Goal: Task Accomplishment & Management: Manage account settings

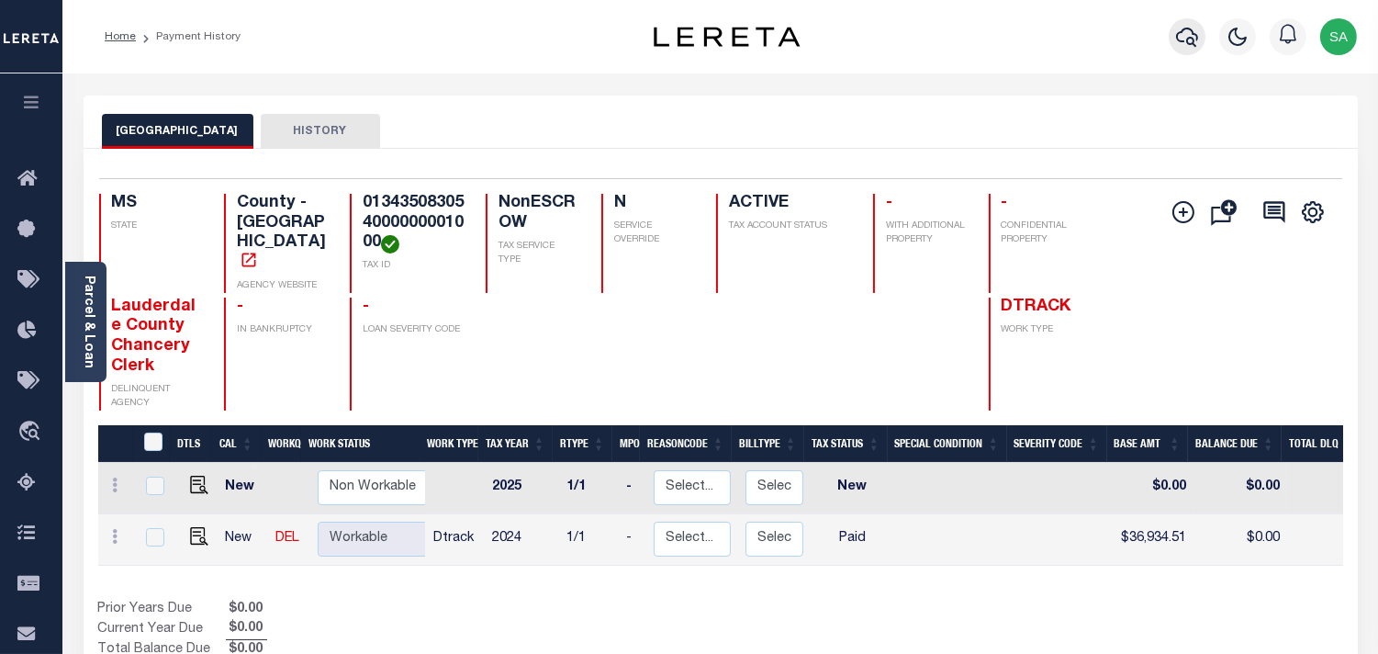
click at [1197, 39] on icon "button" at bounding box center [1187, 37] width 22 height 19
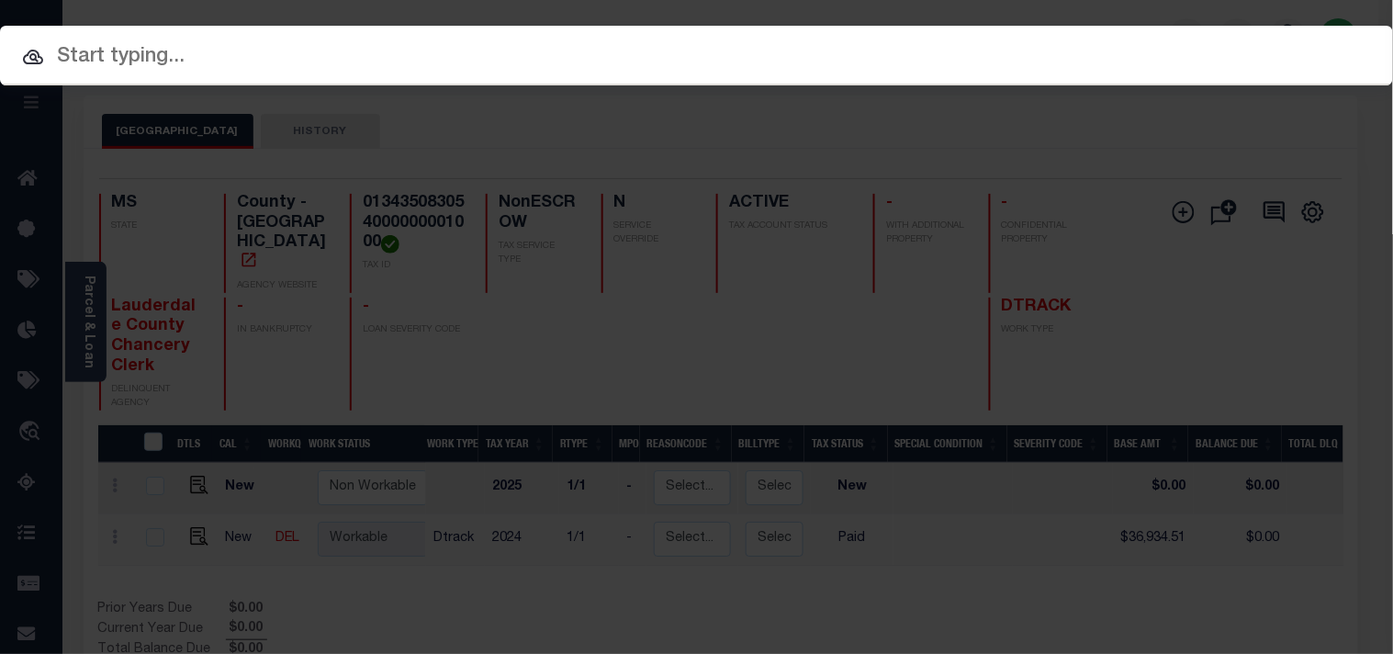
click at [1049, 58] on input "text" at bounding box center [696, 57] width 1393 height 32
paste input "1040009948"
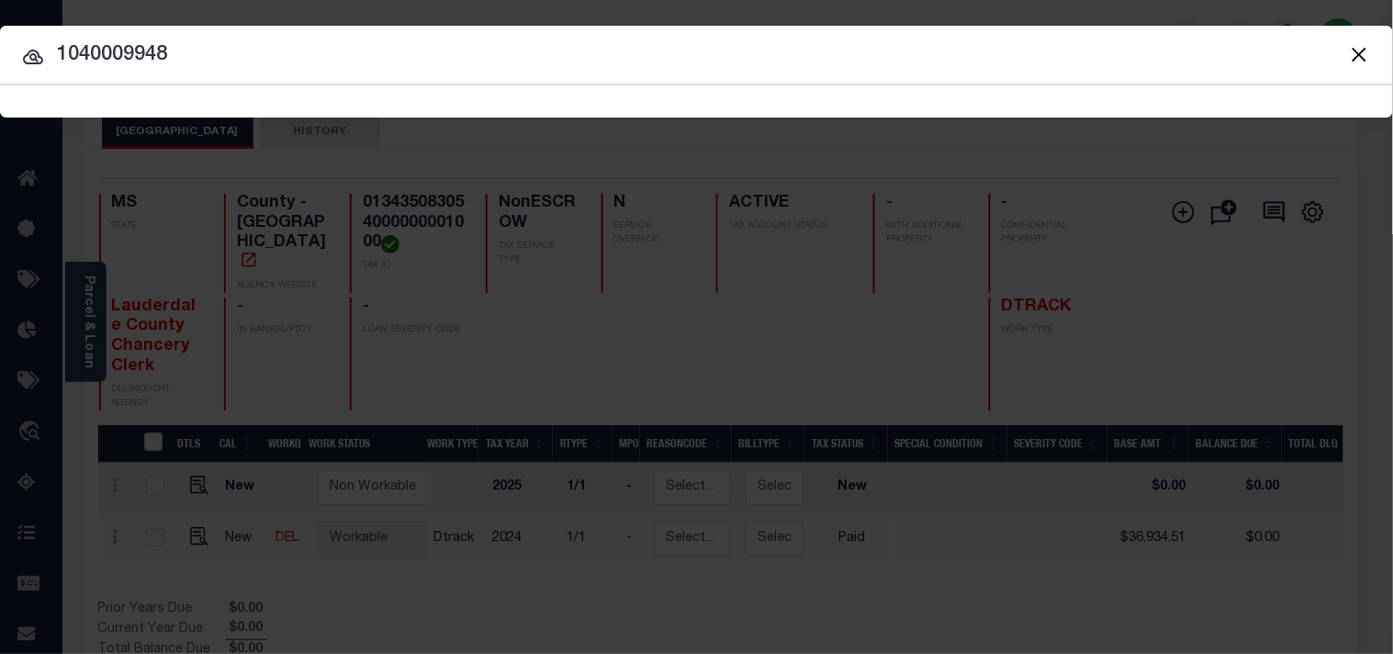
type input "1040009948"
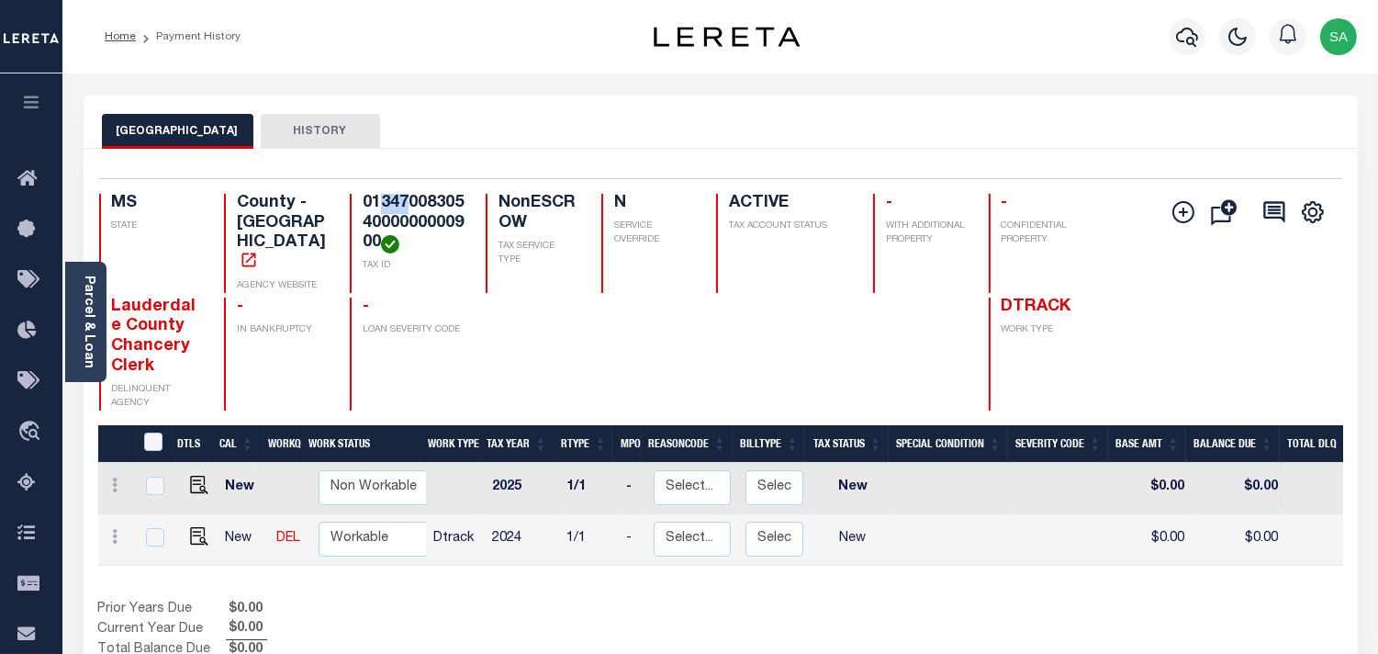
drag, startPoint x: 408, startPoint y: 195, endPoint x: 383, endPoint y: 195, distance: 24.8
click at [383, 195] on h4 "013470083054000000000900" at bounding box center [413, 224] width 101 height 60
drag, startPoint x: 417, startPoint y: 199, endPoint x: 360, endPoint y: 207, distance: 57.4
click at [360, 207] on div "013470083054000000000900 TAX ID" at bounding box center [407, 243] width 114 height 99
copy h4 "013470"
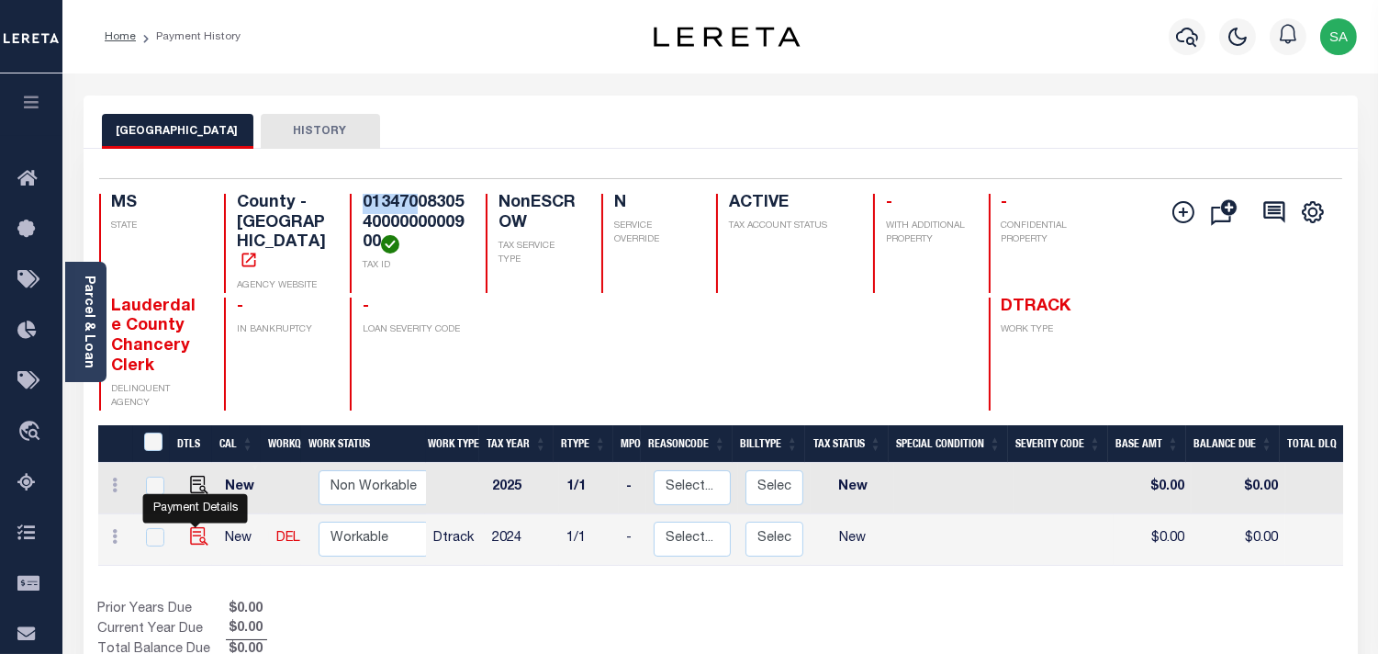
click at [190, 527] on img "" at bounding box center [199, 536] width 18 height 18
checkbox input "true"
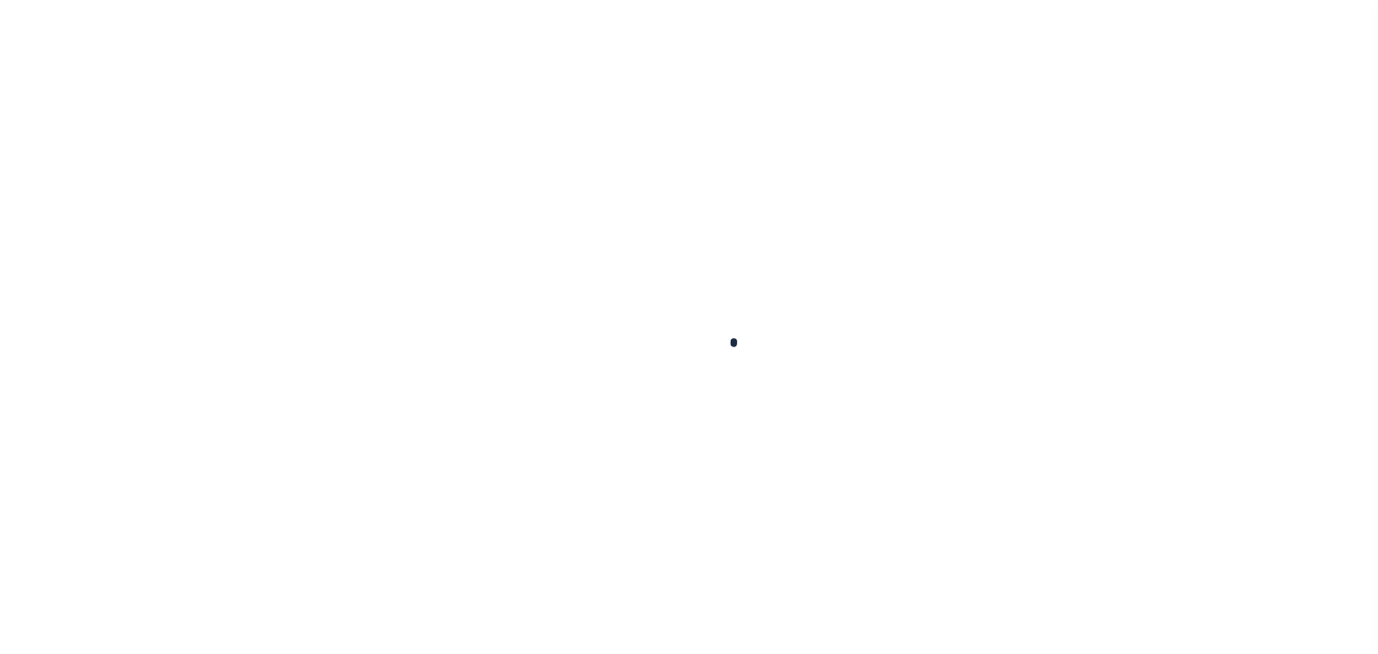
checkbox input "false"
type input "[DATE]"
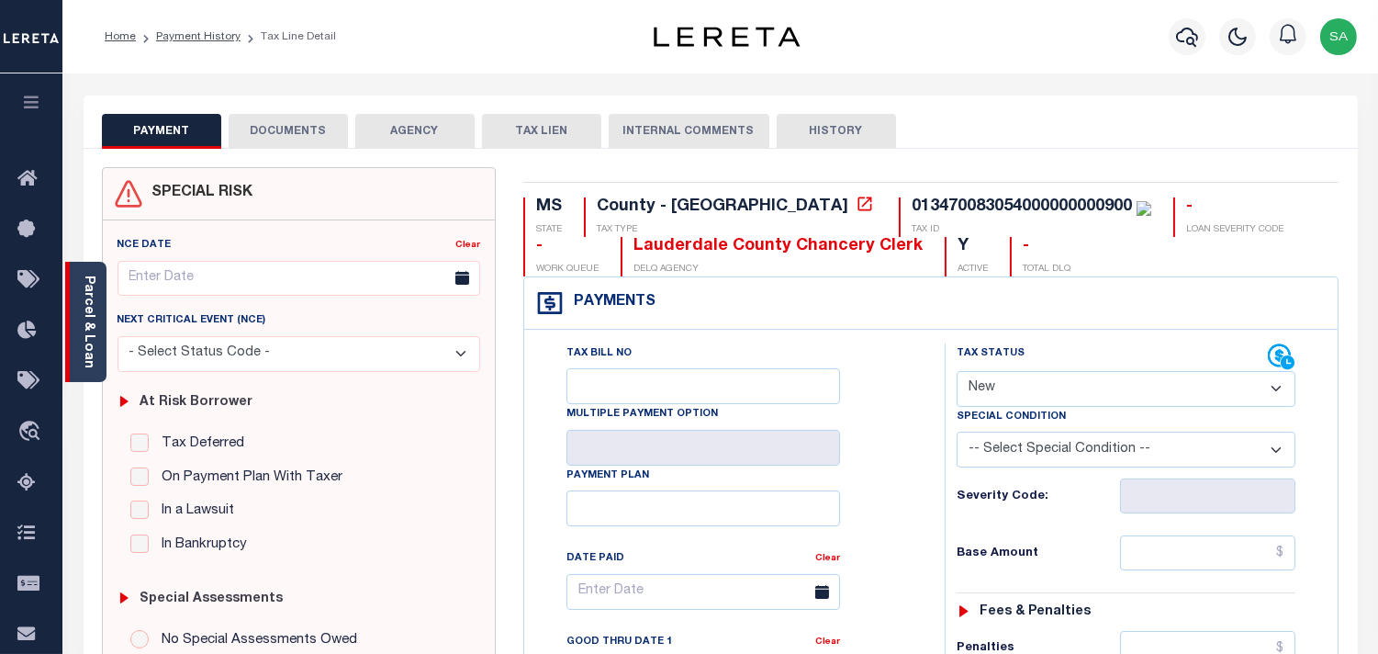
click at [92, 337] on link "Parcel & Loan" at bounding box center [88, 321] width 13 height 93
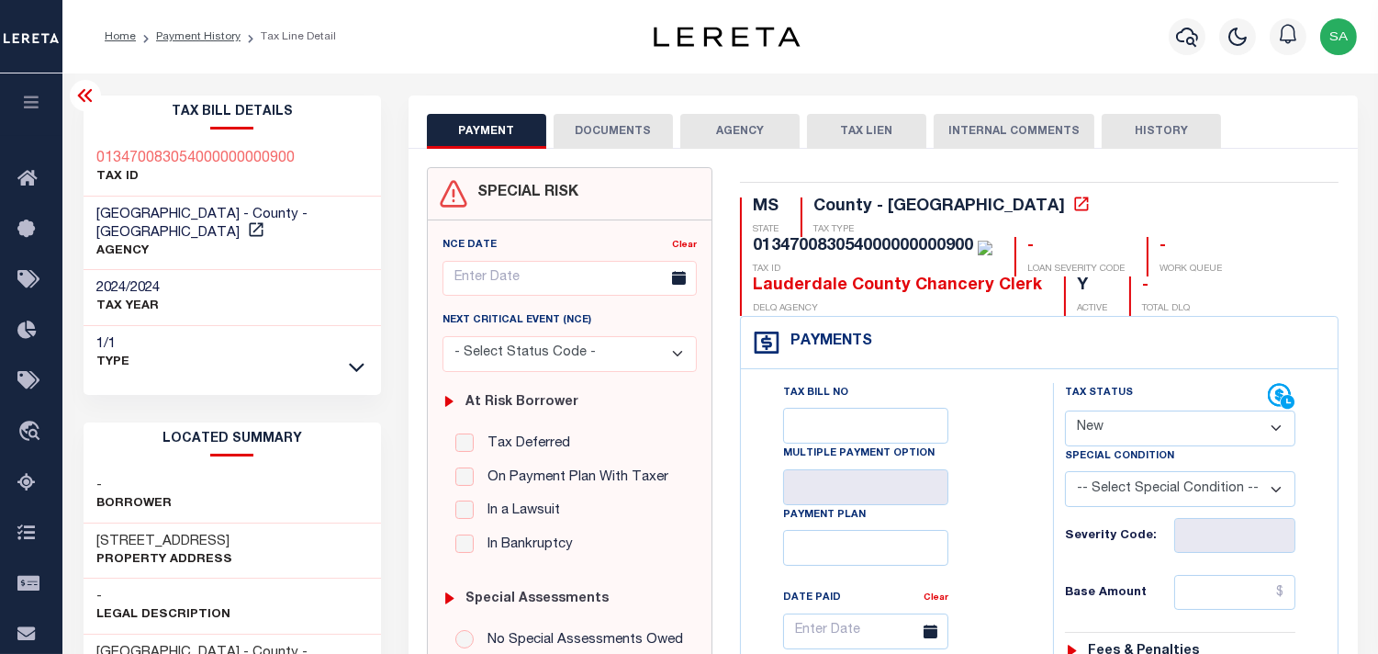
drag, startPoint x: 1126, startPoint y: 428, endPoint x: 1126, endPoint y: 445, distance: 17.4
click at [1126, 428] on select "- Select Status Code - Open Due/Unpaid Paid Incomplete No Tax Due Internal Refu…" at bounding box center [1180, 428] width 230 height 36
select select "PYD"
click at [1065, 411] on select "- Select Status Code - Open Due/Unpaid Paid Incomplete No Tax Due Internal Refu…" at bounding box center [1180, 428] width 230 height 36
type input "09/03/2025"
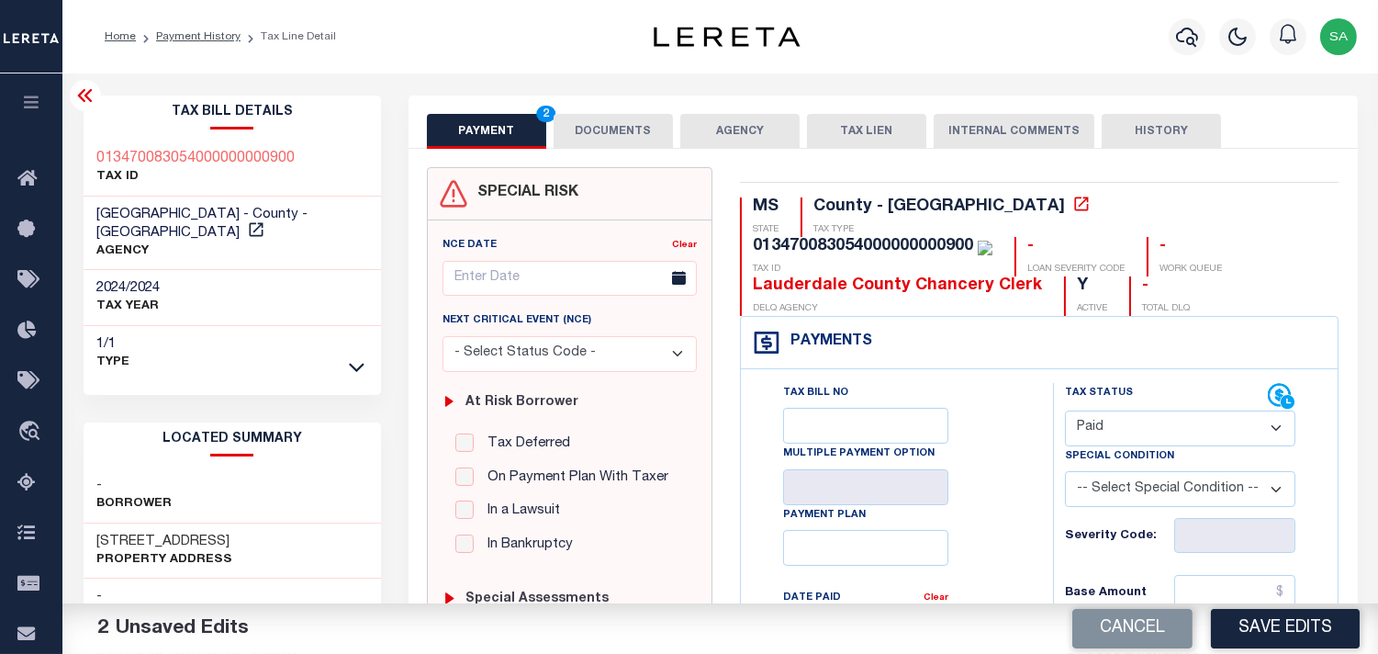
click at [628, 143] on button "DOCUMENTS" at bounding box center [613, 131] width 119 height 35
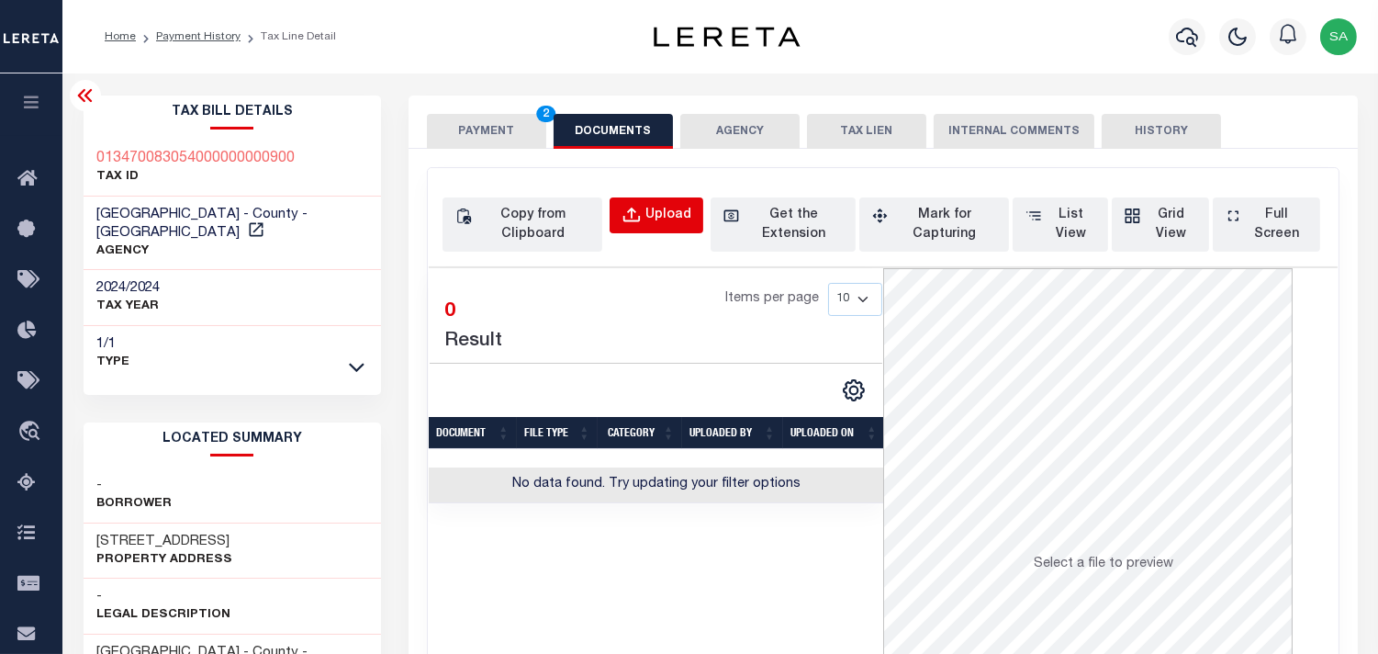
click at [644, 214] on button "Upload" at bounding box center [657, 215] width 94 height 36
select select "POP"
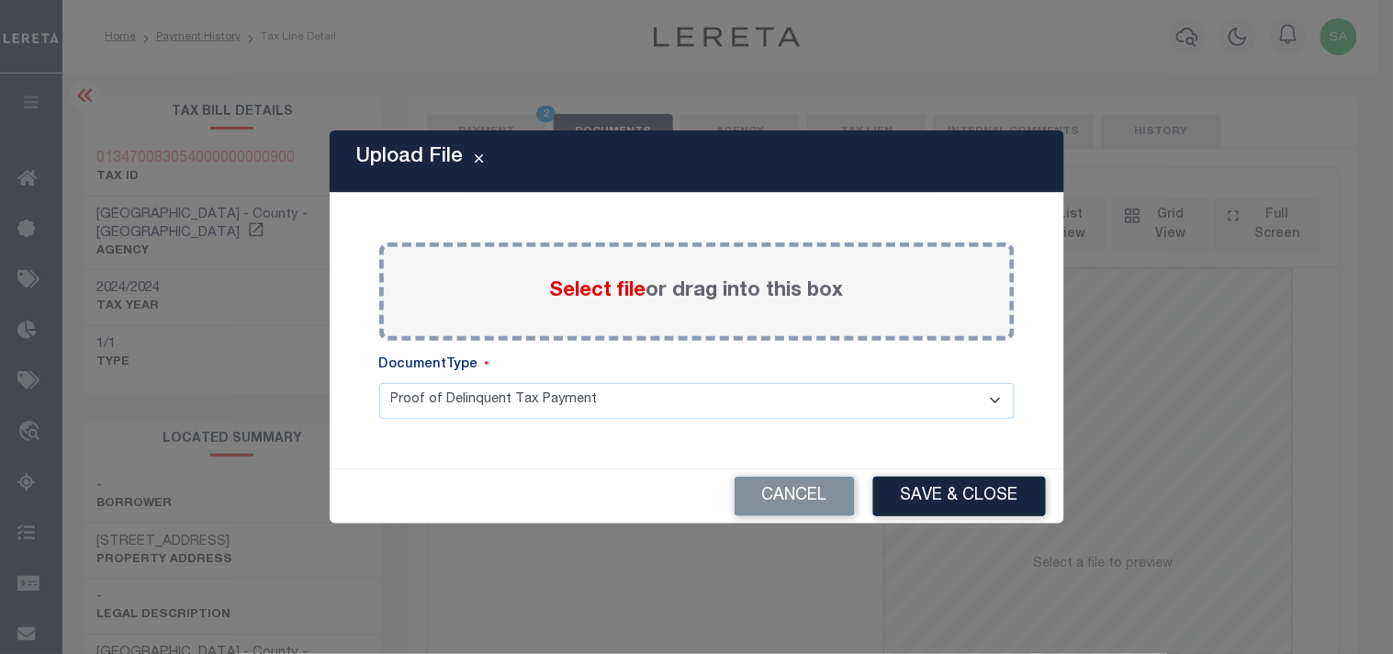
click at [567, 286] on span "Select file" at bounding box center [598, 291] width 96 height 20
click at [0, 0] on input "Select file or drag into this box" at bounding box center [0, 0] width 0 height 0
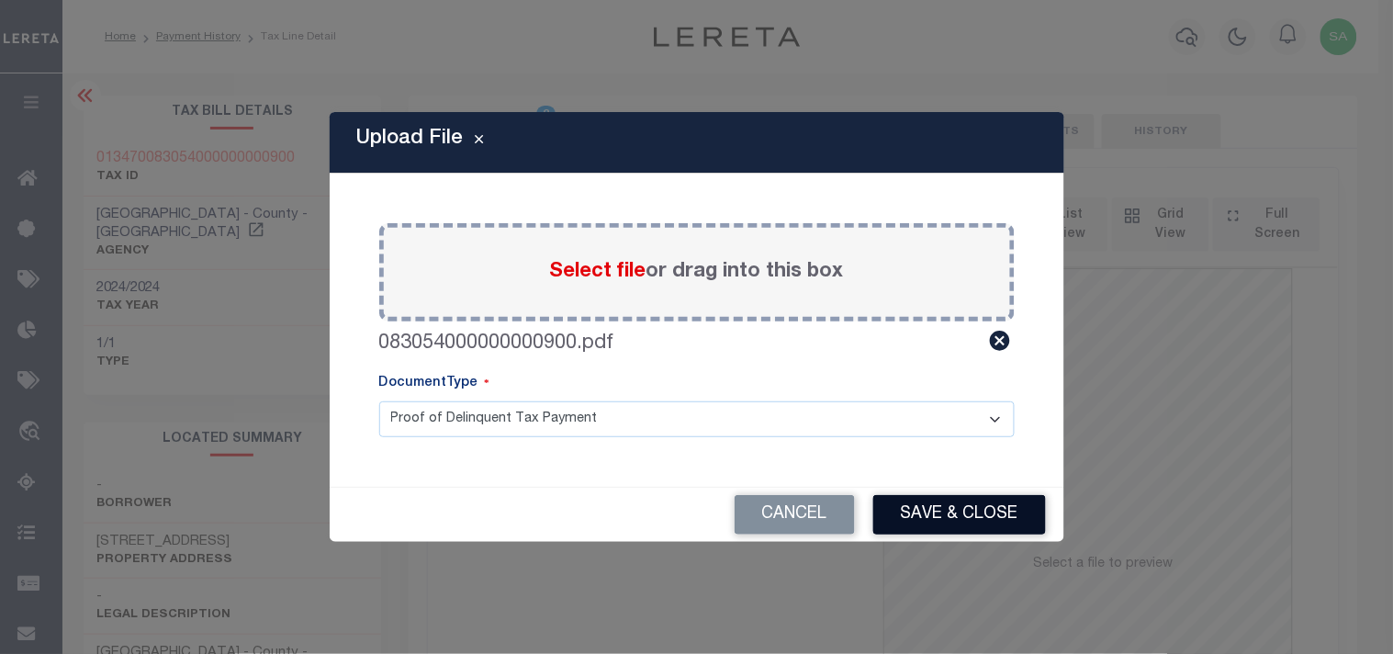
click at [981, 501] on button "Save & Close" at bounding box center [959, 514] width 173 height 39
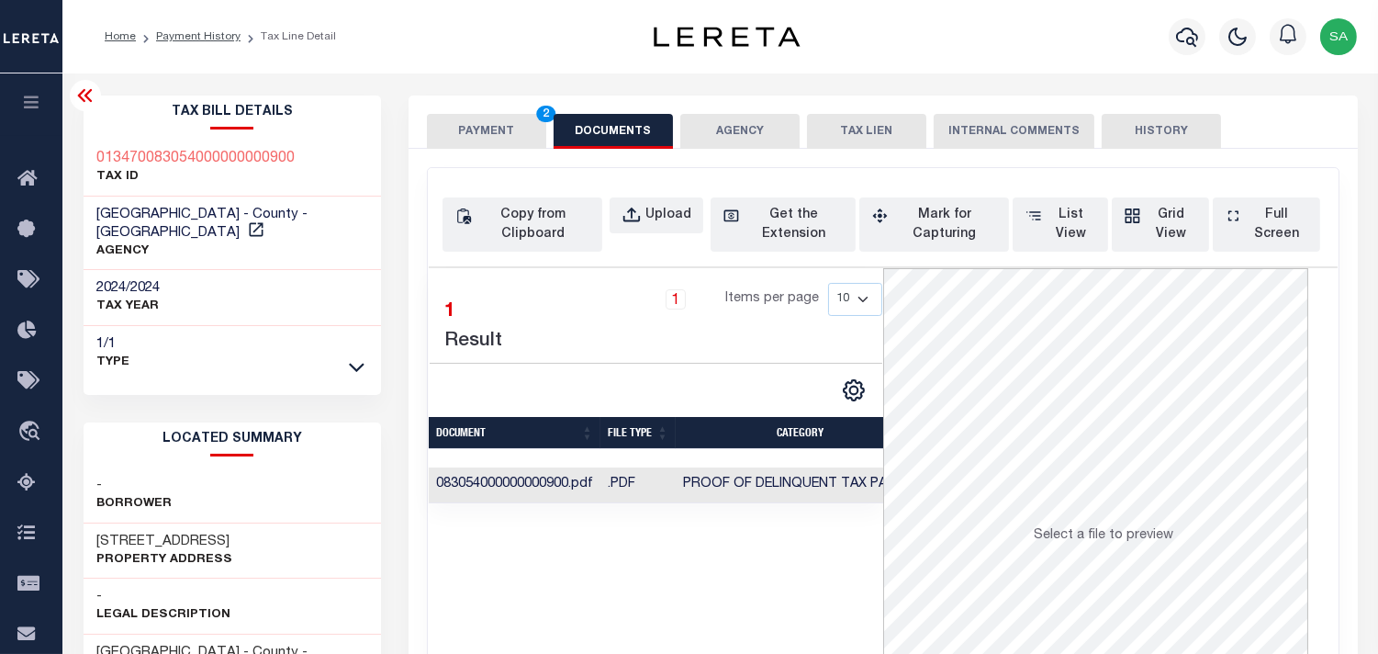
click at [492, 135] on button "PAYMENT 2" at bounding box center [486, 131] width 119 height 35
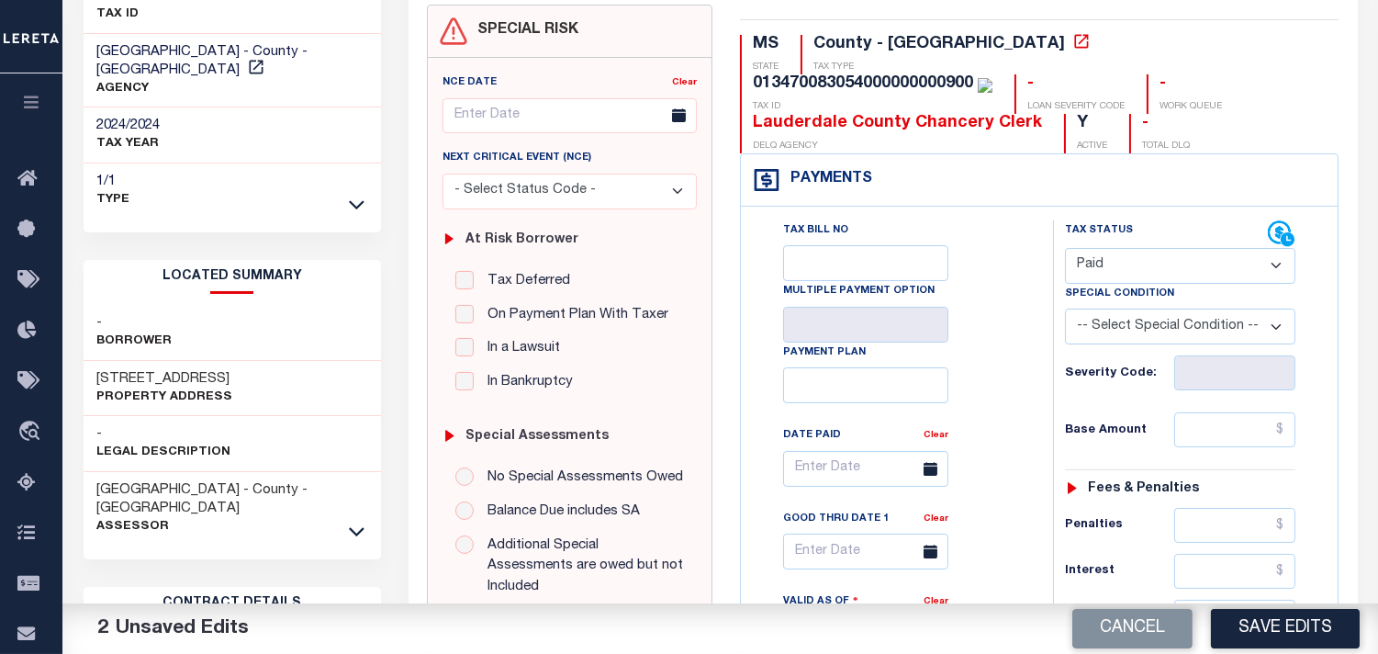
scroll to position [306, 0]
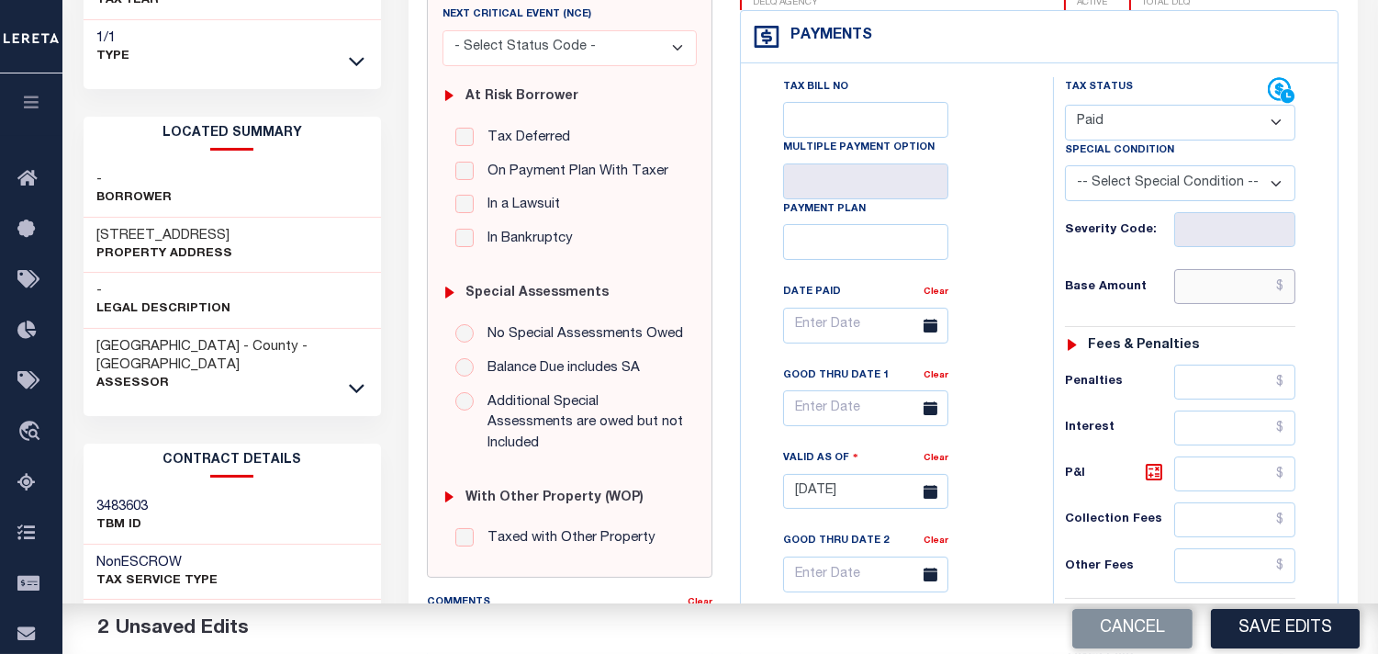
drag, startPoint x: 1236, startPoint y: 287, endPoint x: 1072, endPoint y: 286, distance: 164.4
click at [1236, 287] on input "text" at bounding box center [1234, 286] width 121 height 35
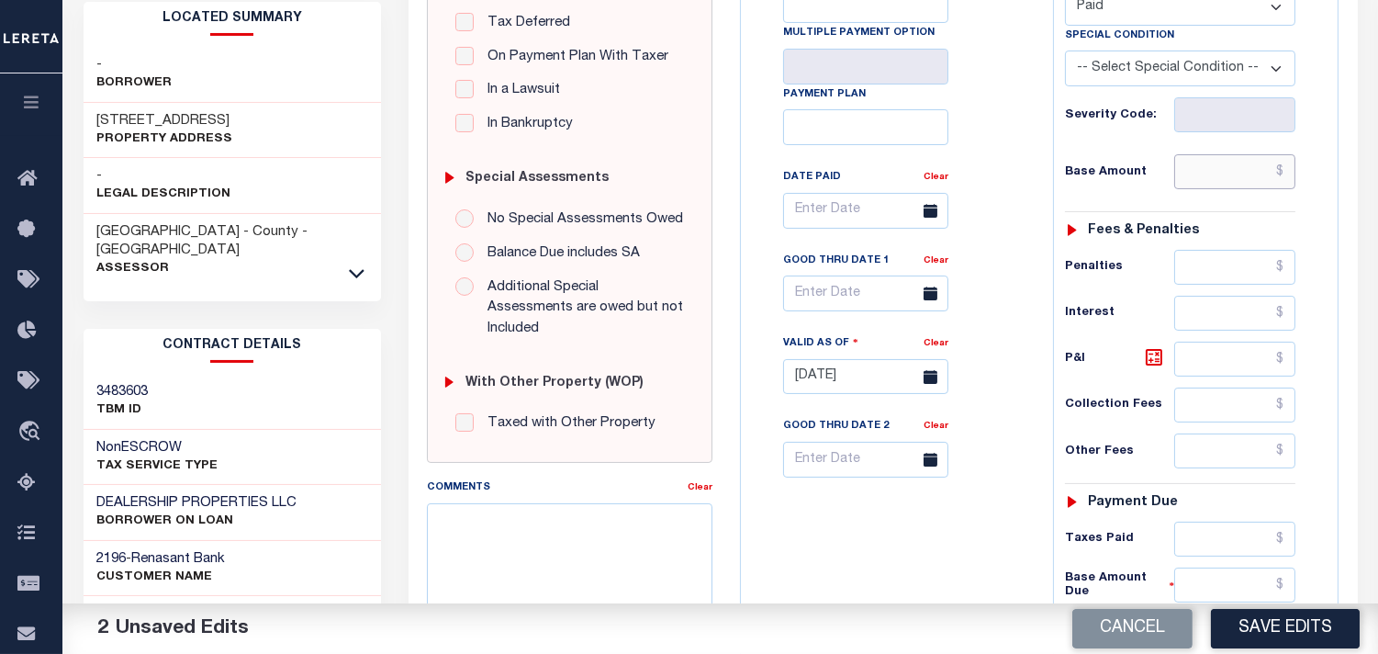
scroll to position [365, 0]
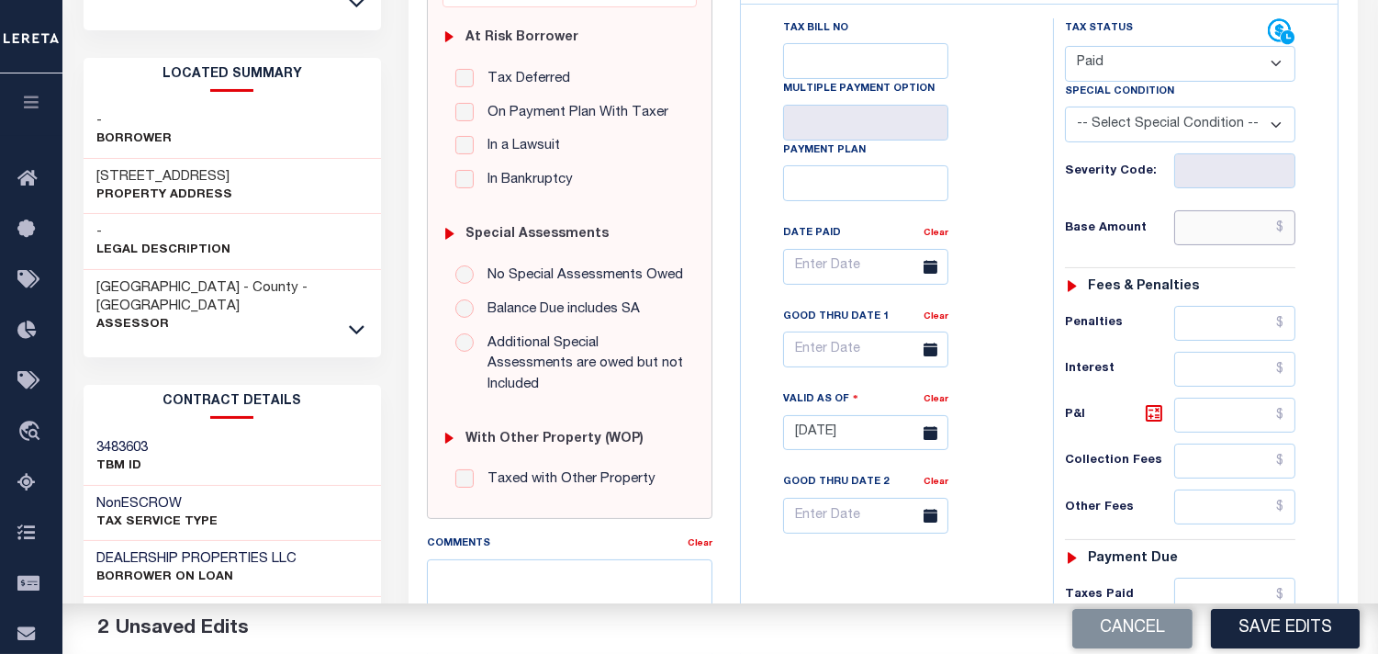
drag, startPoint x: 1199, startPoint y: 236, endPoint x: 1181, endPoint y: 241, distance: 18.9
click at [1199, 236] on input "text" at bounding box center [1234, 227] width 121 height 35
paste input "3861.49"
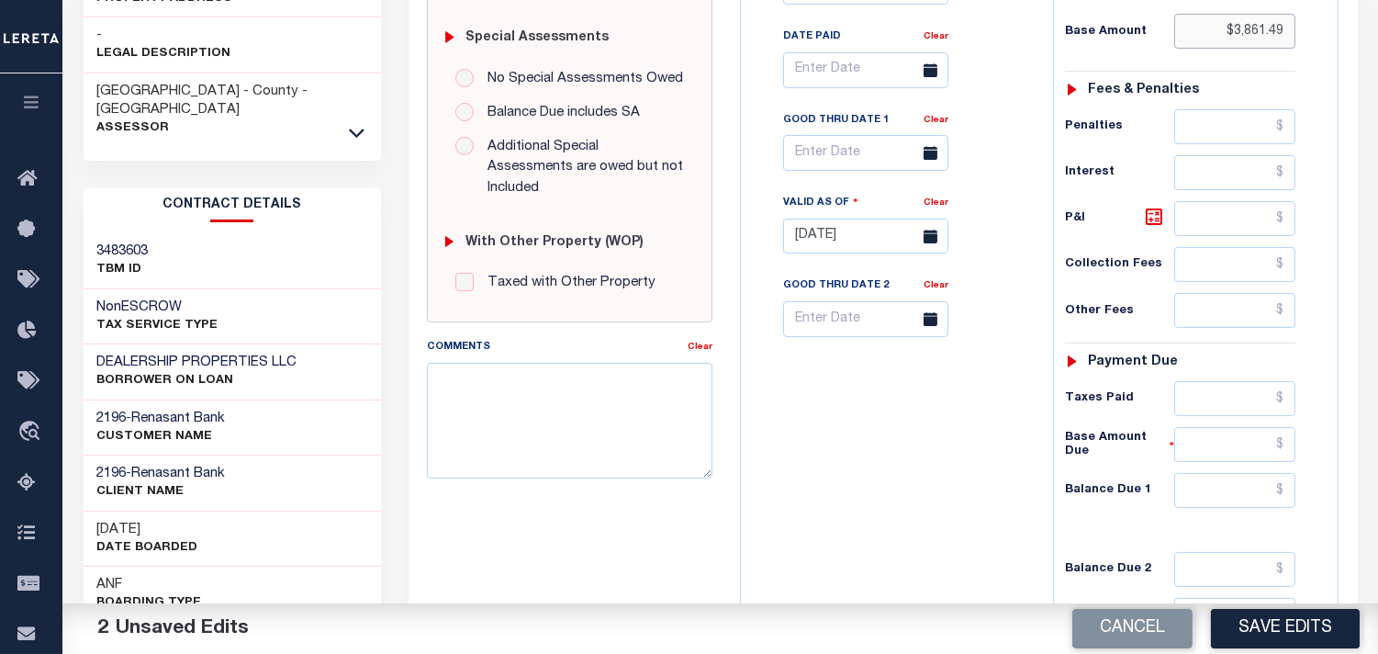
scroll to position [773, 0]
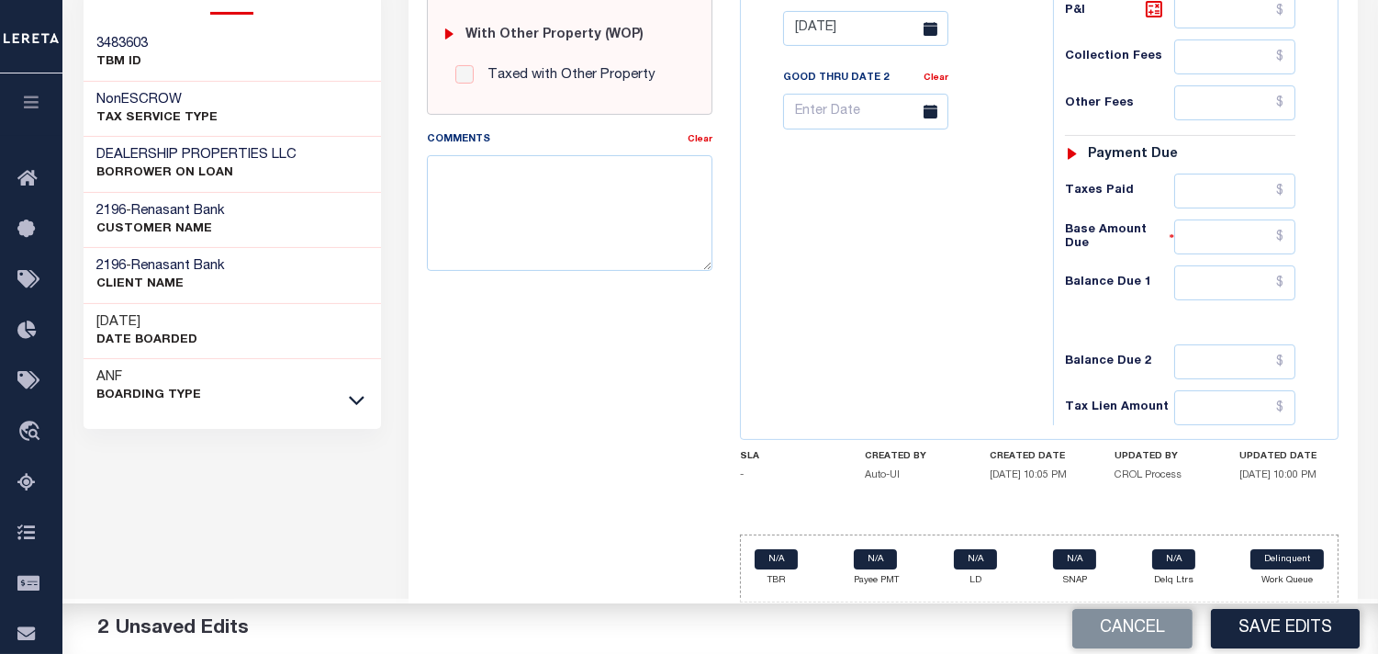
type input "$3,861.49"
click at [1232, 268] on input "text" at bounding box center [1234, 282] width 121 height 35
type input "$0.00"
click at [957, 269] on div "Tax Bill No Multiple Payment Option Payment Plan Clear" at bounding box center [893, 19] width 294 height 811
click at [970, 353] on div "Tax Bill No Multiple Payment Option Payment Plan Clear" at bounding box center [893, 19] width 294 height 811
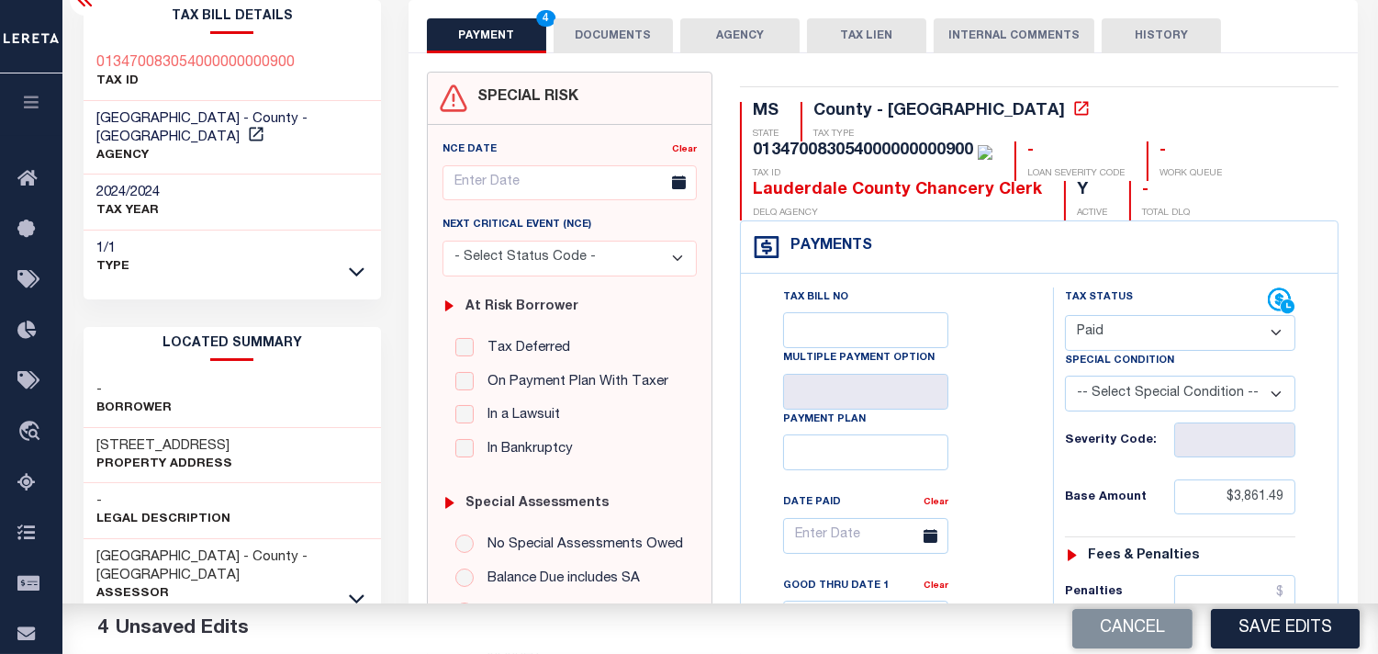
scroll to position [0, 0]
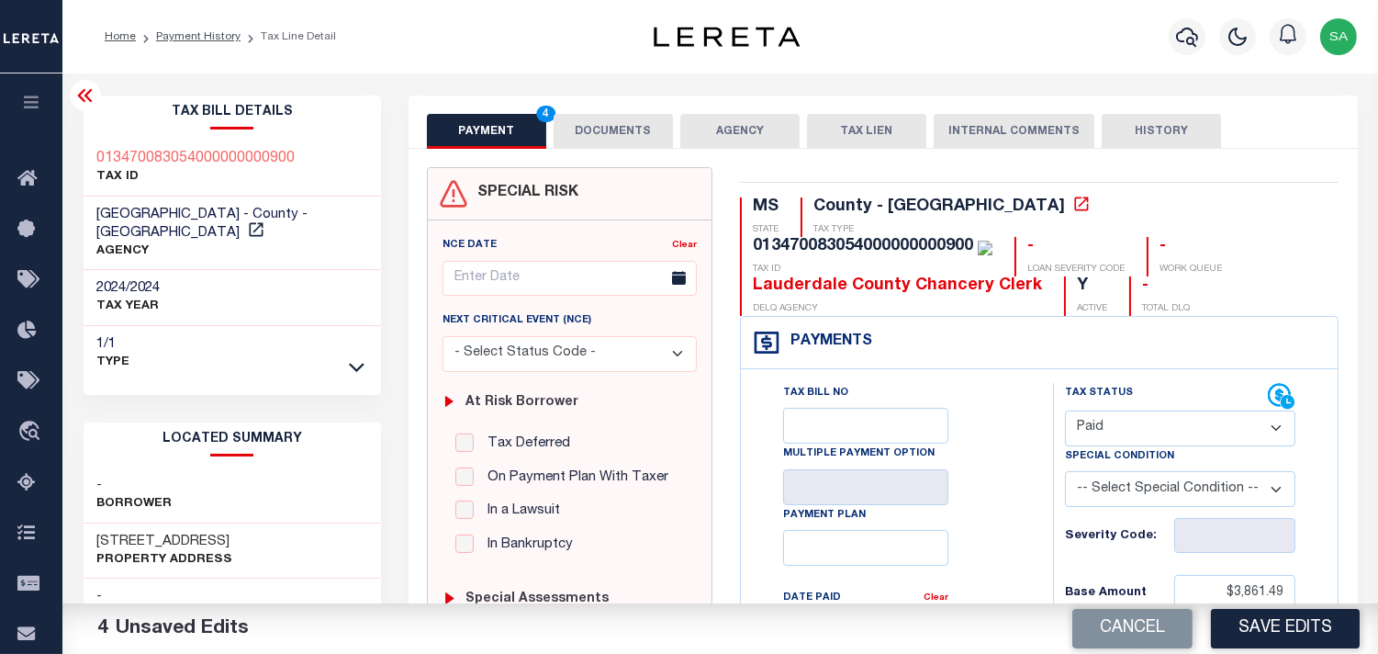
click at [626, 129] on button "DOCUMENTS" at bounding box center [613, 131] width 119 height 35
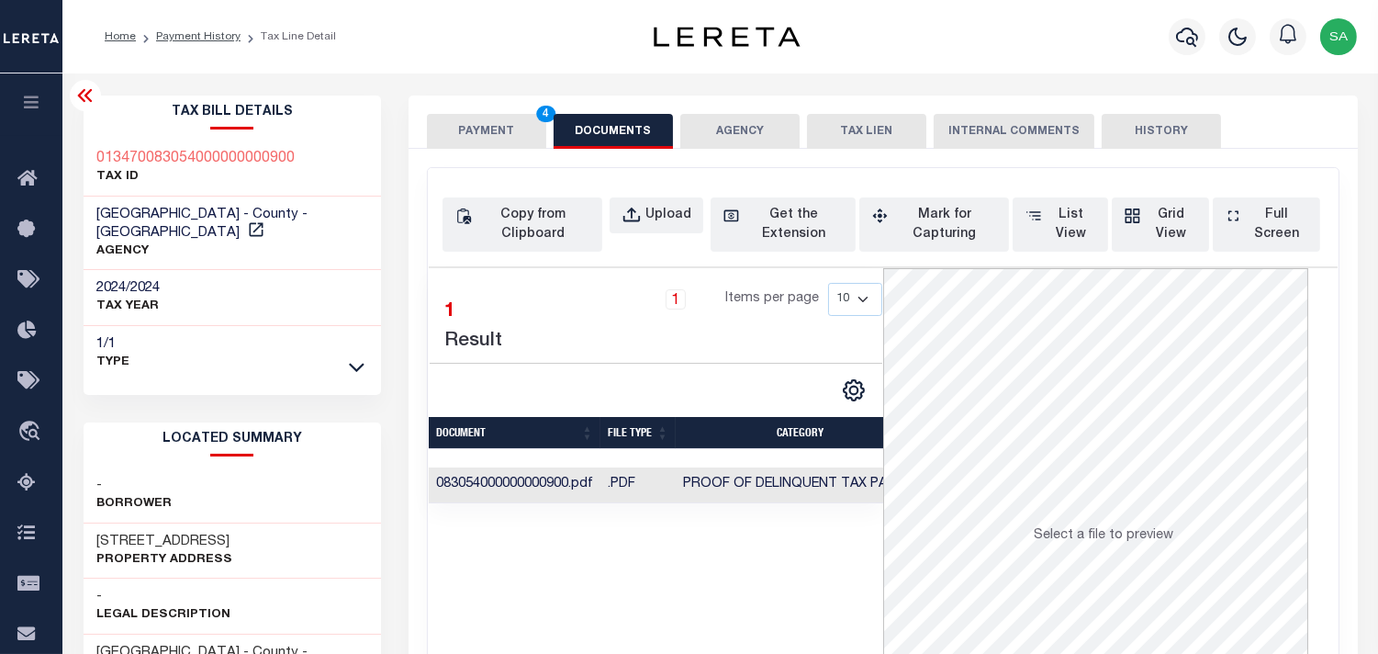
click at [501, 118] on button "PAYMENT 4" at bounding box center [486, 131] width 119 height 35
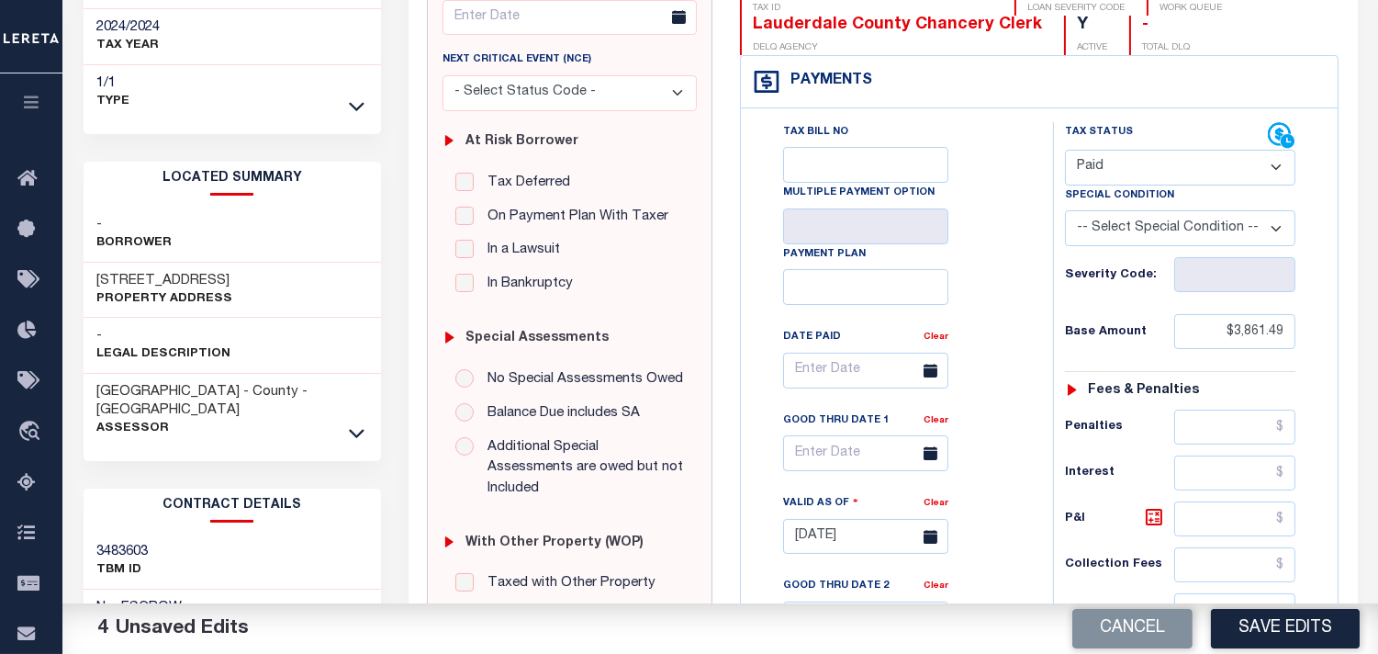
scroll to position [408, 0]
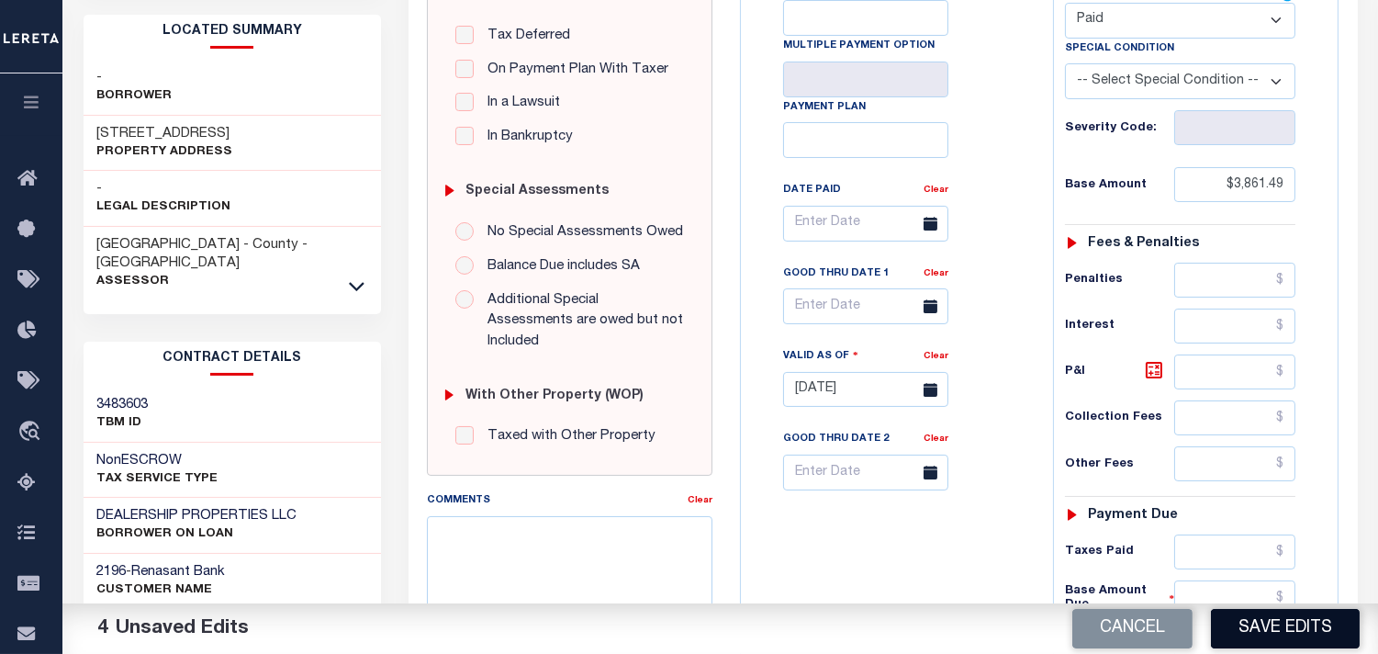
click at [1255, 625] on button "Save Edits" at bounding box center [1285, 628] width 149 height 39
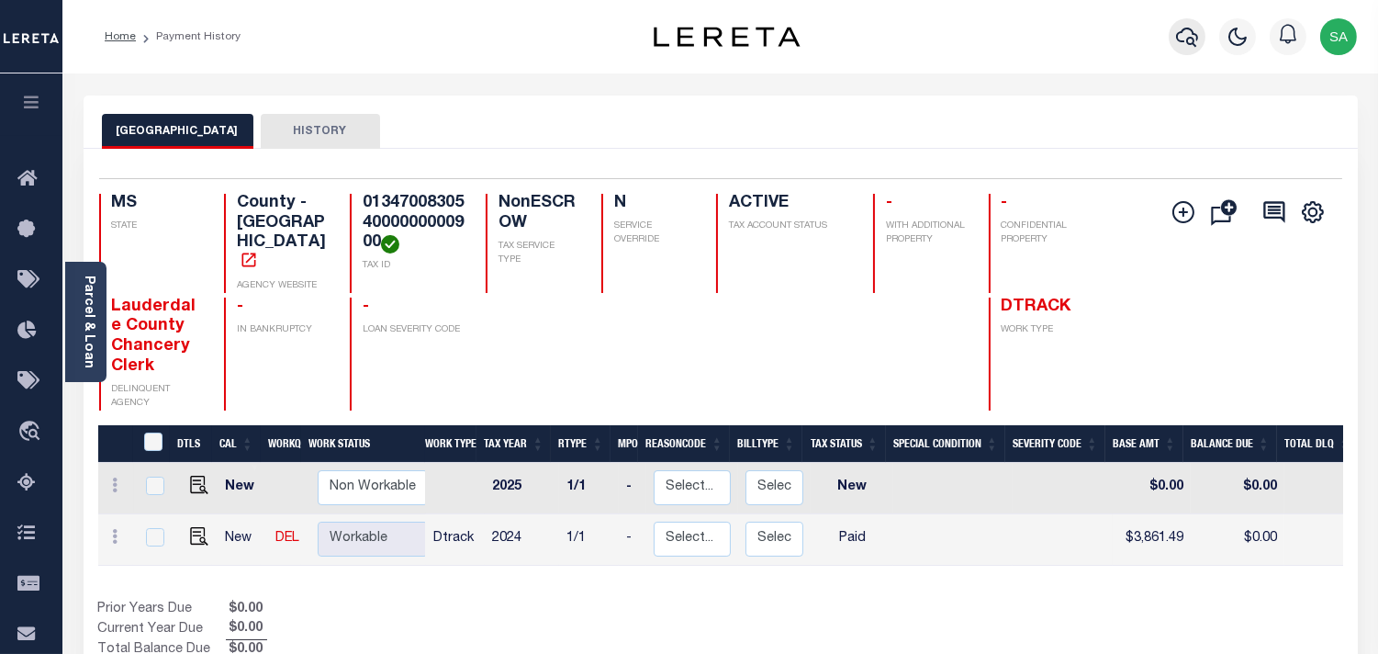
click at [1190, 48] on icon "button" at bounding box center [1187, 37] width 22 height 22
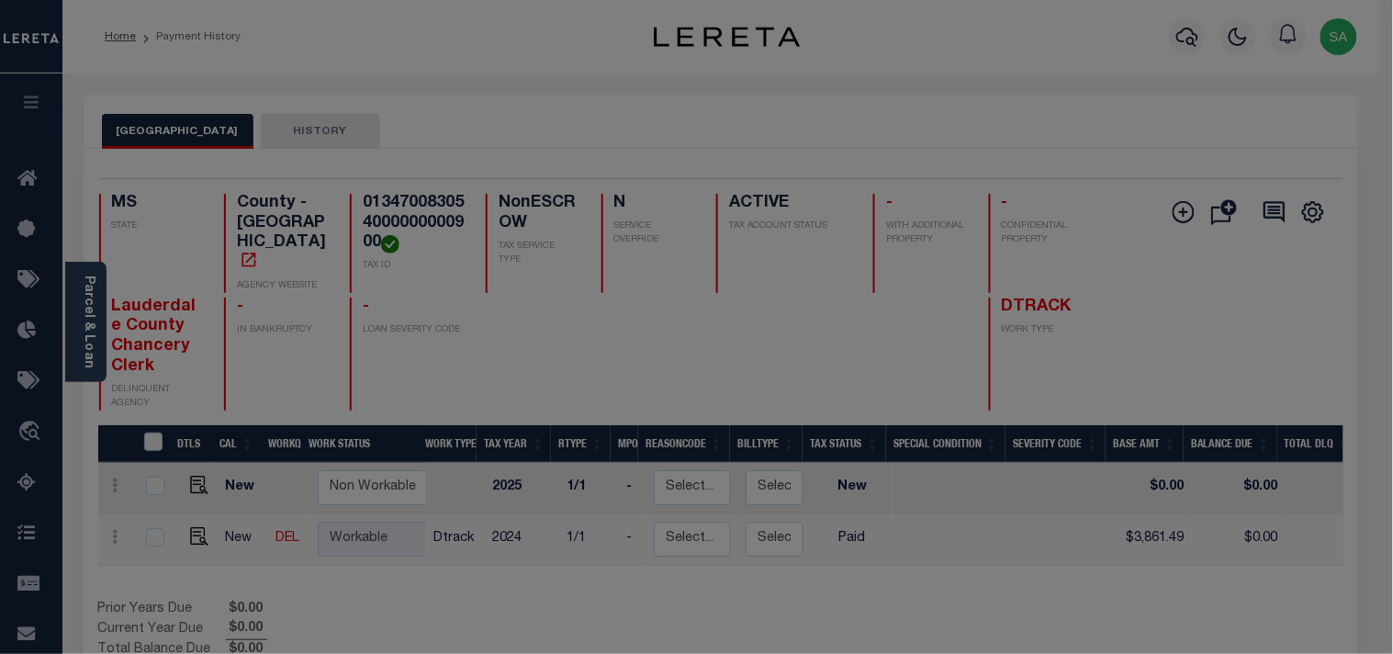
click at [0, 0] on div "Include Loans TBM Customers Borrowers Payments (Lender Non-Disb) Payments (Lend…" at bounding box center [0, 0] width 0 height 0
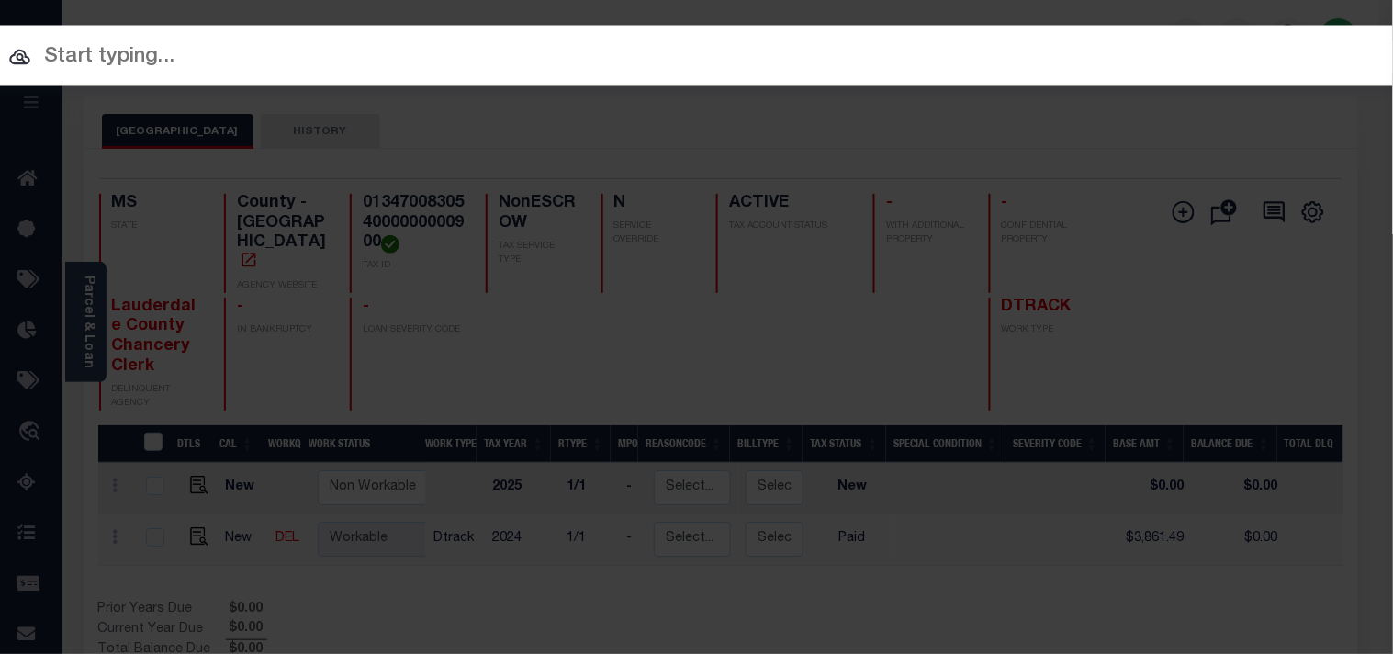
paste input "1040010644"
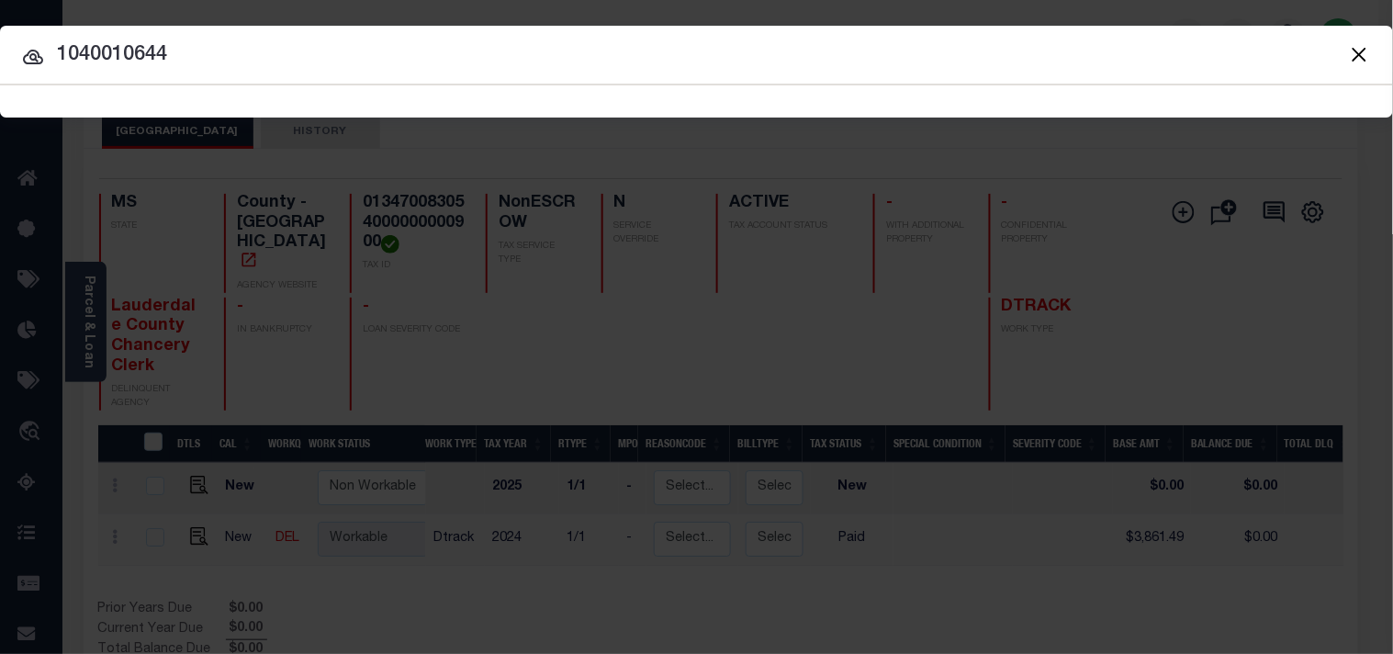
type input "1040010644"
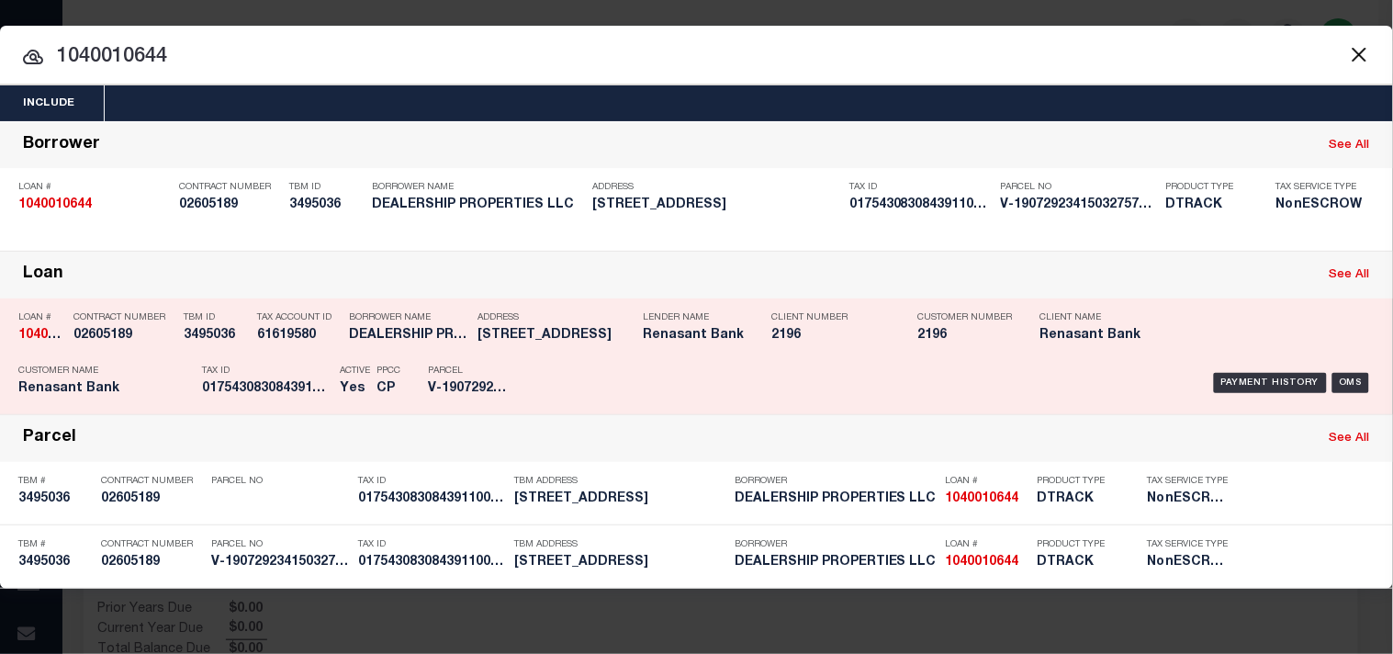
click at [321, 354] on div "Tax Account ID 61619580" at bounding box center [298, 329] width 83 height 53
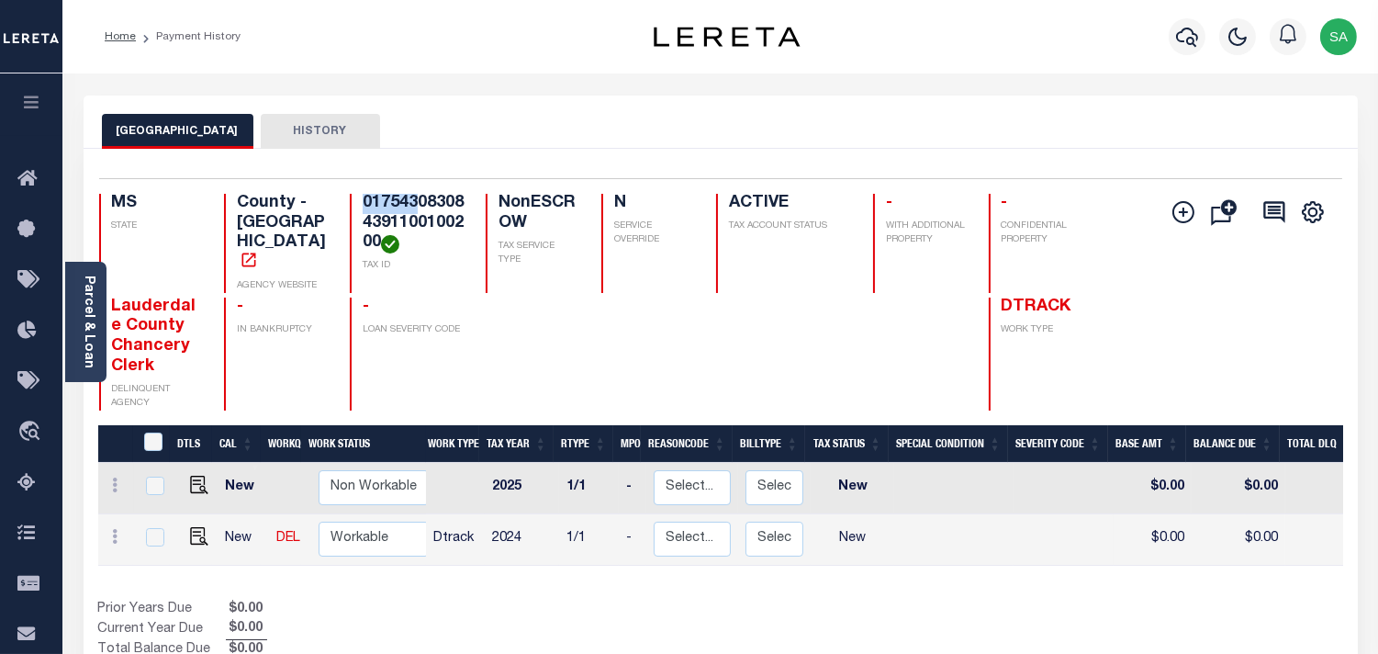
drag, startPoint x: 416, startPoint y: 200, endPoint x: 364, endPoint y: 211, distance: 53.5
click at [364, 211] on h4 "017543083084391100100200" at bounding box center [413, 224] width 101 height 60
copy h4 "017543"
click at [195, 527] on img "" at bounding box center [199, 536] width 18 height 18
checkbox input "true"
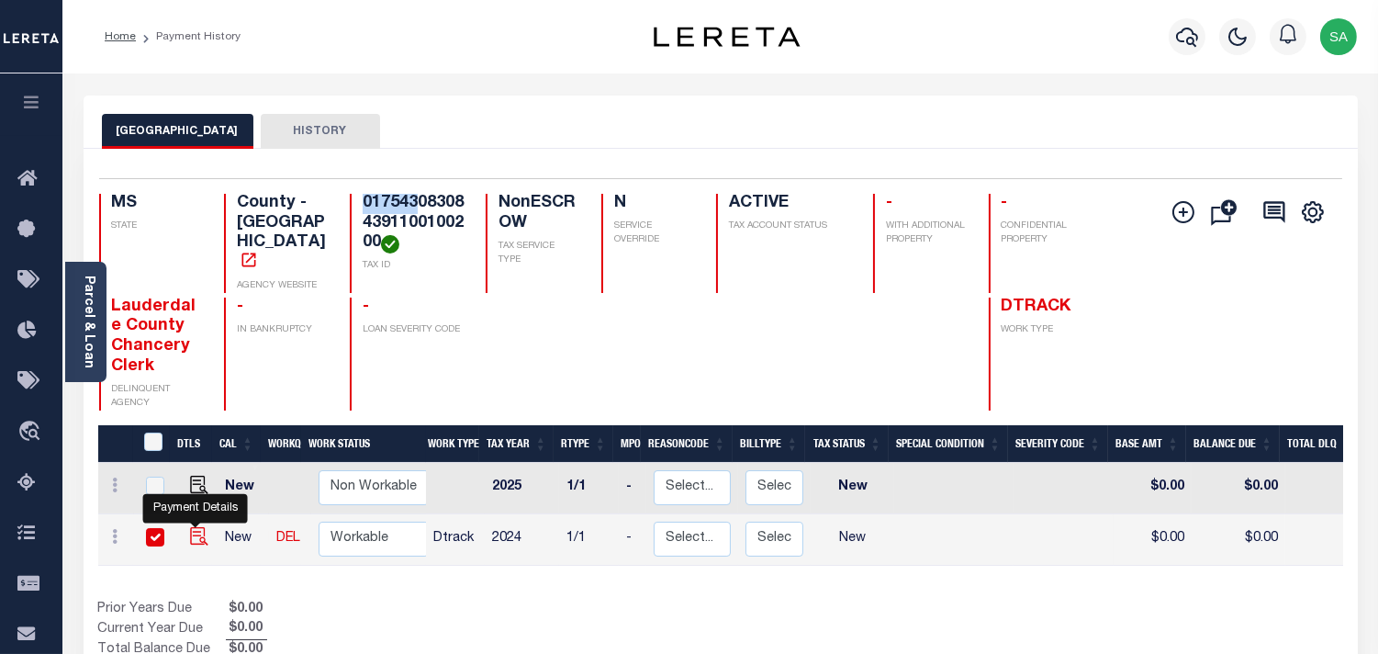
checkbox input "true"
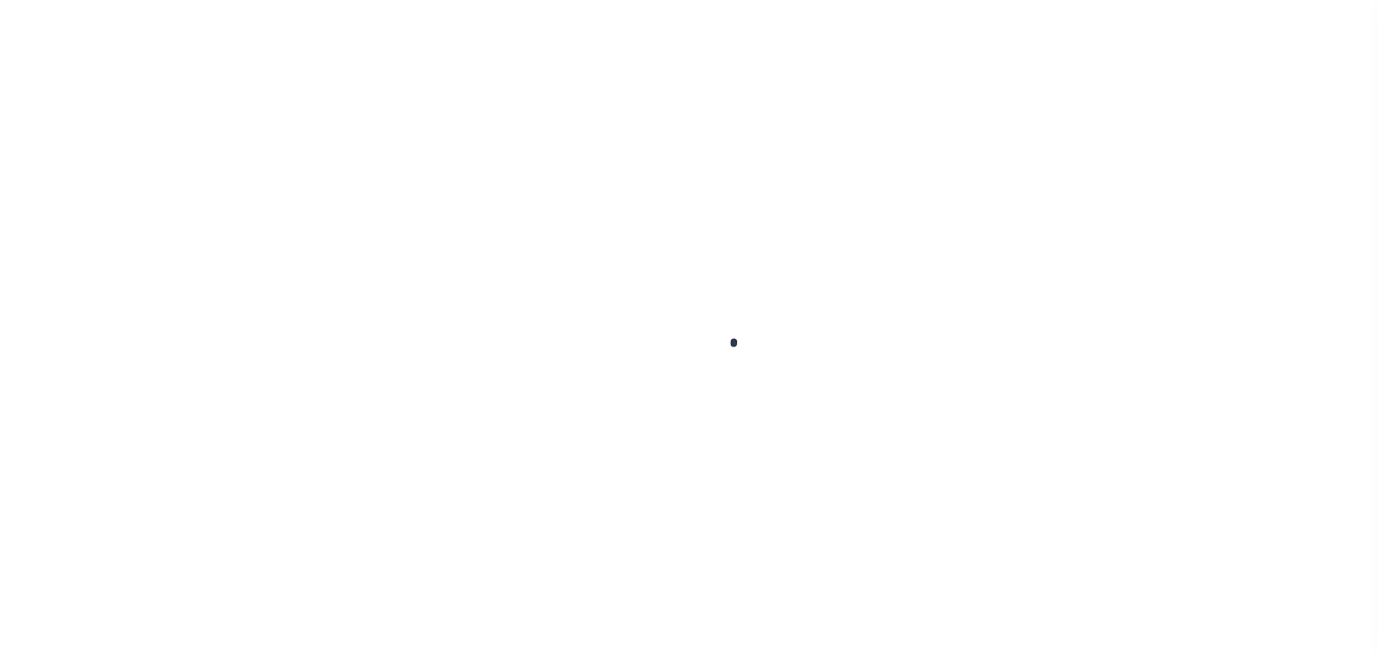
checkbox input "false"
type input "08/01/2025"
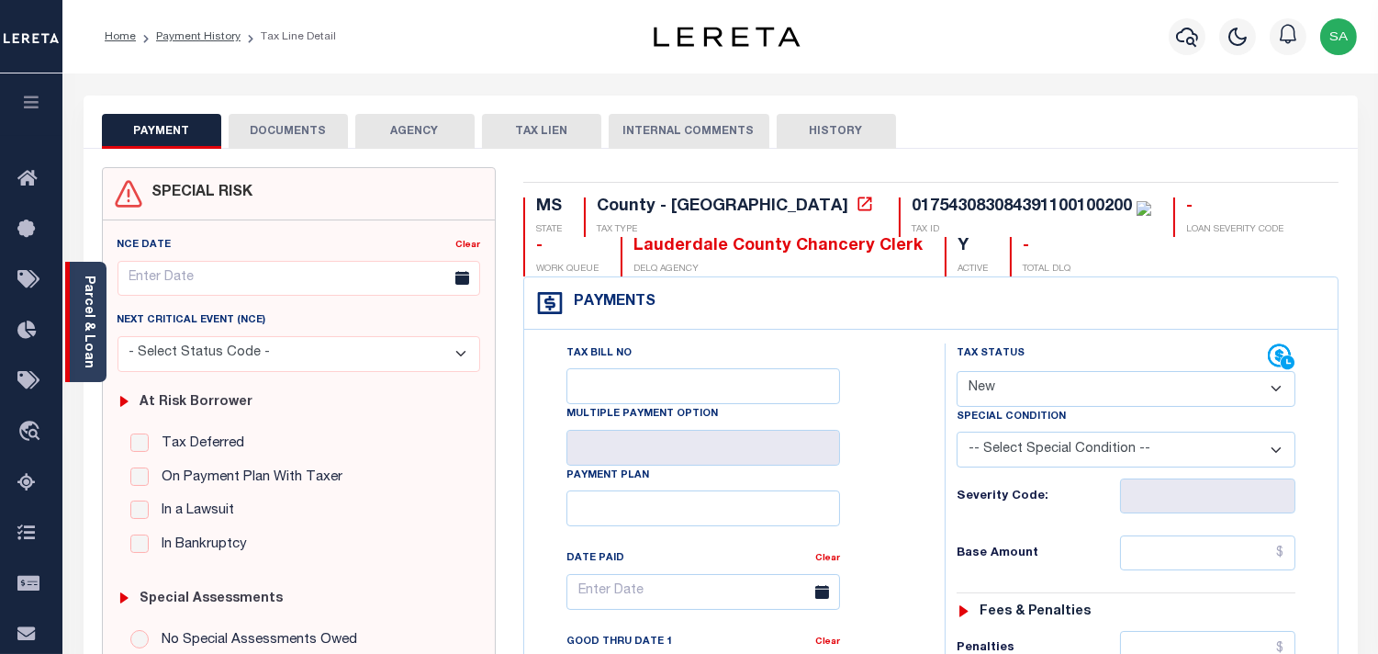
click at [92, 342] on link "Parcel & Loan" at bounding box center [88, 321] width 13 height 93
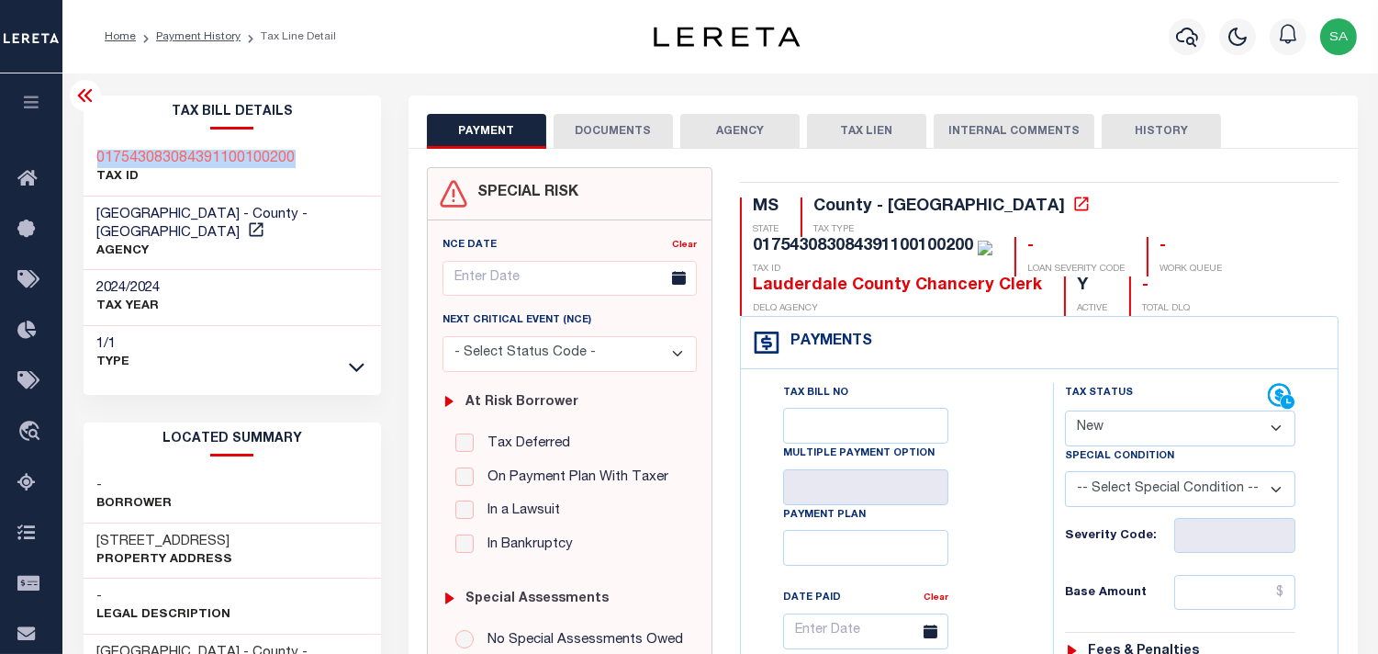
drag, startPoint x: 301, startPoint y: 153, endPoint x: 96, endPoint y: 157, distance: 204.8
click at [96, 157] on div "017543083084391100100200 TAX ID" at bounding box center [233, 168] width 298 height 56
copy h3 "017543083084391100100200"
click at [1108, 437] on select "- Select Status Code - Open Due/Unpaid Paid Incomplete No Tax Due Internal Refu…" at bounding box center [1180, 428] width 230 height 36
select select "PYD"
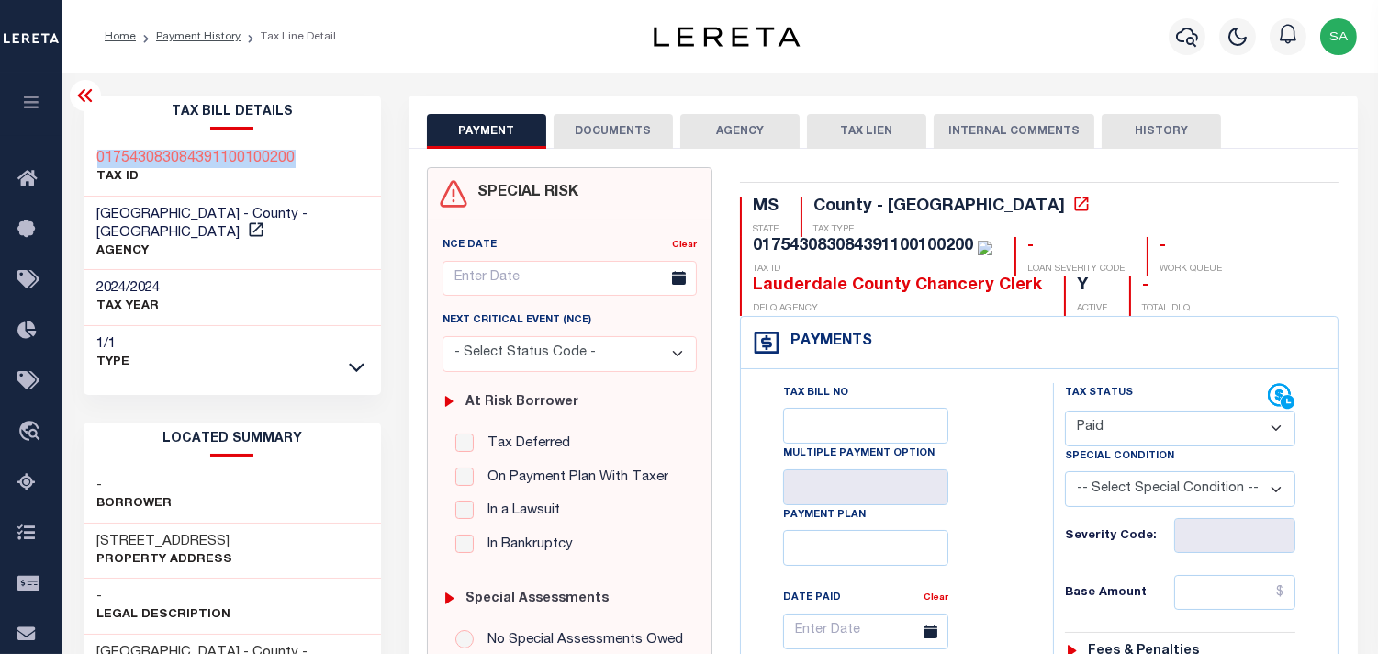
click at [1065, 411] on select "- Select Status Code - Open Due/Unpaid Paid Incomplete No Tax Due Internal Refu…" at bounding box center [1180, 428] width 230 height 36
type input "[DATE]"
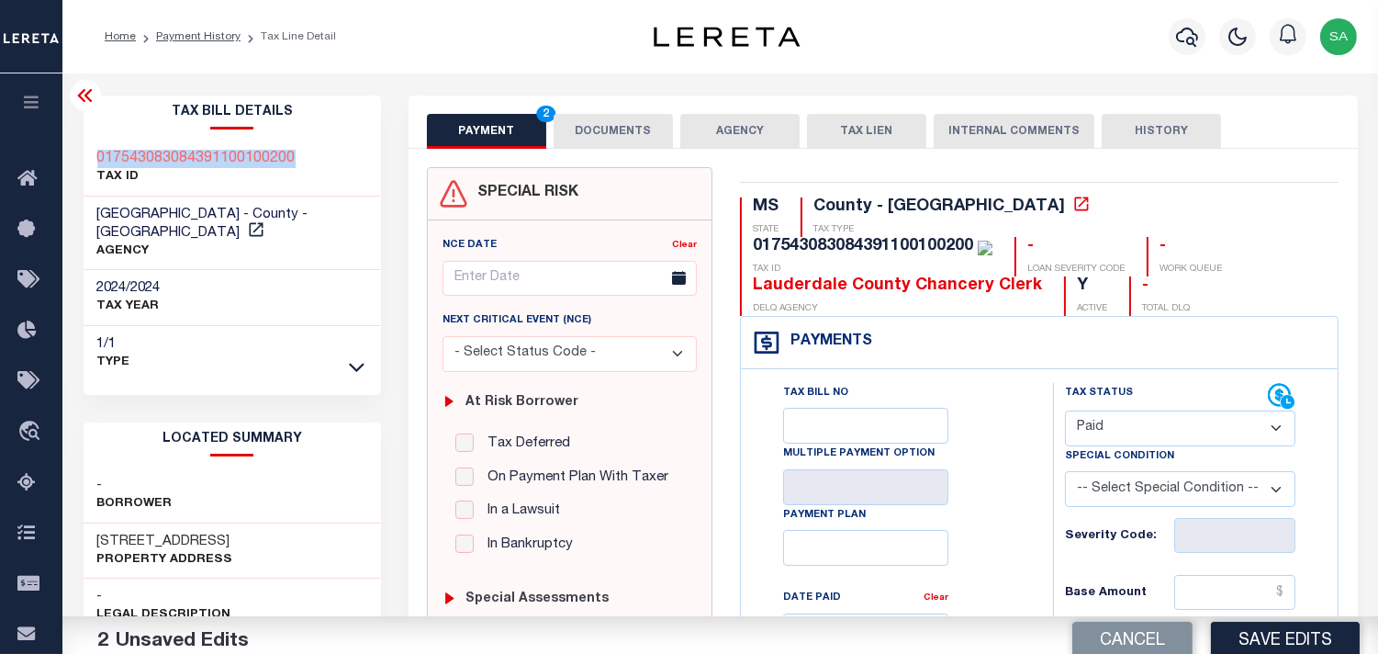
click at [616, 125] on button "DOCUMENTS" at bounding box center [613, 131] width 119 height 35
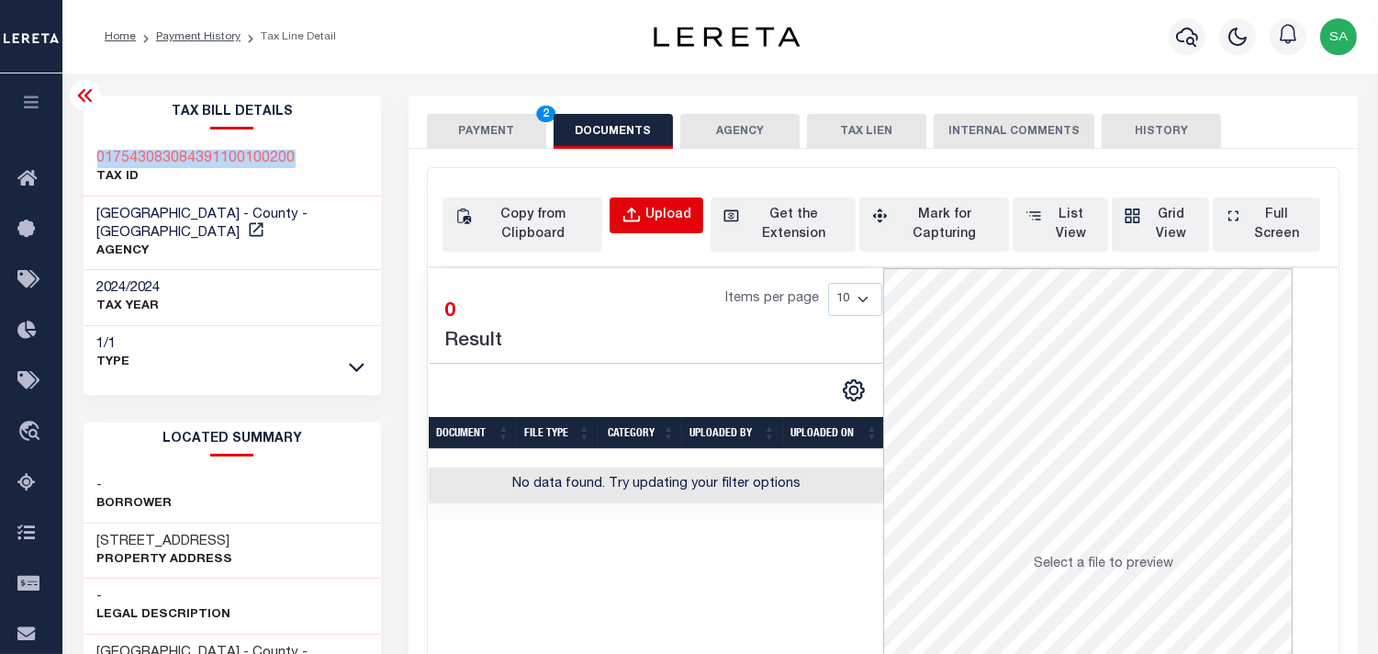
click at [653, 217] on div "Upload" at bounding box center [668, 216] width 46 height 20
select select "POP"
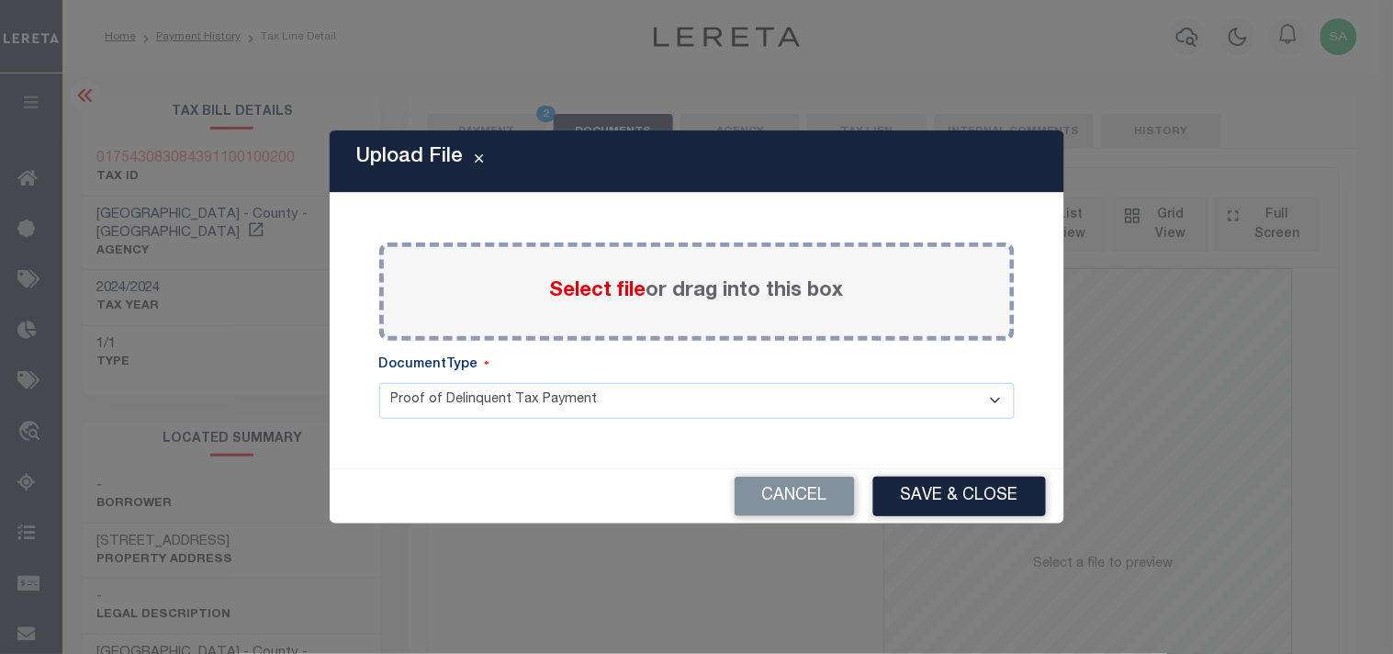
click at [631, 299] on span "Select file" at bounding box center [598, 291] width 96 height 20
click at [0, 0] on input "Select file or drag into this box" at bounding box center [0, 0] width 0 height 0
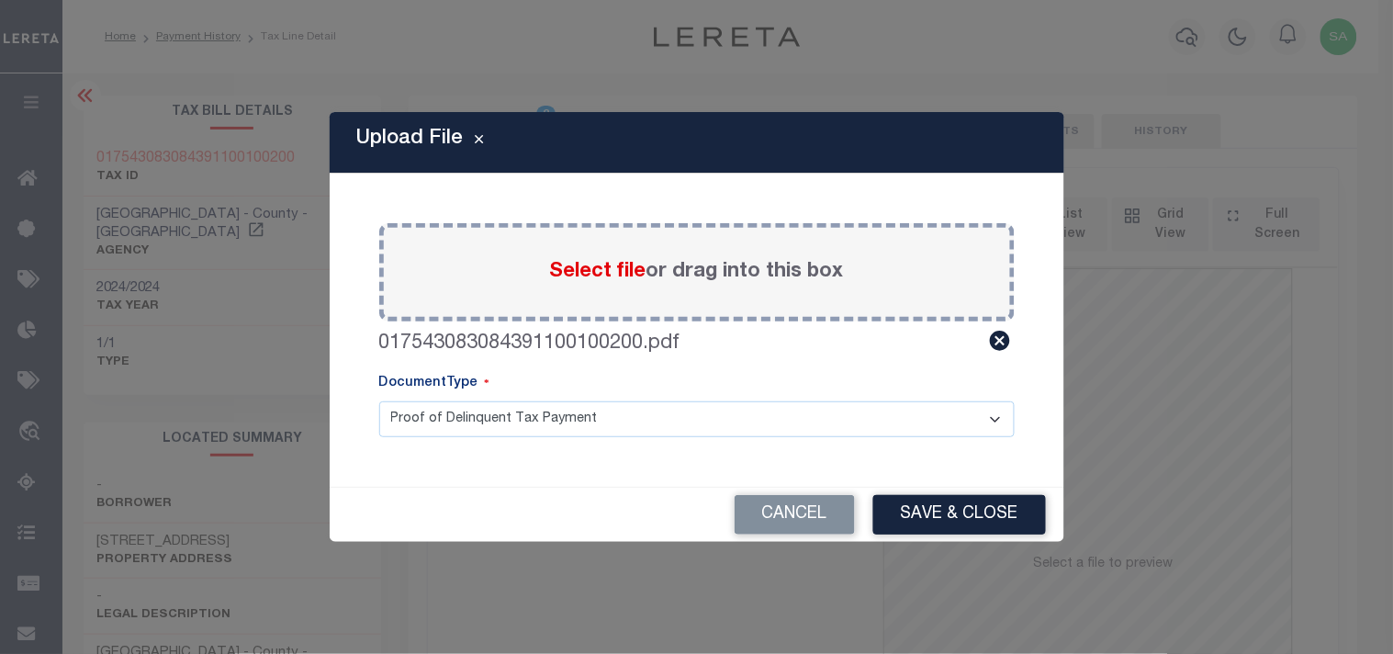
click at [975, 536] on div "Cancel Save & Close" at bounding box center [697, 515] width 735 height 54
click at [971, 520] on button "Save & Close" at bounding box center [959, 514] width 173 height 39
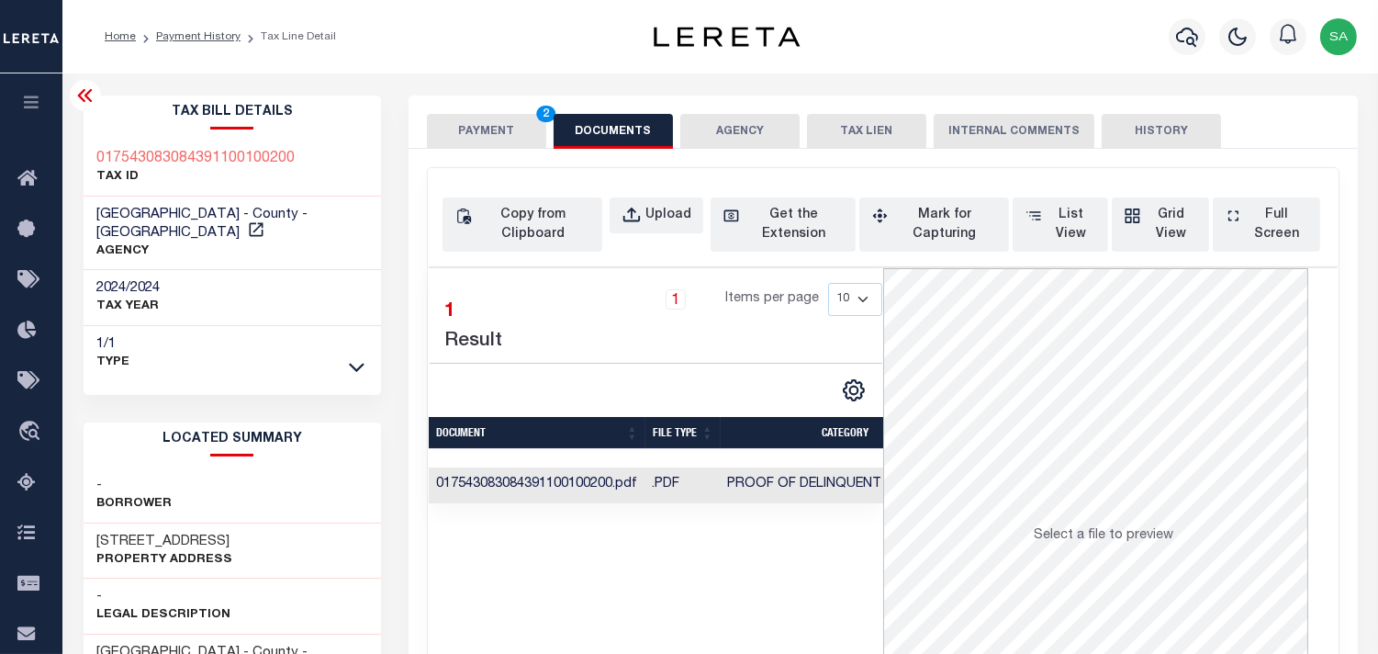
click at [498, 130] on button "PAYMENT 2" at bounding box center [486, 131] width 119 height 35
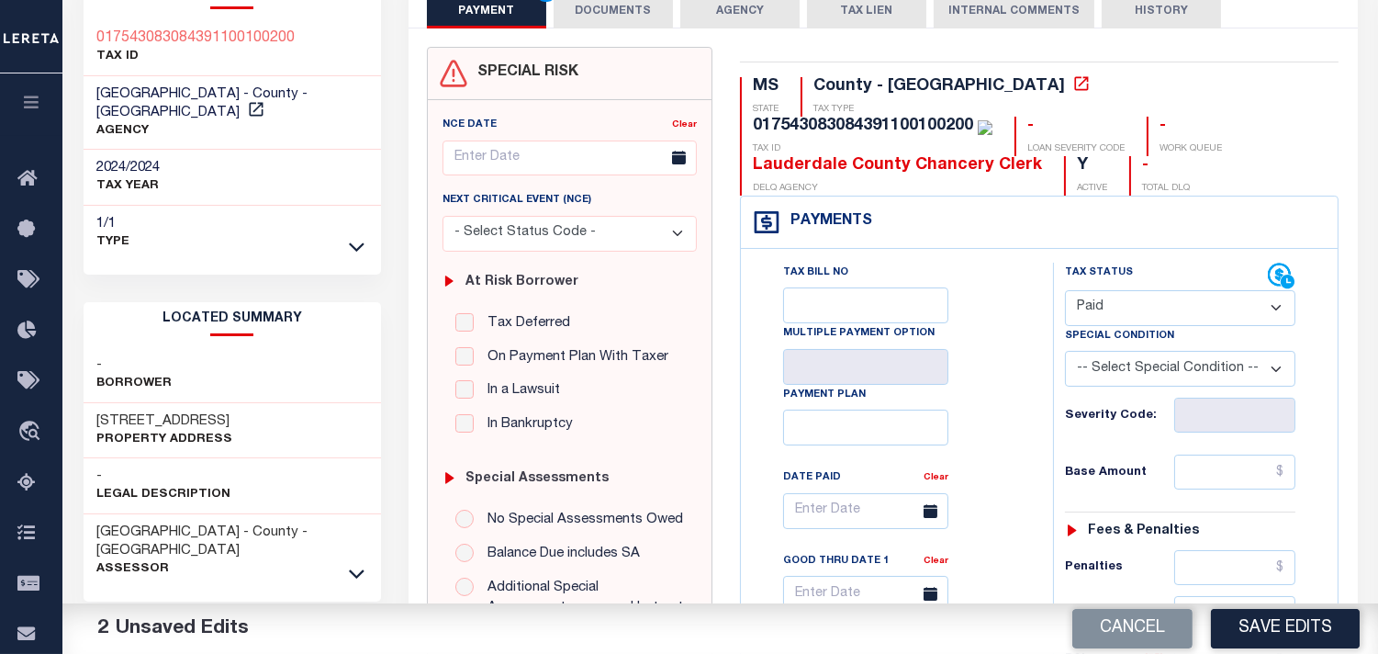
scroll to position [306, 0]
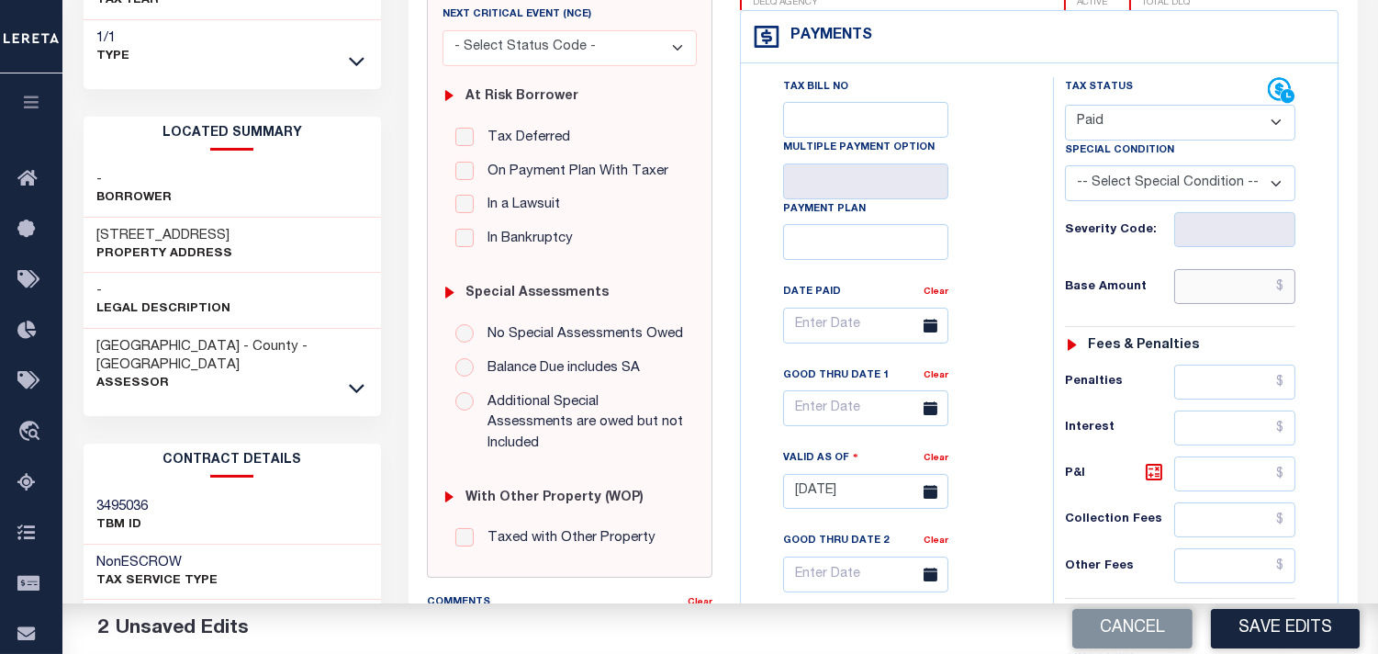
click at [1229, 303] on input "text" at bounding box center [1234, 286] width 121 height 35
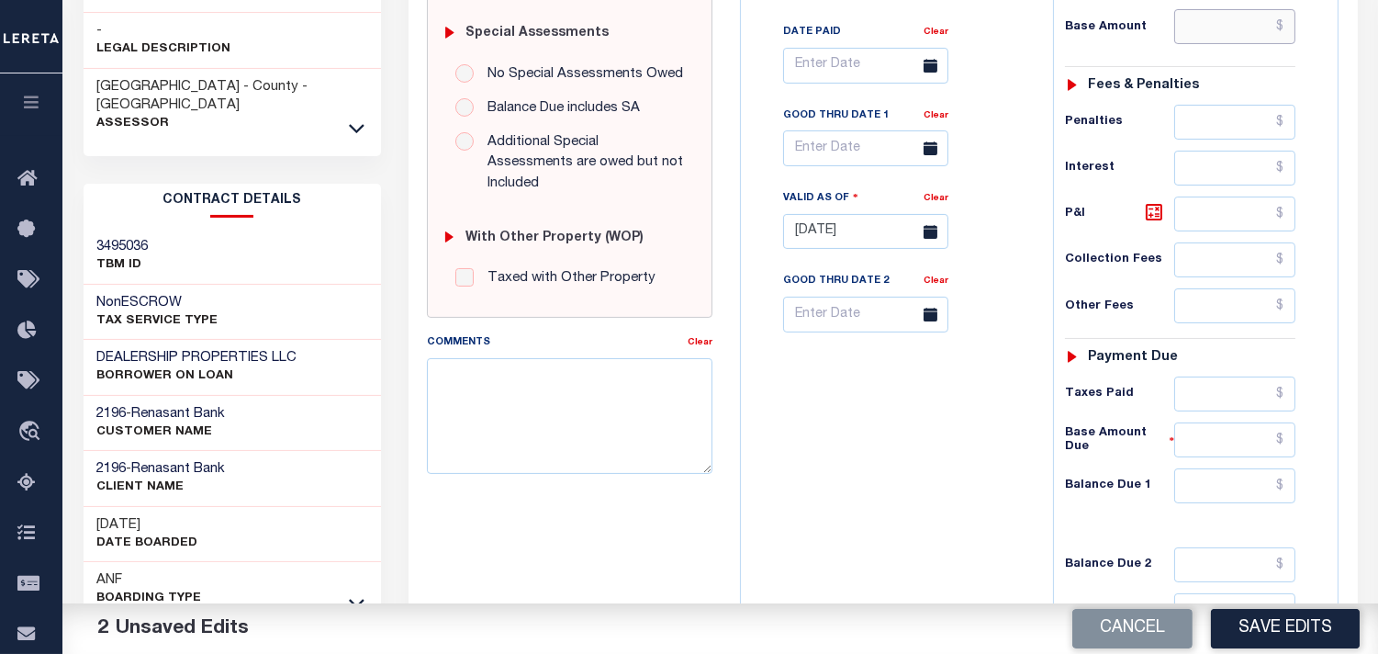
scroll to position [408, 0]
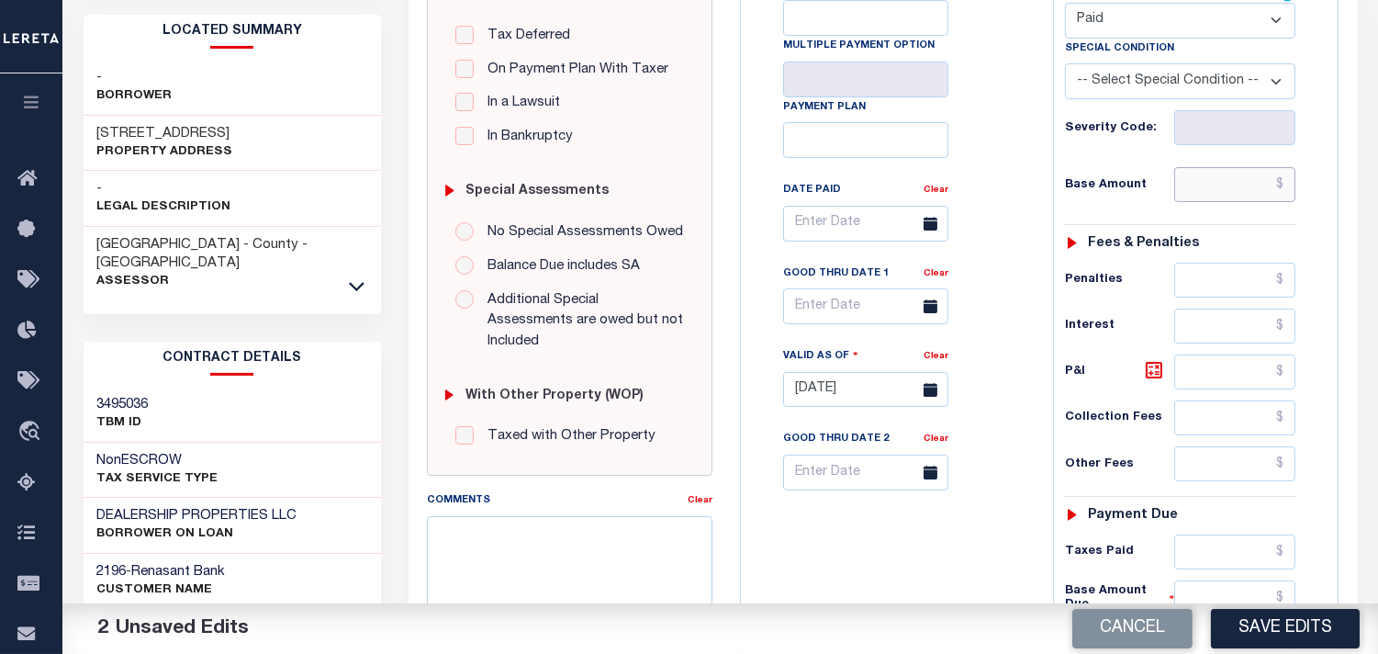
drag, startPoint x: 1205, startPoint y: 196, endPoint x: 1161, endPoint y: 196, distance: 43.2
click at [1206, 195] on input "text" at bounding box center [1234, 184] width 121 height 35
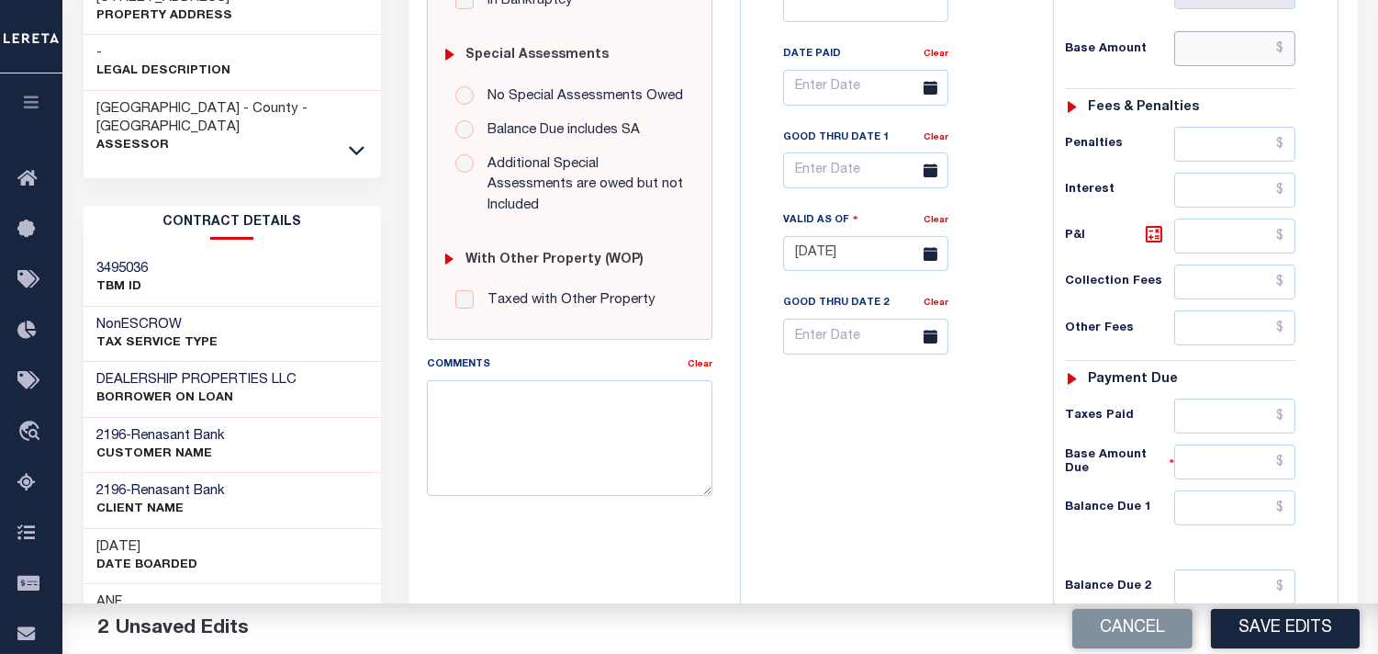
scroll to position [263, 0]
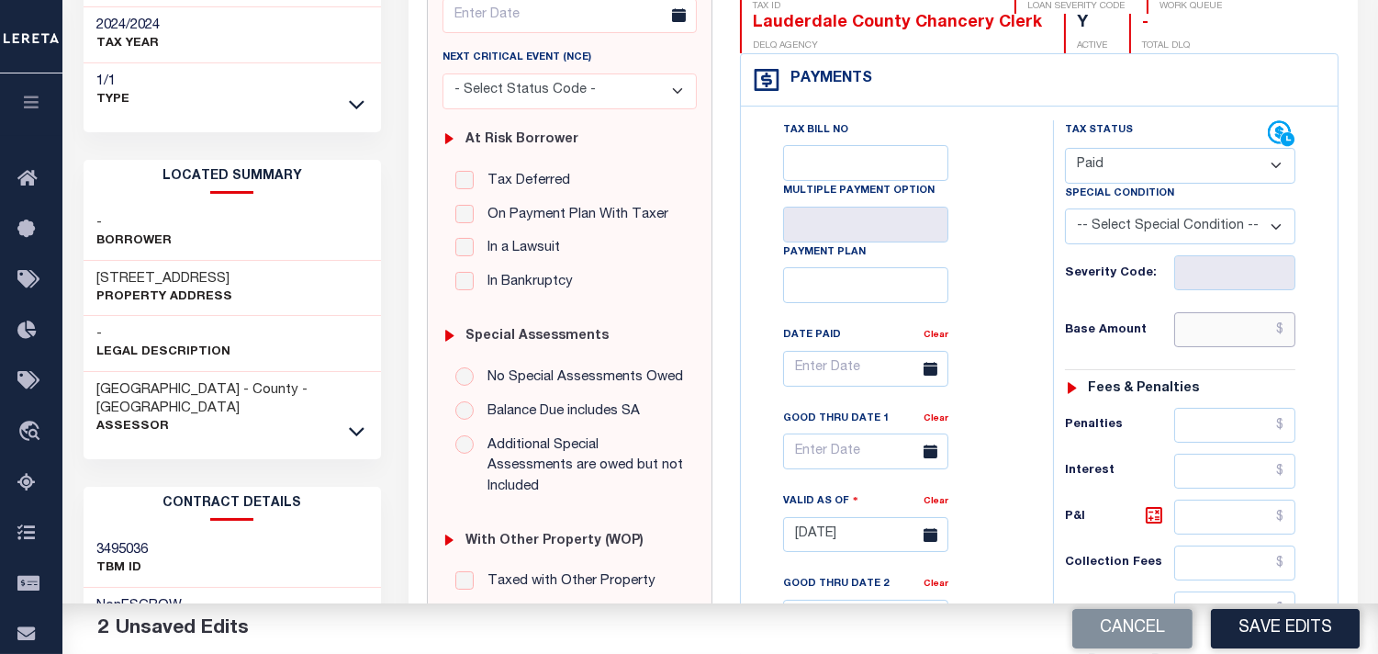
click at [1229, 335] on input "text" at bounding box center [1234, 329] width 121 height 35
paste input "45482.23"
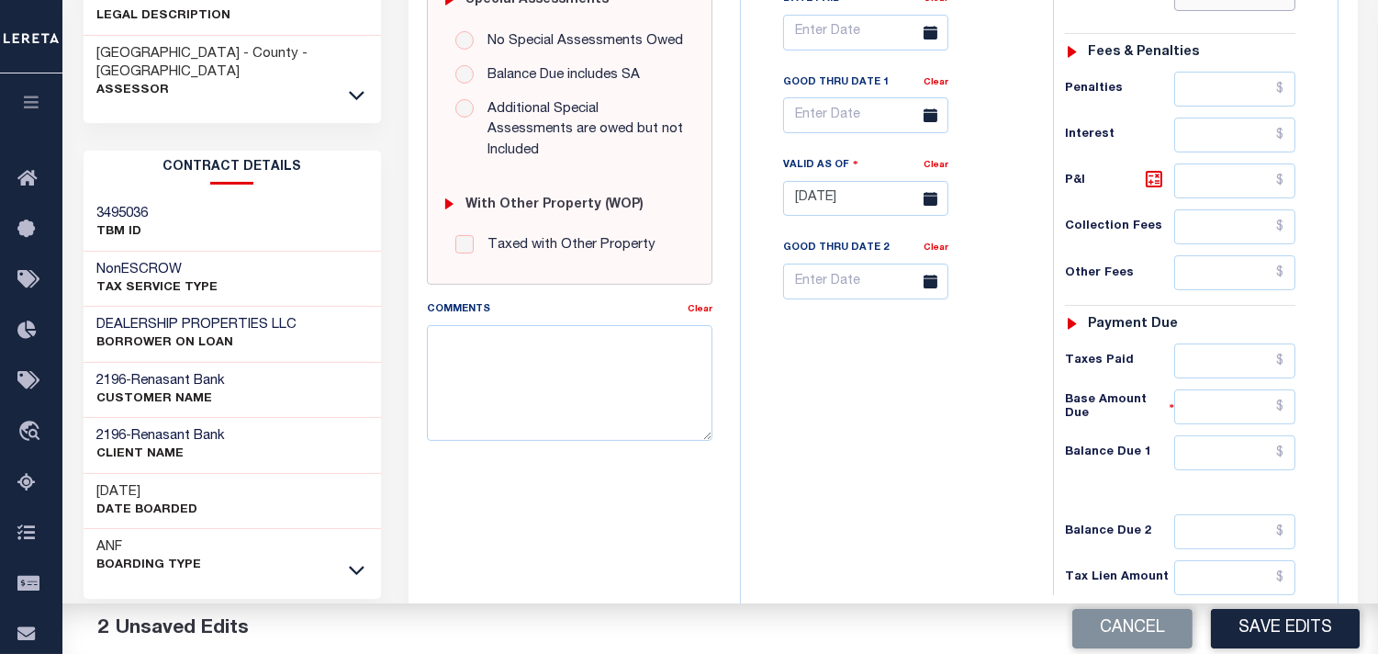
scroll to position [773, 0]
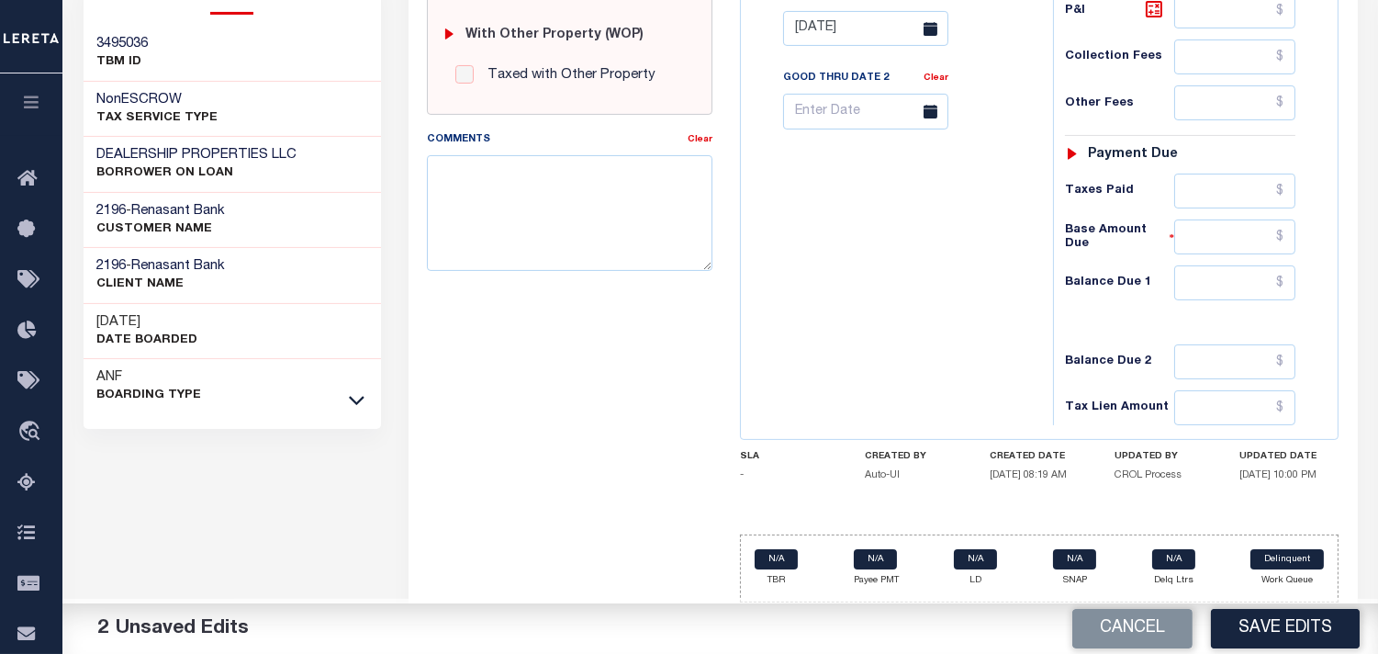
type input "$45,482.23"
click at [1263, 286] on input "text" at bounding box center [1234, 282] width 121 height 35
type input "$0.00"
click at [840, 303] on div "Tax Bill No Multiple Payment Option Payment Plan Clear" at bounding box center [893, 19] width 294 height 811
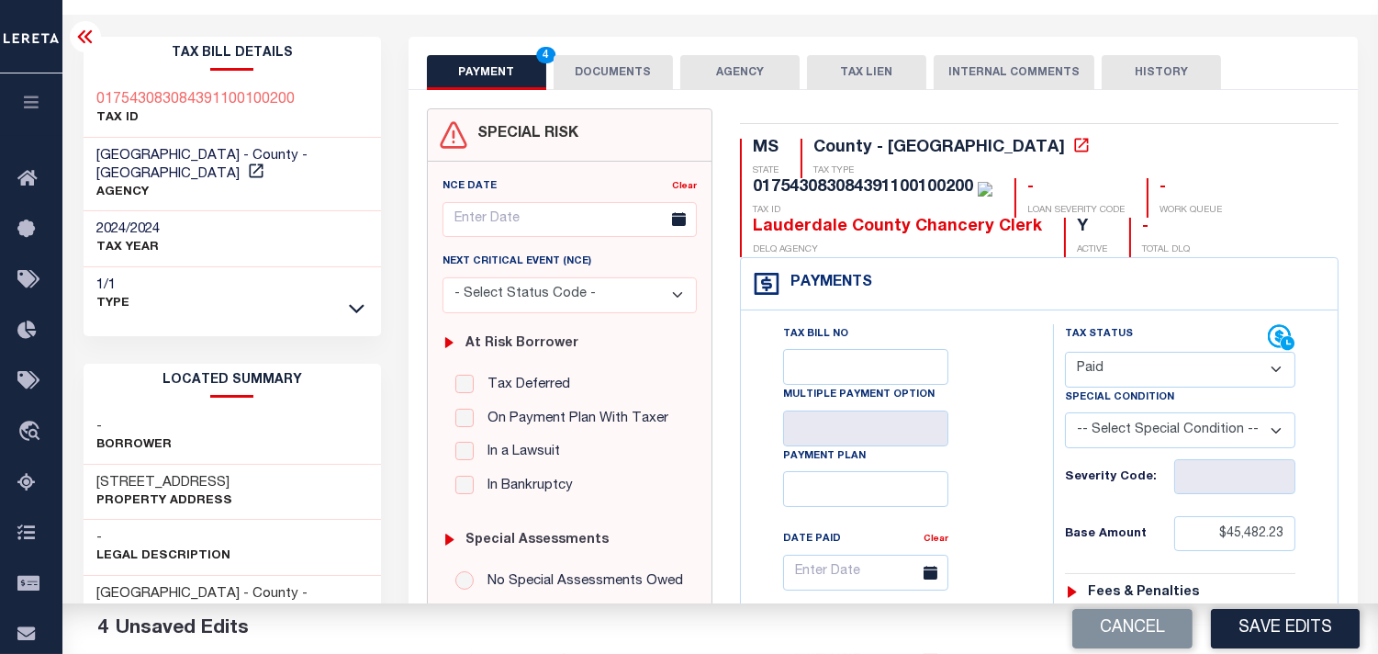
click at [648, 62] on button "DOCUMENTS" at bounding box center [613, 72] width 119 height 35
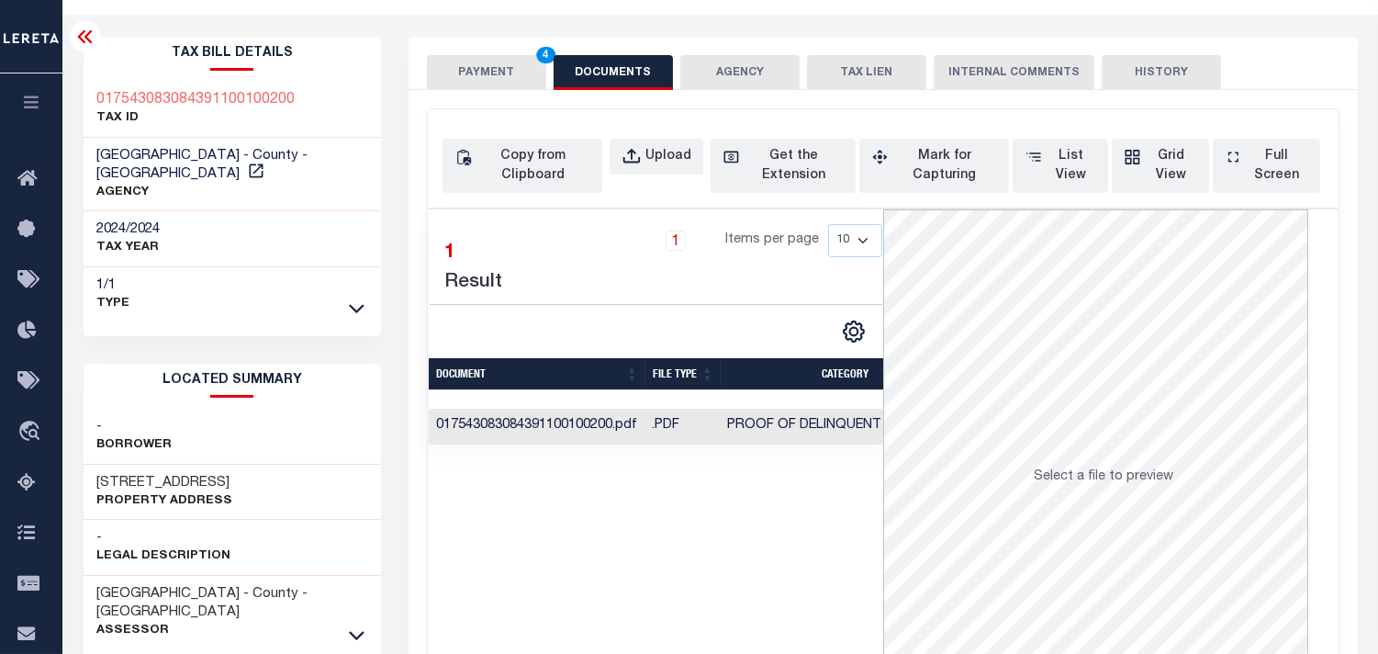
click at [507, 76] on button "PAYMENT 4" at bounding box center [486, 72] width 119 height 35
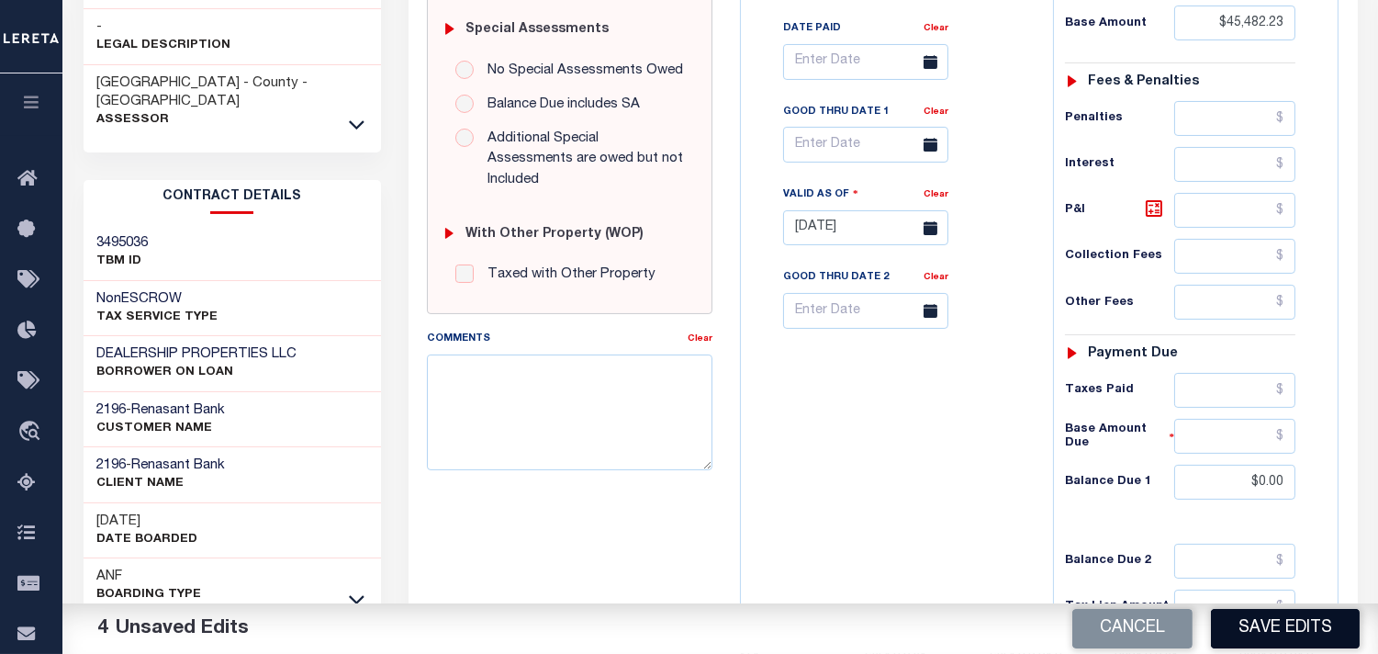
click at [1259, 611] on button "Save Edits" at bounding box center [1285, 628] width 149 height 39
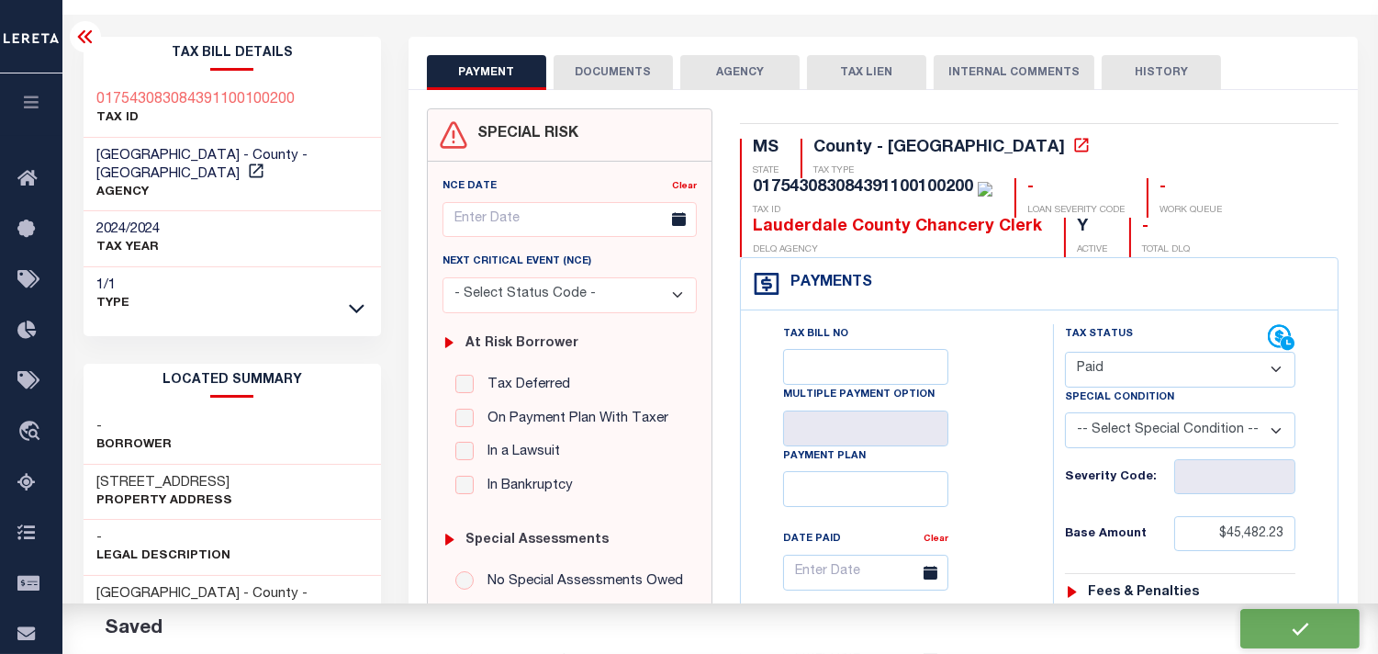
checkbox input "false"
type input "$45,482.23"
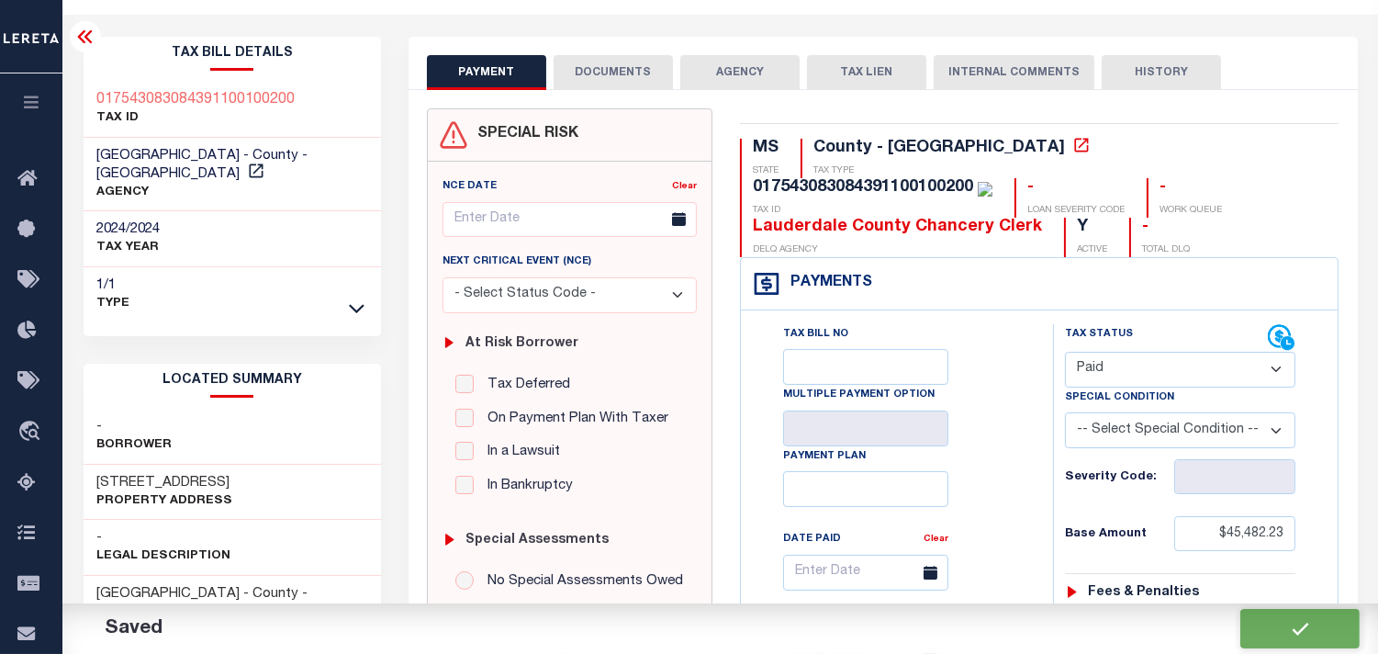
type input "$0"
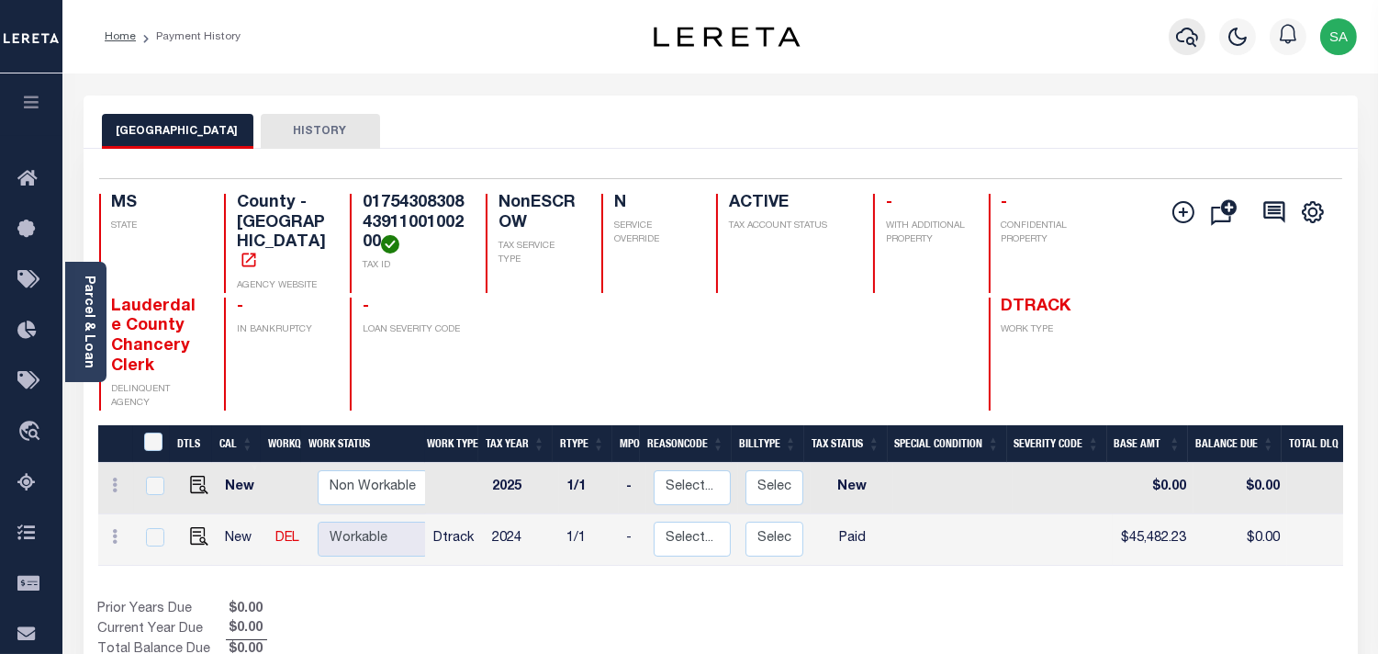
click at [1183, 44] on icon "button" at bounding box center [1187, 37] width 22 height 22
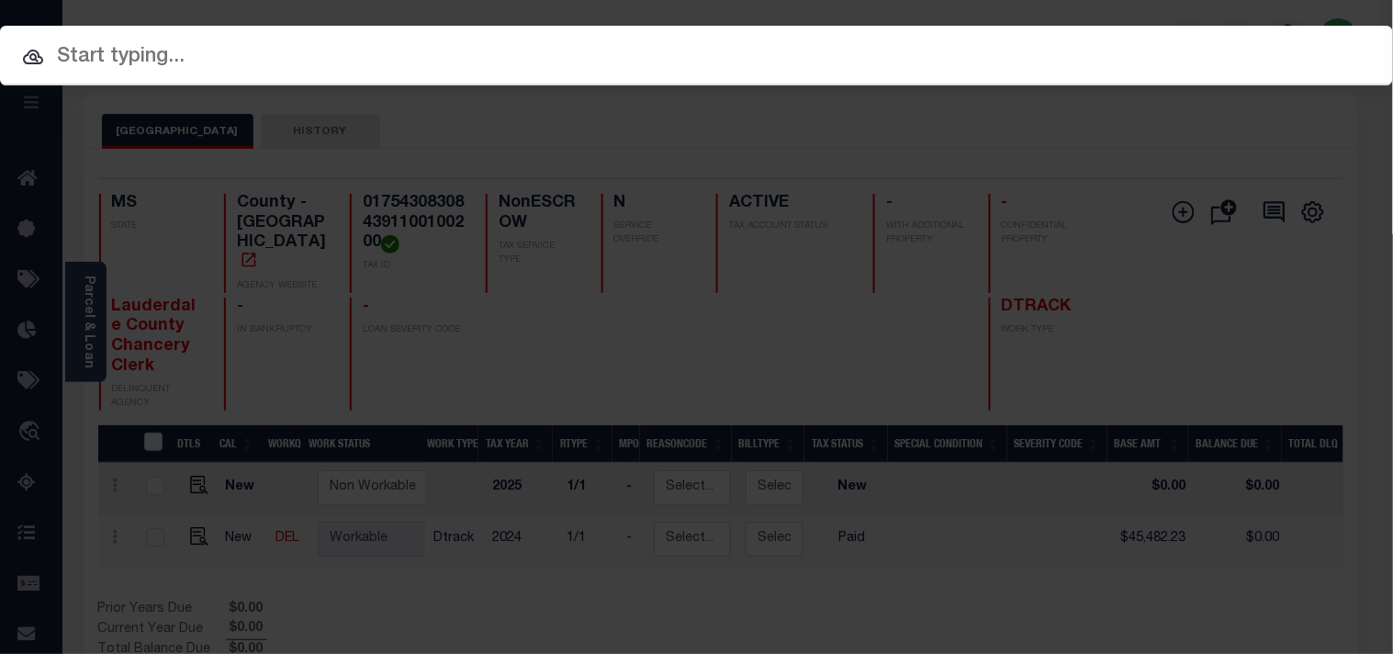
click at [1083, 48] on div "Include Loans TBM Customers Borrowers Payments (Lender Non-Disb) Payments (Lend…" at bounding box center [696, 56] width 1393 height 60
paste input "9133127"
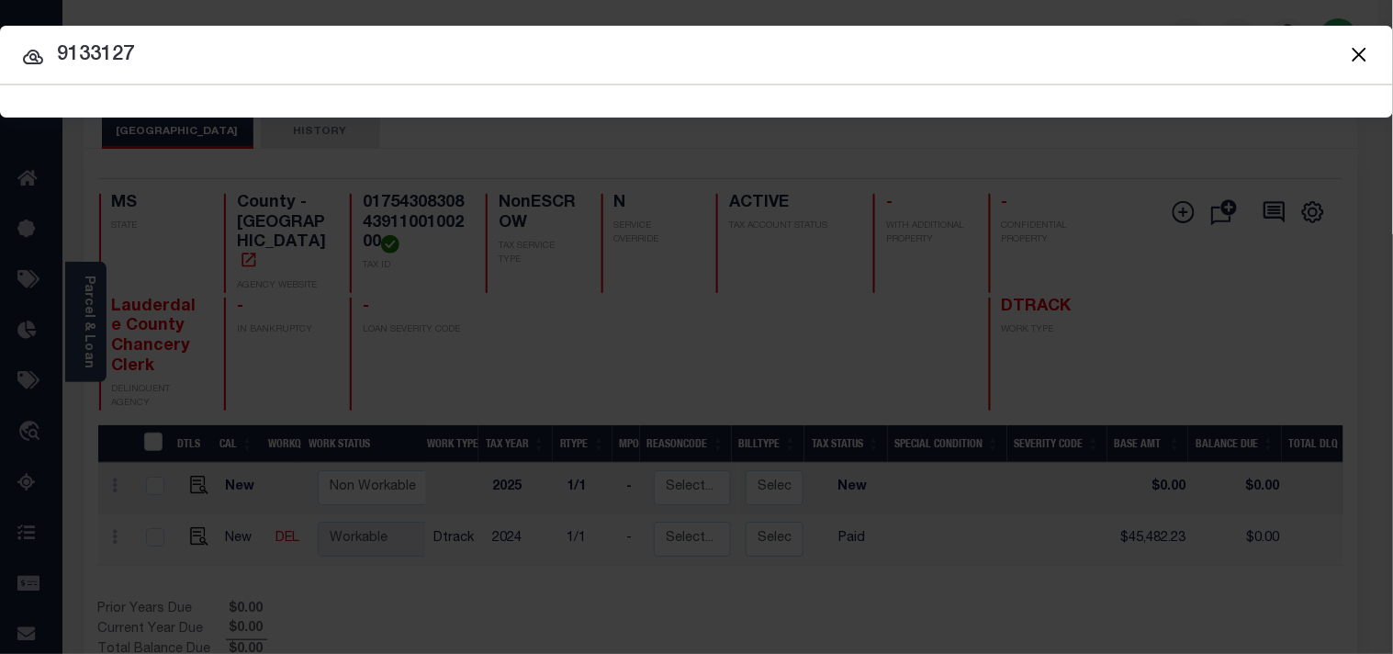
type input "9133127"
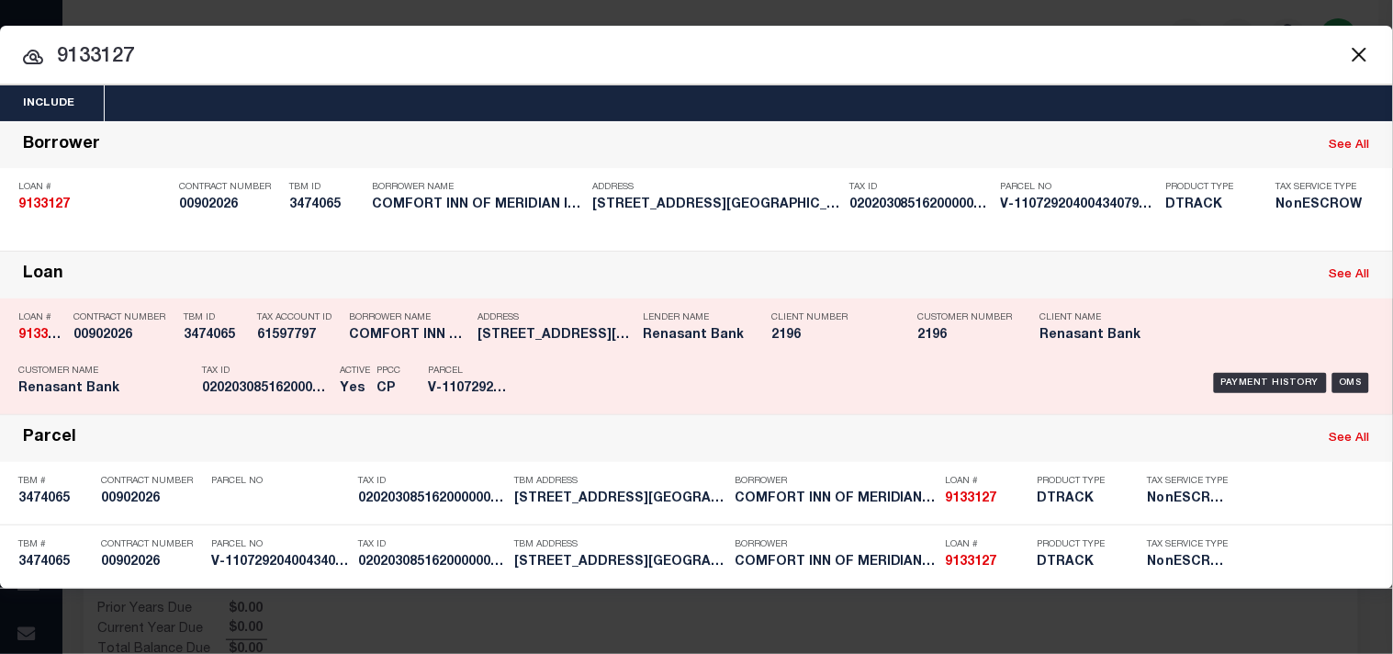
click at [583, 363] on div "Payment History OMS" at bounding box center [956, 382] width 836 height 53
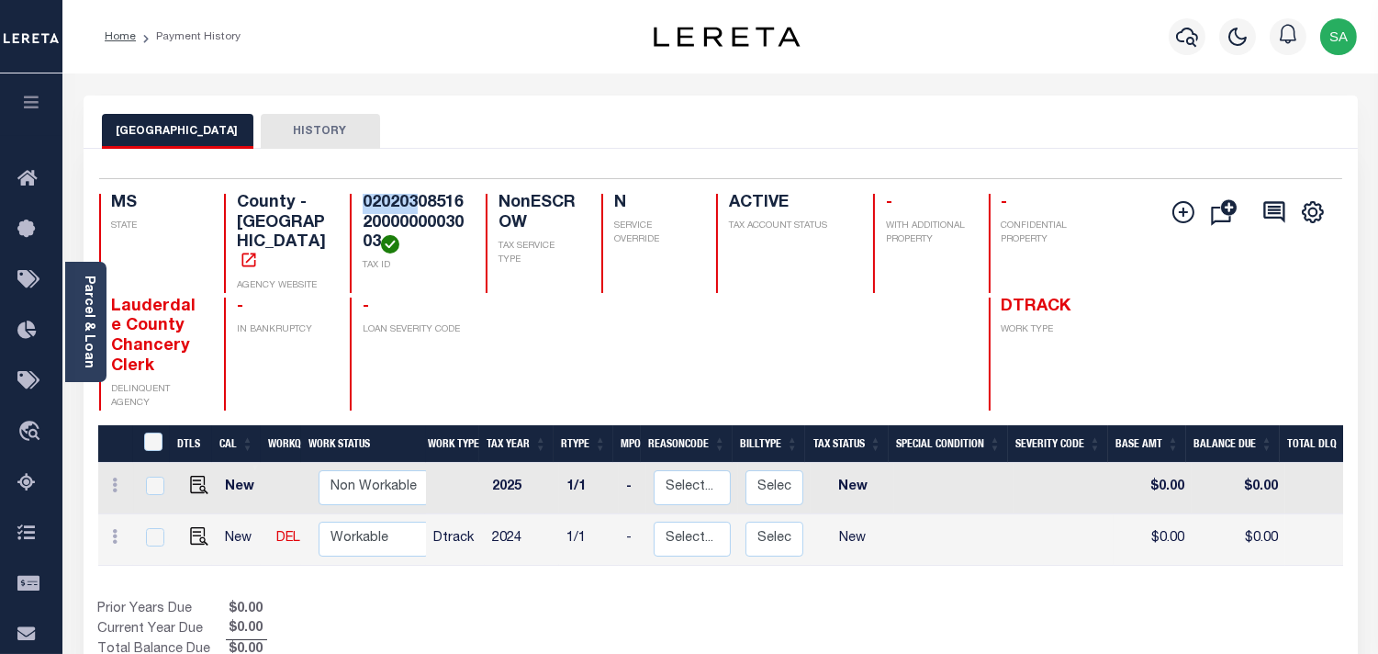
drag, startPoint x: 359, startPoint y: 199, endPoint x: 415, endPoint y: 199, distance: 56.0
click at [415, 199] on div "020203085162000000003003 TAX ID" at bounding box center [407, 243] width 114 height 99
copy h4 "020203"
click at [197, 527] on img "" at bounding box center [199, 536] width 18 height 18
checkbox input "true"
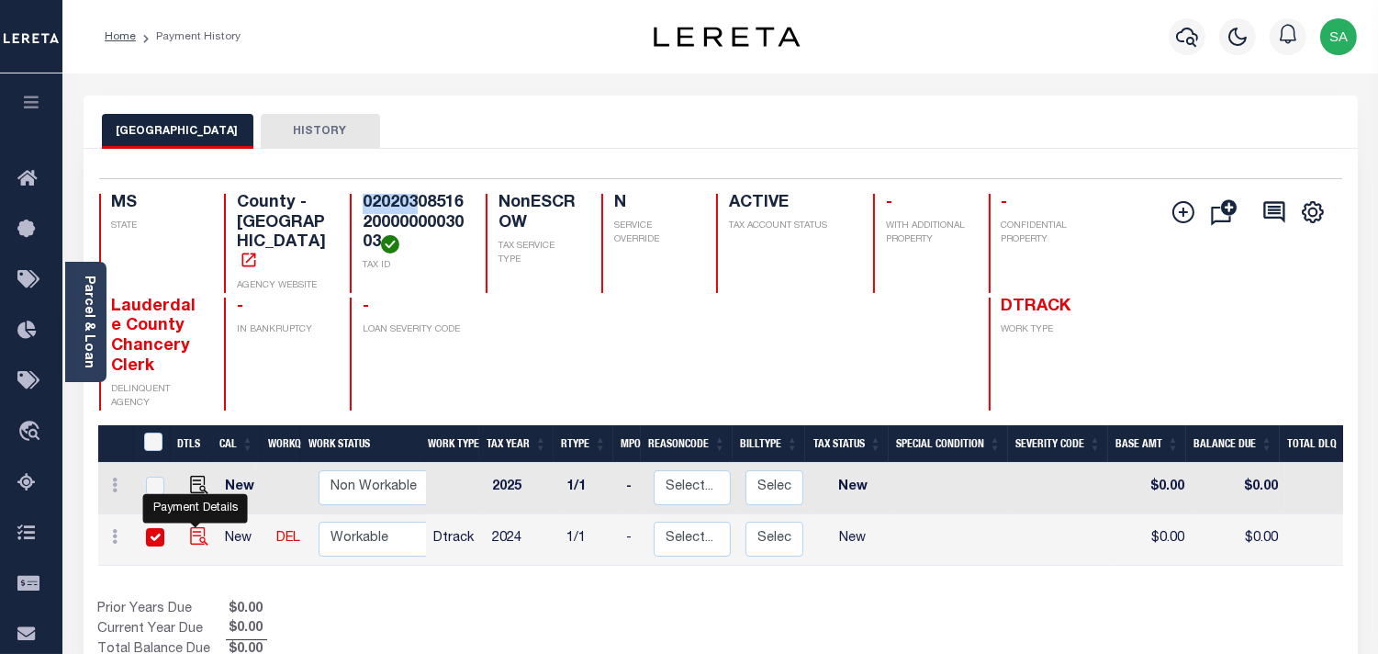
checkbox input "true"
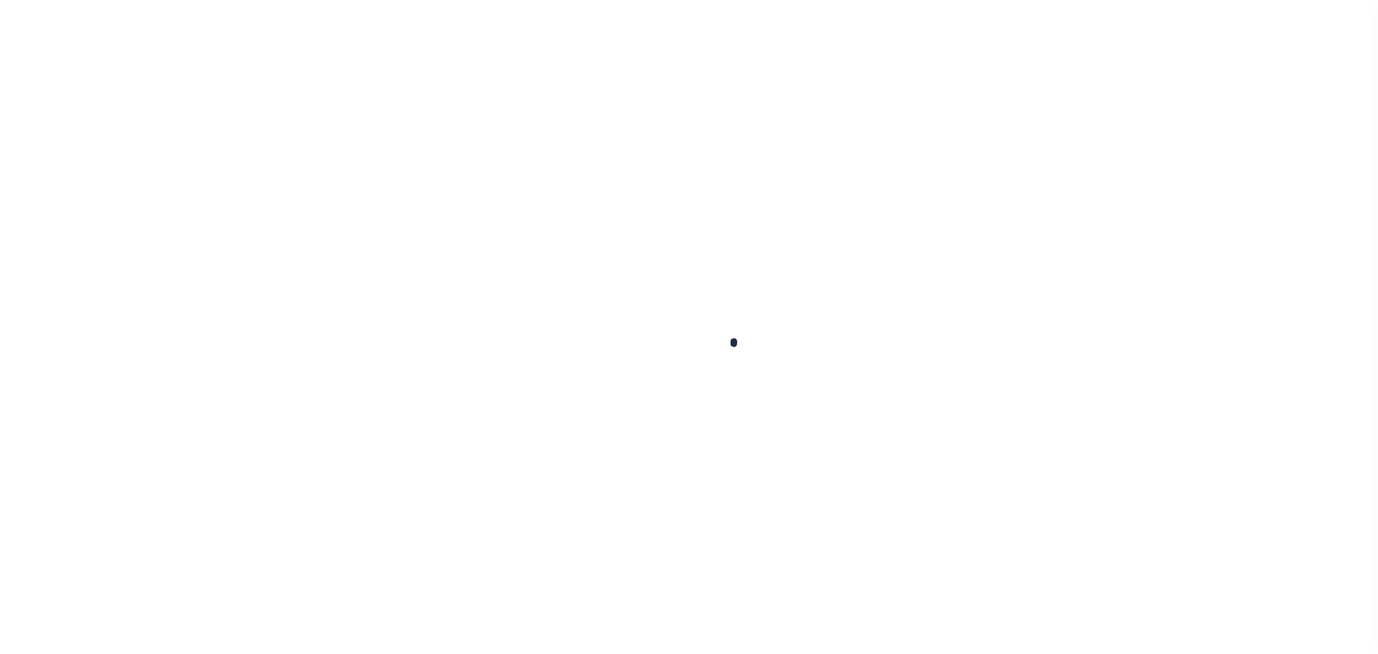
checkbox input "false"
type input "[DATE]"
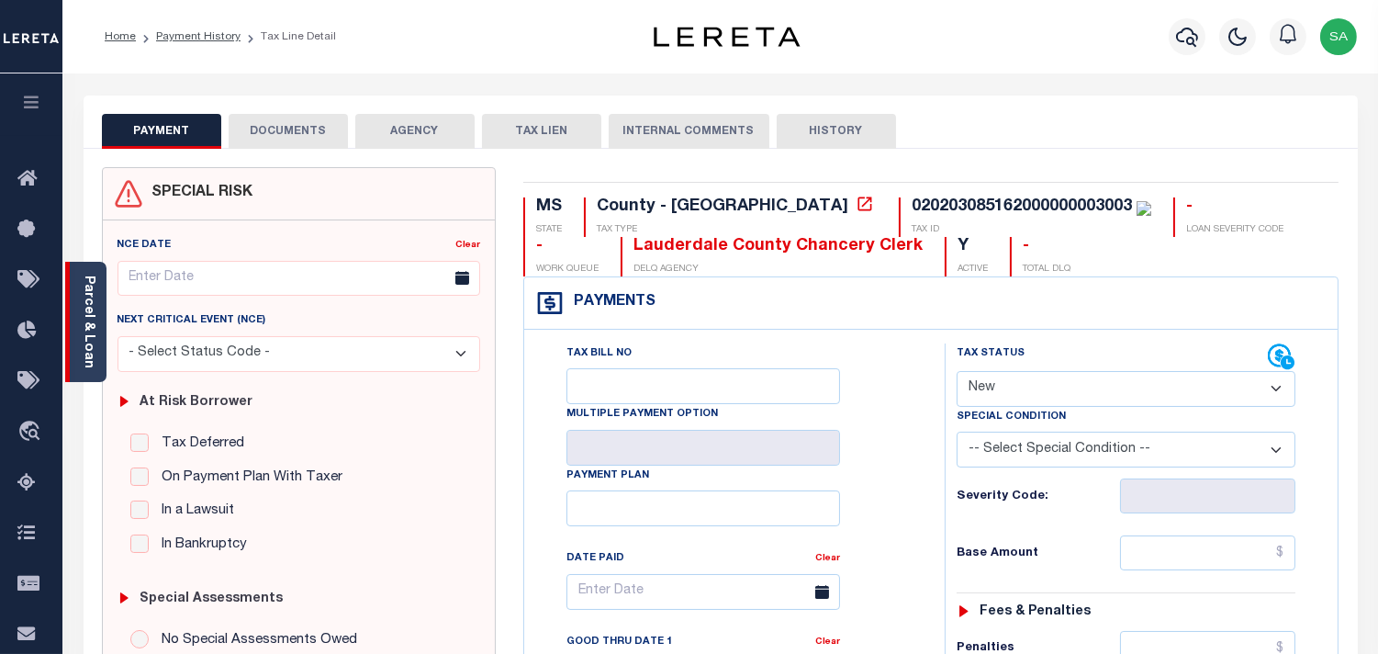
click at [84, 336] on link "Parcel & Loan" at bounding box center [88, 321] width 13 height 93
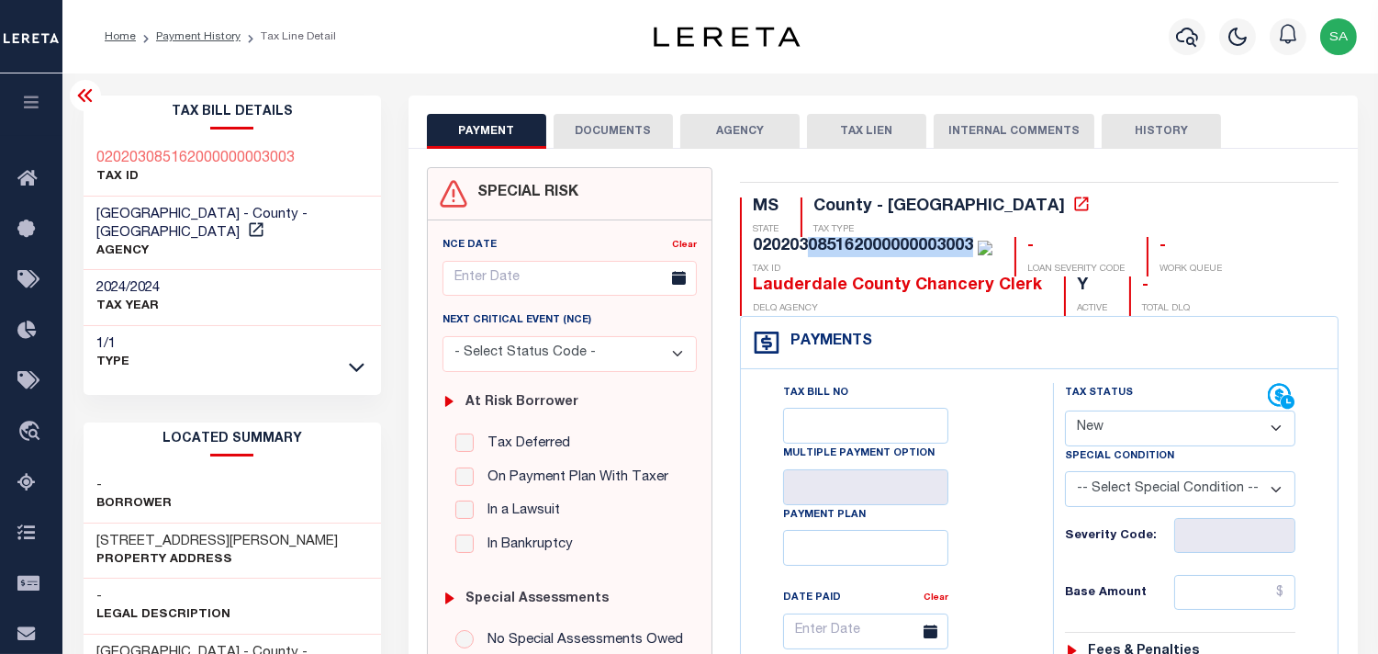
drag, startPoint x: 1071, startPoint y: 202, endPoint x: 1196, endPoint y: 197, distance: 125.9
click at [973, 238] on div "020203085162000000003003" at bounding box center [863, 246] width 220 height 17
copy div "085162000000003003"
click at [1093, 432] on select "- Select Status Code - Open Due/Unpaid Paid Incomplete No Tax Due Internal Refu…" at bounding box center [1180, 428] width 230 height 36
select select "PYD"
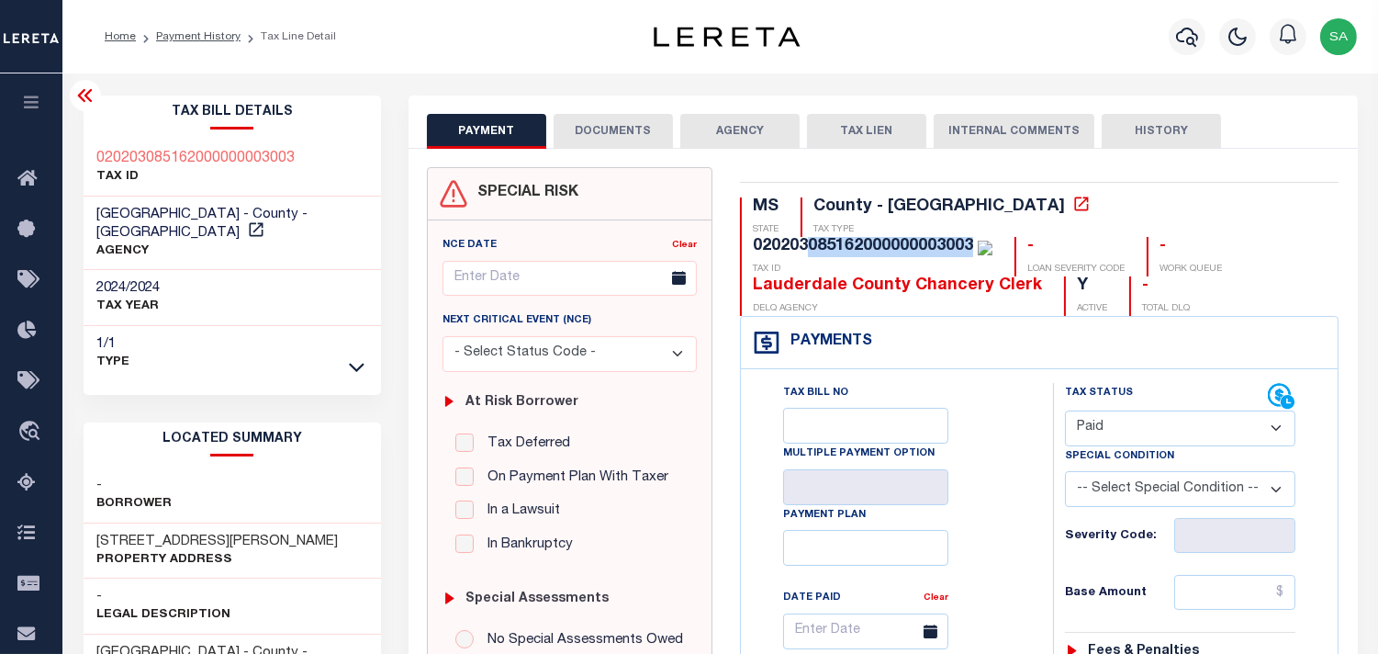
click at [1065, 411] on select "- Select Status Code - Open Due/Unpaid Paid Incomplete No Tax Due Internal Refu…" at bounding box center [1180, 428] width 230 height 36
type input "09/03/2025"
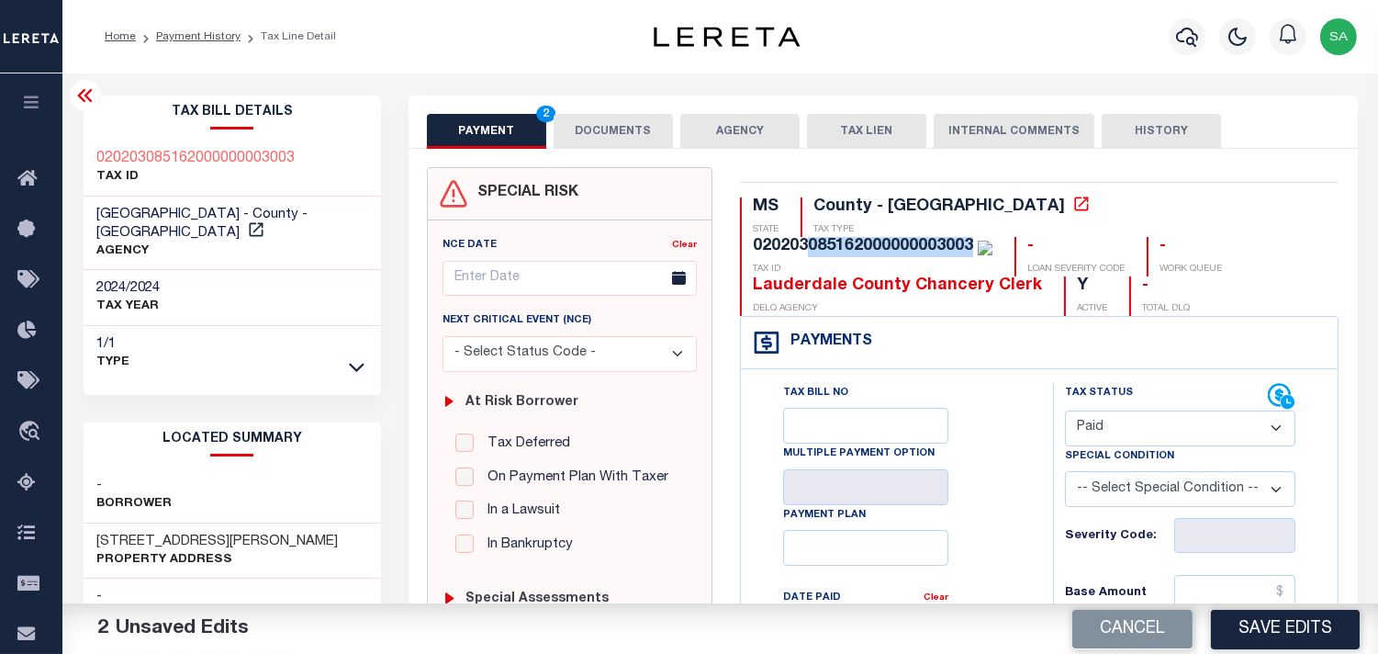
click at [621, 125] on button "DOCUMENTS" at bounding box center [613, 131] width 119 height 35
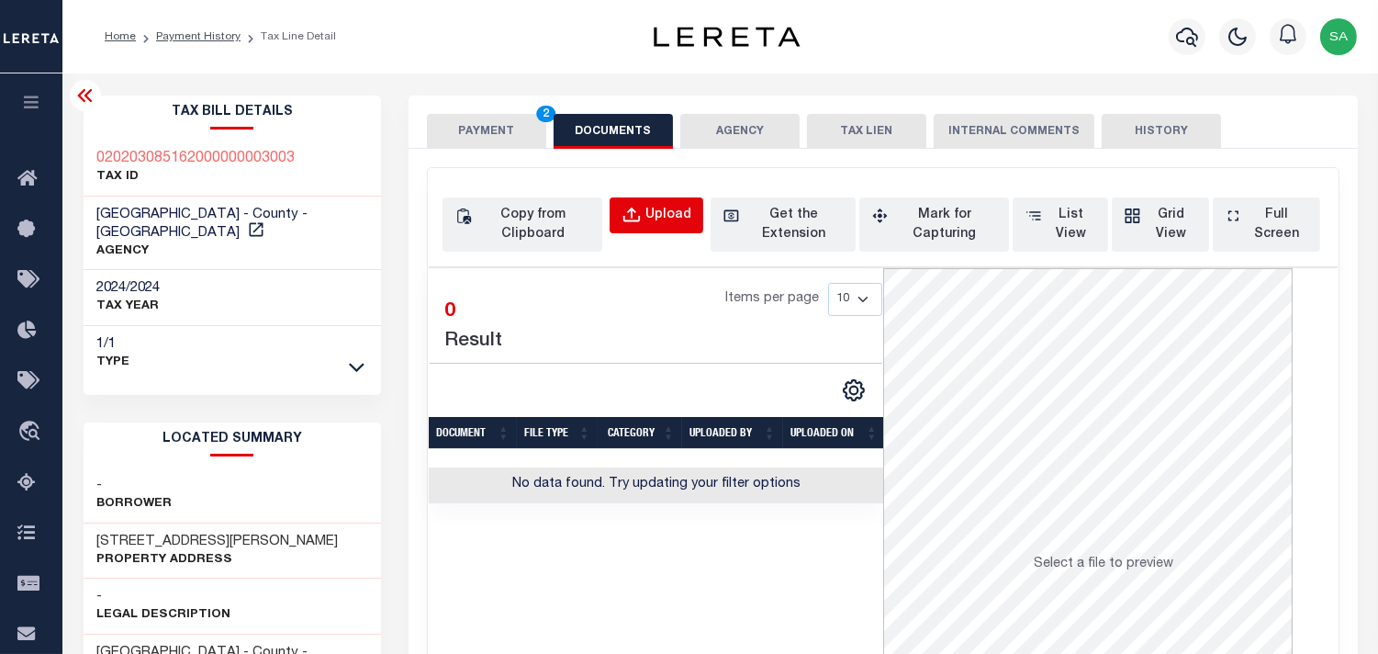
click at [667, 221] on div "Upload" at bounding box center [668, 216] width 46 height 20
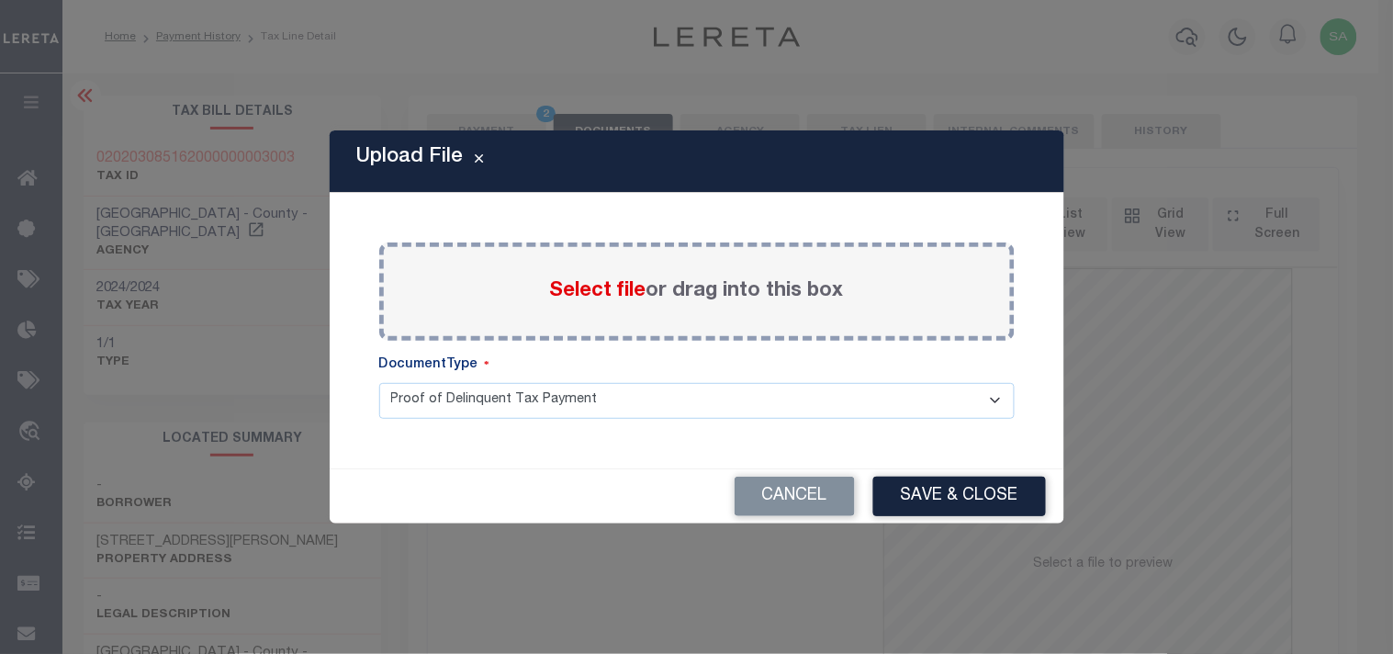
click at [634, 297] on span "Select file" at bounding box center [598, 291] width 96 height 20
click at [0, 0] on input "Select file or drag into this box" at bounding box center [0, 0] width 0 height 0
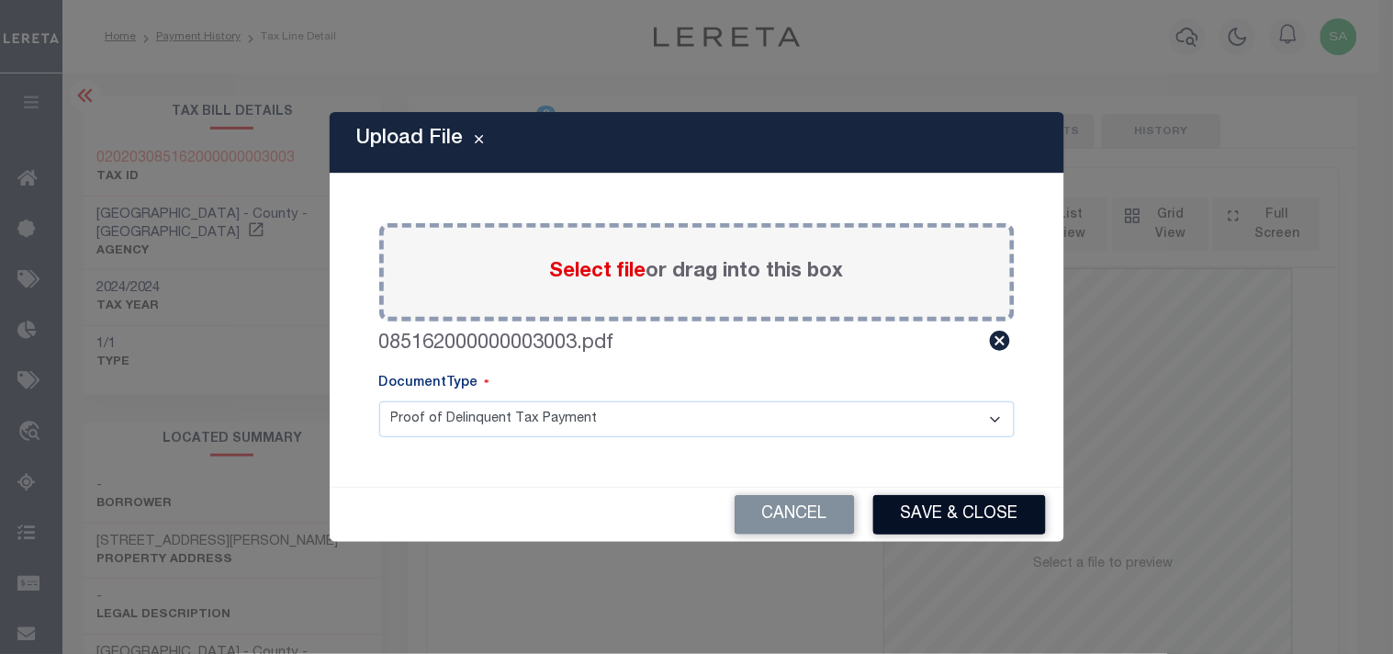
click at [906, 503] on button "Save & Close" at bounding box center [959, 514] width 173 height 39
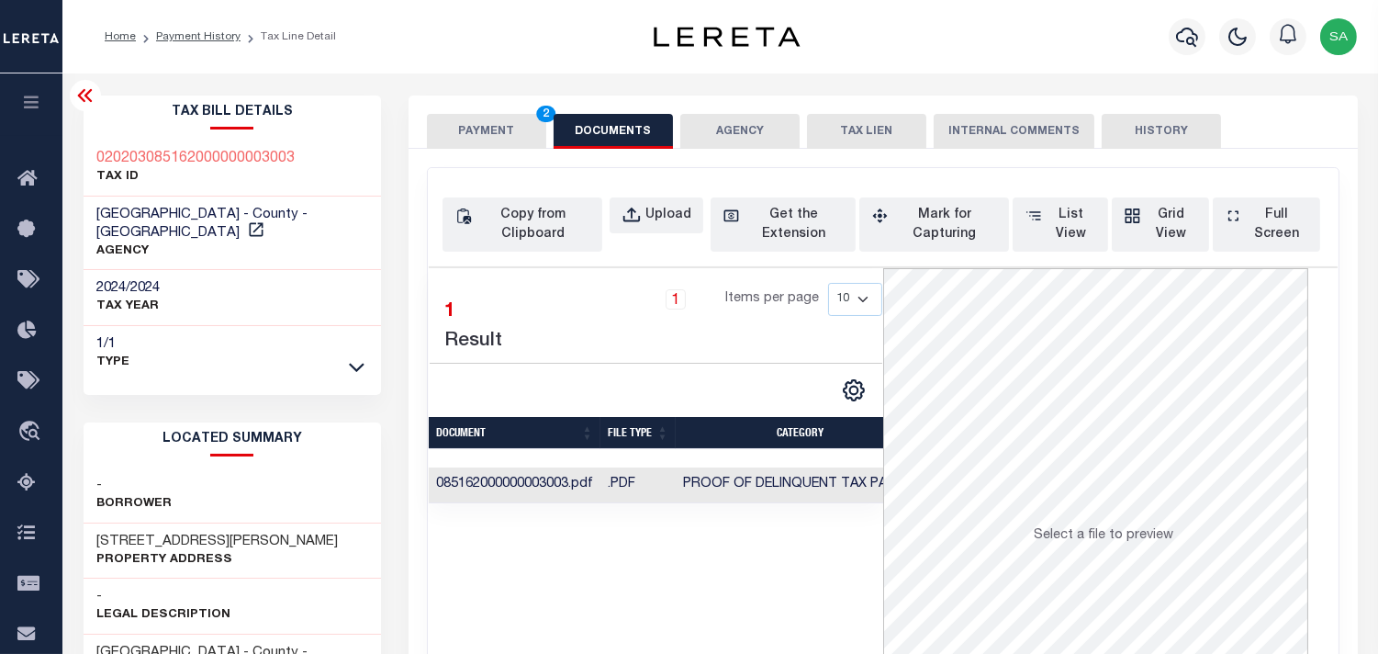
click at [462, 129] on button "PAYMENT 2" at bounding box center [486, 131] width 119 height 35
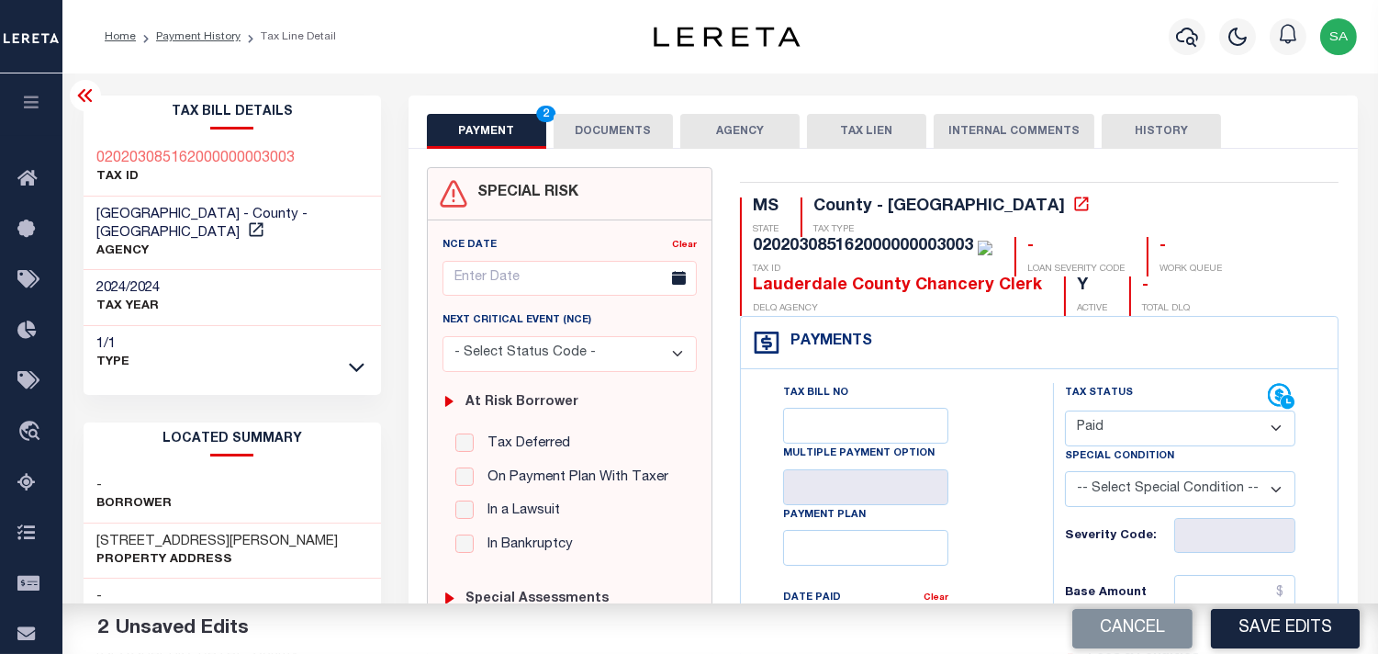
click at [1190, 433] on select "- Select Status Code - Open Due/Unpaid Paid Incomplete No Tax Due Internal Refu…" at bounding box center [1180, 428] width 230 height 36
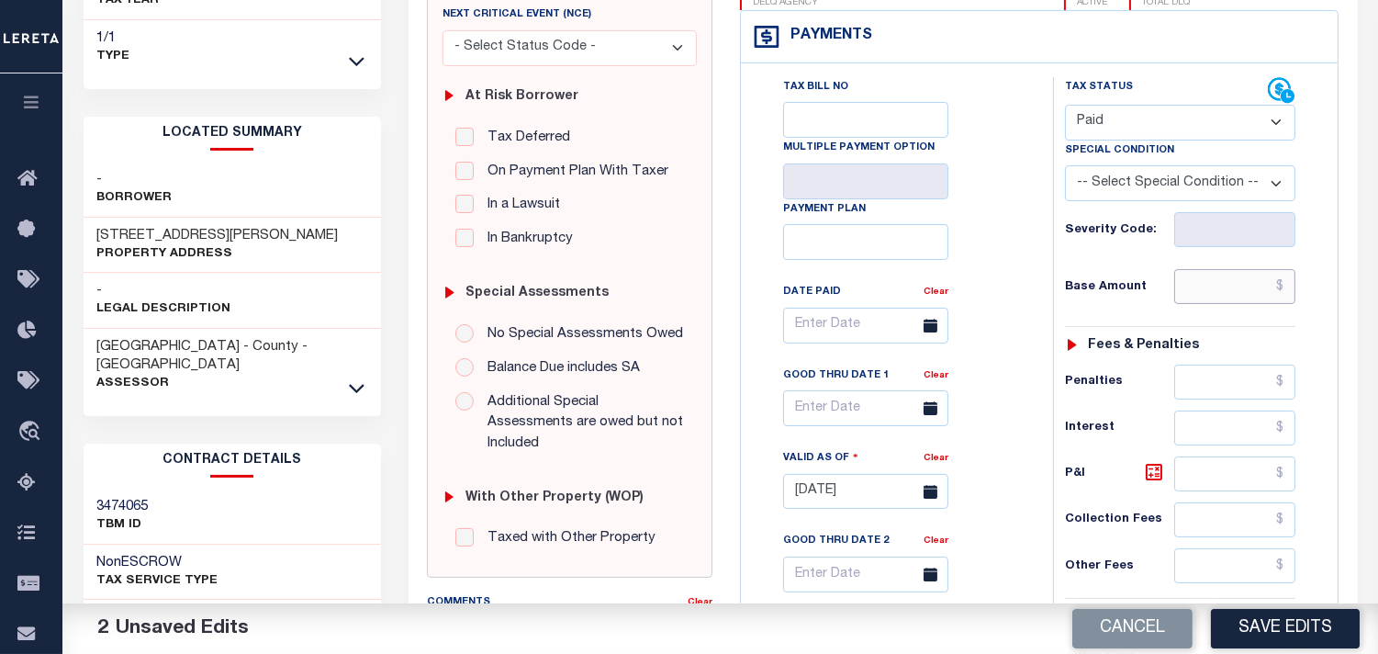
drag, startPoint x: 1206, startPoint y: 294, endPoint x: 1178, endPoint y: 292, distance: 27.6
click at [1206, 294] on input "text" at bounding box center [1234, 286] width 121 height 35
paste input "2994.41"
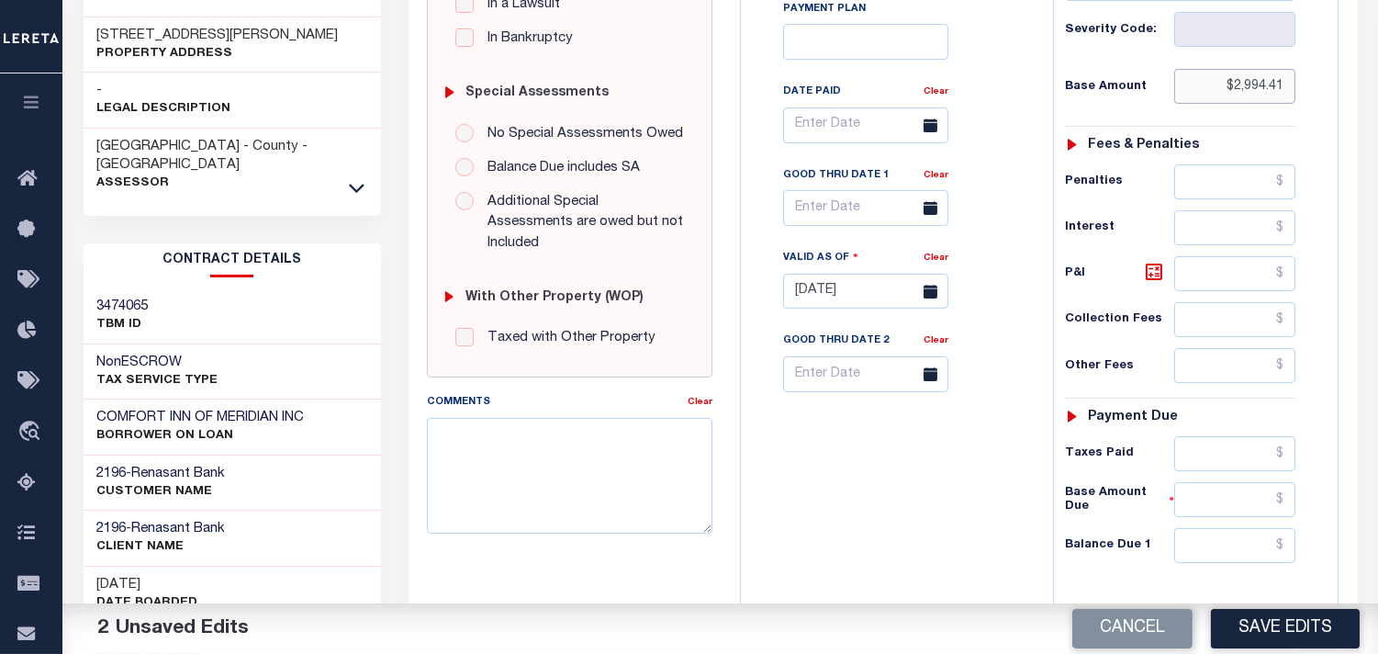
scroll to position [773, 0]
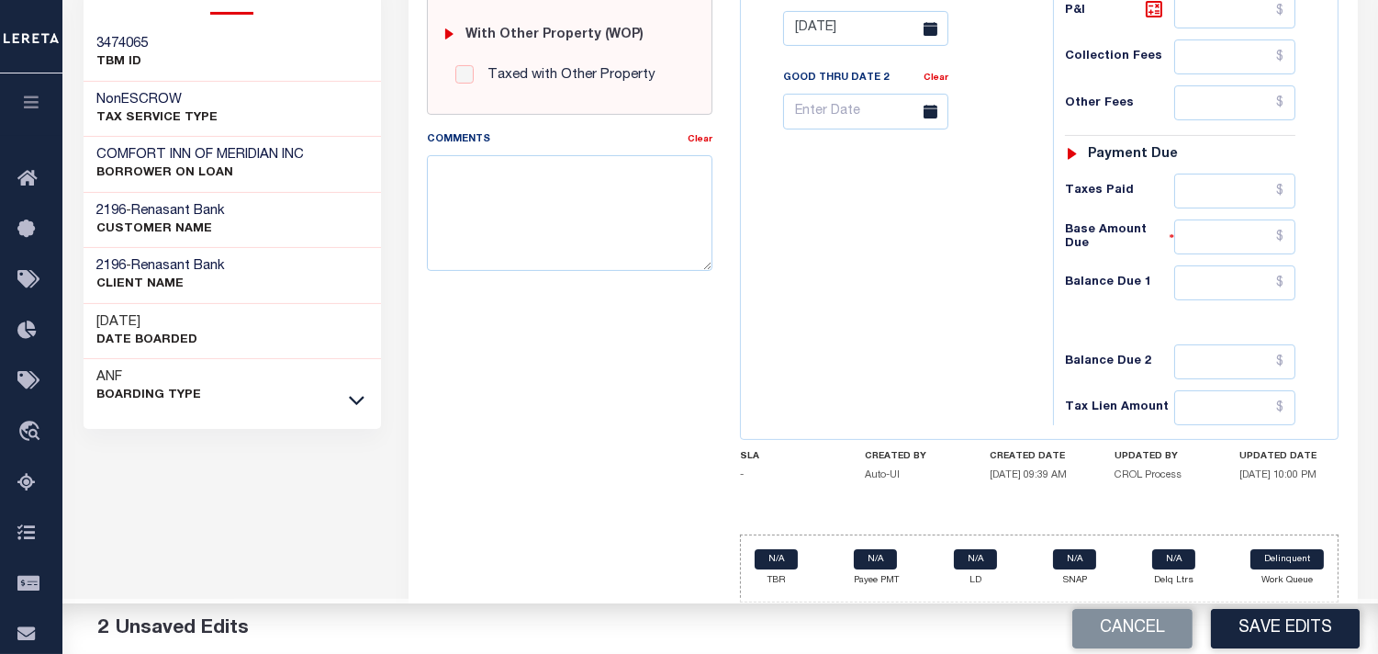
type input "$2,994.41"
click at [1271, 279] on input "text" at bounding box center [1234, 282] width 121 height 35
type input "$0.00"
click at [956, 282] on div "Tax Bill No Multiple Payment Option Payment Plan Clear" at bounding box center [893, 19] width 294 height 811
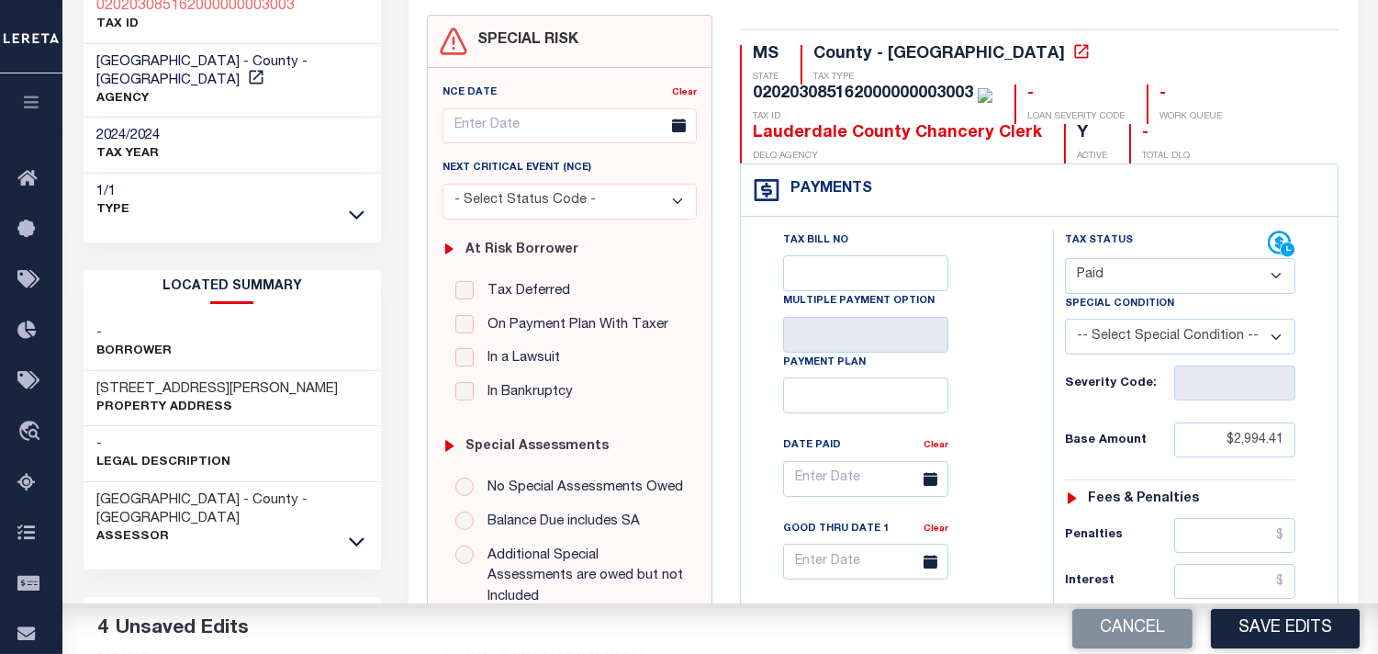
scroll to position [0, 0]
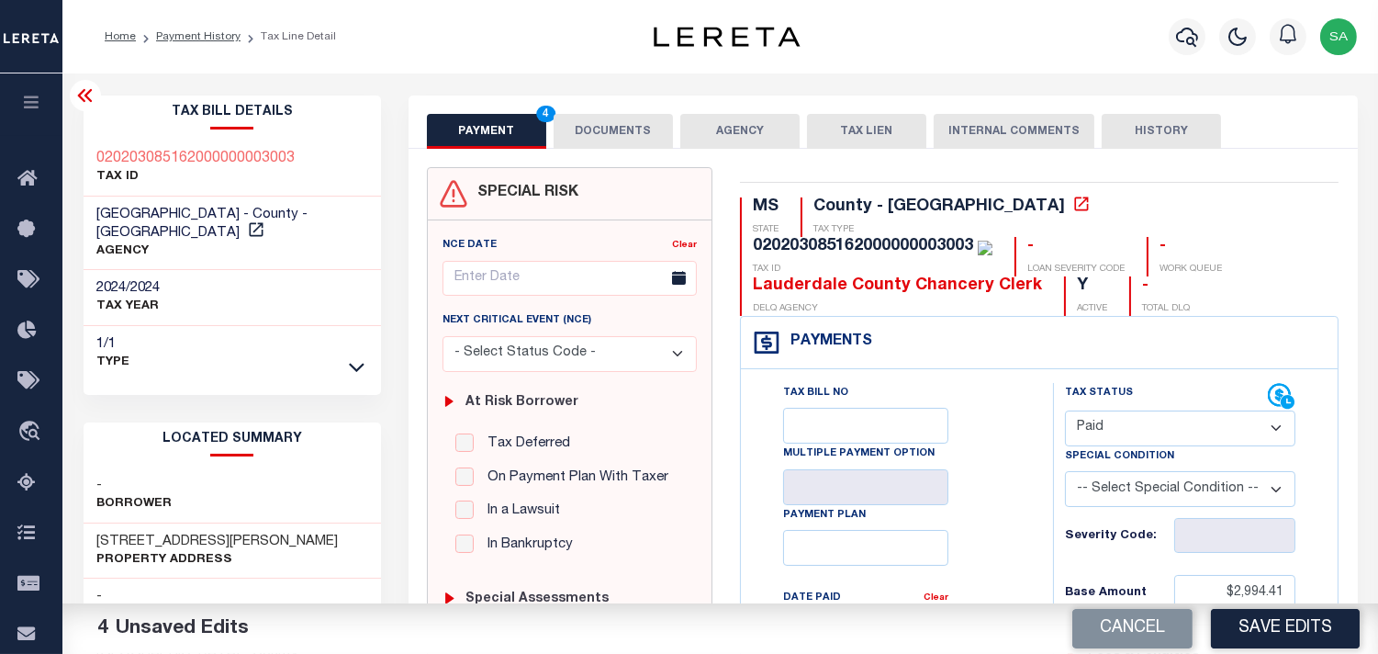
click at [563, 115] on button "DOCUMENTS" at bounding box center [613, 131] width 119 height 35
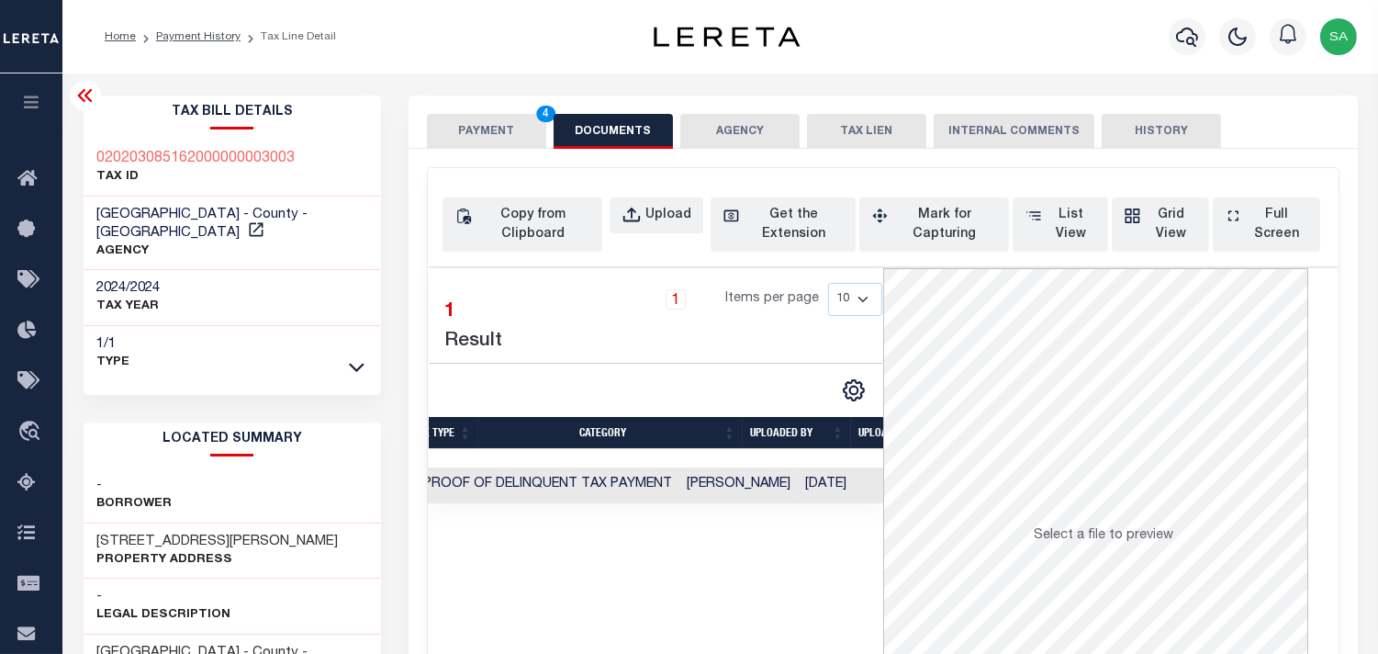
scroll to position [0, 260]
click at [836, 494] on td "[DATE]" at bounding box center [845, 485] width 95 height 36
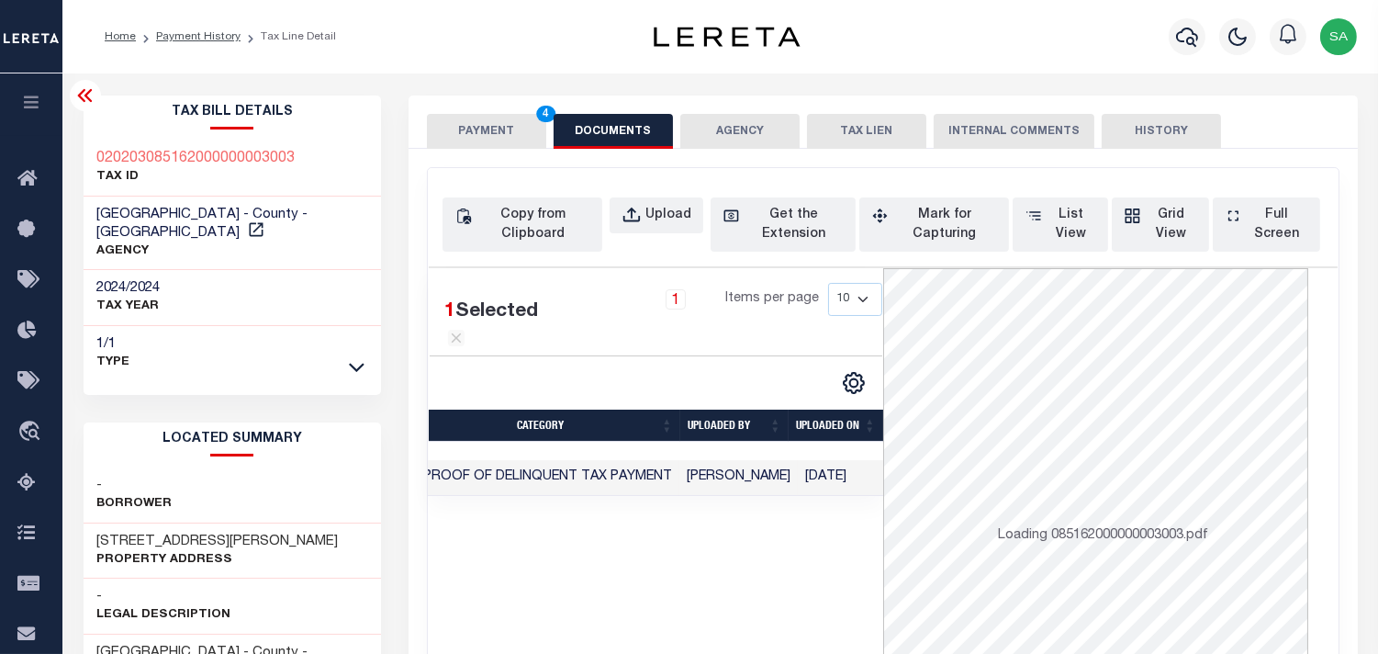
click at [475, 122] on button "PAYMENT 4" at bounding box center [486, 131] width 119 height 35
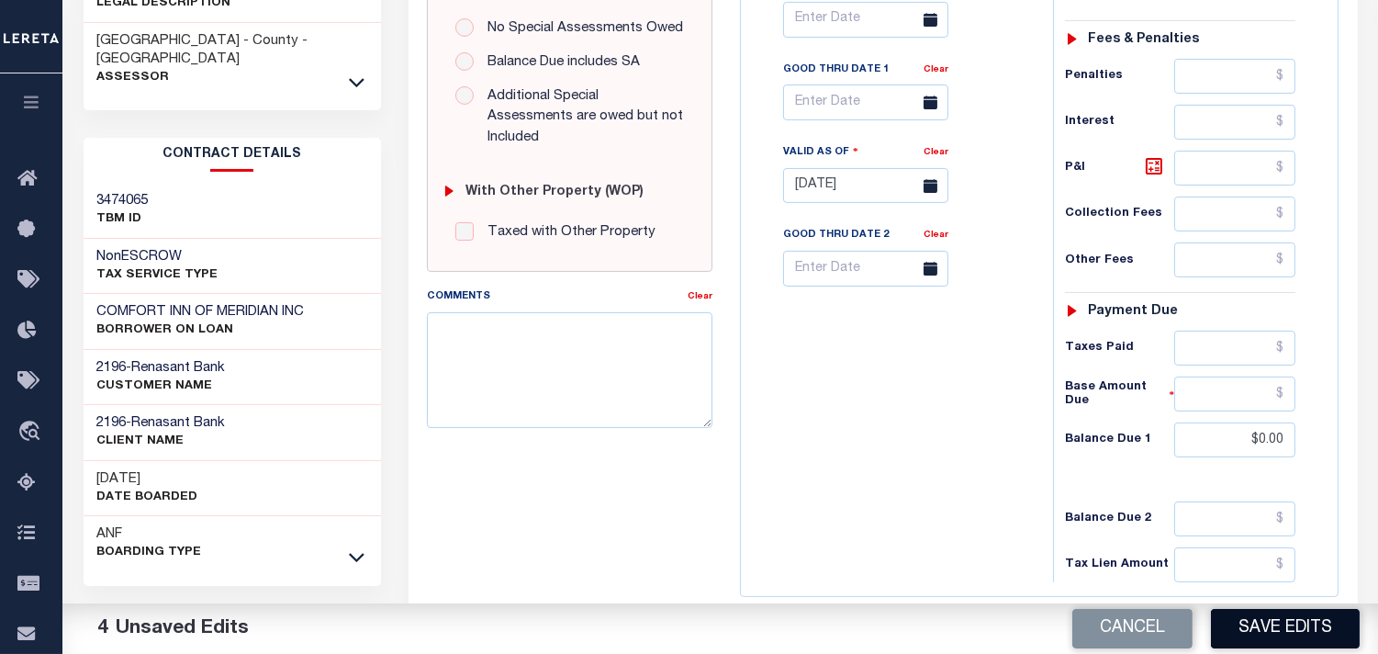
click at [1282, 628] on button "Save Edits" at bounding box center [1285, 628] width 149 height 39
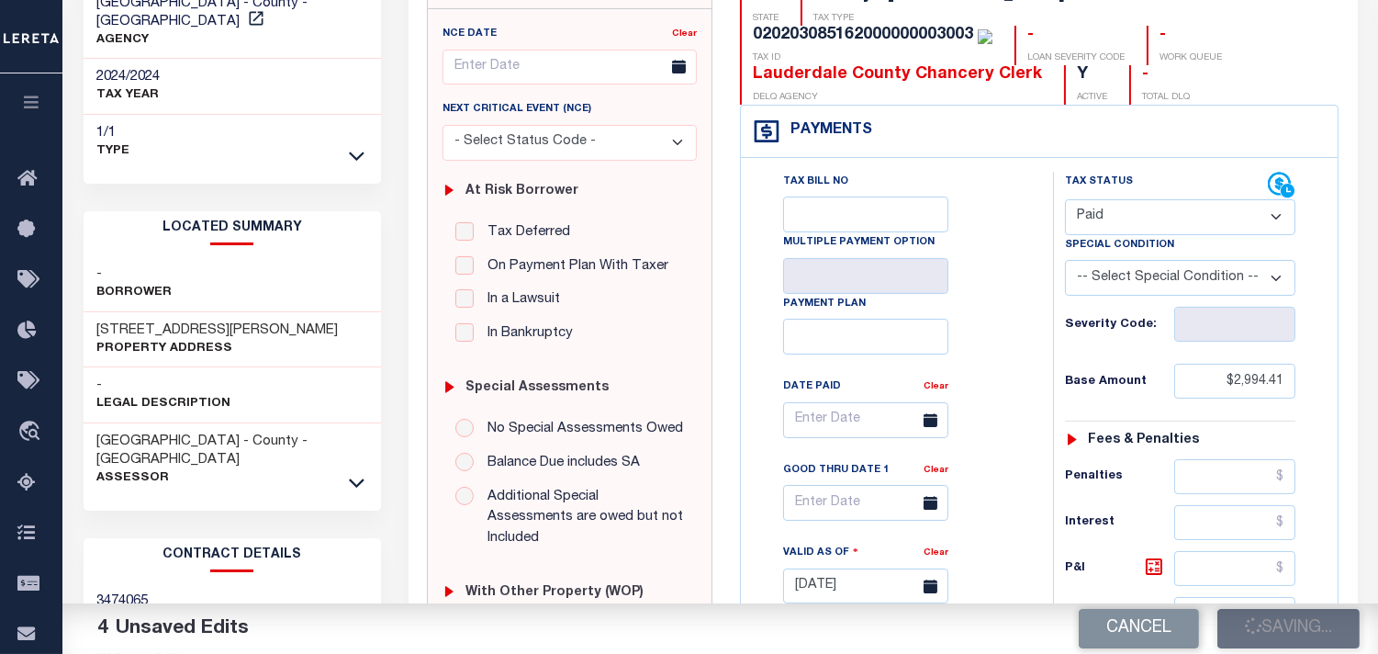
scroll to position [204, 0]
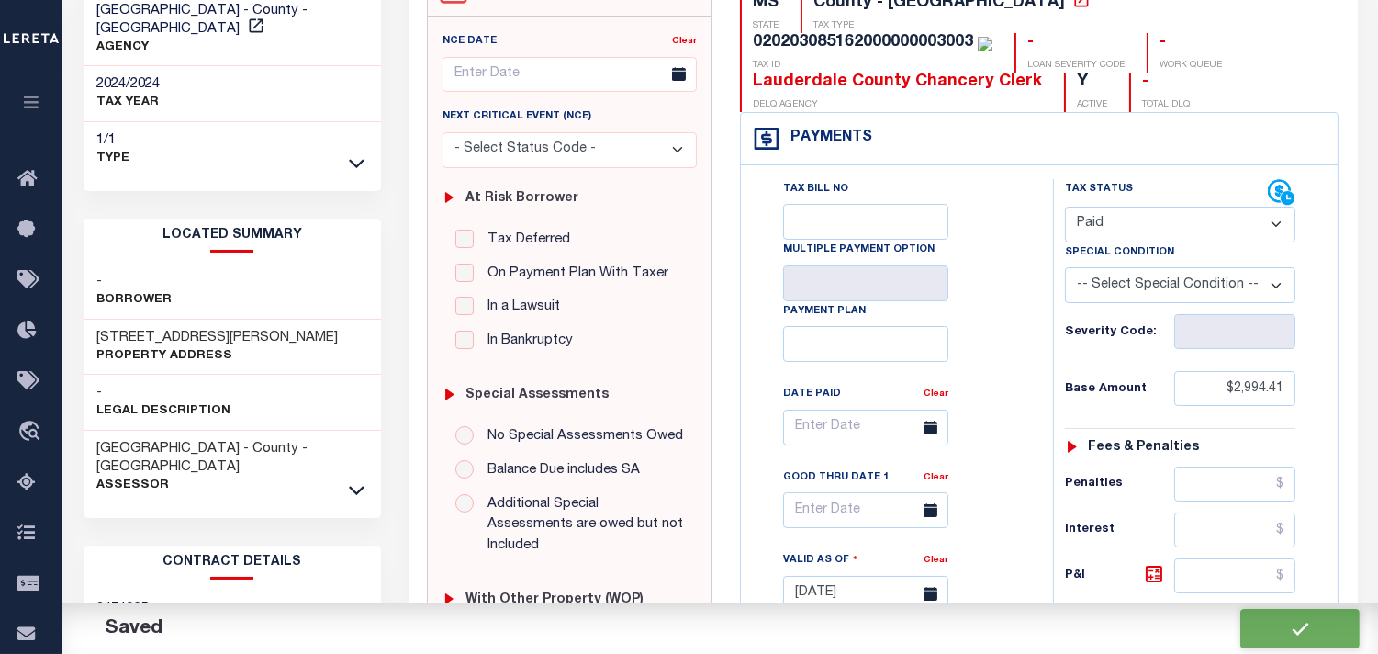
checkbox input "false"
type input "$2,994.41"
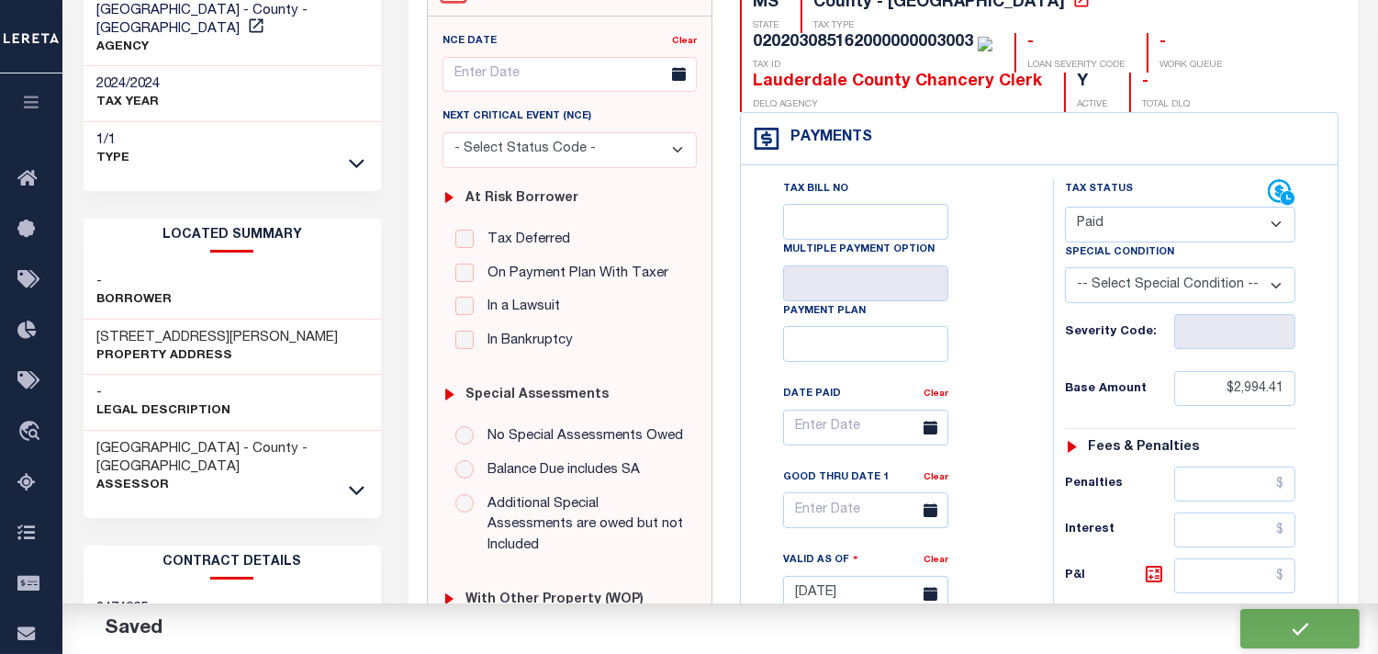
type input "$0"
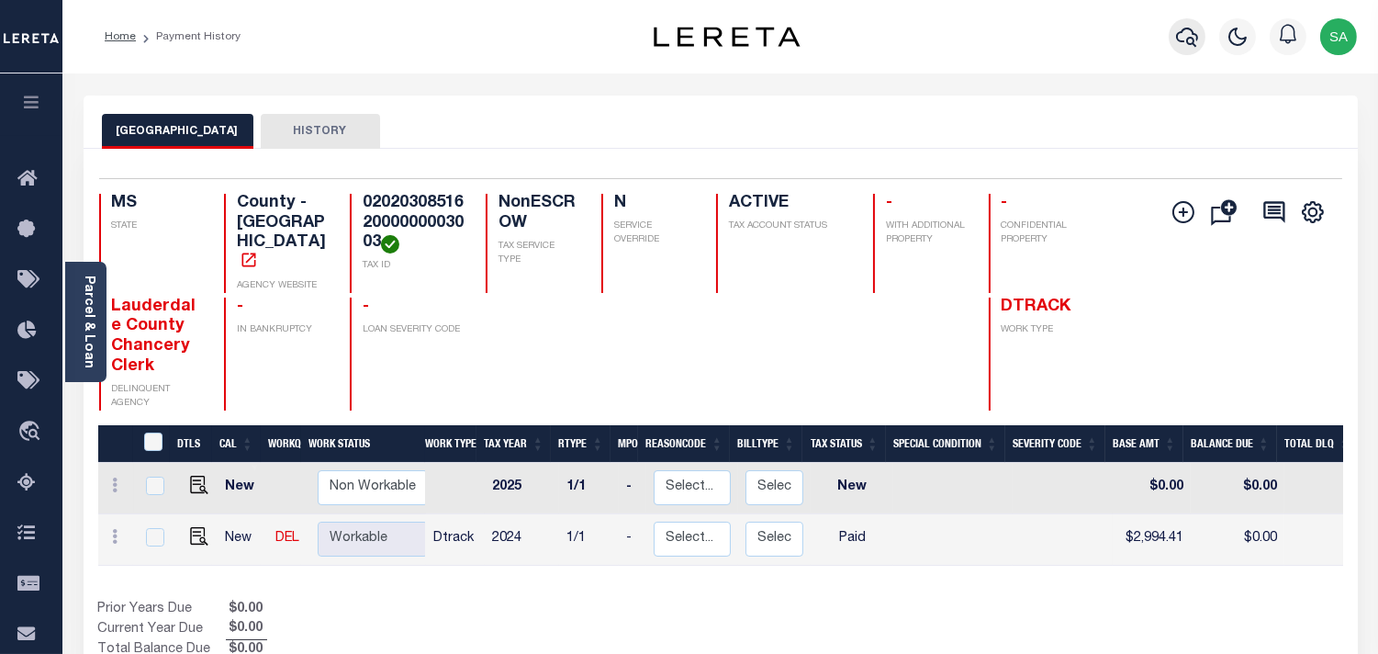
click at [1184, 39] on icon "button" at bounding box center [1187, 37] width 22 height 22
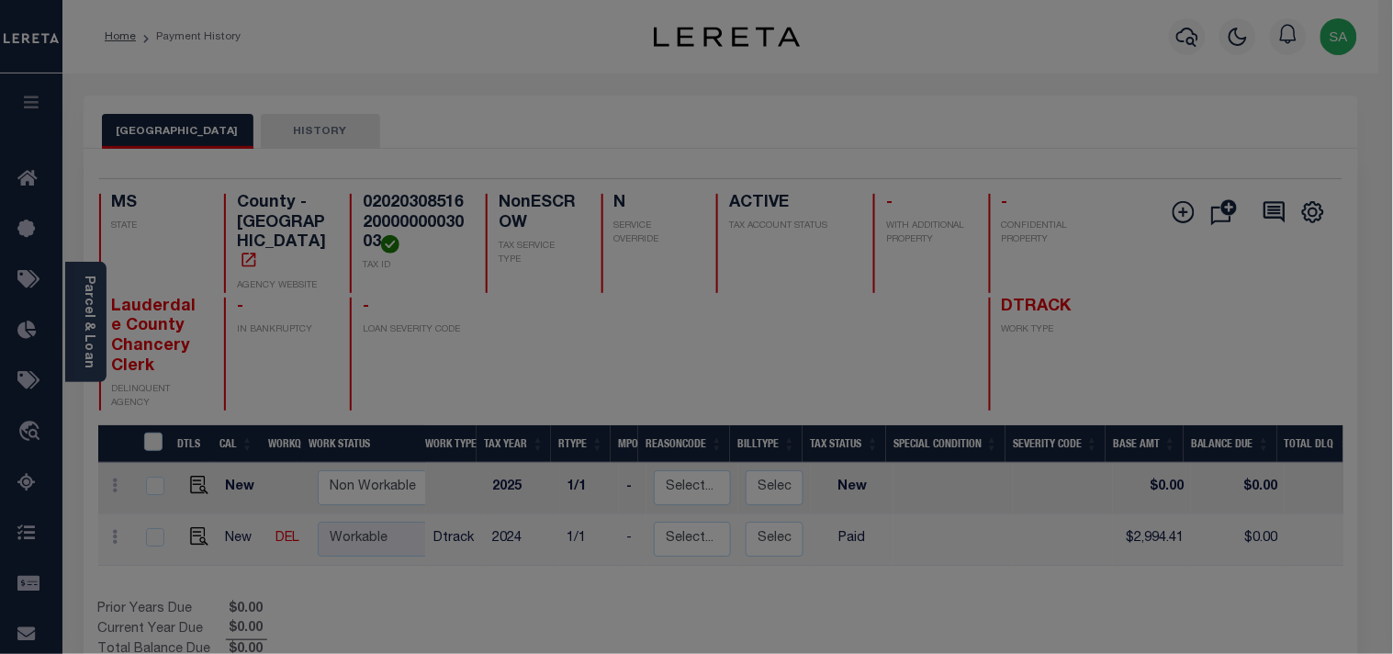
click at [0, 0] on div "Include Loans TBM Customers Borrowers Payments (Lender Non-Disb) Payments (Lend…" at bounding box center [0, 0] width 0 height 0
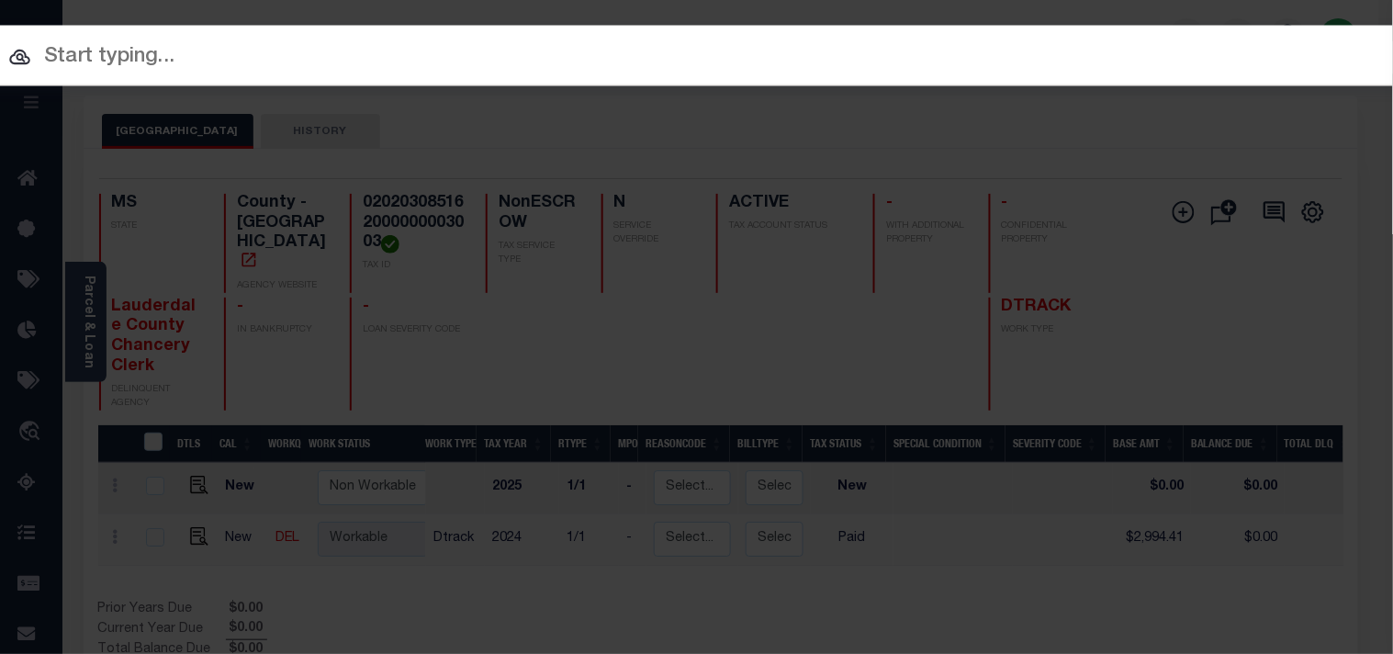
paste input "1070003212"
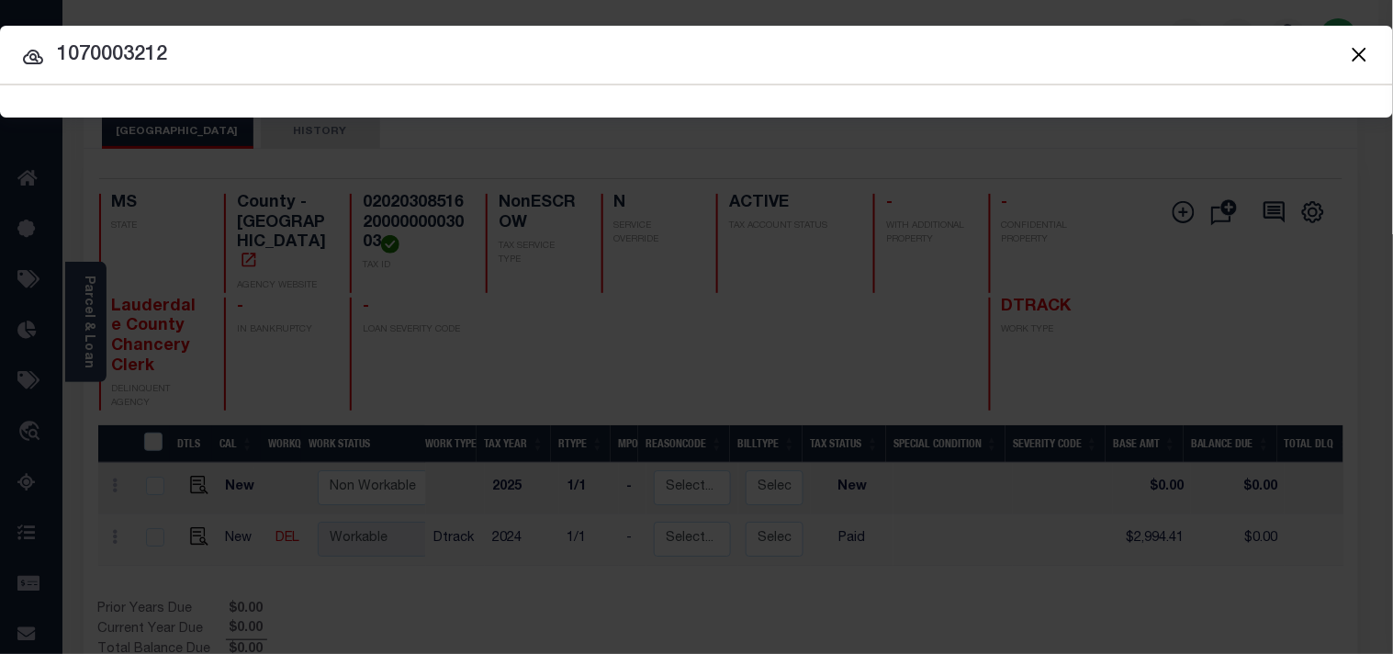
type input "1070003212"
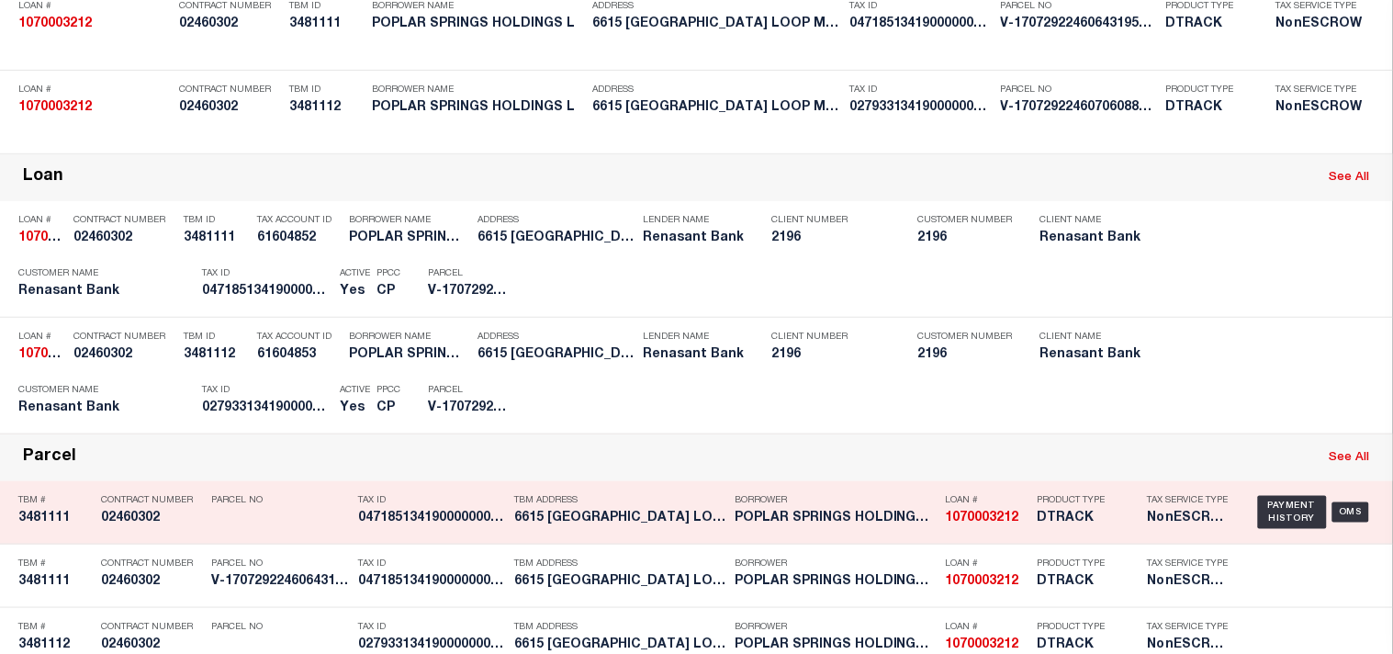
scroll to position [418, 0]
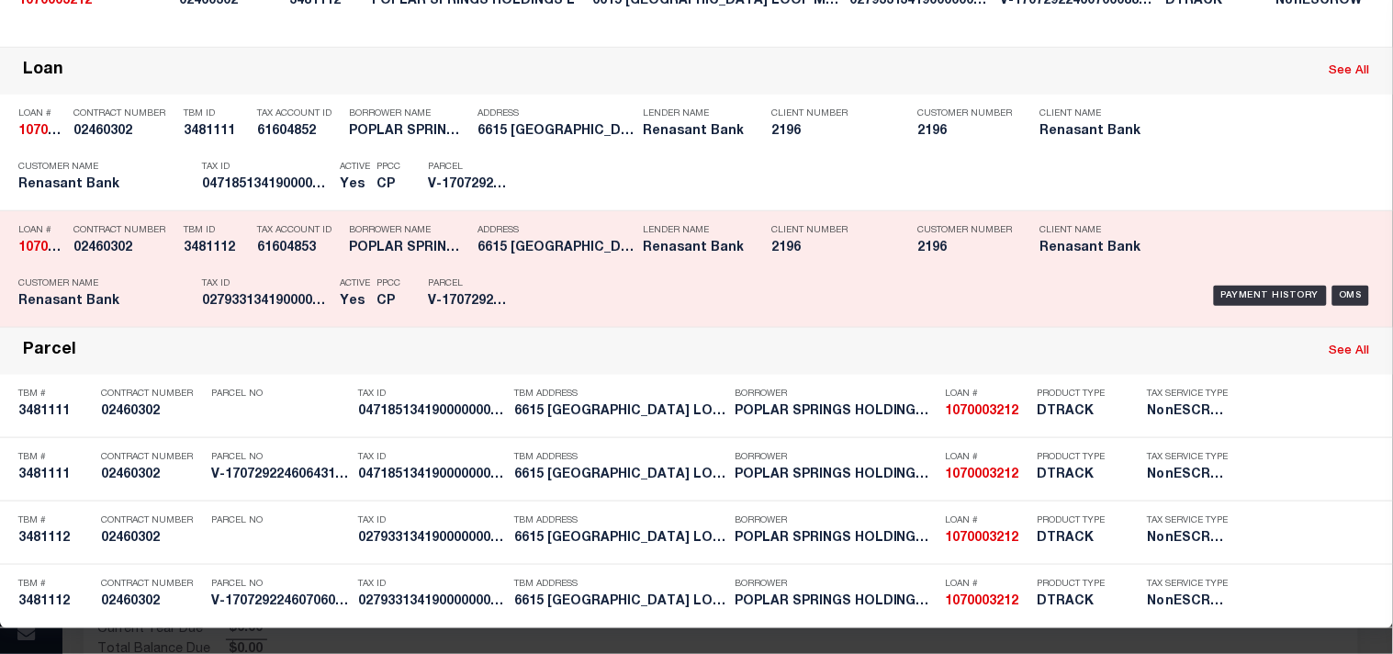
click at [404, 216] on div "Borrower Name POPLAR SPRINGS HOLDINGS L" at bounding box center [408, 242] width 119 height 53
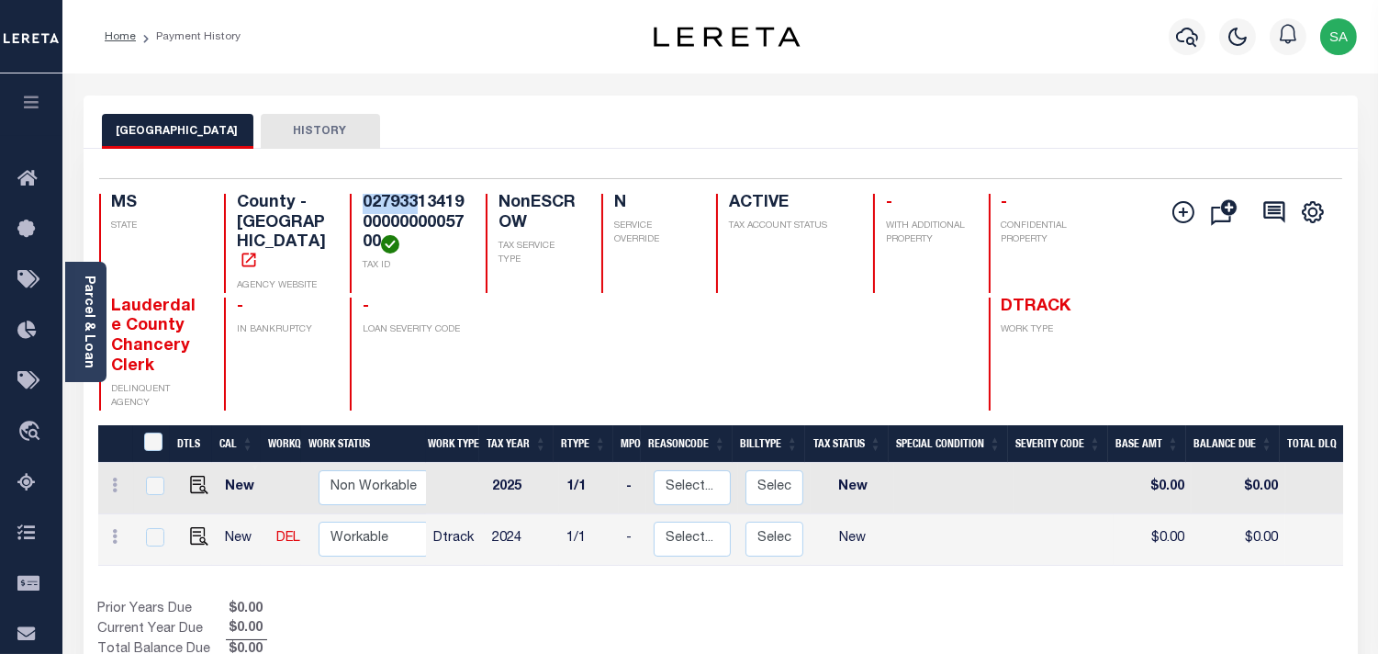
drag, startPoint x: 365, startPoint y: 203, endPoint x: 414, endPoint y: 199, distance: 49.7
click at [414, 199] on h4 "027933134190000000005700" at bounding box center [413, 224] width 101 height 60
copy h4 "027933"
click at [191, 527] on img "" at bounding box center [199, 536] width 18 height 18
checkbox input "true"
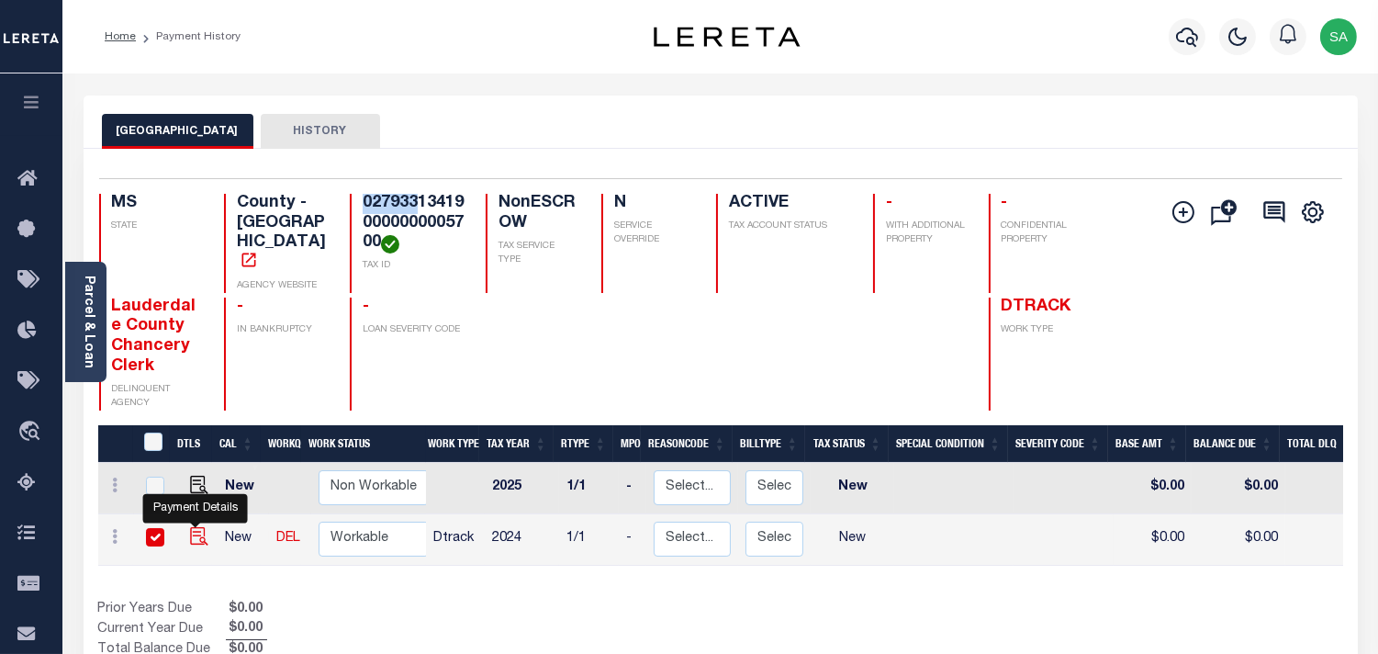
checkbox input "true"
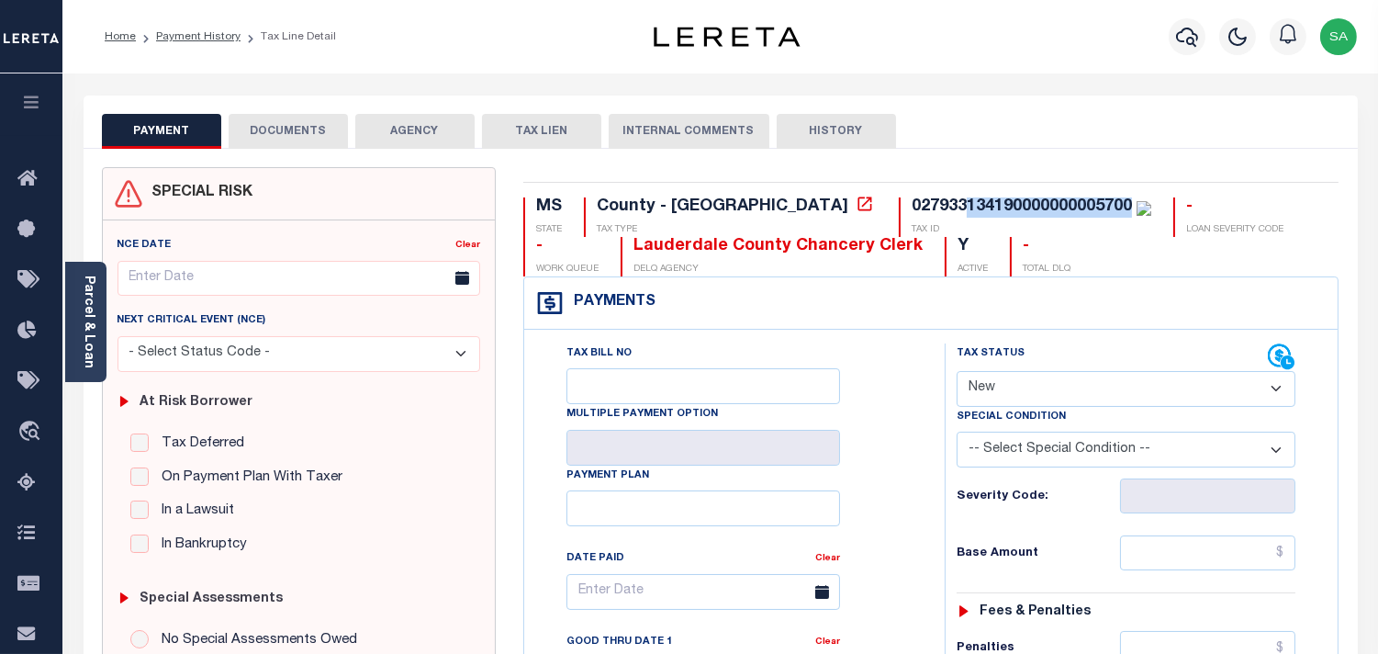
drag, startPoint x: 838, startPoint y: 207, endPoint x: 976, endPoint y: 198, distance: 138.0
click at [976, 198] on div "027933134190000000005700" at bounding box center [1022, 206] width 220 height 17
click at [999, 387] on select "- Select Status Code - Open Due/Unpaid Paid Incomplete No Tax Due Internal Refu…" at bounding box center [1126, 389] width 339 height 36
select select "PYD"
click at [957, 372] on select "- Select Status Code - Open Due/Unpaid Paid Incomplete No Tax Due Internal Refu…" at bounding box center [1126, 389] width 339 height 36
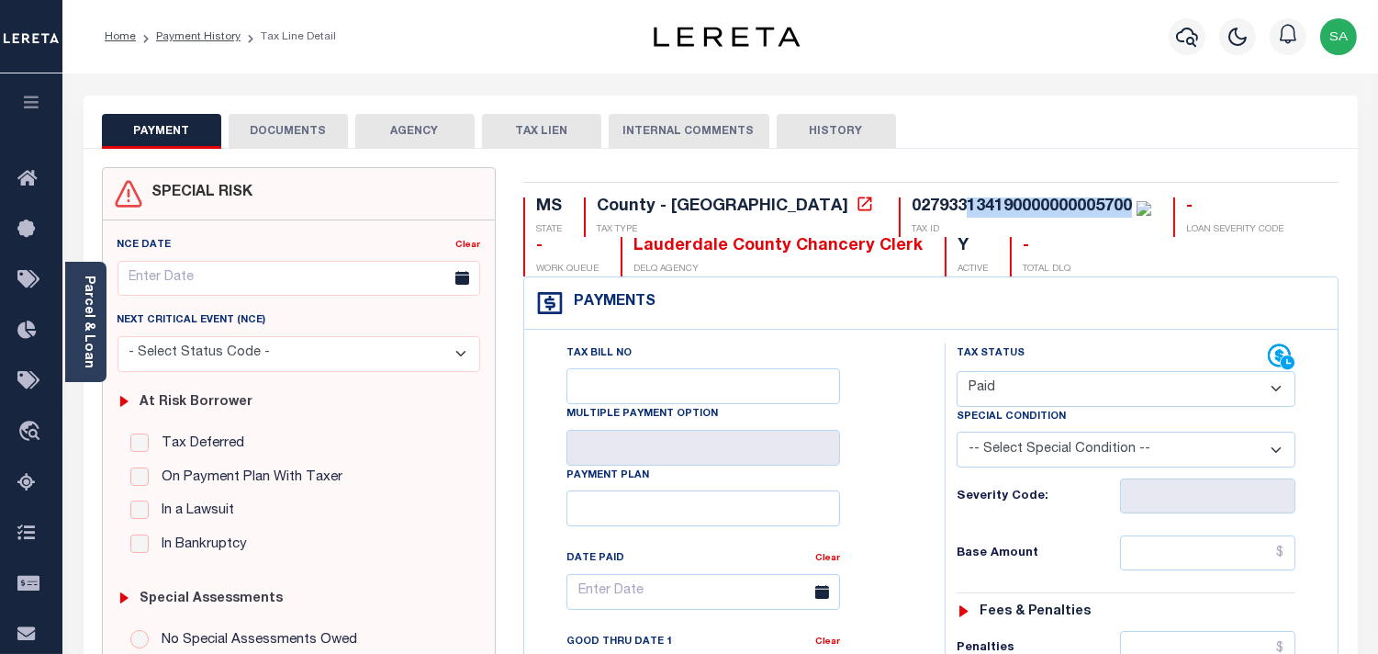
type input "[DATE]"
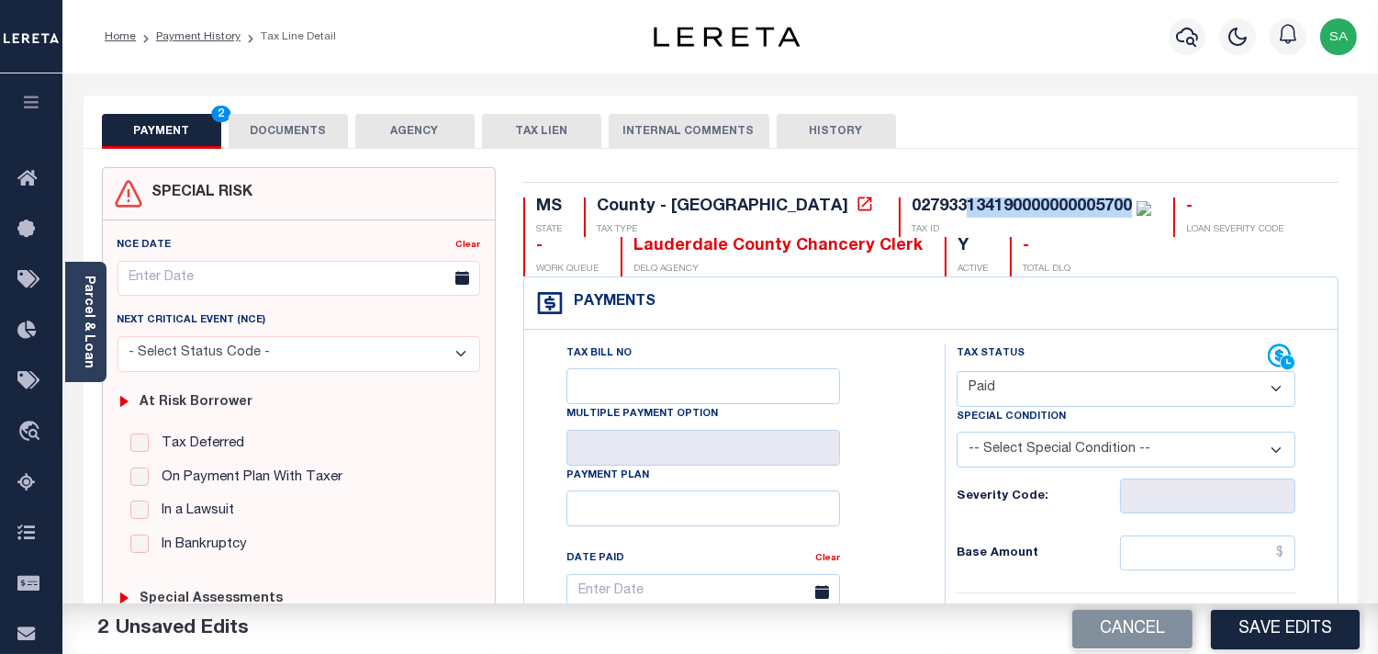
click at [297, 134] on button "DOCUMENTS" at bounding box center [288, 131] width 119 height 35
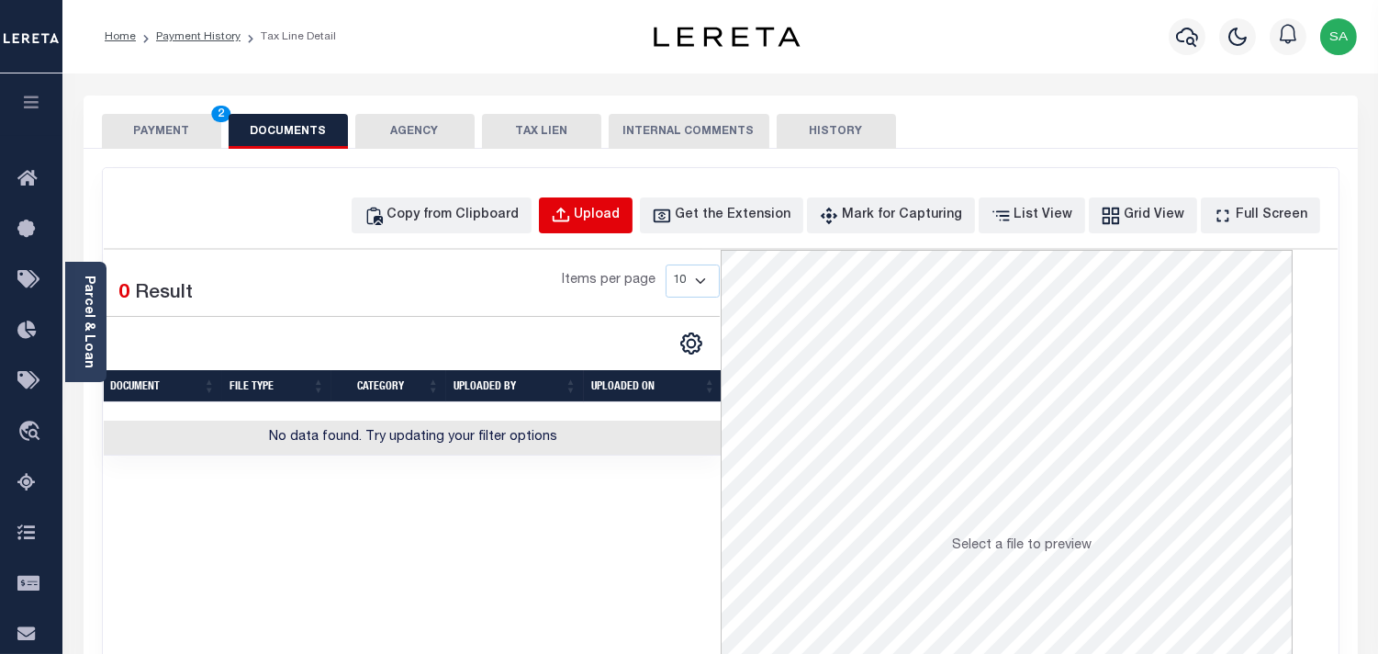
click at [621, 215] on div "Upload" at bounding box center [598, 216] width 46 height 20
select select "POP"
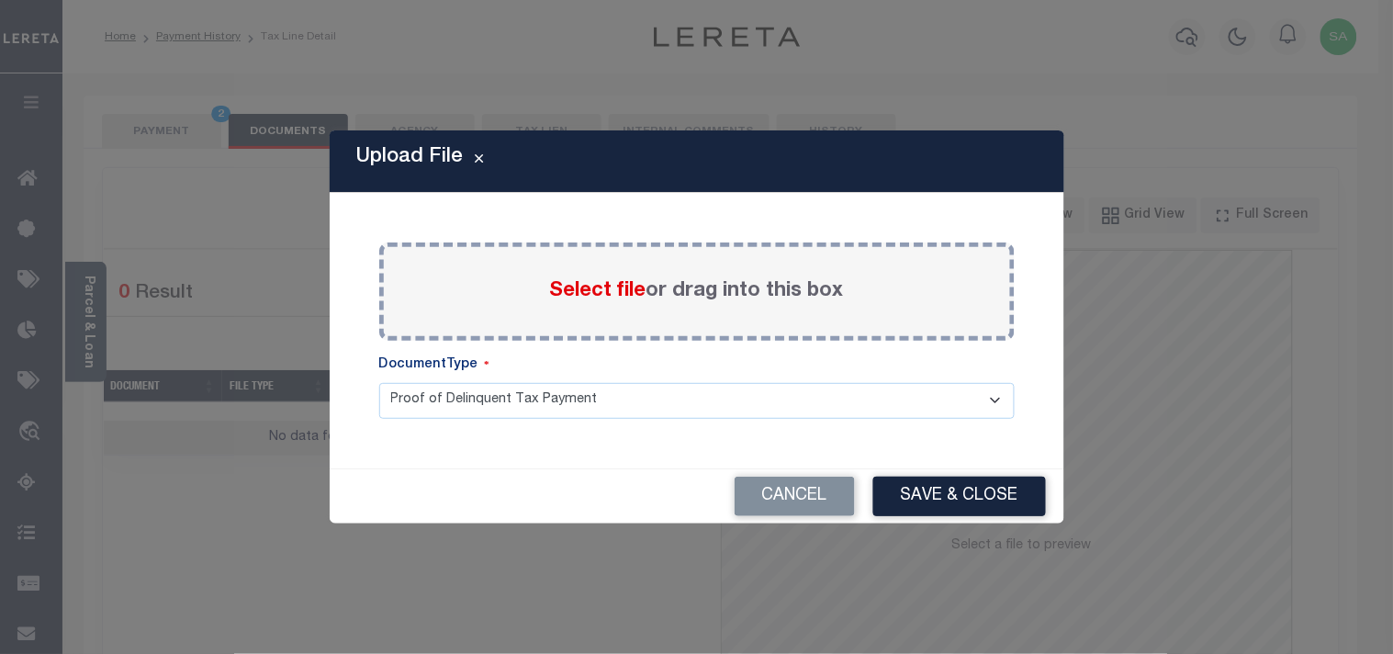
click at [603, 295] on span "Select file" at bounding box center [598, 291] width 96 height 20
click at [0, 0] on input "Select file or drag into this box" at bounding box center [0, 0] width 0 height 0
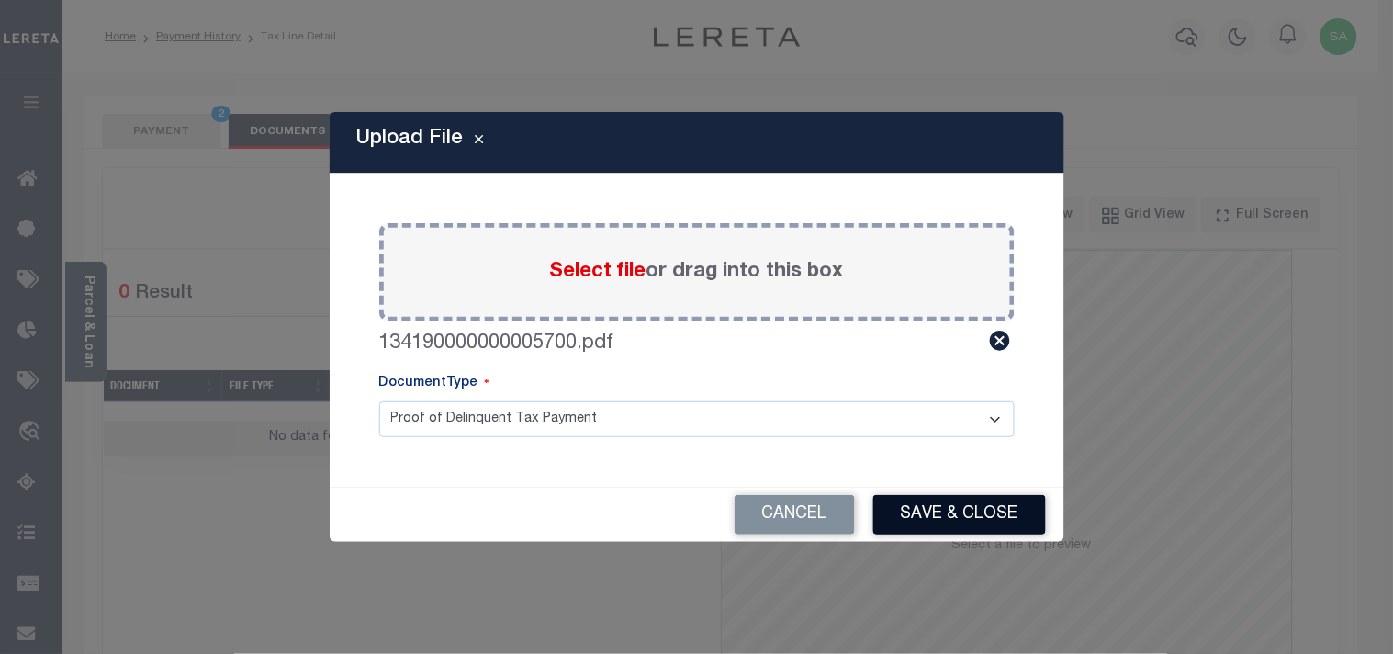
click at [944, 512] on button "Save & Close" at bounding box center [959, 514] width 173 height 39
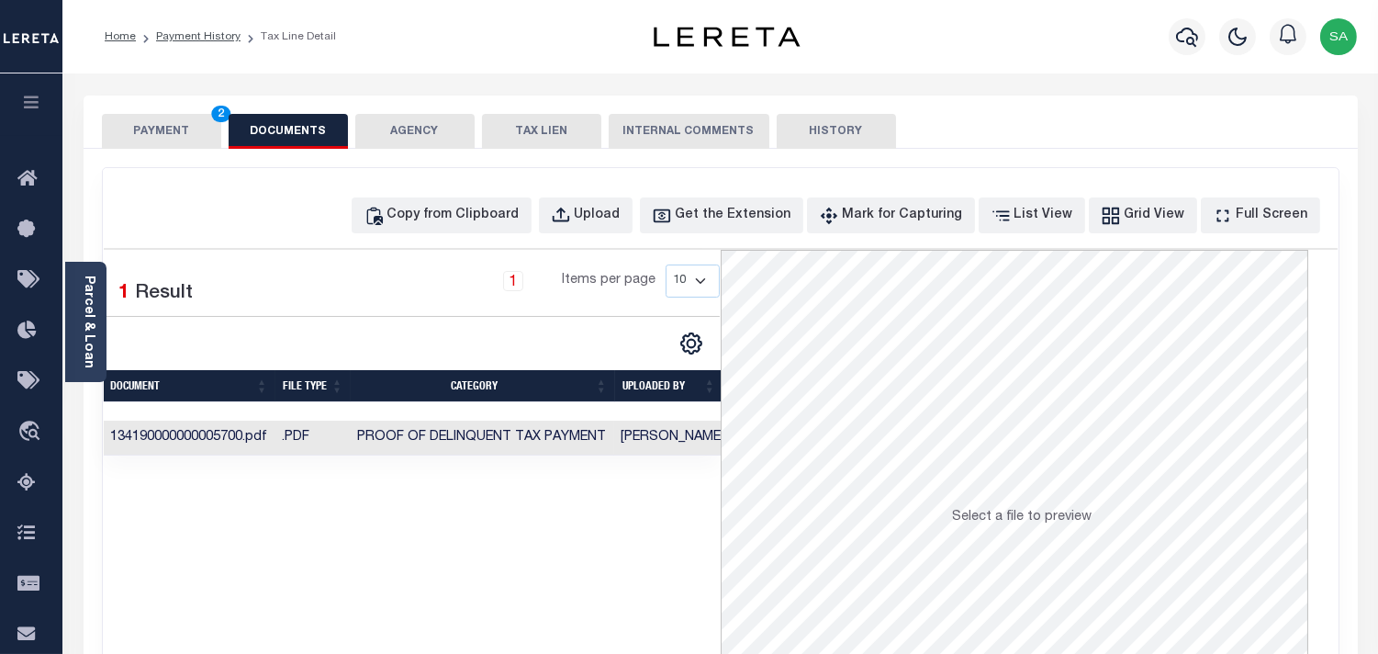
click at [170, 126] on button "PAYMENT 2" at bounding box center [161, 131] width 119 height 35
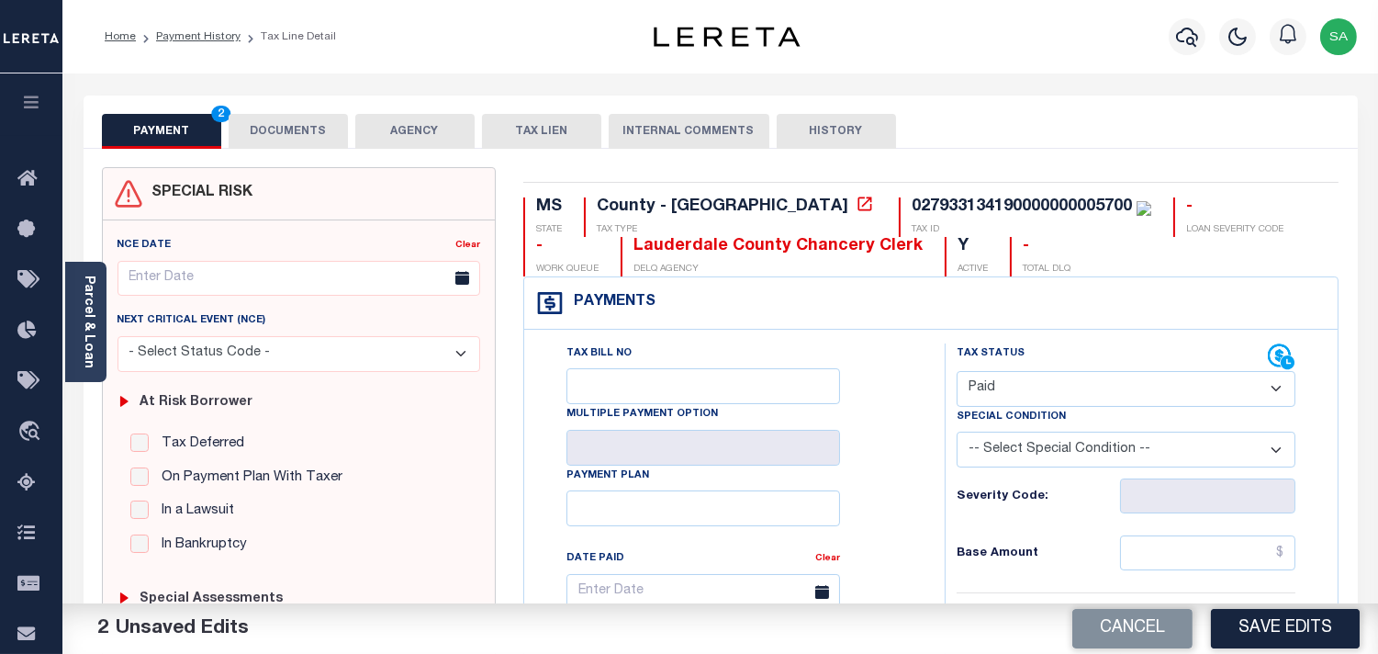
click at [1028, 384] on select "- Select Status Code - Open Due/Unpaid Paid Incomplete No Tax Due Internal Refu…" at bounding box center [1126, 389] width 339 height 36
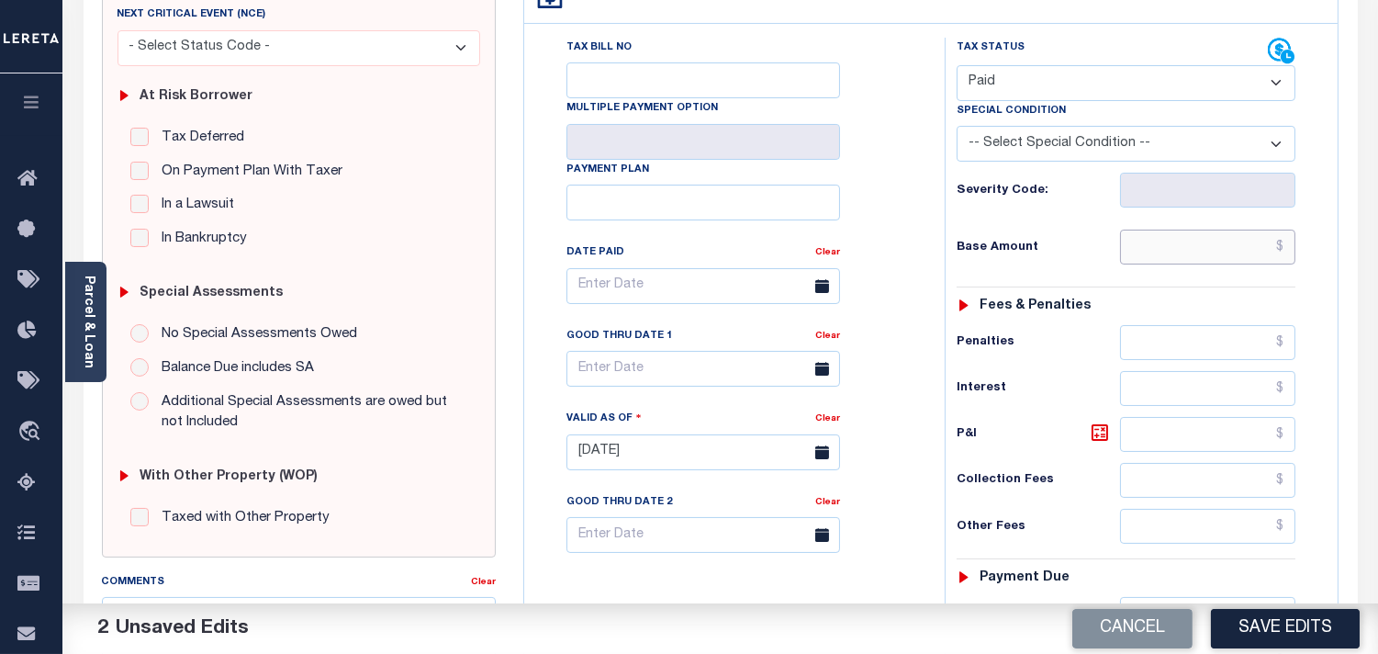
click at [1215, 246] on input "text" at bounding box center [1207, 247] width 175 height 35
paste input "102.35"
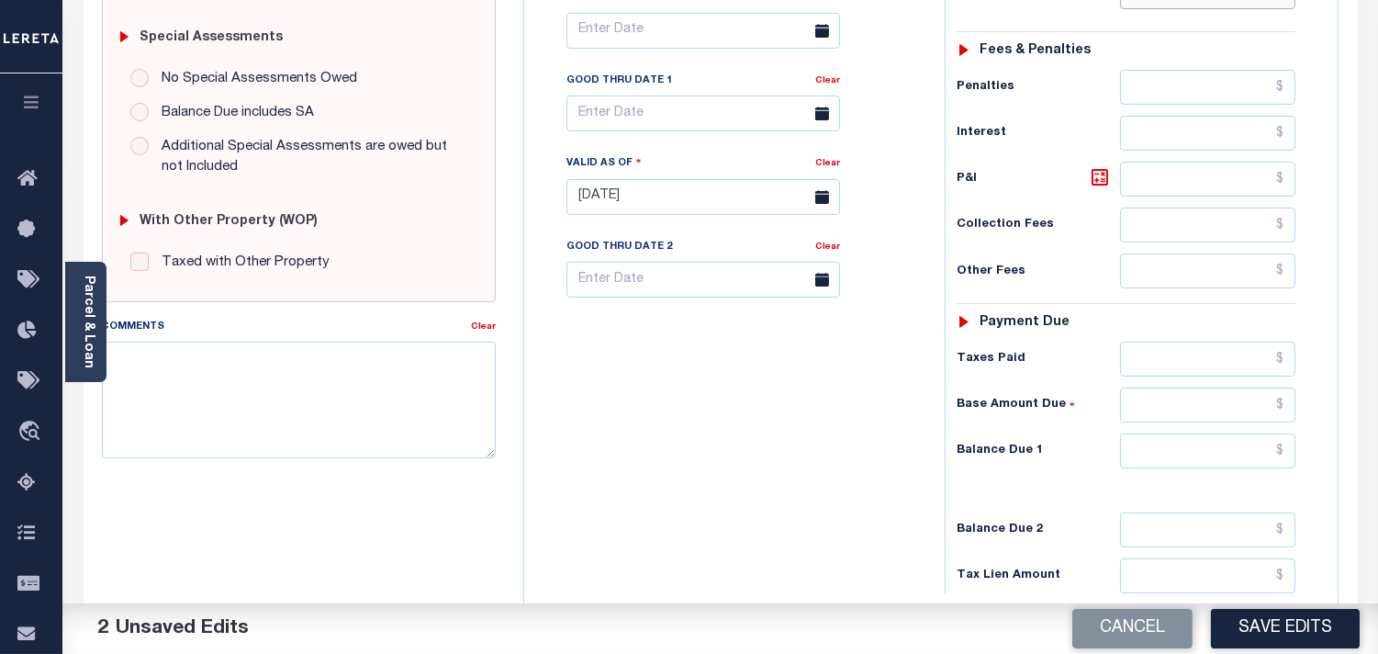
scroll to position [735, 0]
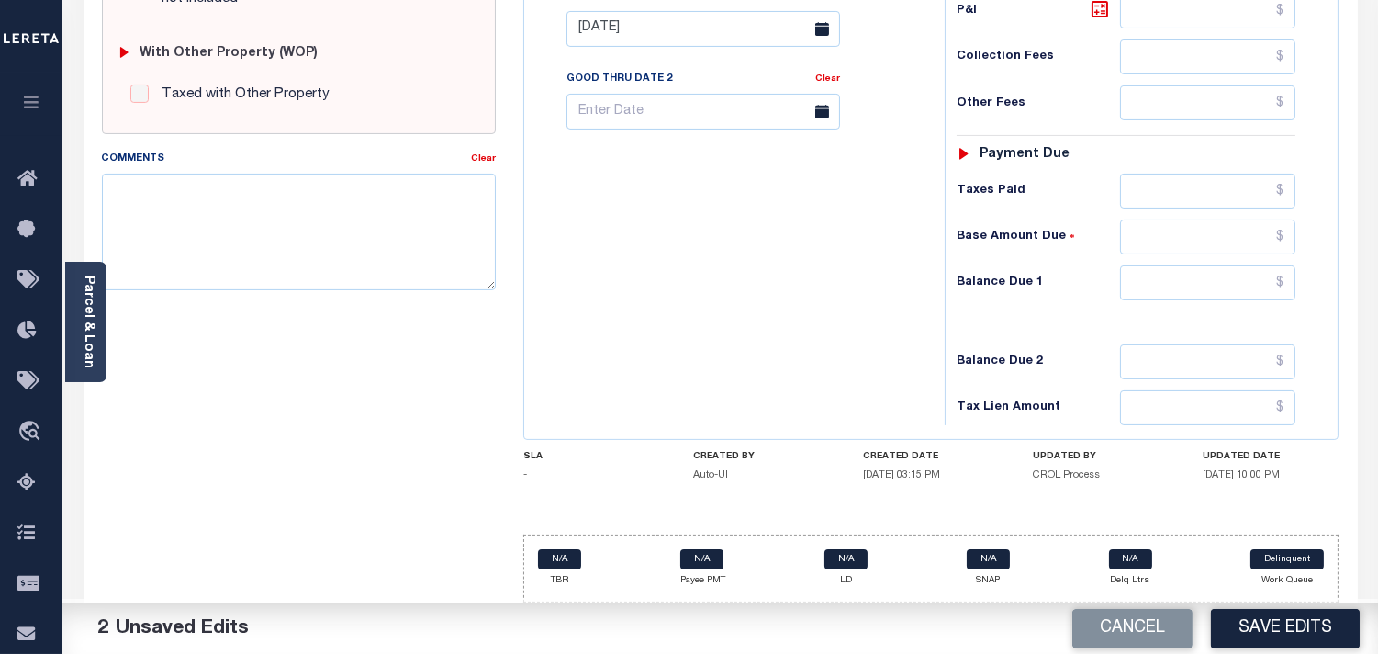
type input "$102.35"
click at [1226, 281] on input "text" at bounding box center [1207, 282] width 175 height 35
type input "$0.00"
click at [937, 297] on div "Tax Status Status" at bounding box center [1132, 19] width 402 height 811
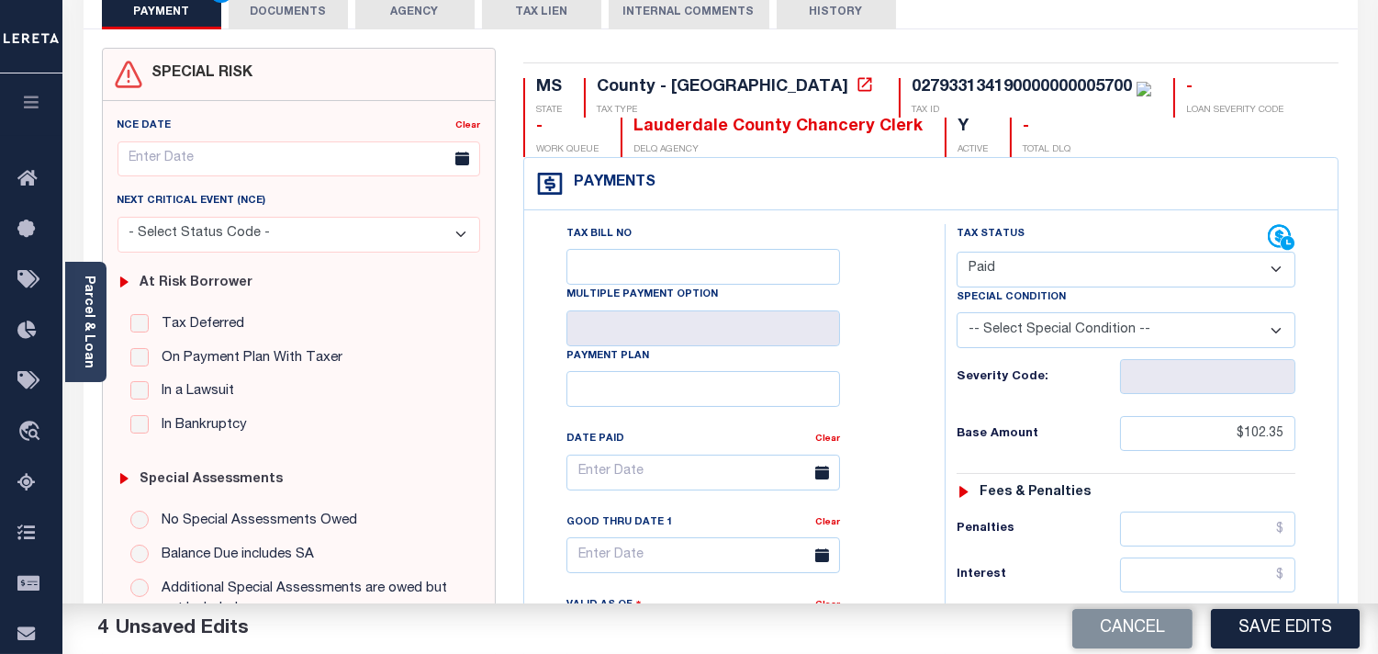
scroll to position [0, 0]
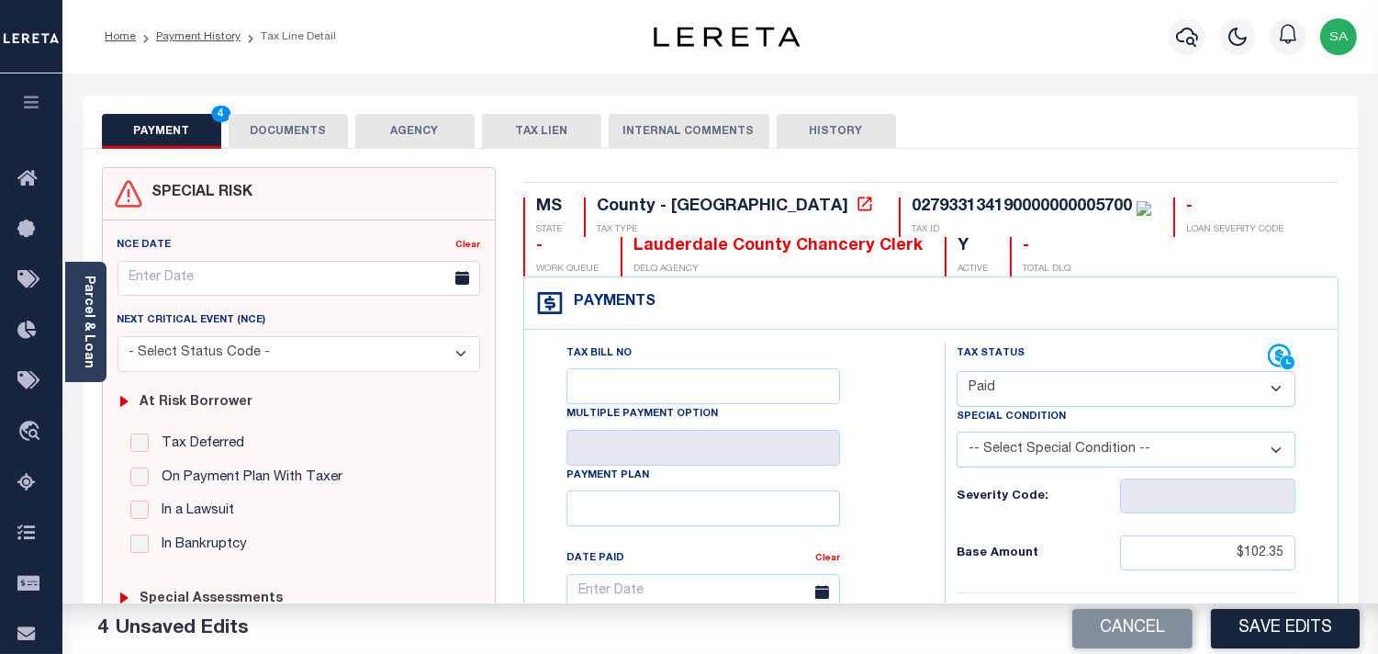
click at [313, 134] on button "DOCUMENTS" at bounding box center [288, 131] width 119 height 35
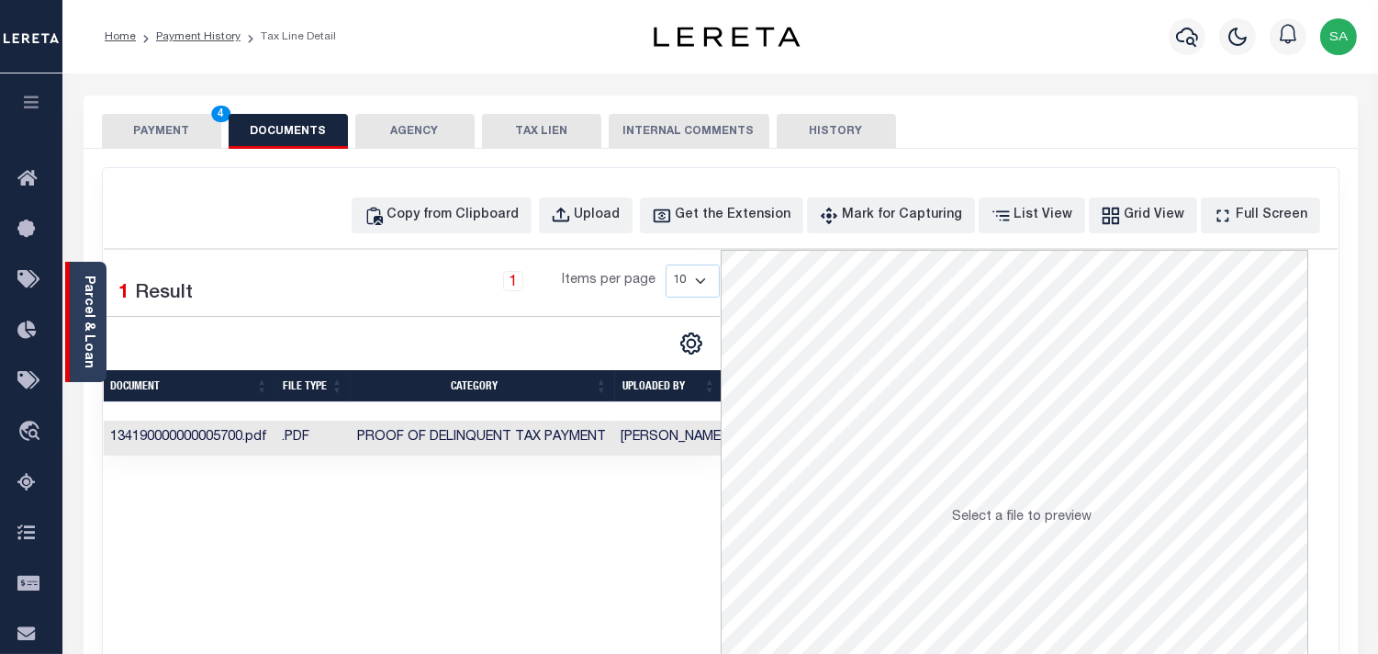
click at [96, 331] on div "Parcel & Loan" at bounding box center [85, 322] width 41 height 120
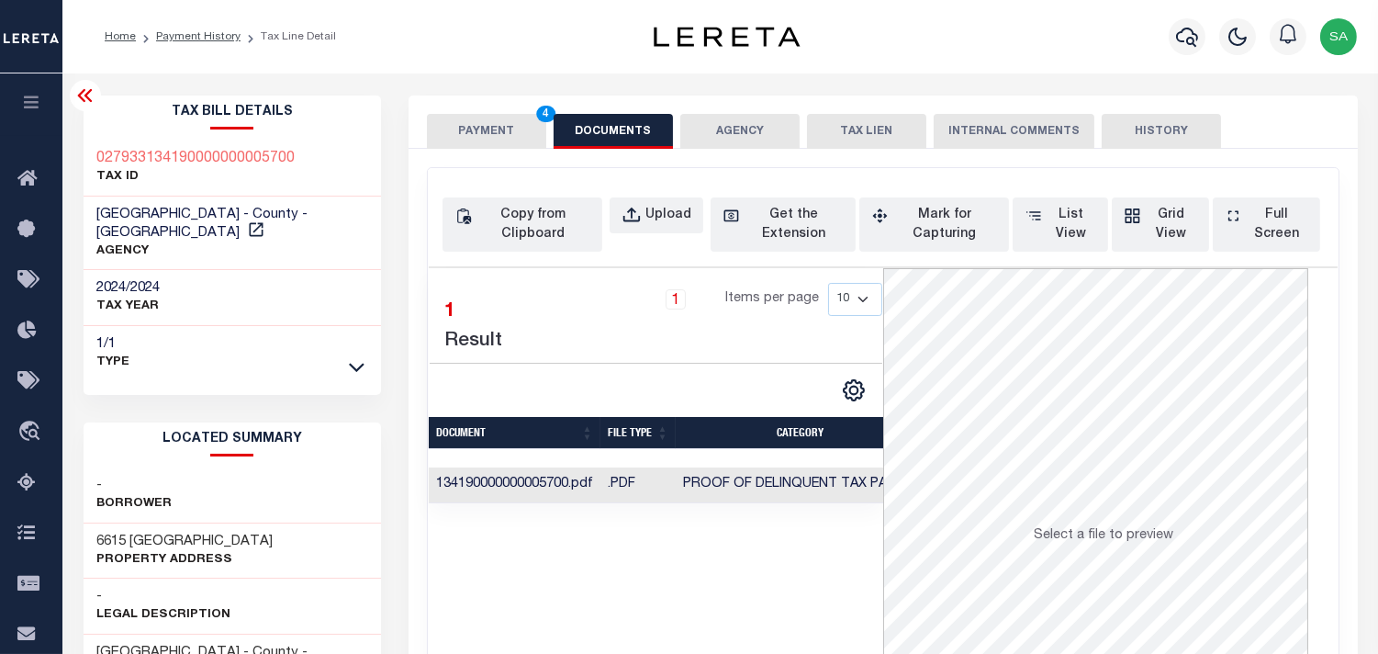
click at [494, 118] on button "PAYMENT 4" at bounding box center [486, 131] width 119 height 35
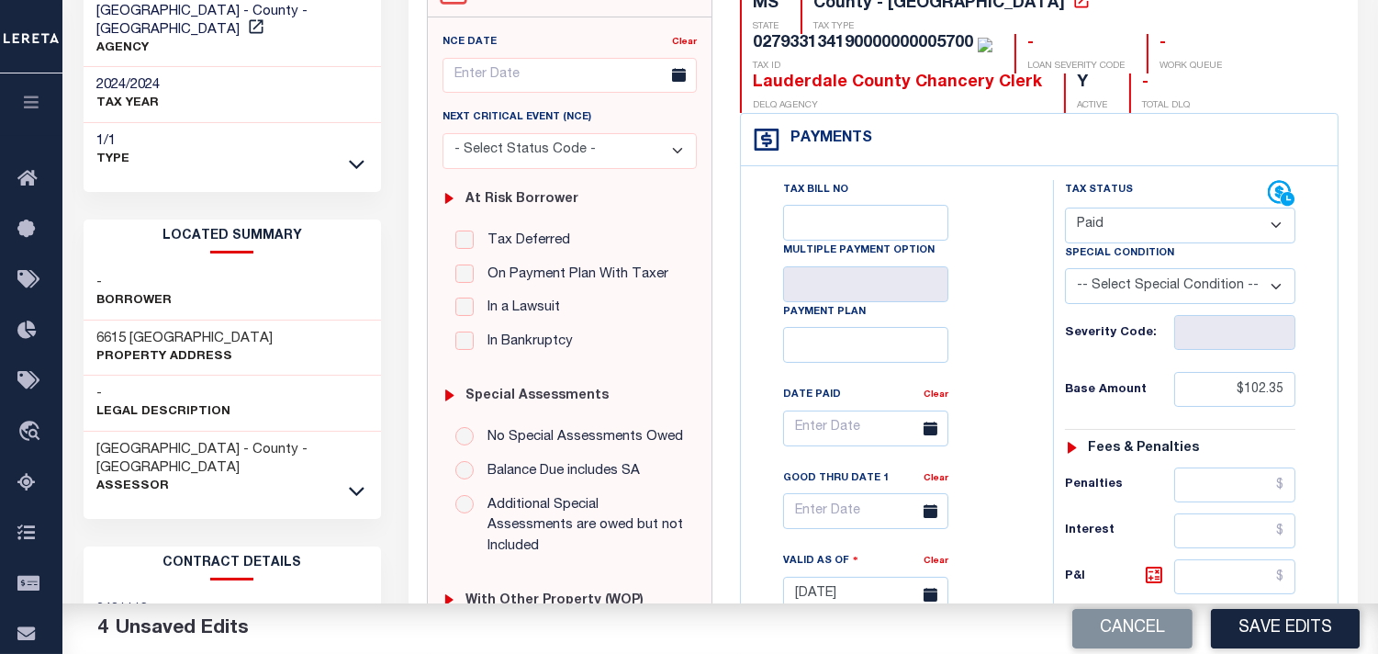
scroll to position [204, 0]
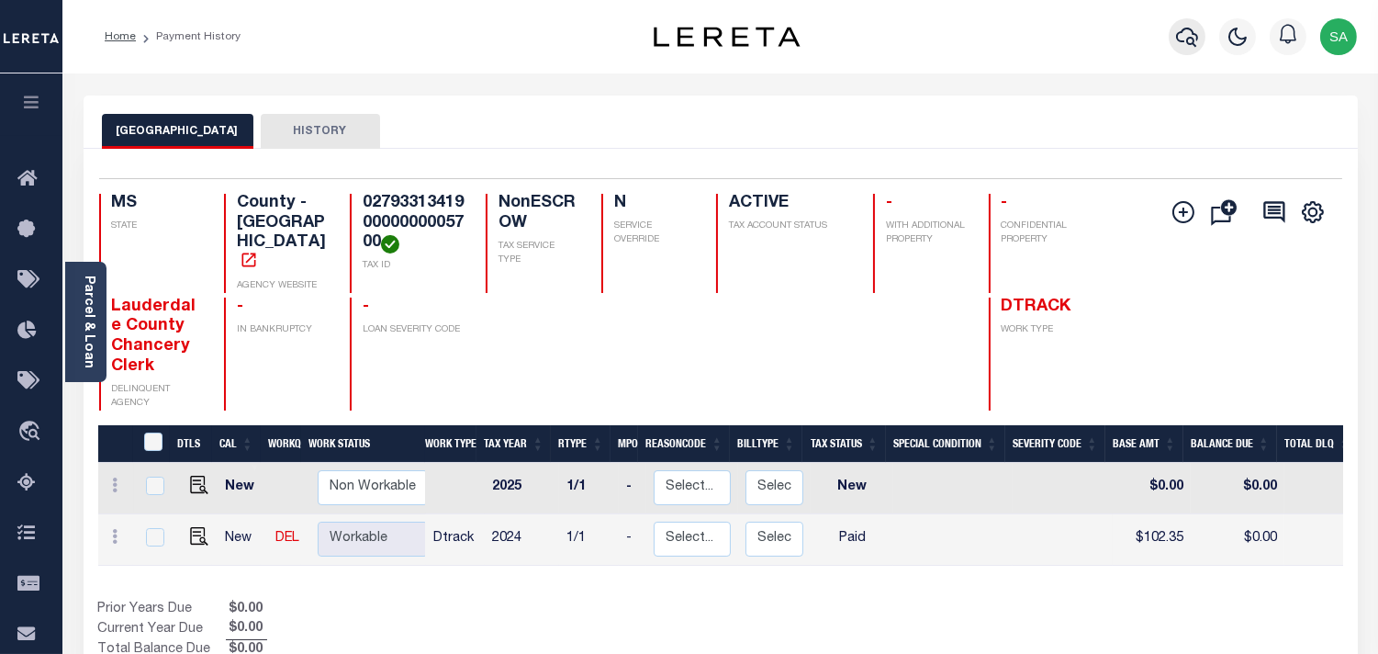
click at [1176, 37] on icon "button" at bounding box center [1187, 37] width 22 height 22
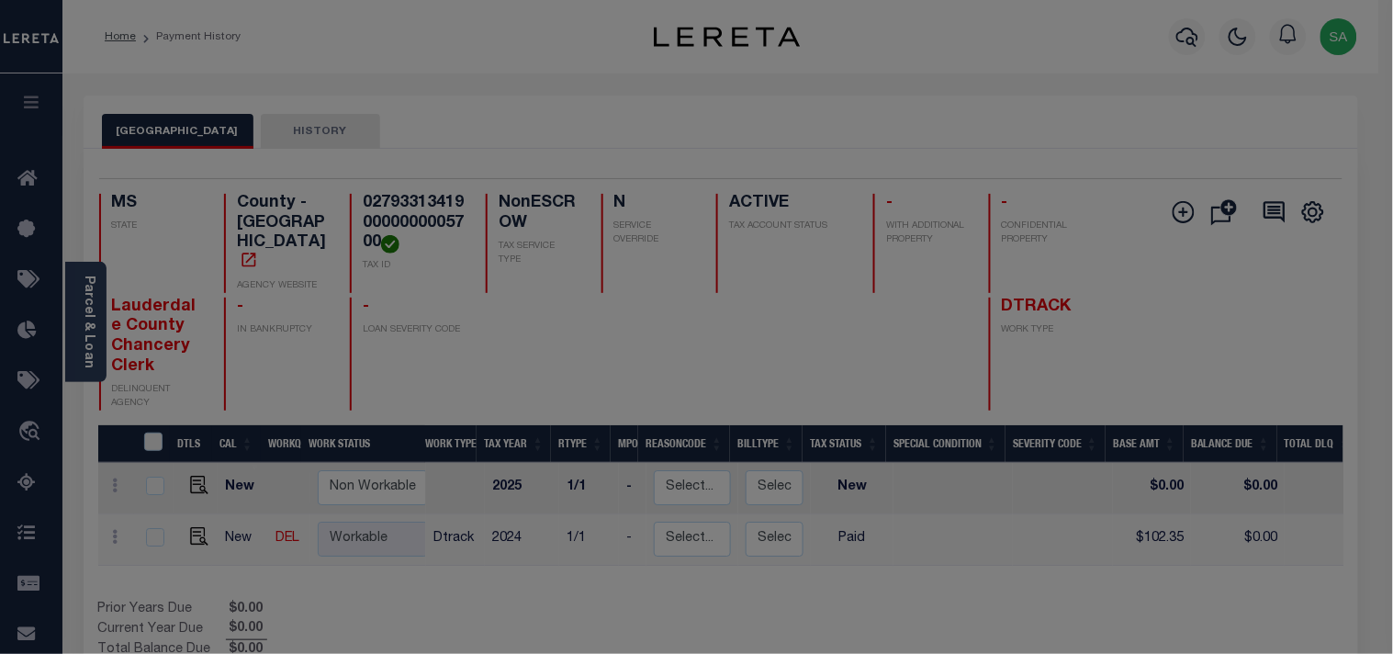
click at [0, 0] on div "Include Loans TBM Customers Borrowers Payments (Lender Non-Disb) Payments (Lend…" at bounding box center [0, 0] width 0 height 0
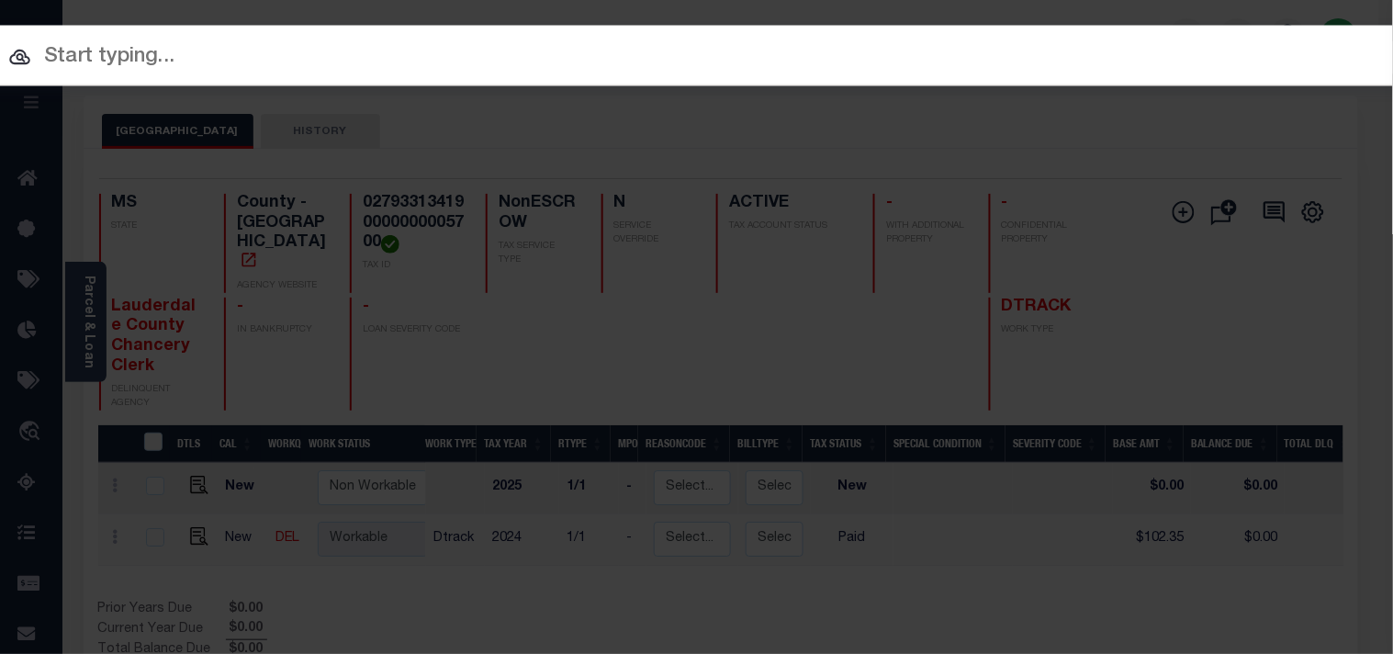
paste input "1070003212"
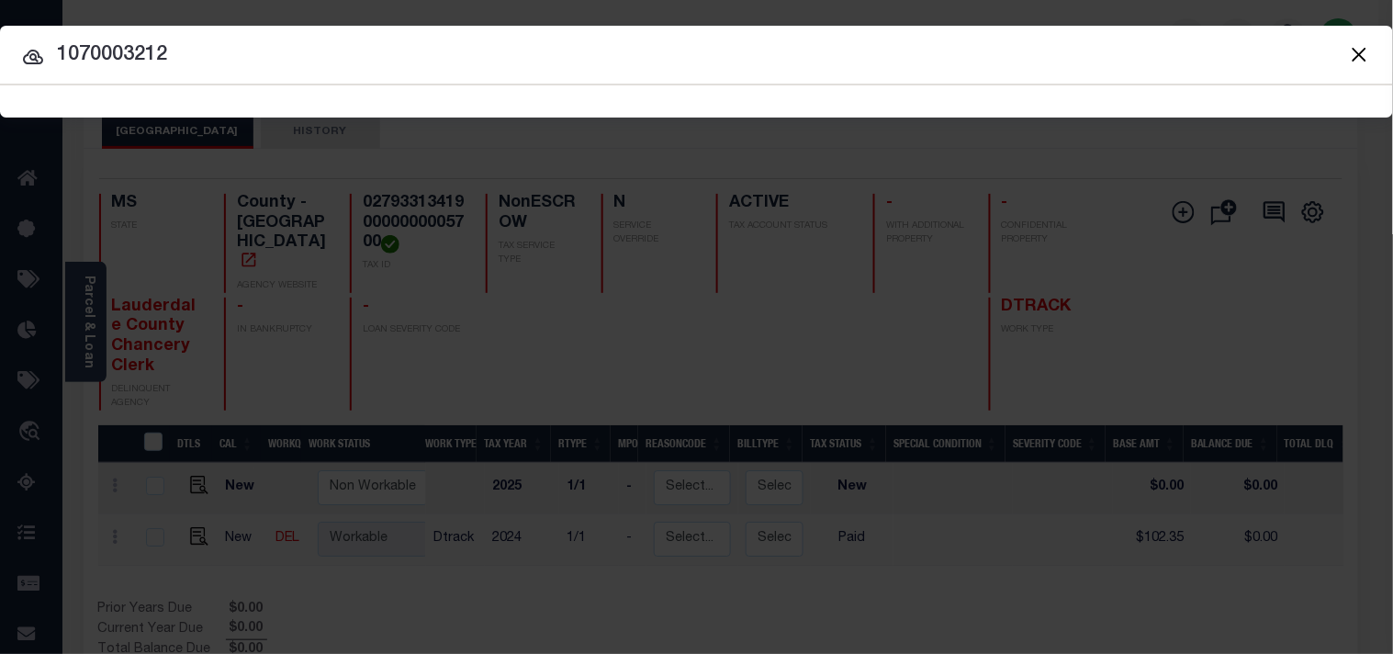
type input "1070003212"
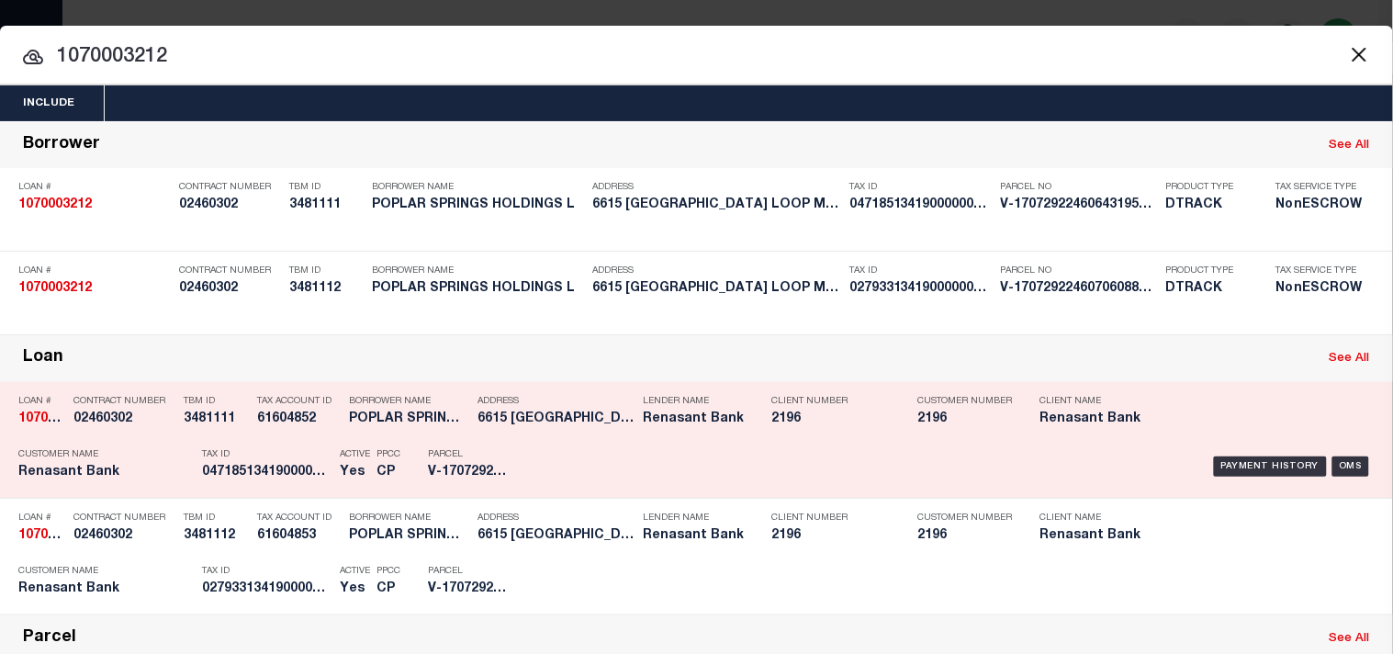
click at [314, 460] on p "Tax ID" at bounding box center [266, 454] width 129 height 11
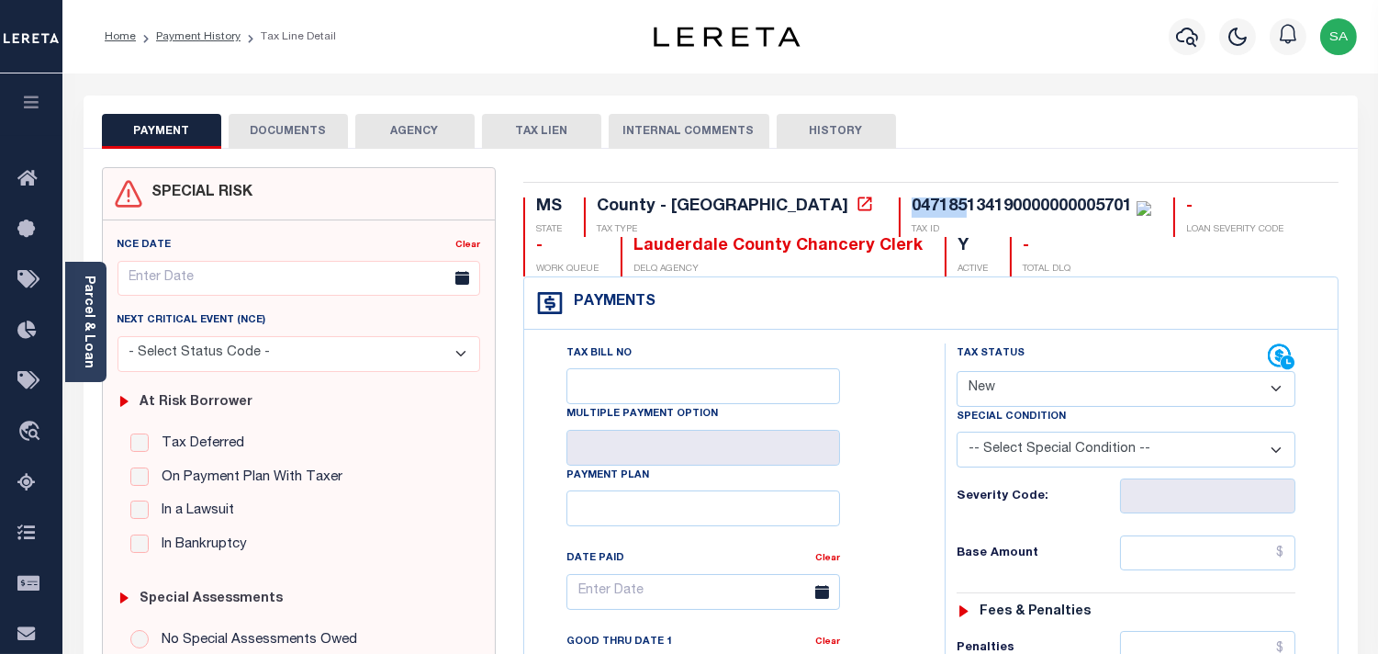
drag, startPoint x: 814, startPoint y: 206, endPoint x: 759, endPoint y: 212, distance: 55.5
click at [912, 212] on div "047185134190000000005701" at bounding box center [1022, 206] width 220 height 17
copy div "047185"
click at [88, 323] on link "Parcel & Loan" at bounding box center [88, 321] width 13 height 93
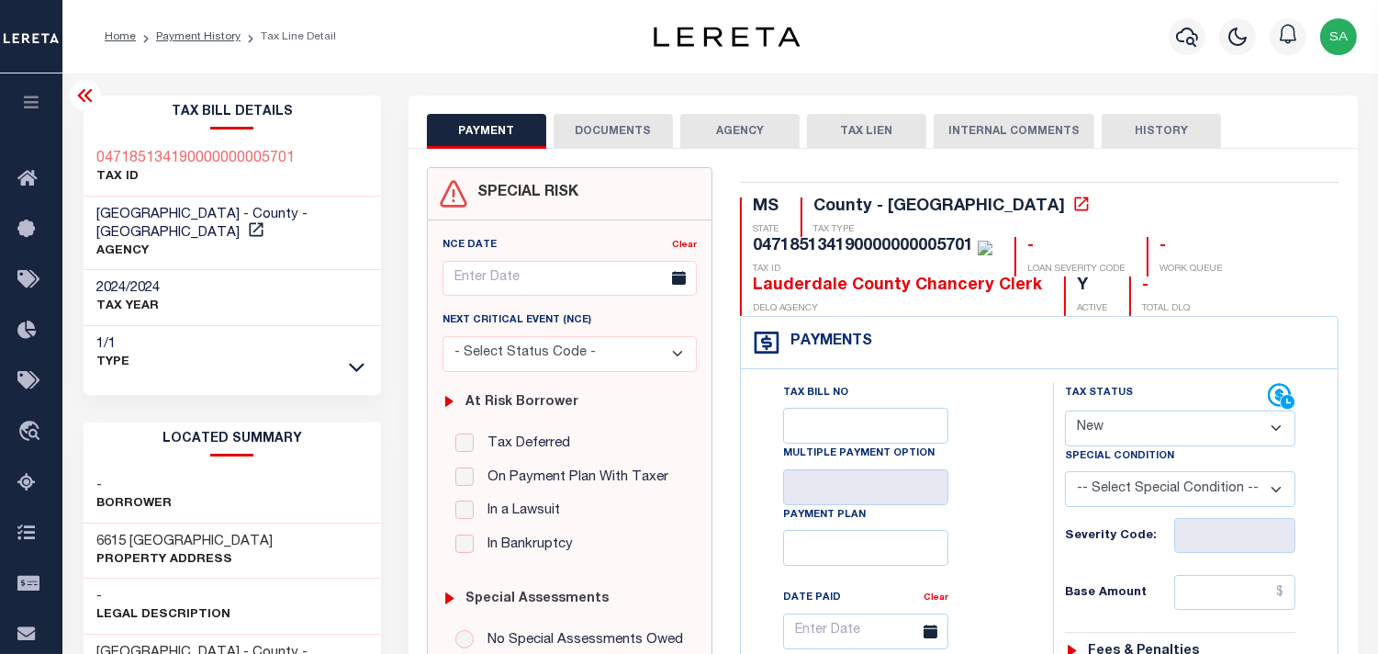
drag, startPoint x: 1142, startPoint y: 422, endPoint x: 1140, endPoint y: 441, distance: 18.5
click at [1142, 422] on select "- Select Status Code - Open Due/Unpaid Paid Incomplete No Tax Due Internal Refu…" at bounding box center [1180, 428] width 230 height 36
select select "PYD"
click at [1065, 411] on select "- Select Status Code - Open Due/Unpaid Paid Incomplete No Tax Due Internal Refu…" at bounding box center [1180, 428] width 230 height 36
type input "[DATE]"
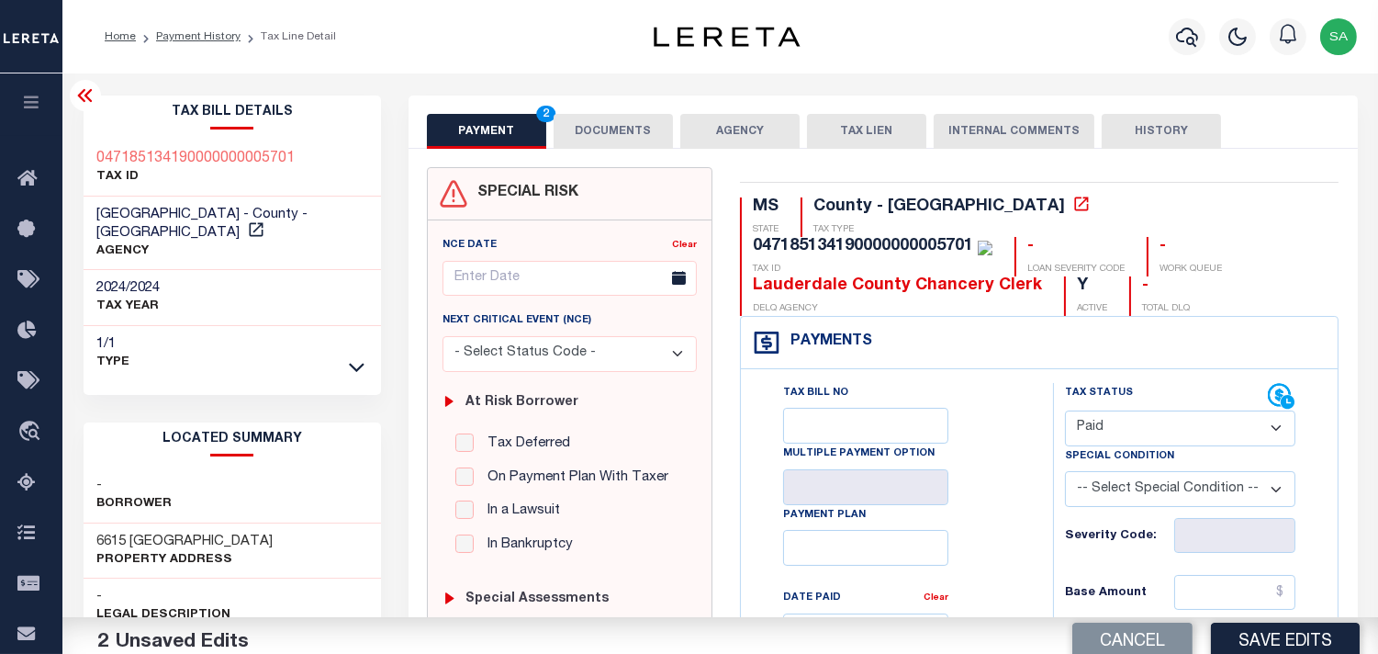
click at [634, 122] on button "DOCUMENTS" at bounding box center [613, 131] width 119 height 35
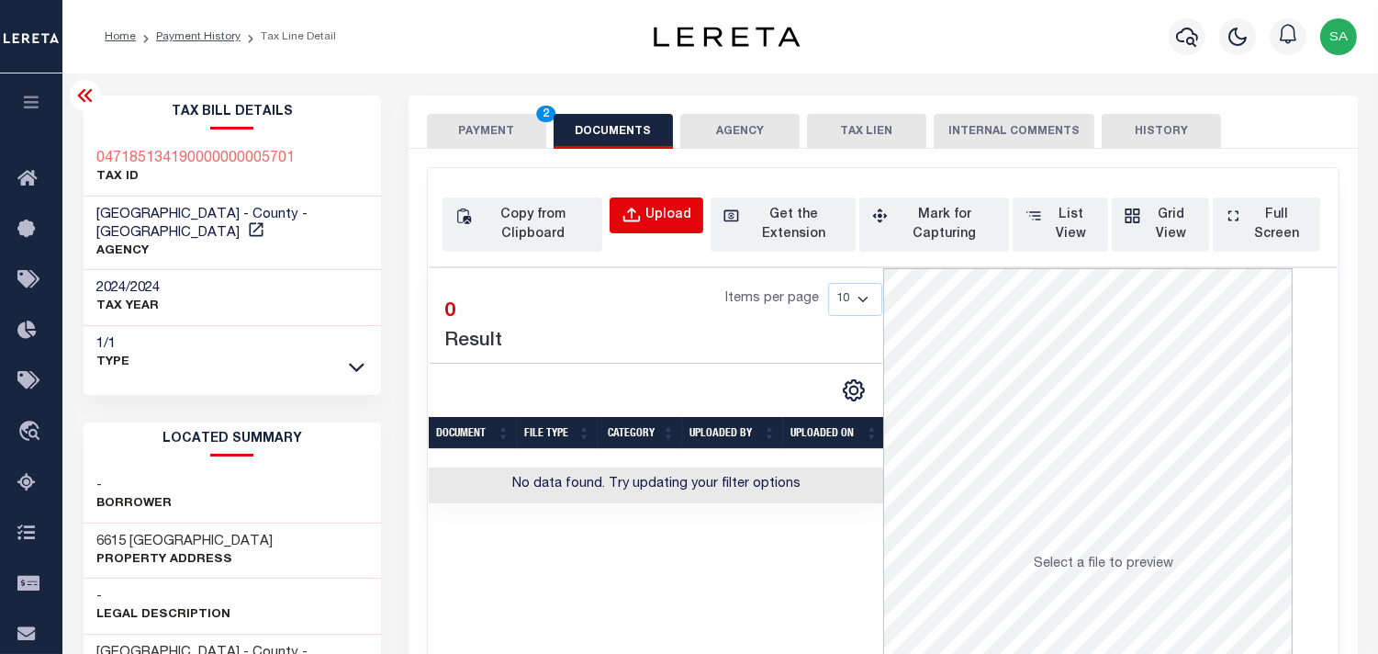
click at [649, 222] on div "Upload" at bounding box center [668, 216] width 46 height 20
select select "POP"
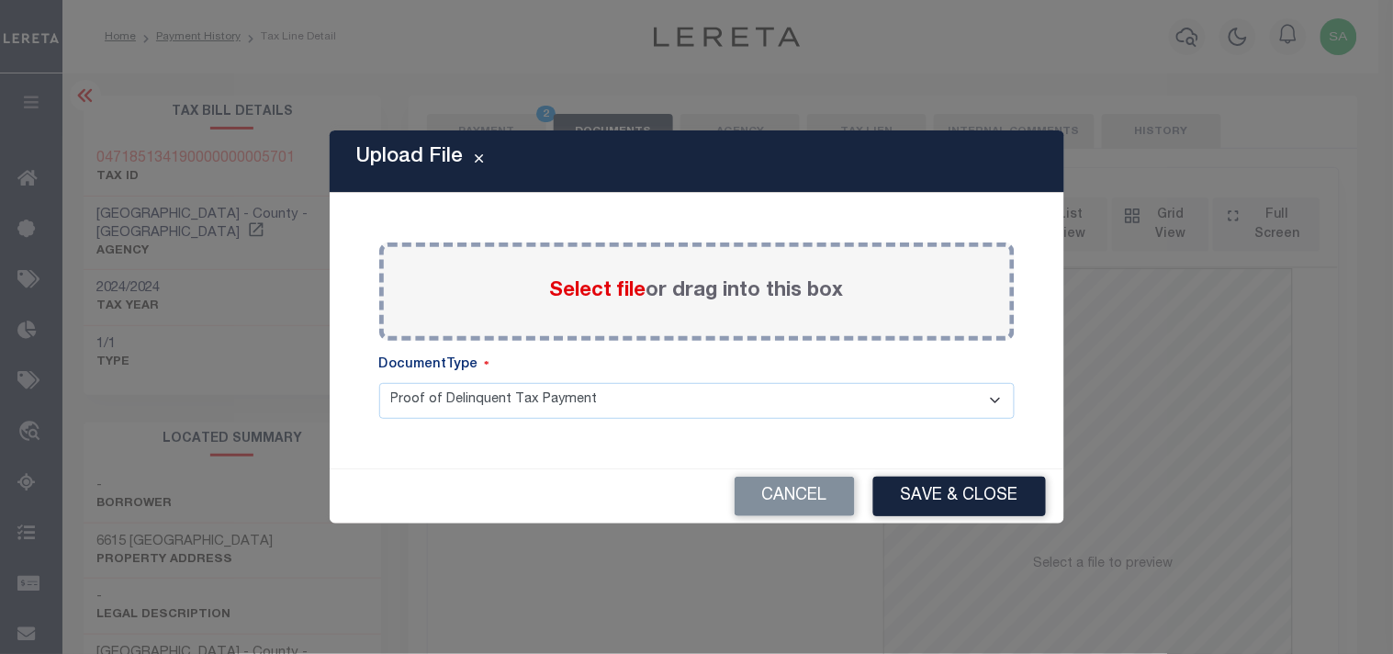
click at [600, 286] on span "Select file" at bounding box center [598, 291] width 96 height 20
click at [0, 0] on input "Select file or drag into this box" at bounding box center [0, 0] width 0 height 0
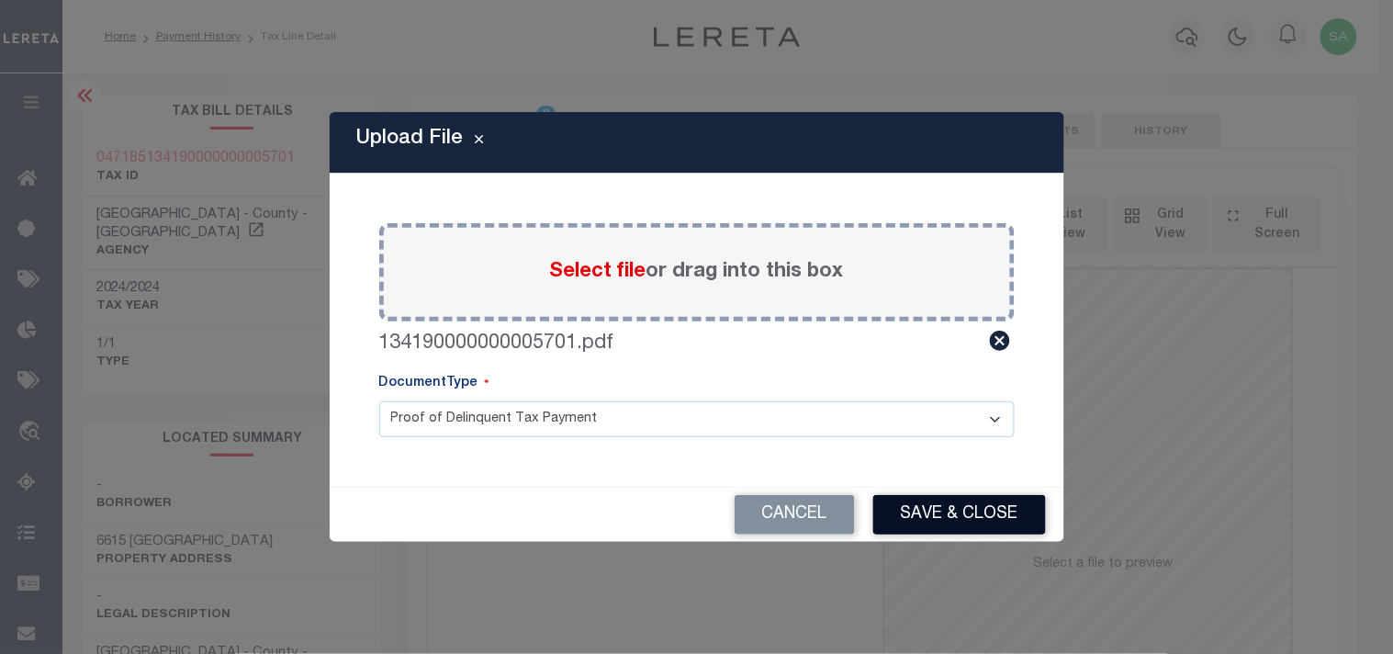
click at [914, 502] on button "Save & Close" at bounding box center [959, 514] width 173 height 39
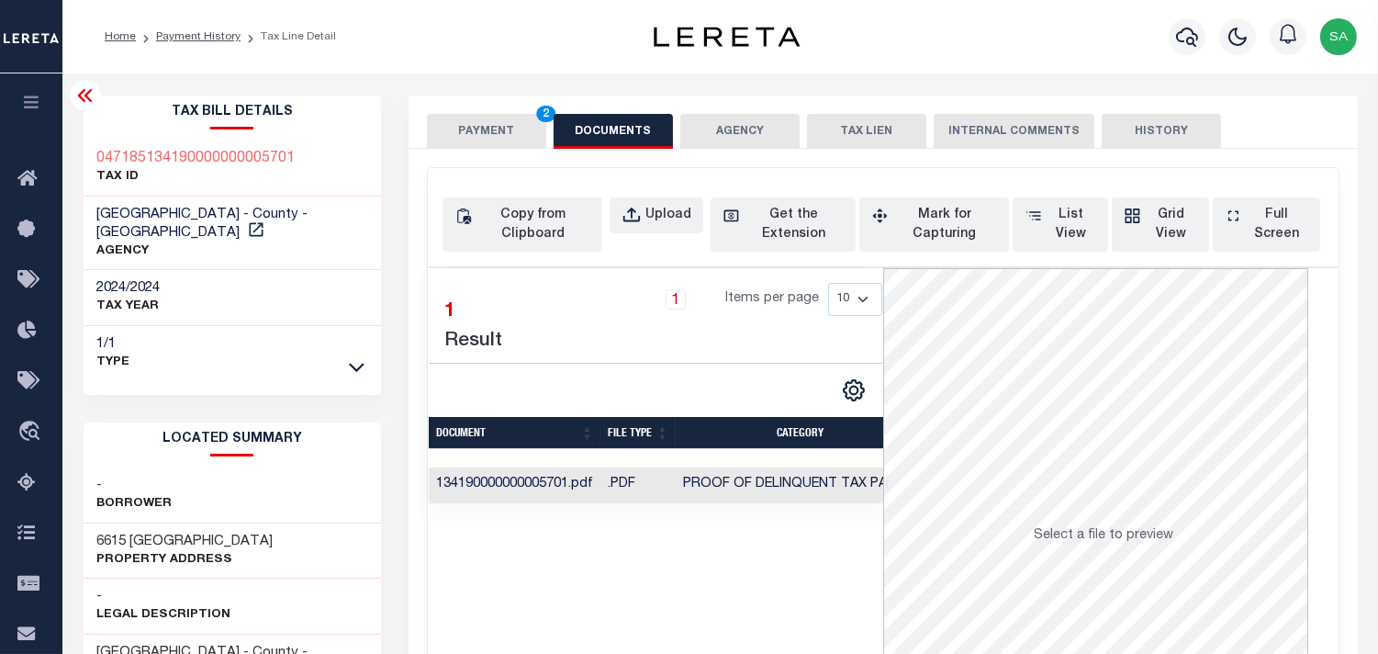
click at [447, 134] on button "PAYMENT 2" at bounding box center [486, 131] width 119 height 35
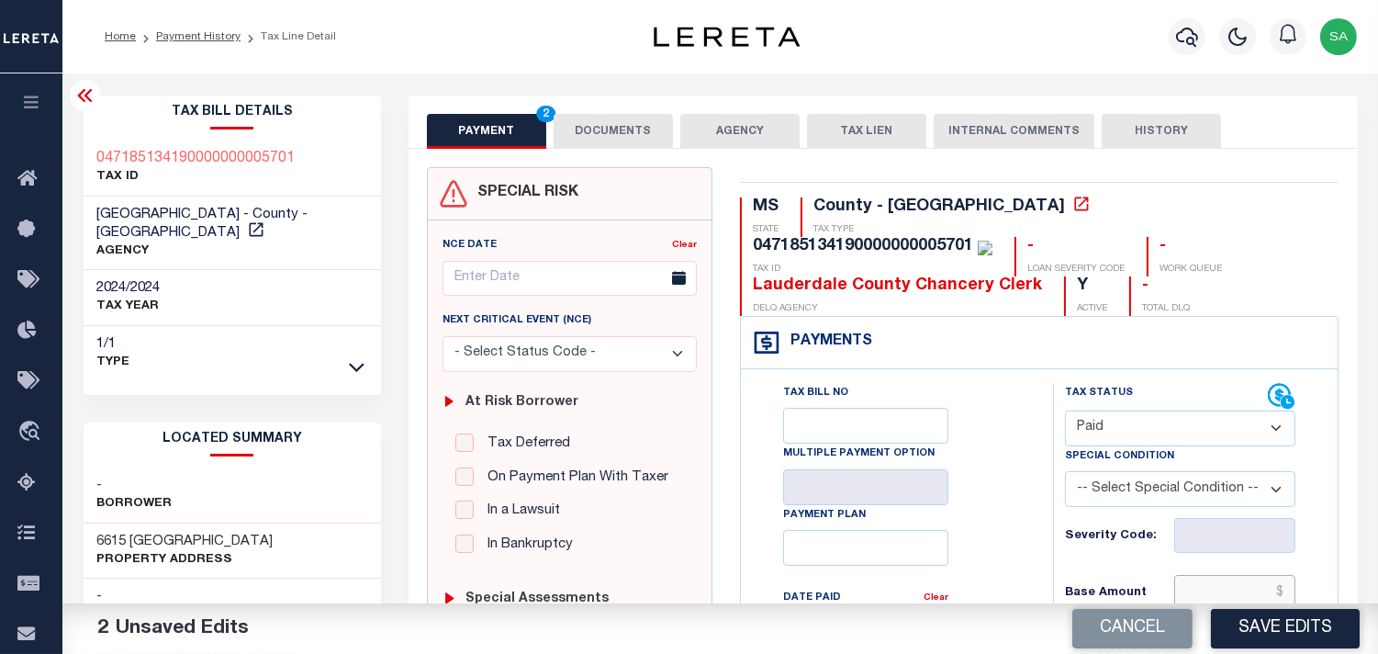
drag, startPoint x: 1188, startPoint y: 585, endPoint x: 1171, endPoint y: 576, distance: 19.7
click at [1188, 585] on input "text" at bounding box center [1234, 592] width 121 height 35
paste input "51248.97"
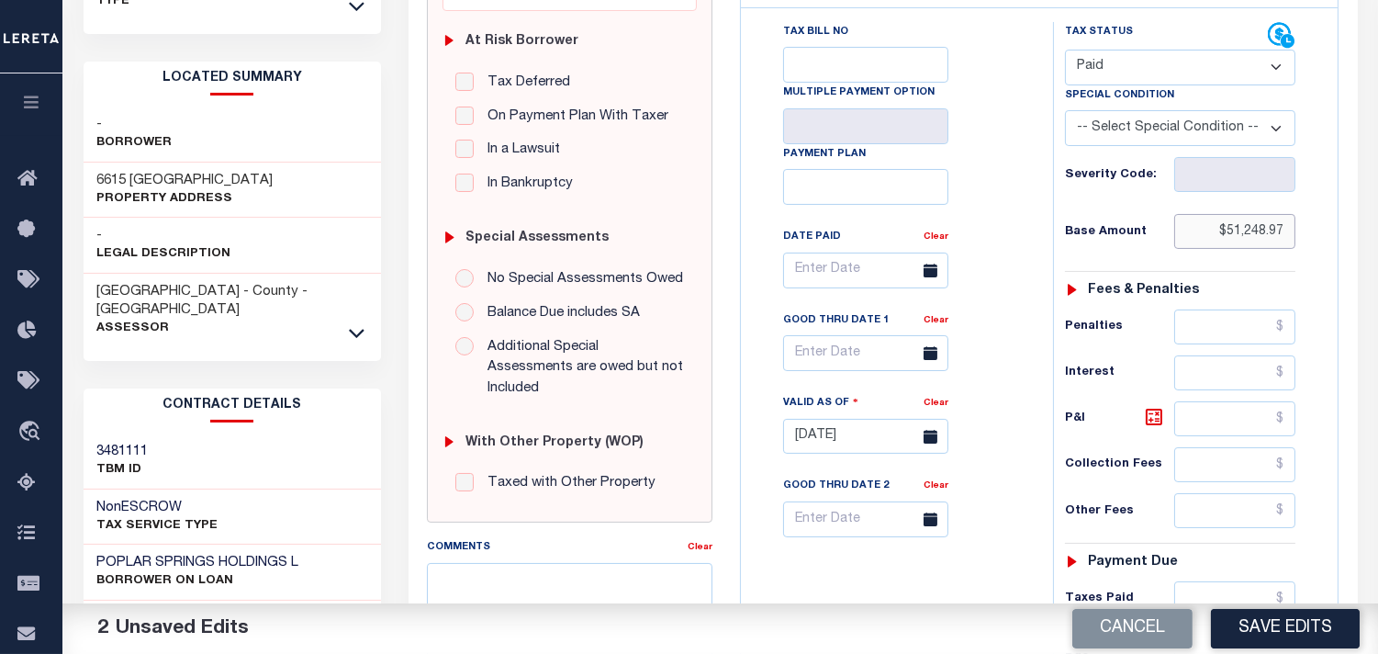
scroll to position [510, 0]
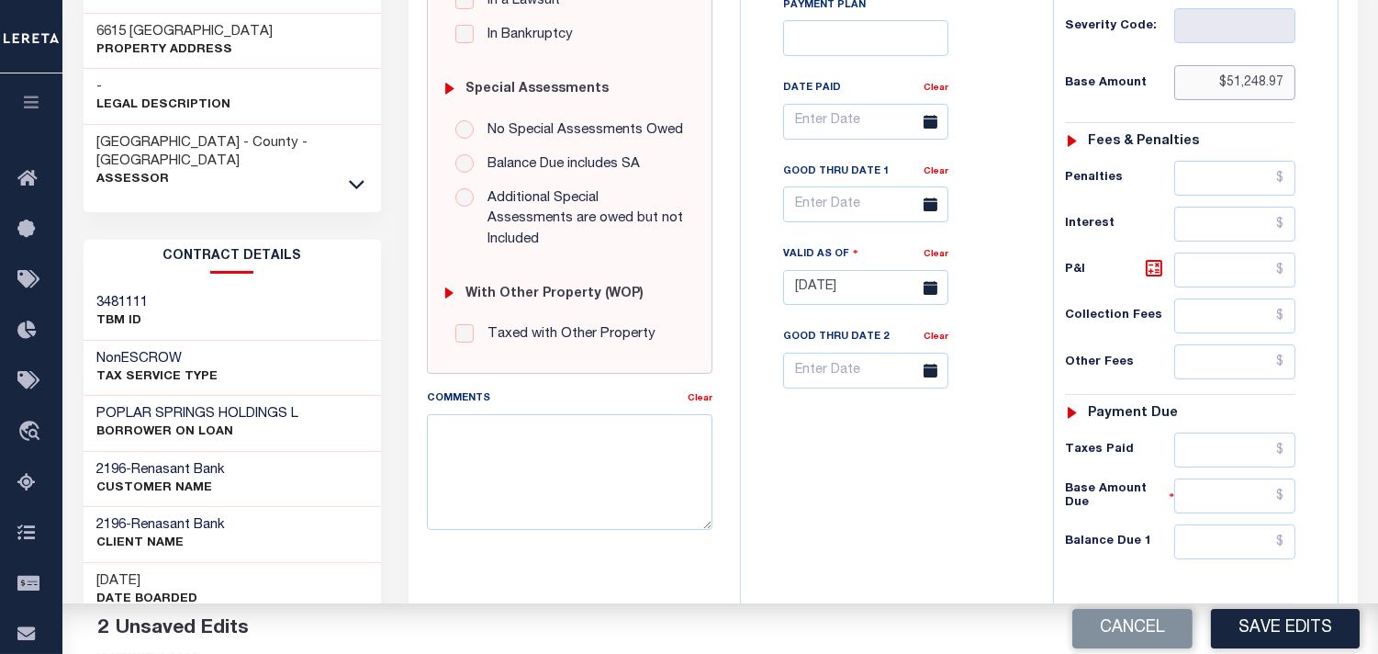
type input "$51,248.97"
drag, startPoint x: 1240, startPoint y: 454, endPoint x: 1188, endPoint y: 473, distance: 54.9
click at [1240, 454] on input "text" at bounding box center [1234, 449] width 121 height 35
paste input "51248.97"
type input "$51,248.97"
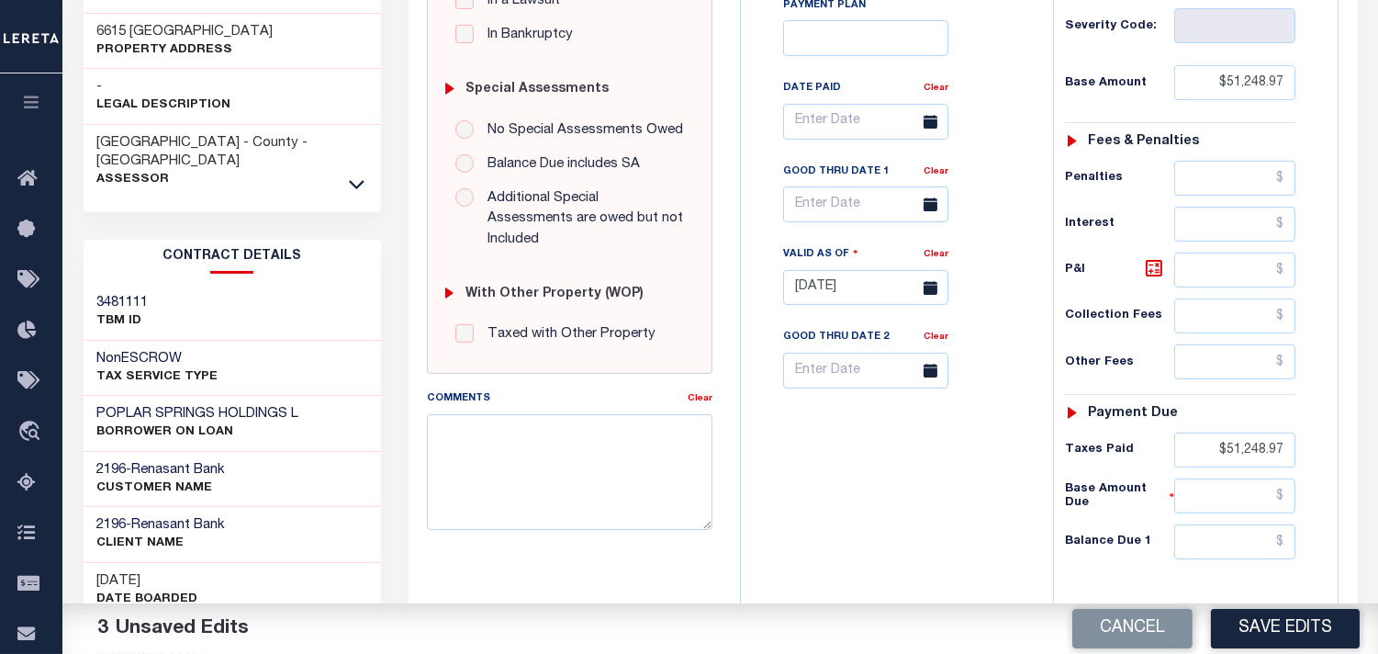
drag, startPoint x: 1050, startPoint y: 494, endPoint x: 1247, endPoint y: 547, distance: 203.6
click at [1120, 515] on div "Tax Status Status" at bounding box center [1186, 278] width 294 height 811
click at [1252, 547] on input "text" at bounding box center [1234, 541] width 121 height 35
type input "$0.00"
click at [958, 502] on div "Tax Bill No Multiple Payment Option Payment Plan Clear" at bounding box center [893, 278] width 294 height 811
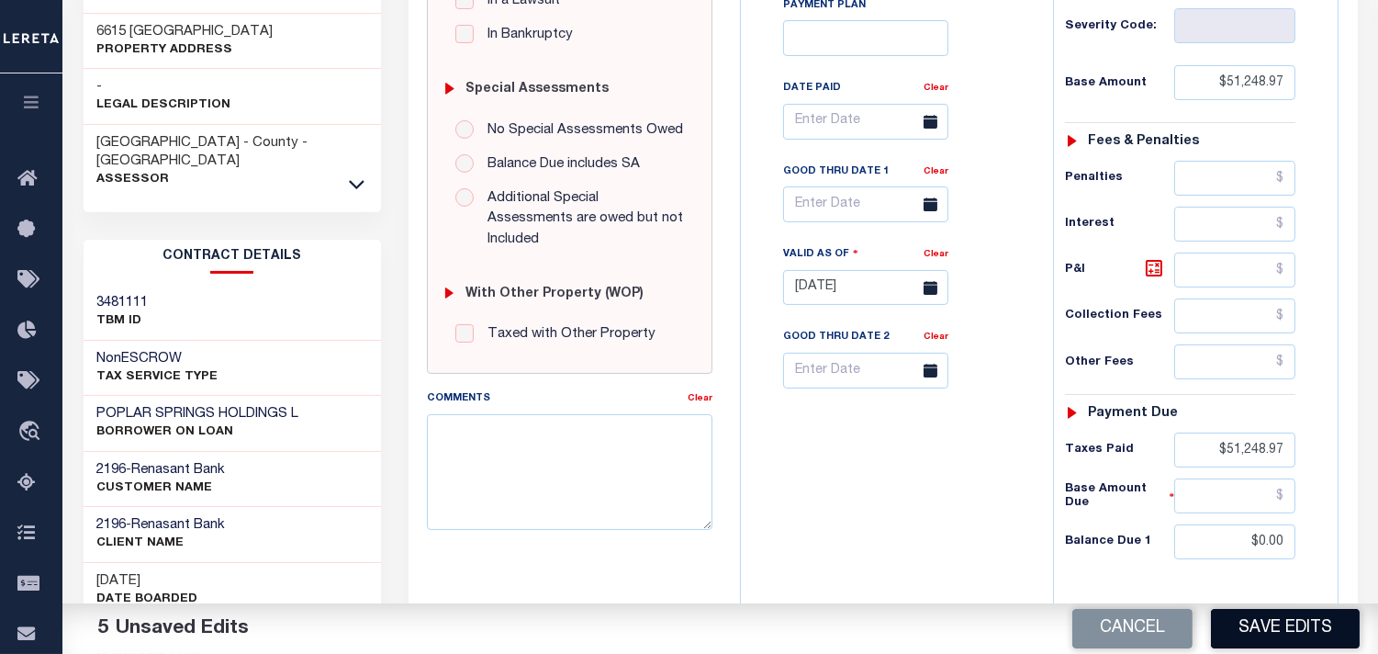
click at [1263, 615] on button "Save Edits" at bounding box center [1285, 628] width 149 height 39
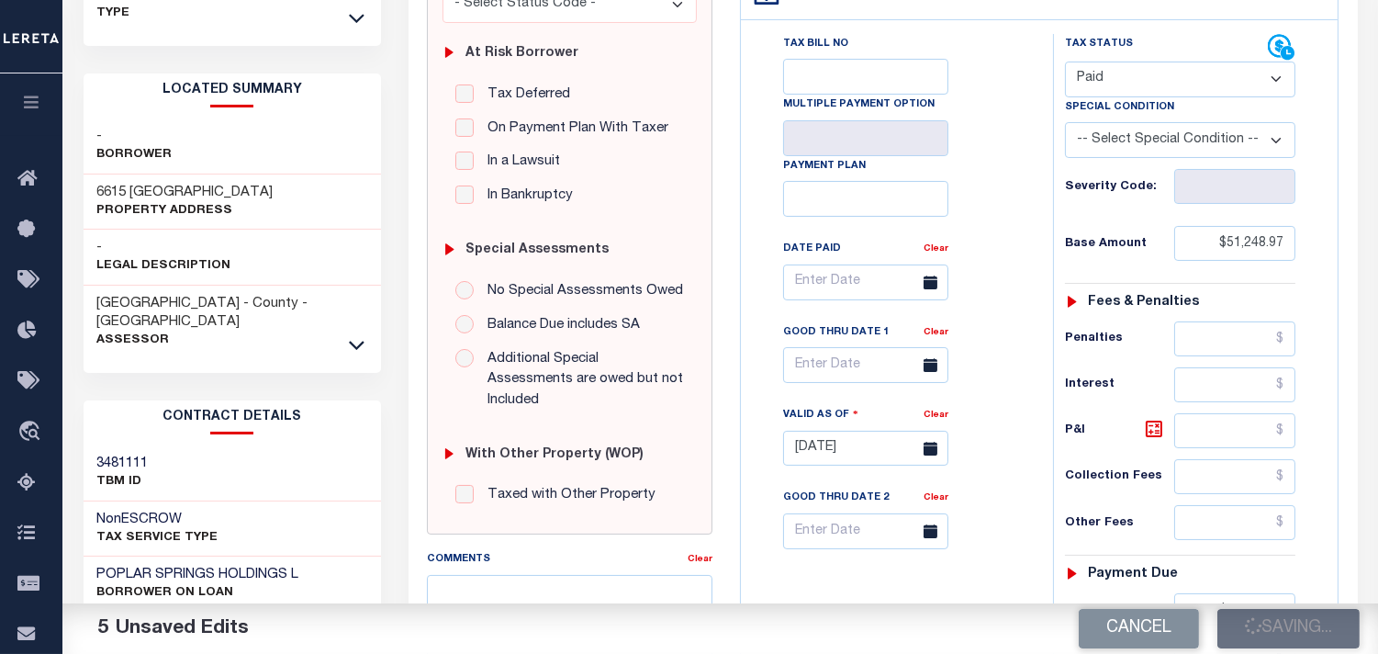
scroll to position [0, 0]
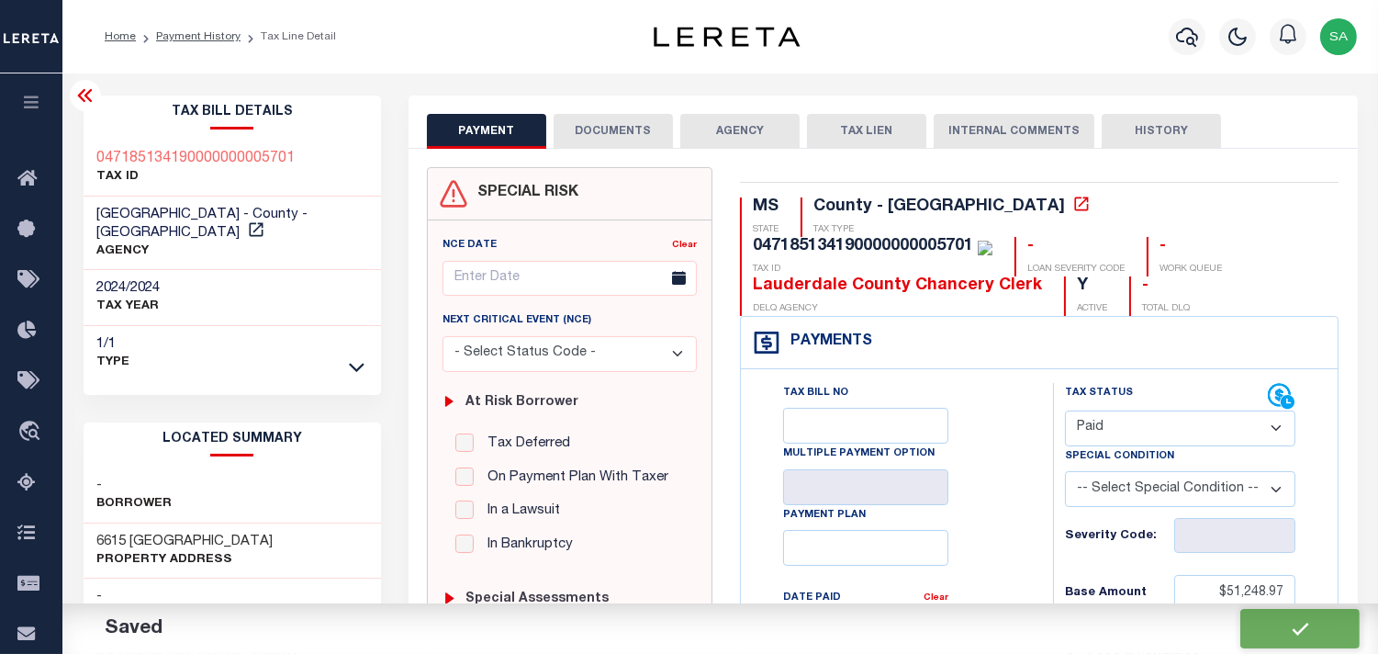
checkbox input "false"
type input "$51,248.97"
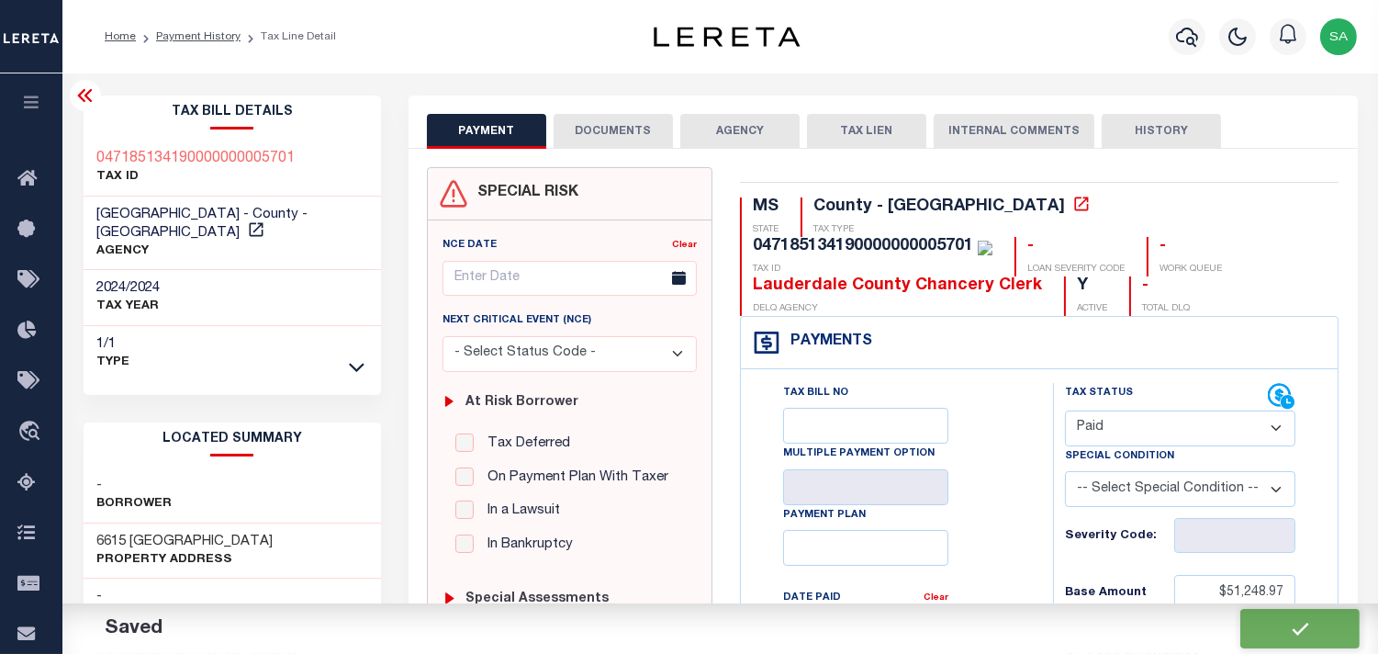
type input "$51,248.97"
type input "$0"
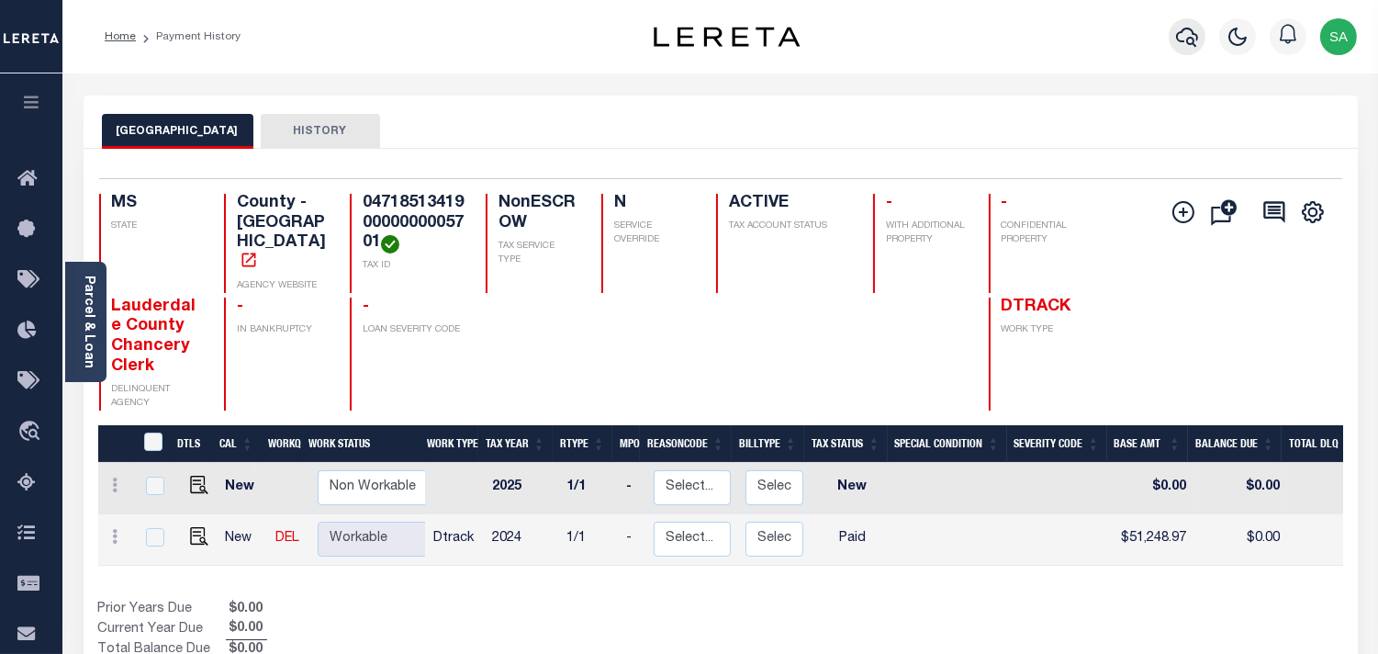
click at [1196, 48] on icon "button" at bounding box center [1187, 37] width 22 height 22
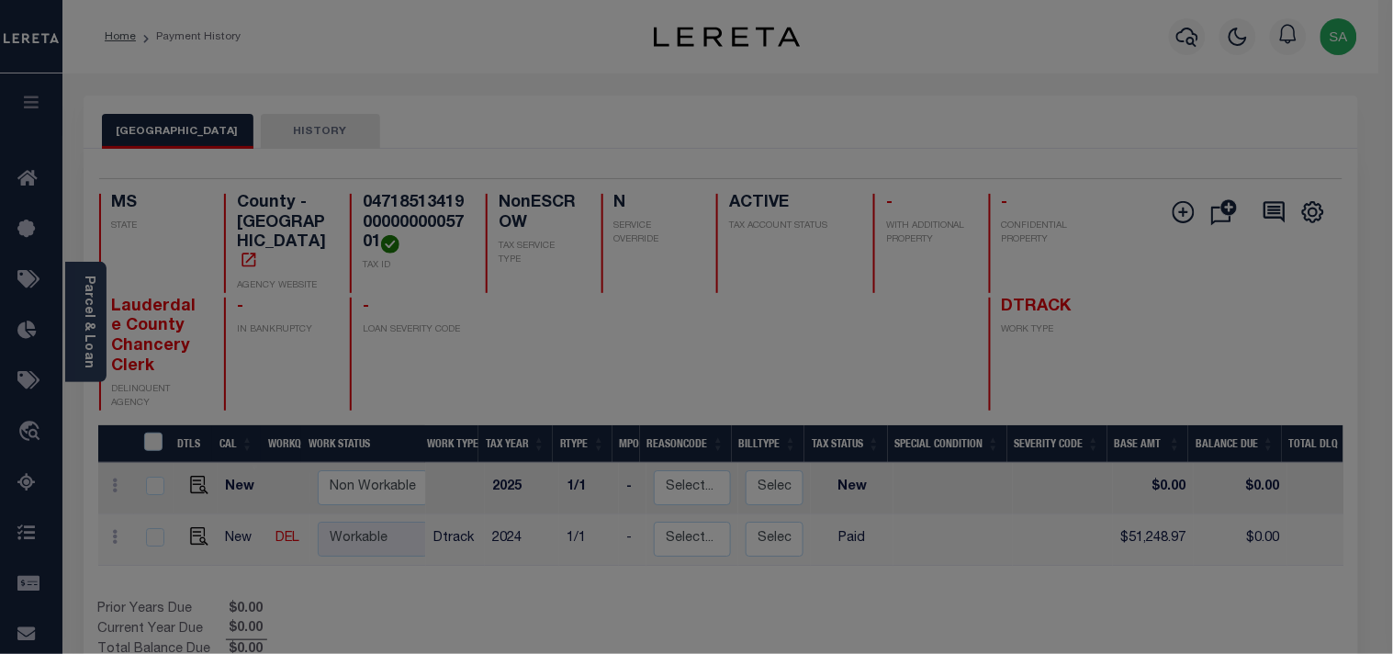
click at [0, 0] on input "text" at bounding box center [0, 0] width 0 height 0
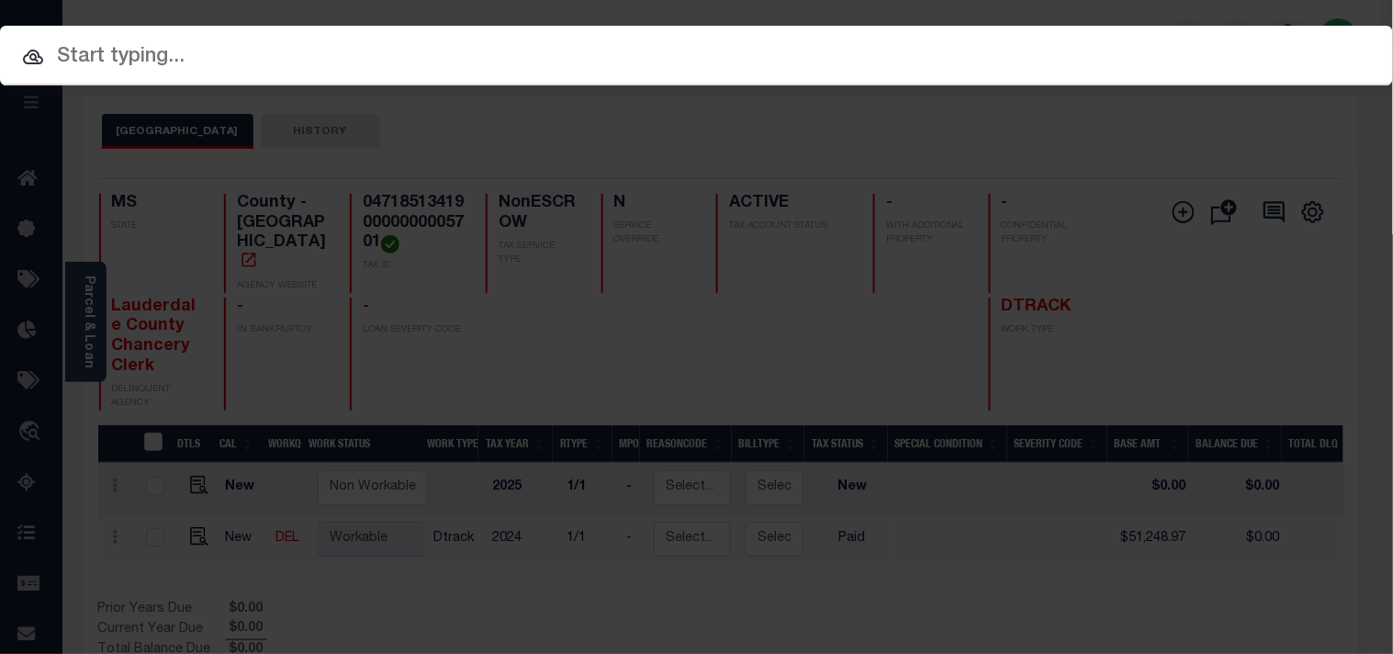
paste input "6514707"
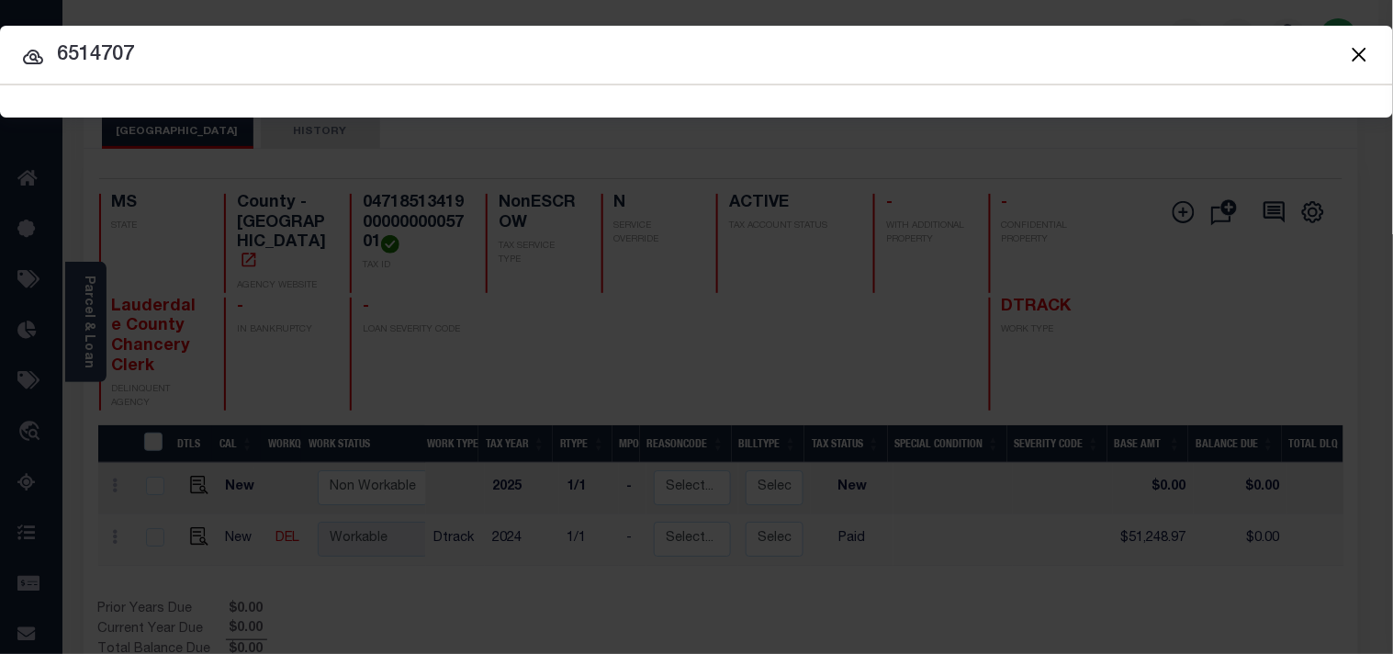
type input "6514707"
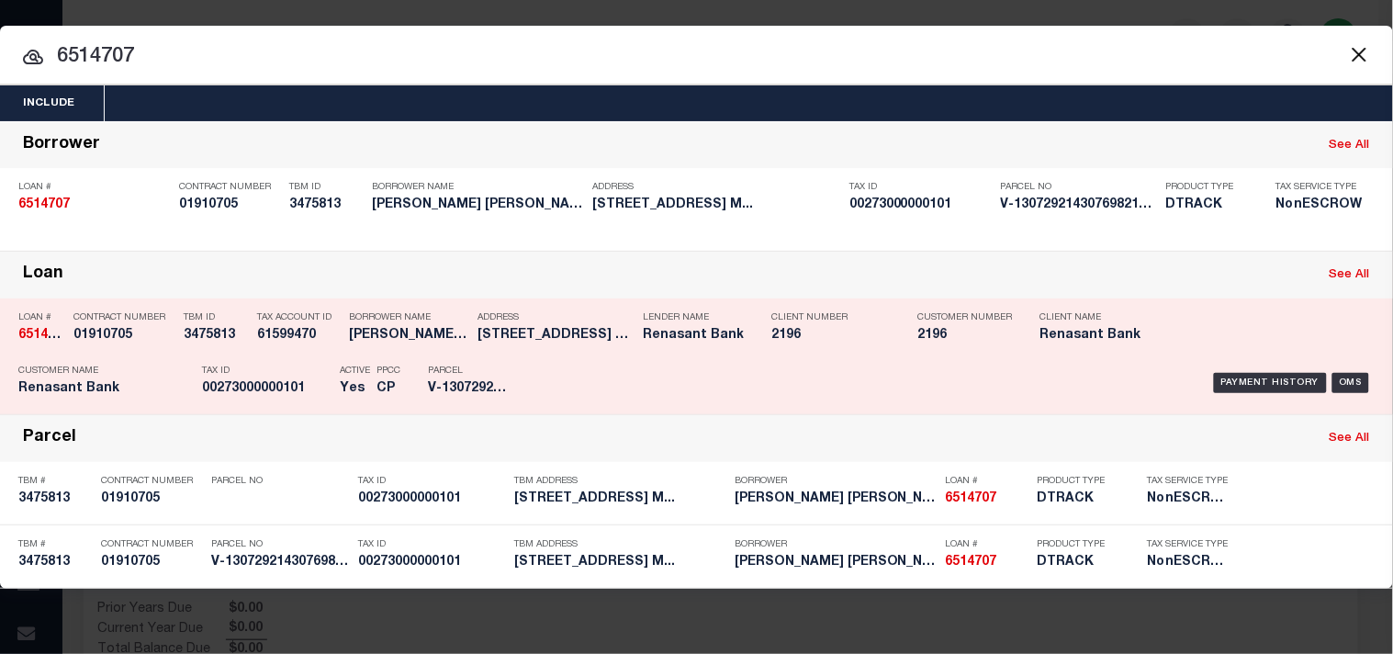
click at [258, 368] on p "Tax ID" at bounding box center [266, 370] width 129 height 11
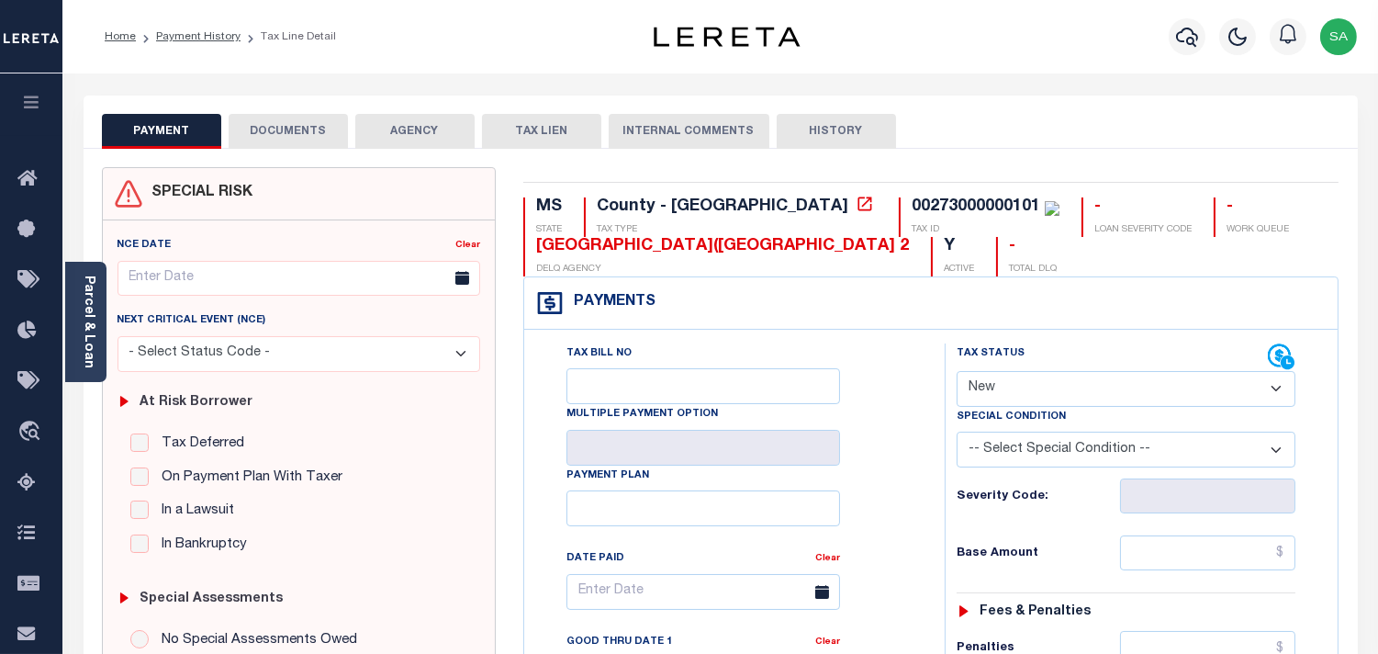
click at [1012, 407] on div "Special Condition" at bounding box center [1126, 420] width 339 height 26
drag, startPoint x: 1002, startPoint y: 381, endPoint x: 1002, endPoint y: 405, distance: 23.9
click at [1002, 381] on select "- Select Status Code - Open Due/Unpaid Paid Incomplete No Tax Due Internal Refu…" at bounding box center [1126, 389] width 339 height 36
select select "PYD"
click at [957, 372] on select "- Select Status Code - Open Due/Unpaid Paid Incomplete No Tax Due Internal Refu…" at bounding box center [1126, 389] width 339 height 36
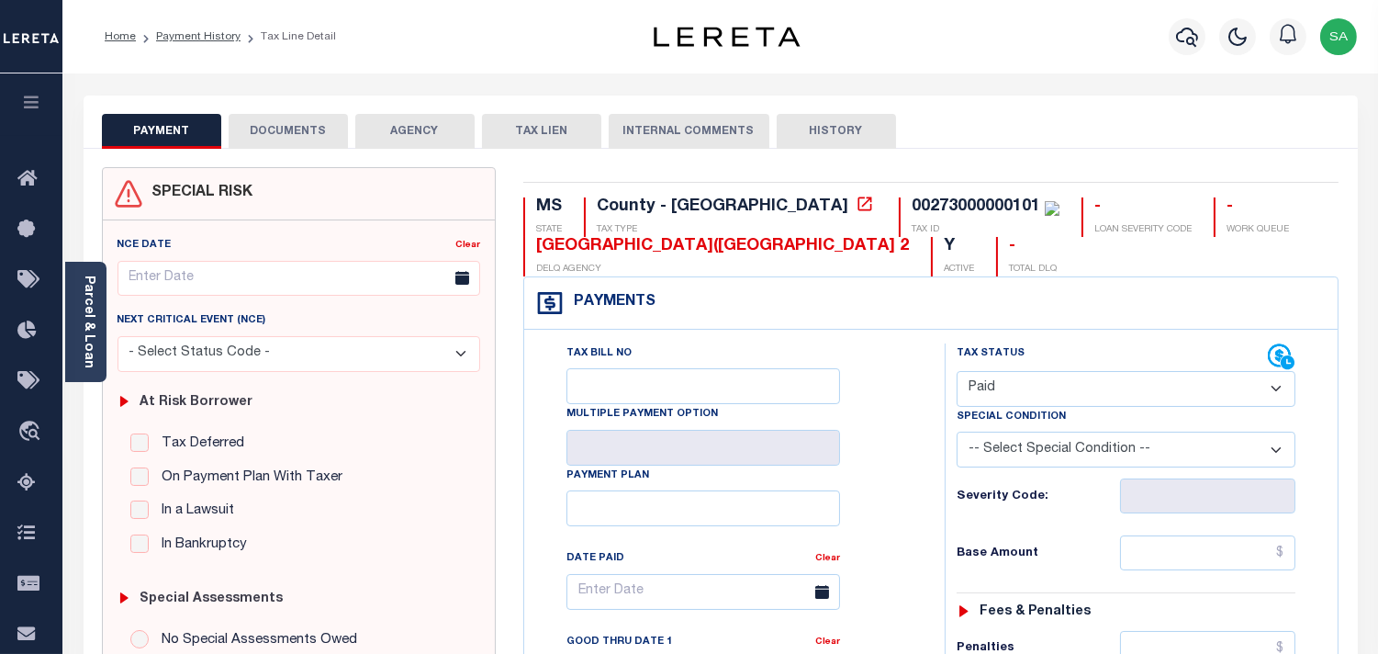
type input "[DATE]"
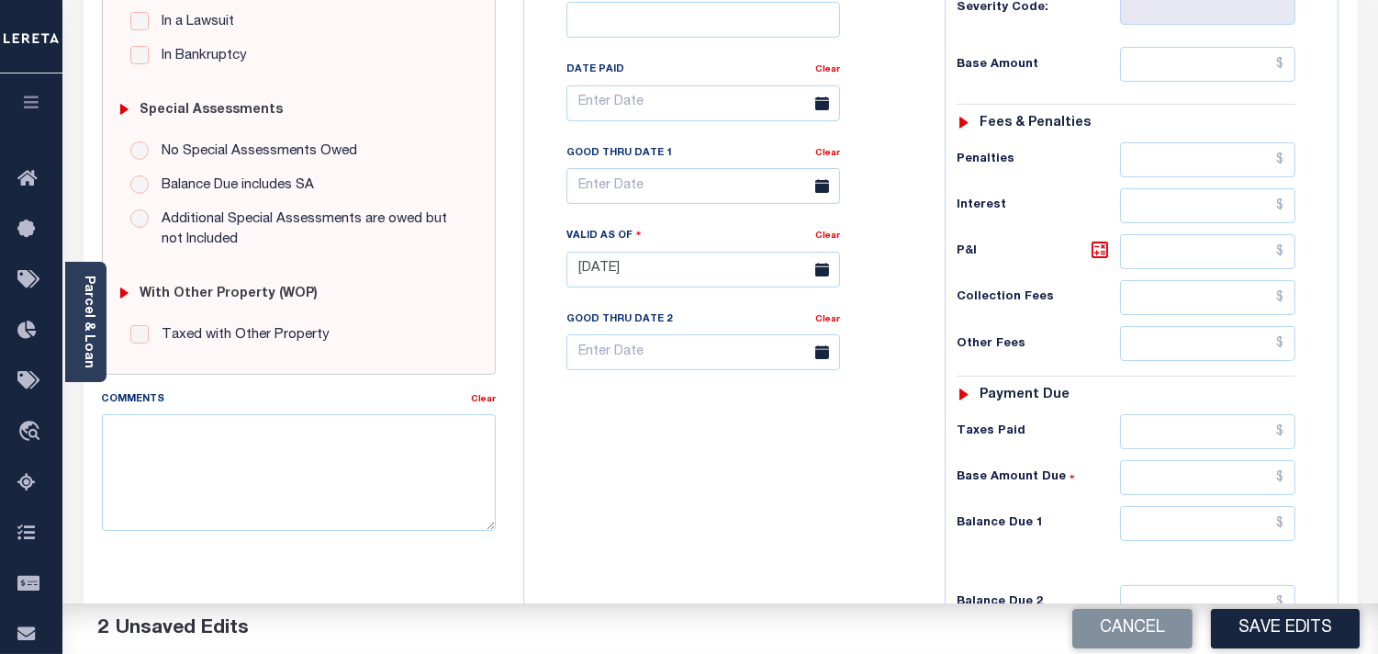
scroll to position [612, 0]
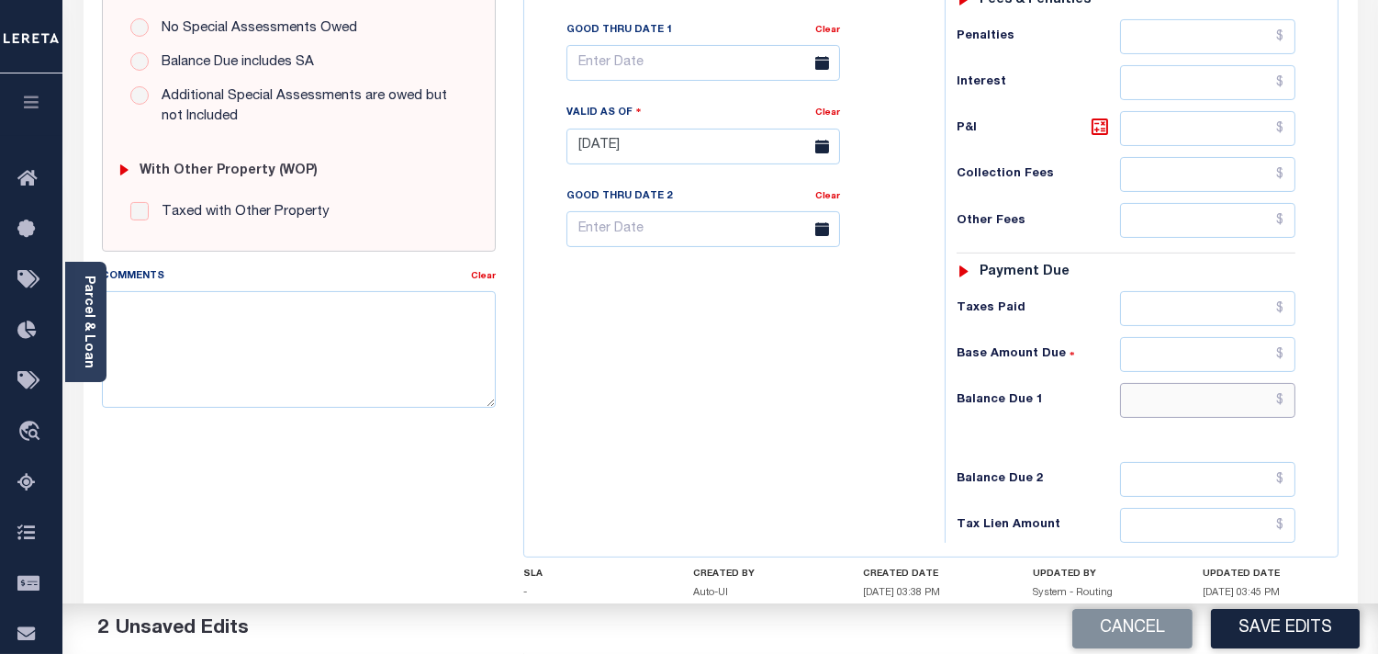
click at [1196, 404] on input "text" at bounding box center [1207, 400] width 175 height 35
type input "$0.00"
click at [837, 360] on div "Tax Bill No Multiple Payment Option Payment Plan Clear" at bounding box center [730, 137] width 402 height 811
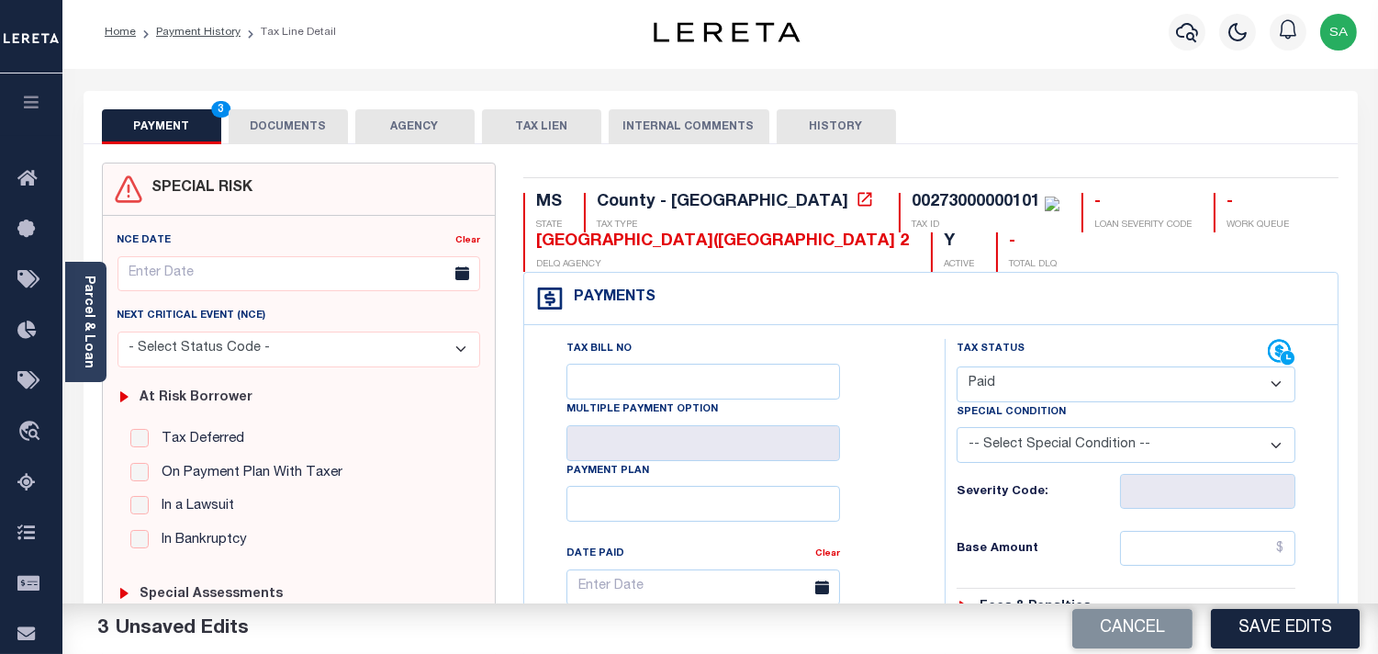
scroll to position [0, 0]
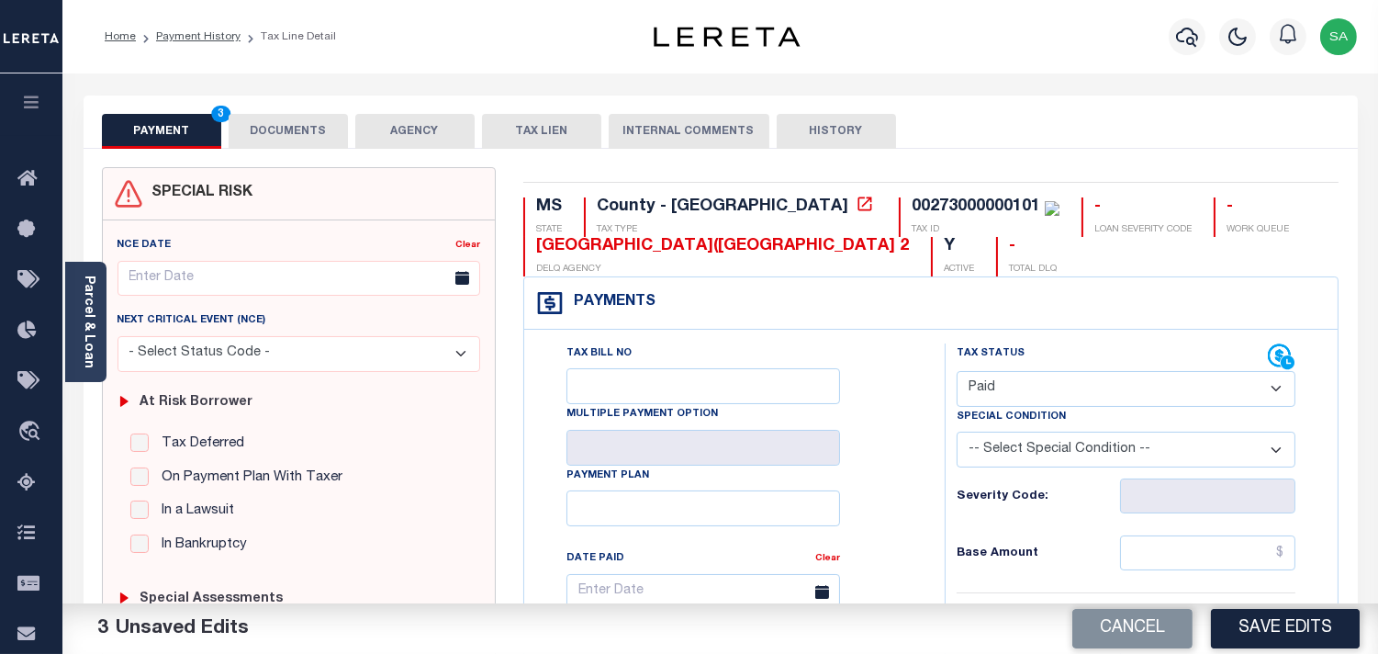
click at [305, 134] on button "DOCUMENTS" at bounding box center [288, 131] width 119 height 35
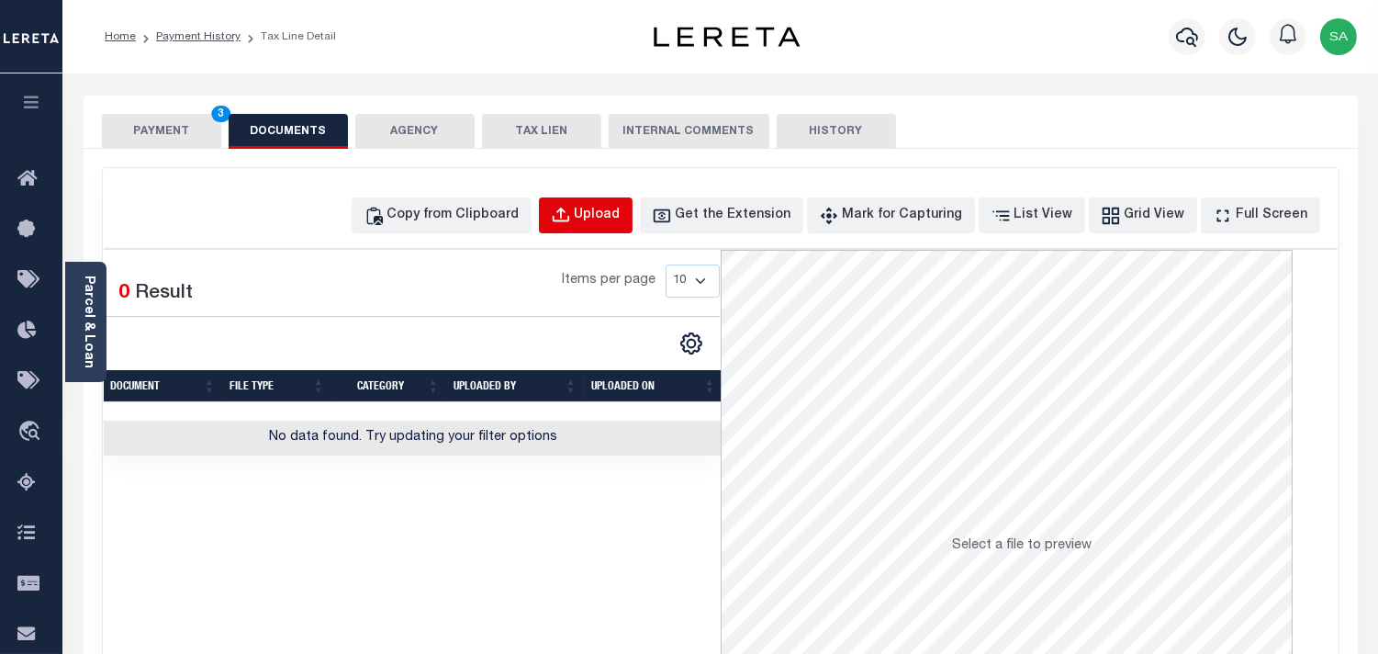
click at [616, 211] on div "Upload" at bounding box center [598, 216] width 46 height 20
select select "POP"
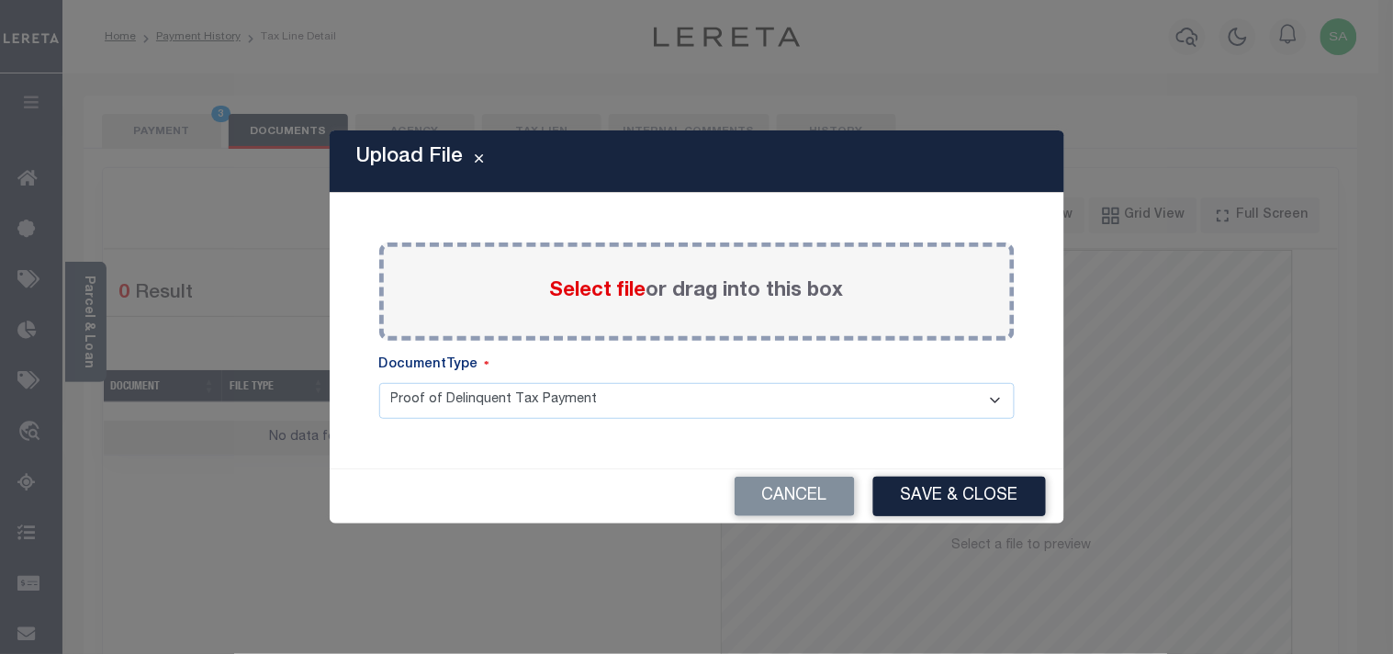
click at [588, 297] on span "Select file" at bounding box center [598, 291] width 96 height 20
click at [0, 0] on input "Select file or drag into this box" at bounding box center [0, 0] width 0 height 0
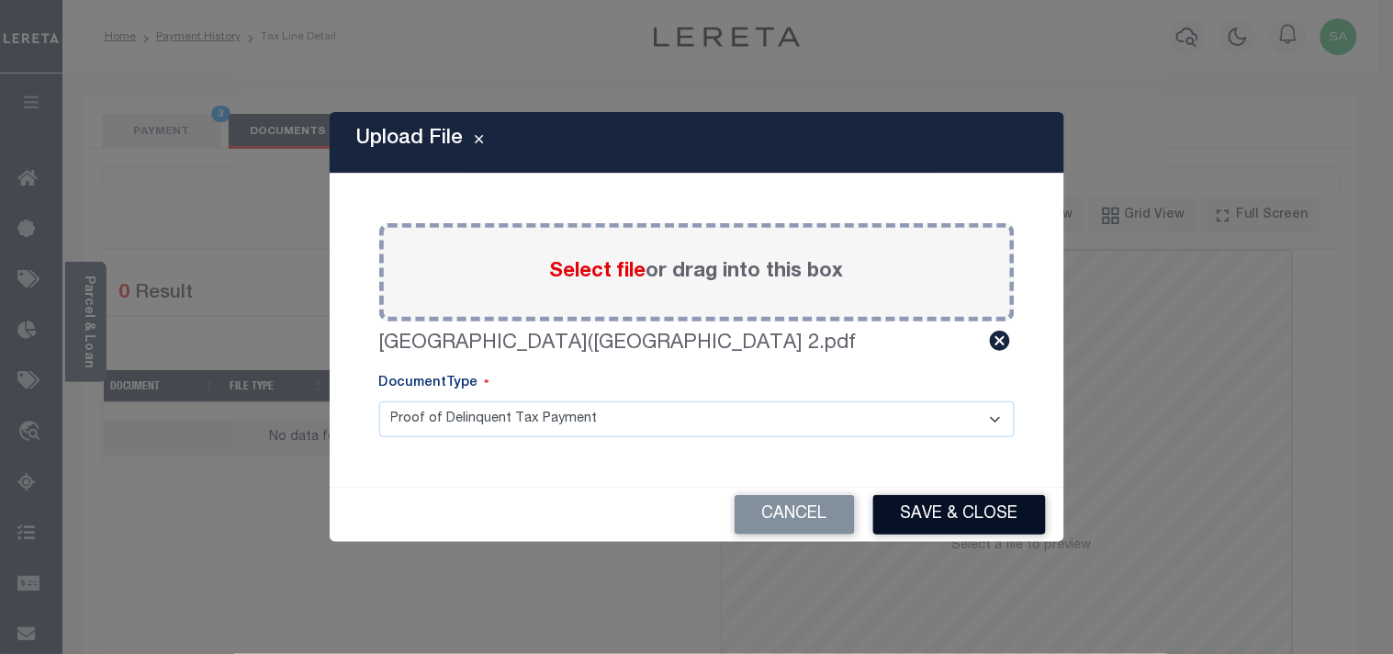
click at [951, 499] on button "Save & Close" at bounding box center [959, 514] width 173 height 39
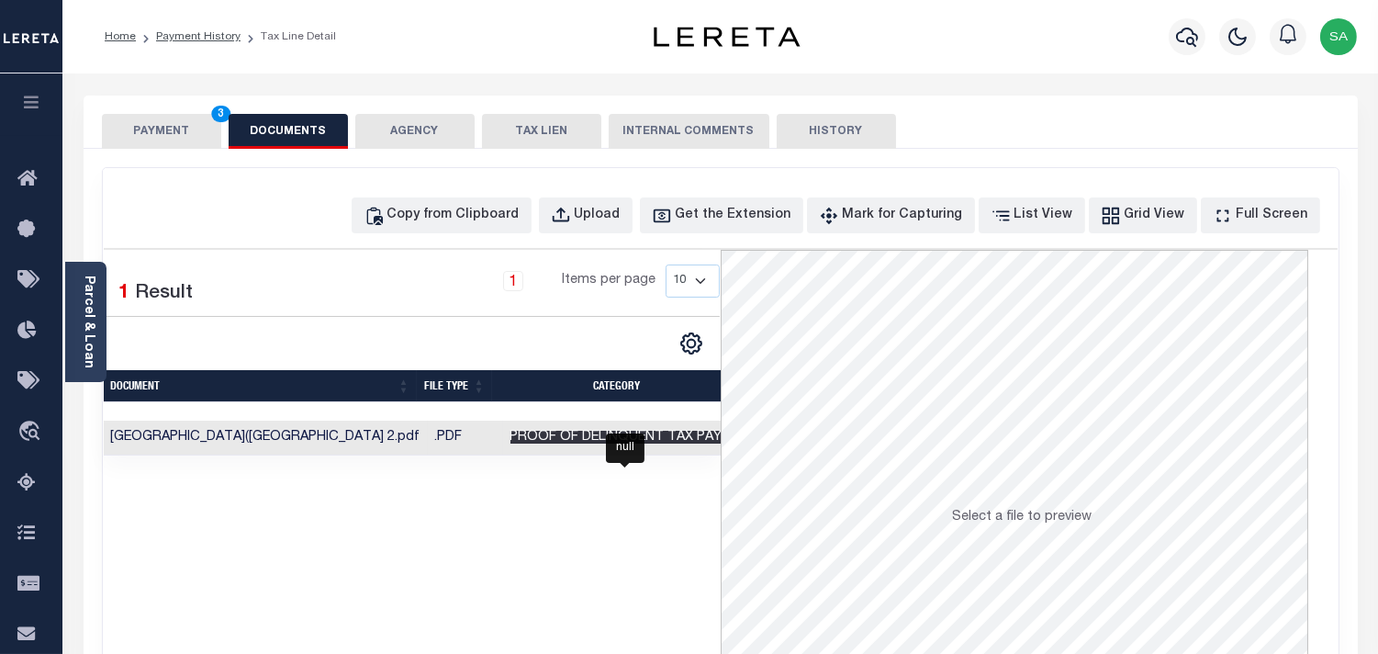
click at [618, 441] on span "Proof of Delinquent Tax Payment" at bounding box center [635, 437] width 249 height 13
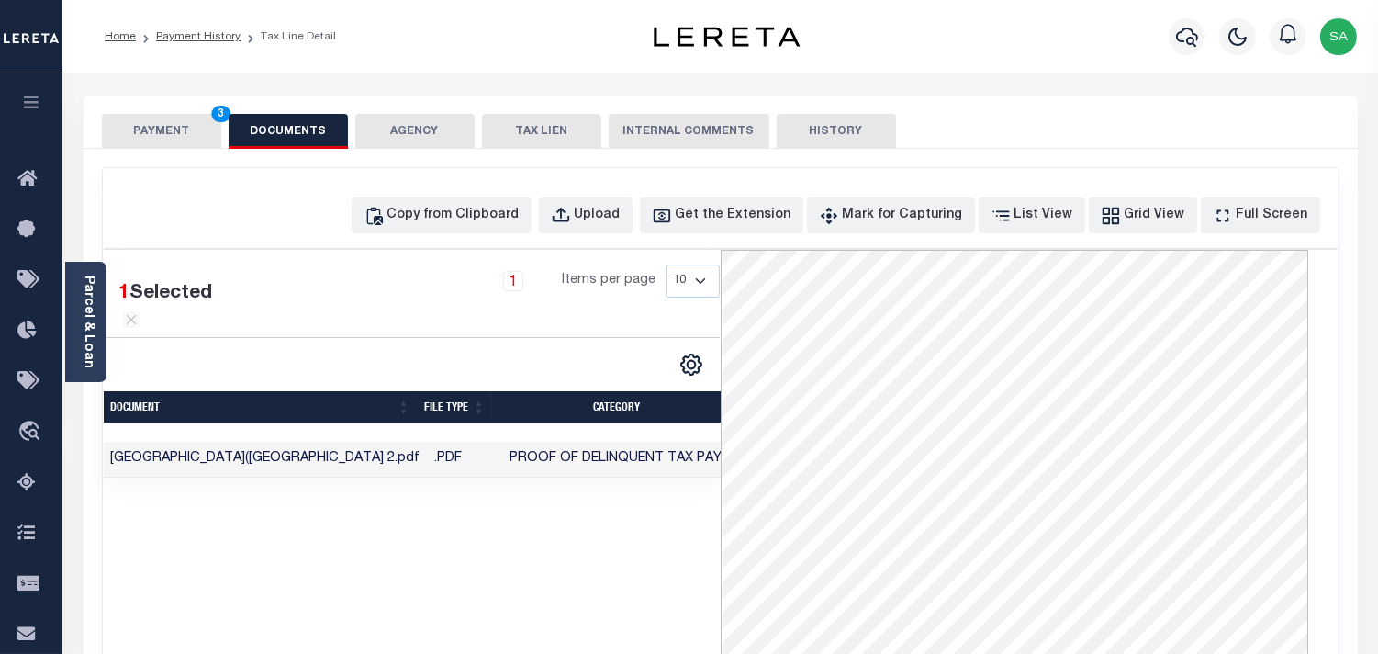
click at [189, 133] on button "PAYMENT 3" at bounding box center [161, 131] width 119 height 35
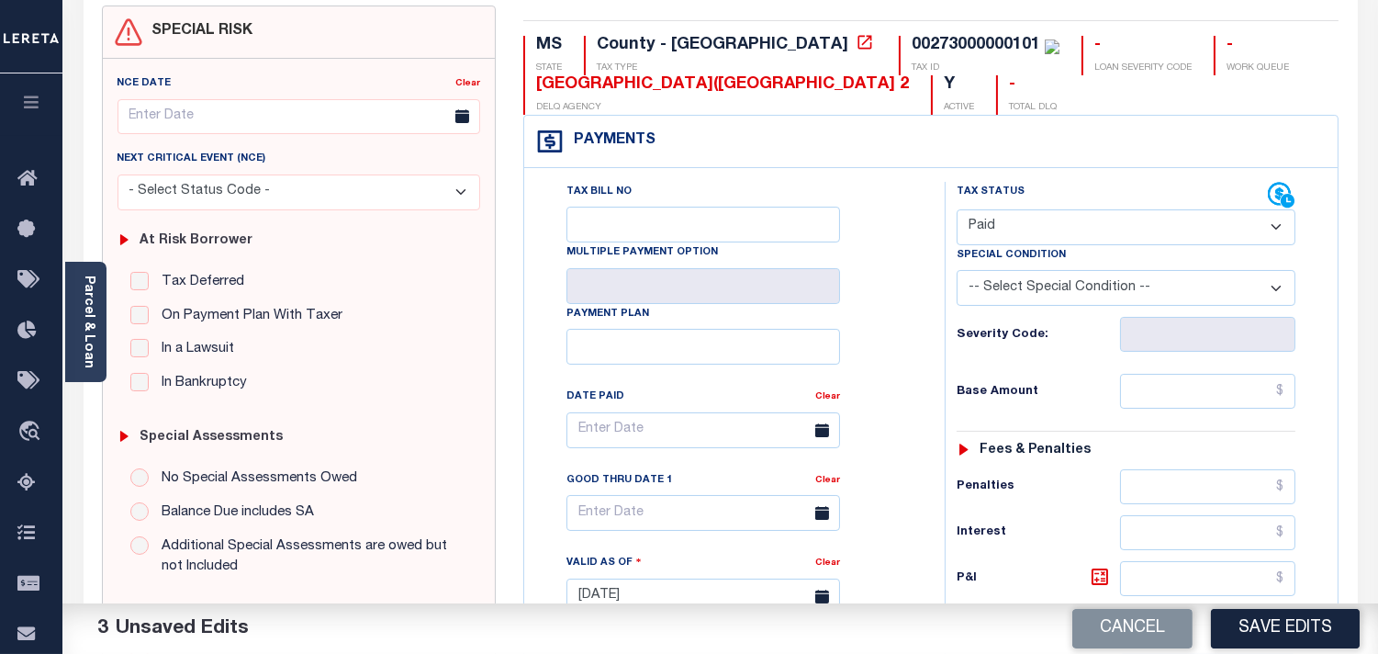
scroll to position [612, 0]
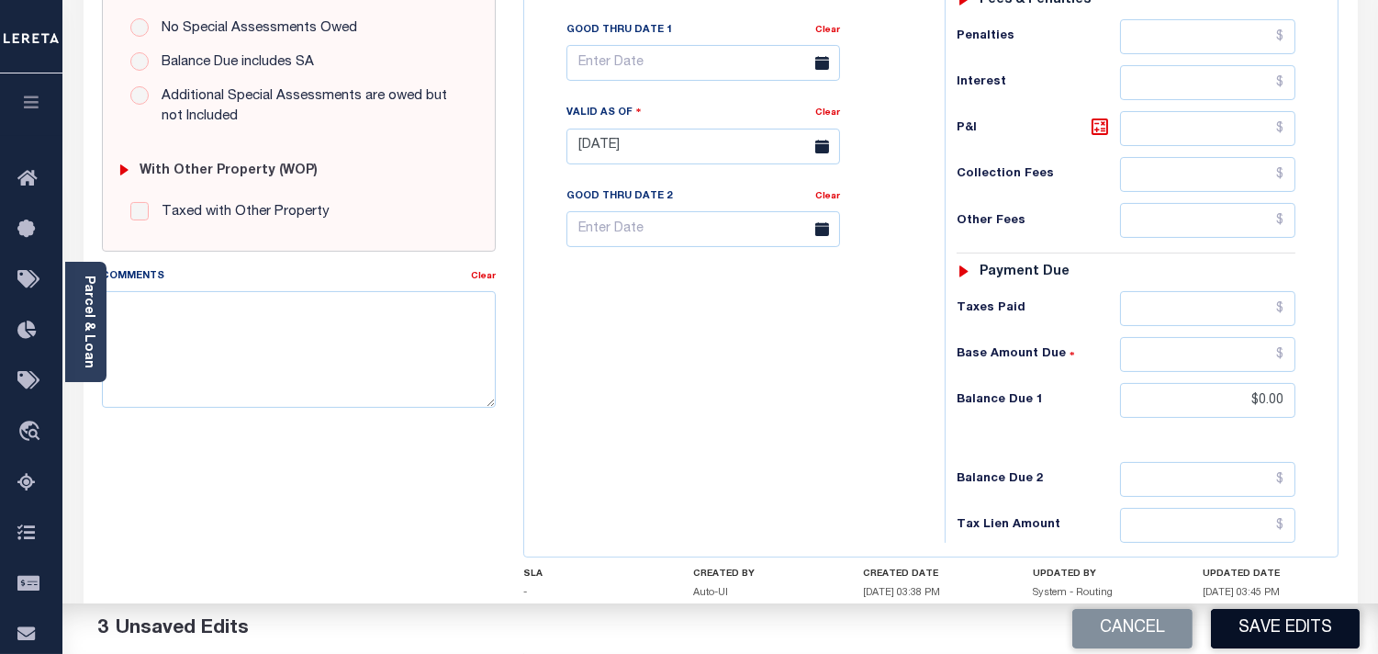
click at [1241, 641] on button "Save Edits" at bounding box center [1285, 628] width 149 height 39
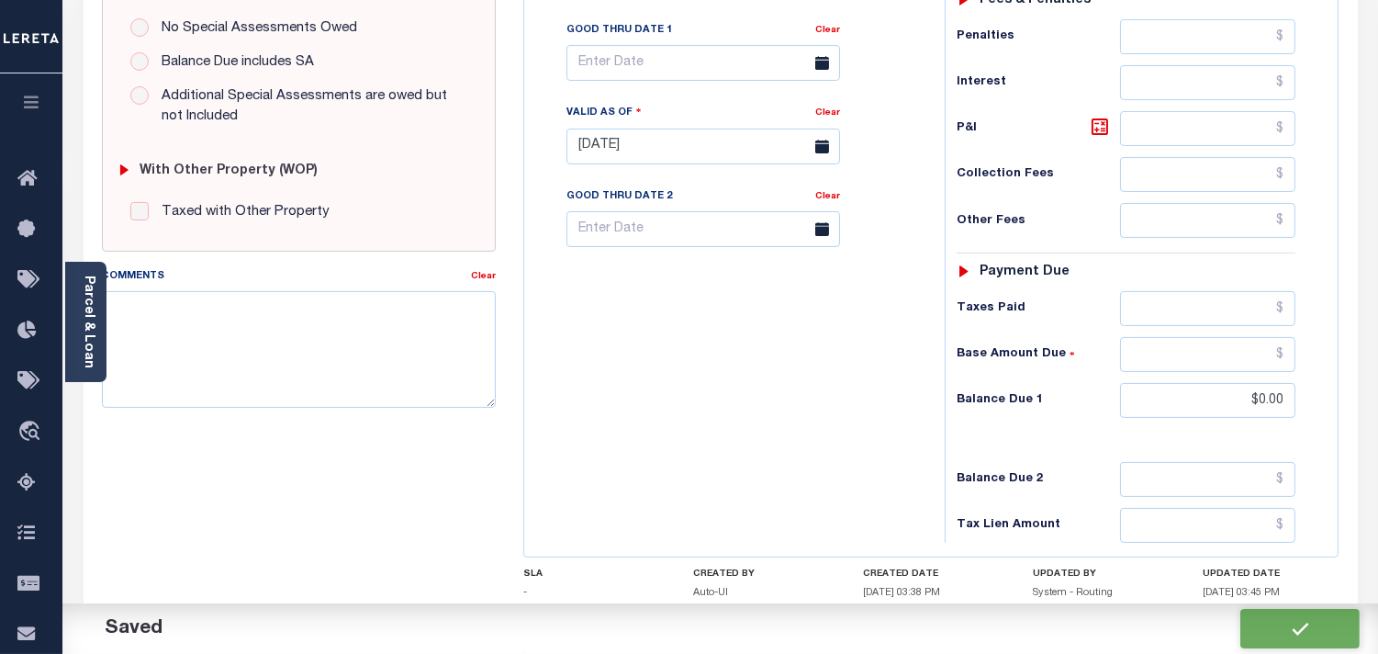
checkbox input "false"
type input "$0"
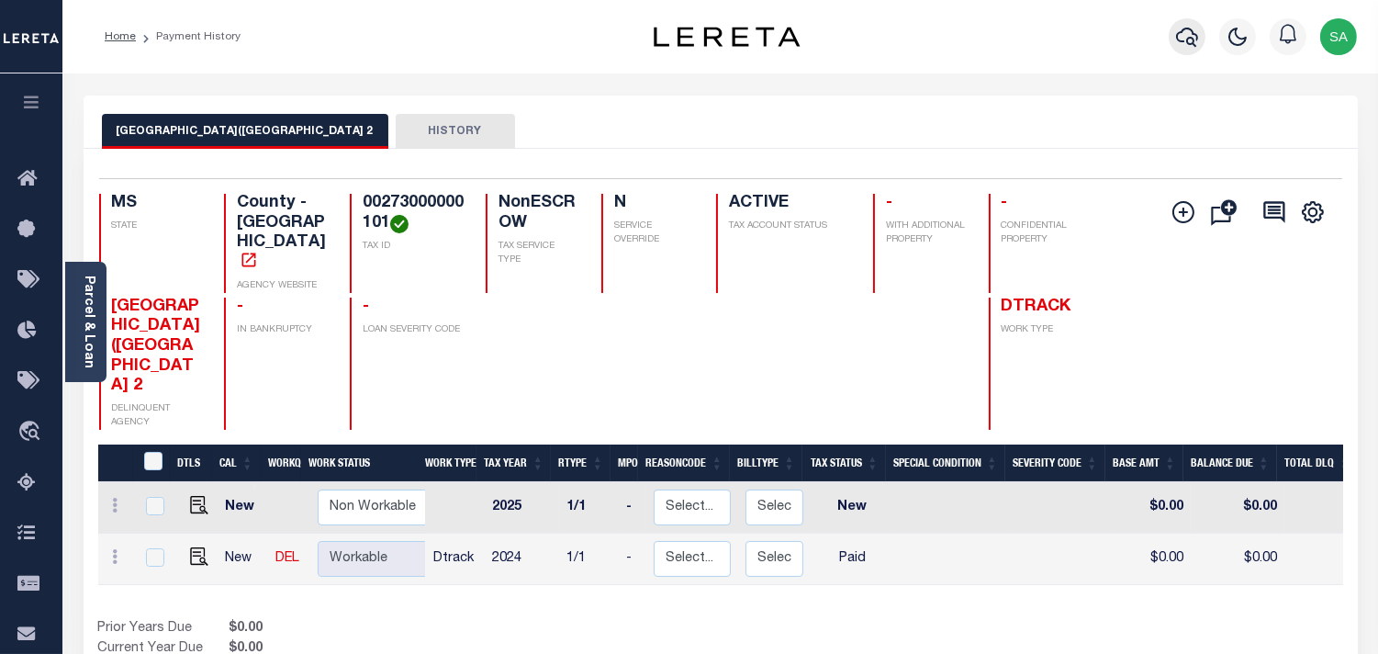
click at [1178, 46] on icon "button" at bounding box center [1187, 37] width 22 height 22
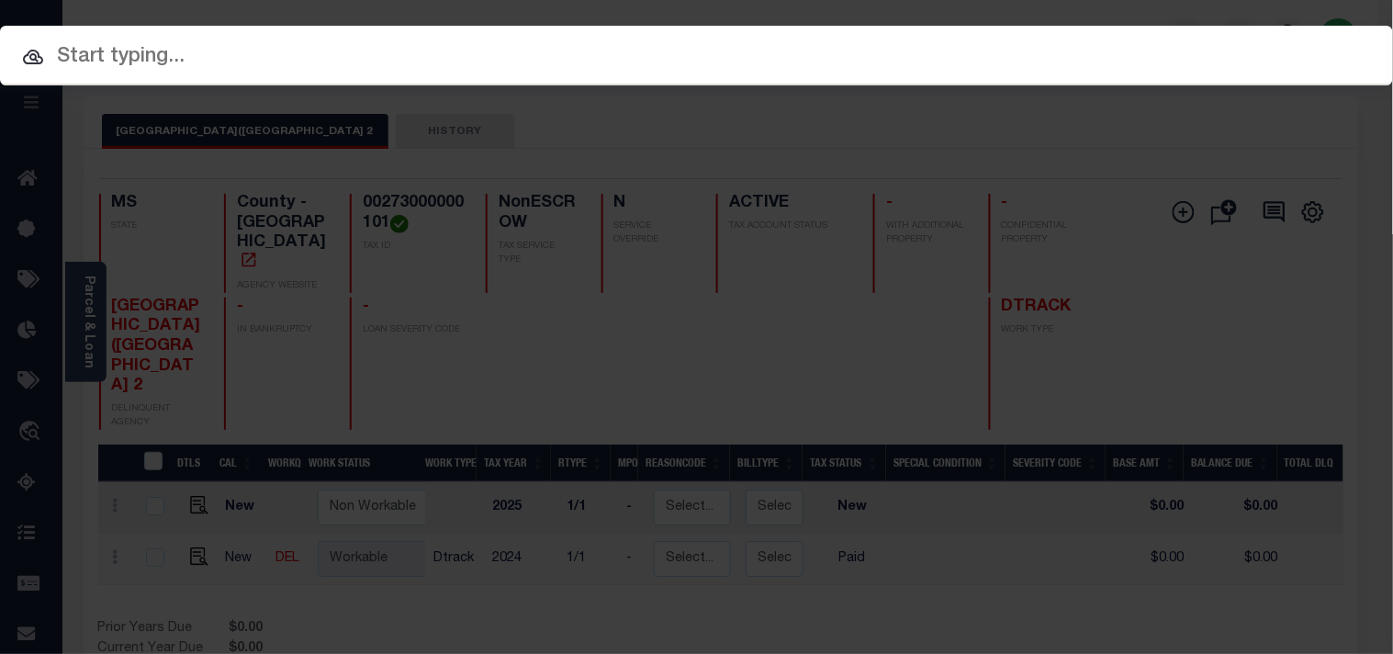
click at [1132, 50] on div "Include Loans TBM Customers Borrowers Payments (Lender Non-Disb) Payments (Lend…" at bounding box center [696, 56] width 1393 height 60
click at [785, 50] on input "text" at bounding box center [696, 57] width 1393 height 32
paste input "1050004078"
type input "1050004078"
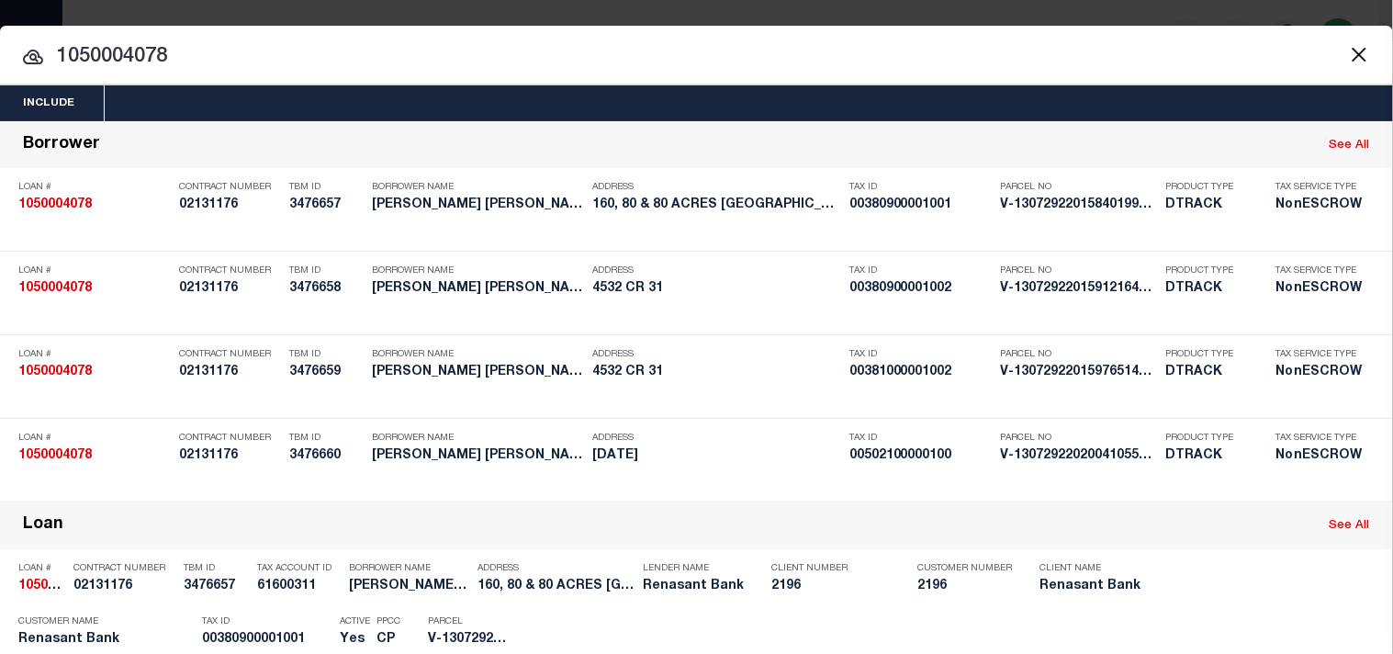
scroll to position [445, 0]
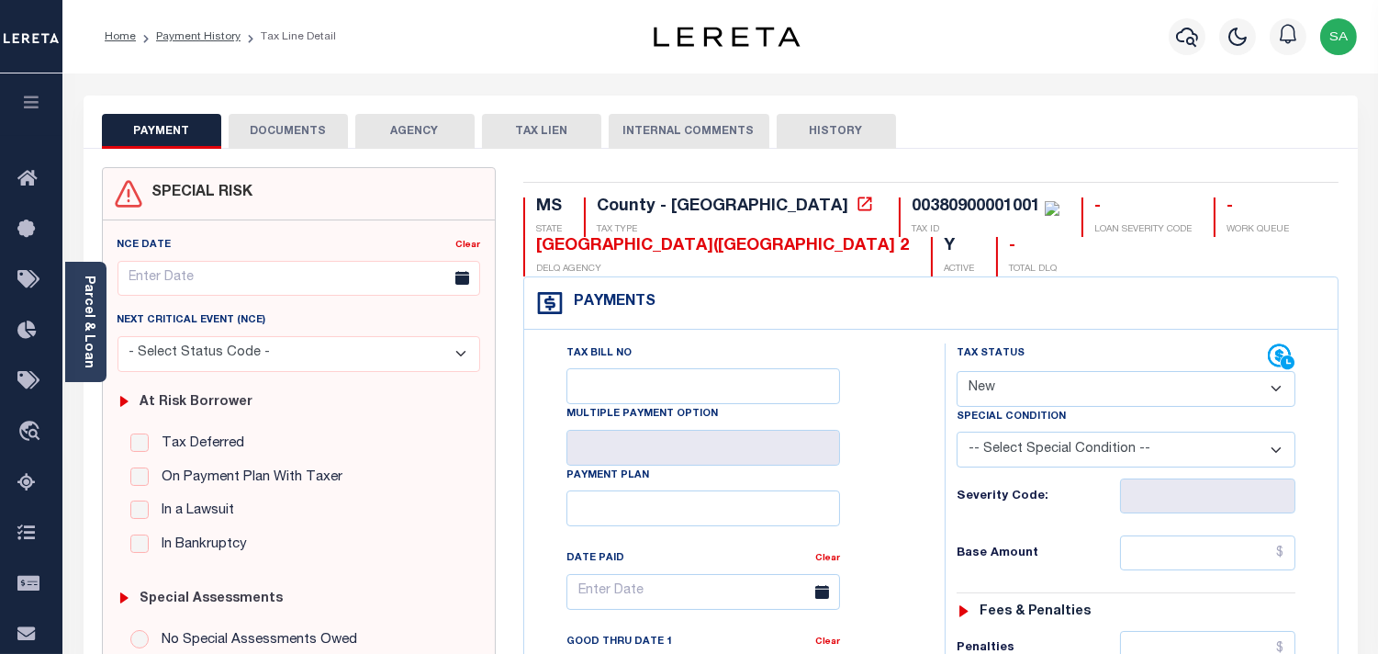
click at [955, 388] on div "Tax Status Status - Select Status Code - Open" at bounding box center [1126, 374] width 366 height 63
click at [1010, 391] on select "- Select Status Code - Open Due/Unpaid Paid Incomplete No Tax Due Internal Refu…" at bounding box center [1126, 389] width 339 height 36
select select "PYD"
click at [957, 372] on select "- Select Status Code - Open Due/Unpaid Paid Incomplete No Tax Due Internal Refu…" at bounding box center [1126, 389] width 339 height 36
type input "[DATE]"
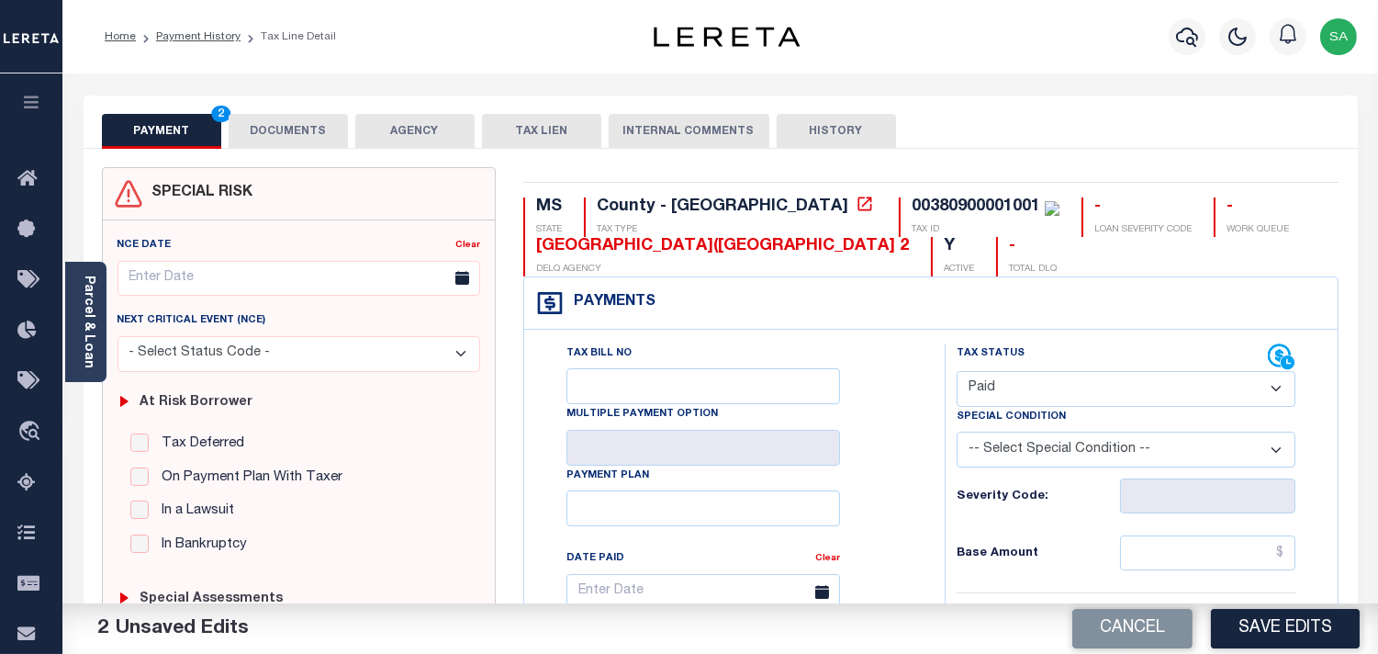
click at [267, 124] on button "DOCUMENTS" at bounding box center [288, 131] width 119 height 35
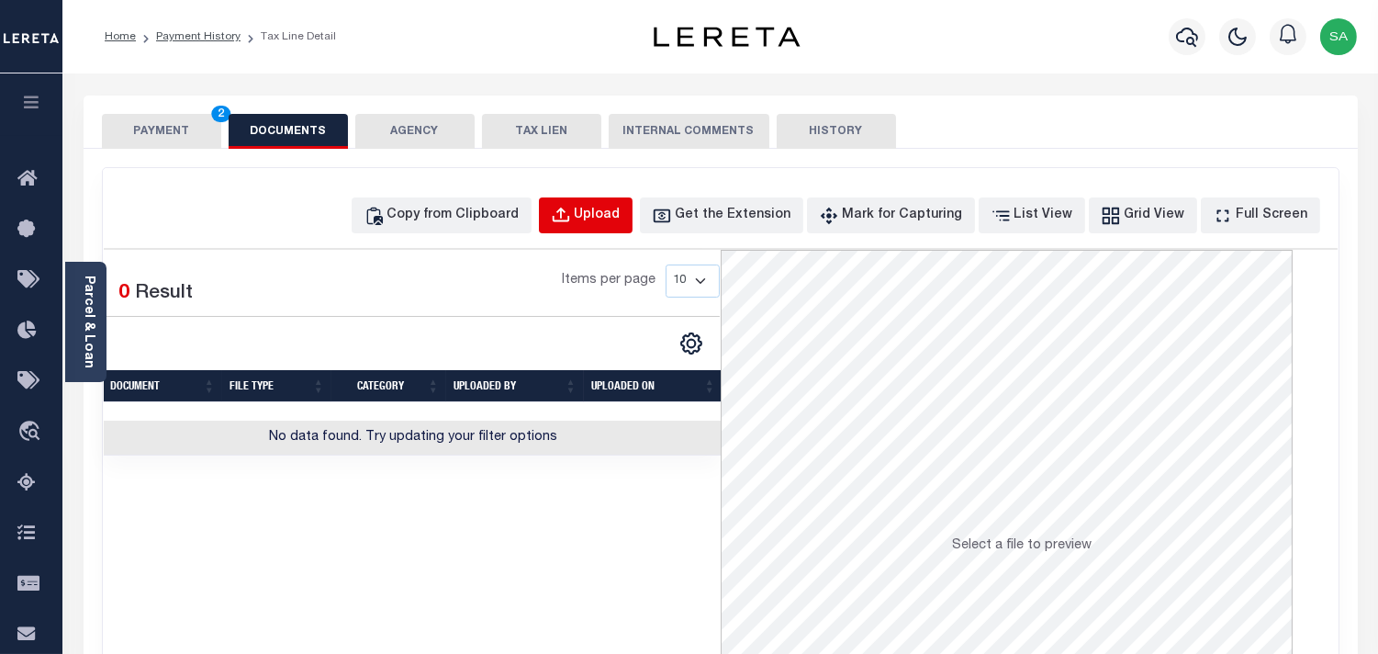
click at [620, 212] on div "Upload" at bounding box center [598, 216] width 46 height 20
select select "POP"
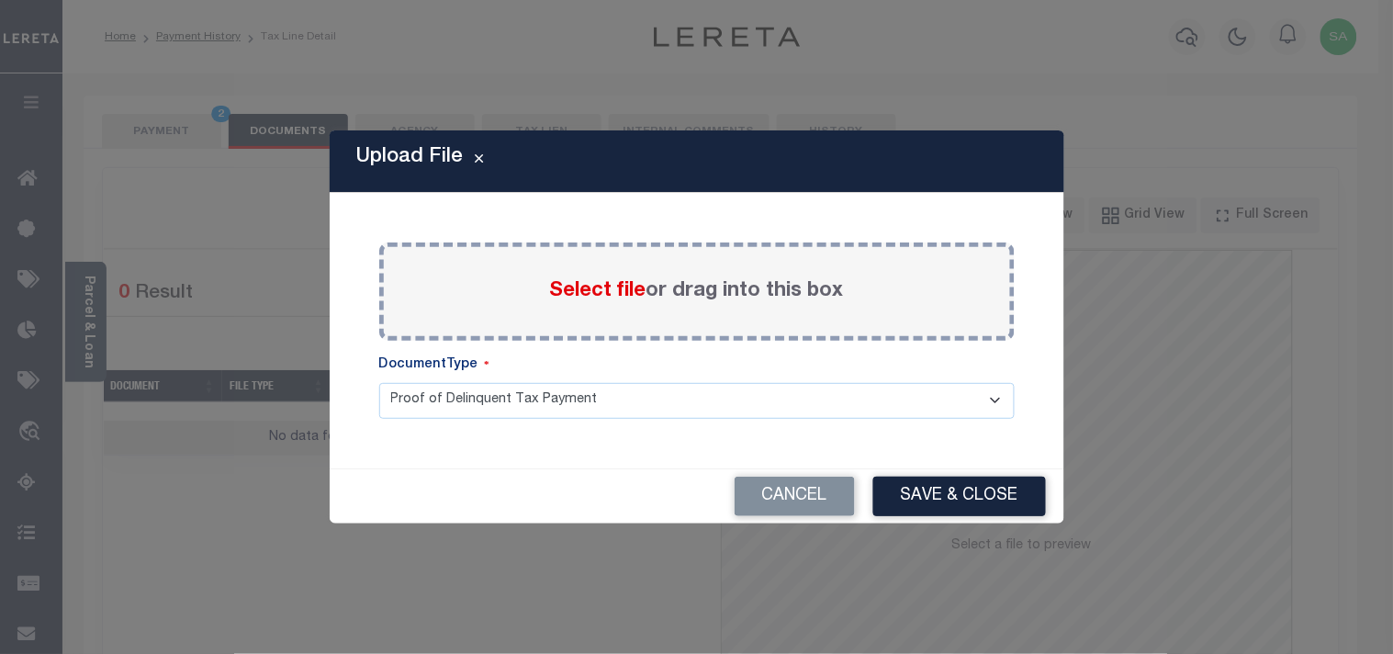
click at [567, 288] on span "Select file" at bounding box center [598, 291] width 96 height 20
click at [0, 0] on input "Select file or drag into this box" at bounding box center [0, 0] width 0 height 0
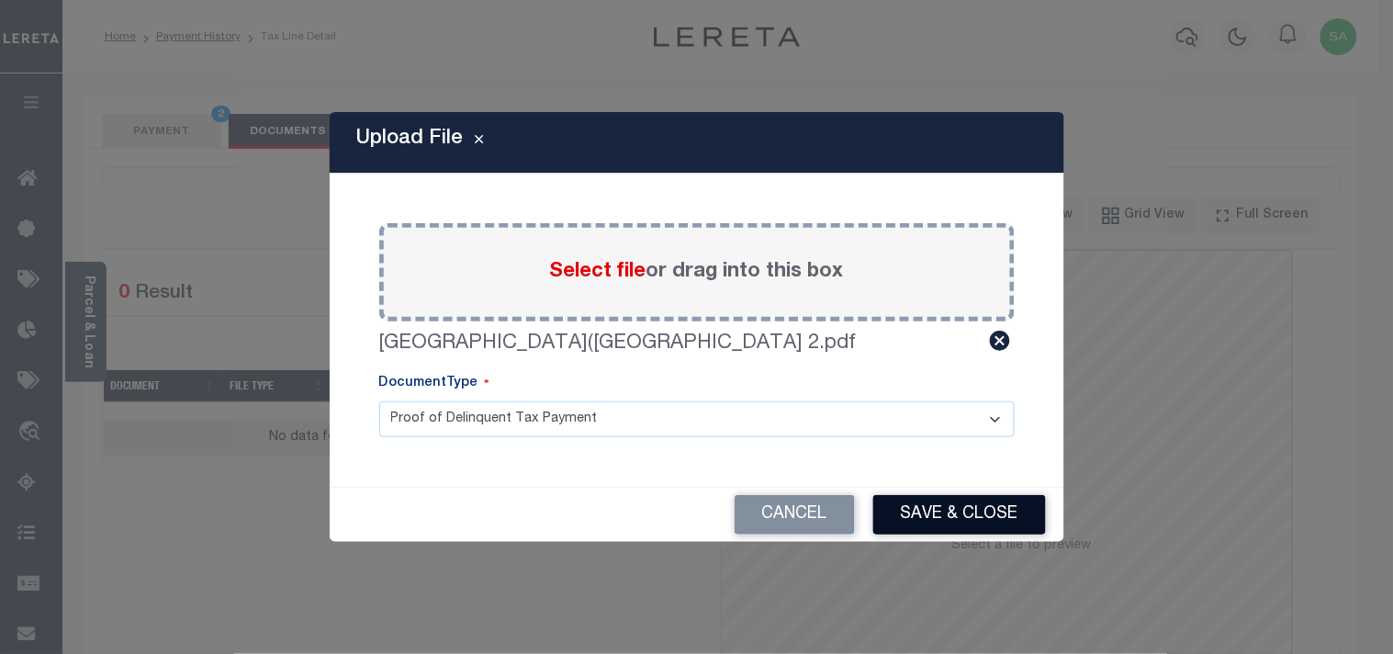
click at [948, 518] on button "Save & Close" at bounding box center [959, 514] width 173 height 39
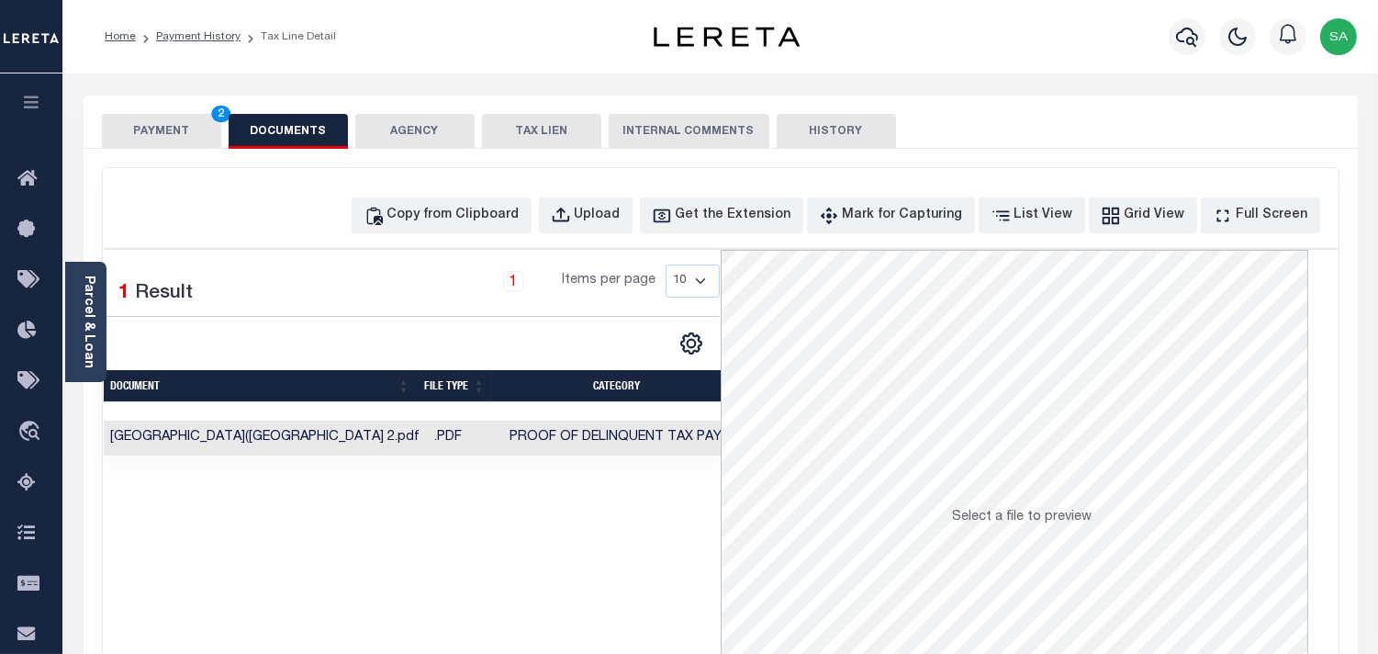
click at [194, 130] on button "PAYMENT 2" at bounding box center [161, 131] width 119 height 35
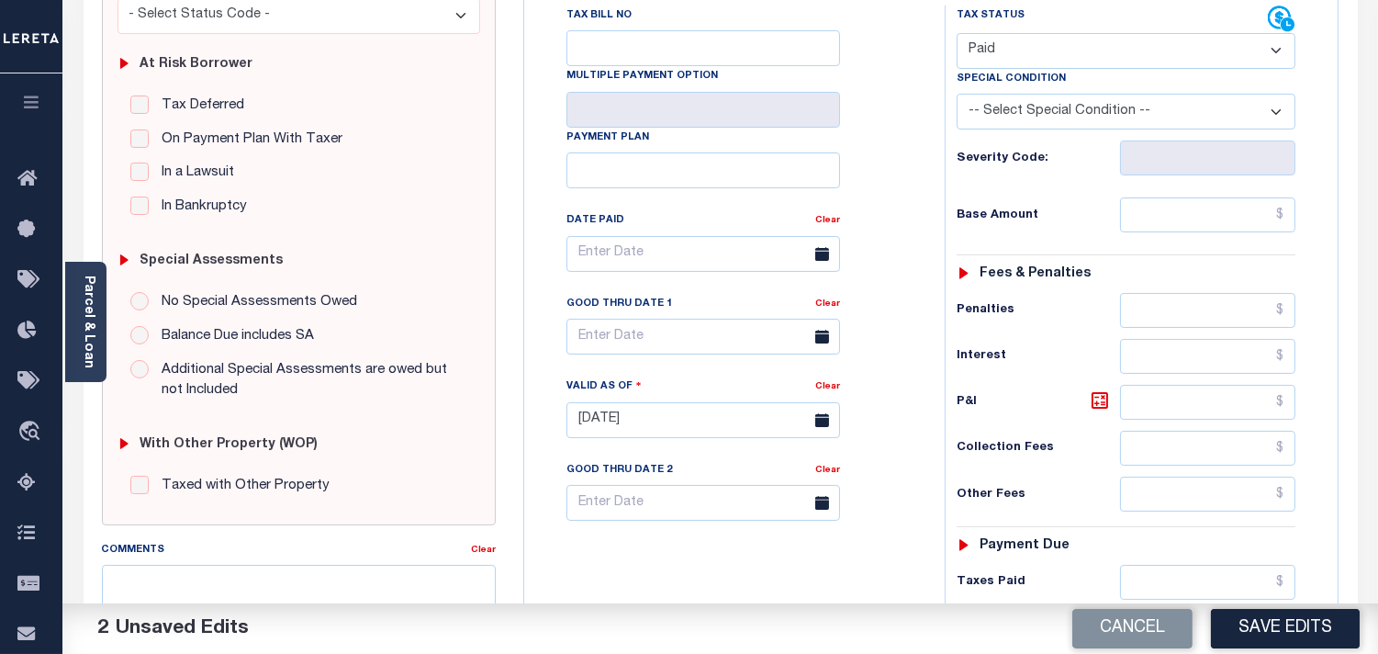
scroll to position [510, 0]
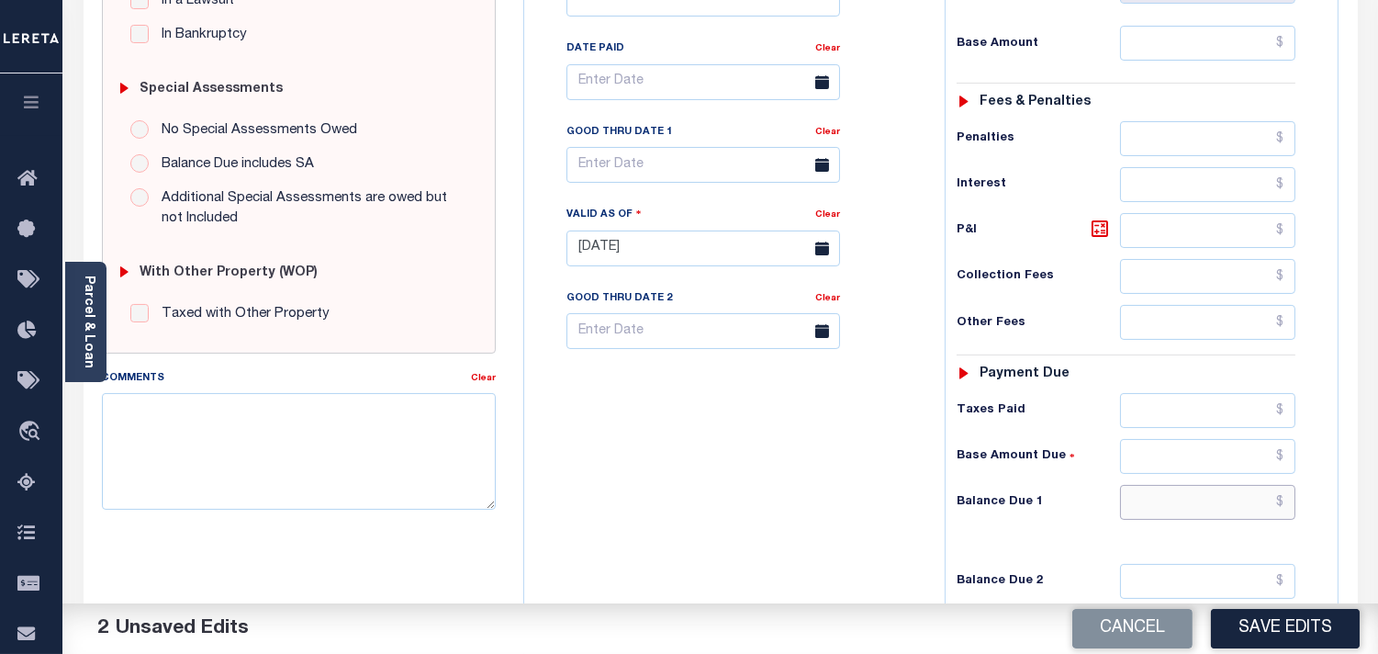
click at [1218, 517] on input "text" at bounding box center [1207, 502] width 175 height 35
type input "$0.00"
click at [900, 459] on div "Tax Bill No Multiple Payment Option Payment Plan Clear" at bounding box center [730, 239] width 402 height 811
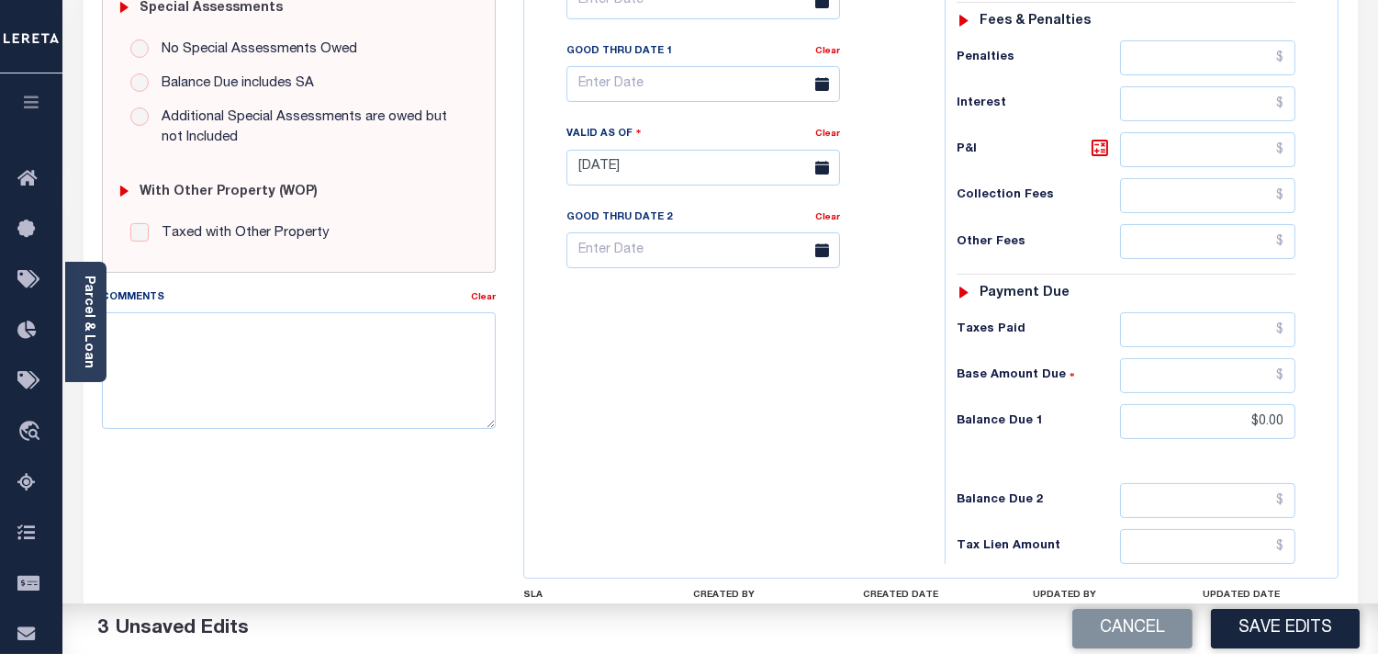
scroll to position [735, 0]
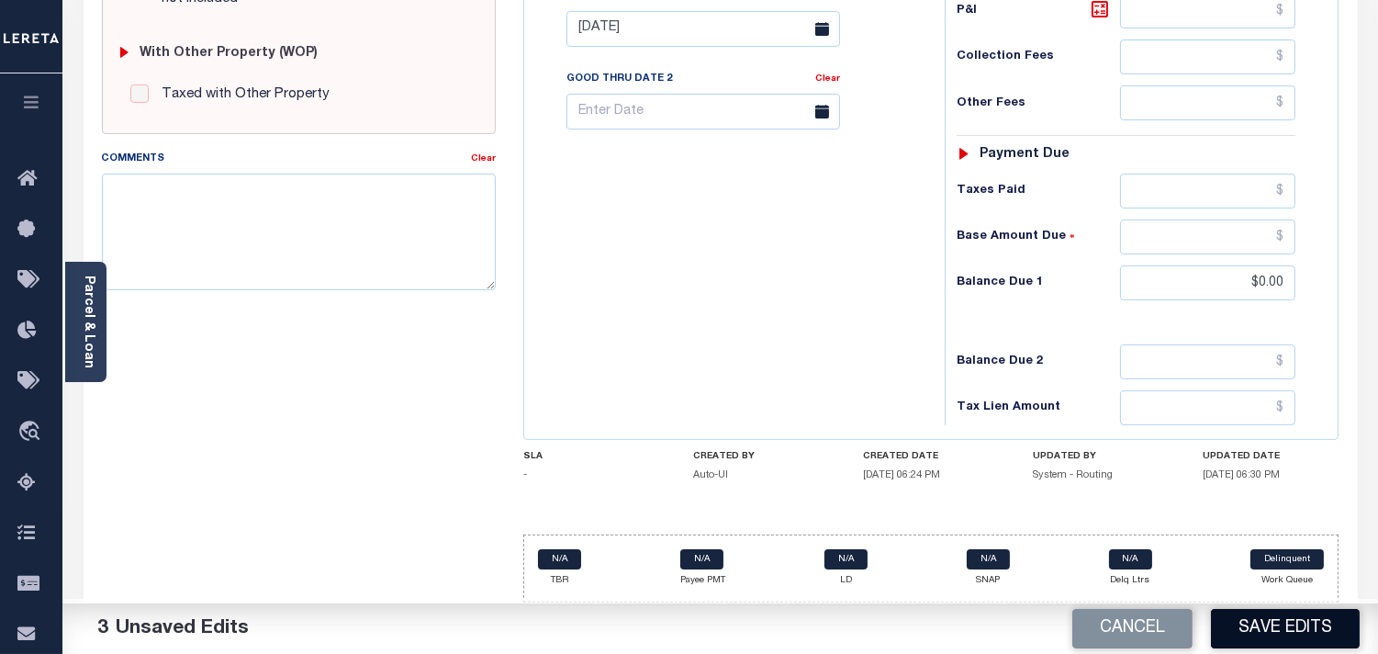
click at [1319, 624] on button "Save Edits" at bounding box center [1285, 628] width 149 height 39
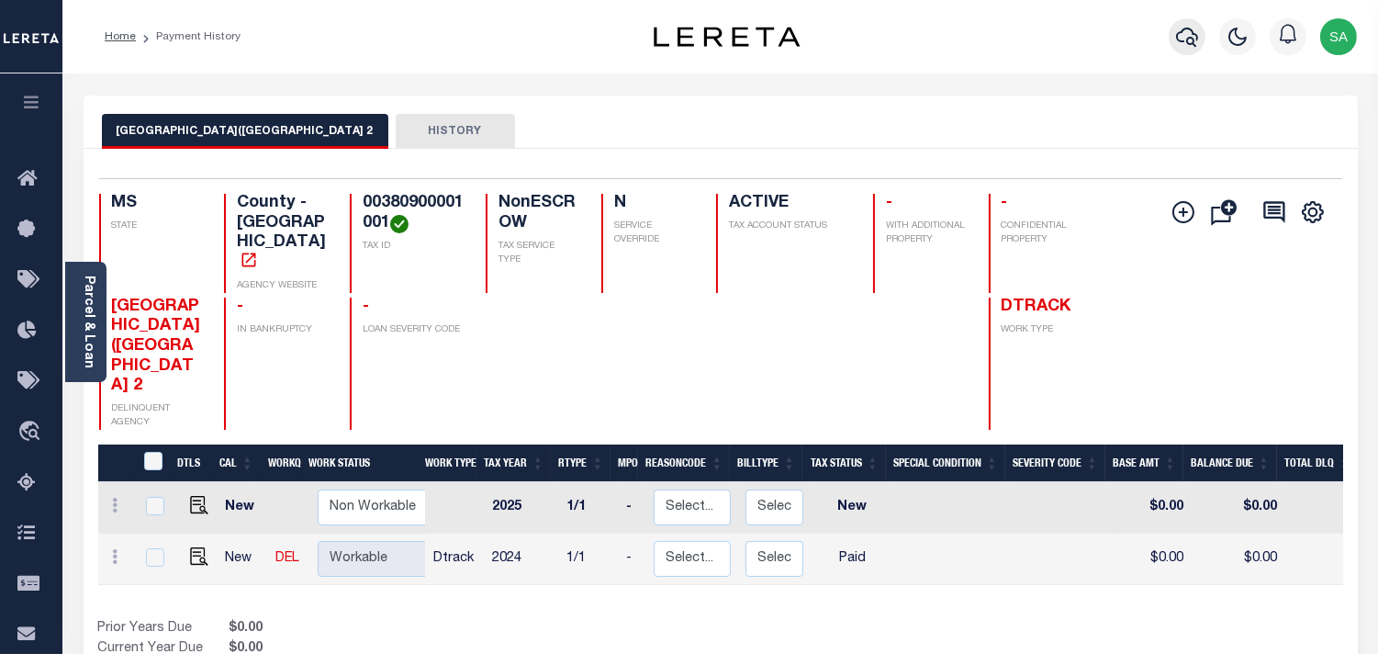
click at [1194, 41] on icon "button" at bounding box center [1187, 37] width 22 height 19
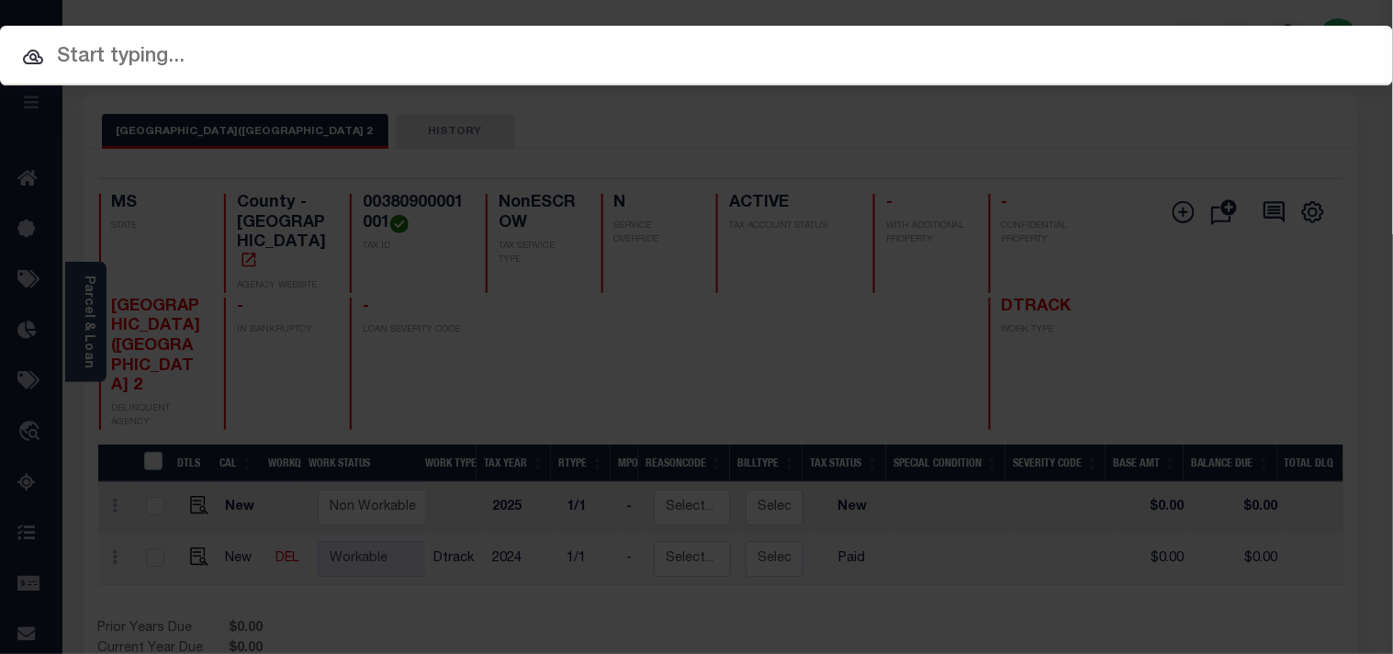
click at [1080, 51] on input "text" at bounding box center [696, 57] width 1393 height 32
paste input "1050004078"
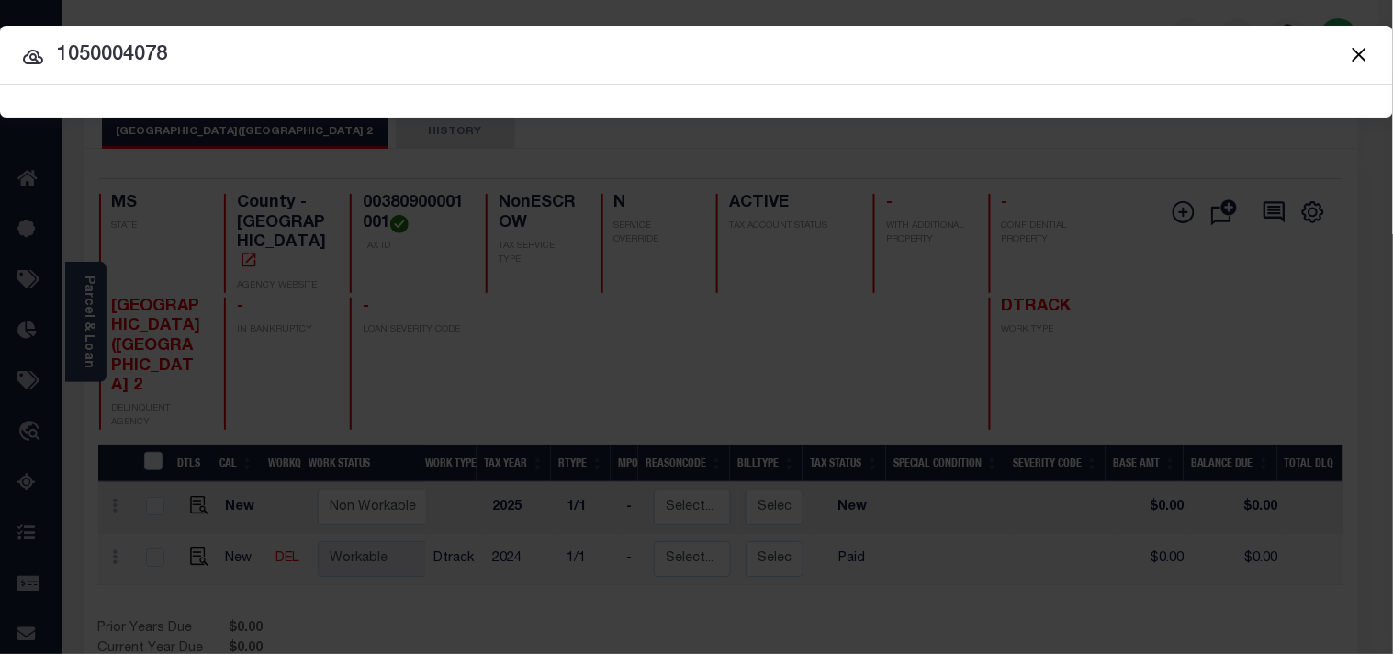
type input "1050004078"
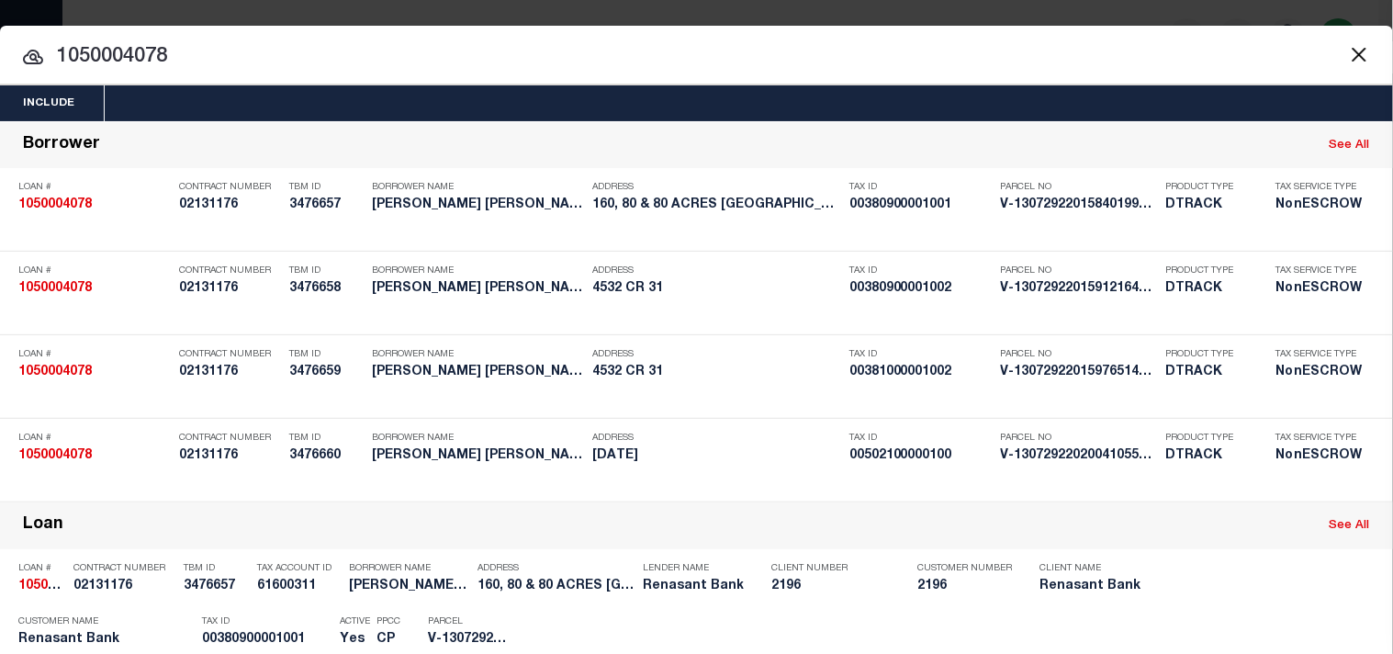
scroll to position [562, 0]
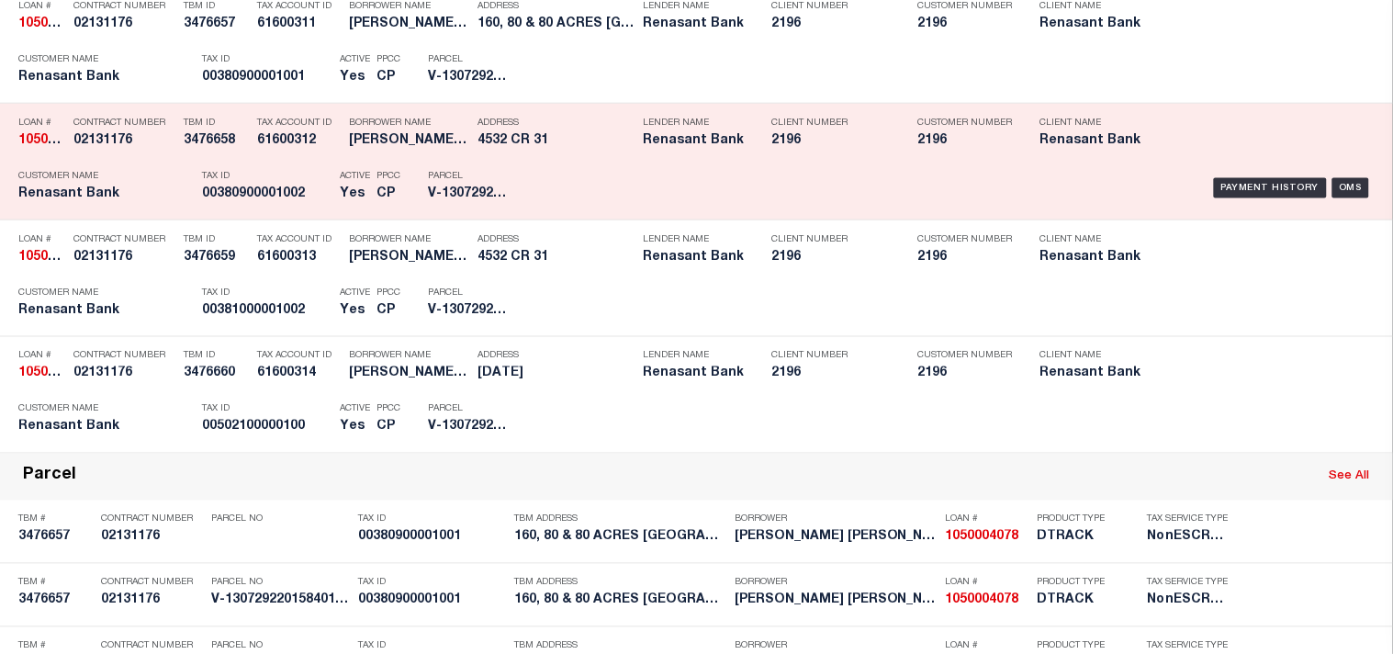
click at [540, 215] on div "Payment History OMS" at bounding box center [956, 188] width 836 height 53
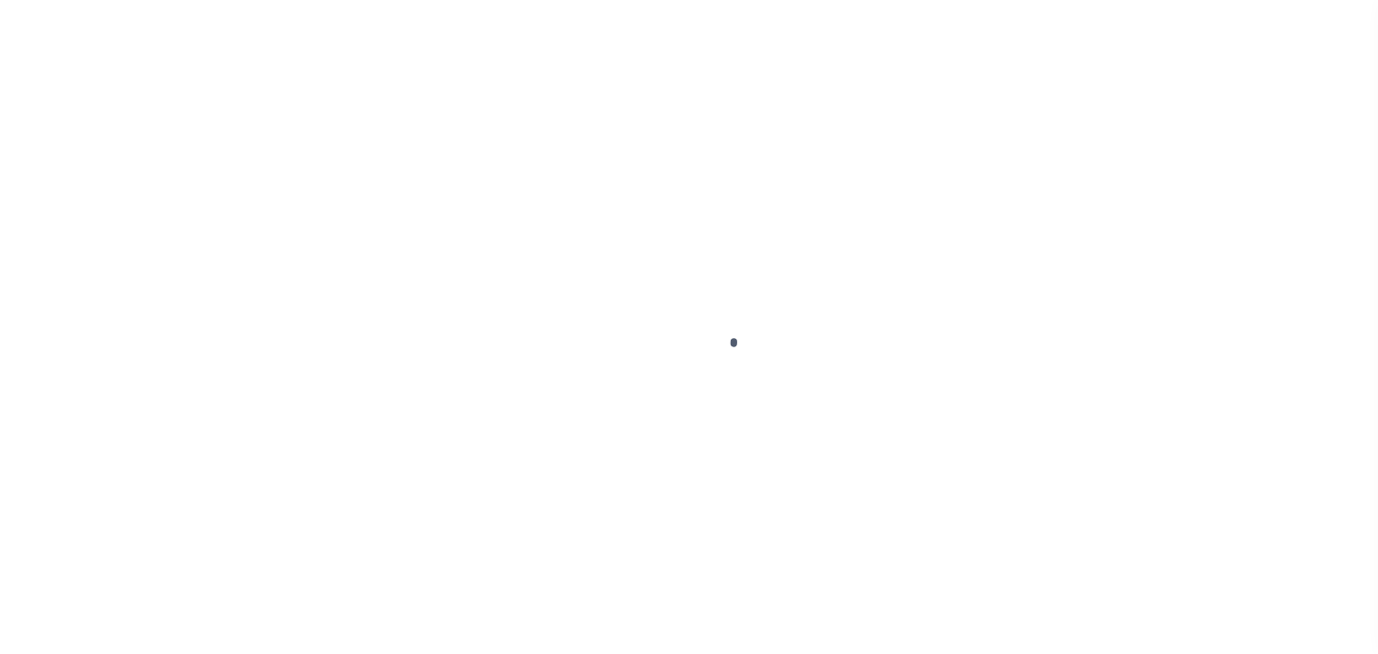
checkbox input "false"
type input "[DATE]"
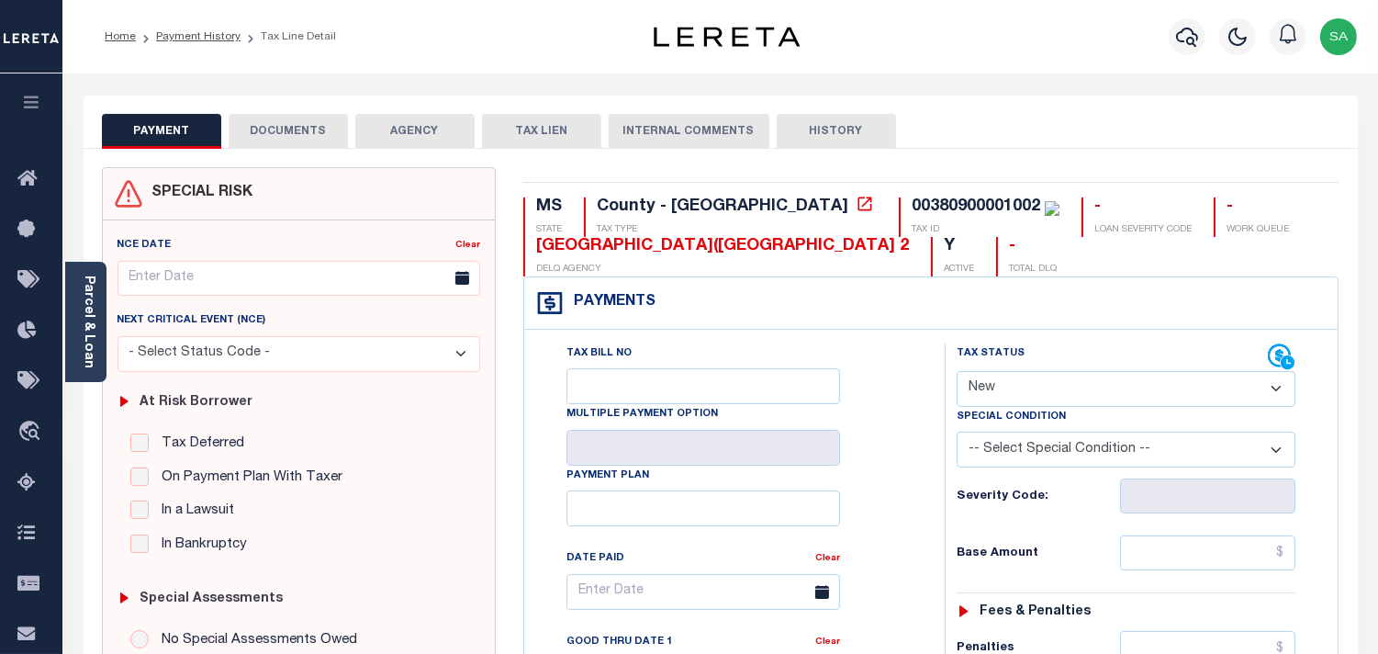
click at [1006, 389] on select "- Select Status Code - Open Due/Unpaid Paid Incomplete No Tax Due Internal Refu…" at bounding box center [1126, 389] width 339 height 36
select select "PYD"
click at [957, 372] on select "- Select Status Code - Open Due/Unpaid Paid Incomplete No Tax Due Internal Refu…" at bounding box center [1126, 389] width 339 height 36
type input "09/03/2025"
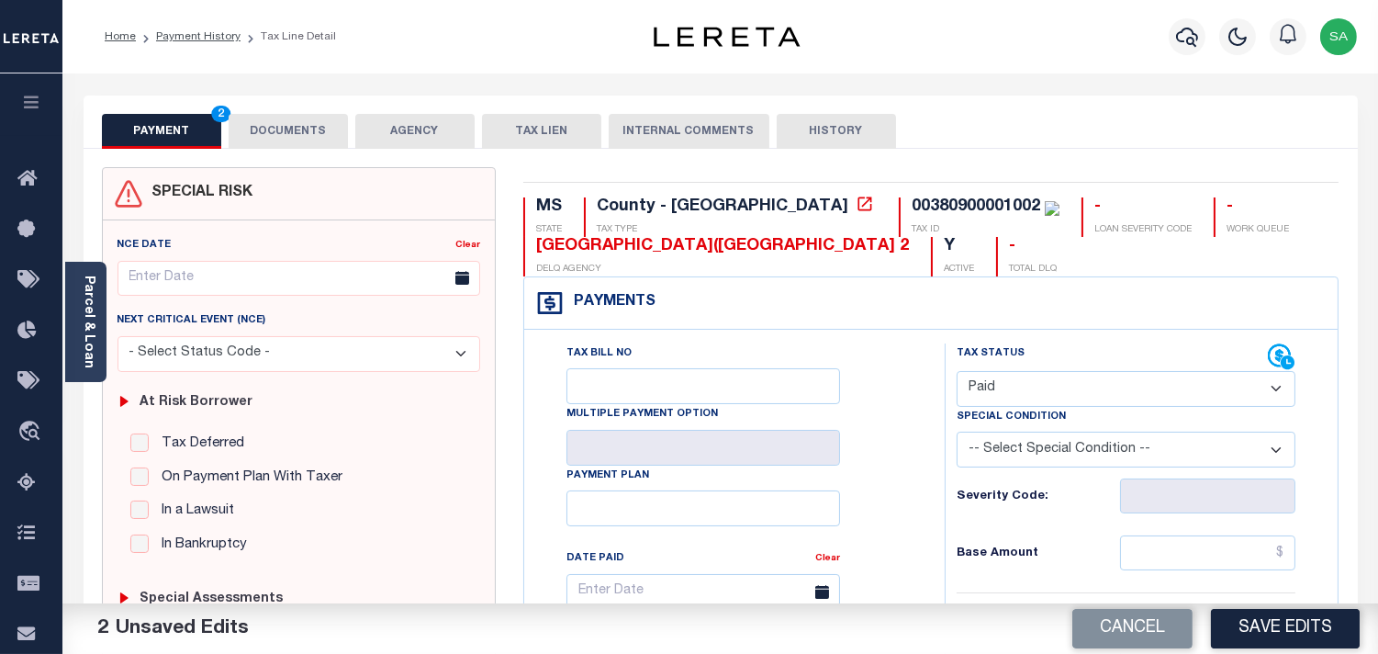
click at [321, 139] on button "DOCUMENTS" at bounding box center [288, 131] width 119 height 35
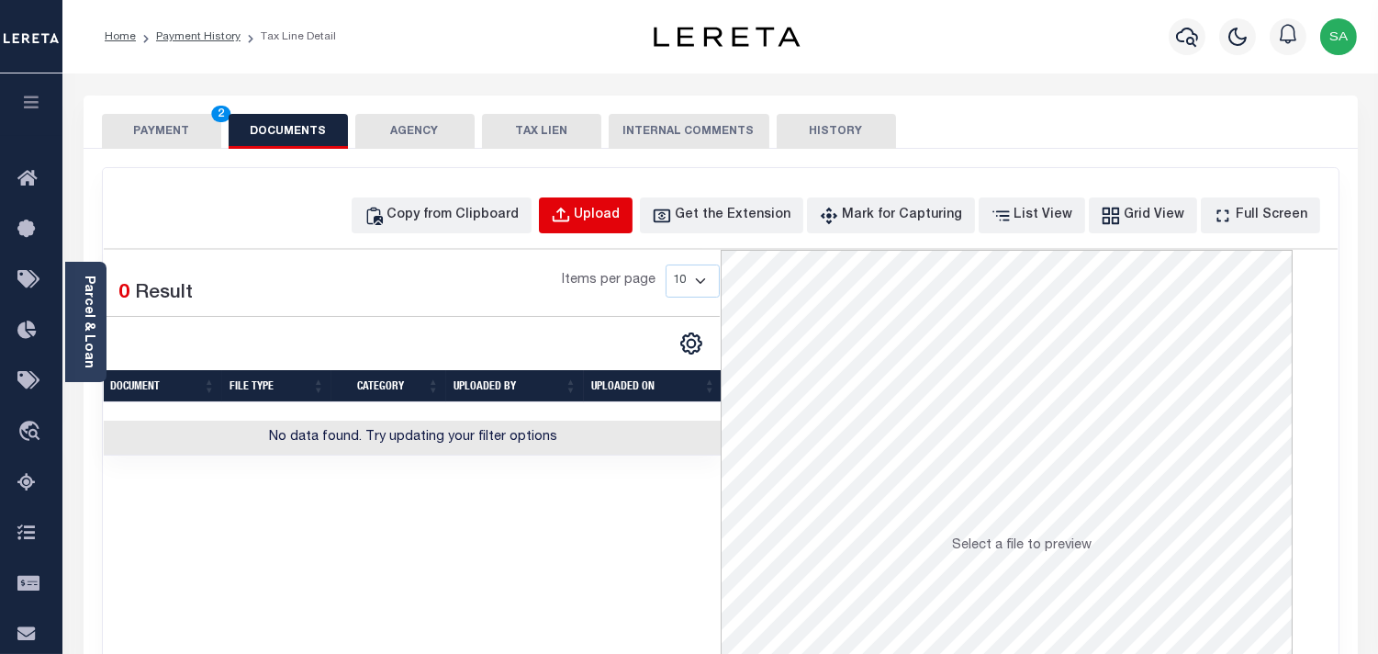
click at [621, 218] on div "Upload" at bounding box center [598, 216] width 46 height 20
select select "POP"
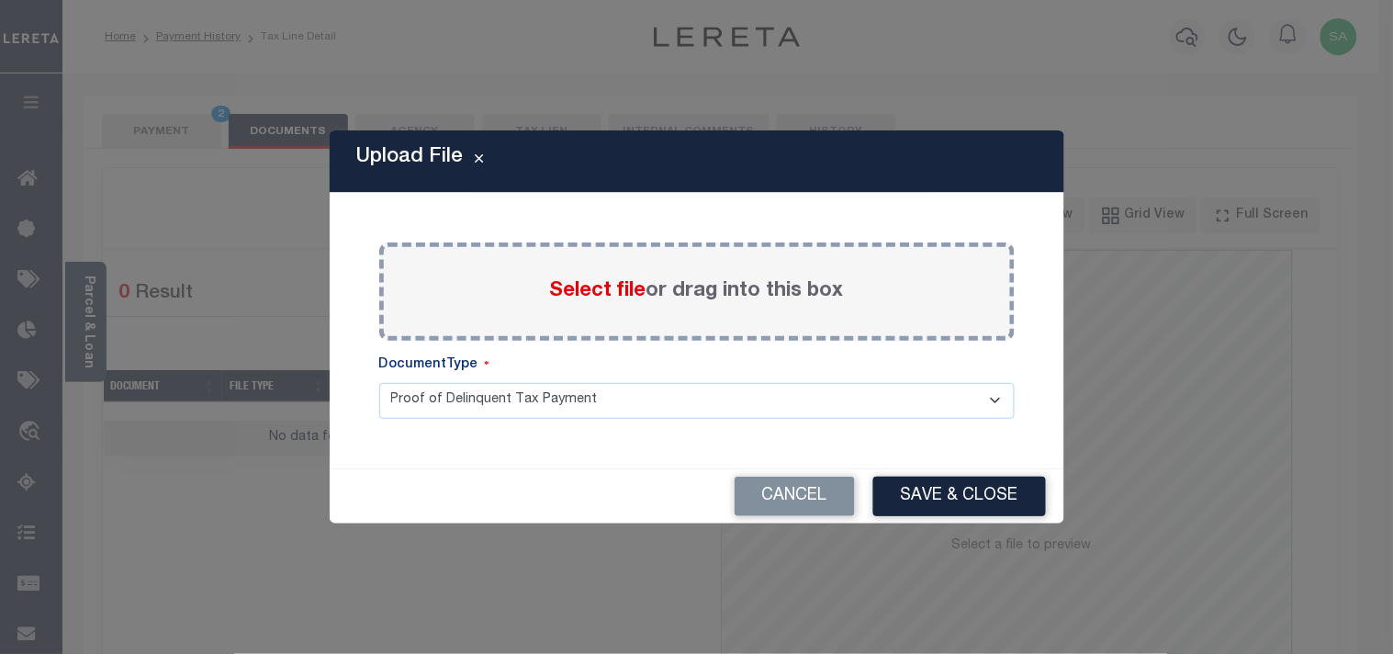
click at [589, 289] on span "Select file" at bounding box center [598, 291] width 96 height 20
click at [0, 0] on input "Select file or drag into this box" at bounding box center [0, 0] width 0 height 0
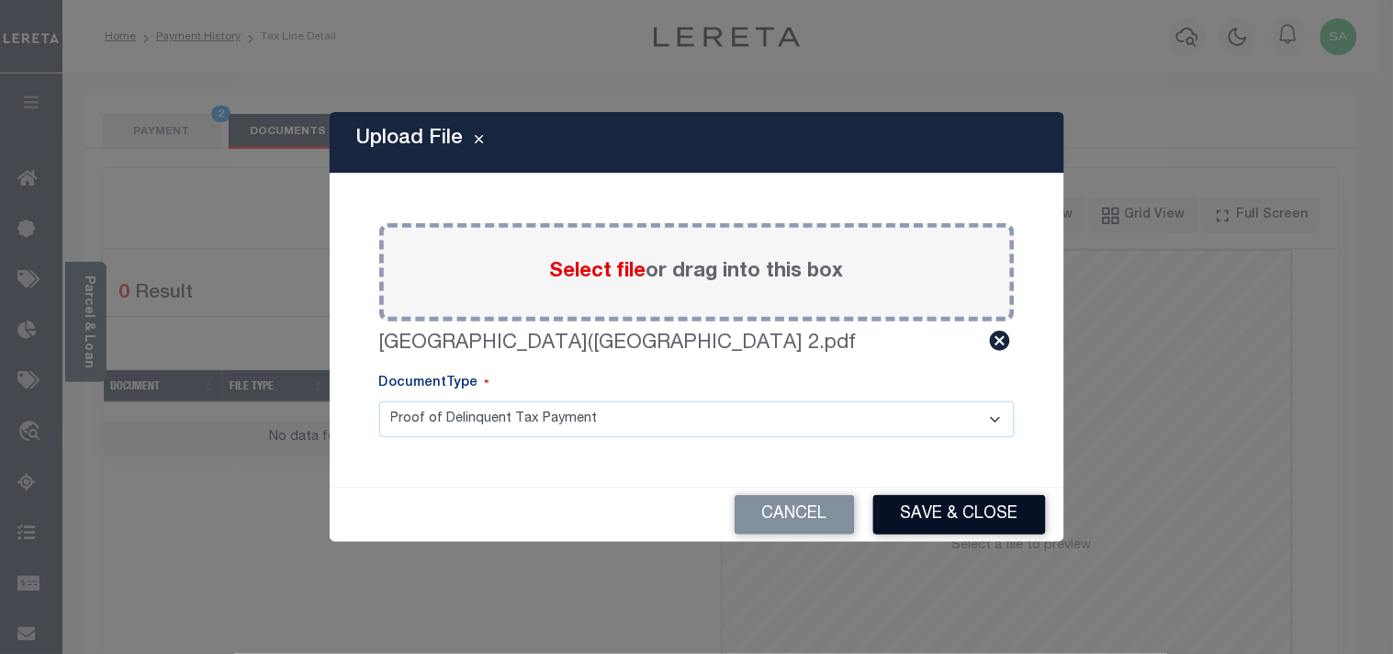
click at [989, 512] on button "Save & Close" at bounding box center [959, 514] width 173 height 39
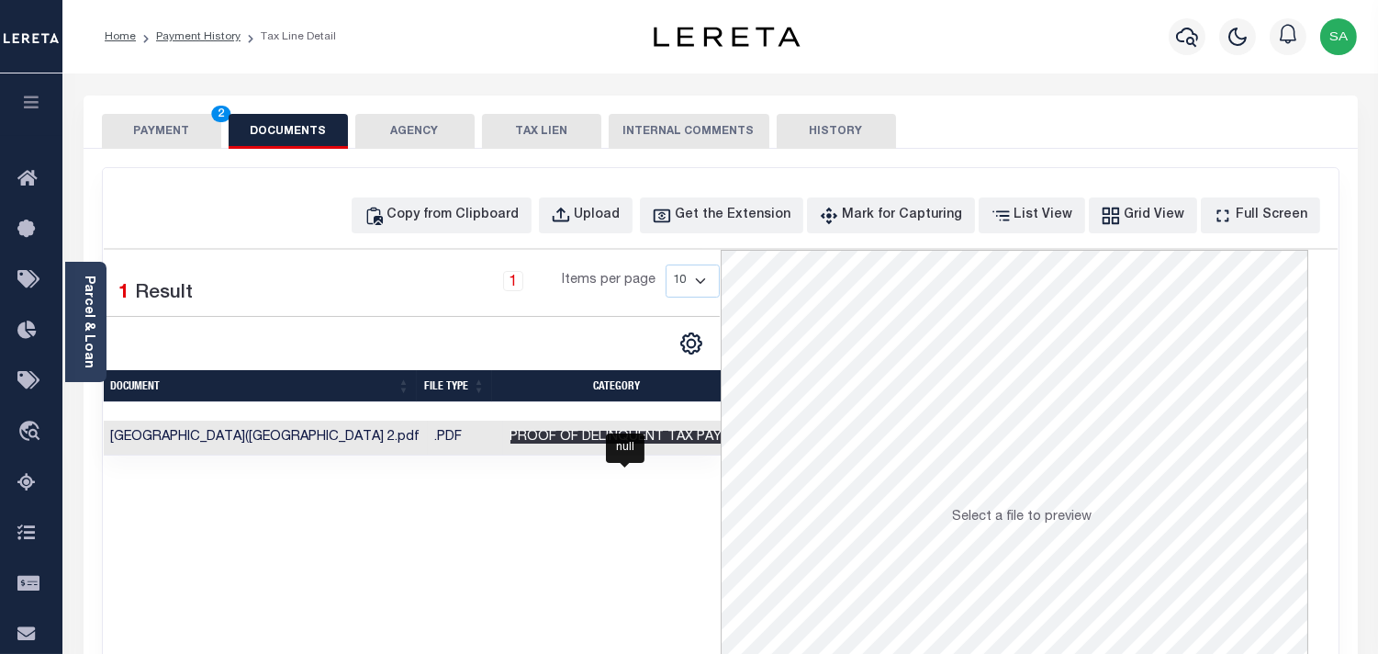
click at [619, 439] on span "Proof of Delinquent Tax Payment" at bounding box center [635, 437] width 249 height 13
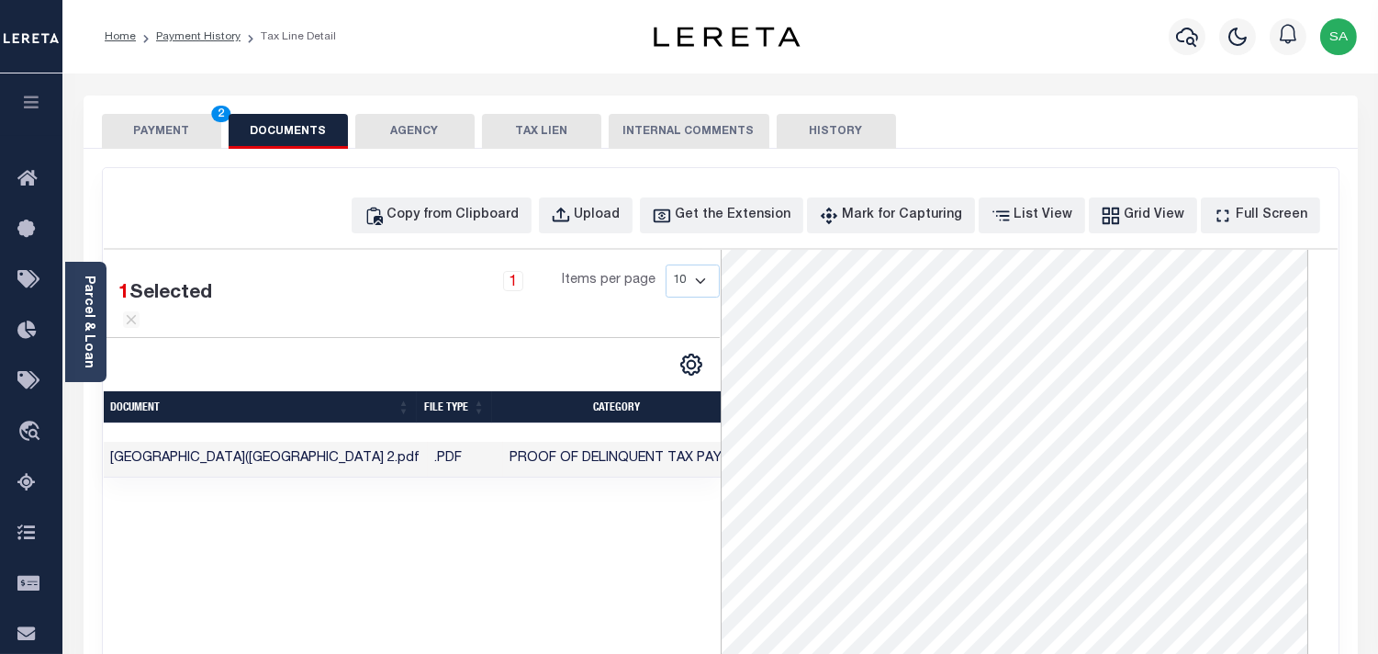
scroll to position [62, 0]
click at [182, 127] on button "PAYMENT 2" at bounding box center [161, 131] width 119 height 35
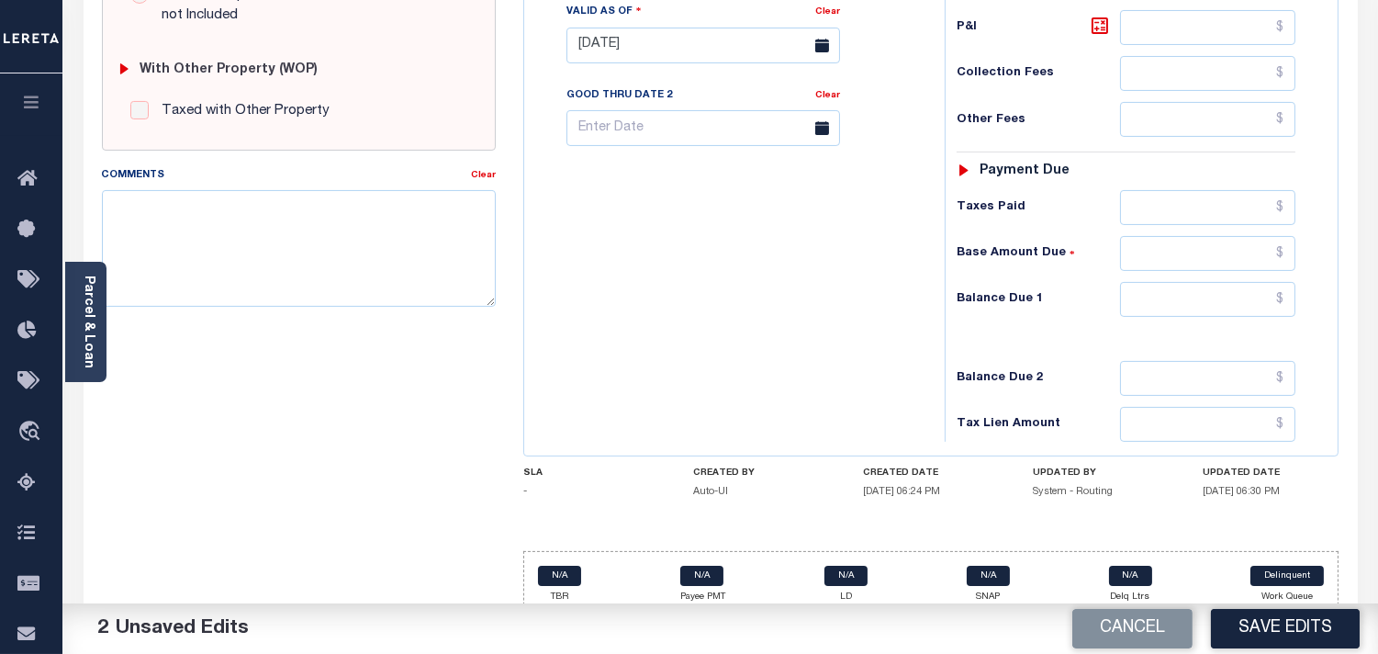
scroll to position [713, 0]
drag, startPoint x: 1237, startPoint y: 298, endPoint x: 1054, endPoint y: 301, distance: 182.7
click at [1238, 297] on input "text" at bounding box center [1207, 298] width 175 height 35
type input "$0.00"
click at [904, 301] on div "Tax Bill No Multiple Payment Option Payment Plan Clear" at bounding box center [730, 35] width 402 height 811
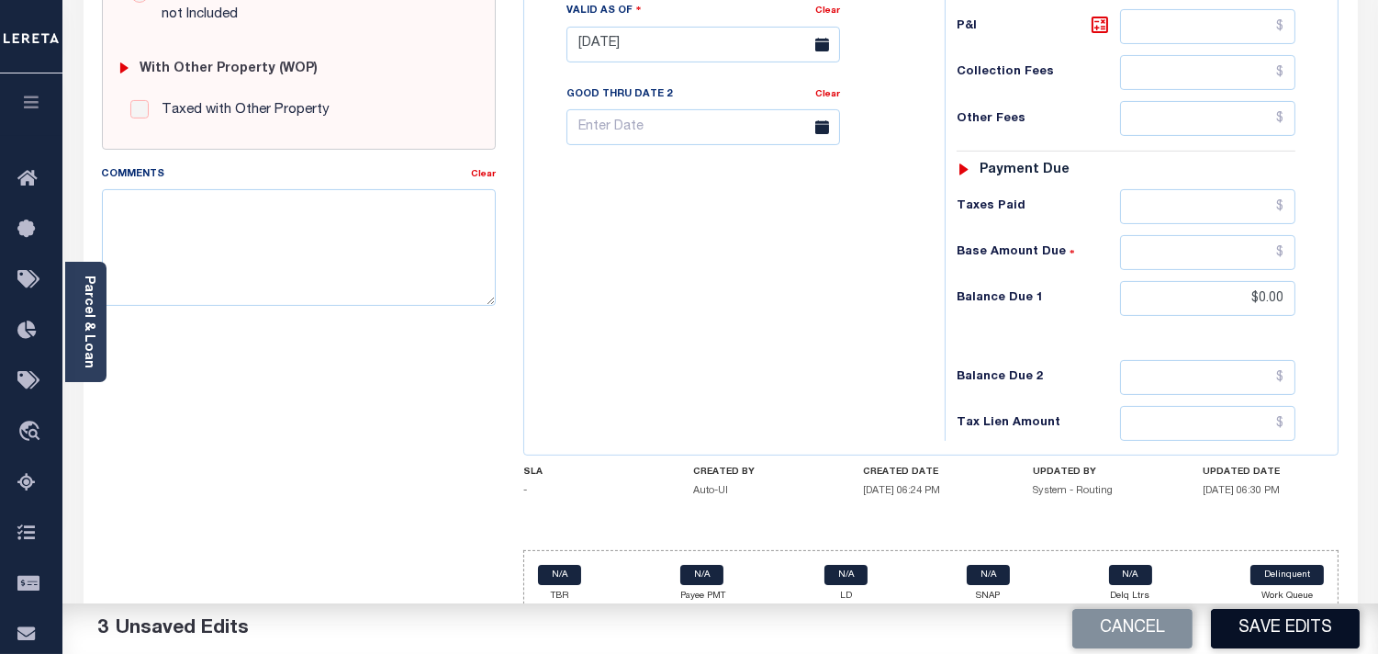
click at [1272, 639] on button "Save Edits" at bounding box center [1285, 628] width 149 height 39
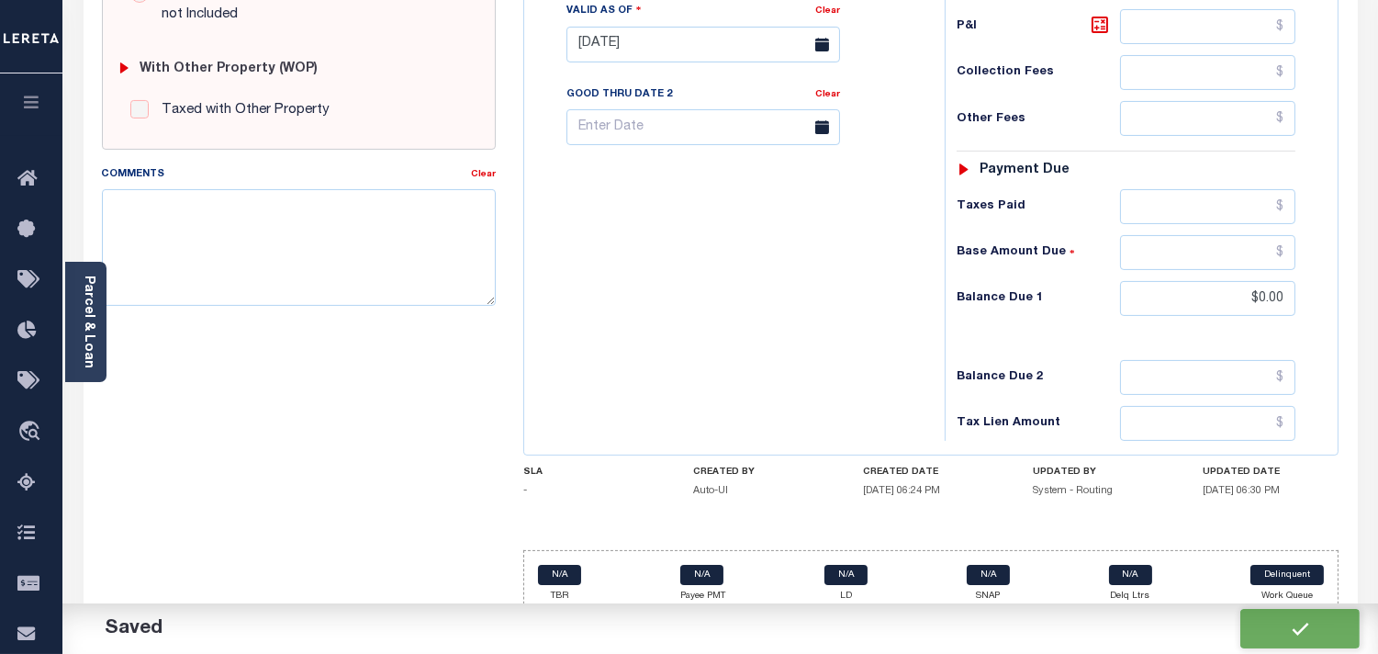
checkbox input "false"
type input "$0"
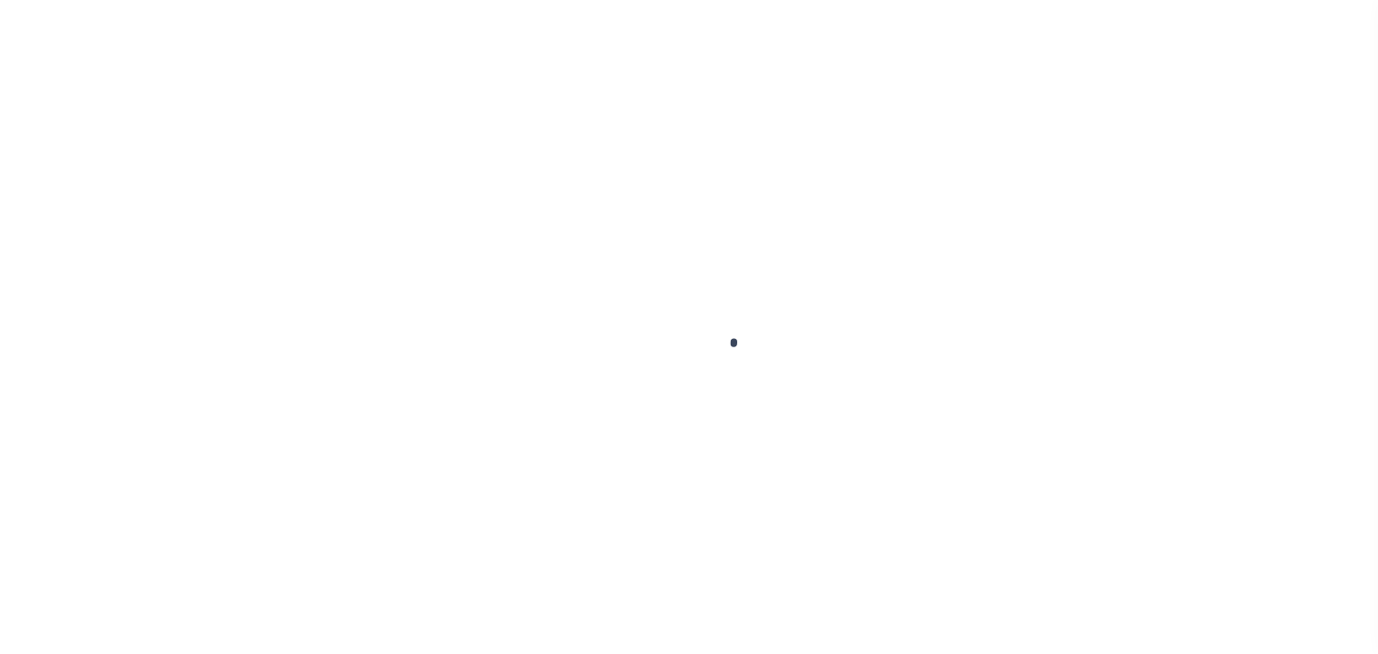
checkbox input "false"
type input "[DATE]"
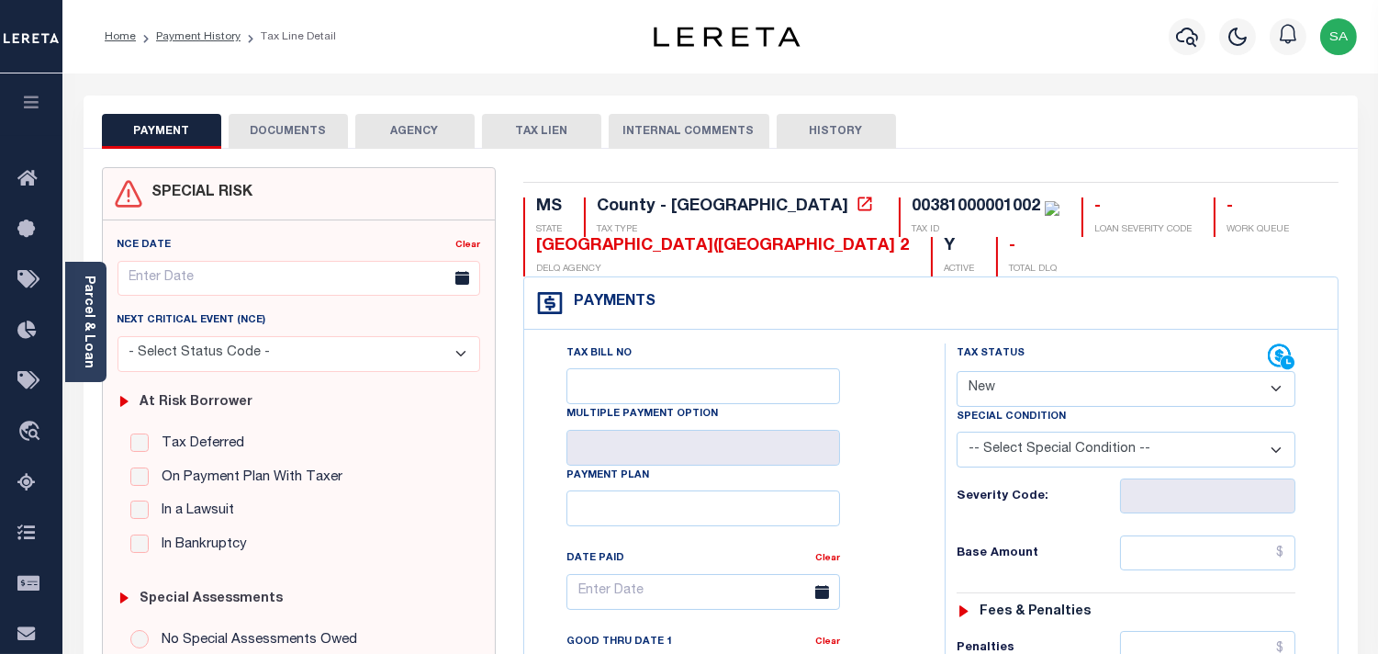
click at [1028, 390] on select "- Select Status Code - Open Due/Unpaid Paid Incomplete No Tax Due Internal Refu…" at bounding box center [1126, 389] width 339 height 36
select select "PYD"
click at [957, 372] on select "- Select Status Code - Open Due/Unpaid Paid Incomplete No Tax Due Internal Refu…" at bounding box center [1126, 389] width 339 height 36
type input "[DATE]"
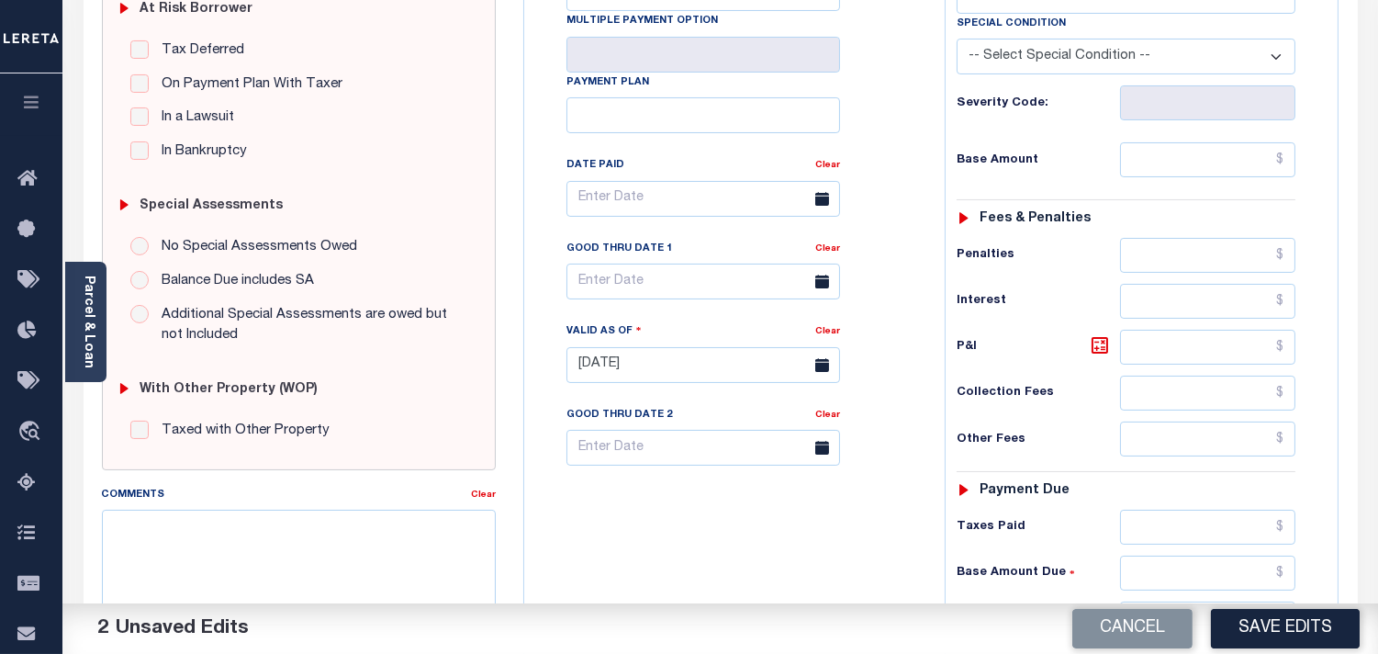
scroll to position [510, 0]
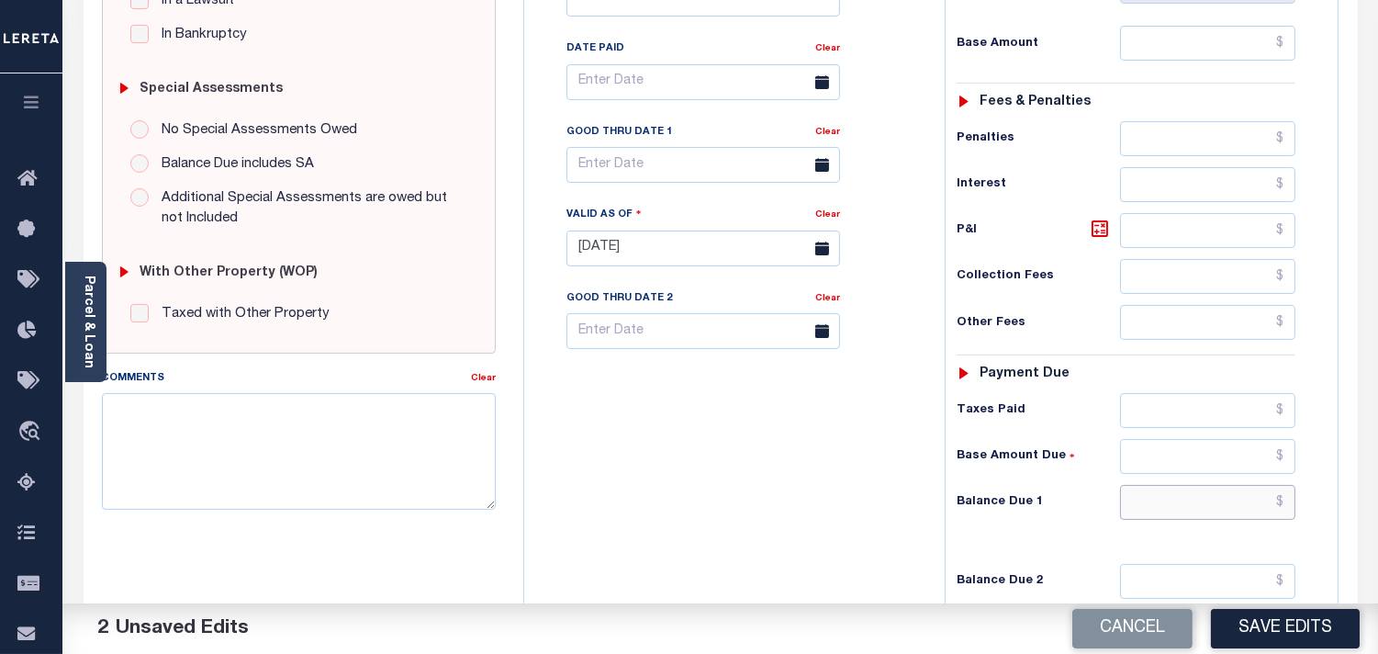
click at [1217, 501] on input "text" at bounding box center [1207, 502] width 175 height 35
type input "$0.00"
click at [915, 459] on div "Tax Bill No Multiple Payment Option Payment Plan Clear" at bounding box center [730, 239] width 402 height 811
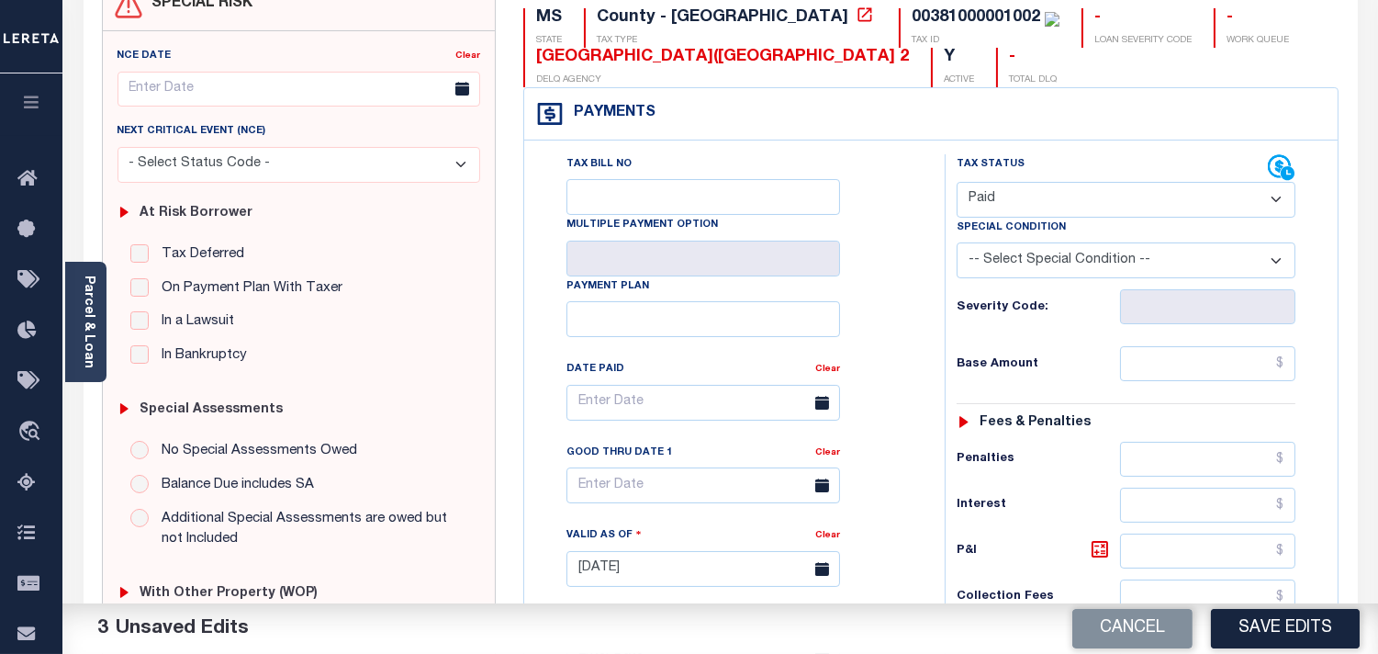
scroll to position [0, 0]
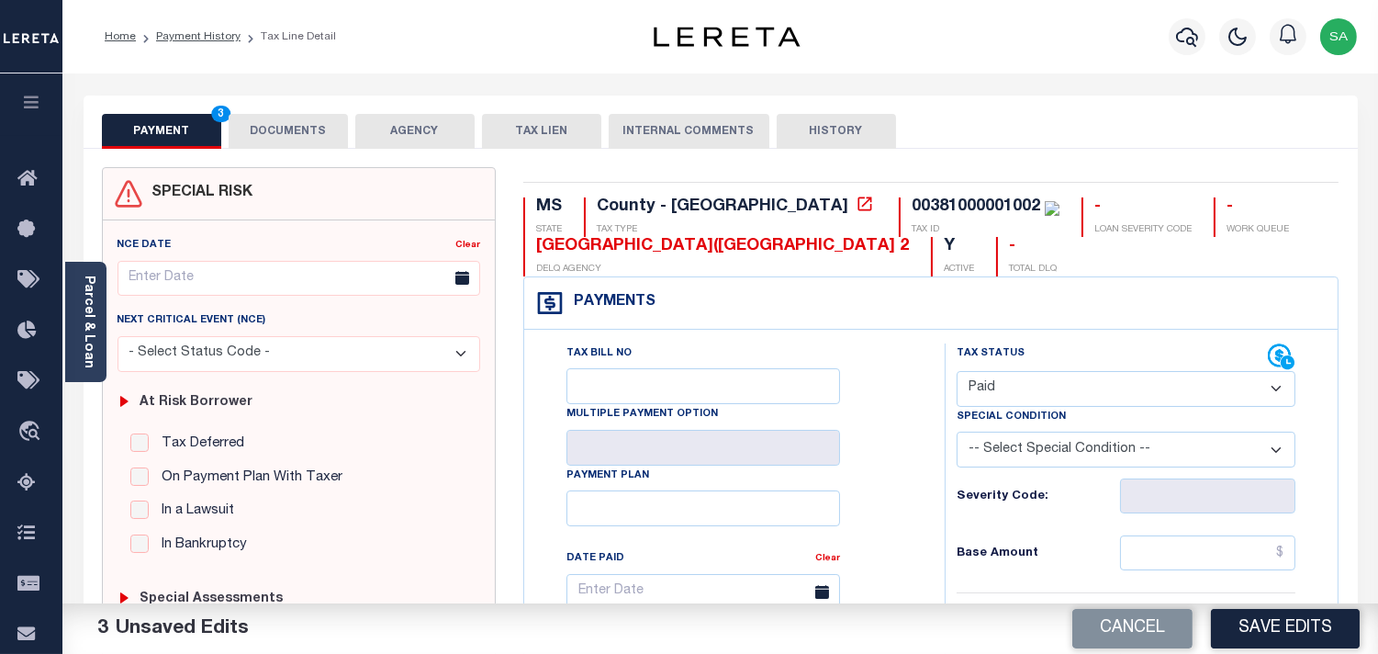
click at [299, 140] on button "DOCUMENTS" at bounding box center [288, 131] width 119 height 35
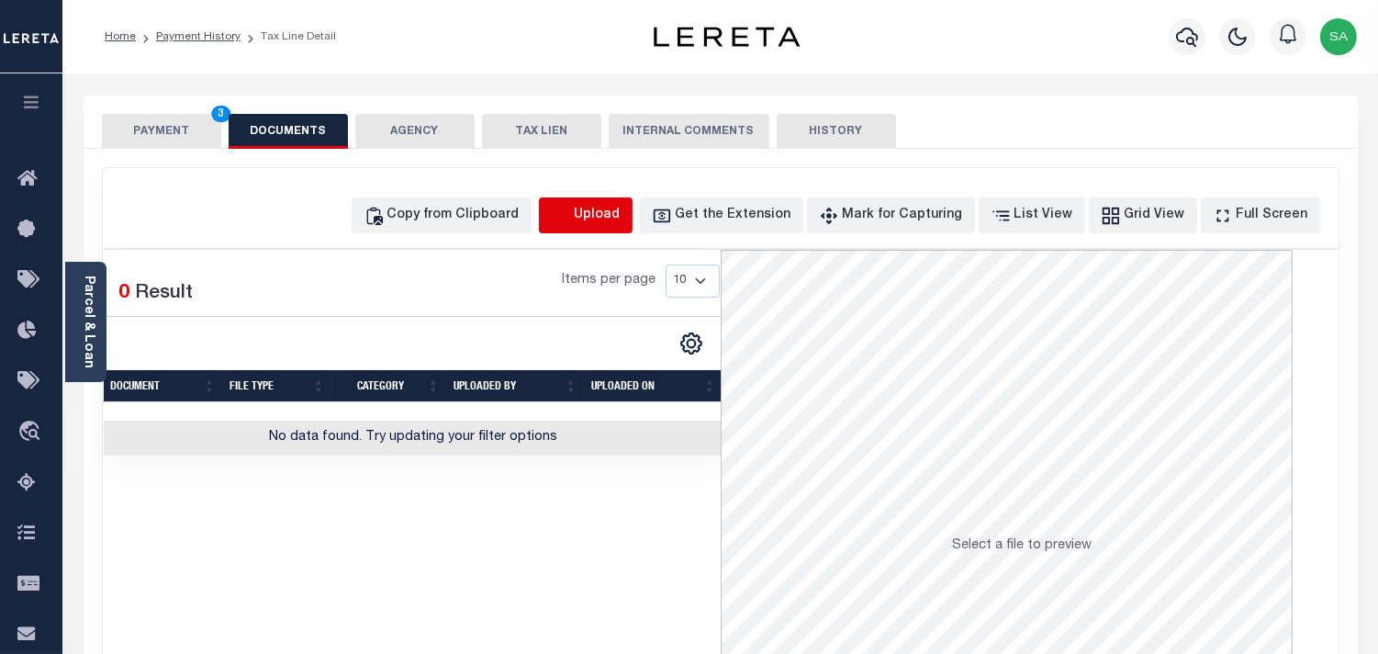
click at [571, 218] on icon "button" at bounding box center [561, 216] width 20 height 20
select select "POP"
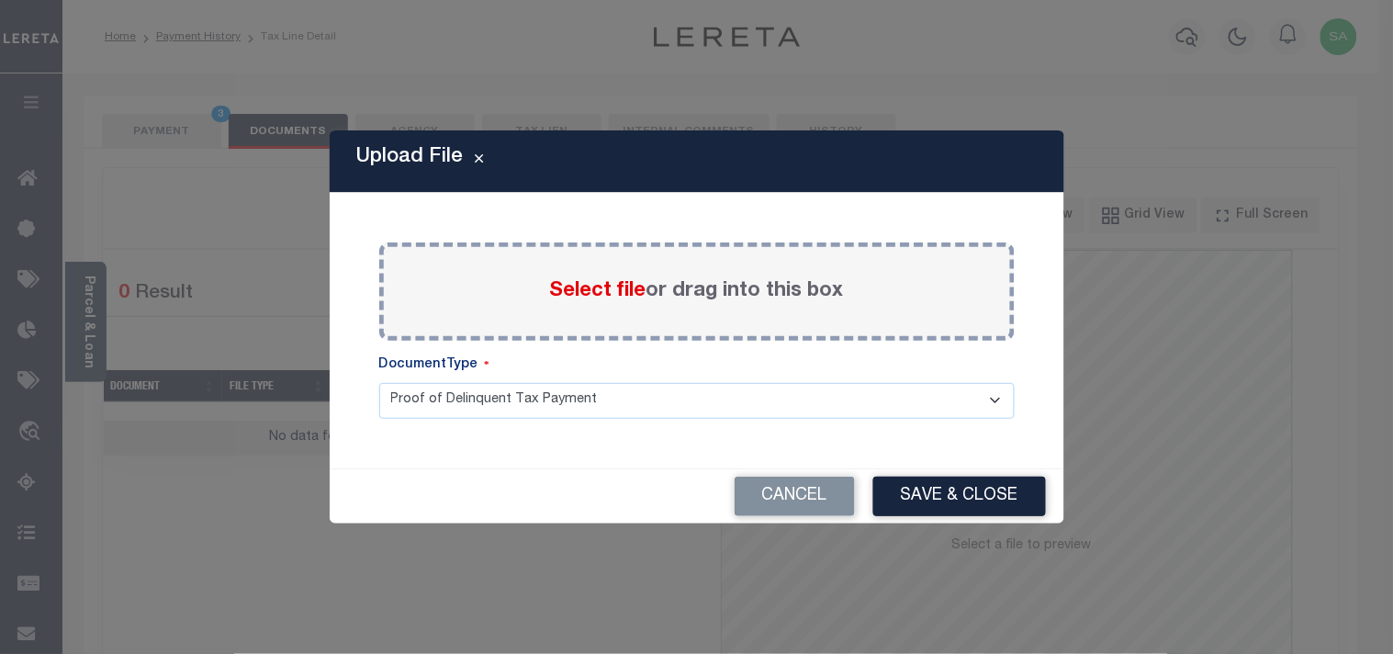
click at [542, 285] on div "Select file or drag into this box" at bounding box center [696, 291] width 635 height 98
click at [582, 289] on span "Select file" at bounding box center [598, 291] width 96 height 20
click at [0, 0] on input "Select file or drag into this box" at bounding box center [0, 0] width 0 height 0
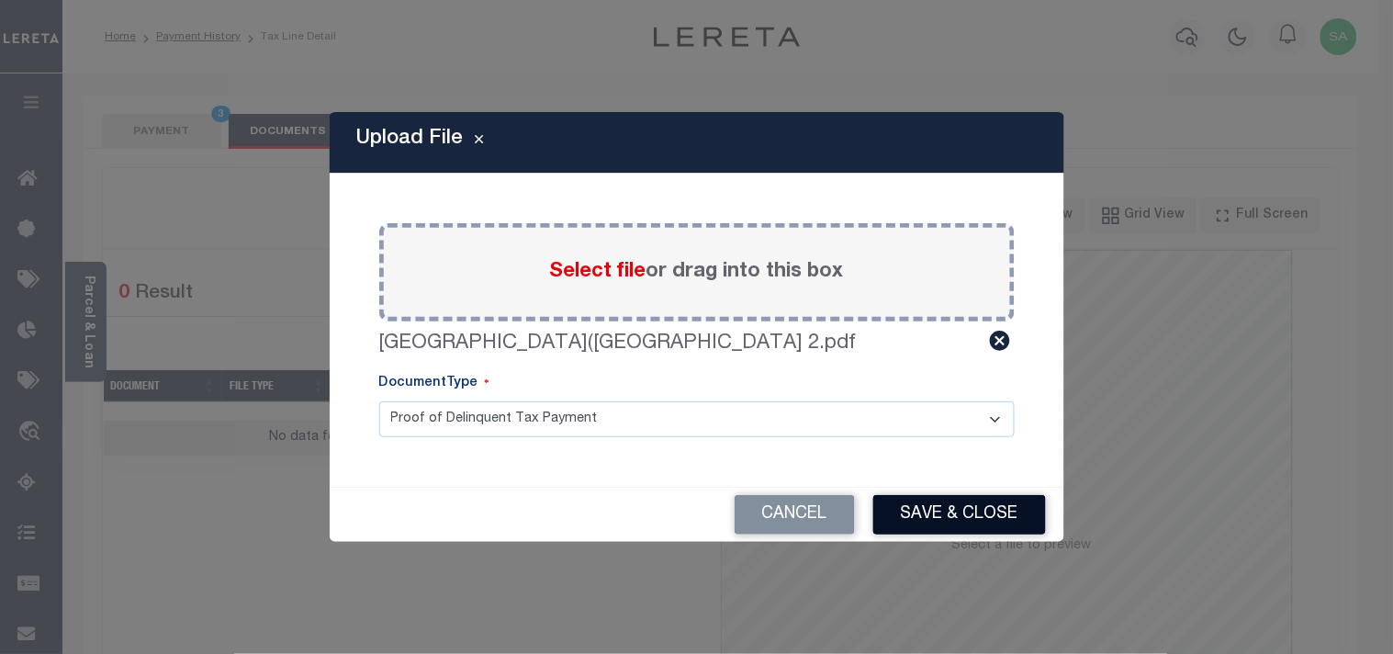
click at [967, 527] on button "Save & Close" at bounding box center [959, 514] width 173 height 39
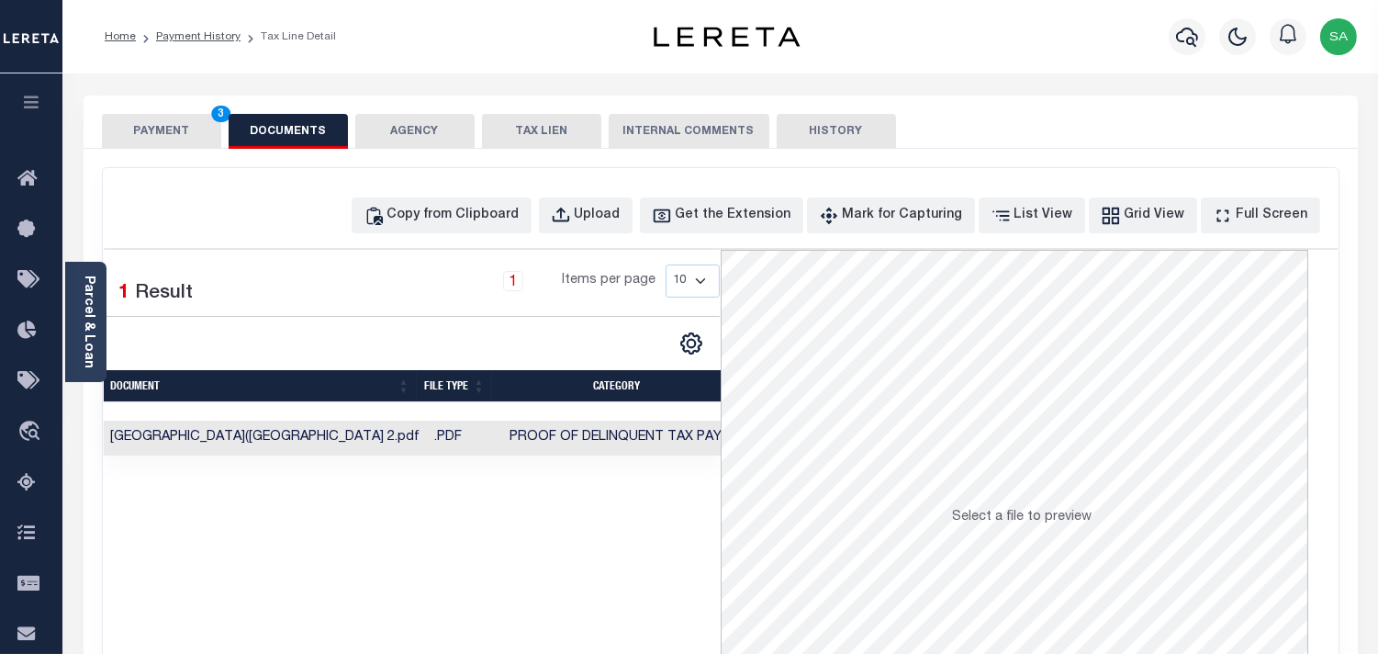
click at [187, 144] on button "PAYMENT 3" at bounding box center [161, 131] width 119 height 35
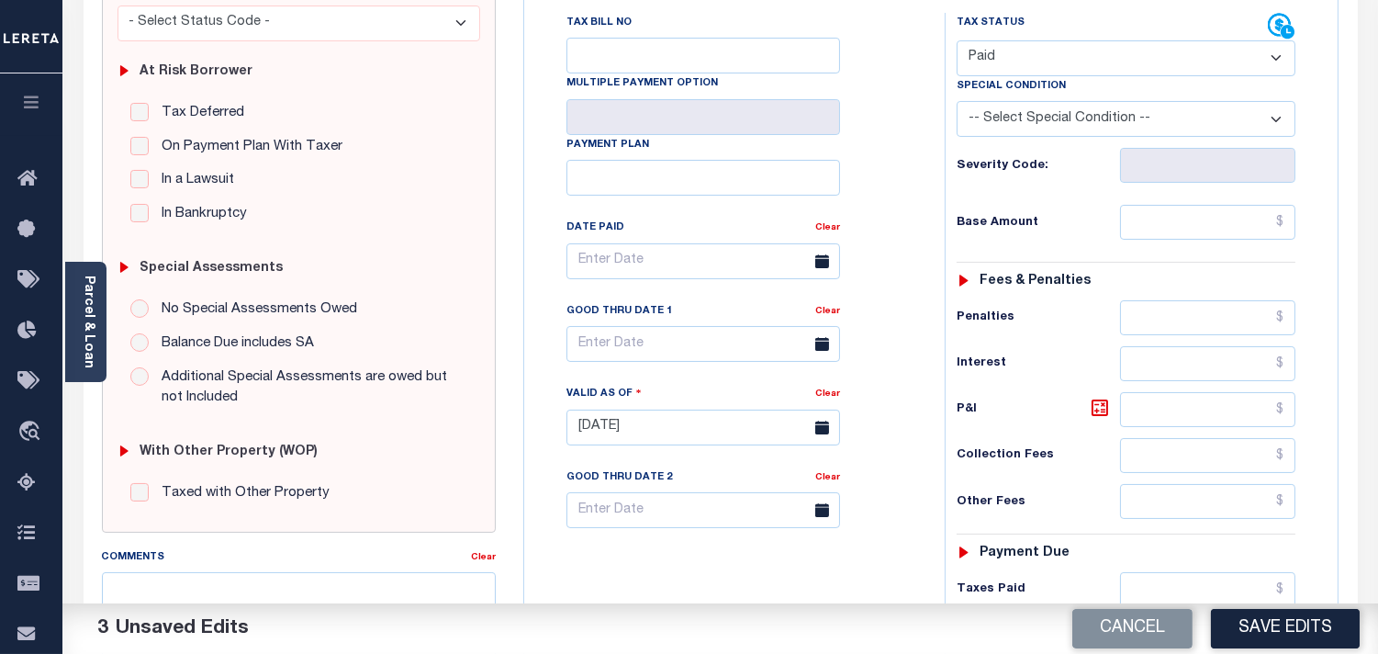
scroll to position [408, 0]
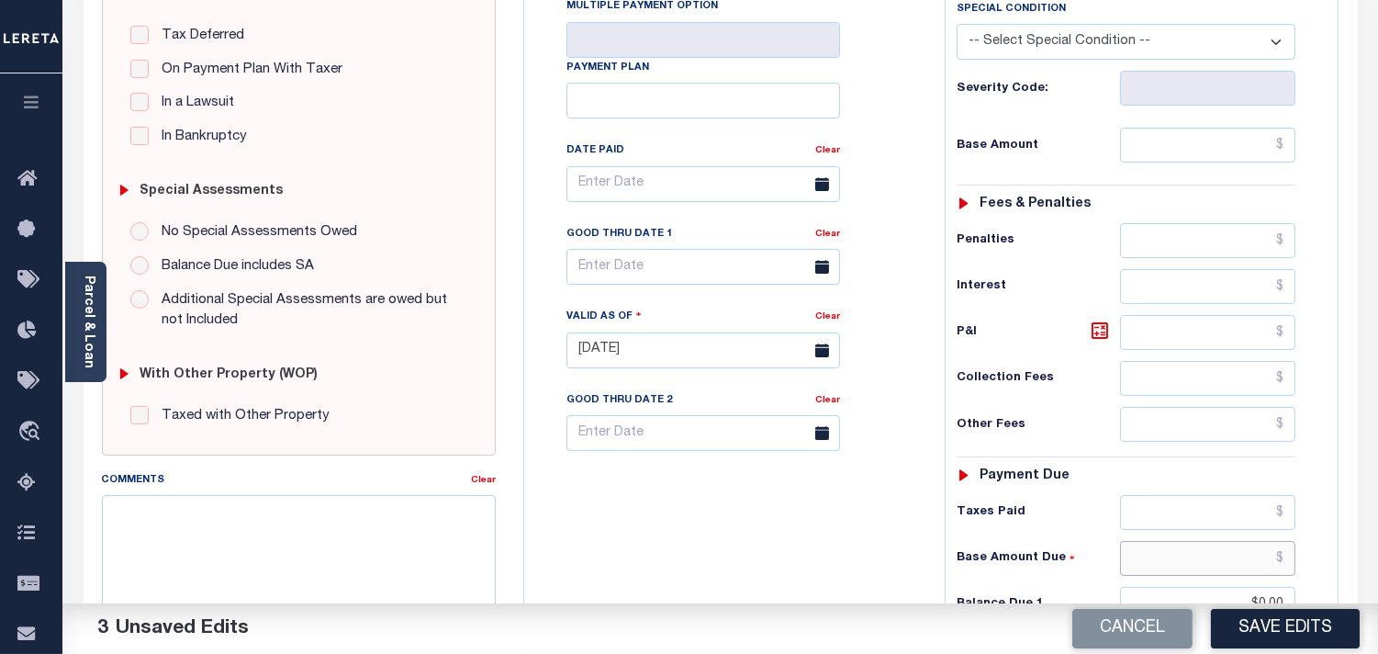
click at [1243, 555] on input "text" at bounding box center [1207, 558] width 175 height 35
type input "$0.00"
drag, startPoint x: 922, startPoint y: 525, endPoint x: 941, endPoint y: 540, distance: 24.2
click at [922, 525] on div "Tax Bill No Multiple Payment Option Payment Plan Clear" at bounding box center [730, 341] width 402 height 811
click at [1287, 635] on button "Save Edits" at bounding box center [1285, 628] width 149 height 39
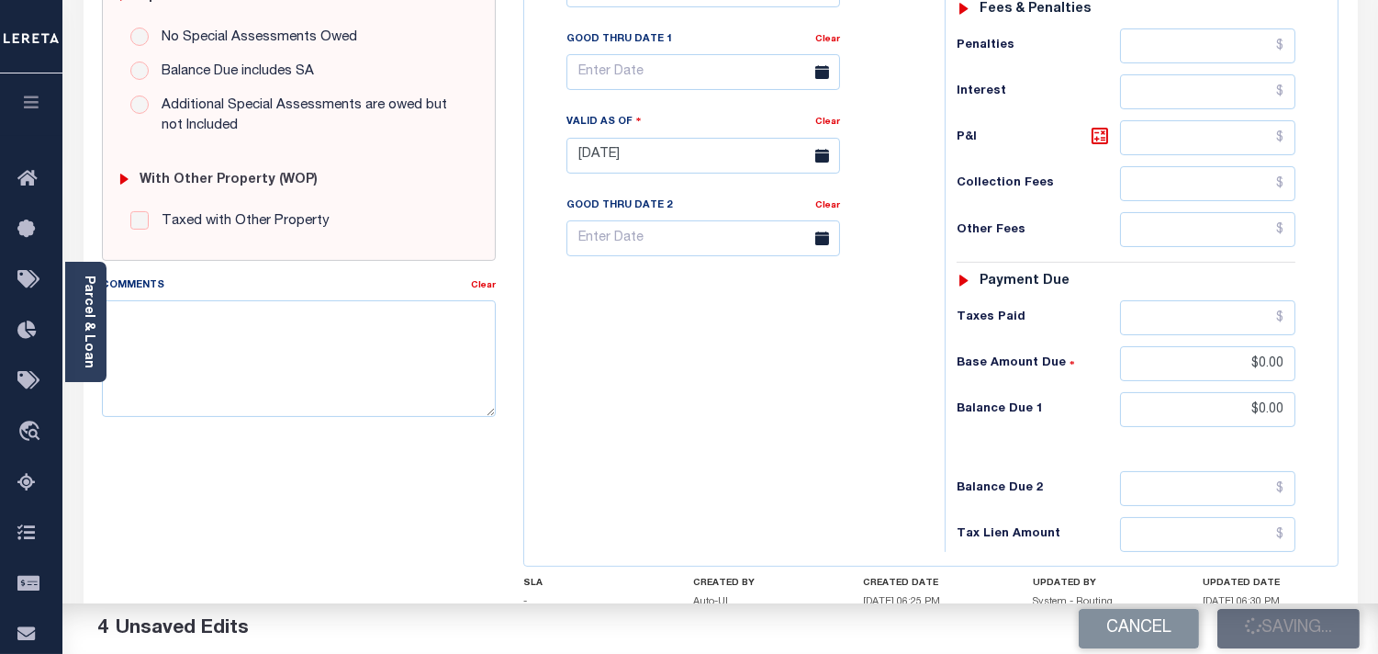
scroll to position [612, 0]
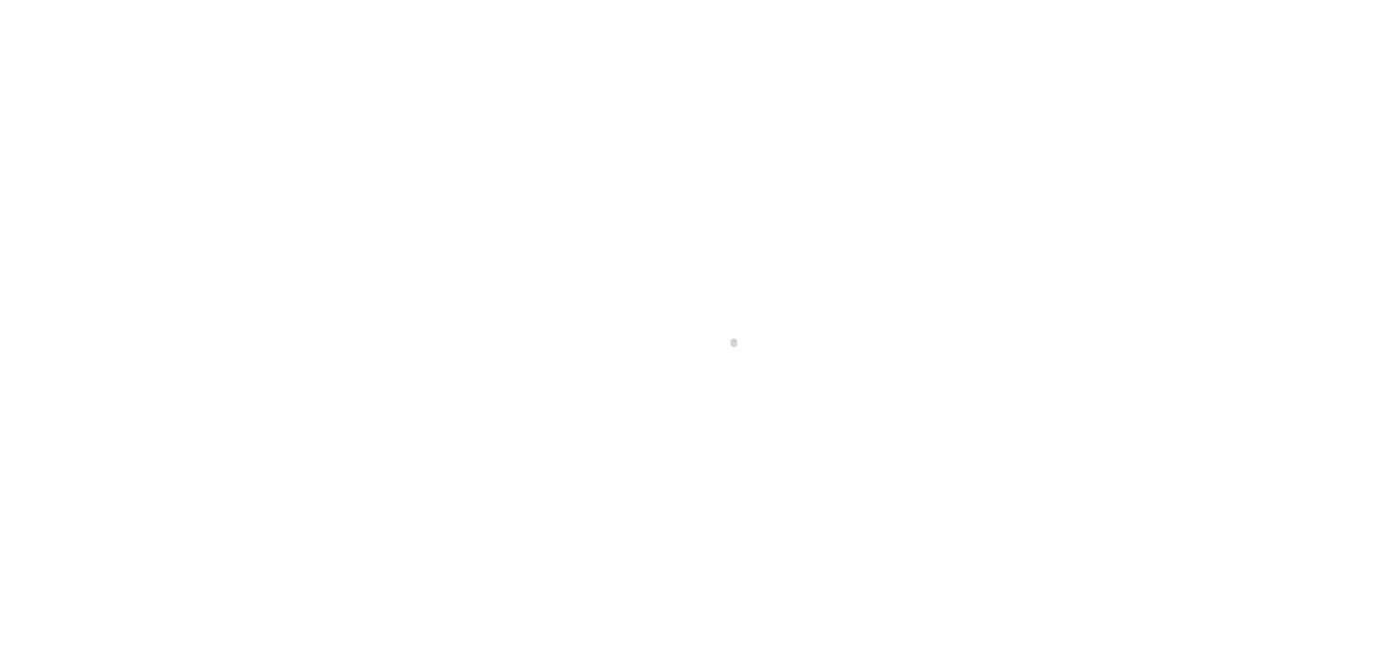
select select "PYD"
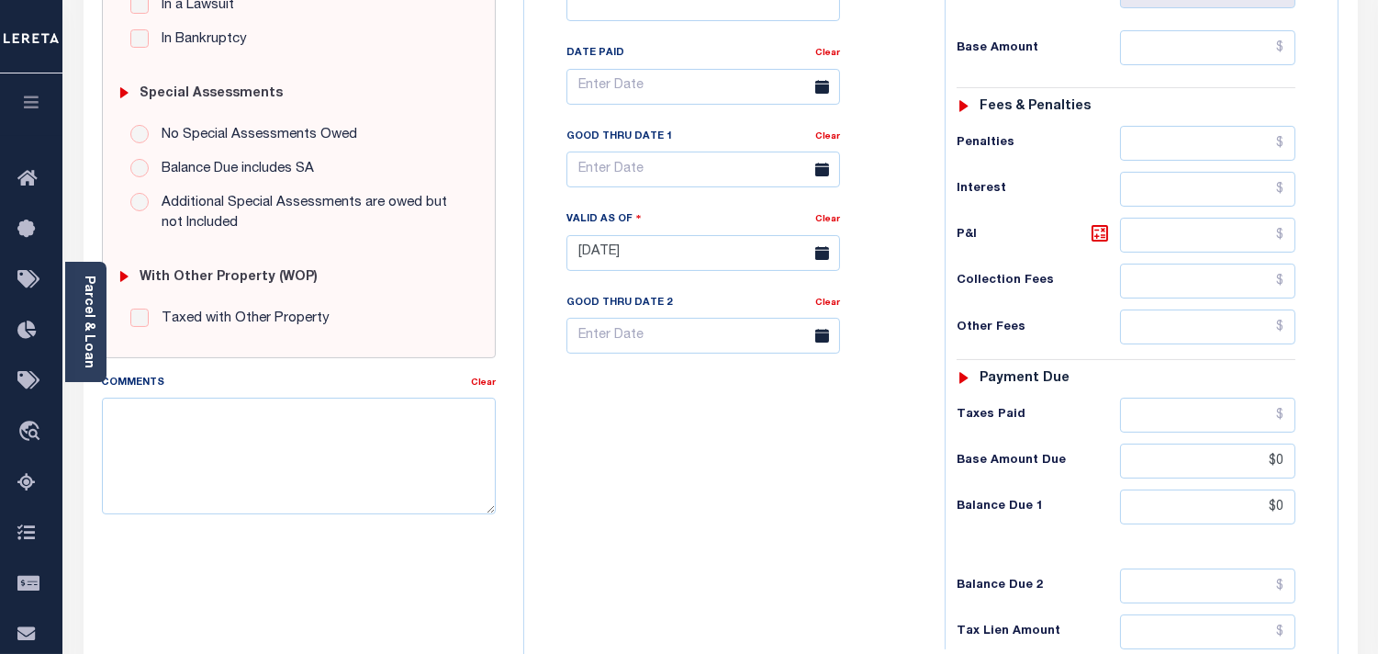
scroll to position [612, 0]
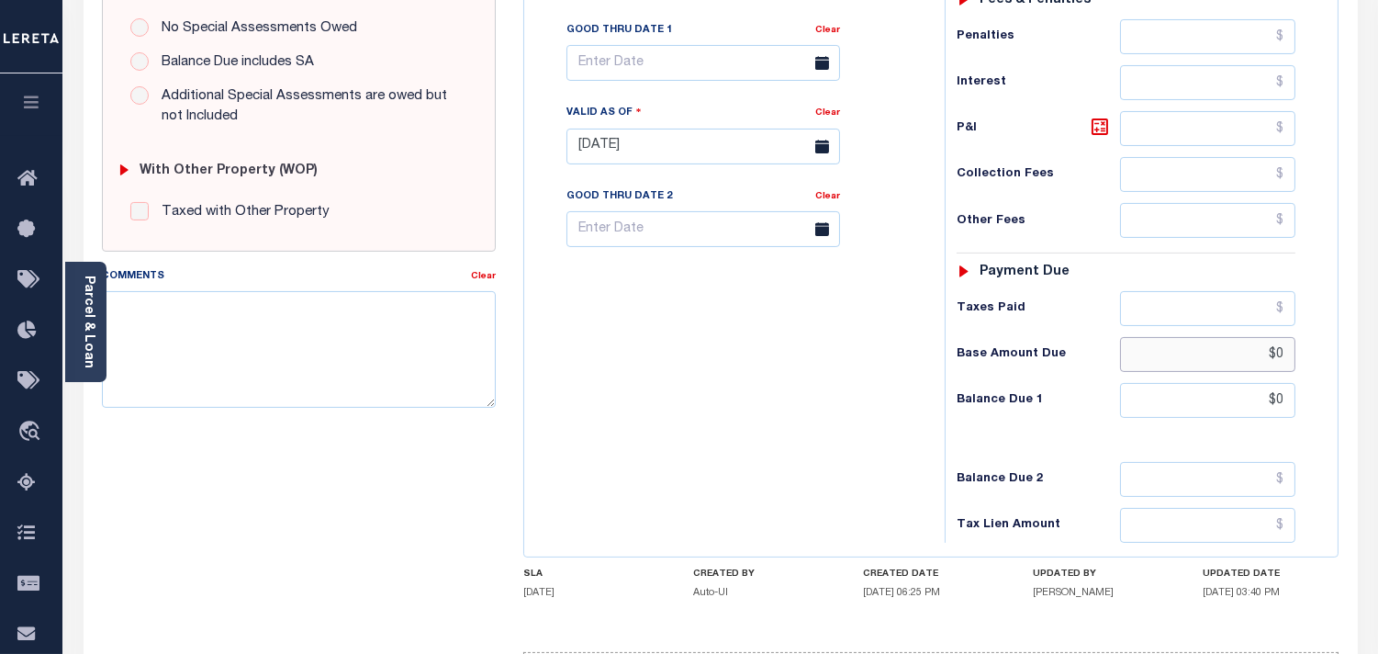
drag, startPoint x: 1281, startPoint y: 341, endPoint x: 1316, endPoint y: 341, distance: 34.9
click at [1316, 341] on div "Tax Status Status - Select Status Code -" at bounding box center [1132, 137] width 375 height 811
click at [800, 416] on div "Tax Bill No Multiple Payment Option Payment Plan Clear" at bounding box center [730, 137] width 402 height 811
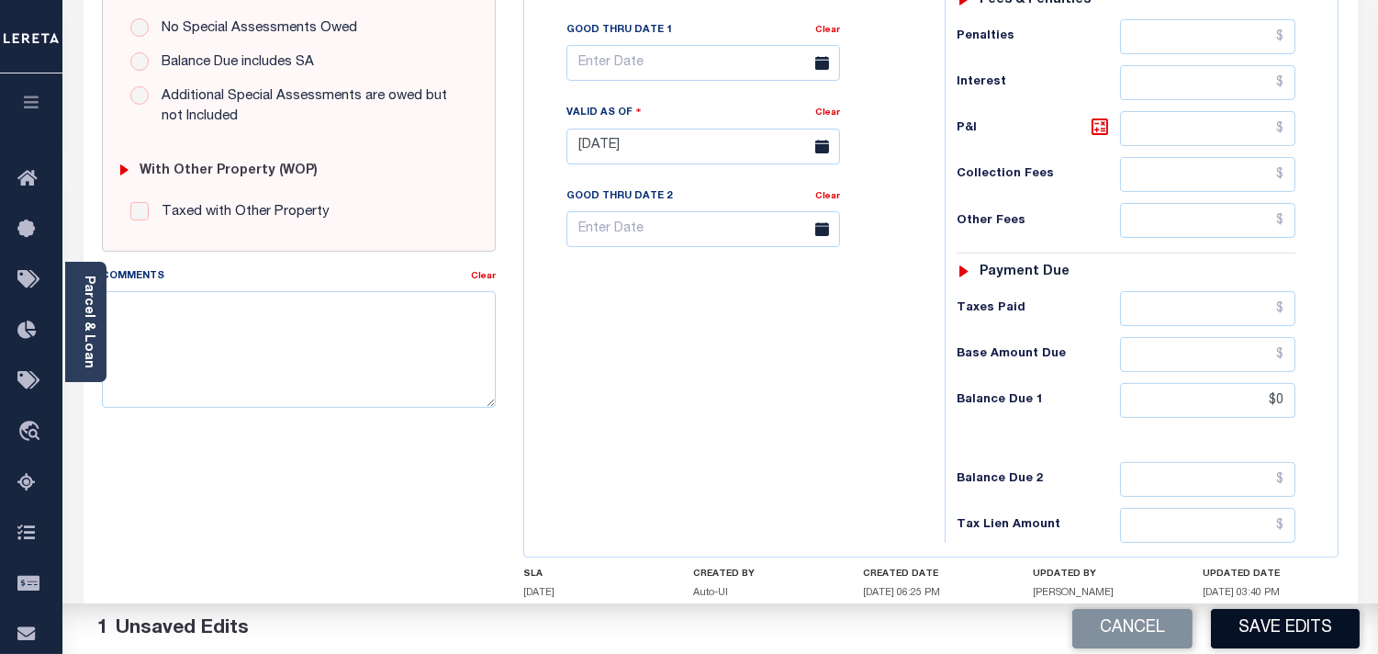
click at [1246, 636] on button "Save Edits" at bounding box center [1285, 628] width 149 height 39
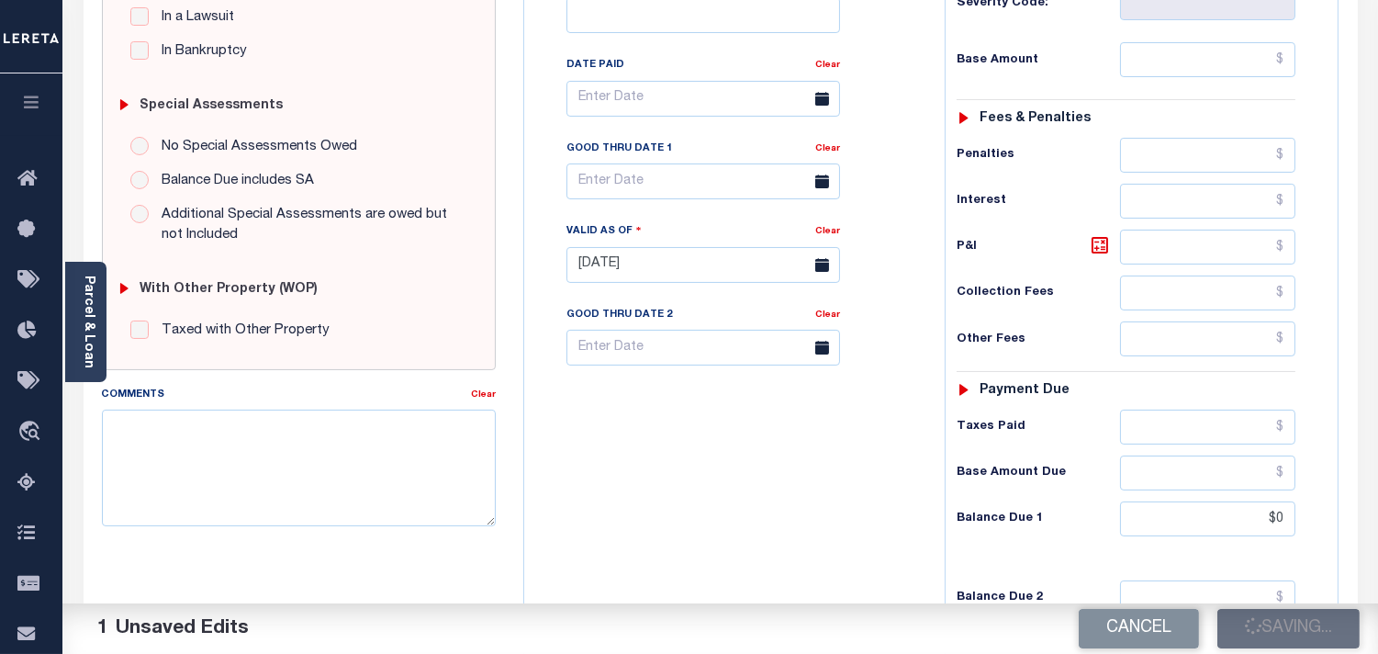
scroll to position [306, 0]
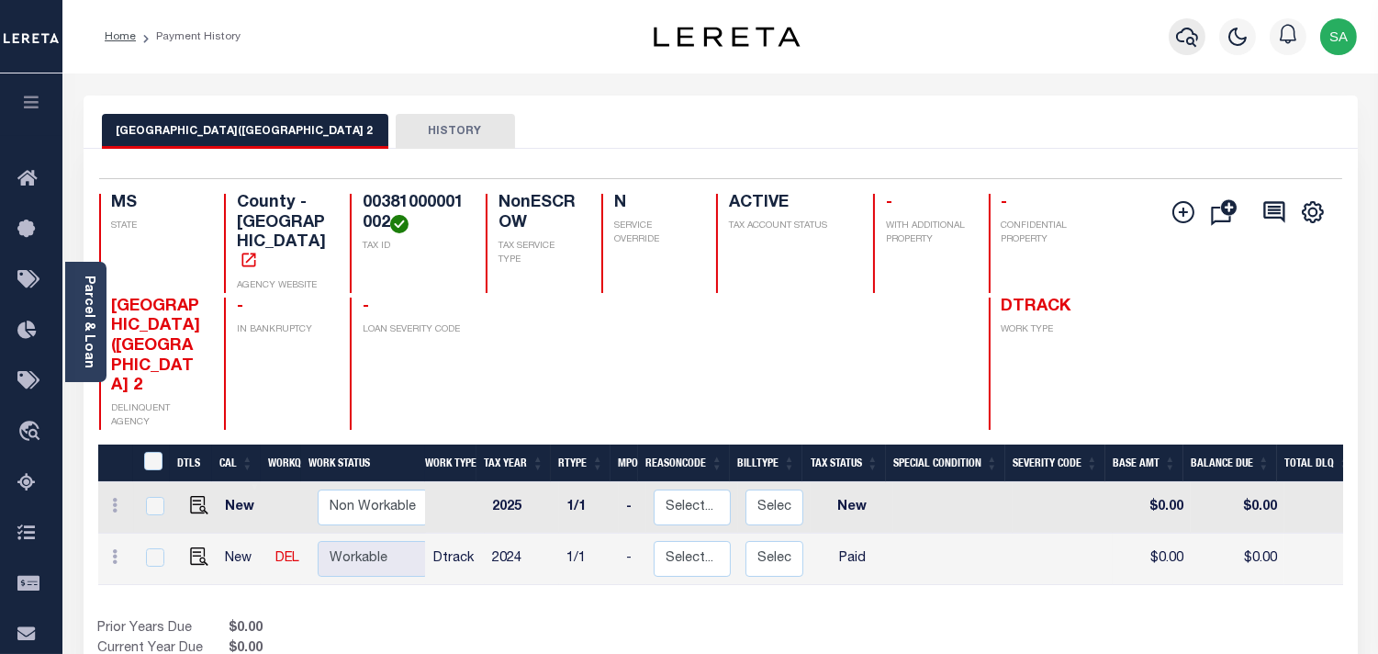
click at [1195, 48] on icon "button" at bounding box center [1187, 37] width 22 height 22
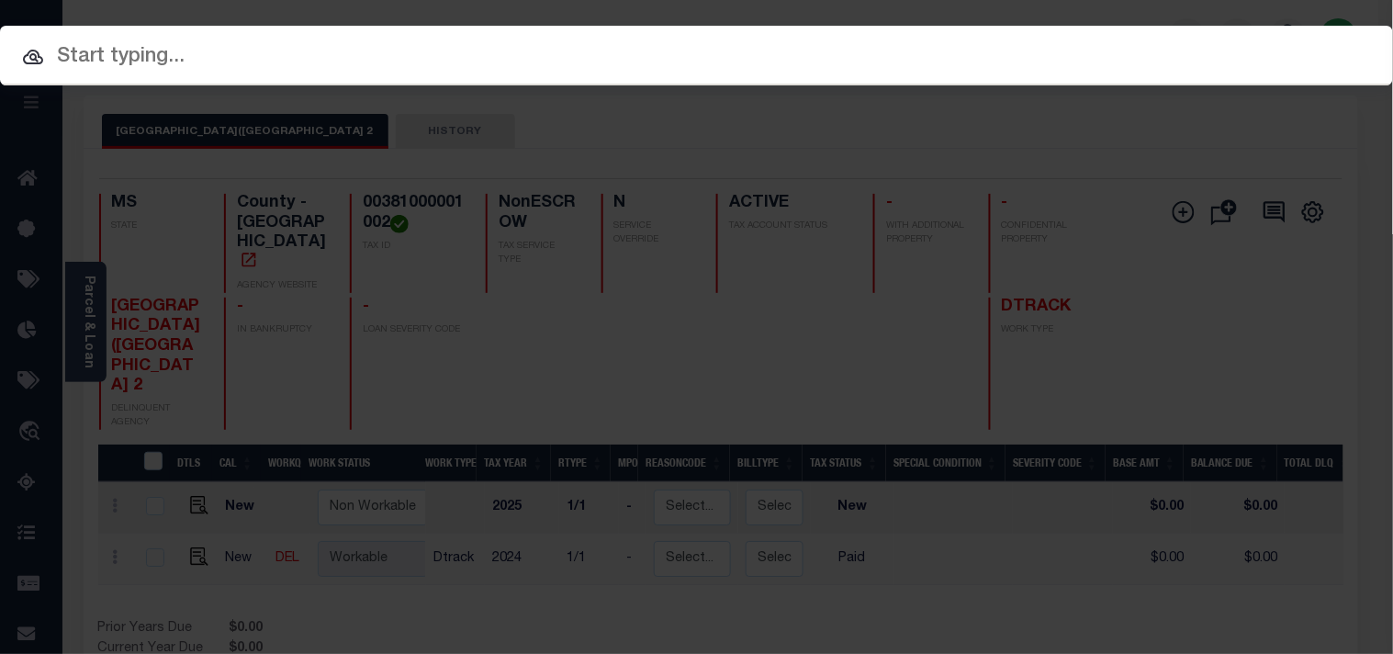
click at [1100, 52] on div "Include Loans TBM Customers Borrowers Payments (Lender Non-Disb) Payments (Lend…" at bounding box center [696, 56] width 1393 height 60
paste input "1050004078"
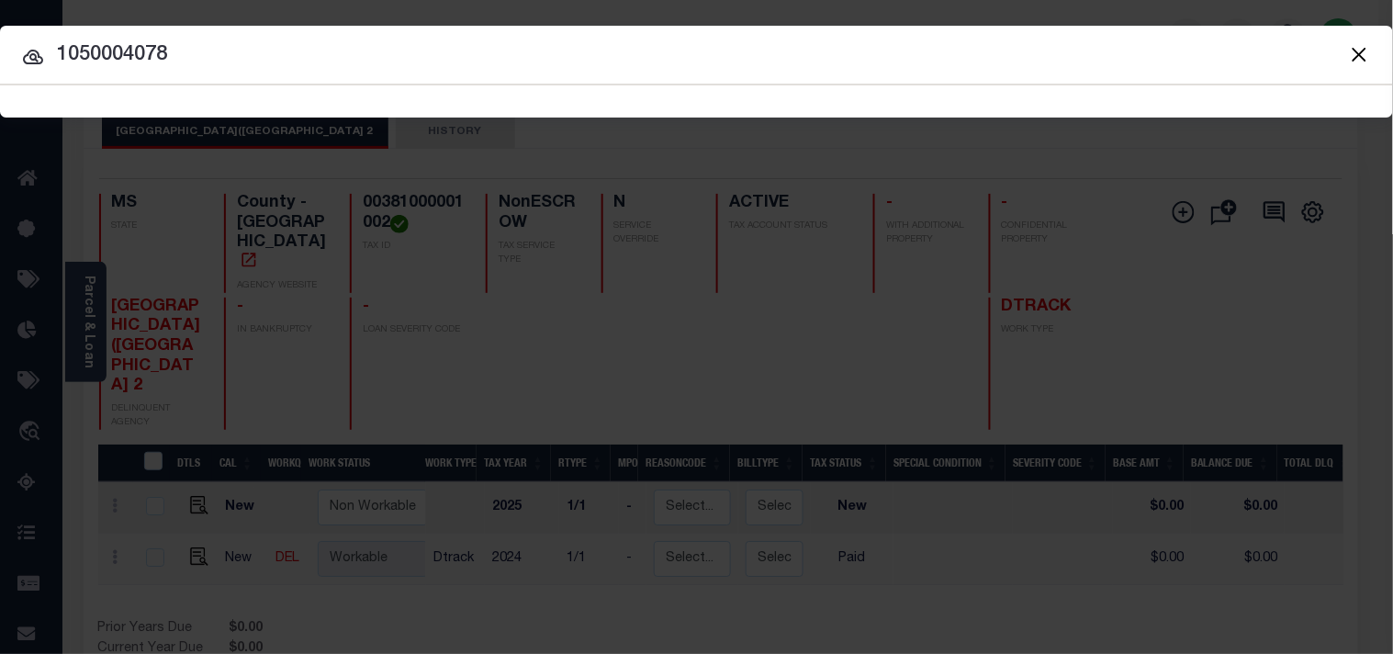
type input "1050004078"
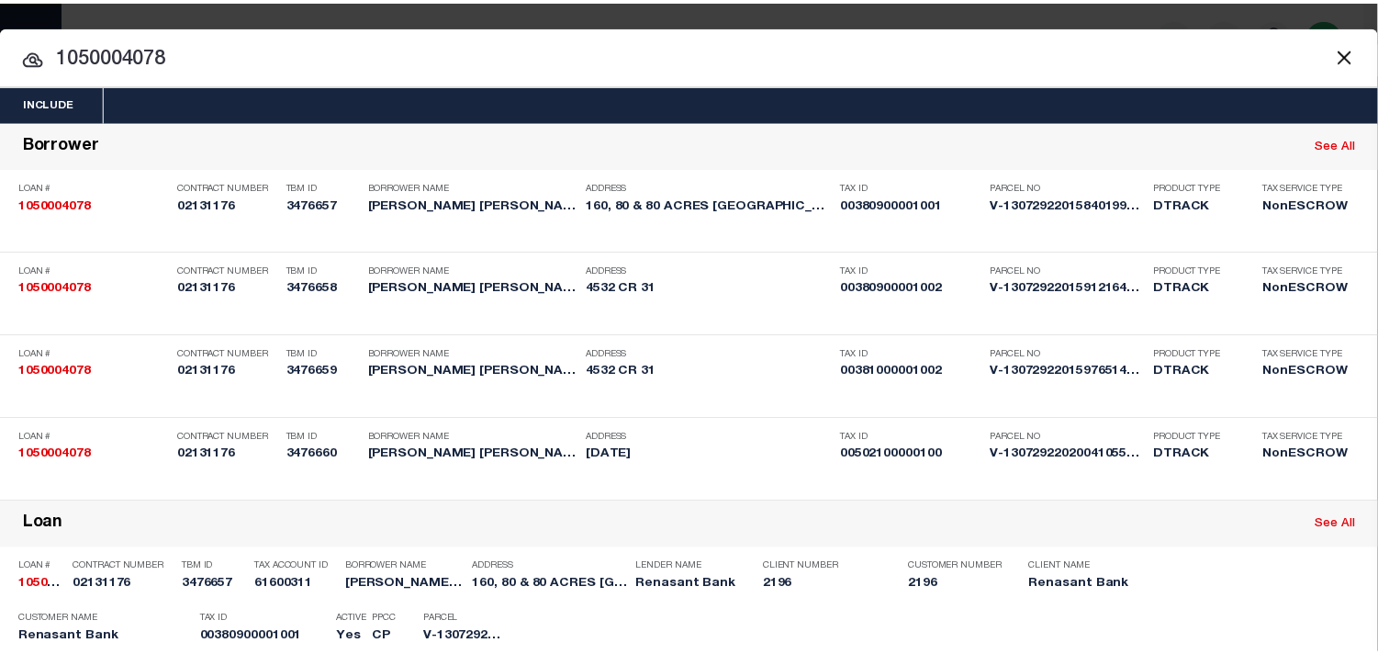
scroll to position [795, 0]
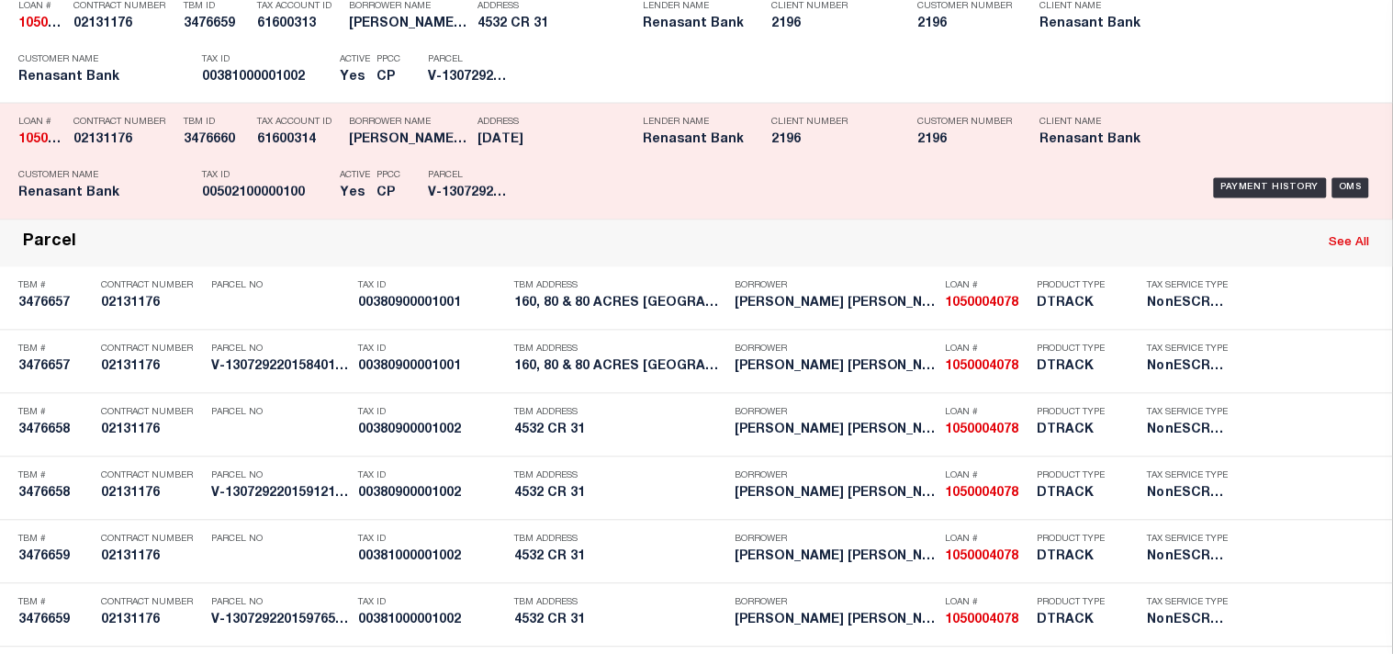
click at [631, 215] on div "Payment History OMS" at bounding box center [956, 188] width 836 height 53
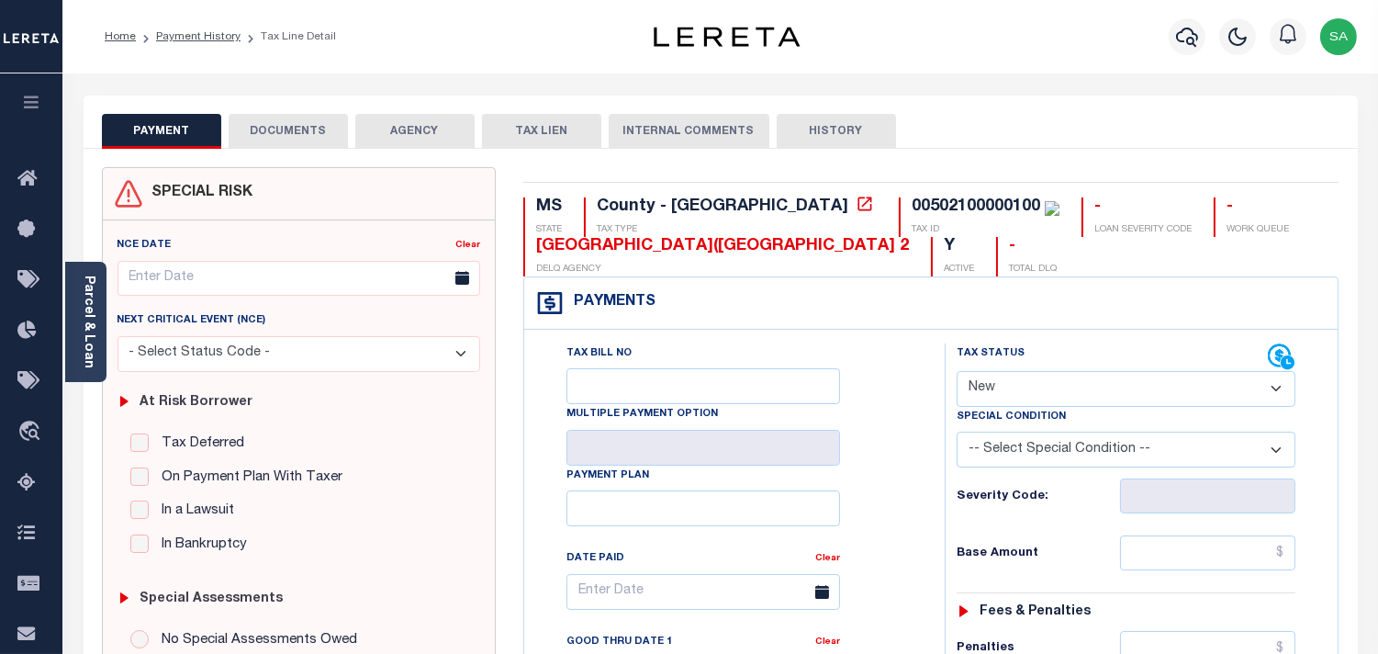
drag, startPoint x: 997, startPoint y: 388, endPoint x: 997, endPoint y: 404, distance: 15.6
click at [997, 389] on select "- Select Status Code - Open Due/Unpaid Paid Incomplete No Tax Due Internal Refu…" at bounding box center [1126, 389] width 339 height 36
select select "PYD"
click at [957, 372] on select "- Select Status Code - Open Due/Unpaid Paid Incomplete No Tax Due Internal Refu…" at bounding box center [1126, 389] width 339 height 36
type input "[DATE]"
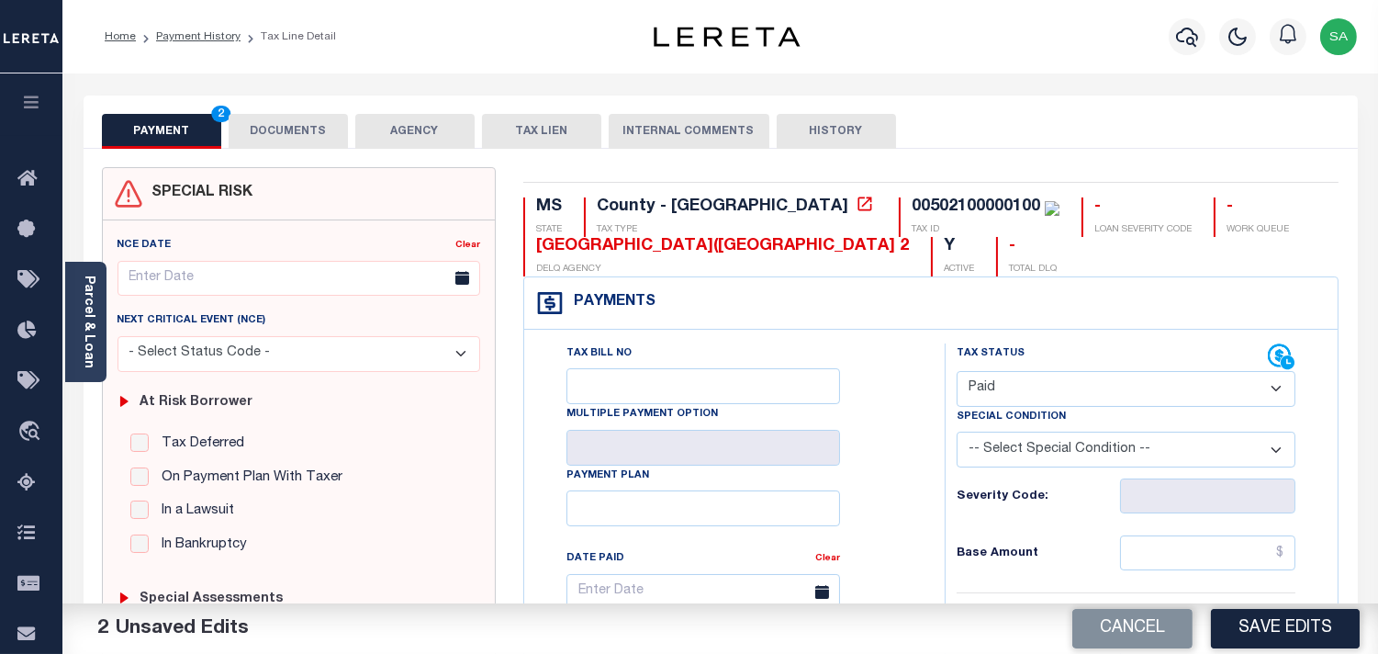
click at [283, 126] on button "DOCUMENTS" at bounding box center [288, 131] width 119 height 35
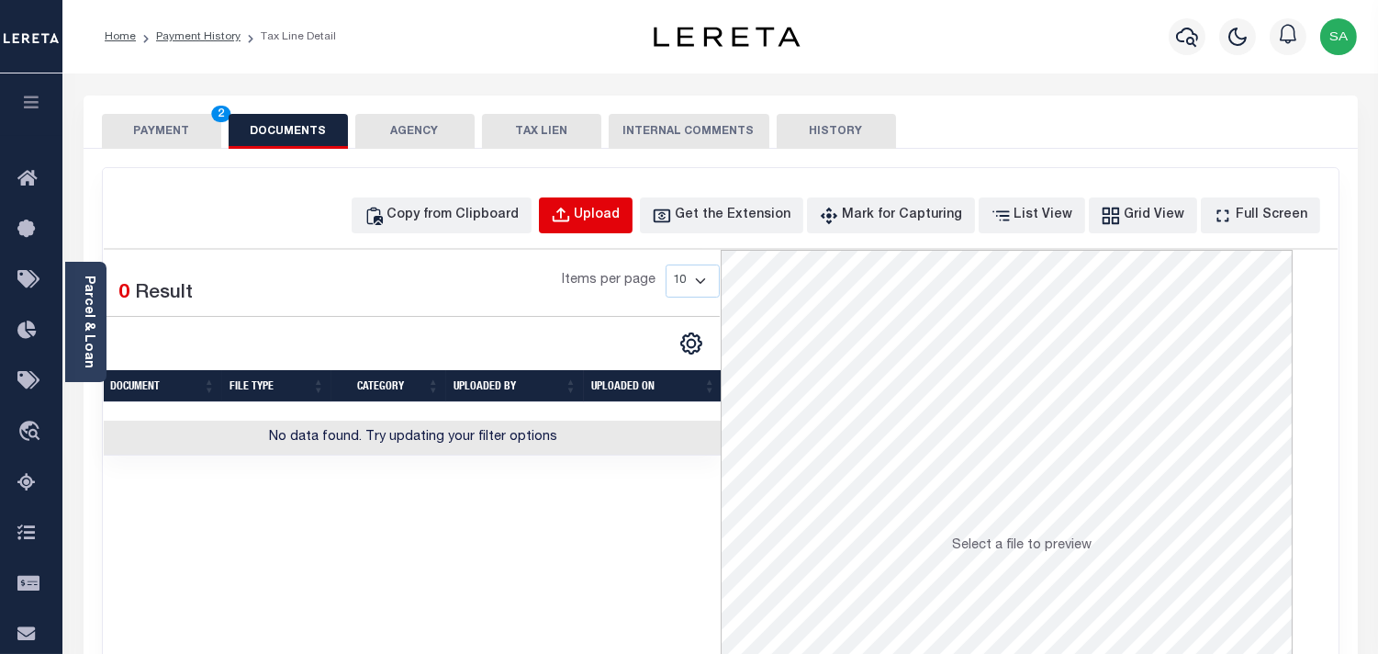
click at [618, 220] on div "Upload" at bounding box center [598, 216] width 46 height 20
select select "POP"
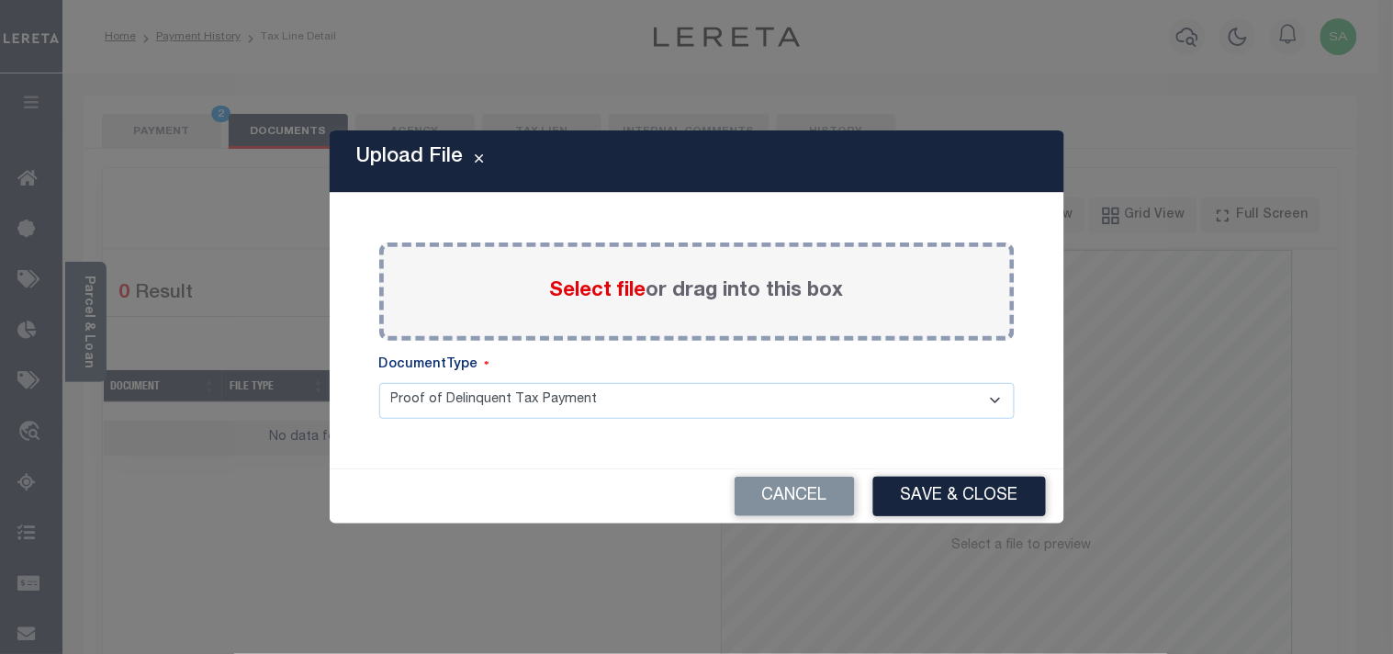
click at [588, 298] on span "Select file" at bounding box center [598, 291] width 96 height 20
click at [0, 0] on input "Select file or drag into this box" at bounding box center [0, 0] width 0 height 0
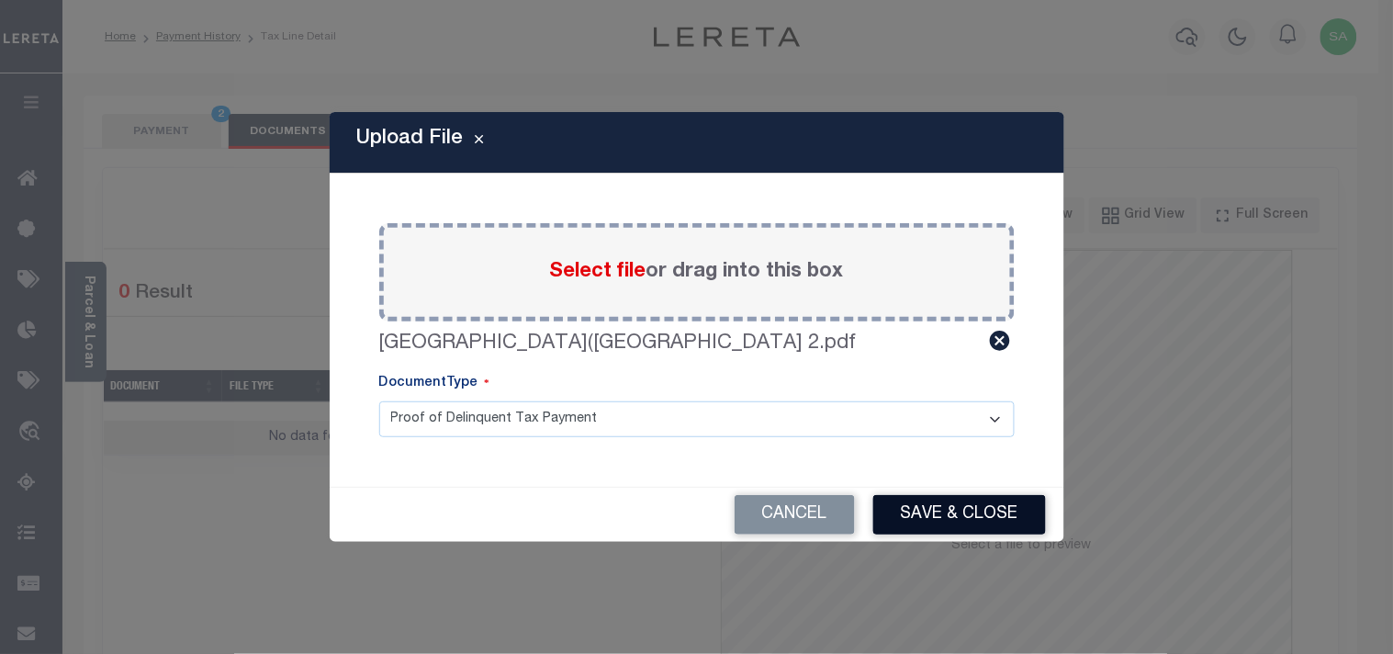
click at [996, 520] on button "Save & Close" at bounding box center [959, 514] width 173 height 39
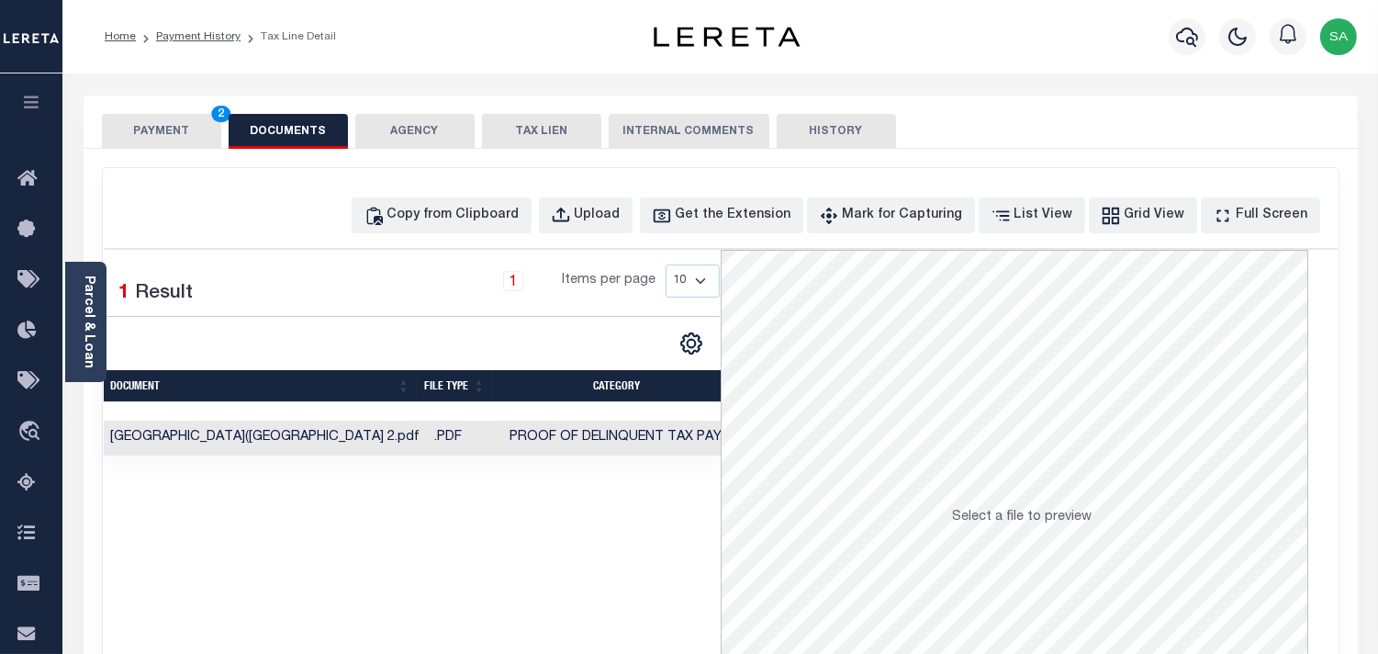
click at [179, 123] on button "PAYMENT 2" at bounding box center [161, 131] width 119 height 35
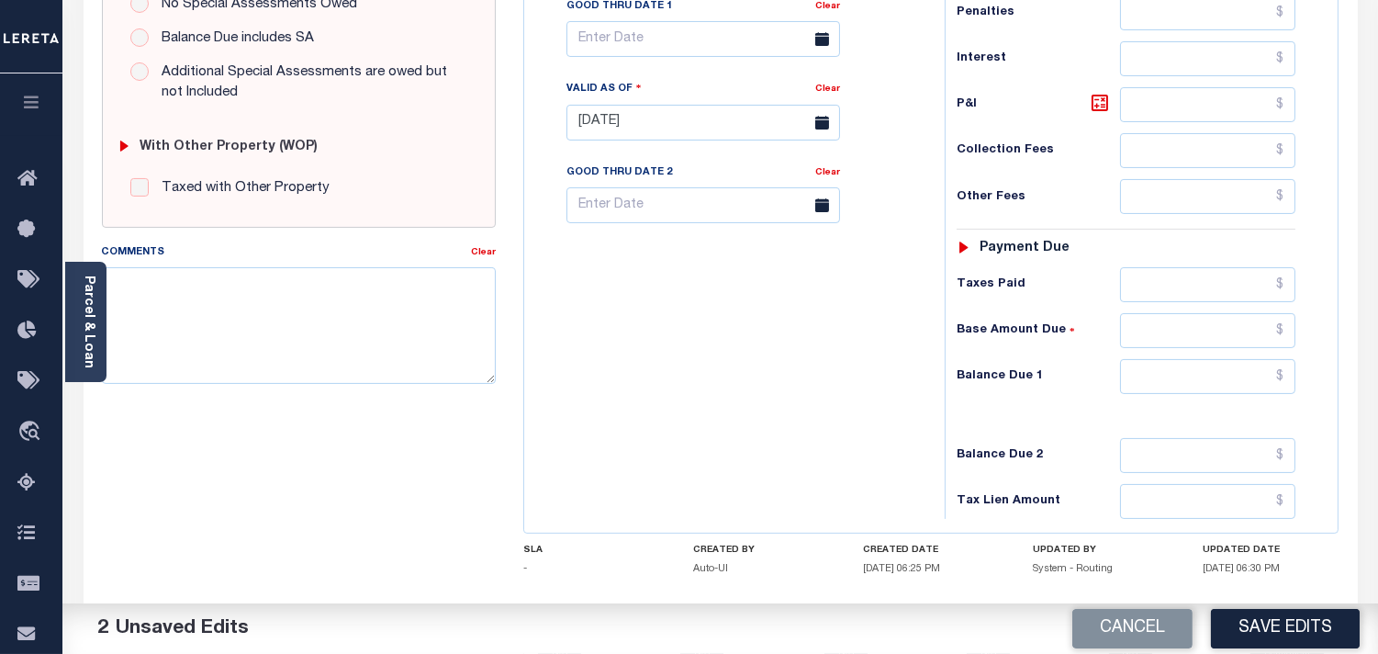
scroll to position [735, 0]
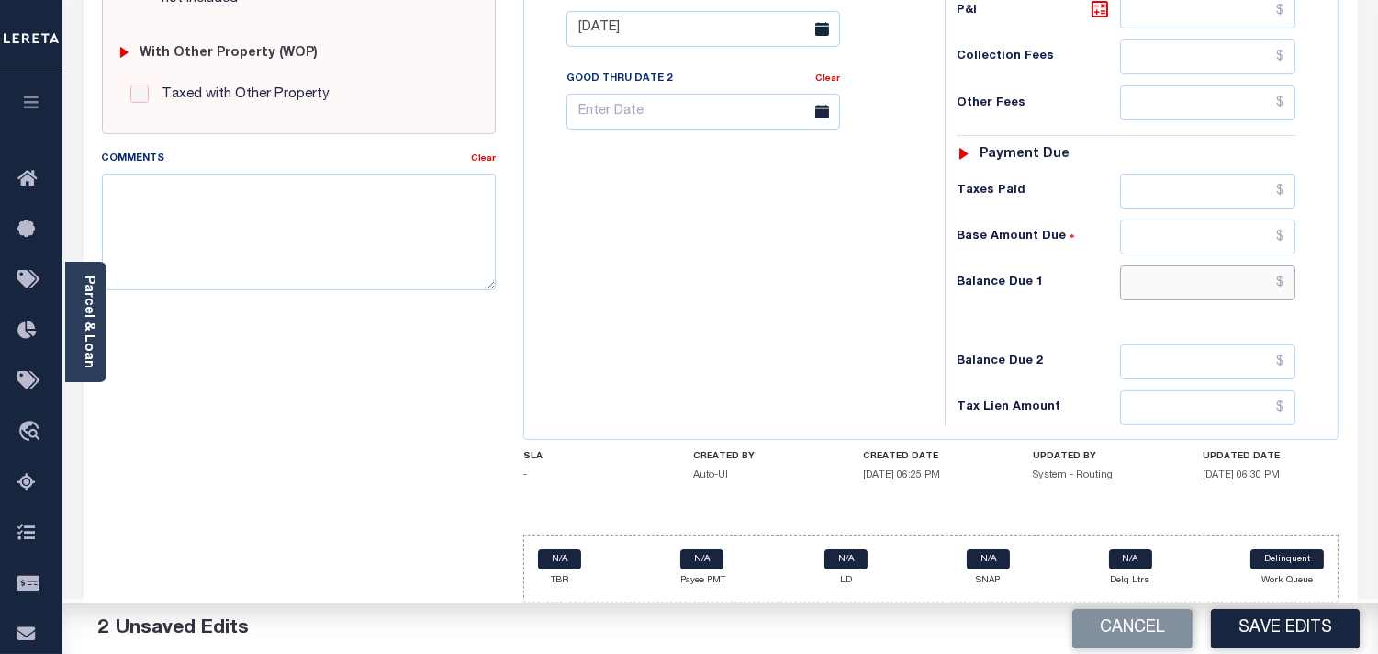
click at [1243, 285] on input "text" at bounding box center [1207, 282] width 175 height 35
type input "$0.00"
click at [867, 263] on div "Tax Bill No Multiple Payment Option Payment Plan Clear" at bounding box center [730, 19] width 402 height 811
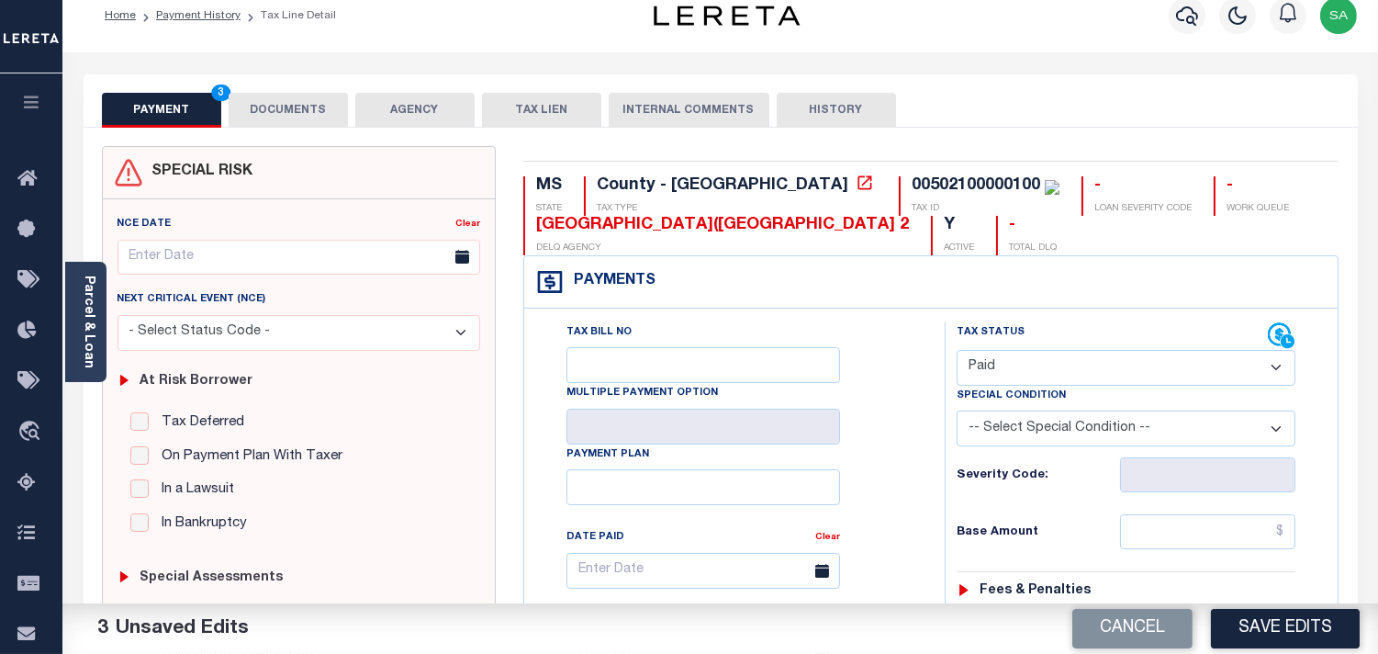
scroll to position [0, 0]
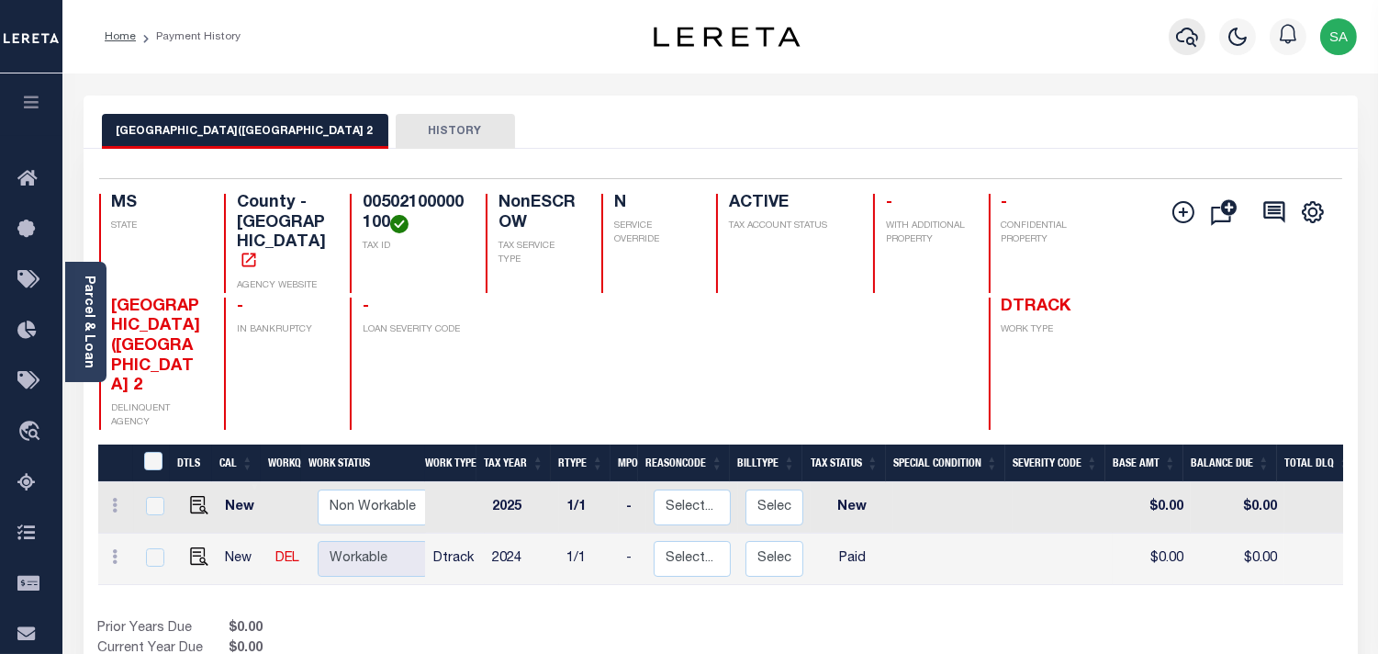
click at [1181, 41] on icon "button" at bounding box center [1187, 37] width 22 height 19
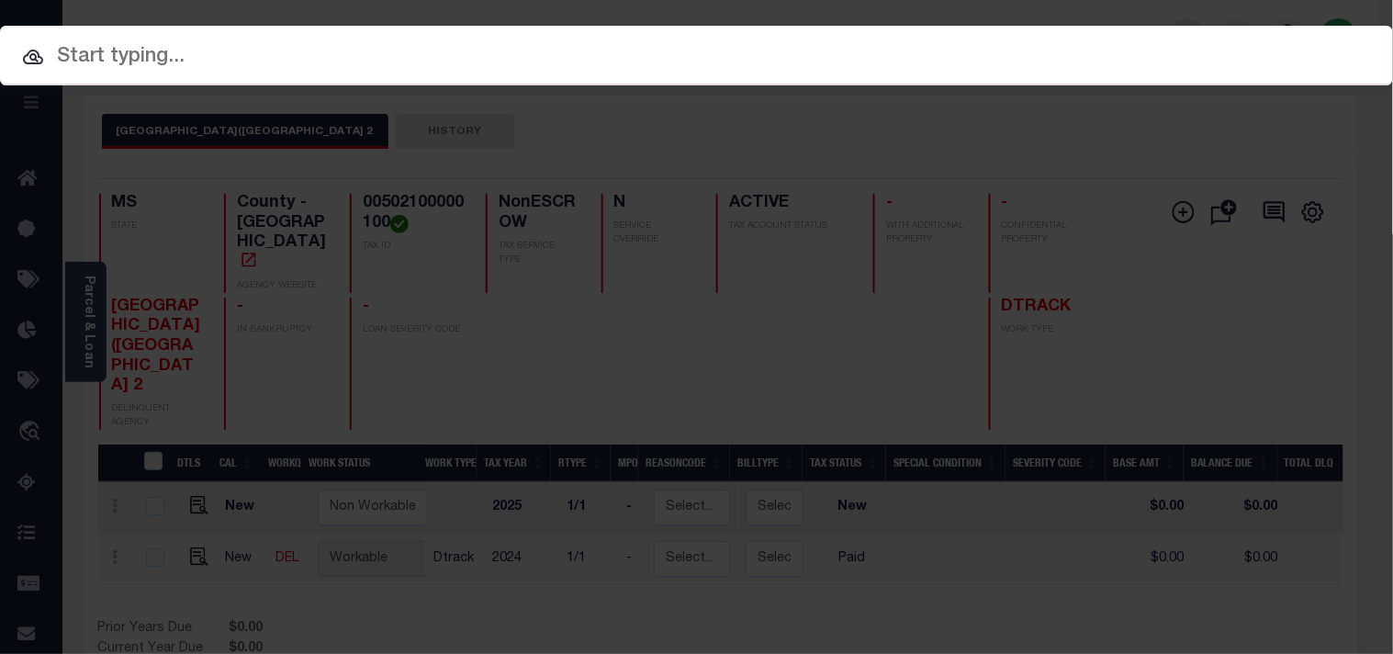
click at [1067, 38] on div "Include Loans TBM Customers Borrowers Payments (Lender Non-Disb) Payments (Lend…" at bounding box center [696, 56] width 1393 height 60
paste input "1050014588"
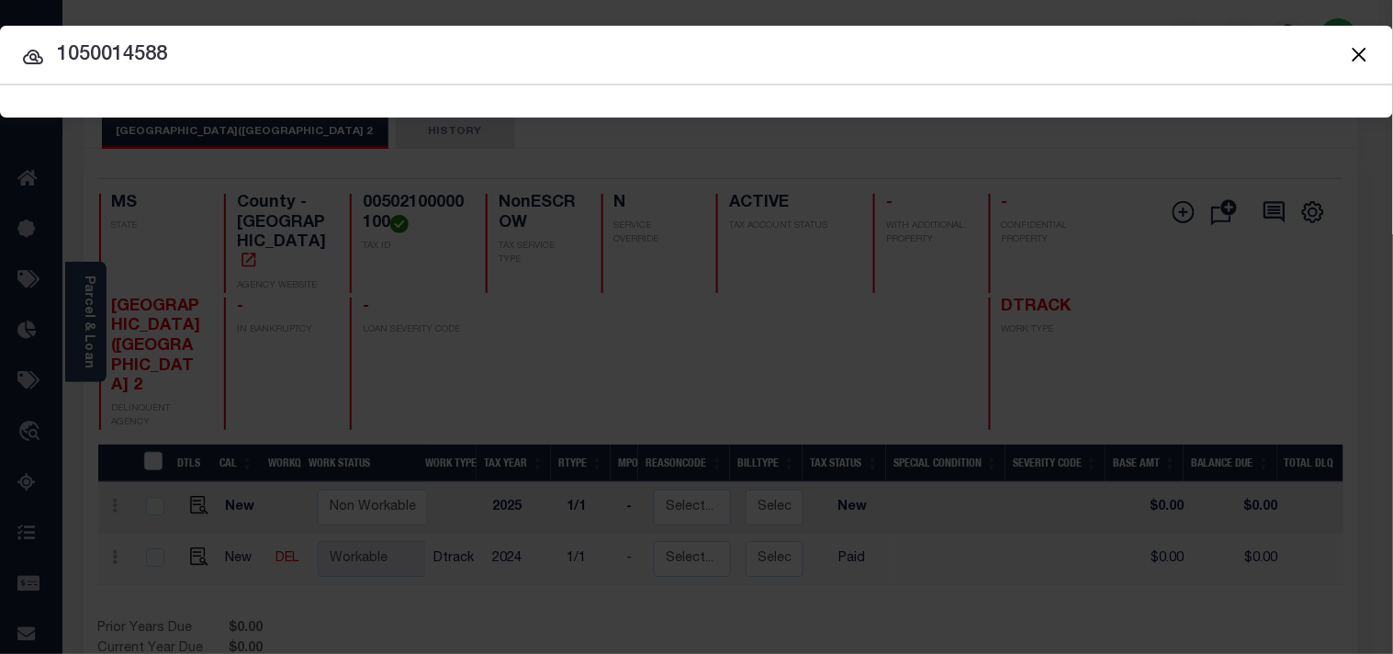
type input "1050014588"
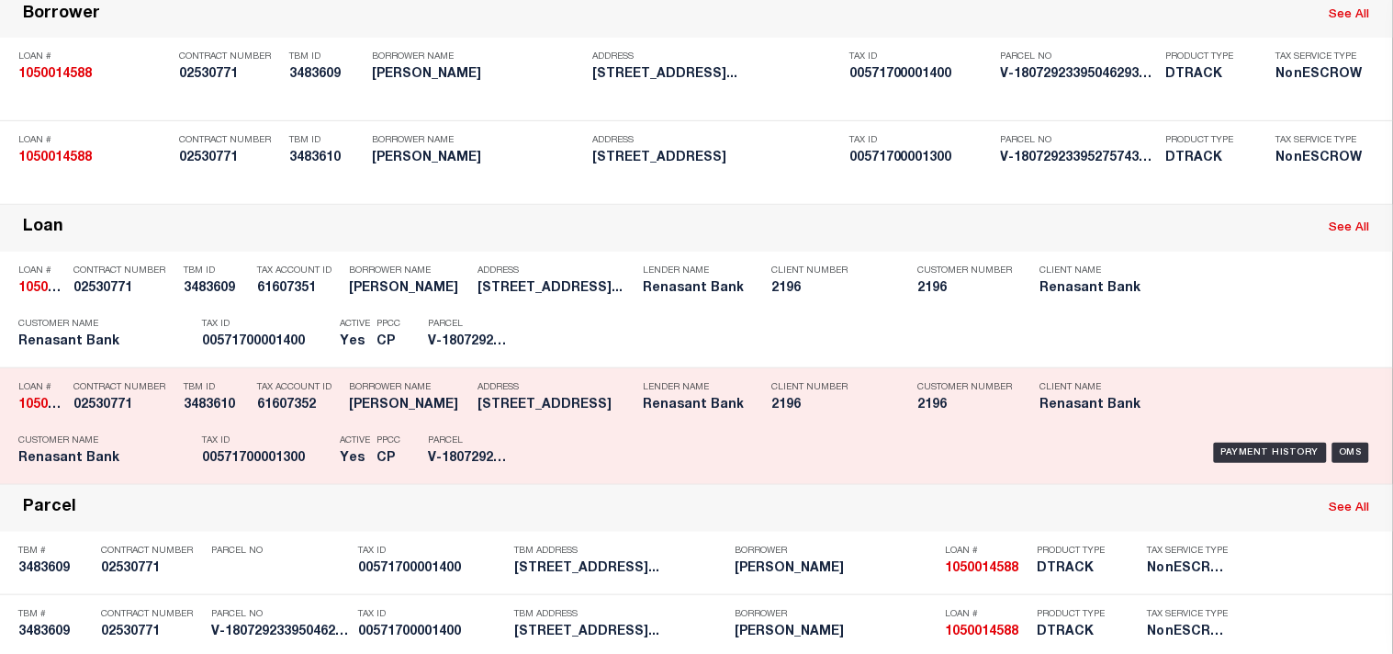
scroll to position [316, 0]
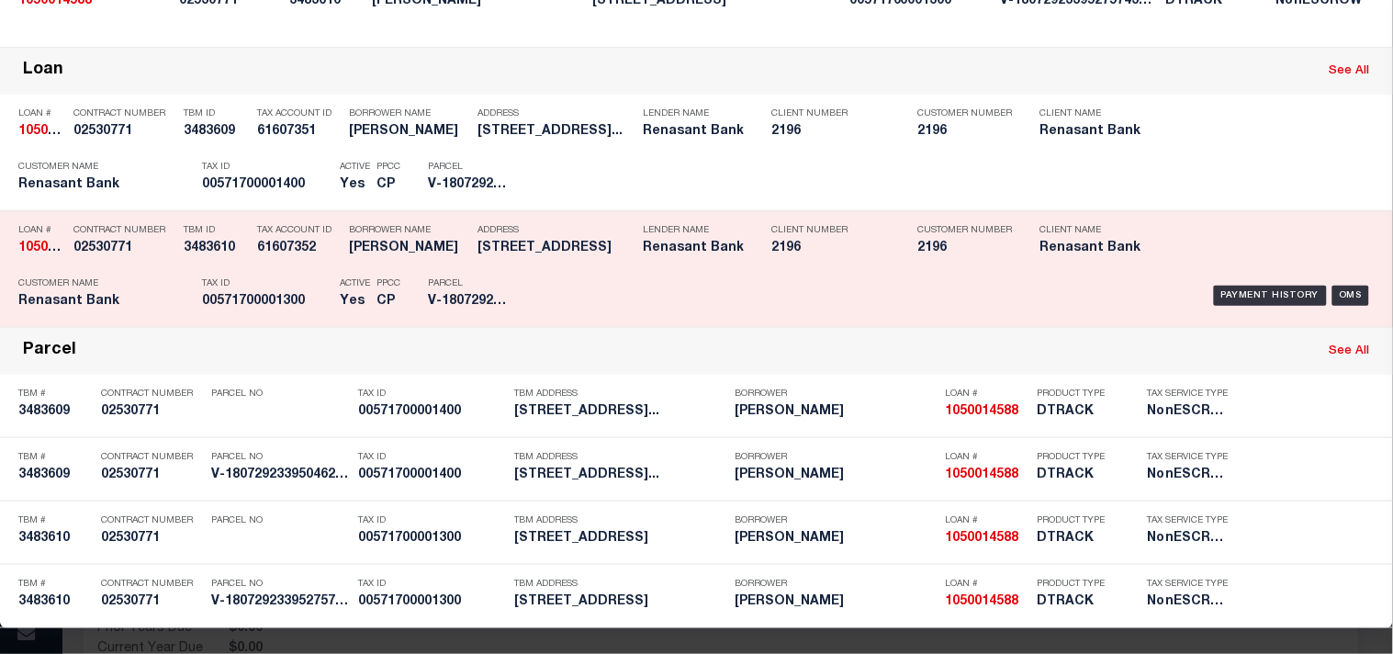
click at [386, 289] on p "PPCC" at bounding box center [388, 283] width 24 height 11
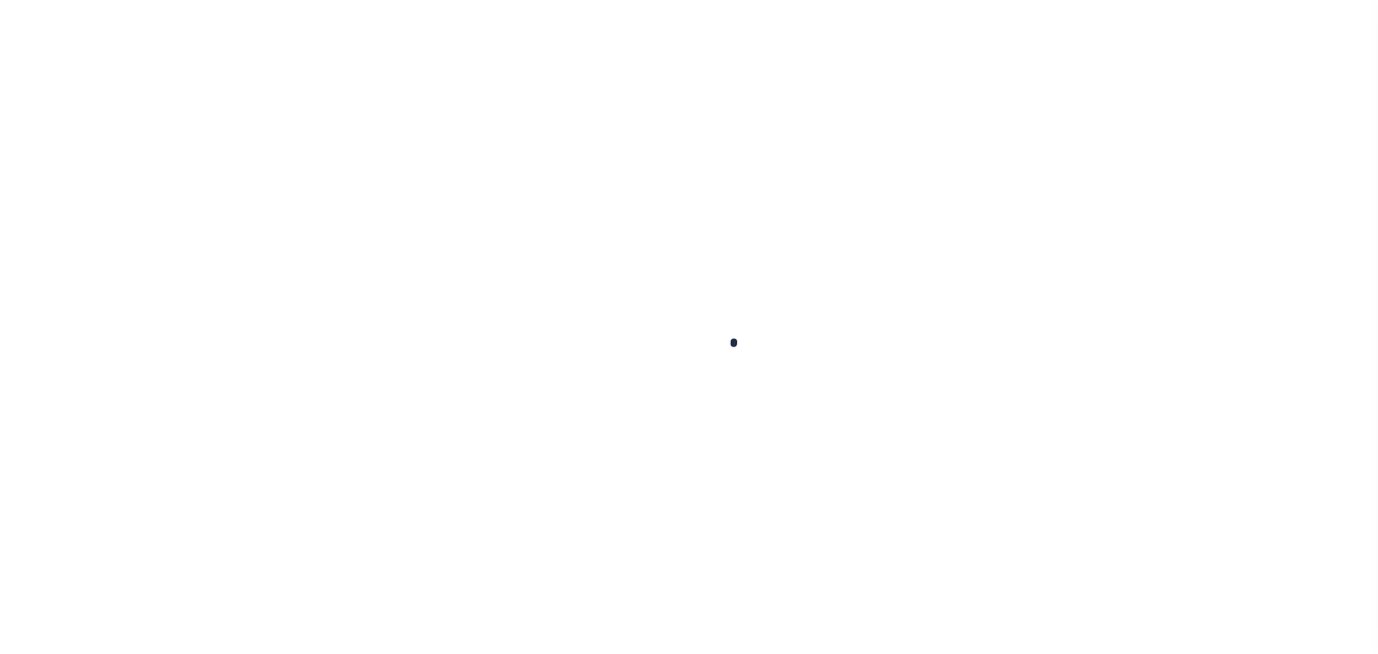
checkbox input "false"
type input "[DATE]"
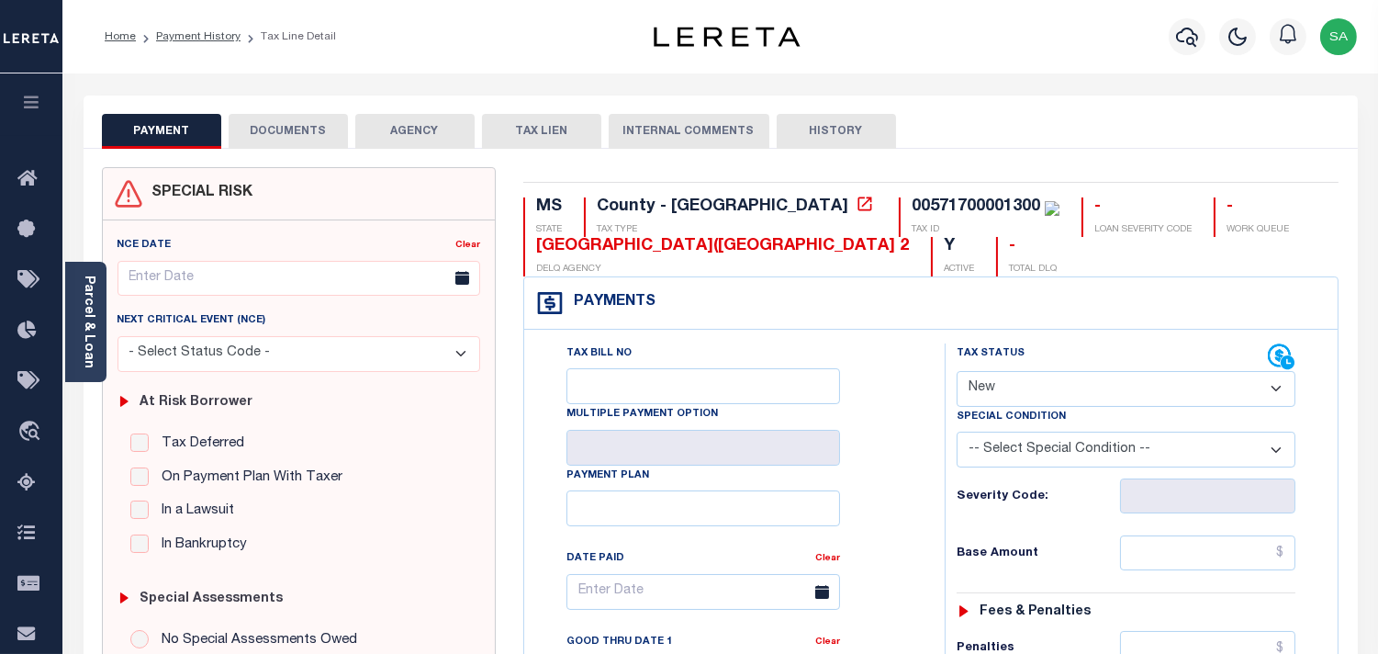
drag, startPoint x: 1043, startPoint y: 377, endPoint x: 1043, endPoint y: 393, distance: 15.6
click at [1043, 377] on select "- Select Status Code - Open Due/Unpaid Paid Incomplete No Tax Due Internal Refu…" at bounding box center [1126, 389] width 339 height 36
select select "PYD"
click at [957, 372] on select "- Select Status Code - Open Due/Unpaid Paid Incomplete No Tax Due Internal Refu…" at bounding box center [1126, 389] width 339 height 36
type input "[DATE]"
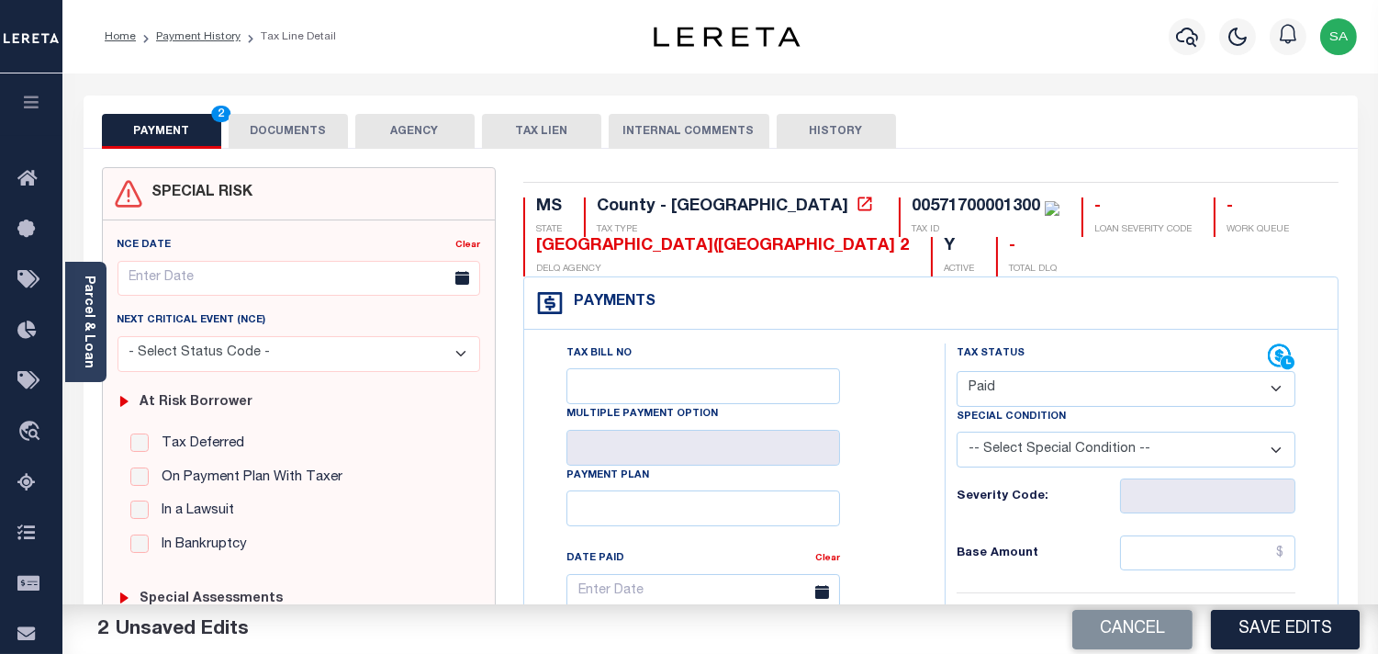
click at [298, 129] on button "DOCUMENTS" at bounding box center [288, 131] width 119 height 35
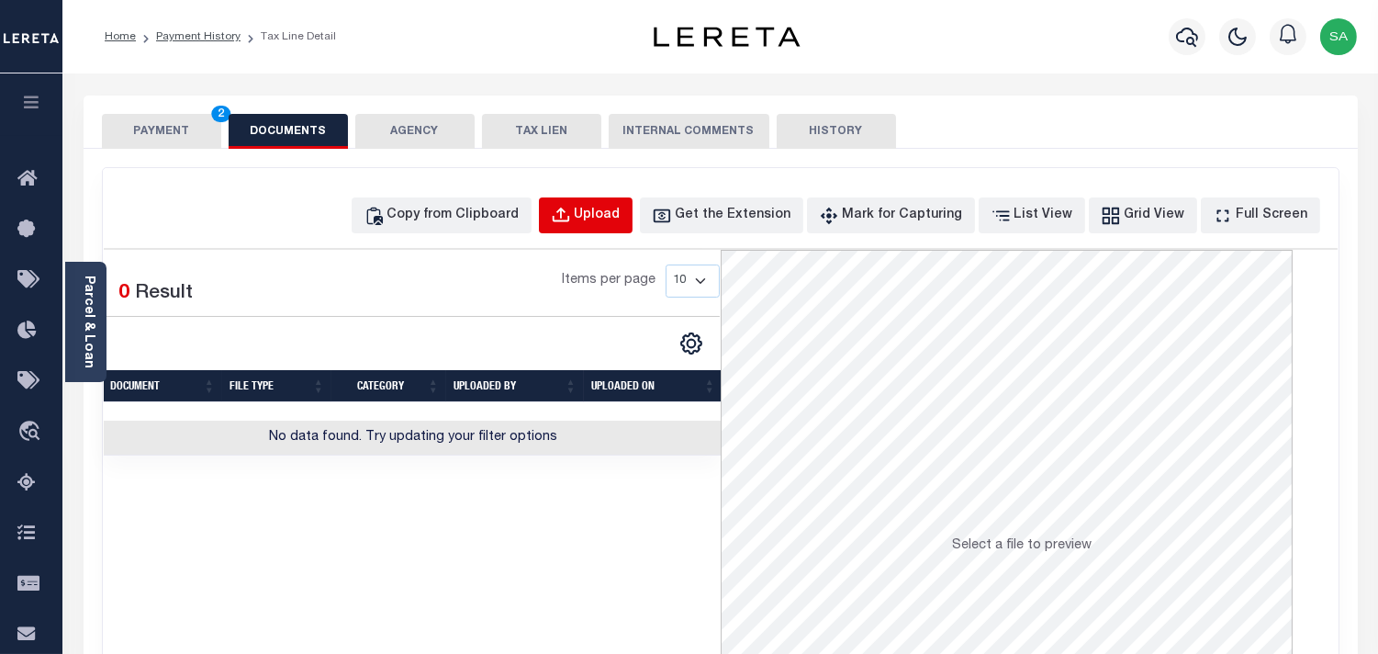
click at [621, 217] on div "Upload" at bounding box center [598, 216] width 46 height 20
select select "POP"
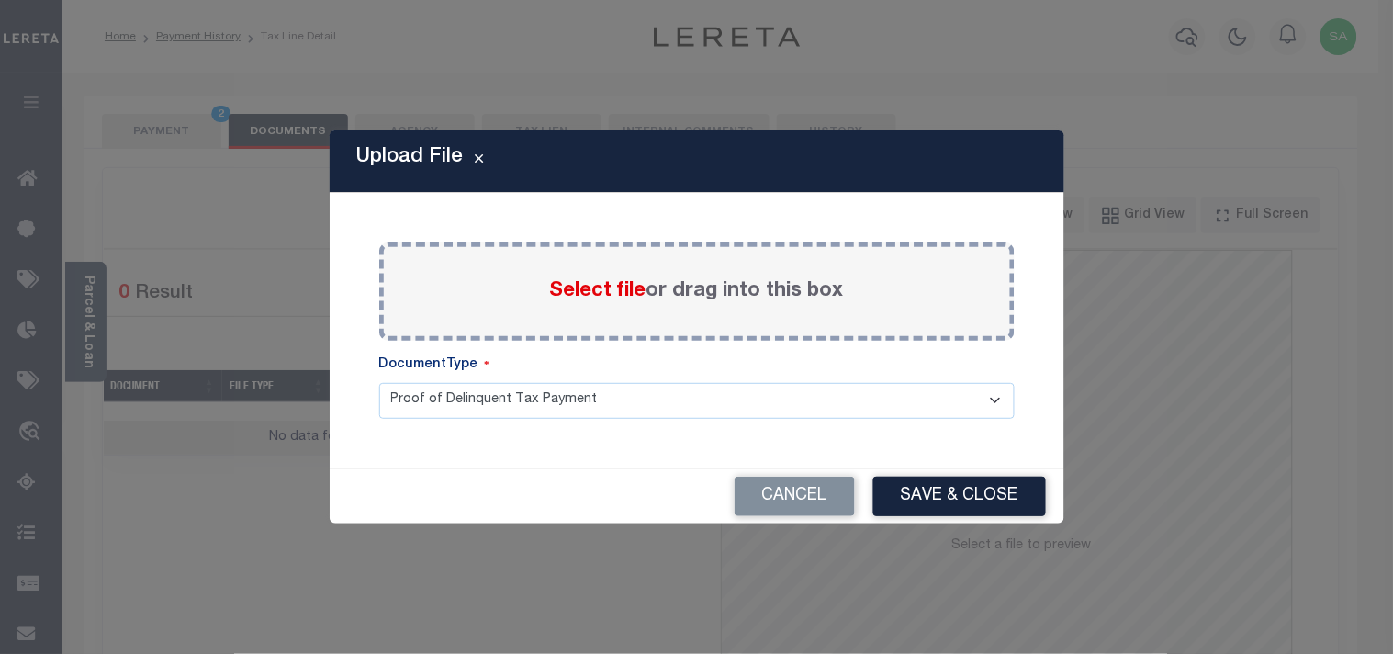
click at [592, 287] on span "Select file" at bounding box center [598, 291] width 96 height 20
click at [0, 0] on input "Select file or drag into this box" at bounding box center [0, 0] width 0 height 0
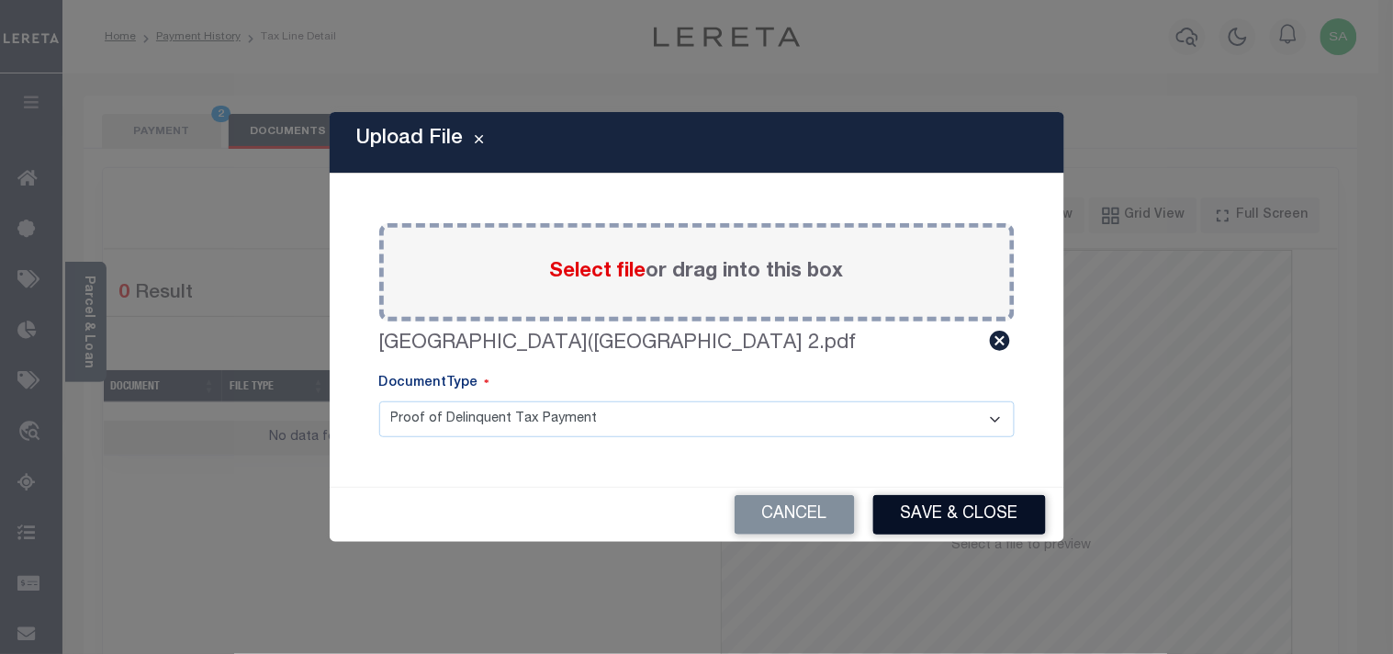
click at [930, 507] on button "Save & Close" at bounding box center [959, 514] width 173 height 39
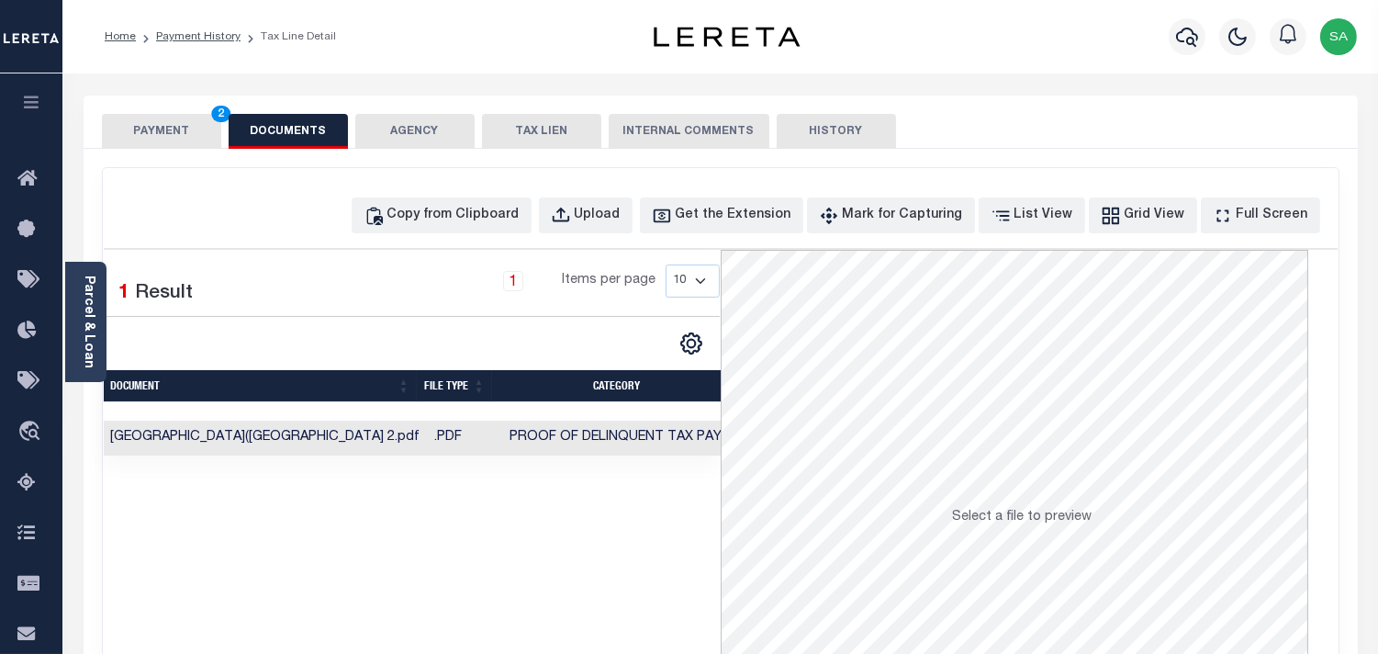
click at [106, 127] on button "PAYMENT 2" at bounding box center [161, 131] width 119 height 35
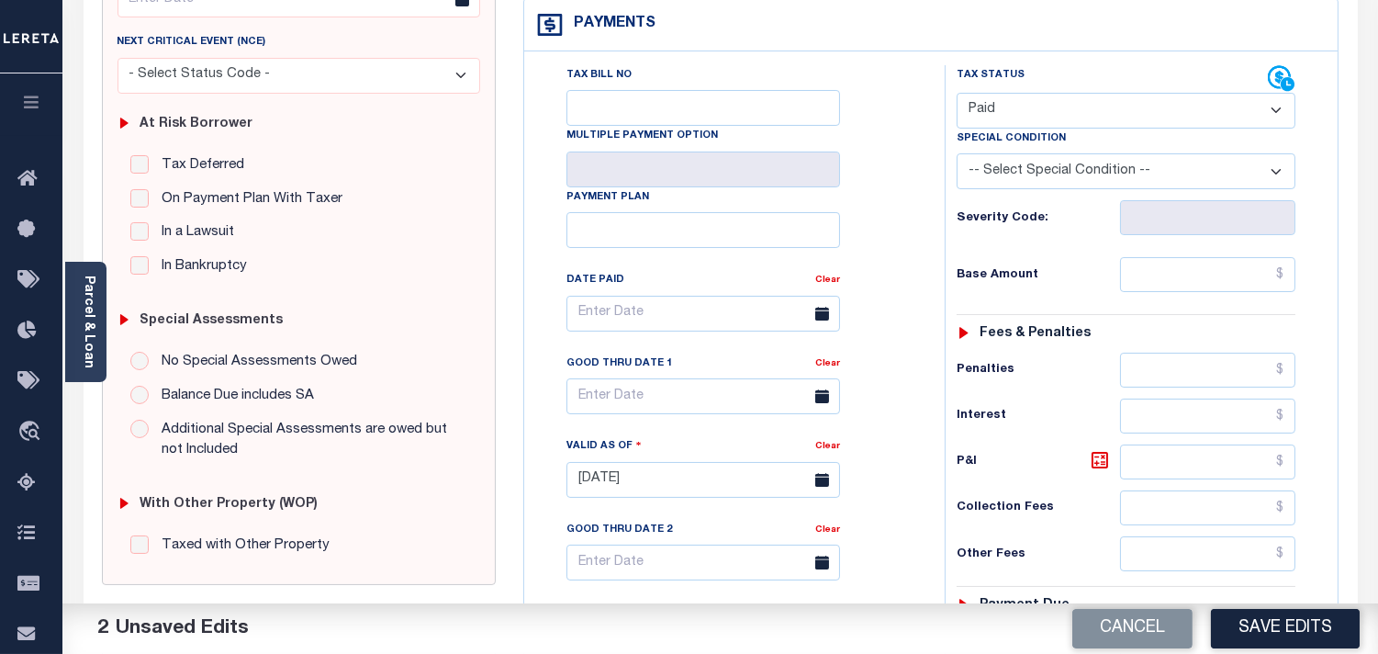
scroll to position [713, 0]
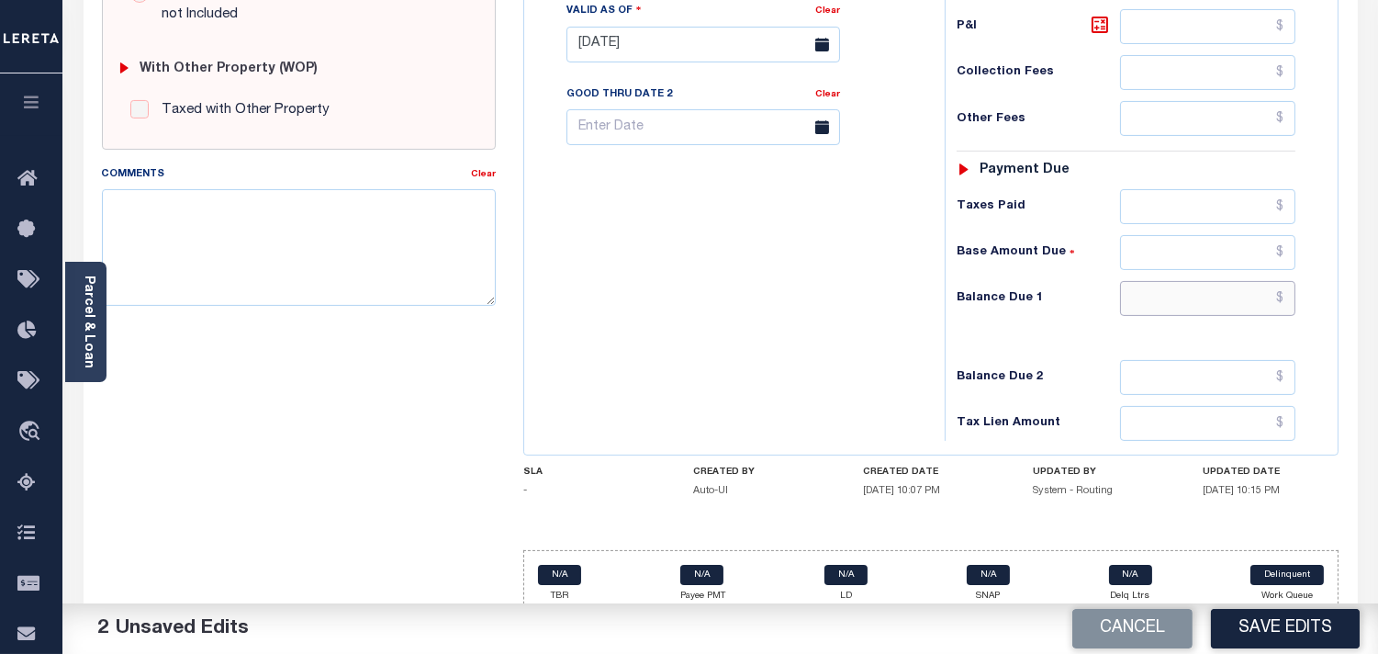
click at [1246, 291] on input "text" at bounding box center [1207, 298] width 175 height 35
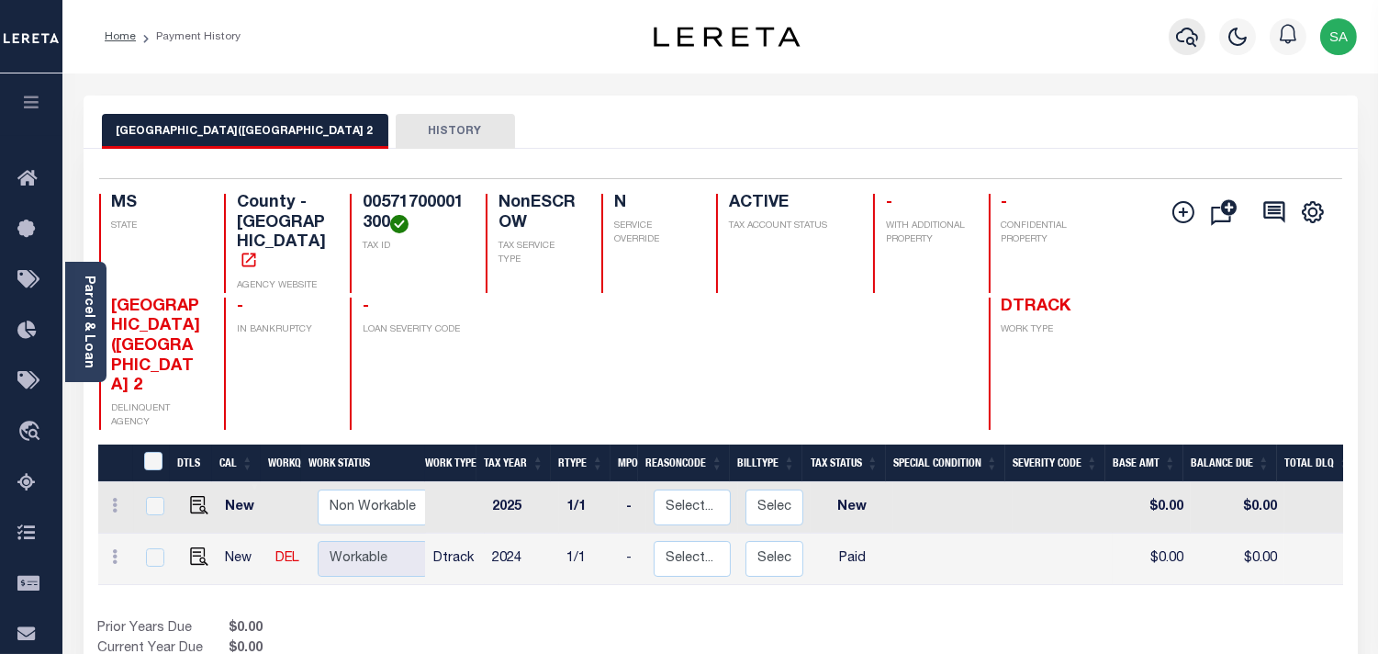
click at [1177, 34] on icon "button" at bounding box center [1187, 37] width 22 height 22
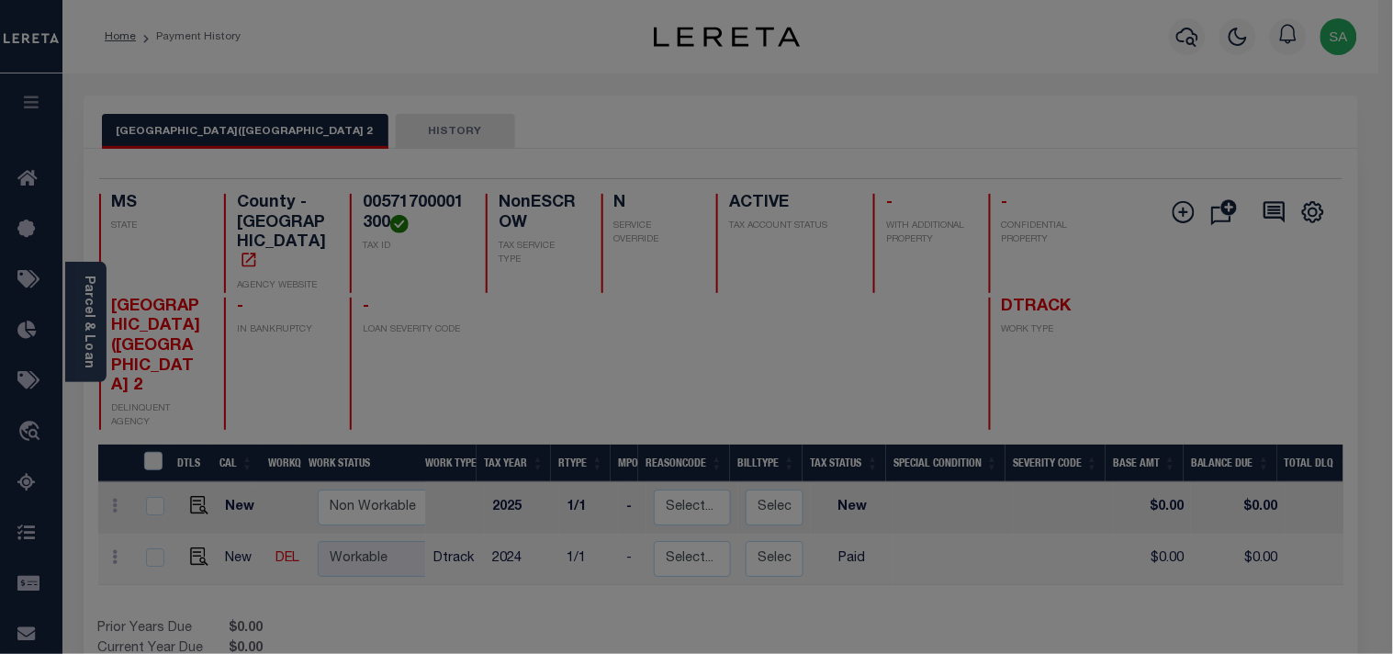
click at [0, 0] on input "text" at bounding box center [0, 0] width 0 height 0
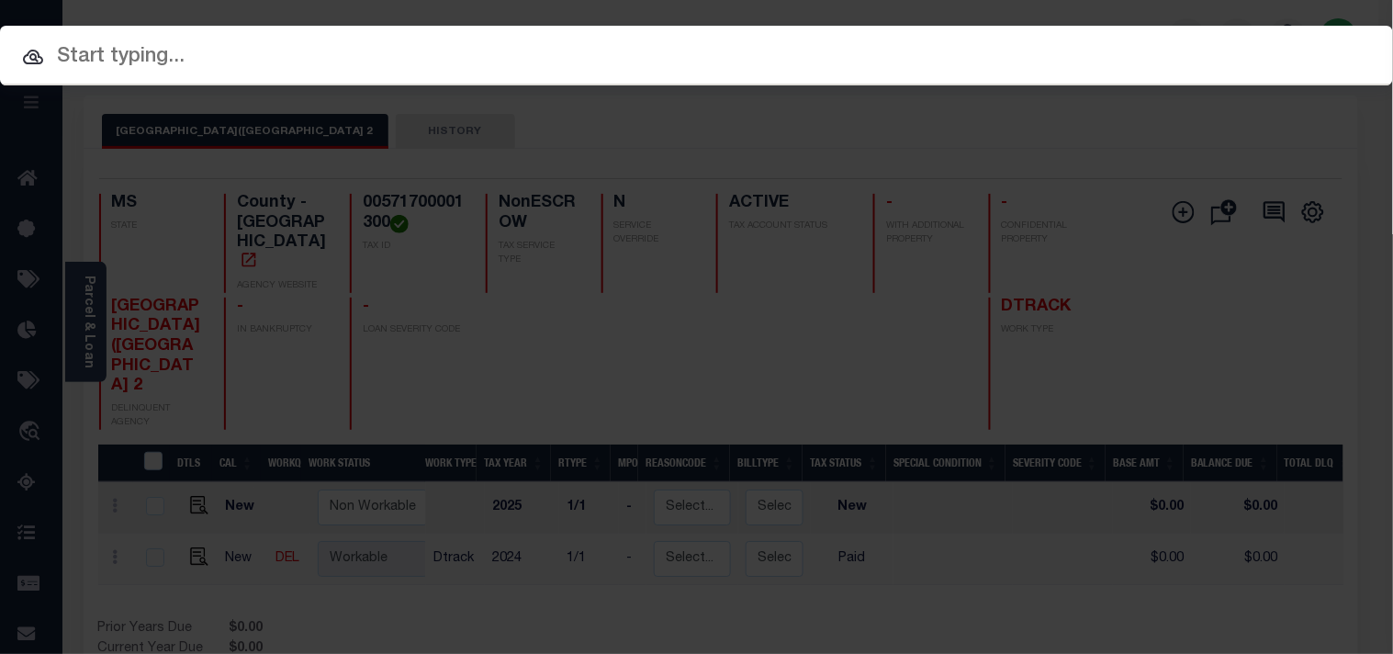
paste input "1050014588"
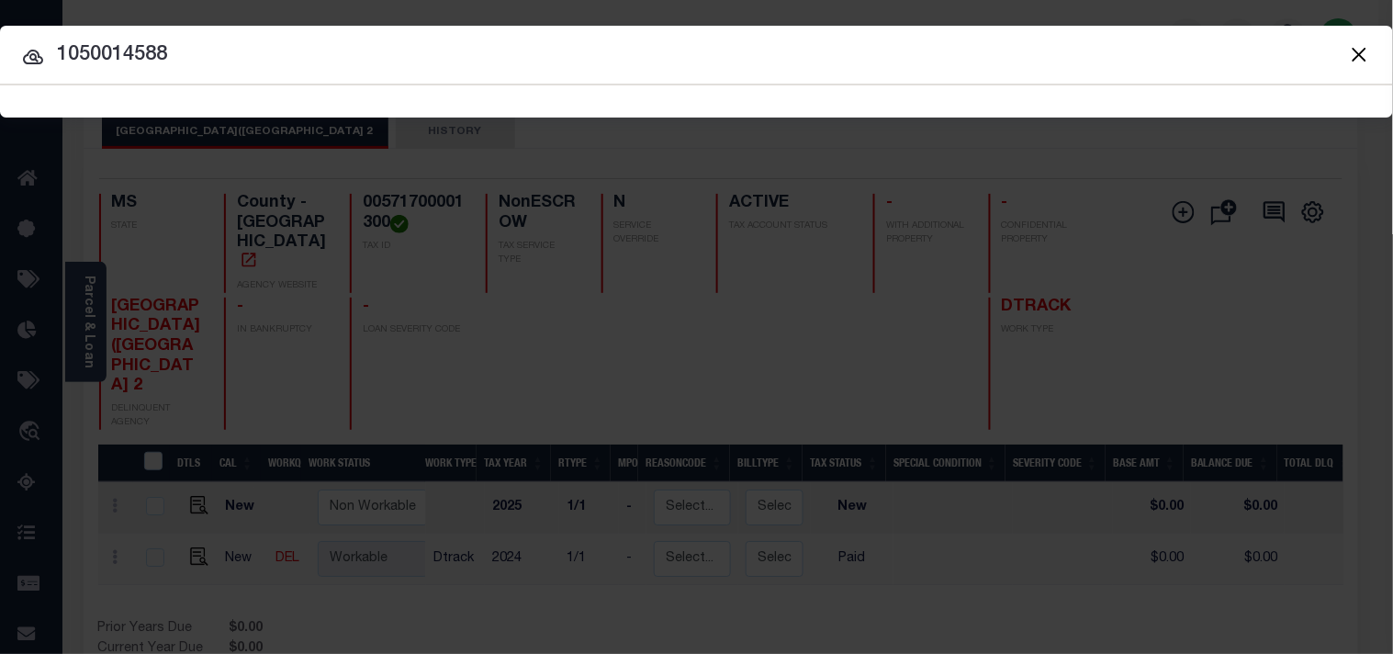
type input "1050014588"
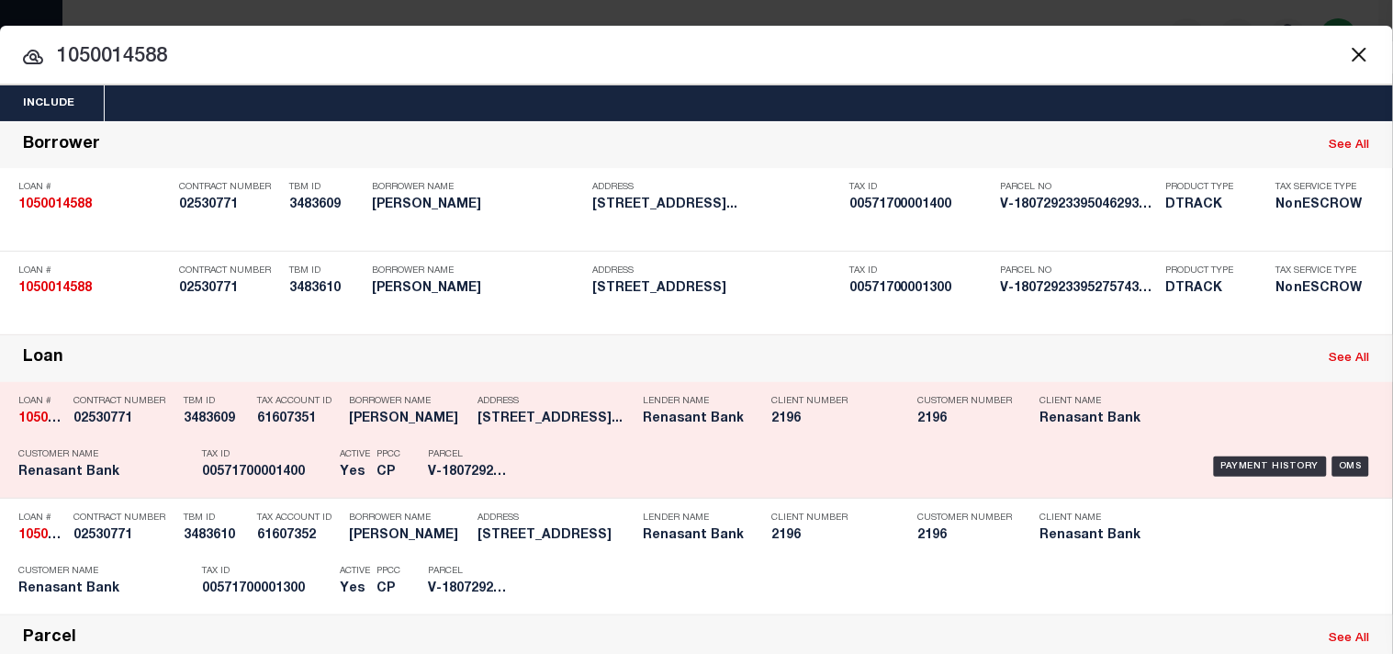
click at [287, 460] on p "Tax ID" at bounding box center [266, 454] width 129 height 11
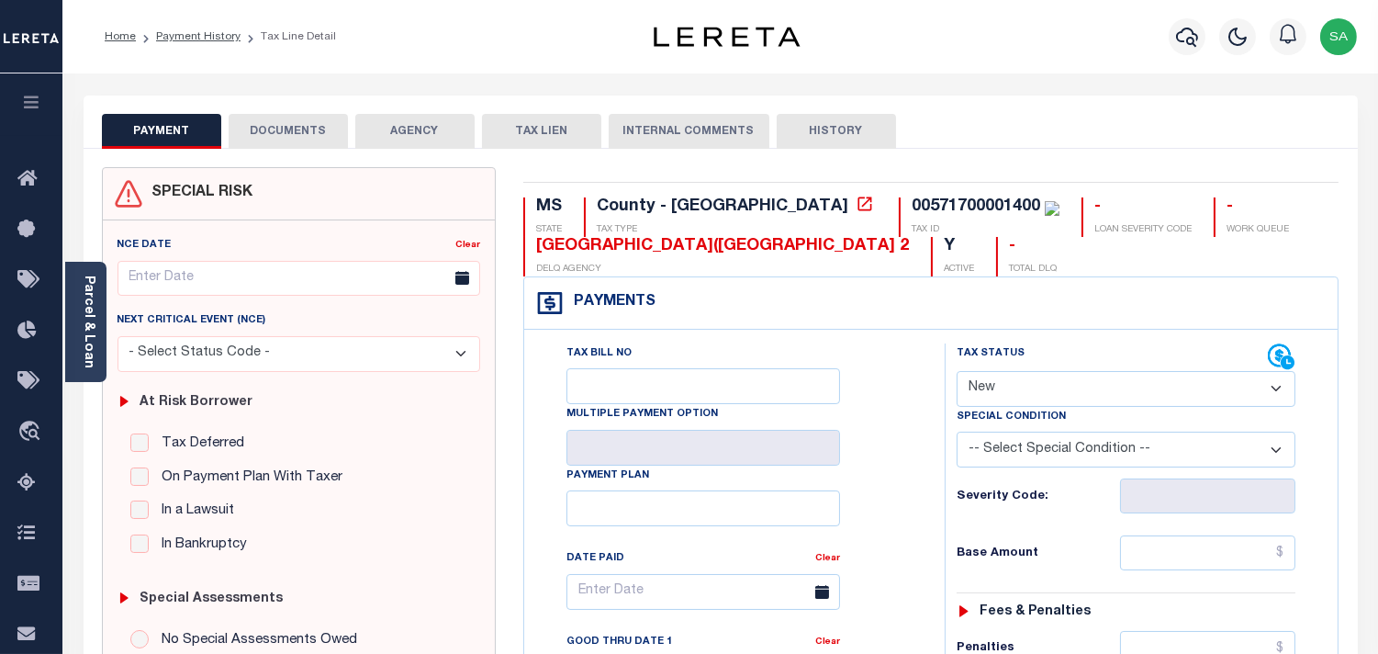
drag, startPoint x: 1011, startPoint y: 386, endPoint x: 1011, endPoint y: 398, distance: 12.9
click at [1011, 386] on select "- Select Status Code - Open Due/Unpaid Paid Incomplete No Tax Due Internal Refu…" at bounding box center [1126, 389] width 339 height 36
select select "PYD"
click at [957, 372] on select "- Select Status Code - Open Due/Unpaid Paid Incomplete No Tax Due Internal Refu…" at bounding box center [1126, 389] width 339 height 36
type input "[DATE]"
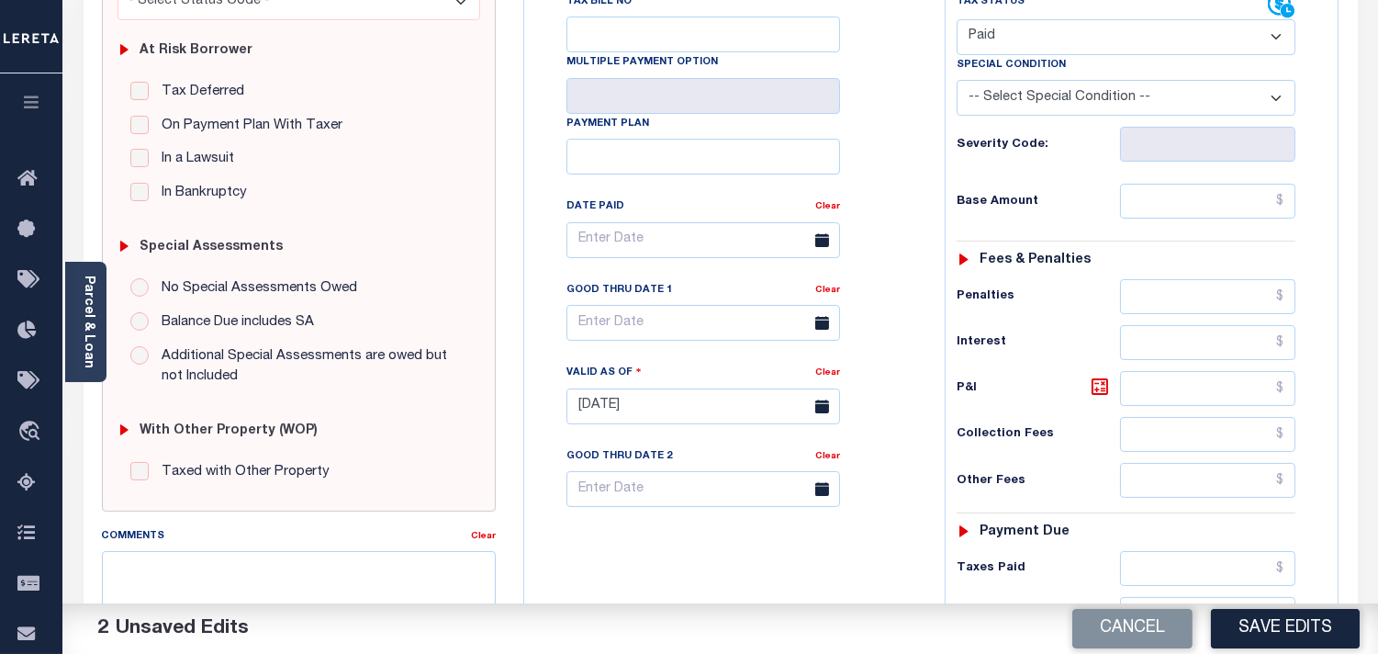
scroll to position [510, 0]
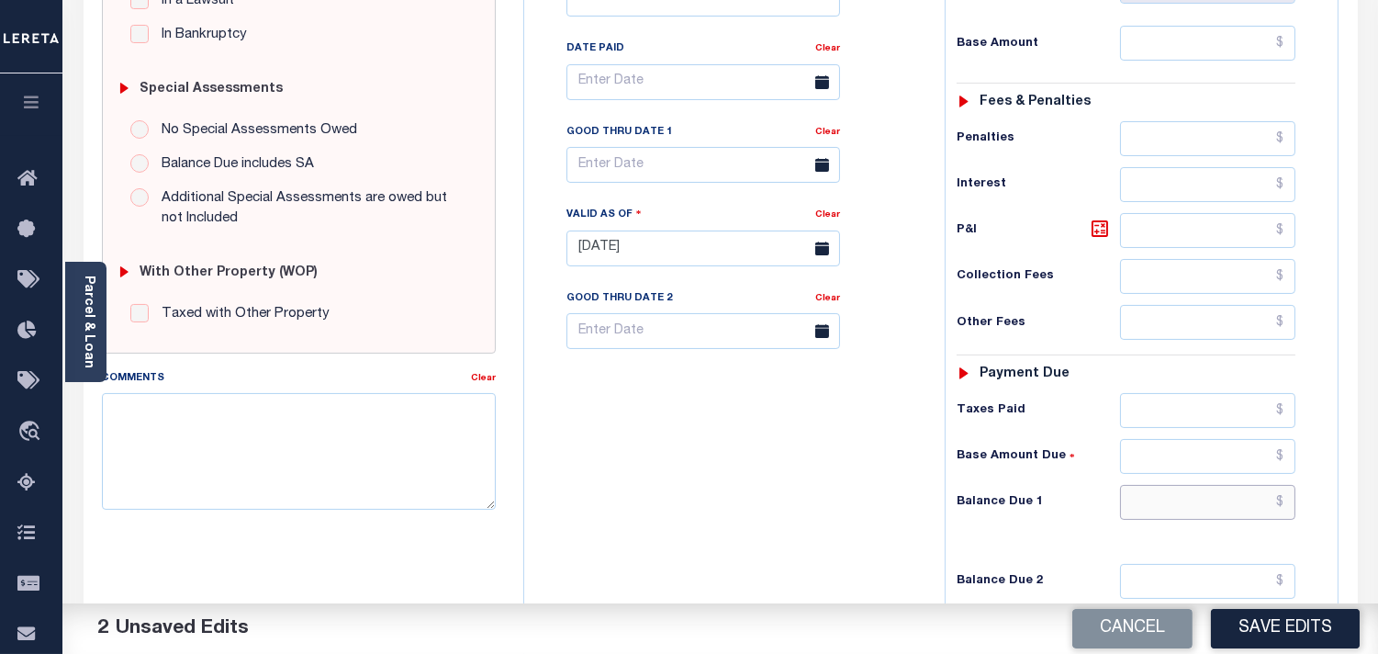
click at [1188, 516] on input "text" at bounding box center [1207, 502] width 175 height 35
type input "$0.00"
click at [663, 413] on div "Tax Bill No Multiple Payment Option Payment Plan Clear" at bounding box center [730, 239] width 402 height 811
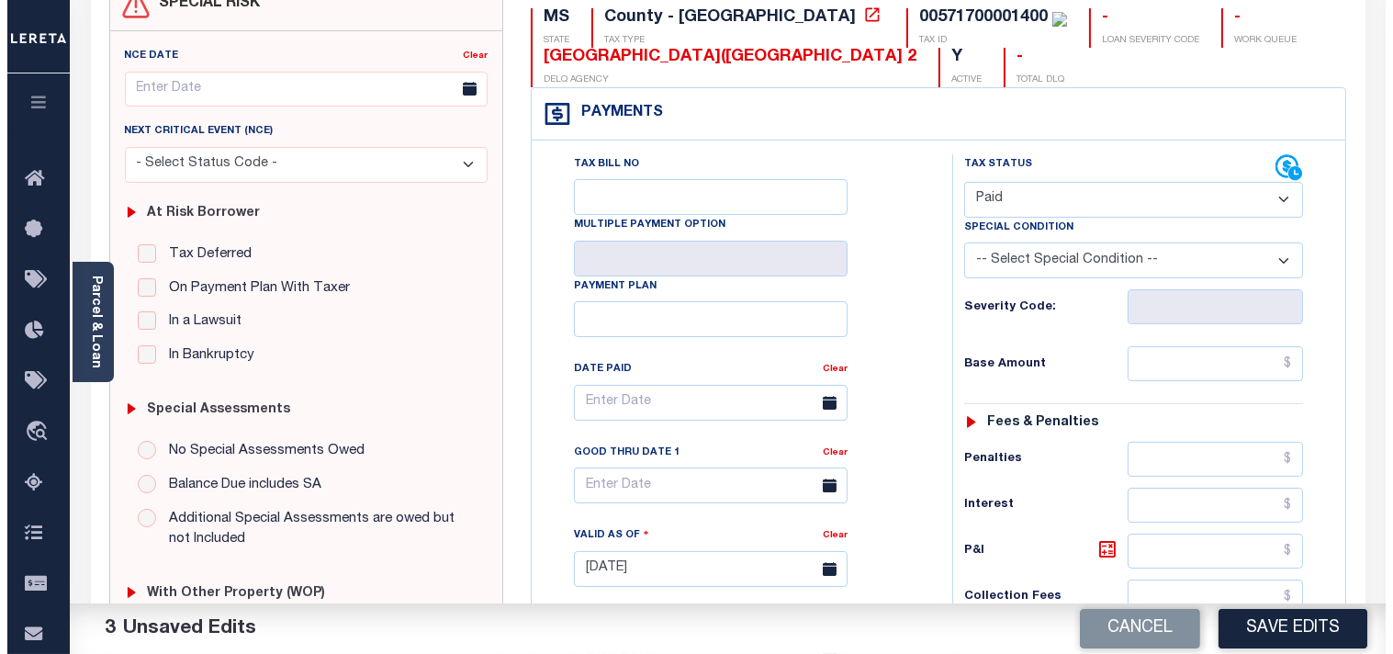
scroll to position [0, 0]
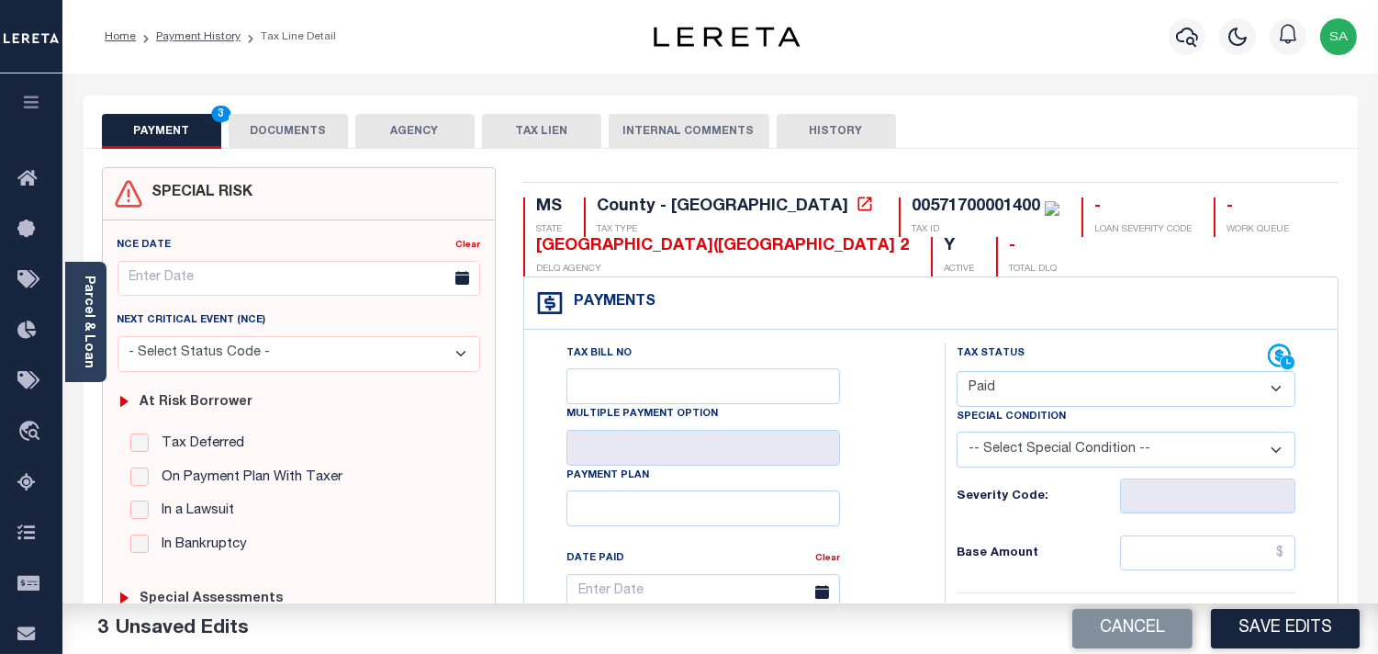
click at [314, 134] on button "DOCUMENTS" at bounding box center [288, 131] width 119 height 35
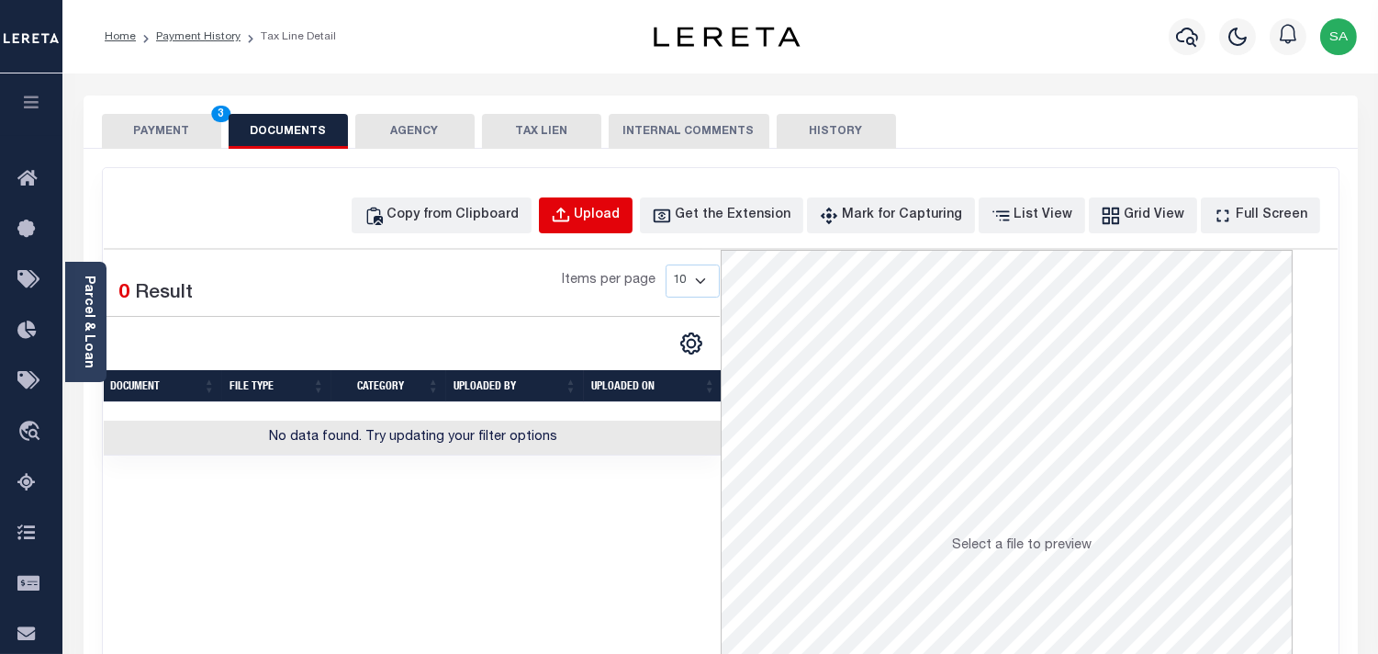
click at [621, 212] on div "Upload" at bounding box center [598, 216] width 46 height 20
select select "POP"
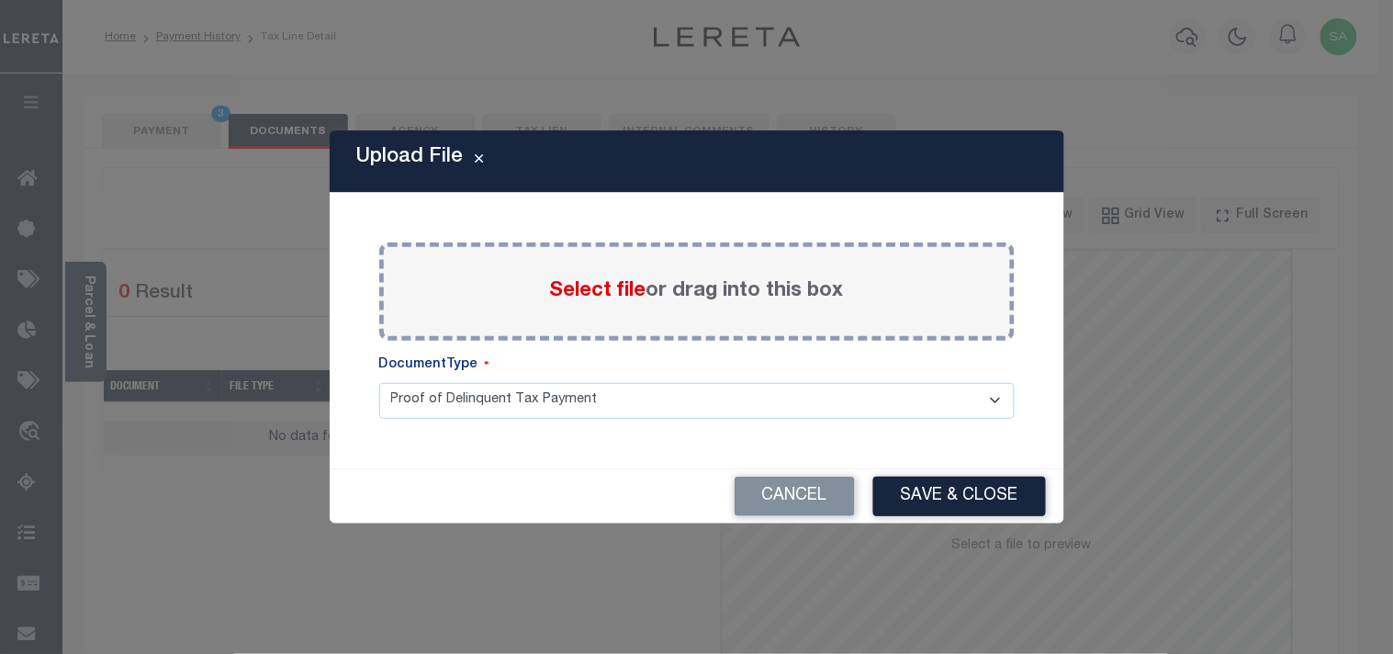
click at [567, 287] on span "Select file" at bounding box center [598, 291] width 96 height 20
click at [0, 0] on input "Select file or drag into this box" at bounding box center [0, 0] width 0 height 0
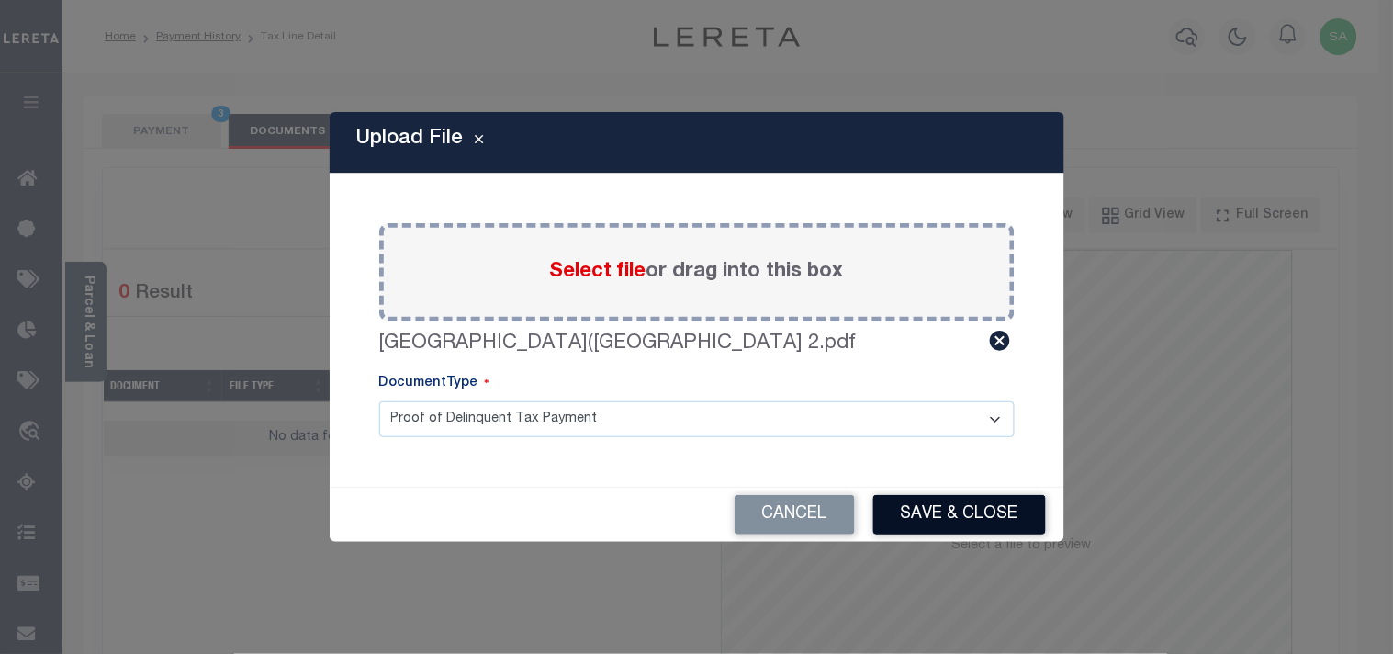
click at [973, 518] on button "Save & Close" at bounding box center [959, 514] width 173 height 39
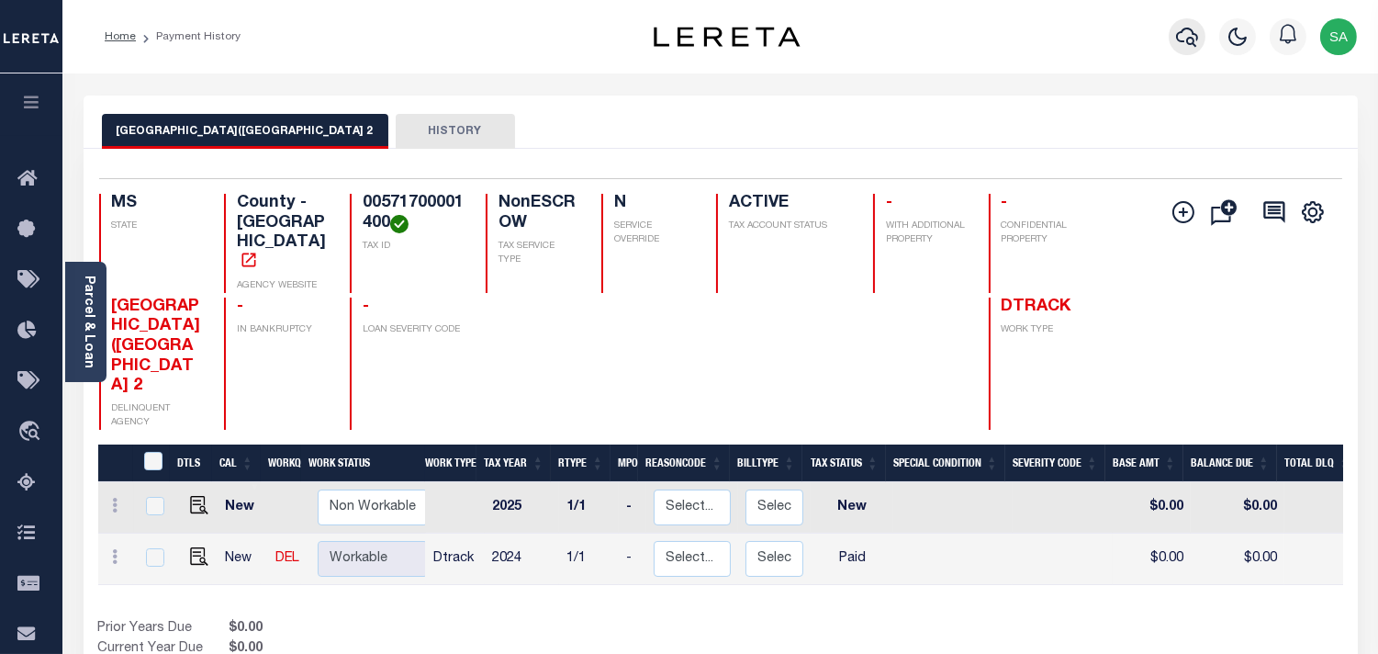
click at [1180, 31] on icon "button" at bounding box center [1187, 37] width 22 height 22
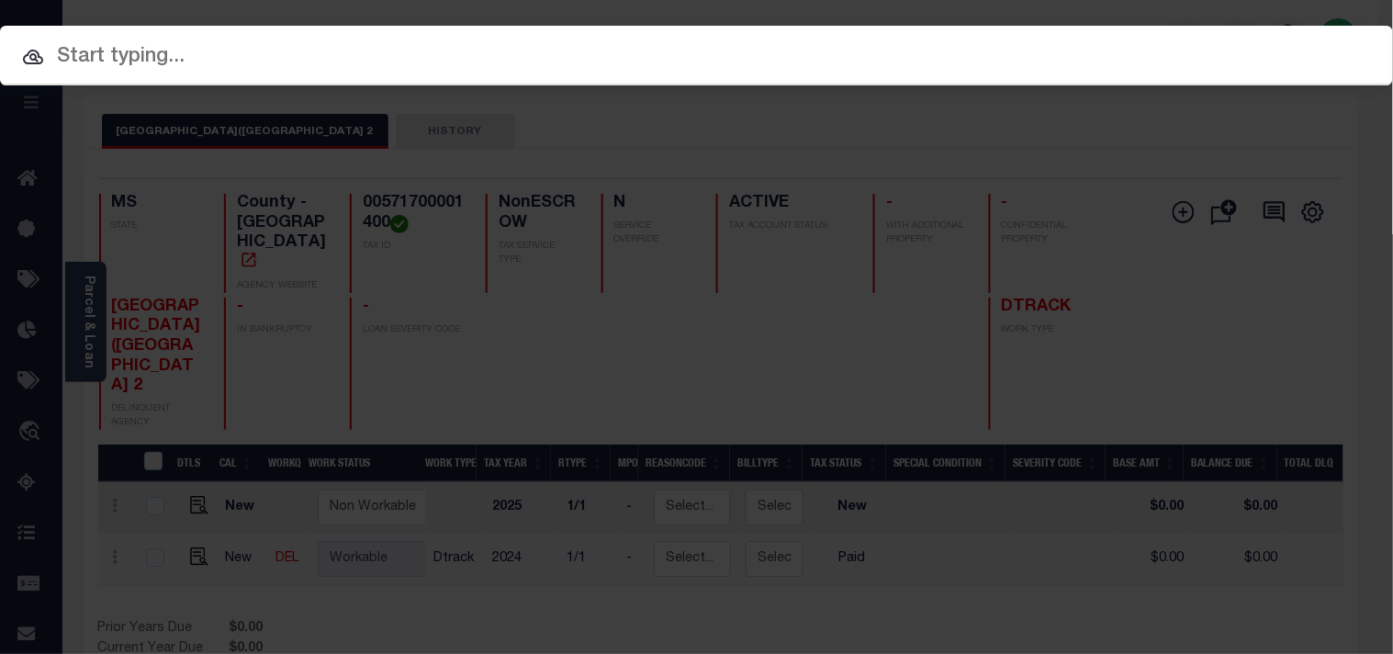
click at [1117, 41] on input "text" at bounding box center [696, 57] width 1393 height 32
paste input "1050005465"
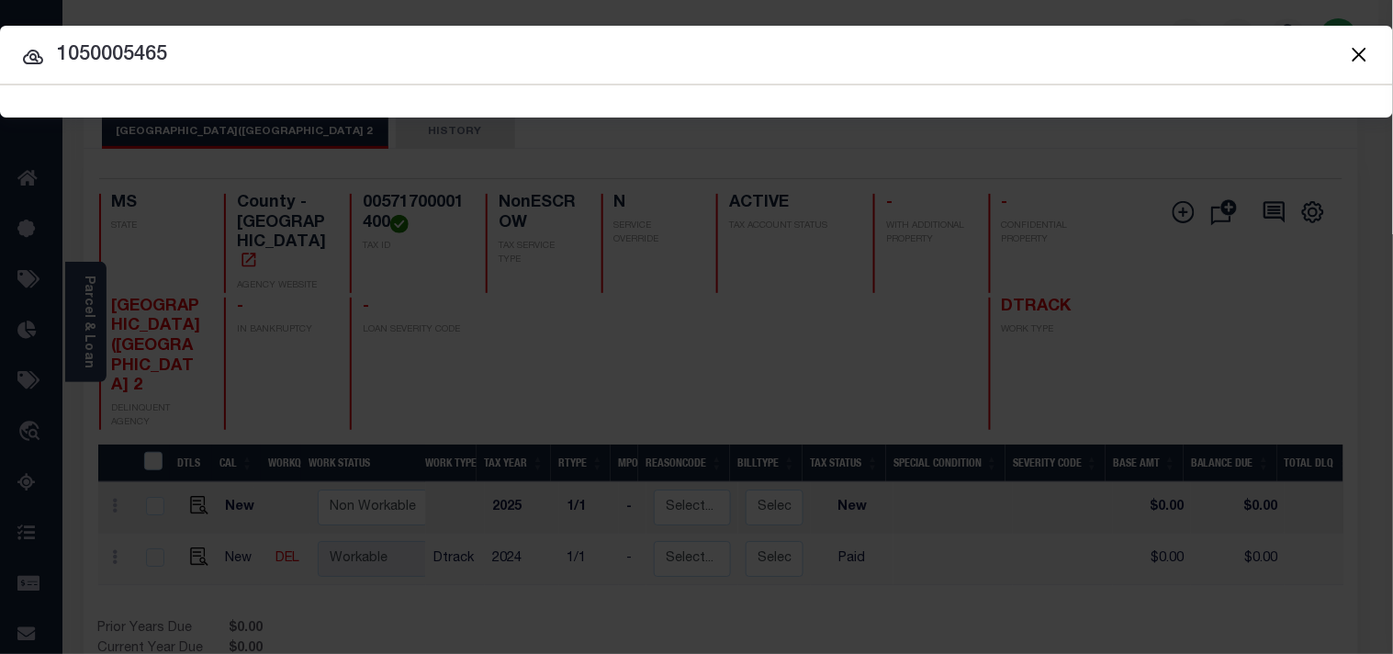
type input "1050005465"
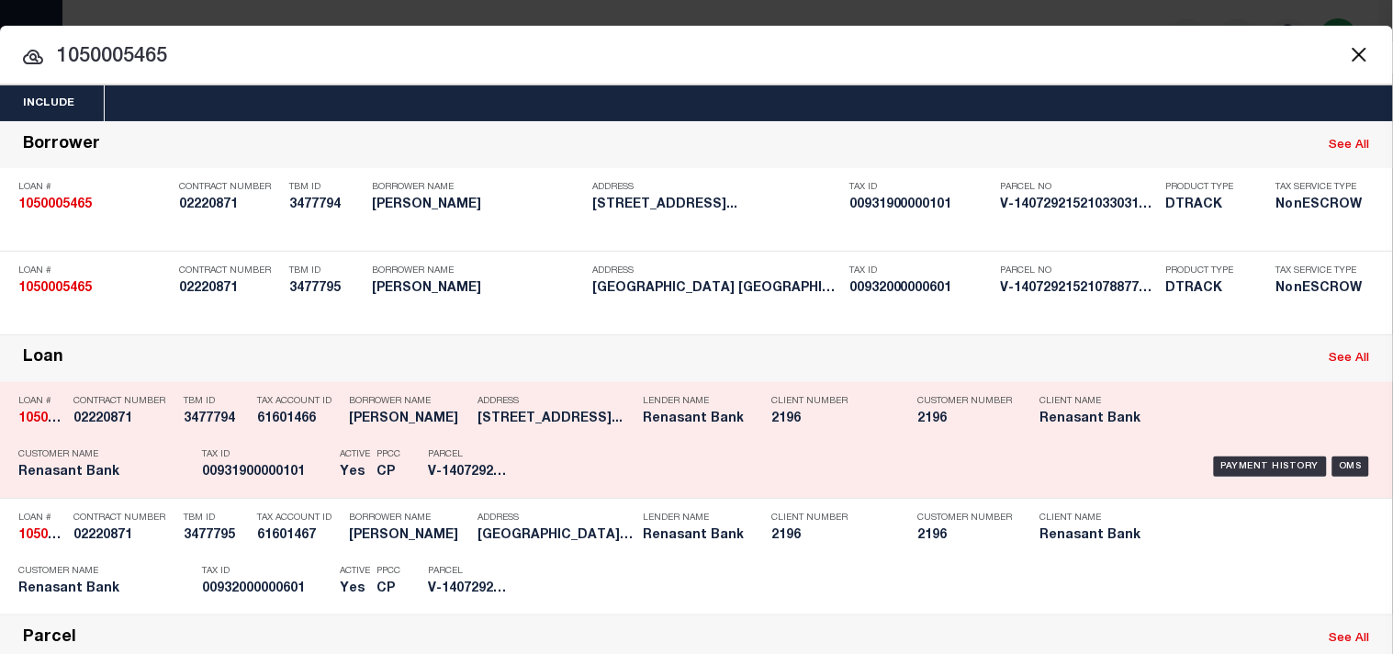
click at [324, 493] on div "Tax ID 00931900000101" at bounding box center [266, 466] width 129 height 53
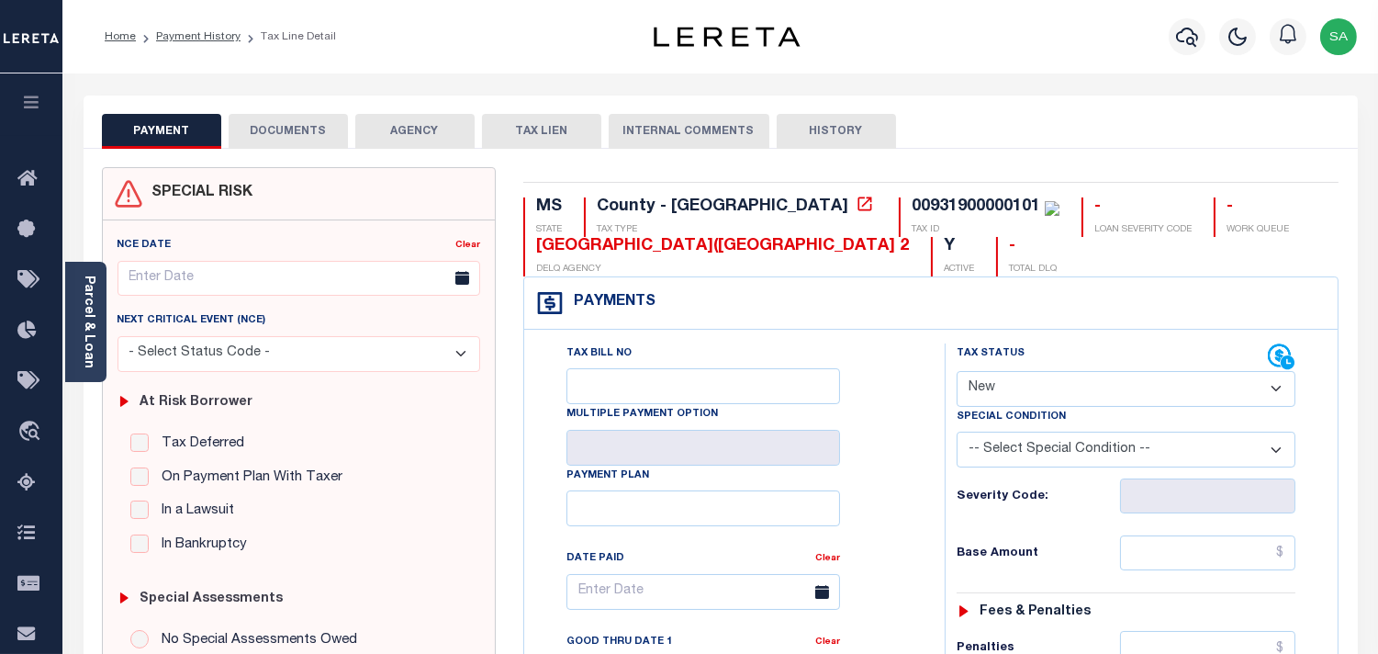
click at [1022, 387] on select "- Select Status Code - Open Due/Unpaid Paid Incomplete No Tax Due Internal Refu…" at bounding box center [1126, 389] width 339 height 36
select select "PYD"
click at [957, 372] on select "- Select Status Code - Open Due/Unpaid Paid Incomplete No Tax Due Internal Refu…" at bounding box center [1126, 389] width 339 height 36
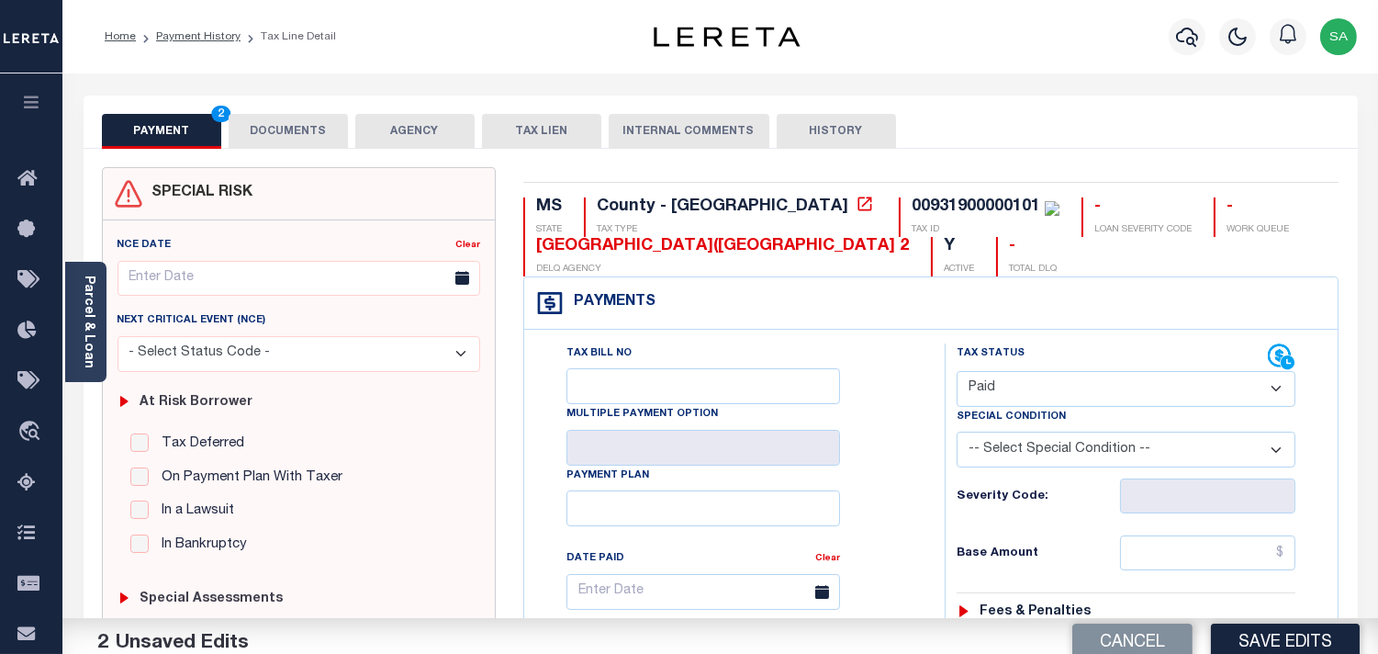
type input "09/03/2025"
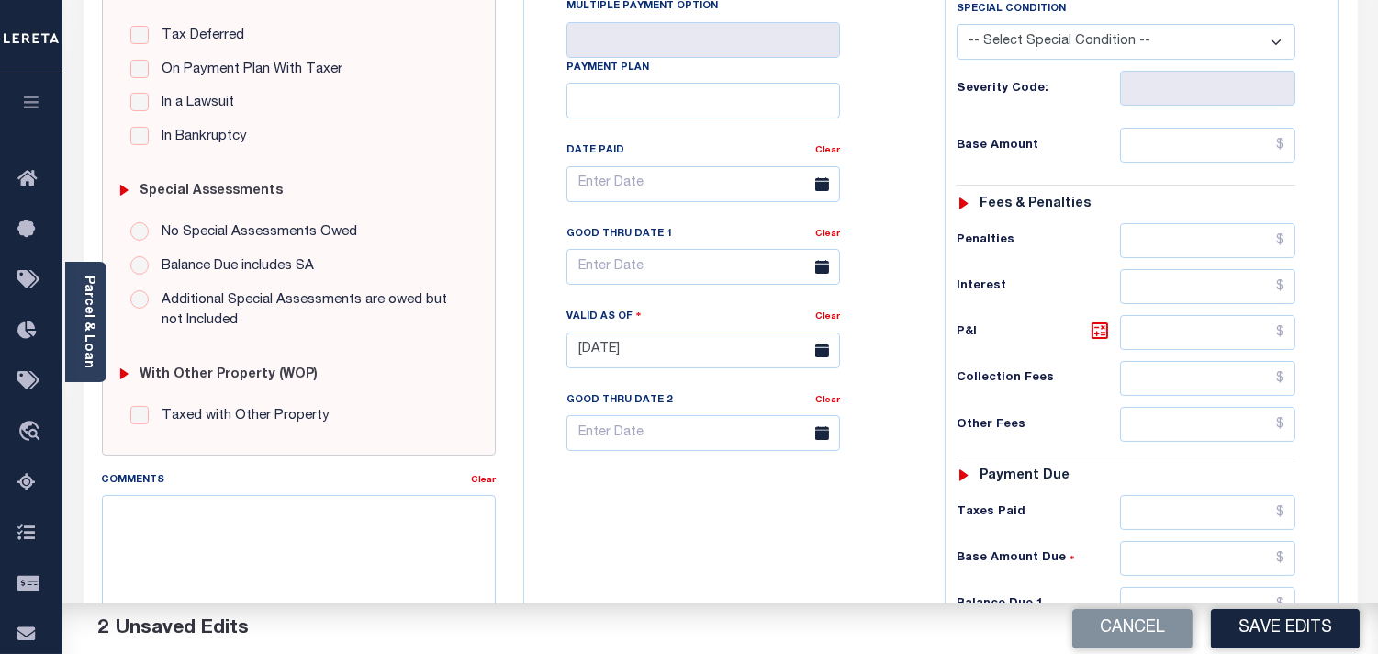
scroll to position [739, 0]
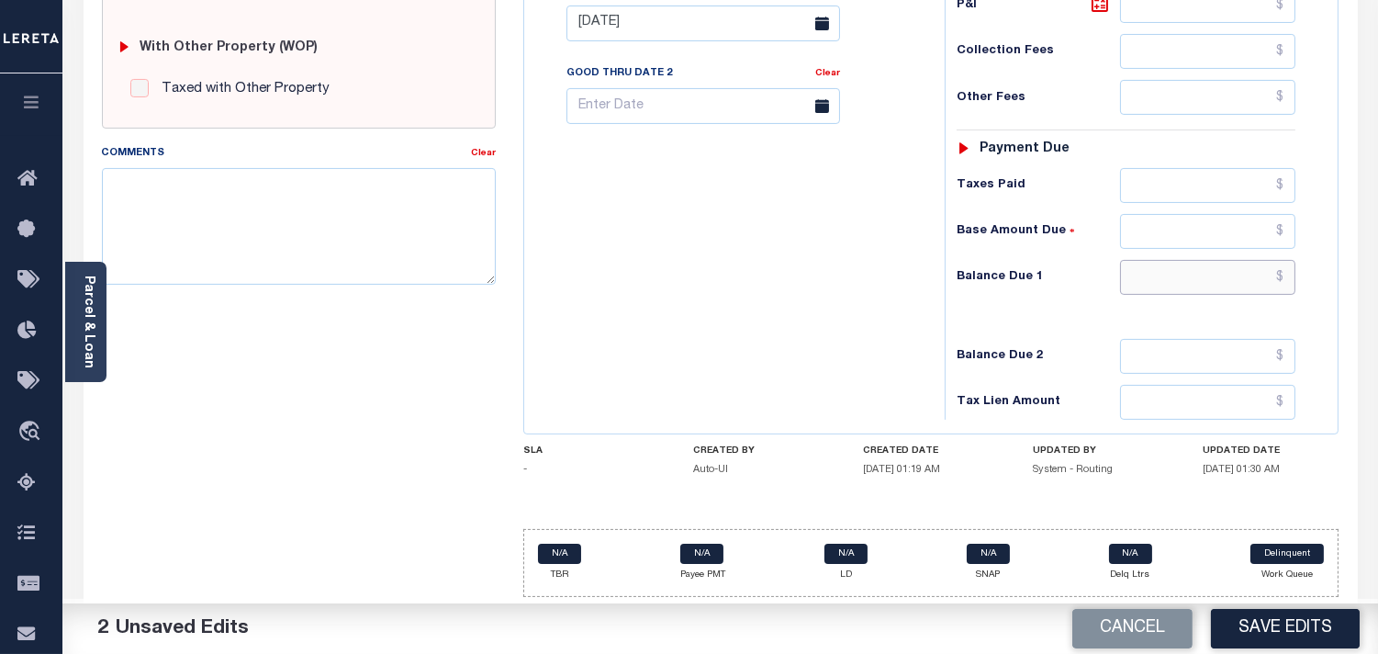
click at [1254, 276] on input "text" at bounding box center [1207, 277] width 175 height 35
type input "$0.00"
click at [881, 297] on div "Tax Bill No Multiple Payment Option Payment Plan Clear" at bounding box center [730, 14] width 402 height 811
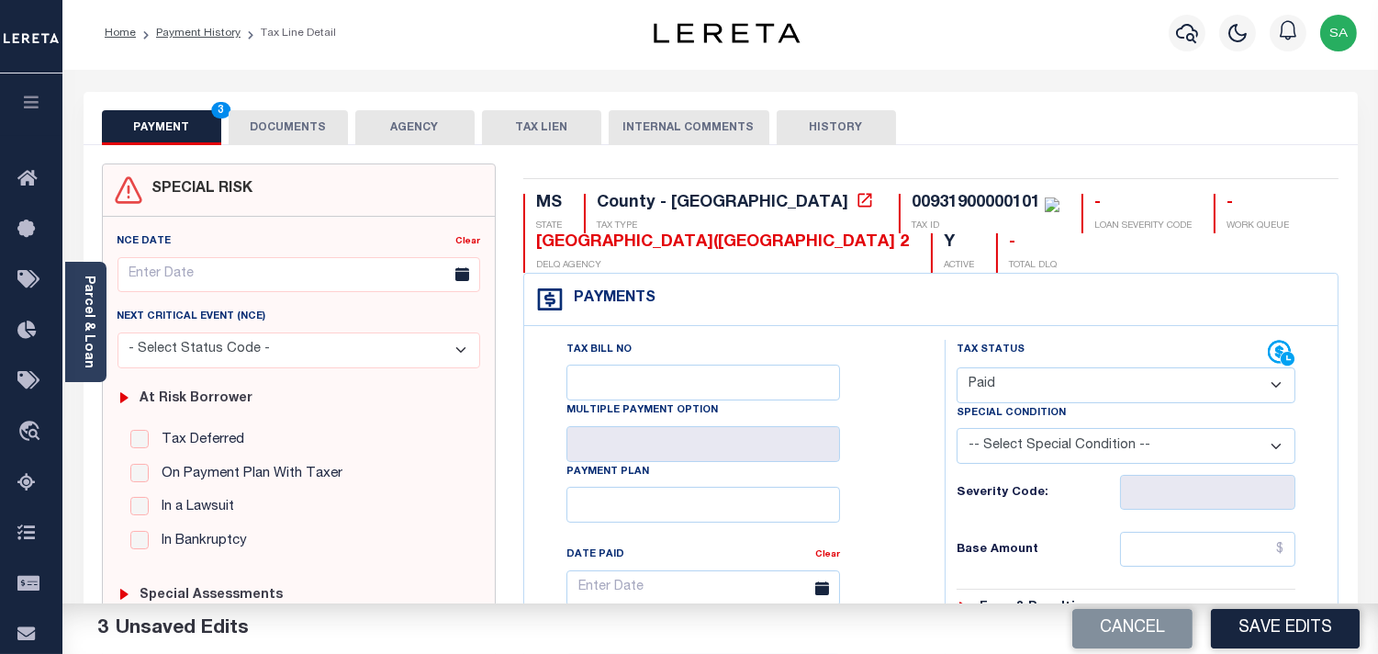
scroll to position [0, 0]
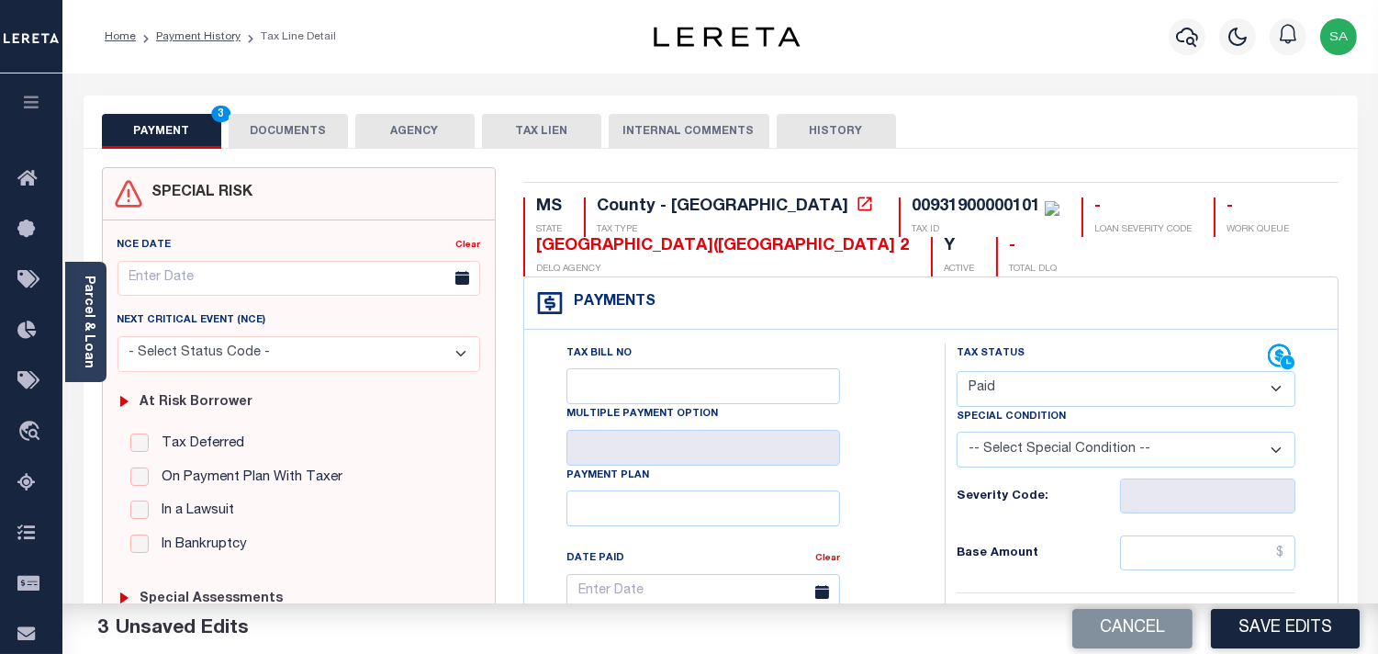
click at [298, 138] on button "DOCUMENTS" at bounding box center [288, 131] width 119 height 35
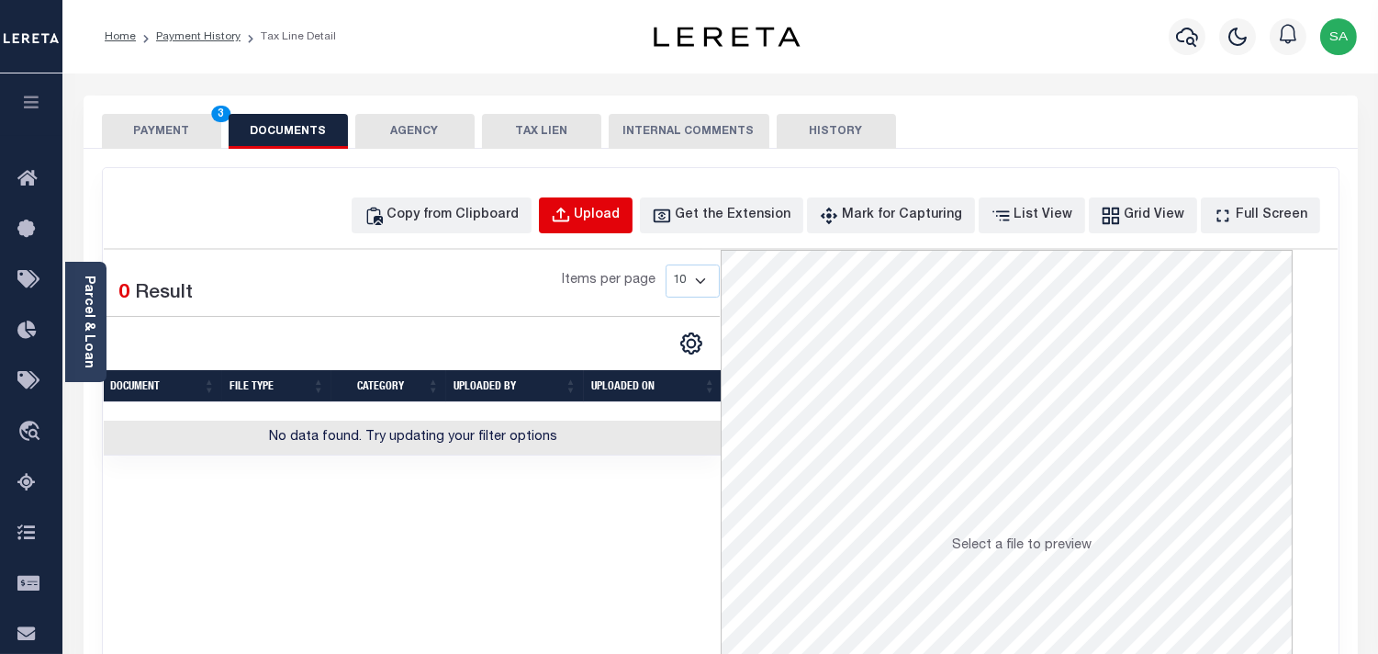
click at [621, 224] on div "Upload" at bounding box center [598, 216] width 46 height 20
select select "POP"
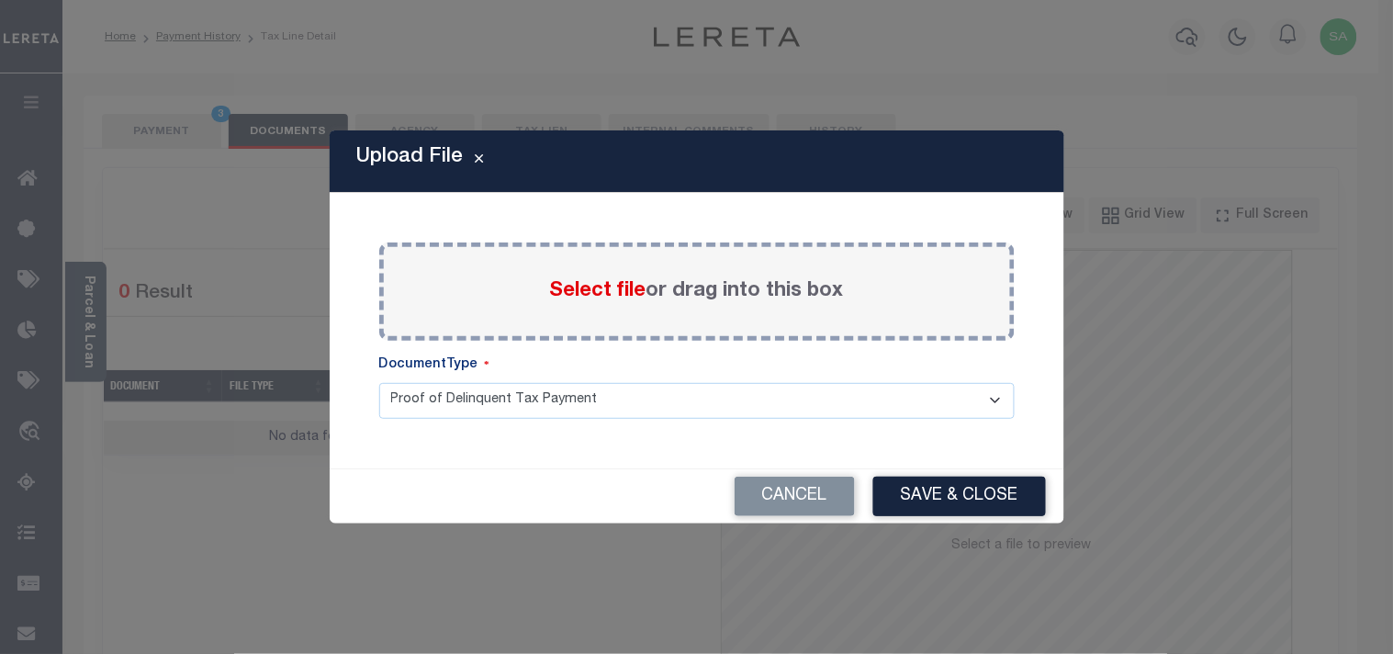
click at [600, 291] on span "Select file" at bounding box center [598, 291] width 96 height 20
click at [0, 0] on input "Select file or drag into this box" at bounding box center [0, 0] width 0 height 0
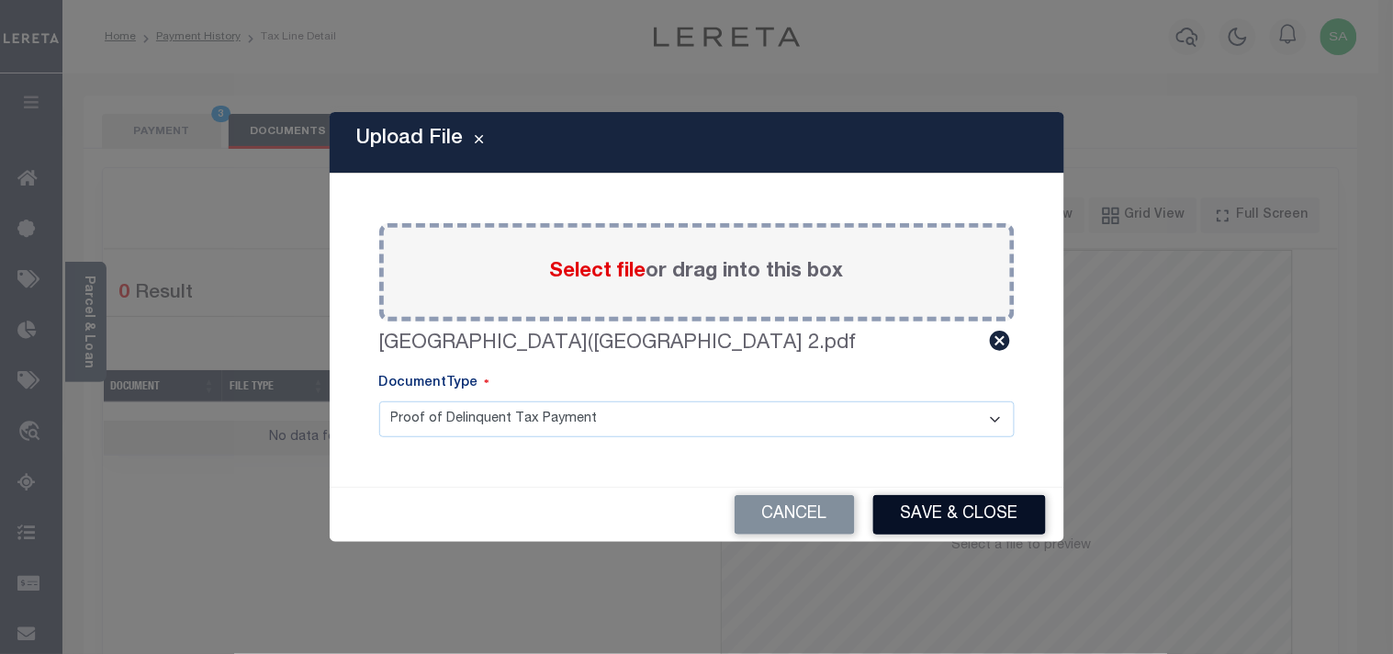
click at [929, 522] on button "Save & Close" at bounding box center [959, 514] width 173 height 39
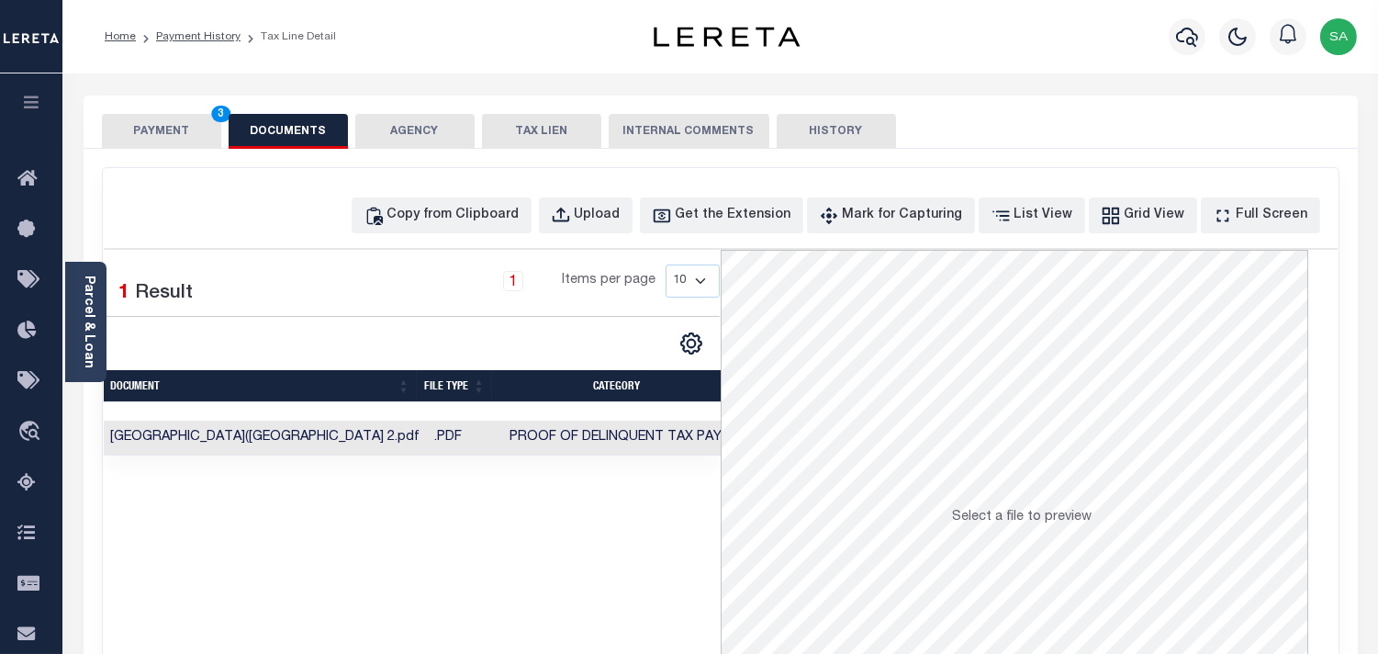
click at [191, 140] on button "PAYMENT 3" at bounding box center [161, 131] width 119 height 35
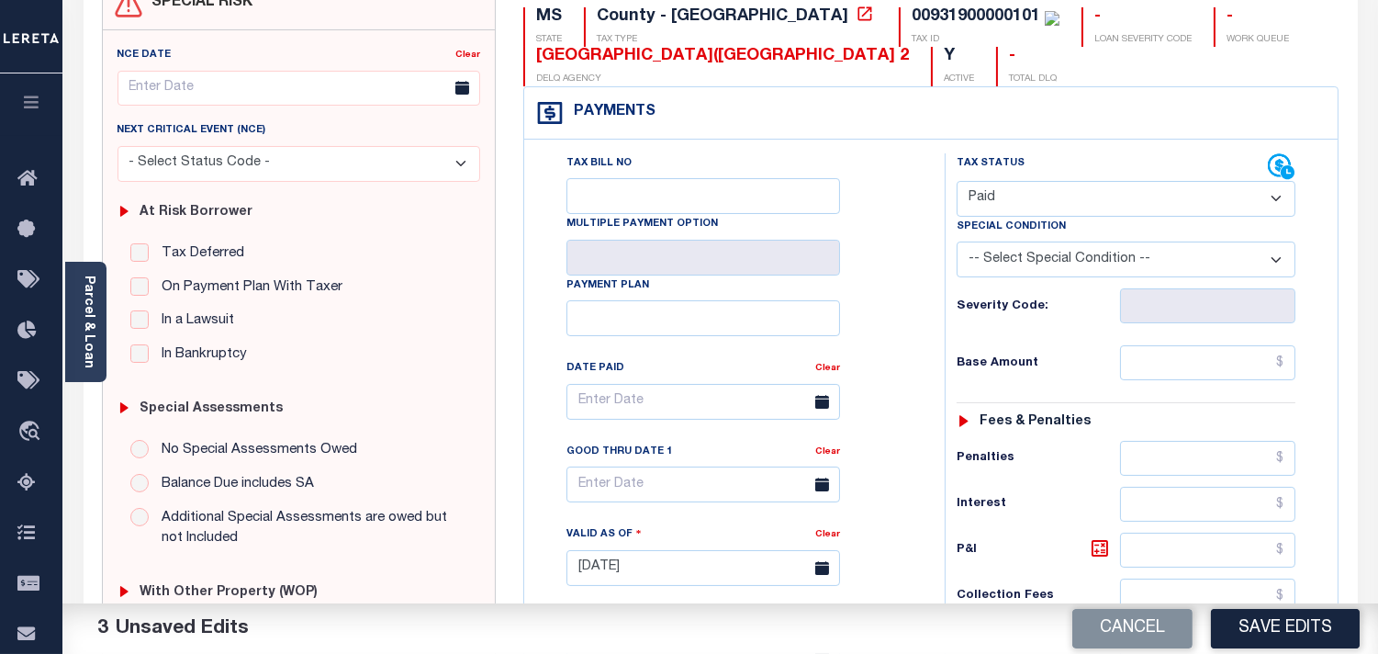
scroll to position [510, 0]
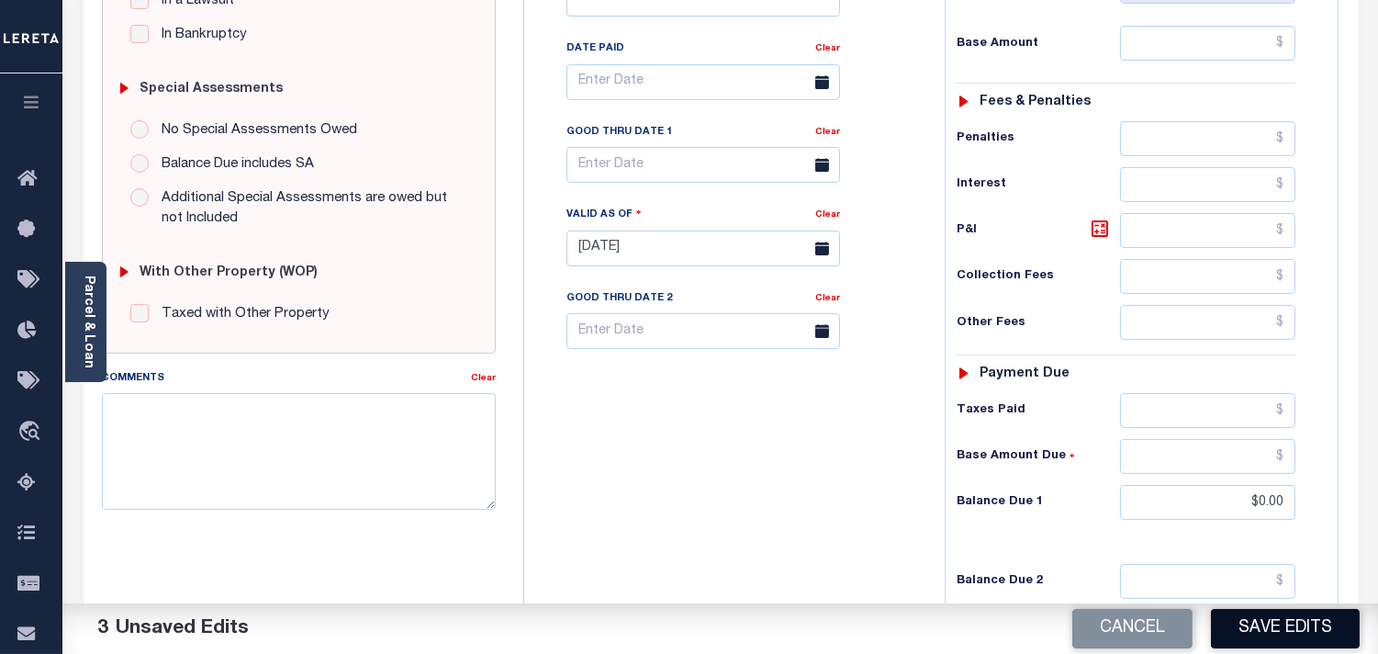
click at [1272, 630] on button "Save Edits" at bounding box center [1285, 628] width 149 height 39
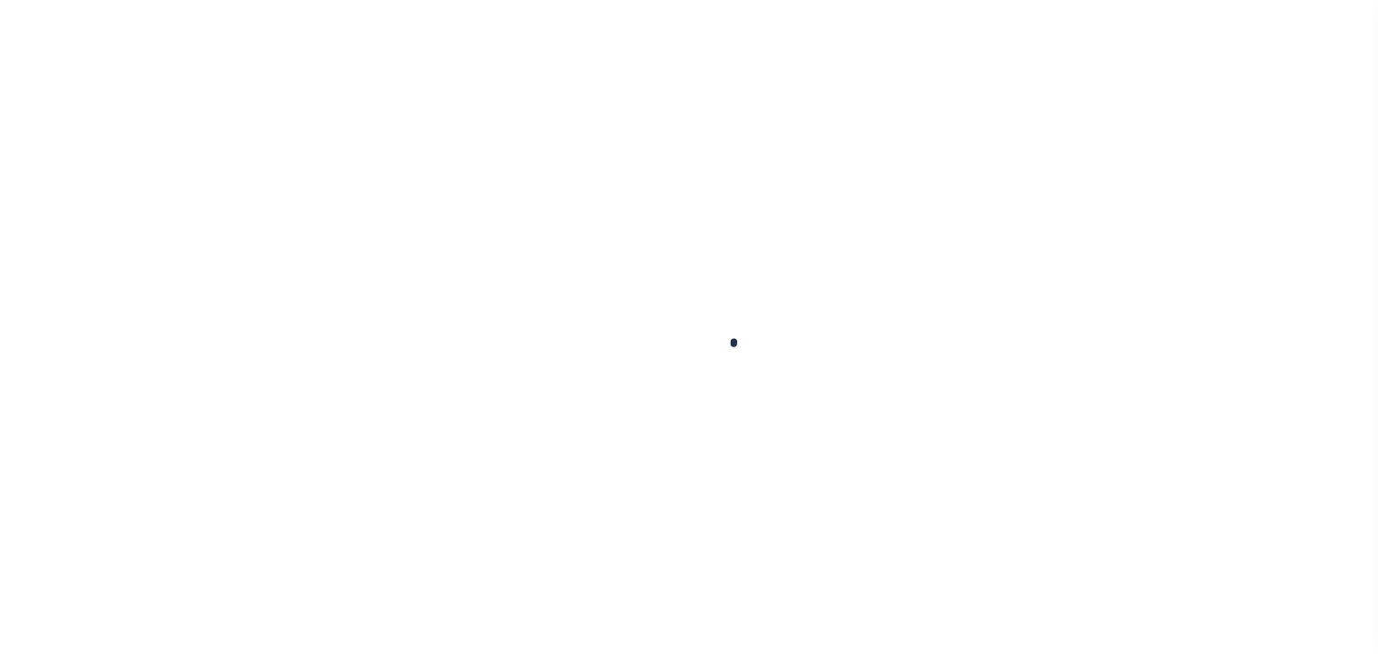
checkbox input "false"
type input "[DATE]"
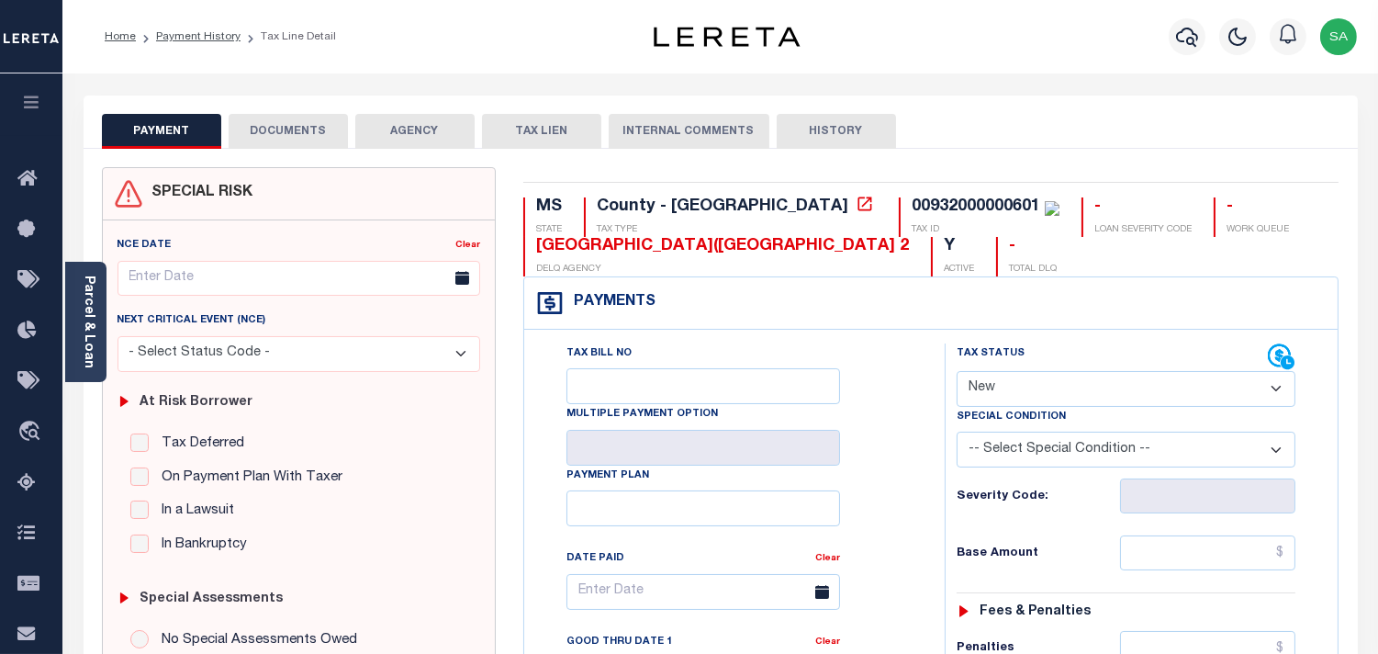
drag, startPoint x: 1006, startPoint y: 383, endPoint x: 1002, endPoint y: 401, distance: 18.9
click at [1004, 387] on select "- Select Status Code - Open Due/Unpaid Paid Incomplete No Tax Due Internal Refu…" at bounding box center [1126, 389] width 339 height 36
select select "PYD"
click at [957, 372] on select "- Select Status Code - Open Due/Unpaid Paid Incomplete No Tax Due Internal Refu…" at bounding box center [1126, 389] width 339 height 36
type input "[DATE]"
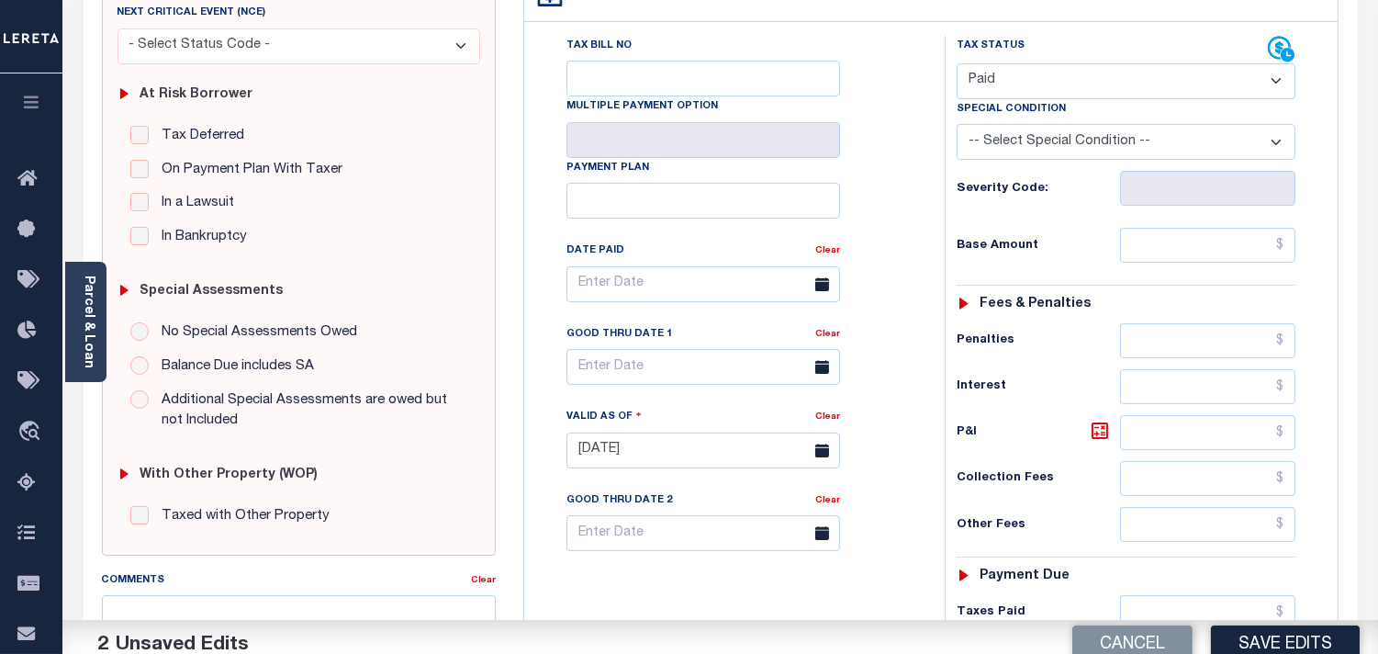
scroll to position [510, 0]
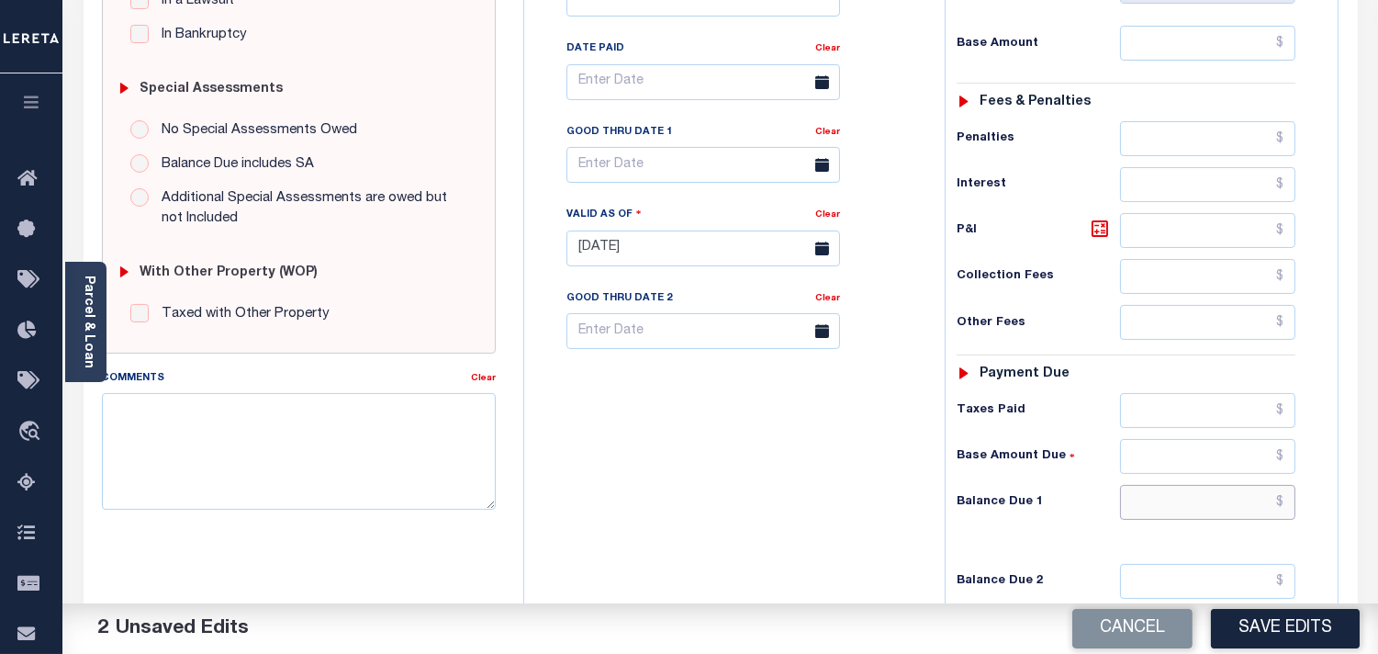
click at [1243, 509] on input "text" at bounding box center [1207, 502] width 175 height 35
type input "$0.00"
click at [796, 451] on div "Tax Bill No Multiple Payment Option Payment Plan Clear" at bounding box center [730, 239] width 402 height 811
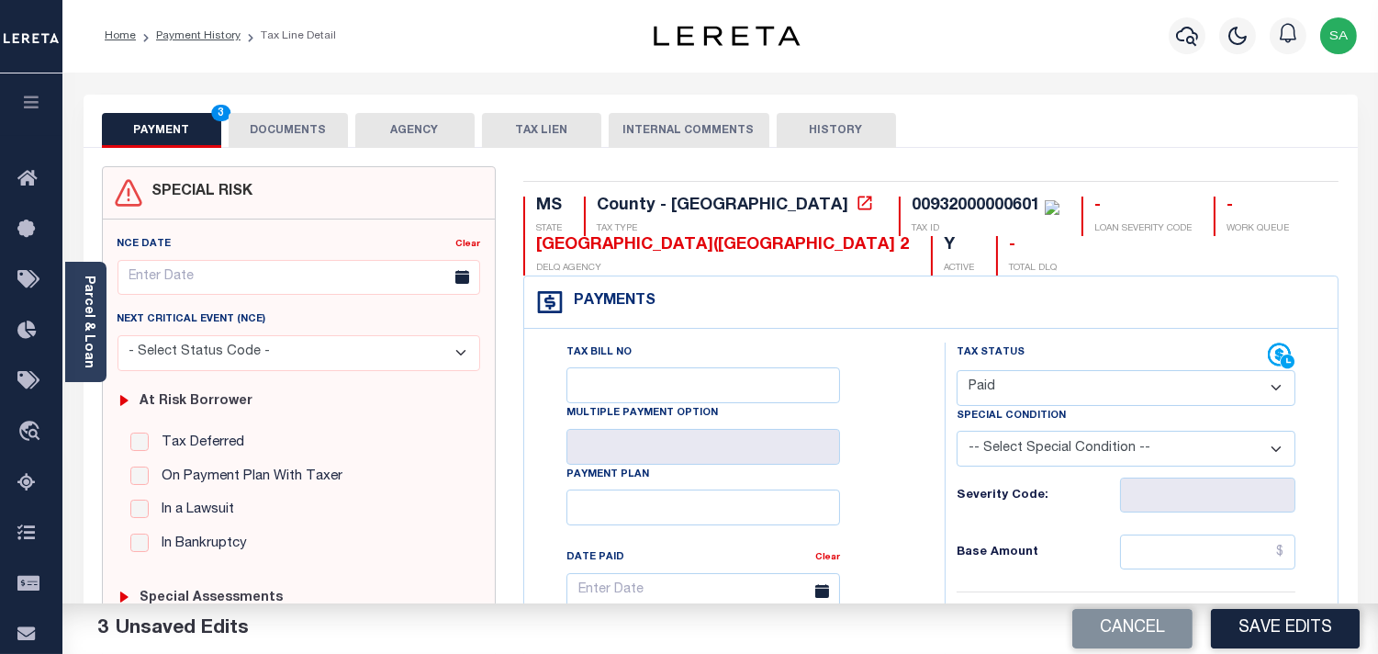
scroll to position [0, 0]
drag, startPoint x: 269, startPoint y: 120, endPoint x: 276, endPoint y: 129, distance: 11.8
click at [268, 120] on button "DOCUMENTS" at bounding box center [288, 131] width 119 height 35
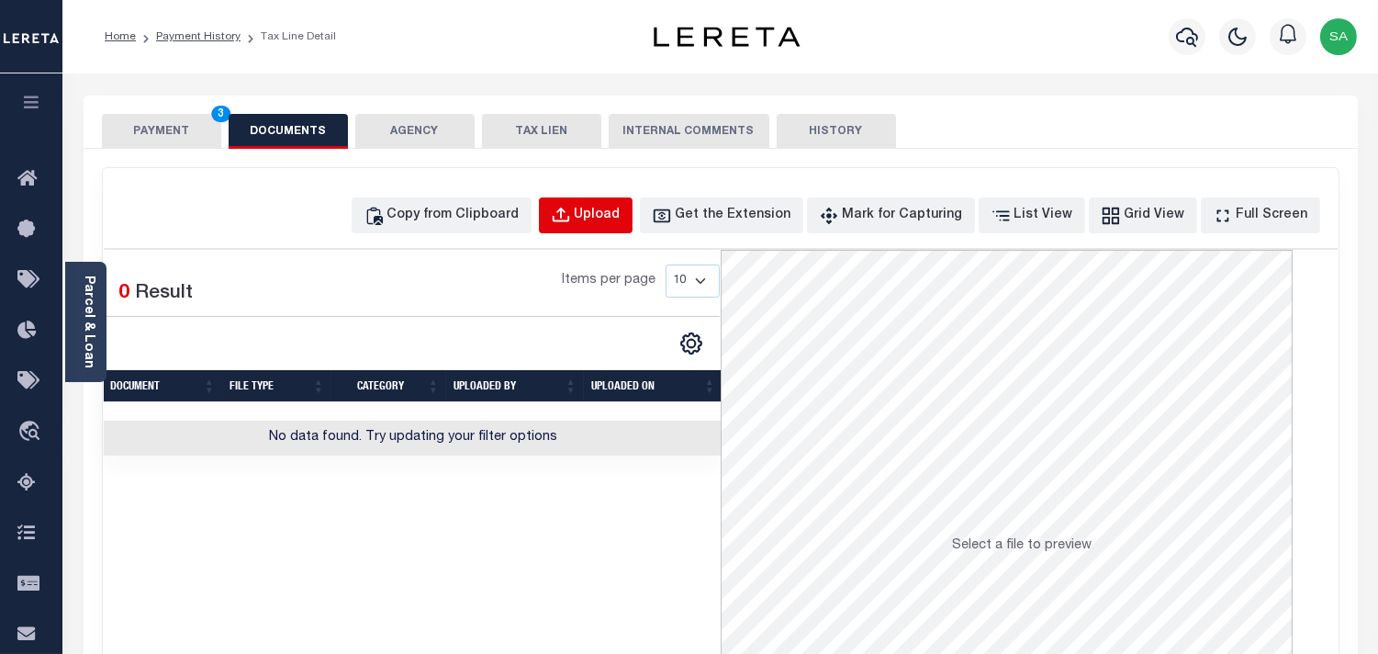
click at [608, 222] on button "Upload" at bounding box center [586, 215] width 94 height 36
select select "POP"
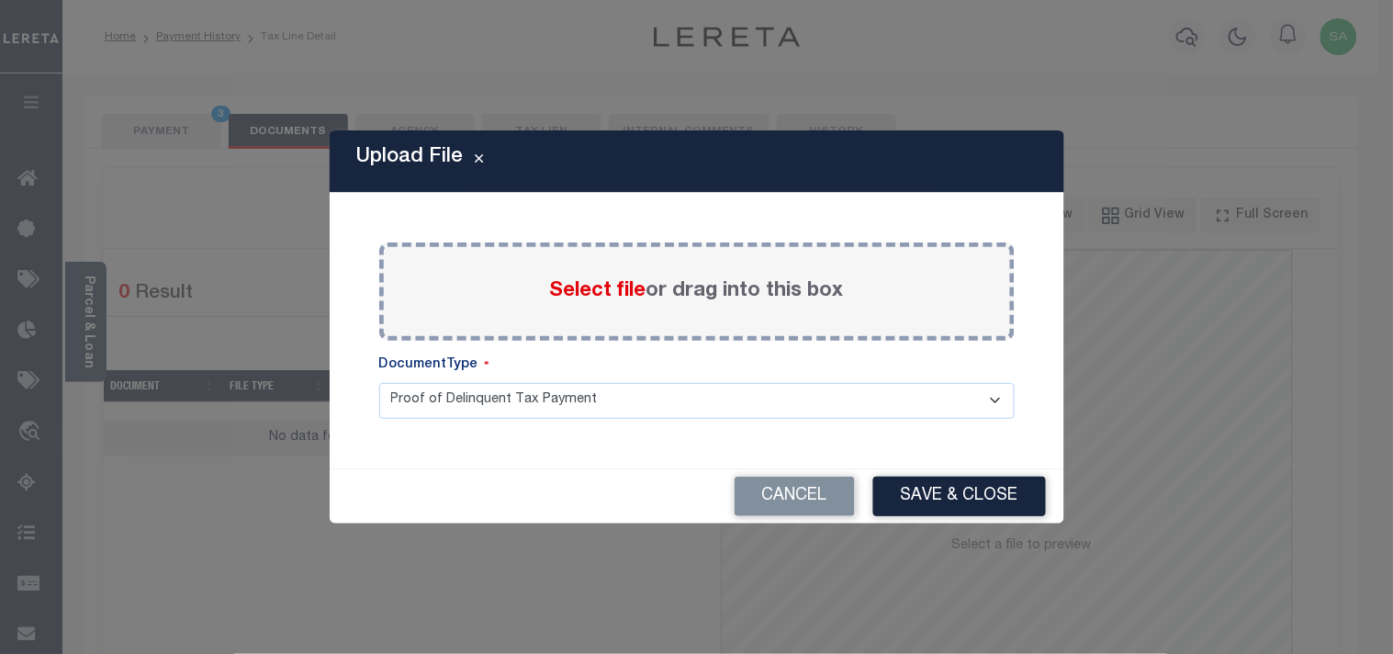
click at [574, 297] on span "Select file" at bounding box center [598, 291] width 96 height 20
click at [0, 0] on input "Select file or drag into this box" at bounding box center [0, 0] width 0 height 0
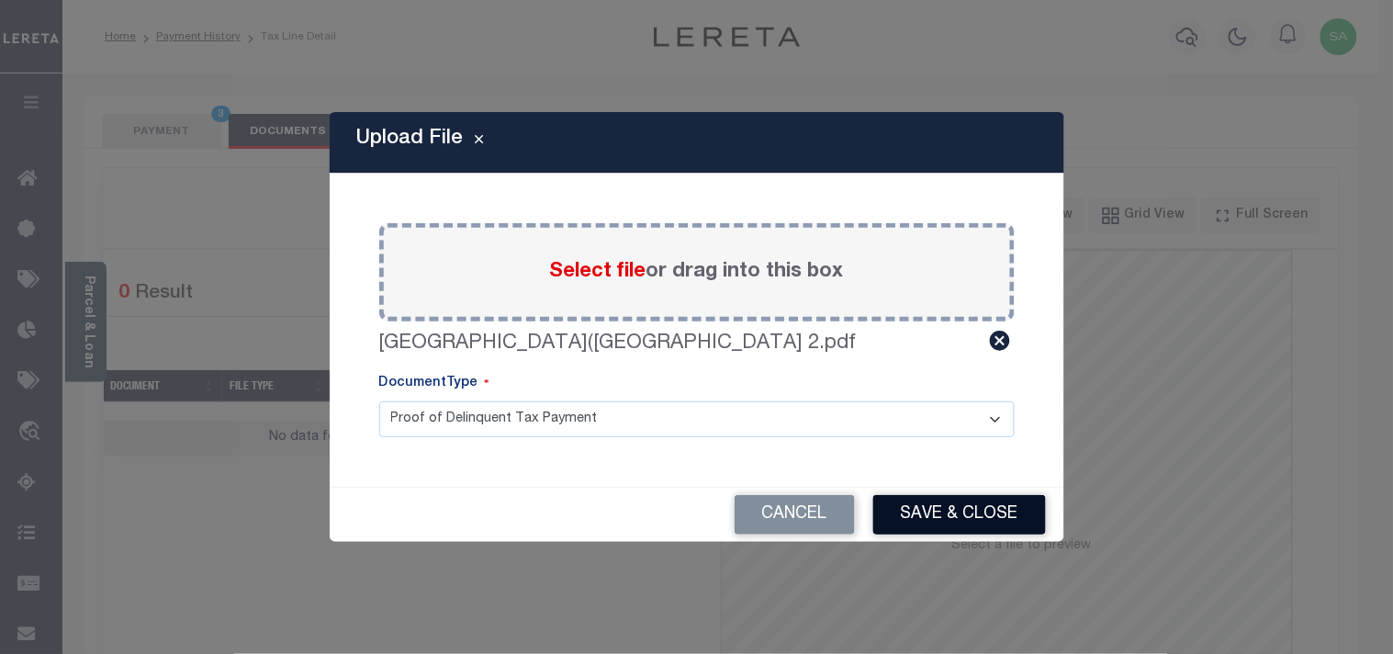
click at [938, 507] on button "Save & Close" at bounding box center [959, 514] width 173 height 39
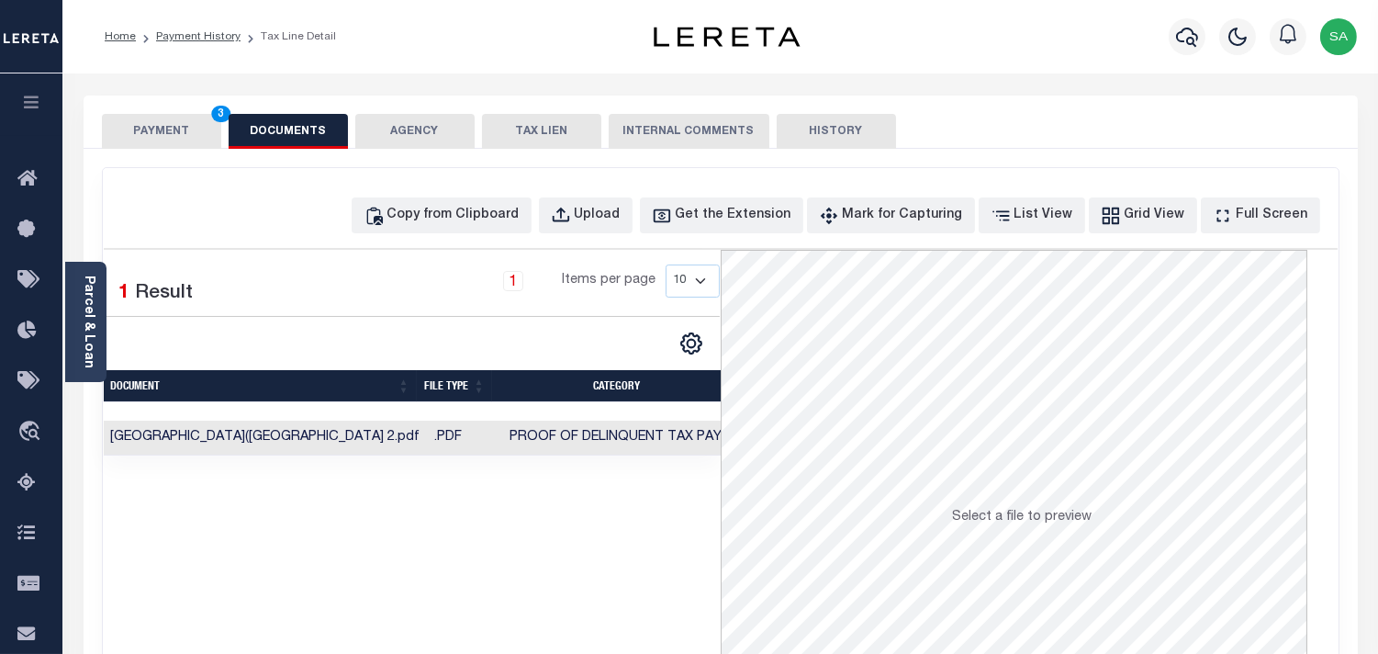
click at [180, 132] on button "PAYMENT 3" at bounding box center [161, 131] width 119 height 35
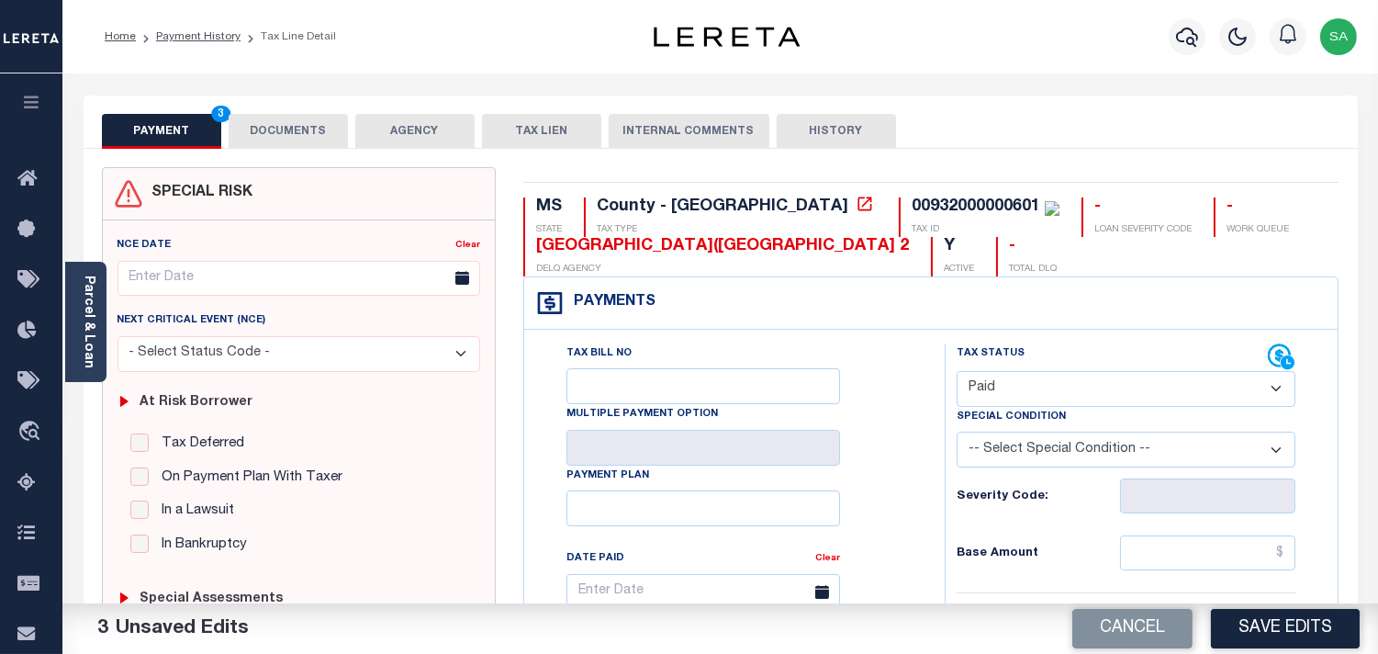
scroll to position [612, 0]
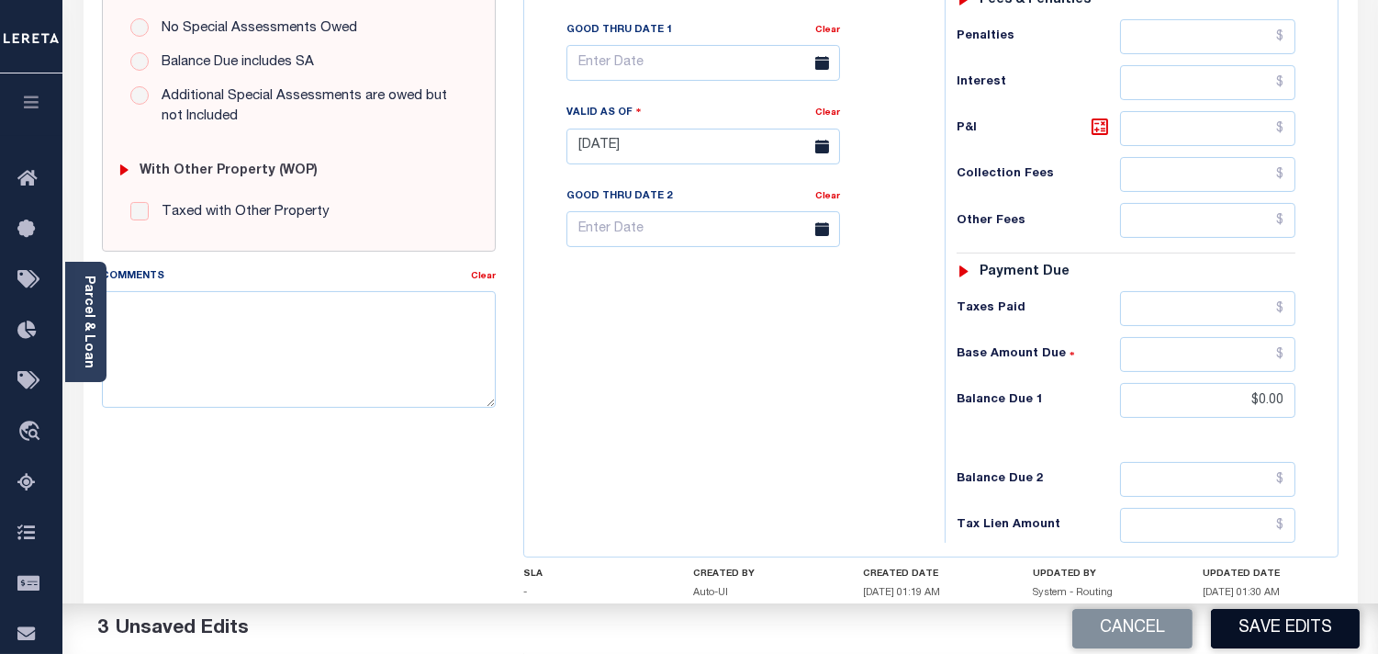
click at [1267, 629] on button "Save Edits" at bounding box center [1285, 628] width 149 height 39
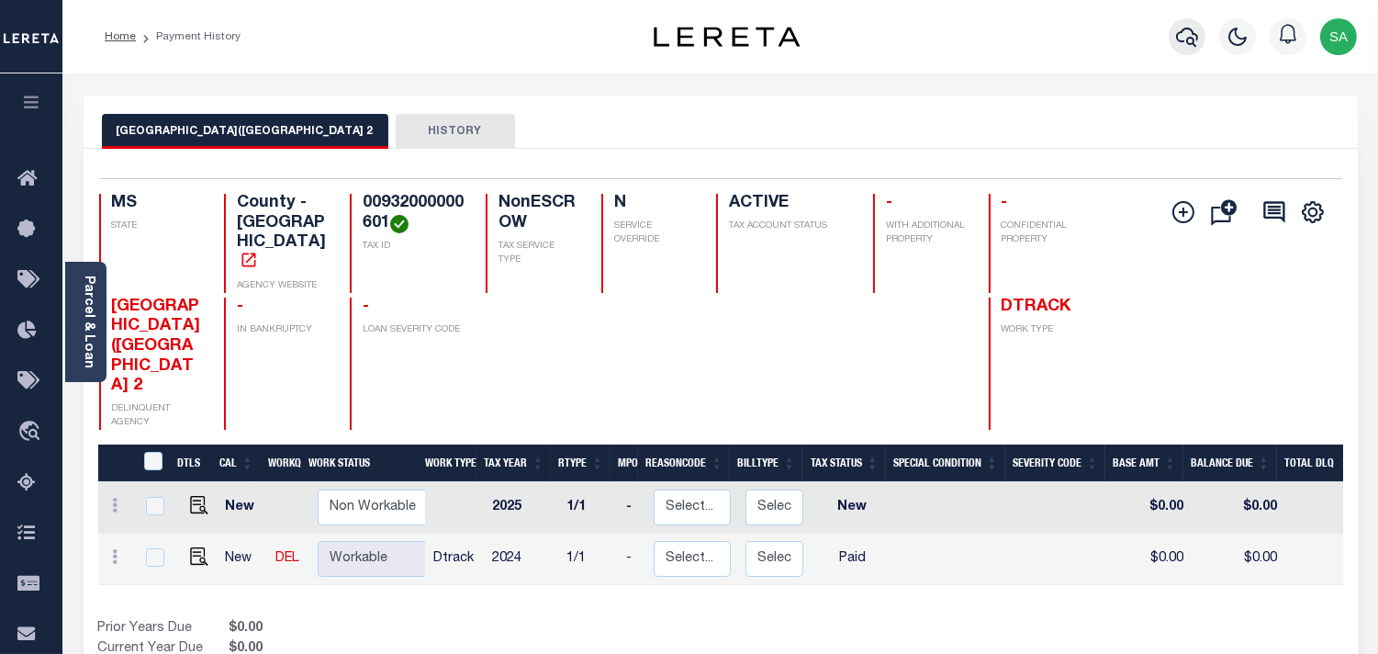
click at [1178, 38] on icon "button" at bounding box center [1187, 37] width 22 height 19
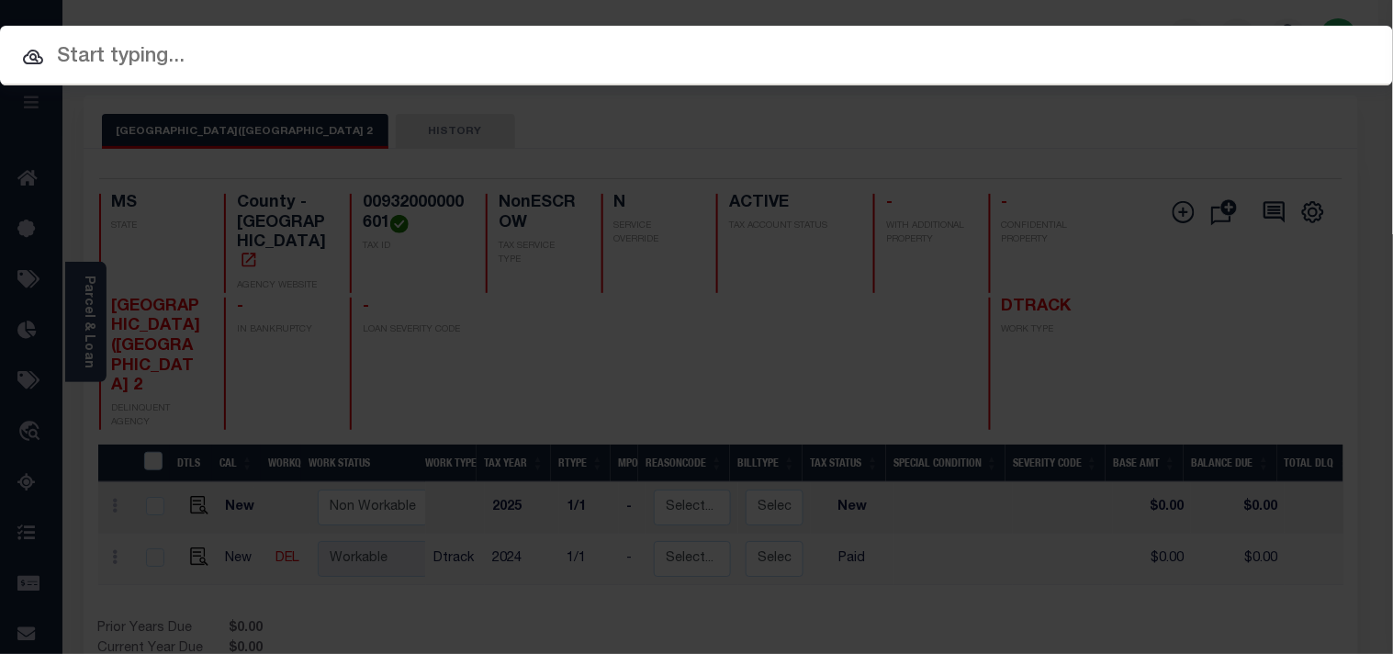
click at [1161, 38] on div "Include Loans TBM Customers Borrowers Payments (Lender Non-Disb) Payments (Lend…" at bounding box center [696, 56] width 1393 height 60
paste input "1050004361"
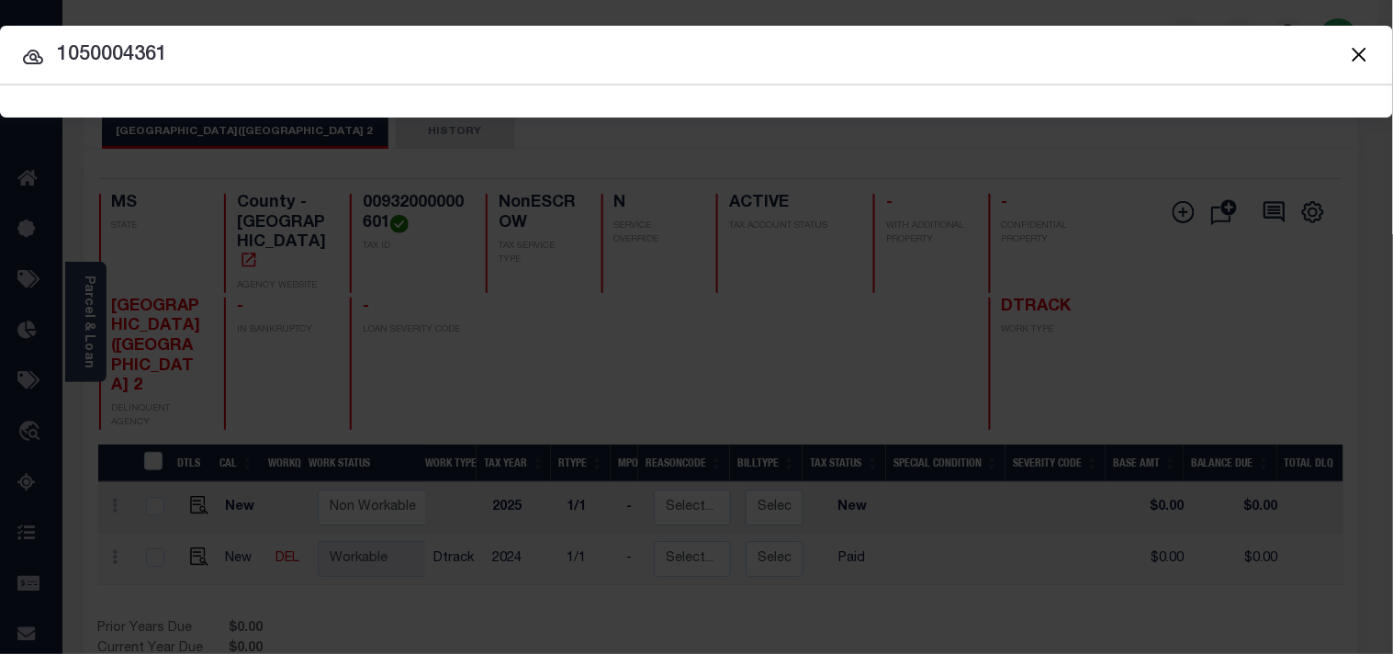
type input "1050004361"
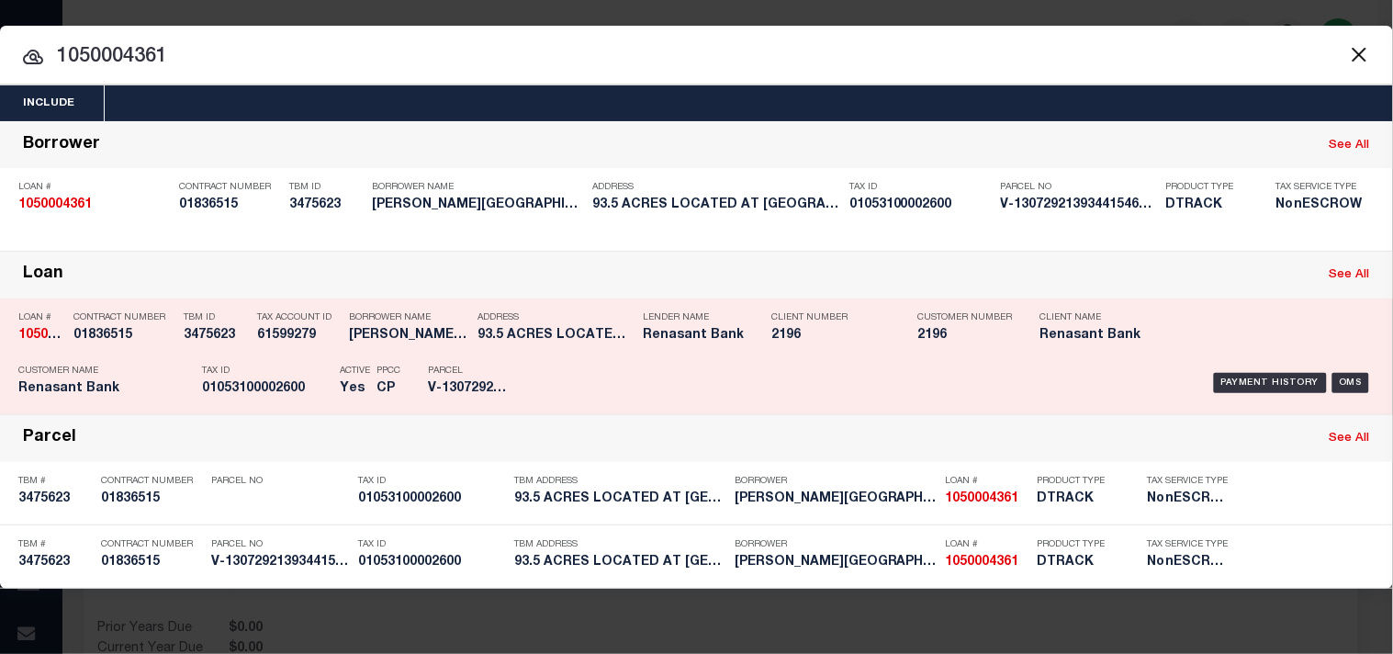
click at [580, 344] on div "Address 93.5 ACRES LOCATED AT [GEOGRAPHIC_DATA]..." at bounding box center [555, 329] width 156 height 53
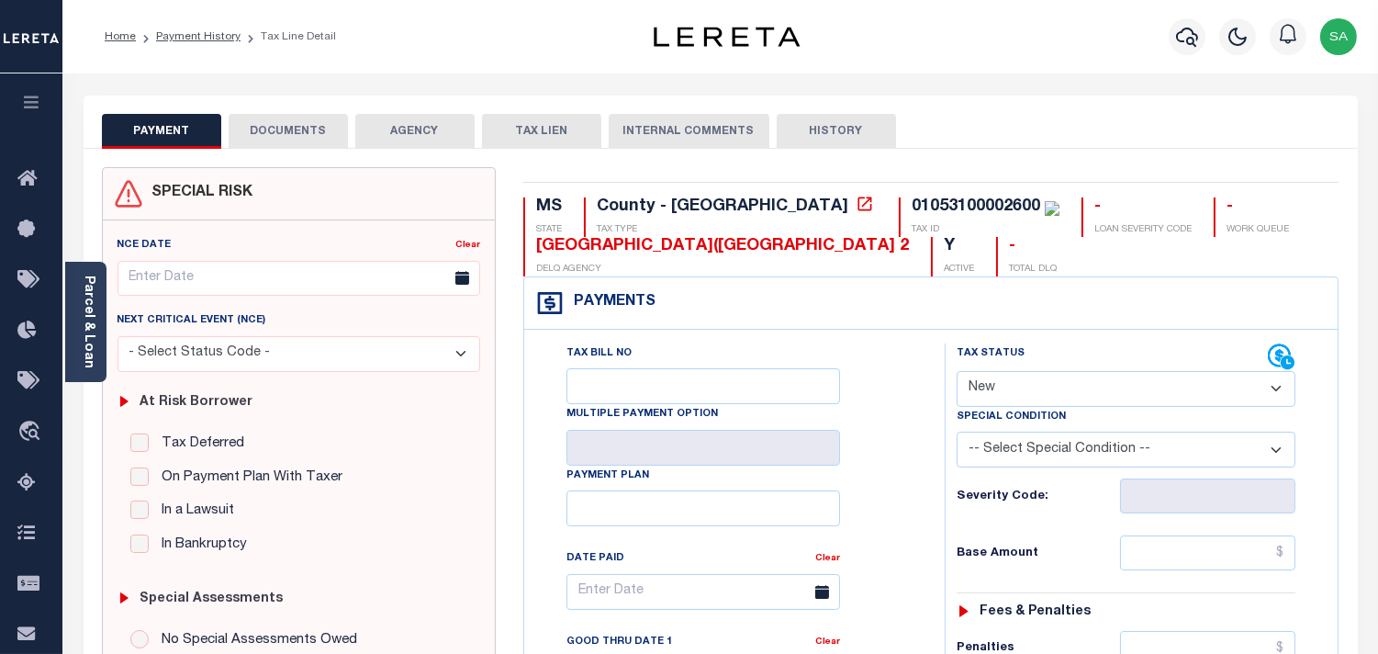
drag, startPoint x: 1004, startPoint y: 390, endPoint x: 1004, endPoint y: 404, distance: 13.8
click at [1004, 396] on select "- Select Status Code - Open Due/Unpaid Paid Incomplete No Tax Due Internal Refu…" at bounding box center [1126, 389] width 339 height 36
select select "PYD"
click at [957, 372] on select "- Select Status Code - Open Due/Unpaid Paid Incomplete No Tax Due Internal Refu…" at bounding box center [1126, 389] width 339 height 36
type input "[DATE]"
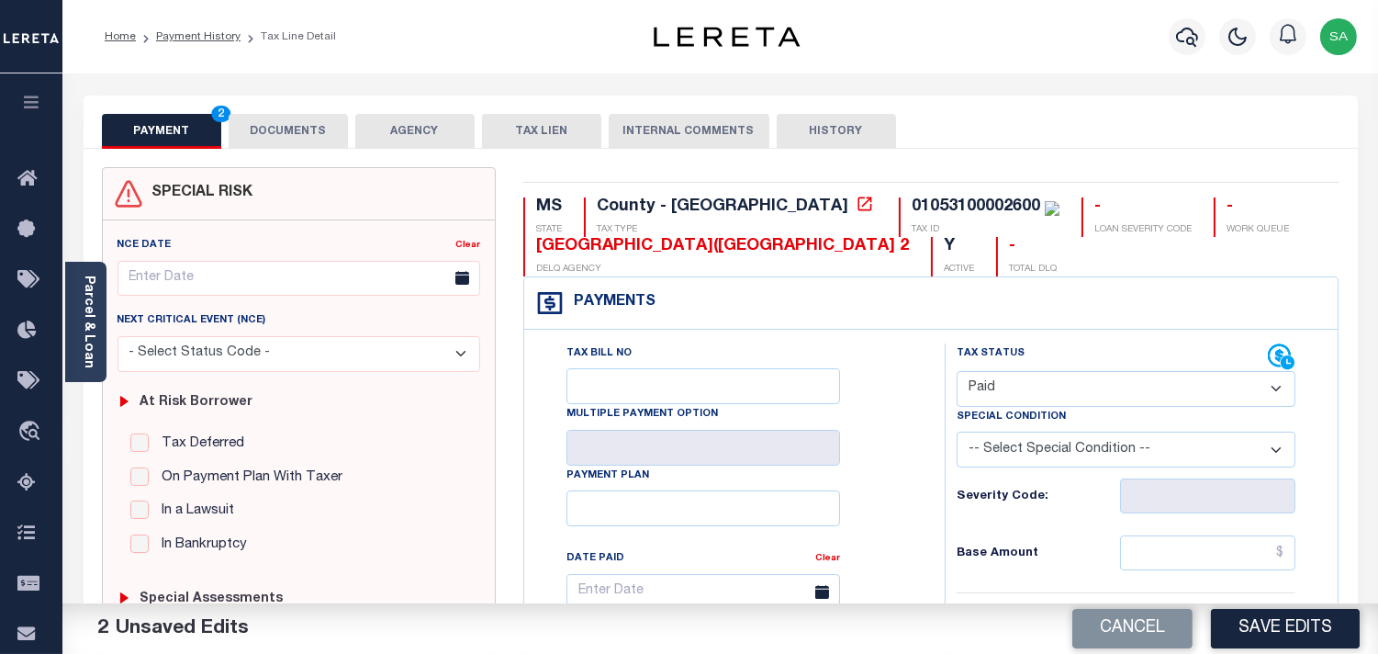
click at [278, 118] on button "DOCUMENTS" at bounding box center [288, 131] width 119 height 35
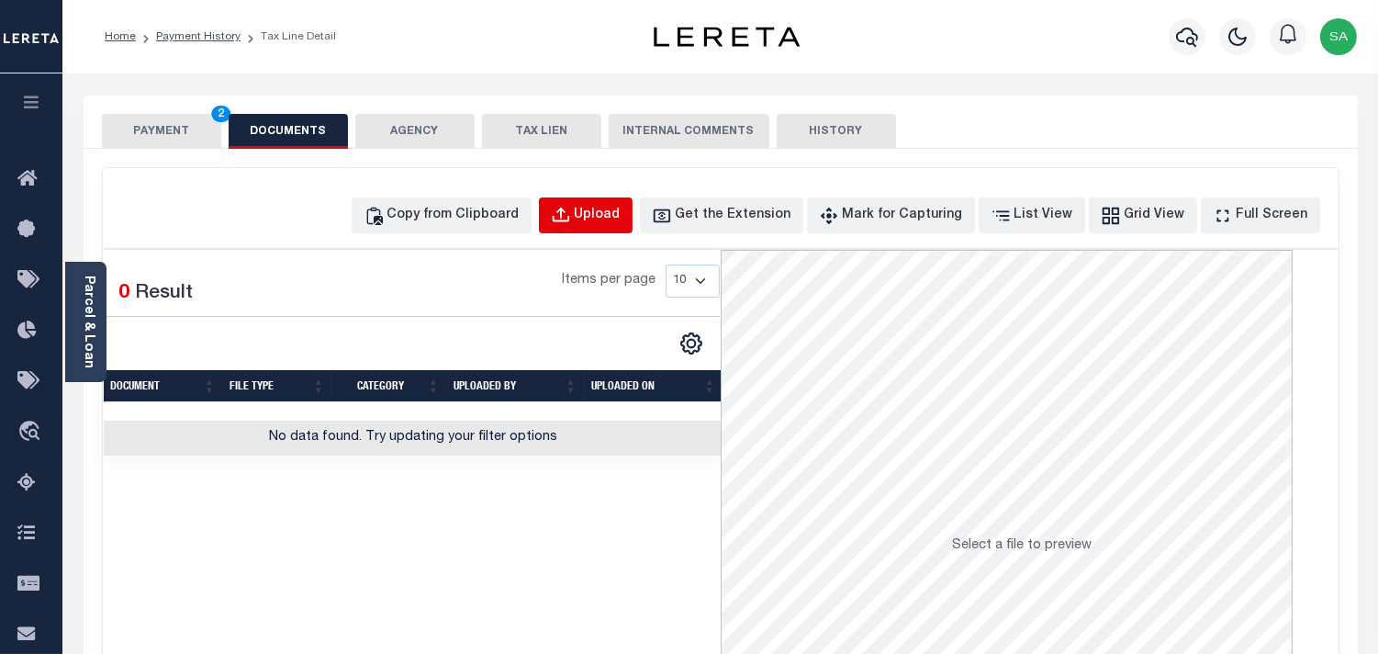
click at [621, 207] on div "Upload" at bounding box center [598, 216] width 46 height 20
select select "POP"
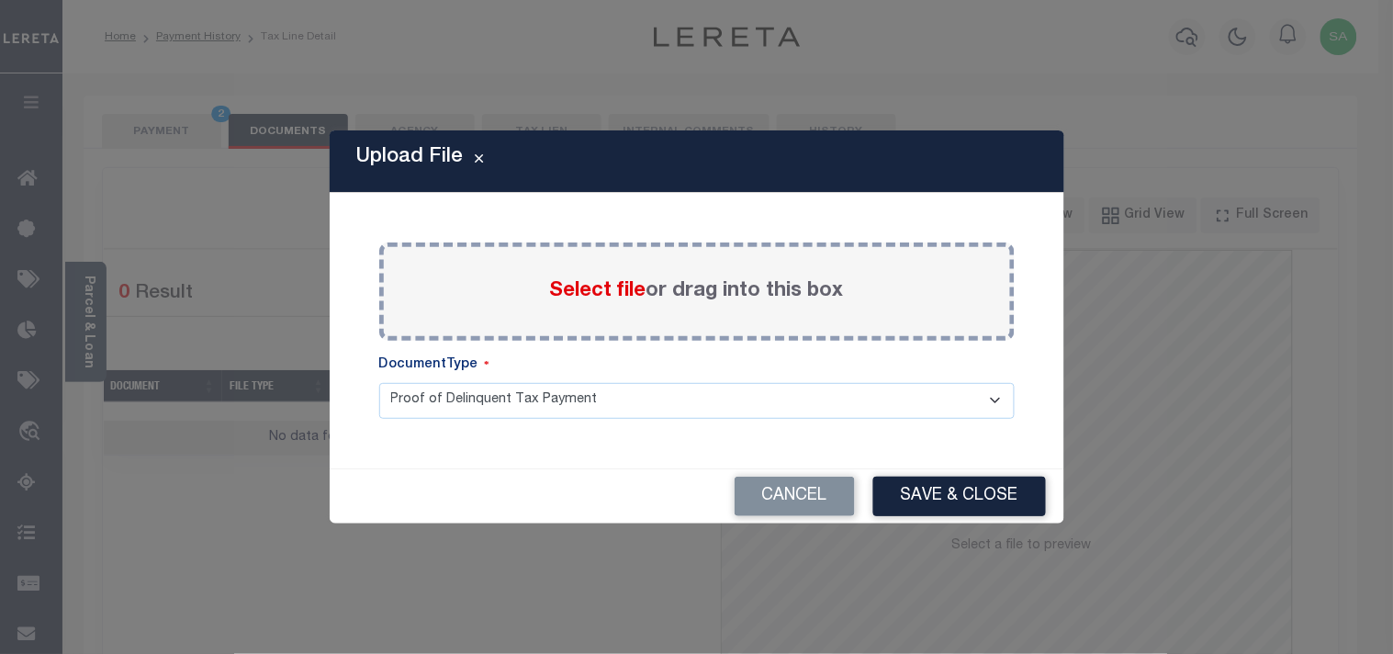
click at [583, 292] on span "Select file" at bounding box center [598, 291] width 96 height 20
click at [0, 0] on input "Select file or drag into this box" at bounding box center [0, 0] width 0 height 0
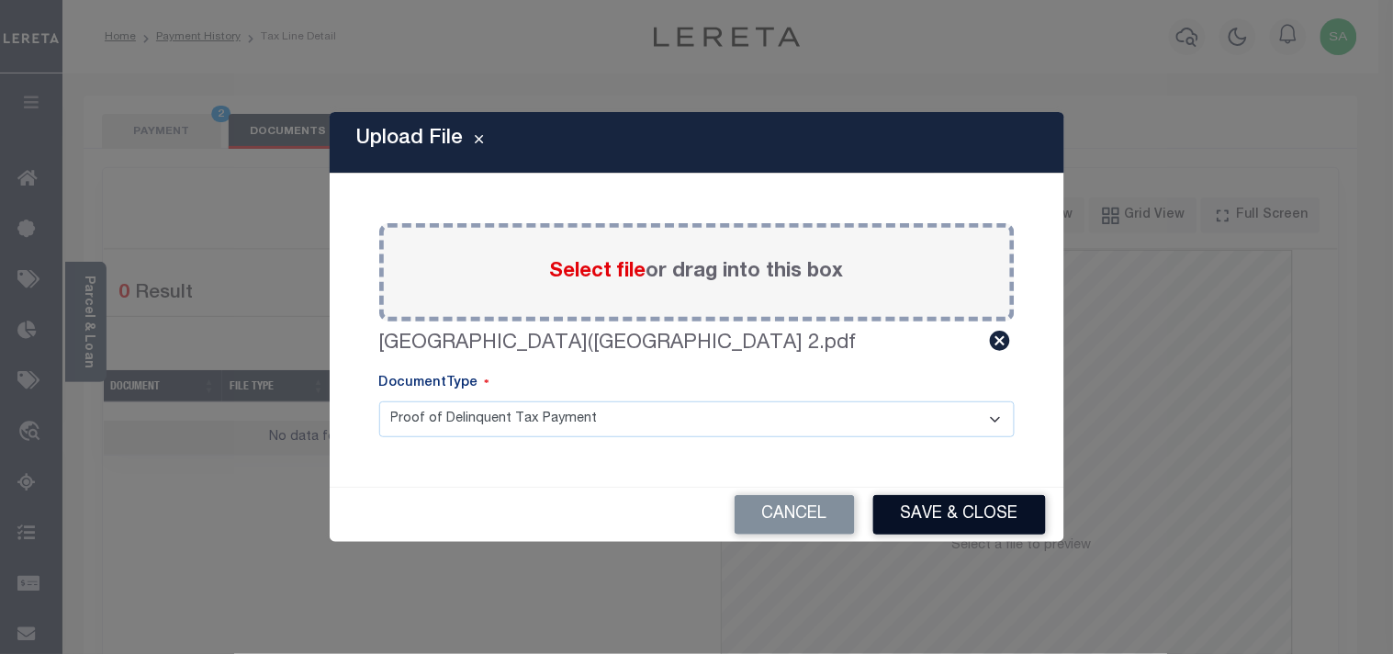
click at [944, 506] on button "Save & Close" at bounding box center [959, 514] width 173 height 39
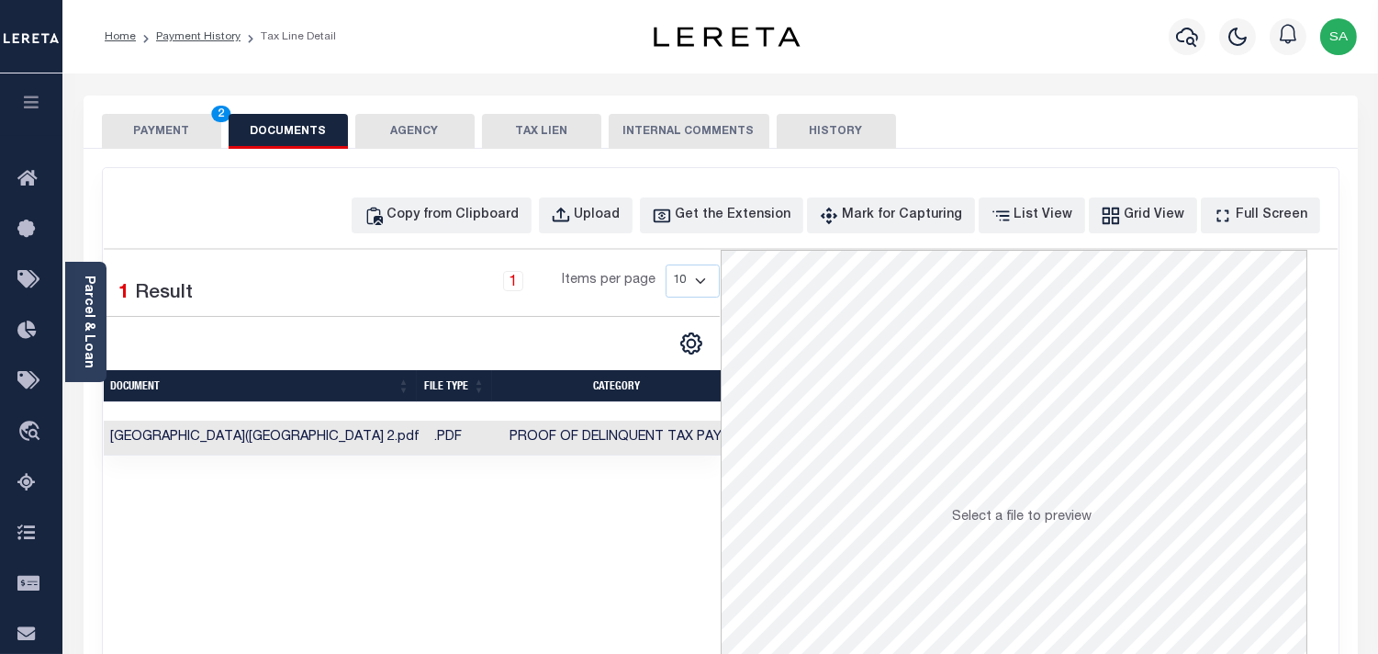
click at [199, 131] on button "PAYMENT 2" at bounding box center [161, 131] width 119 height 35
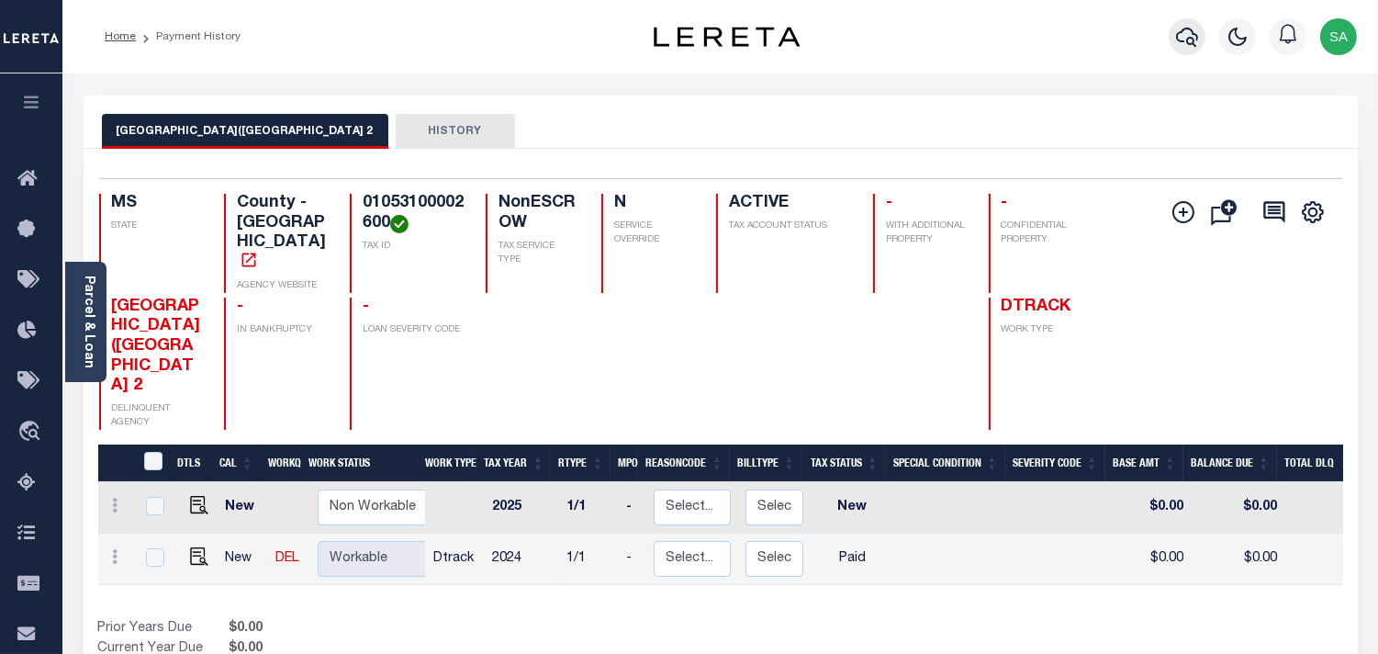
click at [1177, 44] on icon "button" at bounding box center [1187, 37] width 22 height 22
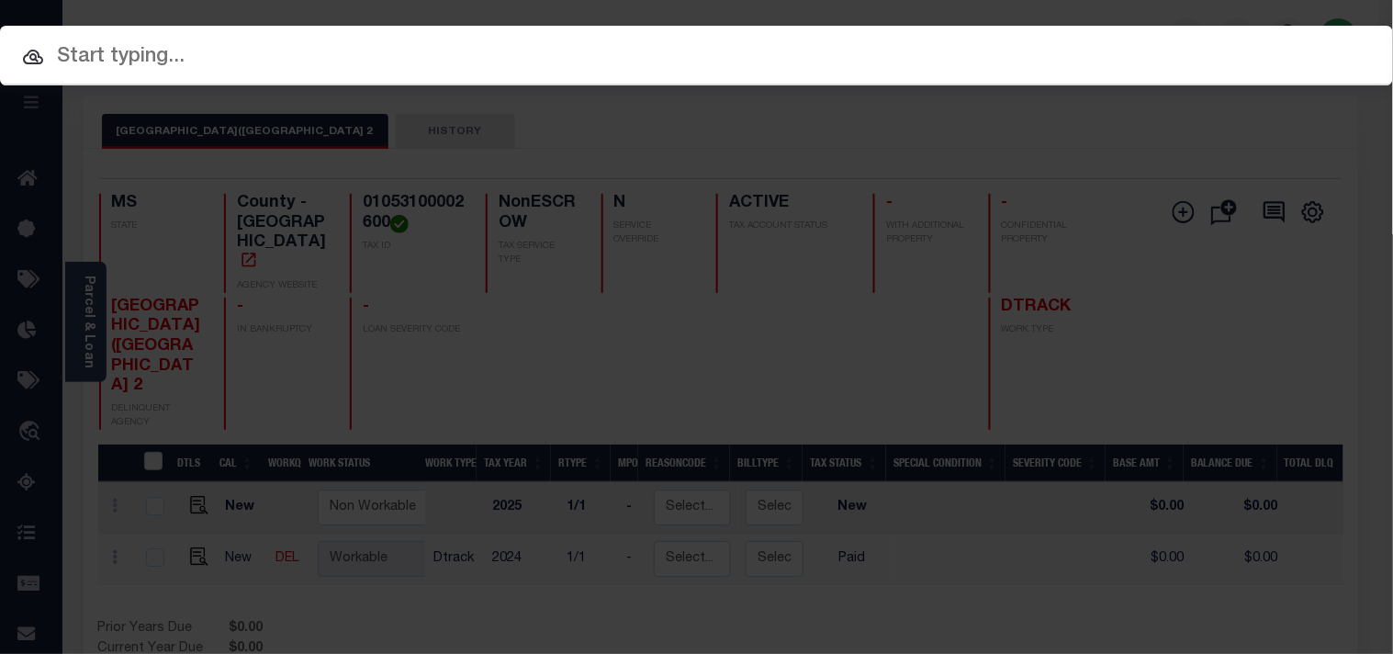
click at [1150, 49] on input "text" at bounding box center [696, 57] width 1393 height 32
paste input "4002191700"
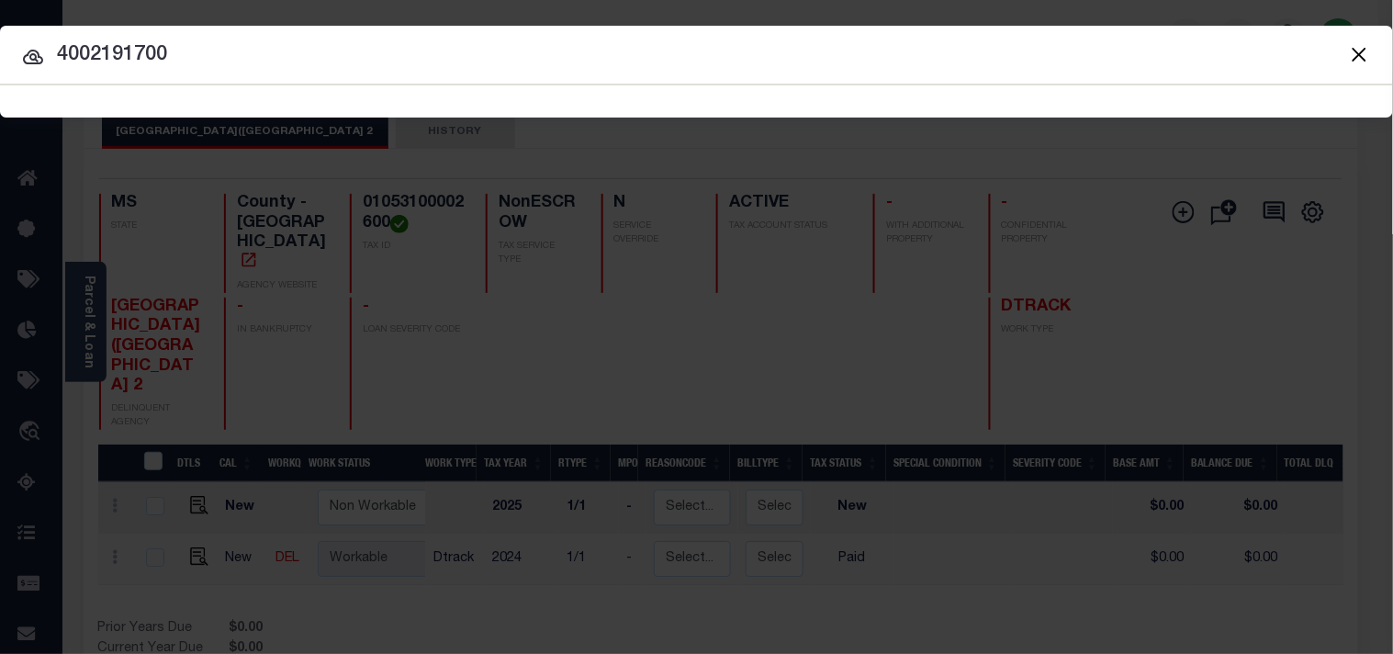
type input "4002191700"
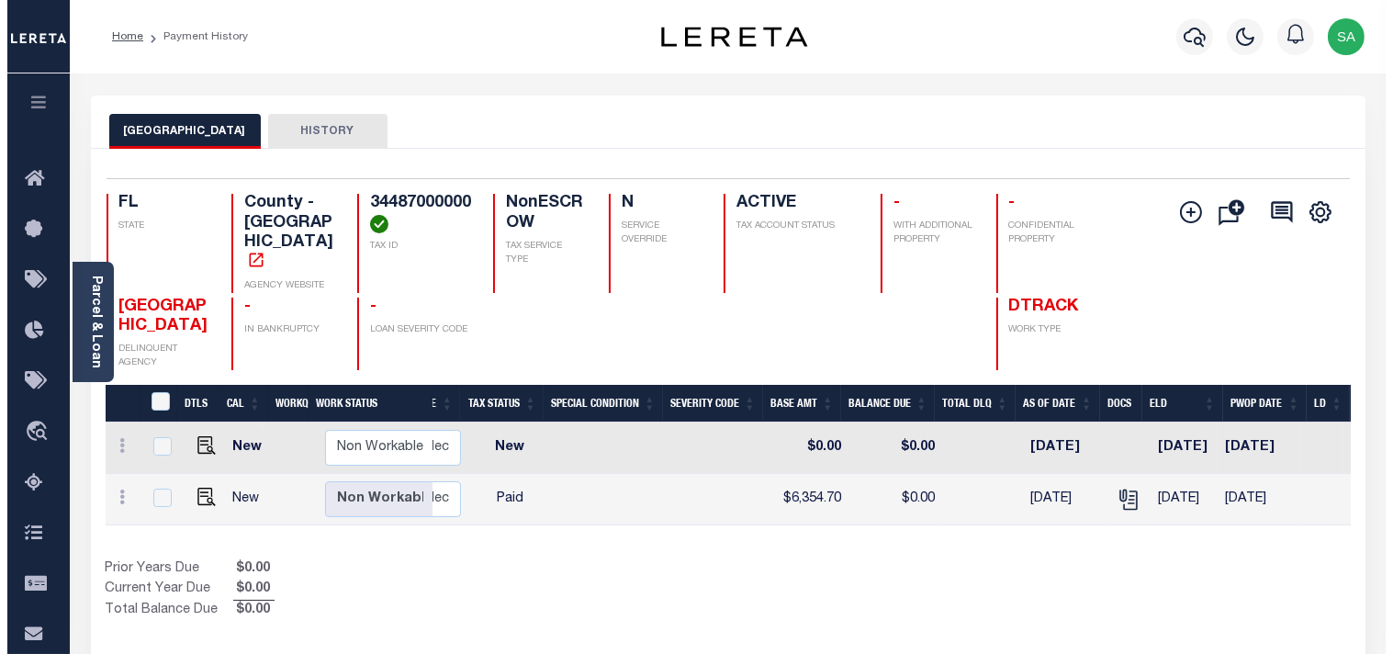
scroll to position [0, 352]
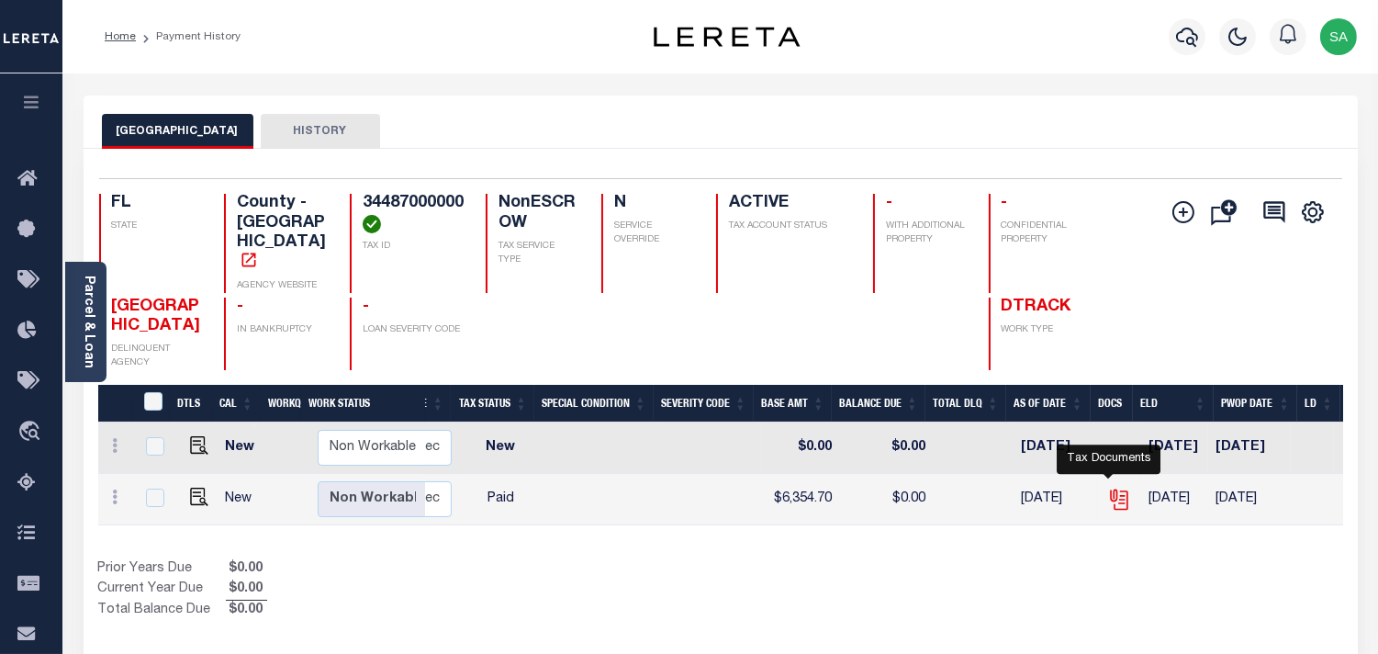
click at [1107, 488] on icon "" at bounding box center [1119, 500] width 24 height 24
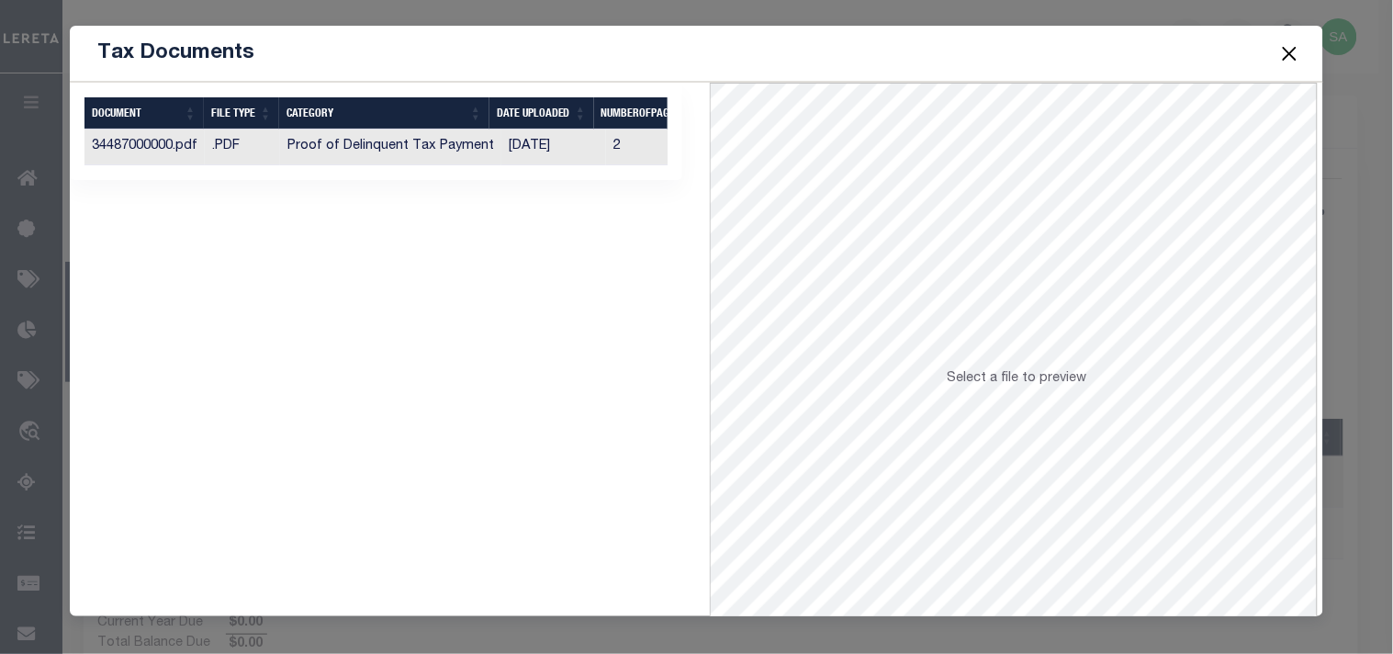
click at [540, 141] on td "[DATE]" at bounding box center [553, 147] width 105 height 36
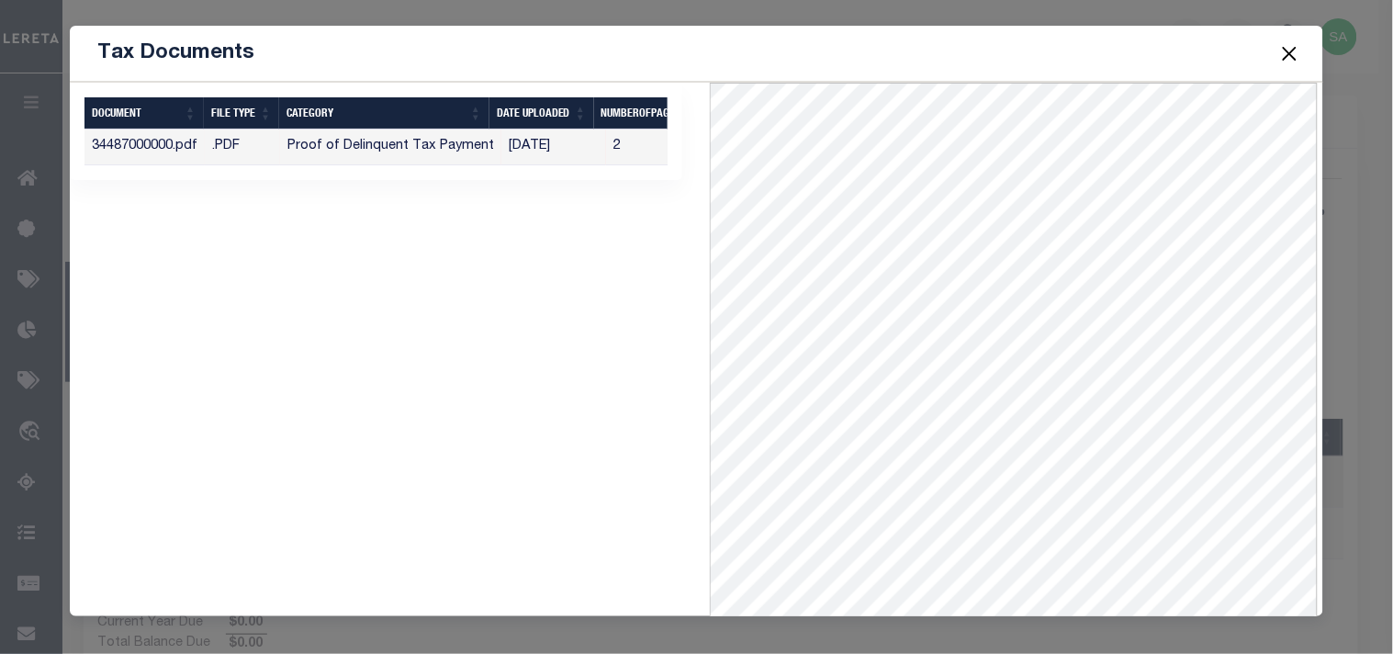
click at [1296, 57] on button "Close" at bounding box center [1289, 53] width 24 height 24
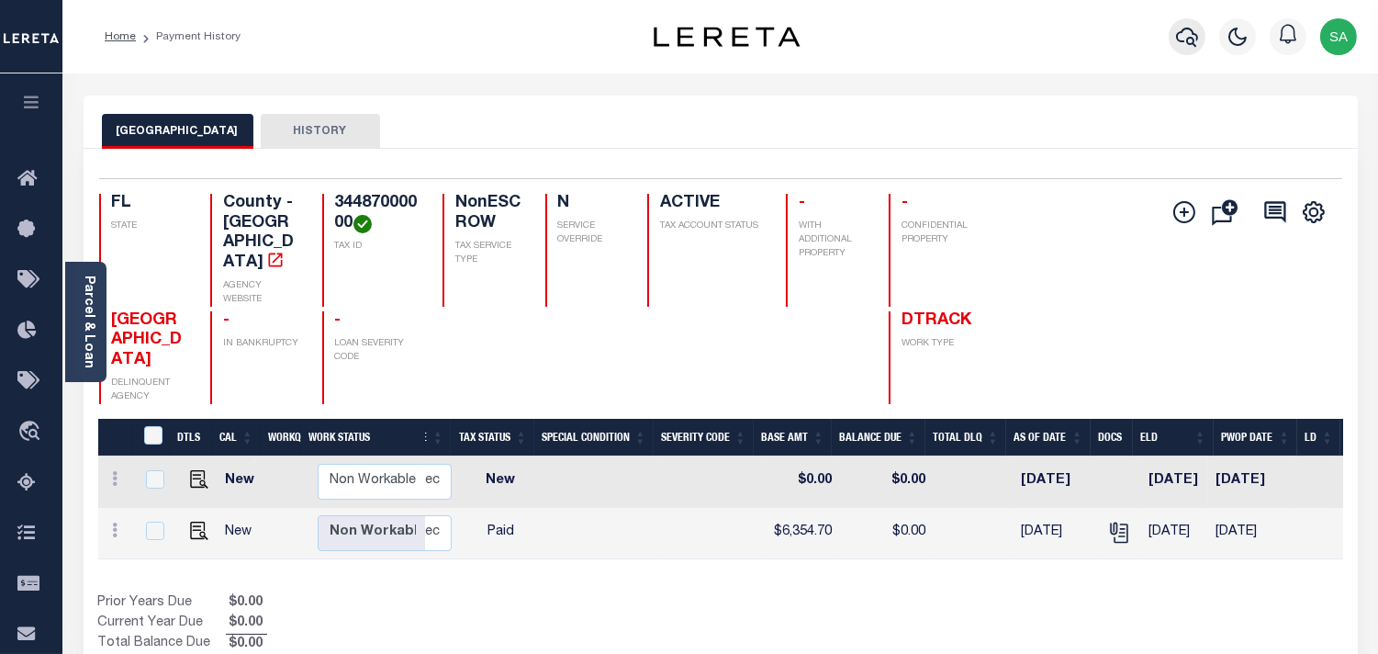
click at [1177, 44] on icon "button" at bounding box center [1187, 37] width 22 height 22
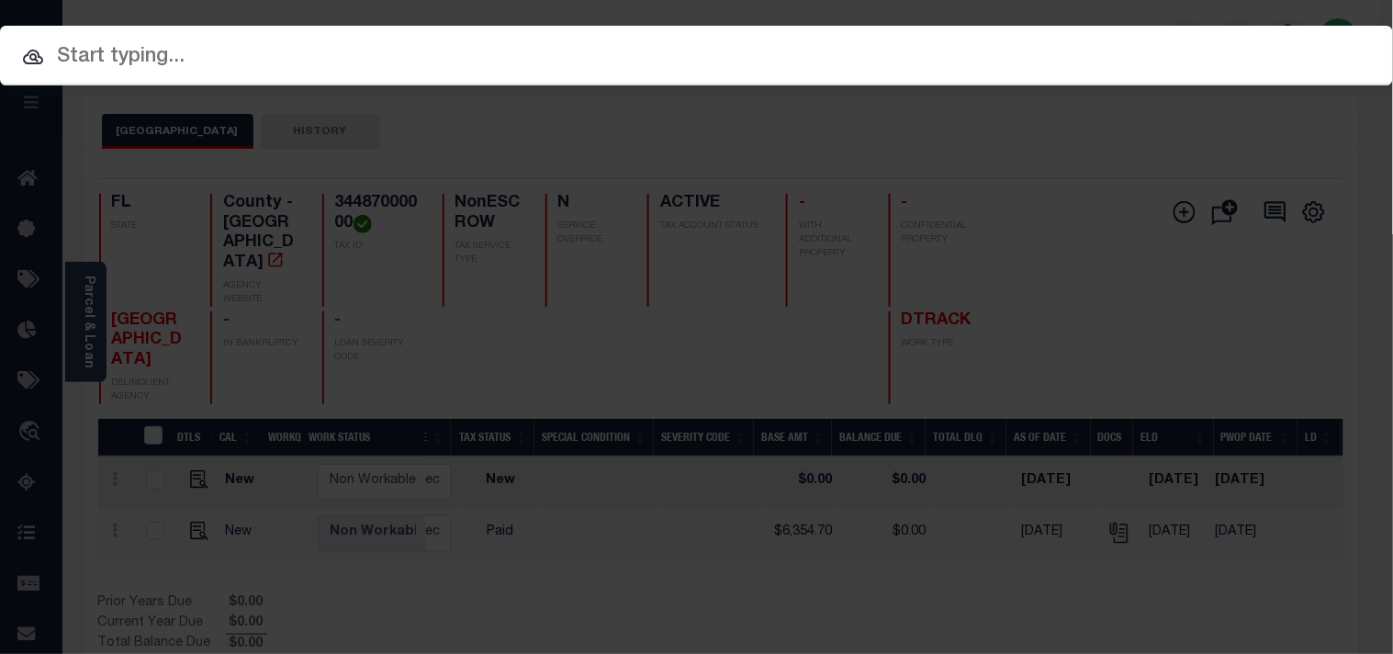
click at [1137, 50] on div "Include Loans TBM Customers Borrowers Payments (Lender Non-Disb) Payments (Lend…" at bounding box center [696, 56] width 1393 height 60
paste input "1751705706"
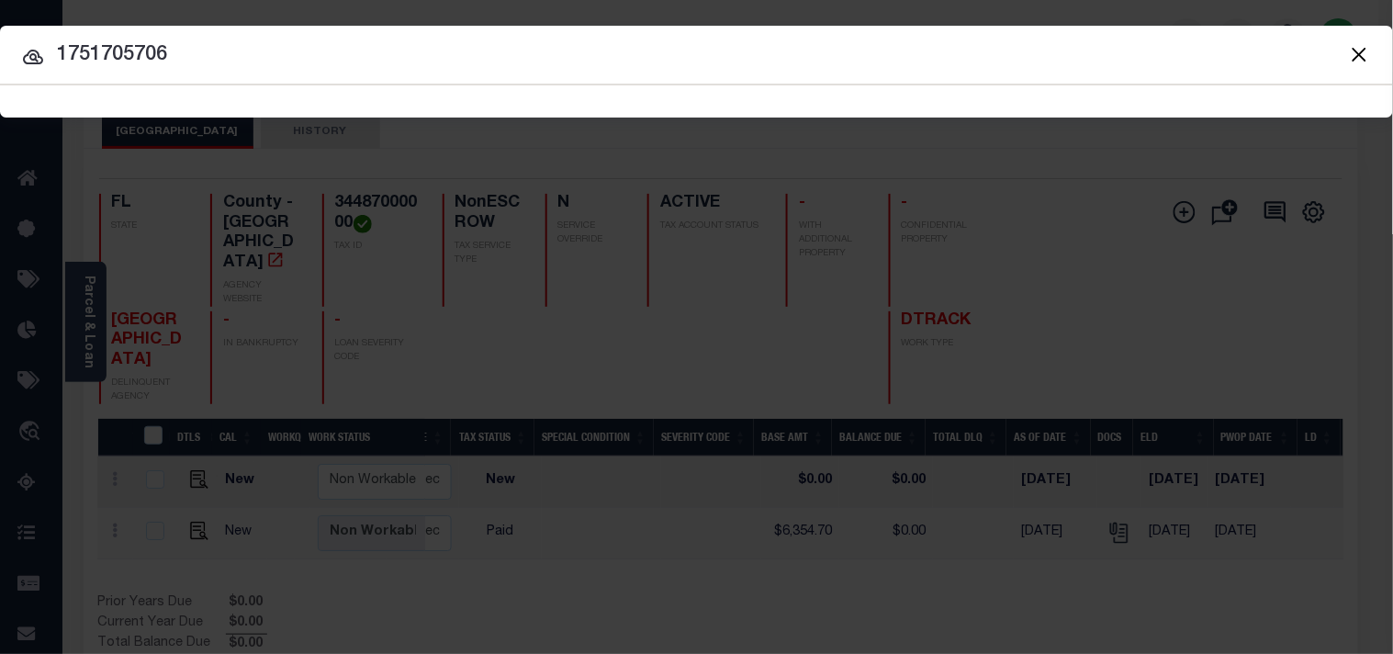
type input "1751705706"
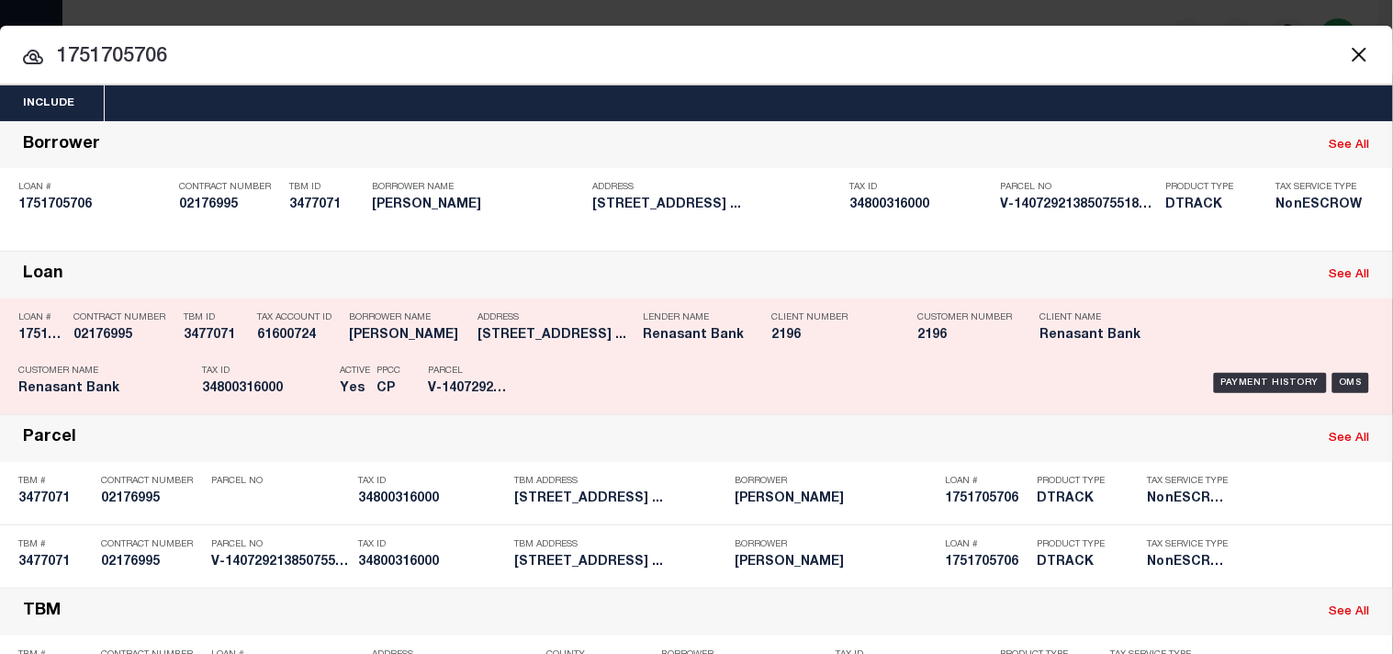
click at [296, 376] on p "Tax ID" at bounding box center [266, 370] width 129 height 11
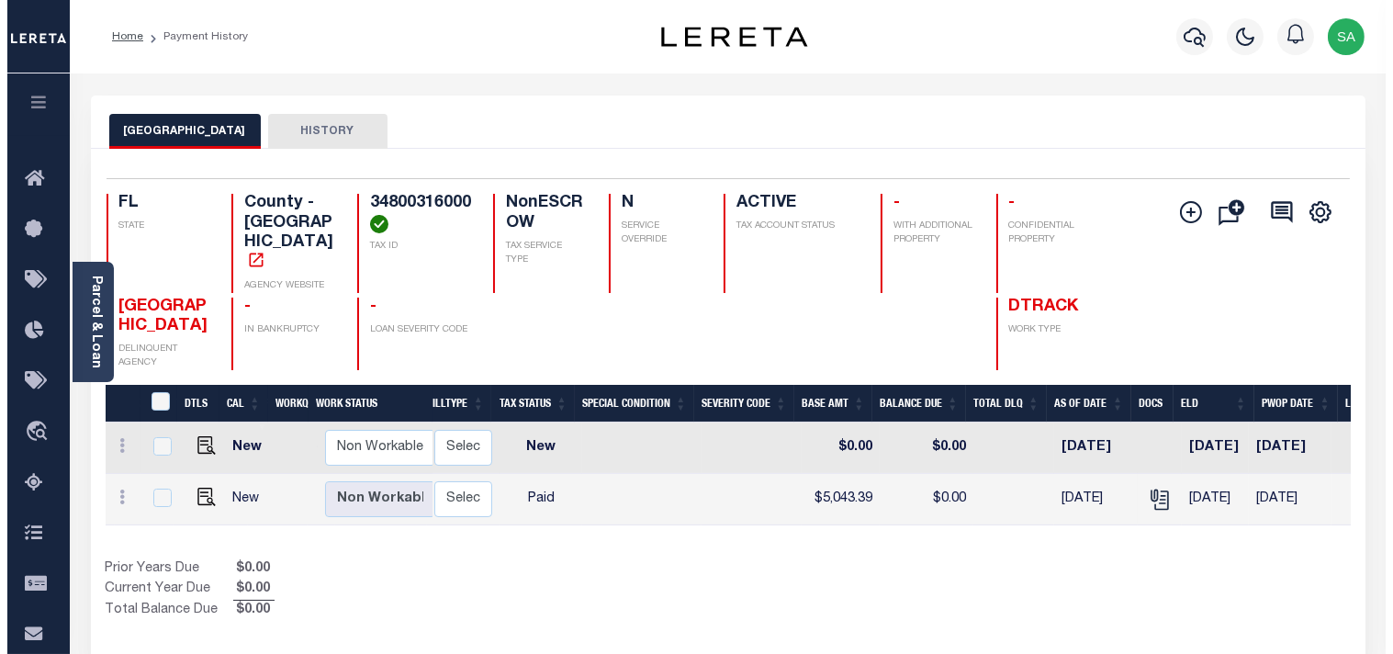
scroll to position [0, 331]
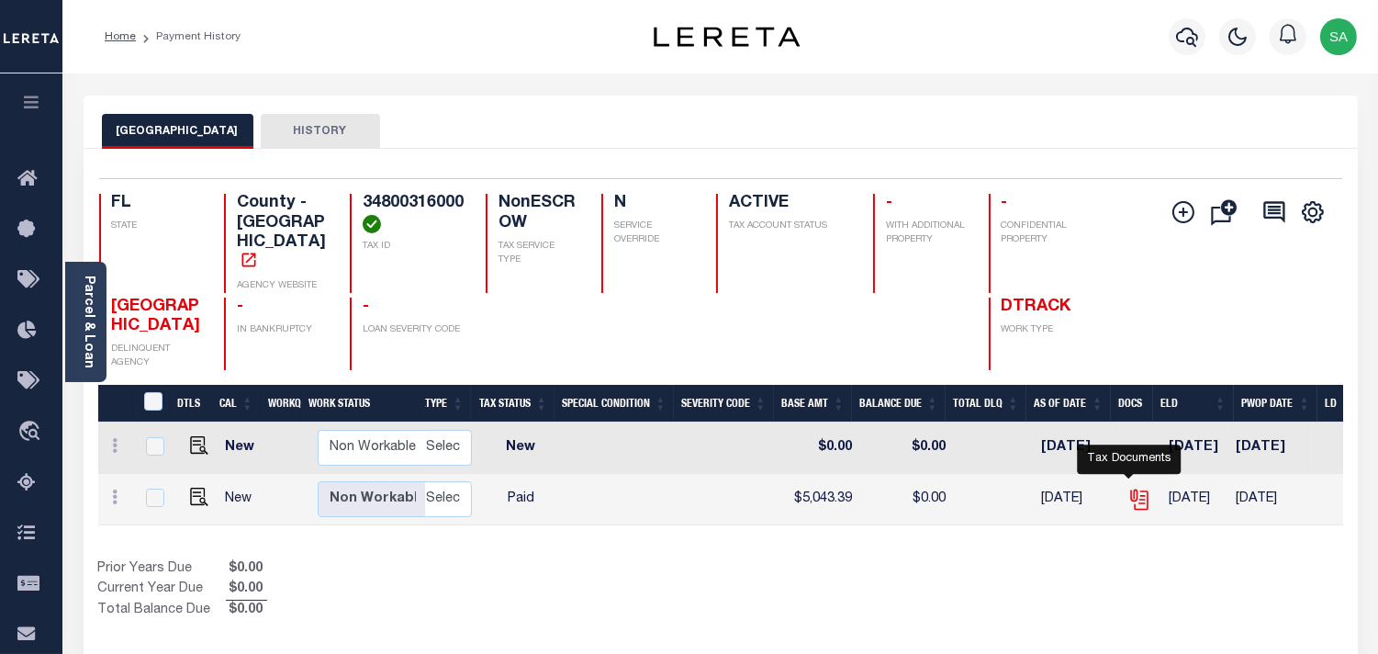
click at [1132, 488] on icon "" at bounding box center [1140, 500] width 24 height 24
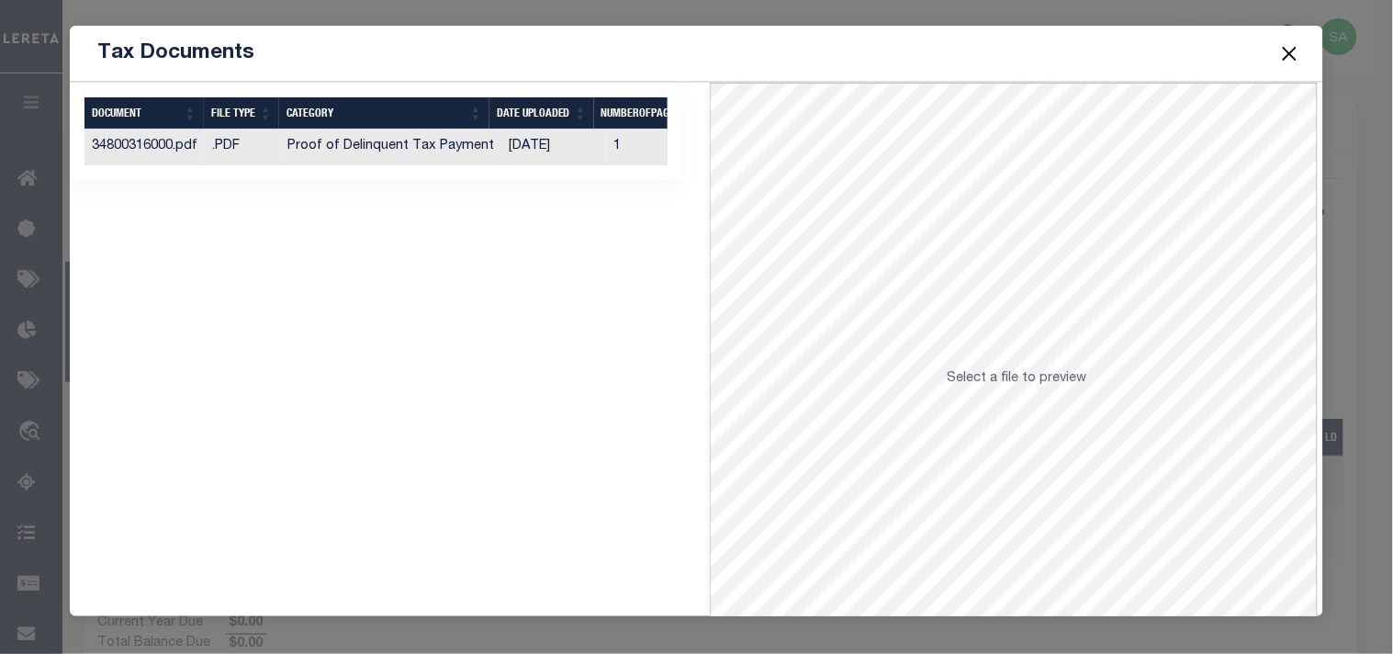
click at [544, 143] on td "[DATE]" at bounding box center [553, 147] width 105 height 36
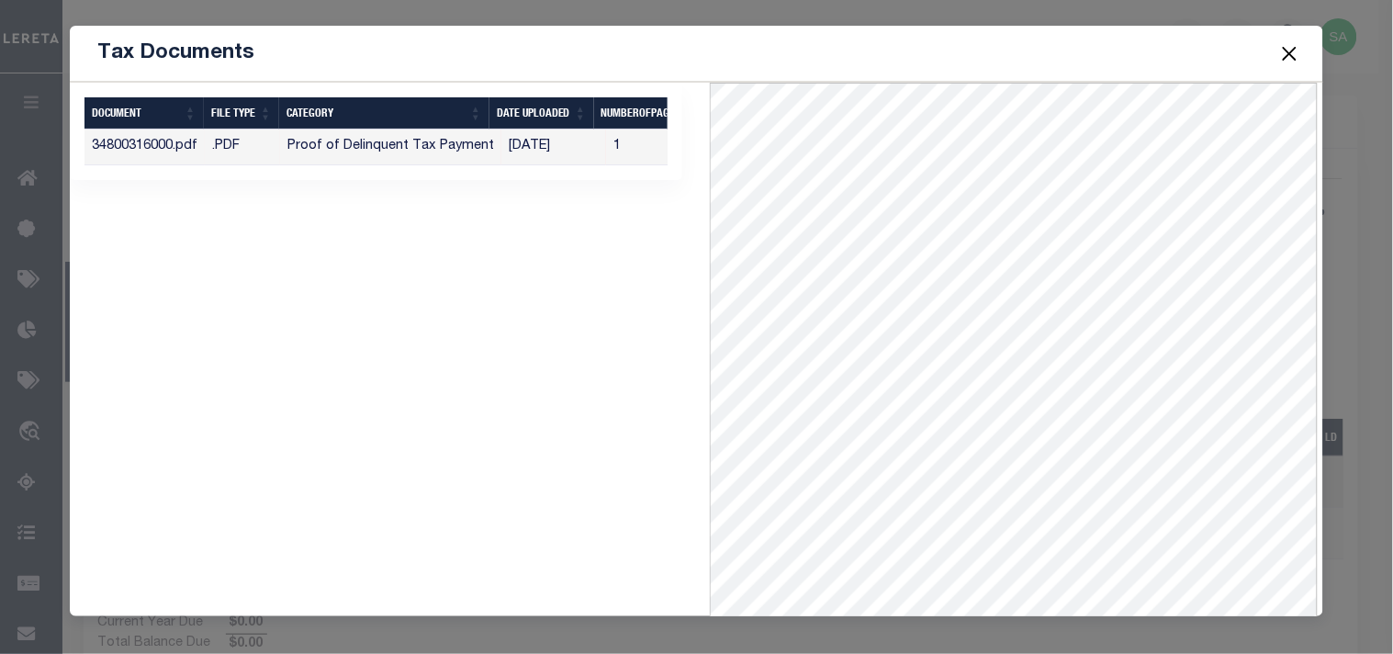
click at [1280, 55] on button "Close" at bounding box center [1289, 53] width 24 height 24
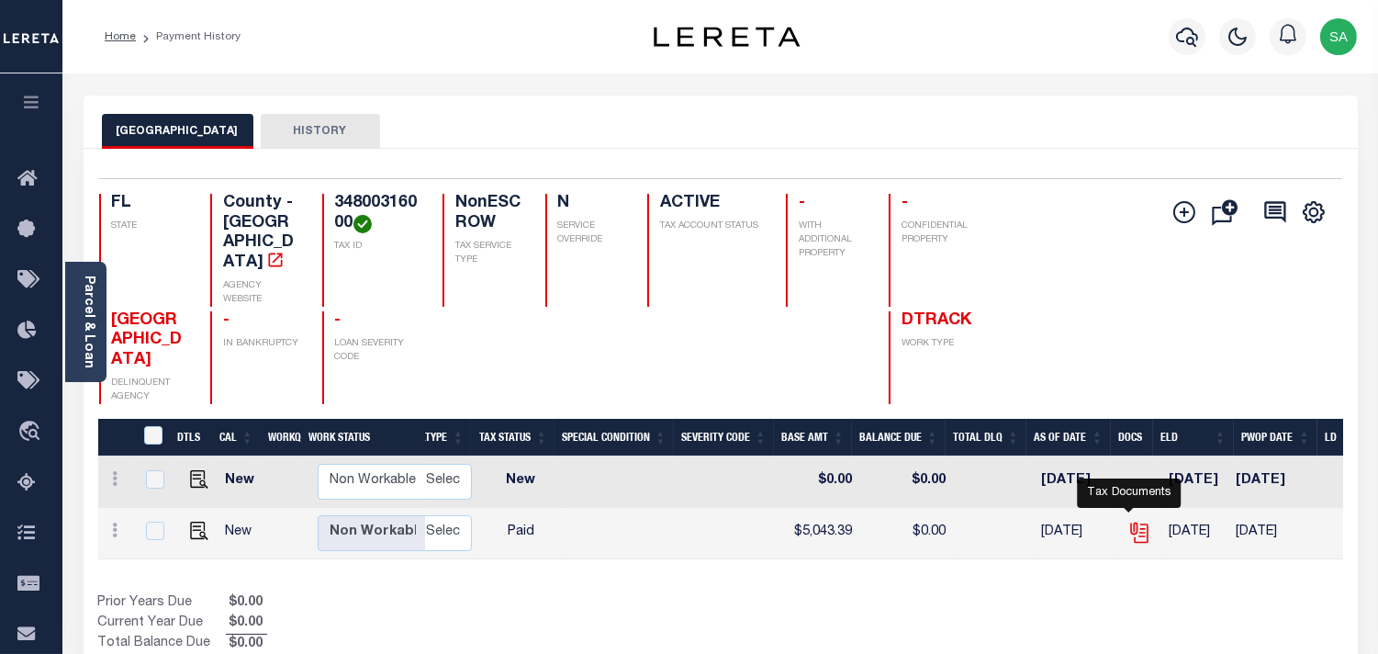
click at [1132, 522] on icon "" at bounding box center [1138, 529] width 15 height 15
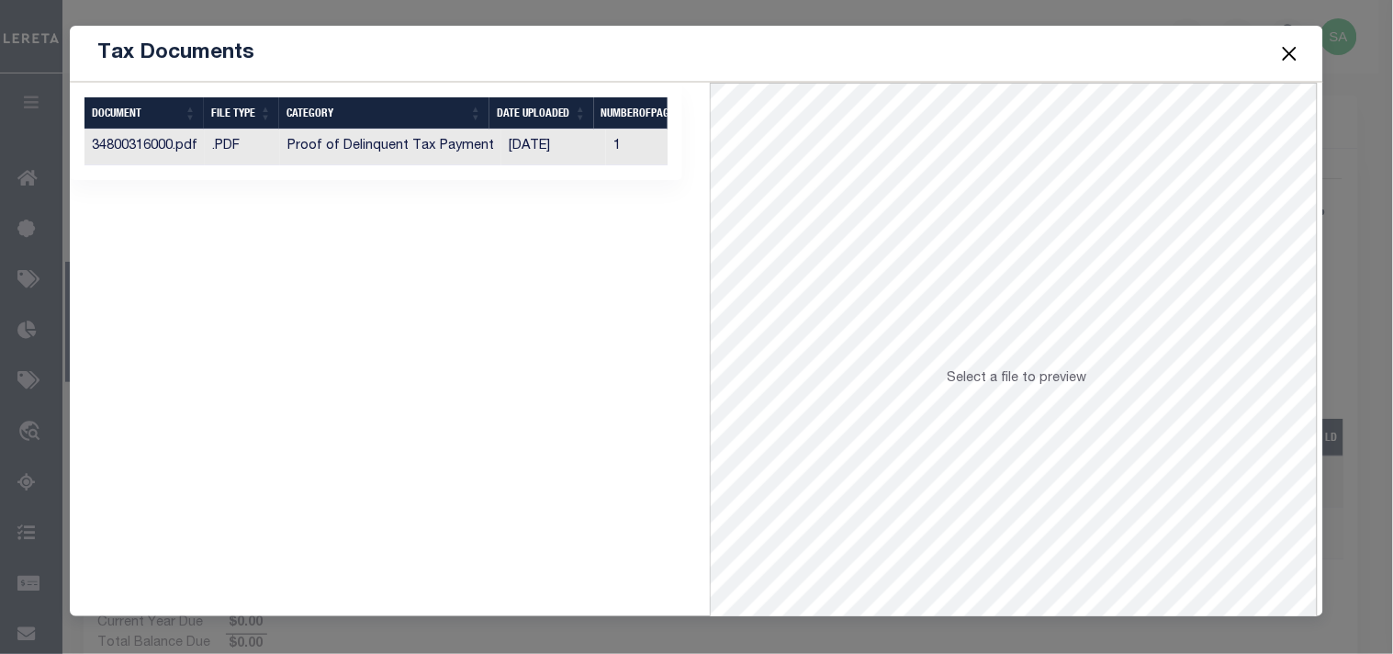
drag, startPoint x: 557, startPoint y: 148, endPoint x: 601, endPoint y: 233, distance: 96.1
click at [558, 147] on td "[DATE]" at bounding box center [553, 147] width 105 height 36
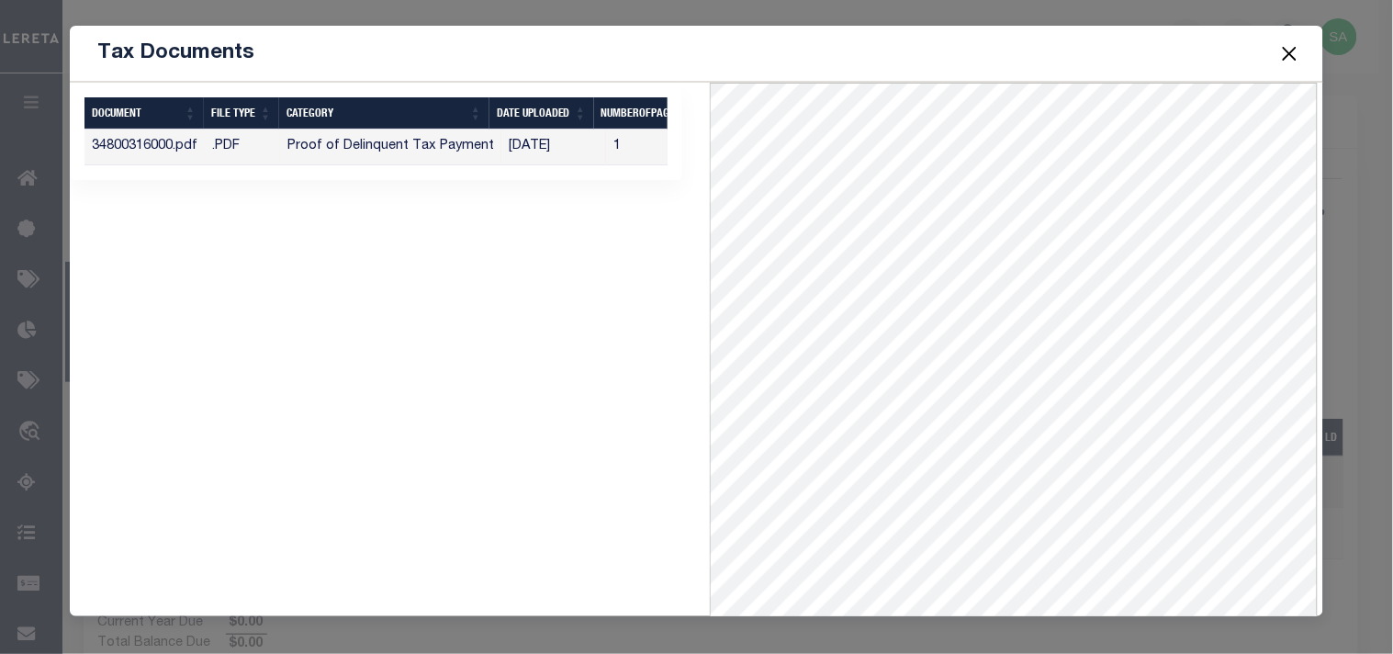
click at [1291, 52] on button "Close" at bounding box center [1289, 53] width 24 height 24
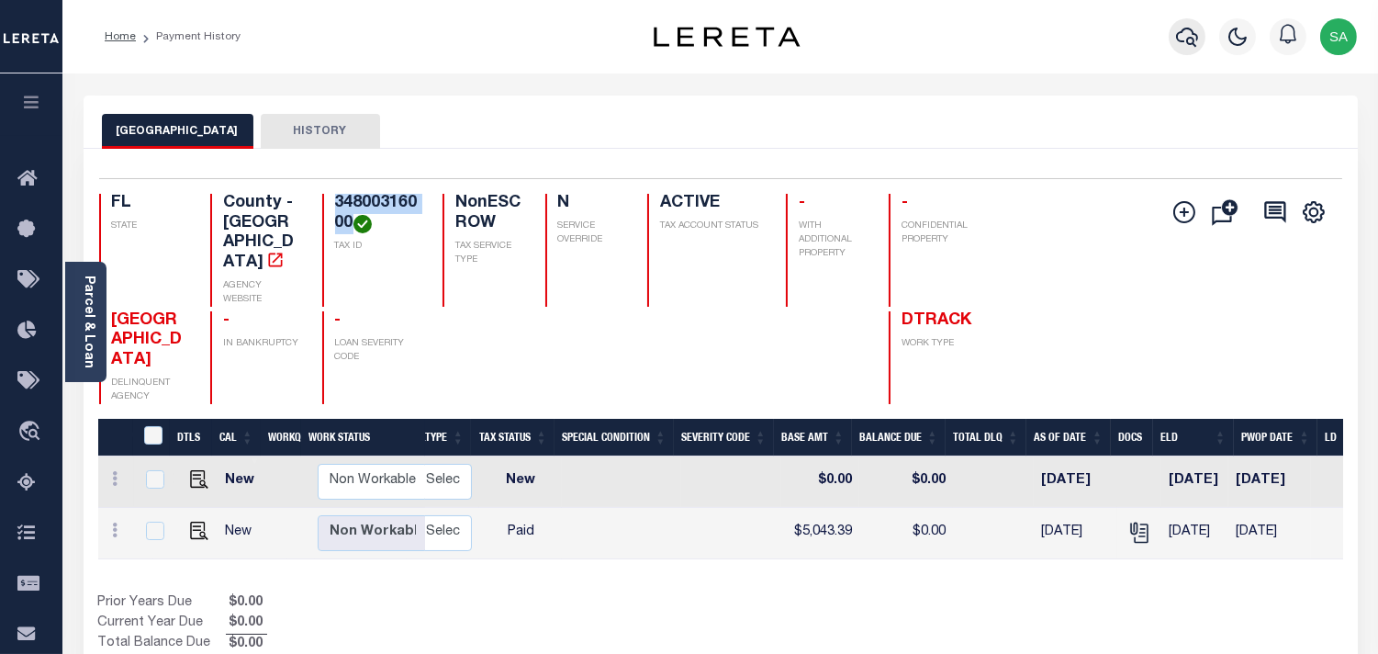
click at [1185, 43] on icon "button" at bounding box center [1187, 37] width 22 height 22
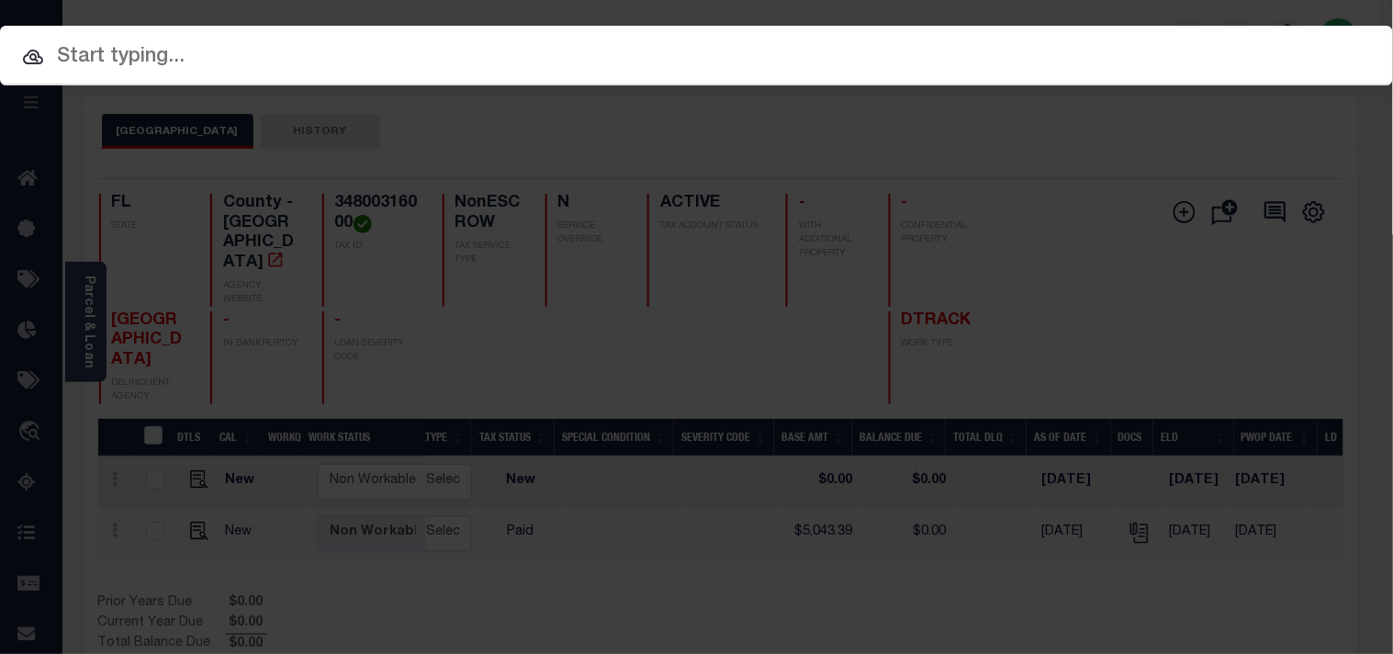
click at [1022, 69] on input "text" at bounding box center [696, 57] width 1393 height 32
paste input "4919955000"
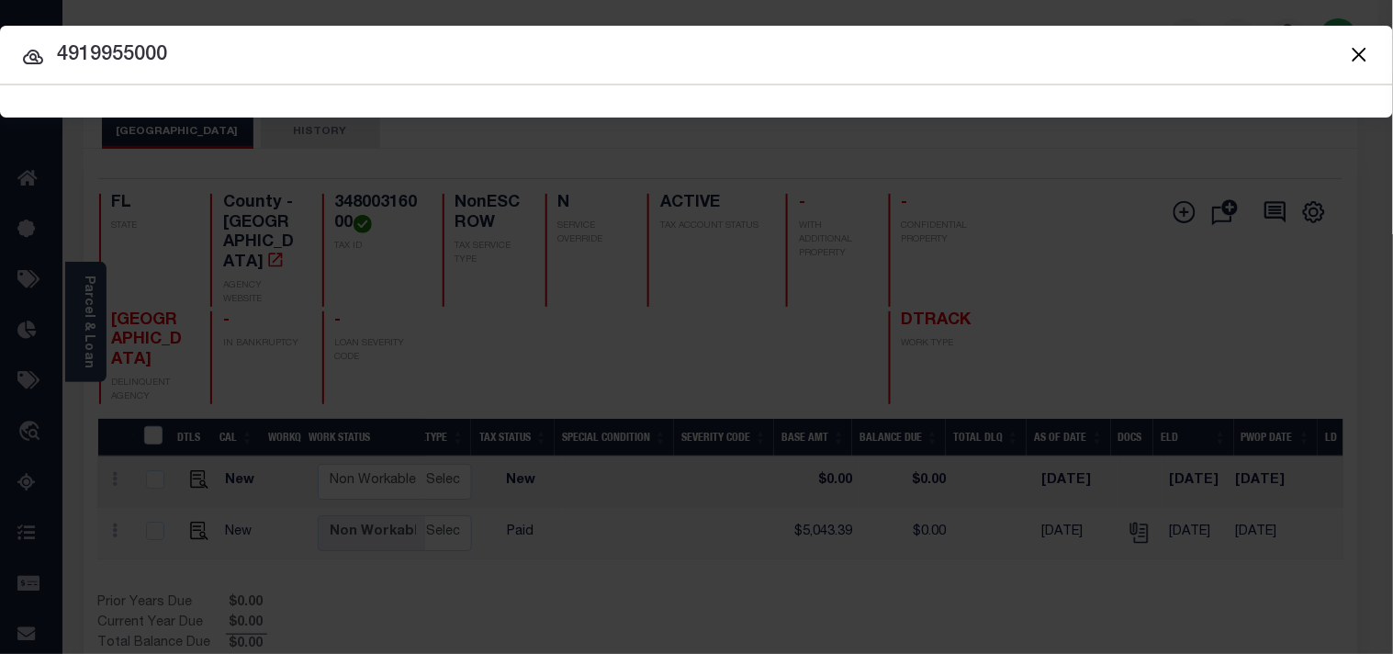
type input "4919955000"
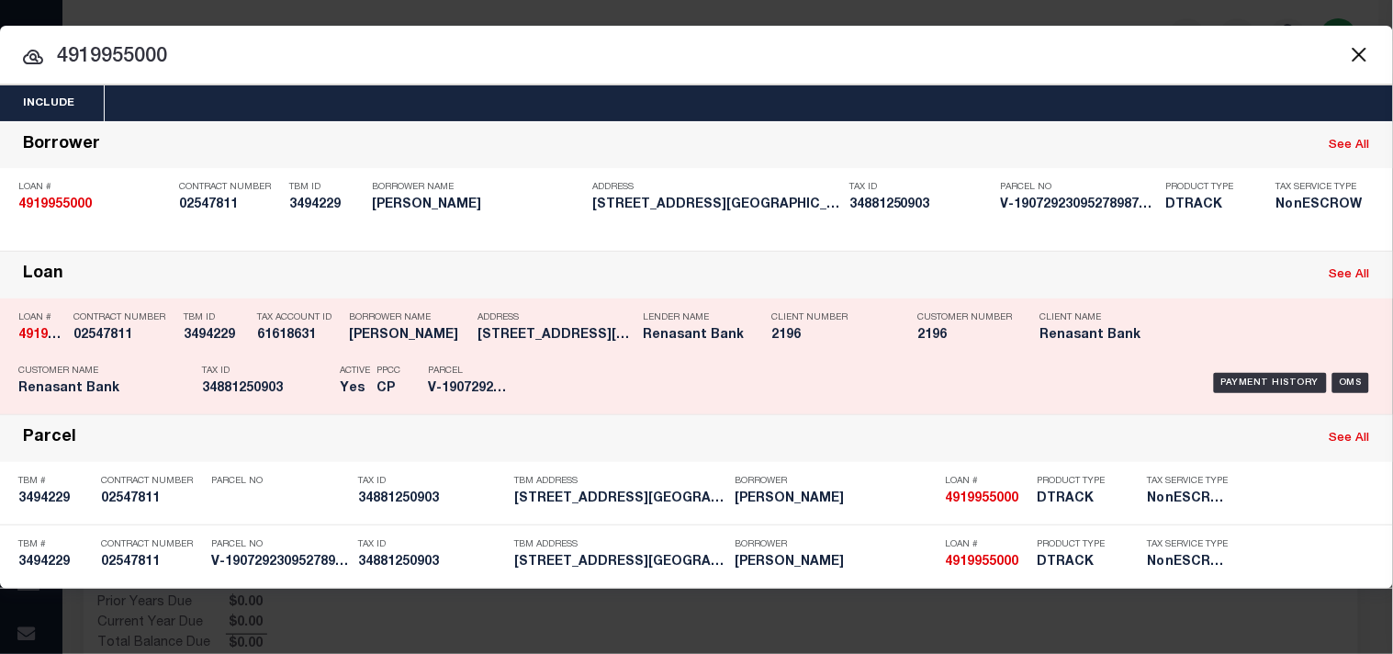
click at [276, 365] on p "Tax ID" at bounding box center [266, 370] width 129 height 11
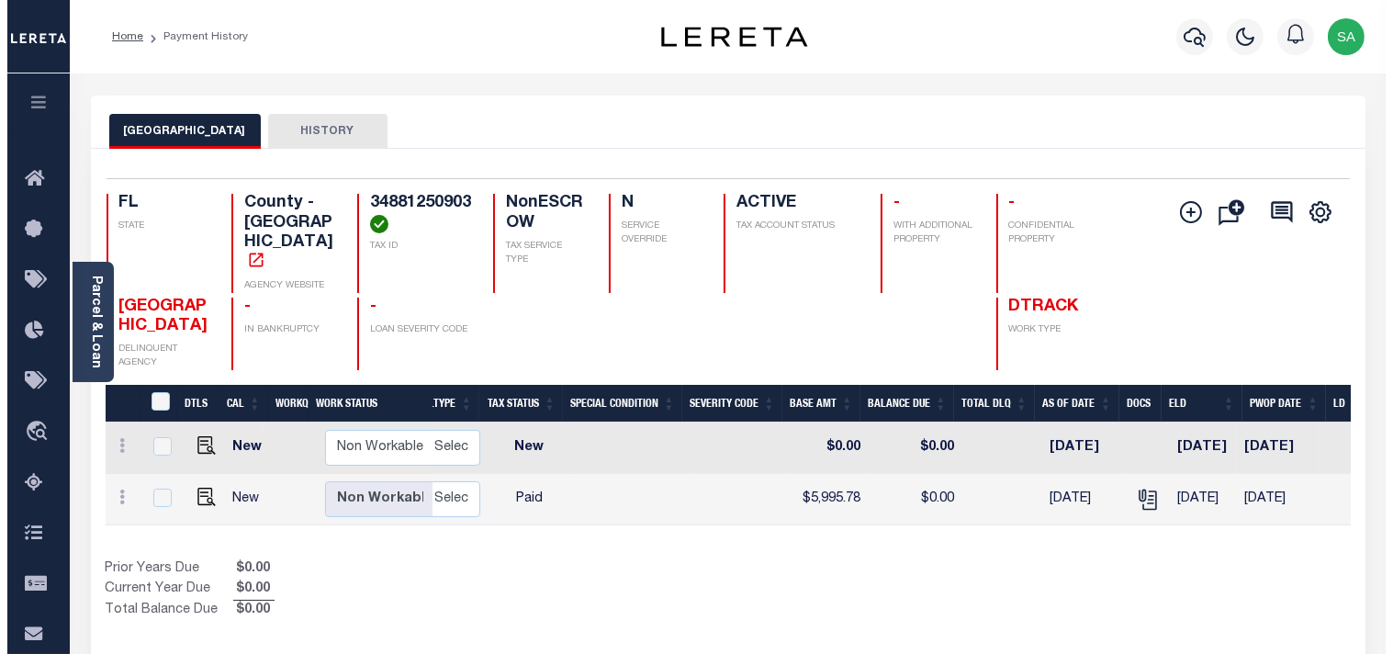
scroll to position [0, 353]
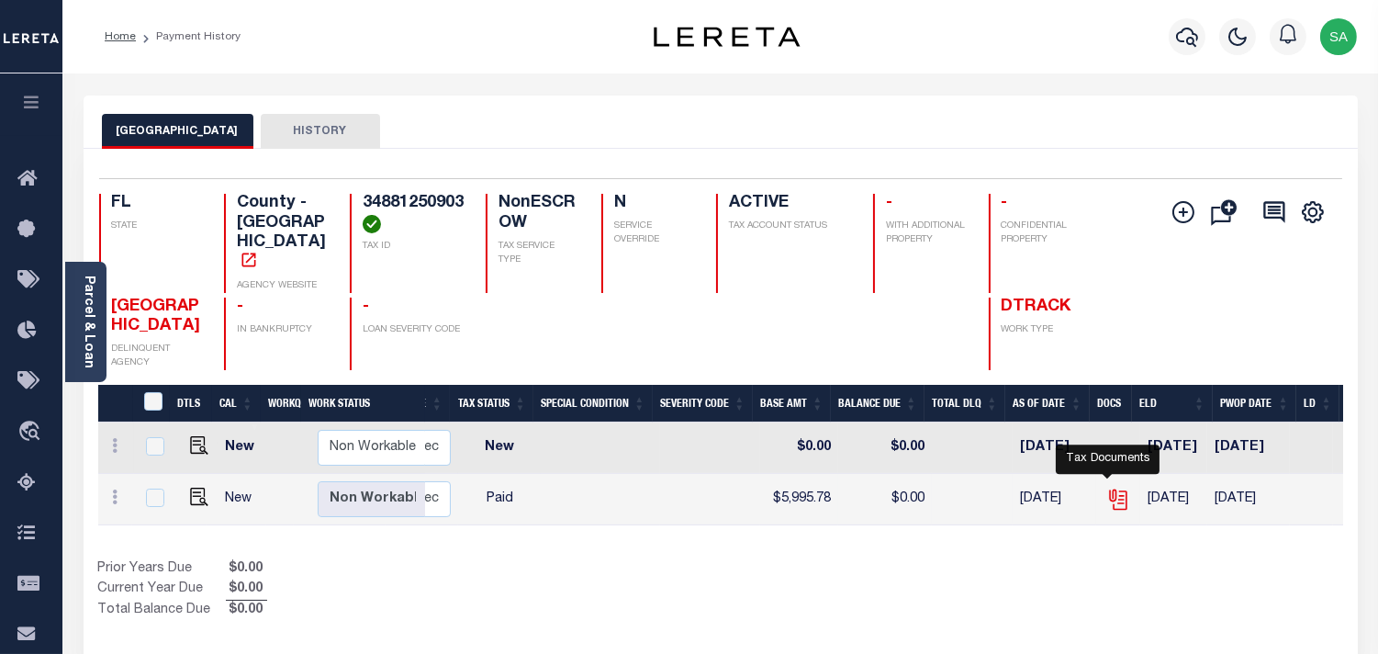
click at [1110, 488] on icon "" at bounding box center [1117, 495] width 15 height 15
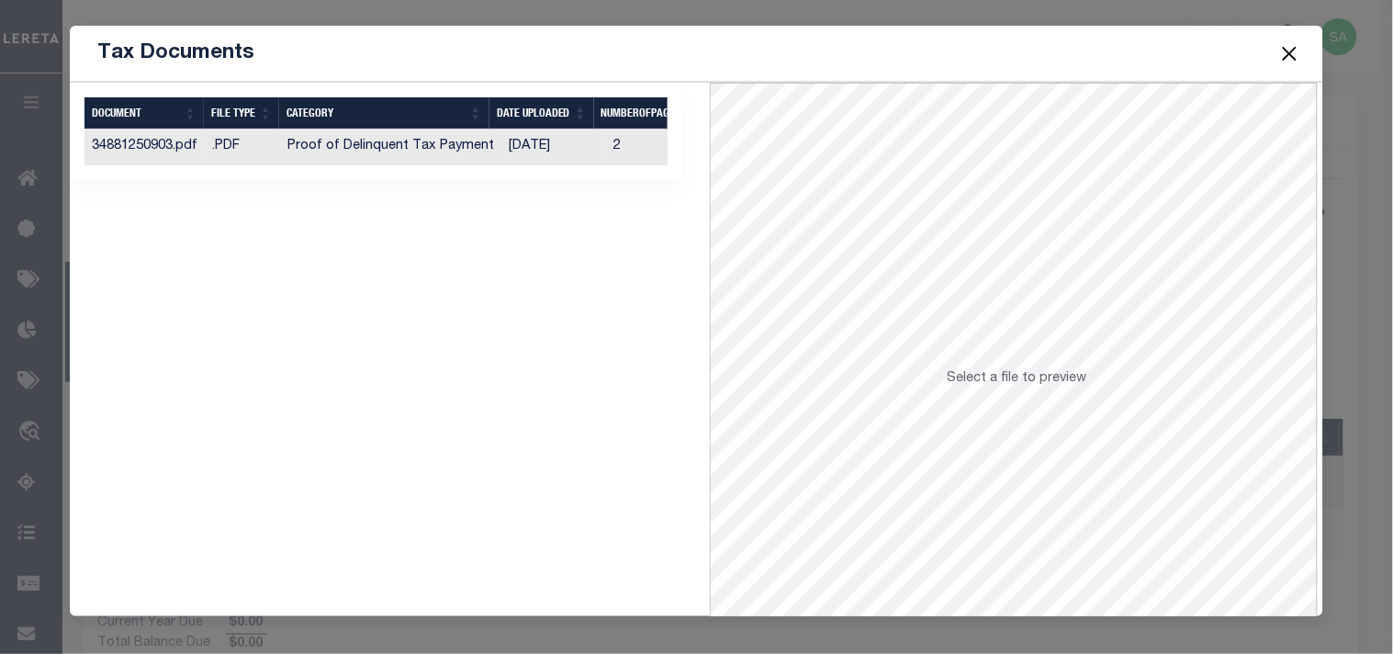
click at [565, 142] on td "[DATE]" at bounding box center [553, 147] width 105 height 36
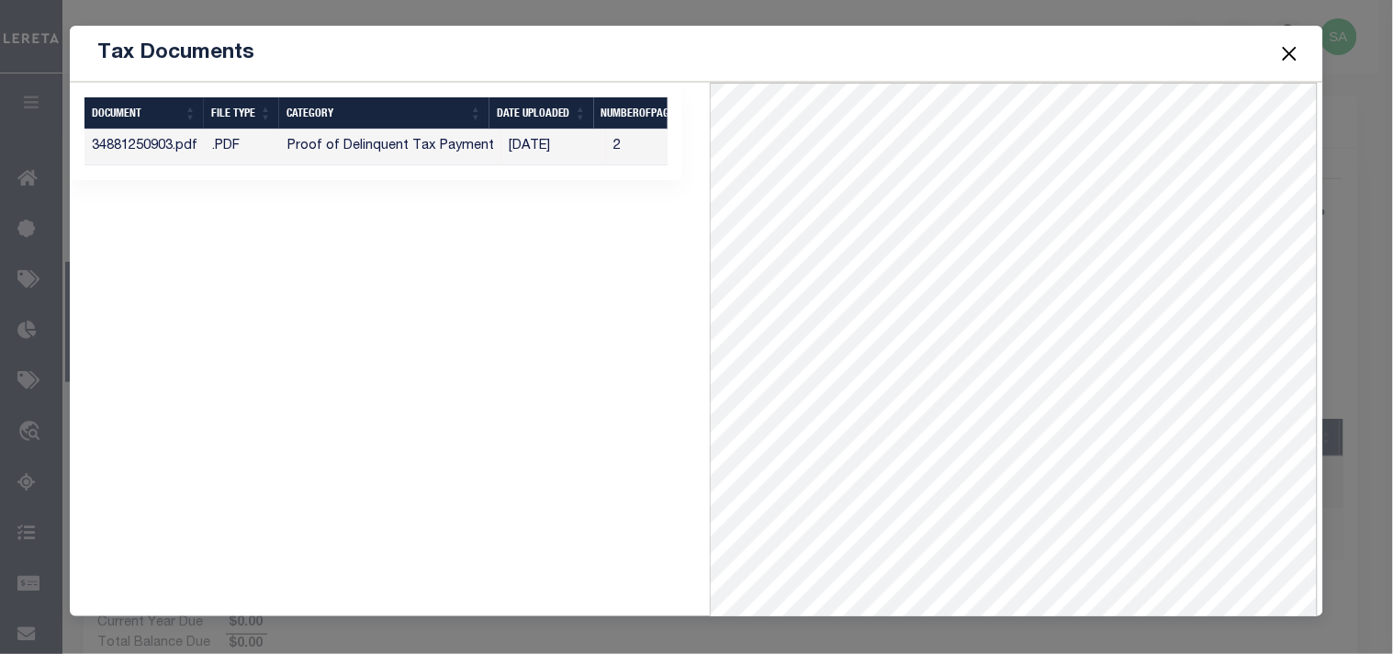
click at [1284, 51] on button "Close" at bounding box center [1289, 53] width 24 height 24
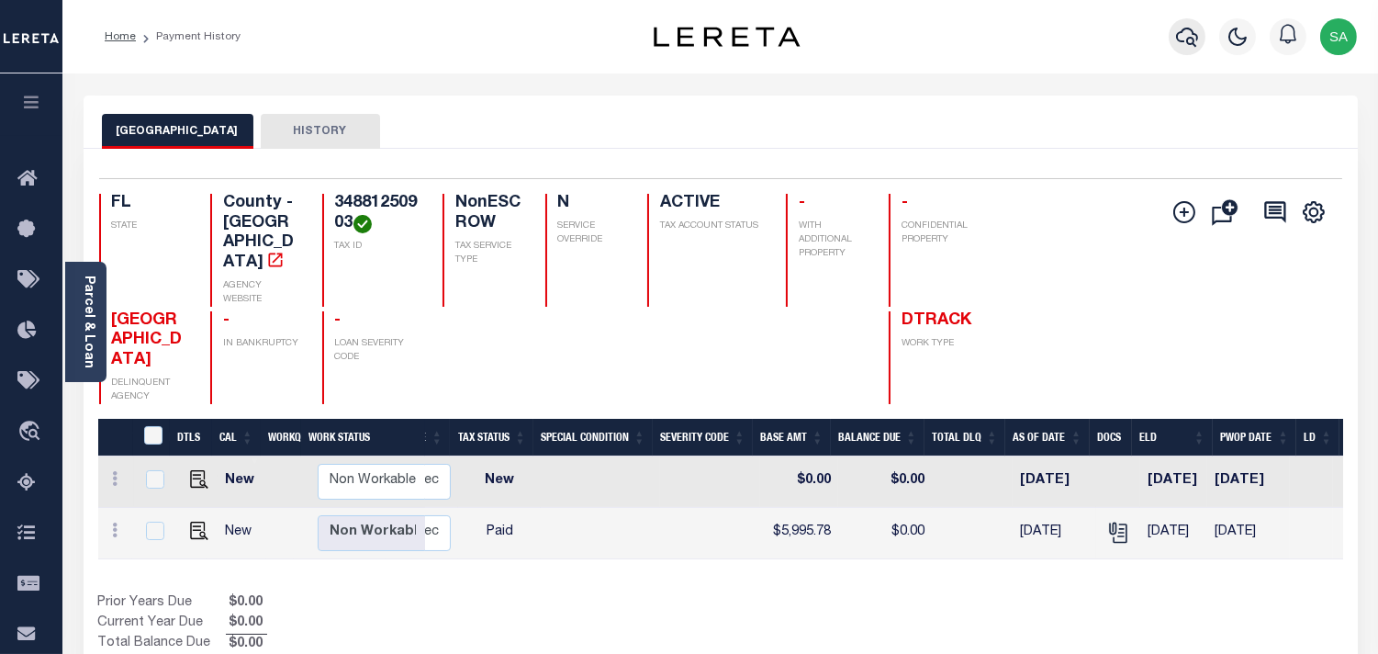
click at [1196, 39] on icon "button" at bounding box center [1187, 37] width 22 height 22
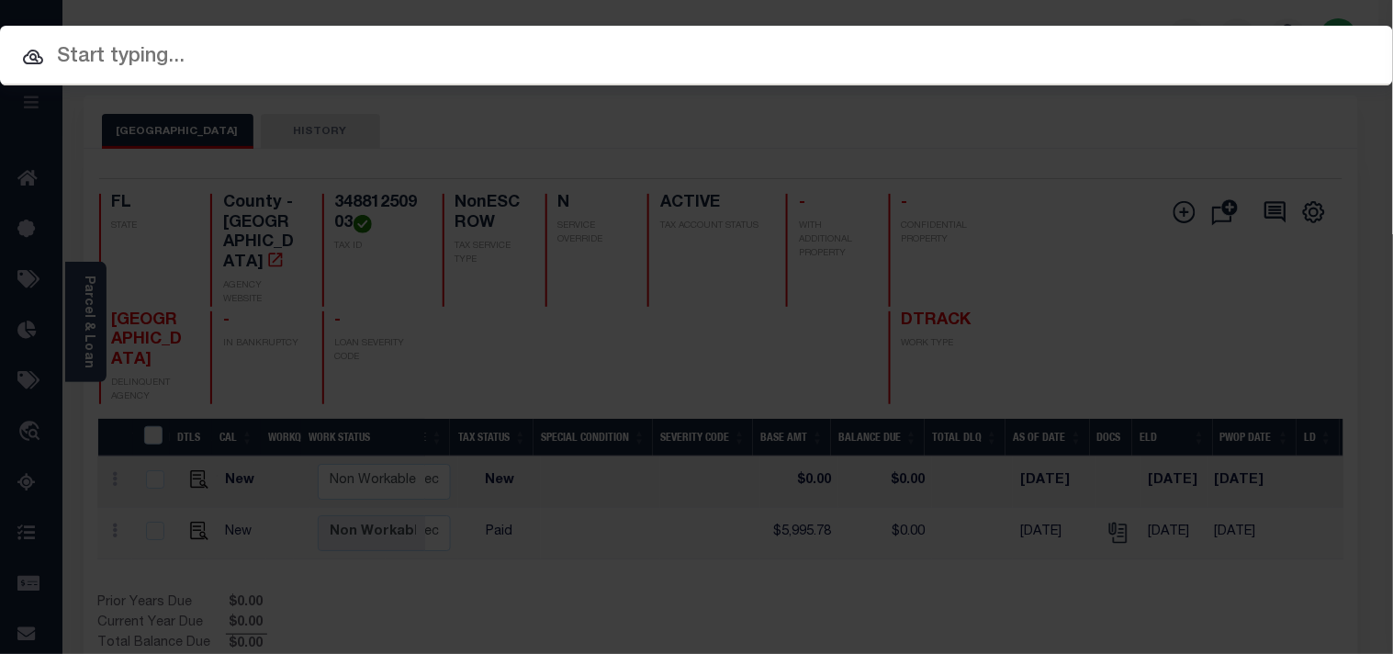
click at [1130, 55] on input "text" at bounding box center [696, 57] width 1393 height 32
paste input "4919975000"
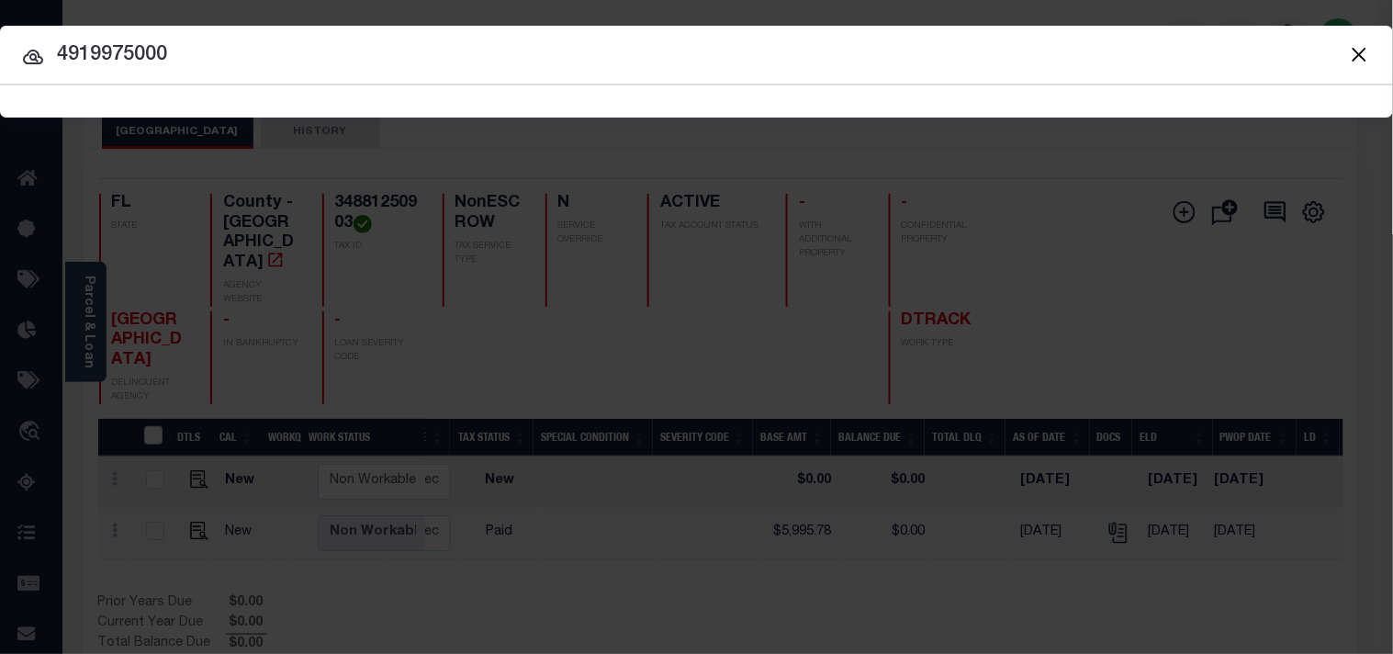
type input "4919975000"
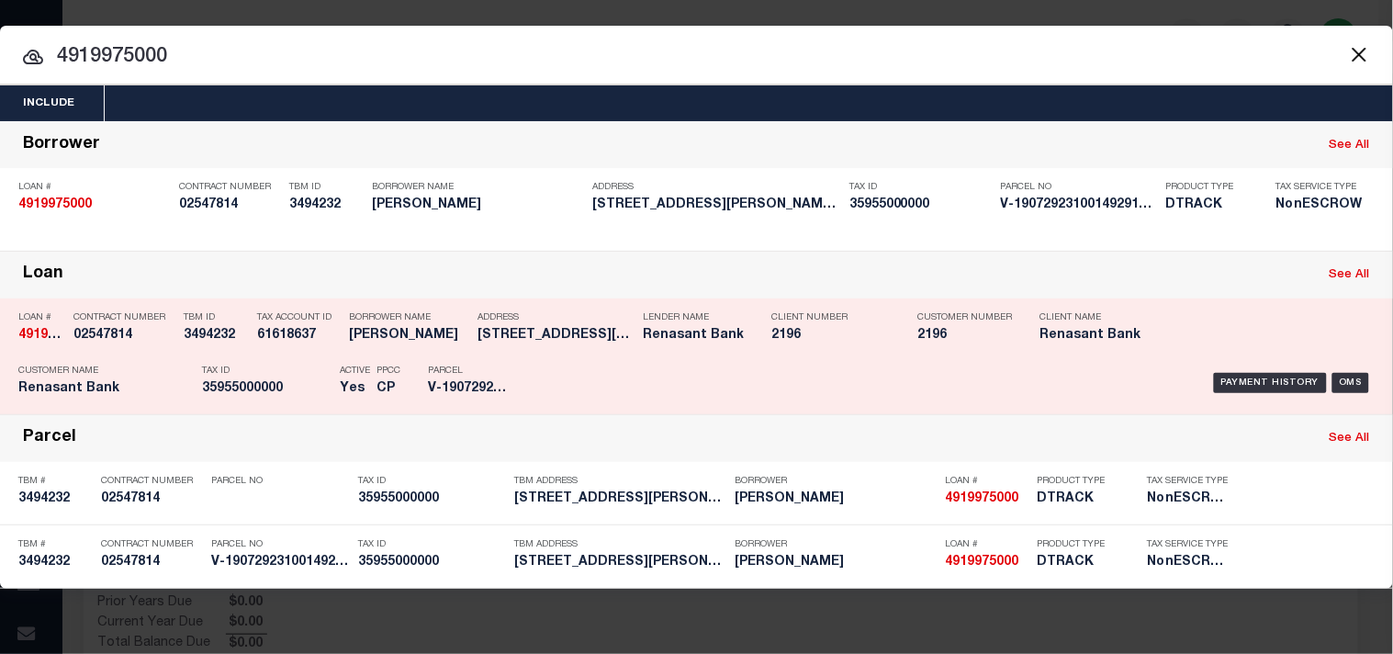
click at [562, 368] on div "Payment History OMS" at bounding box center [956, 382] width 836 height 53
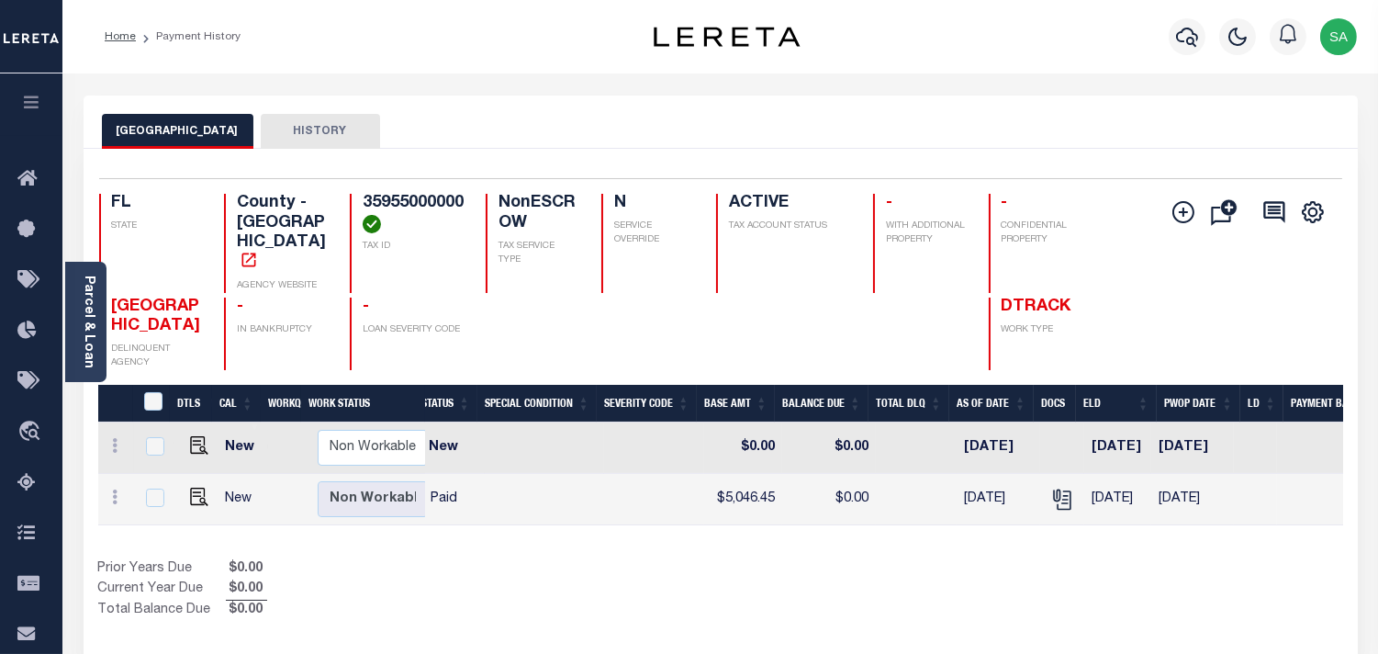
scroll to position [0, 464]
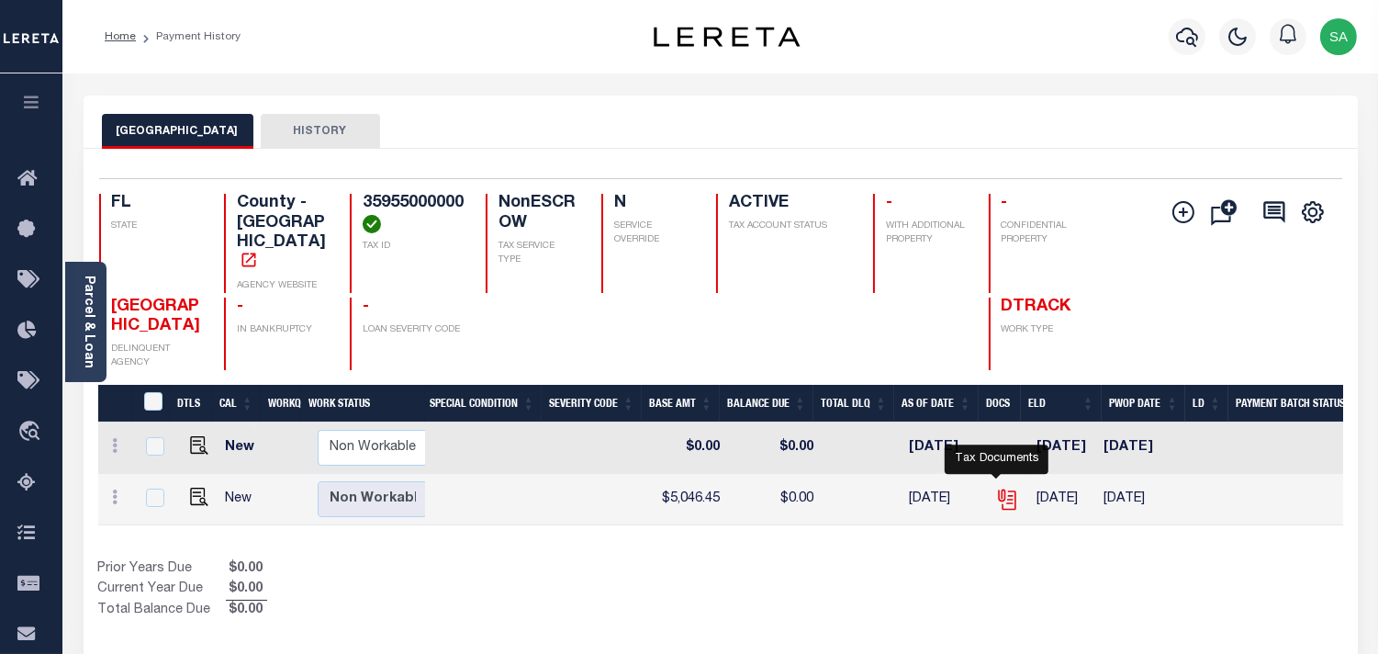
click at [999, 488] on icon "" at bounding box center [1006, 495] width 15 height 15
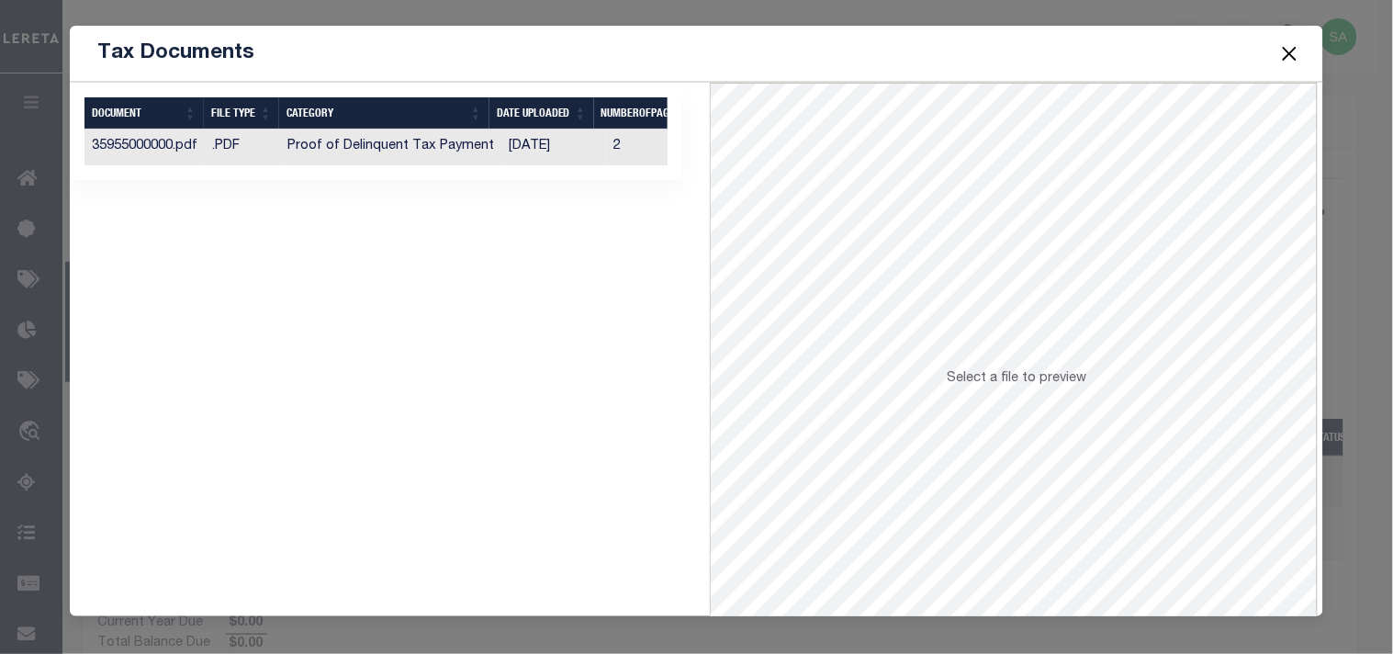
click at [588, 144] on td "[DATE]" at bounding box center [553, 147] width 105 height 36
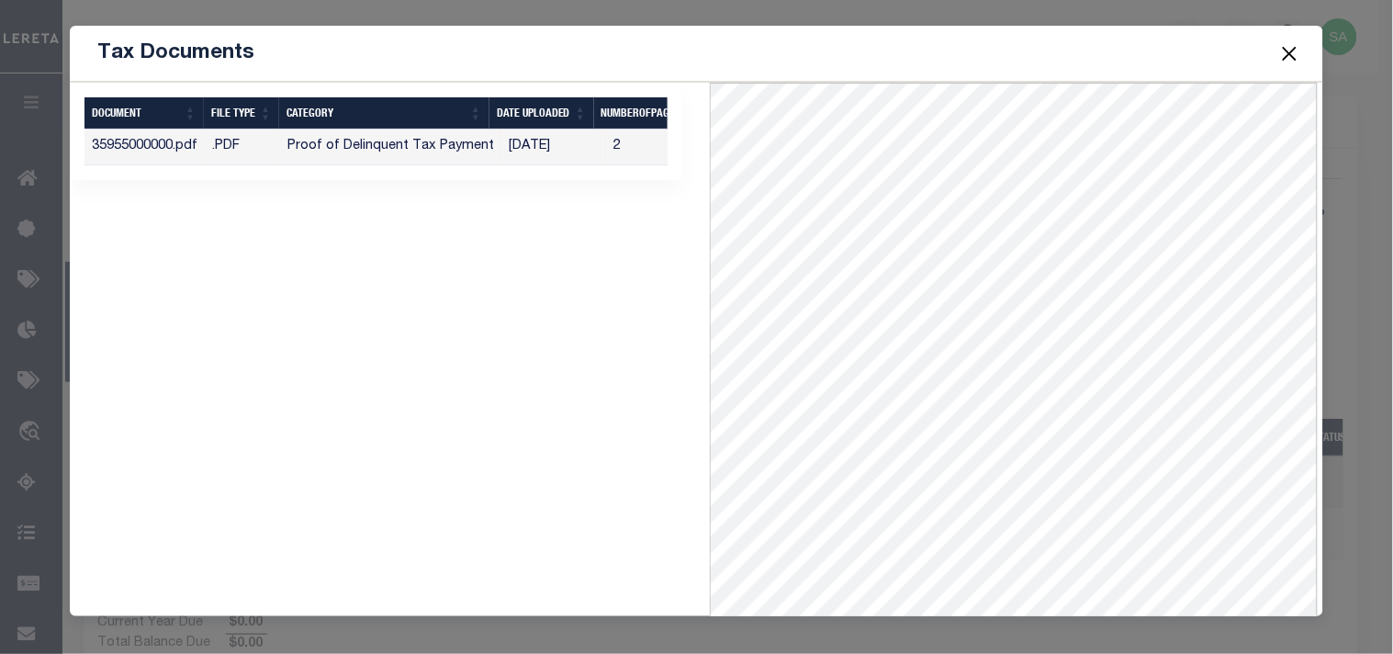
click at [1289, 61] on button "Close" at bounding box center [1289, 53] width 24 height 24
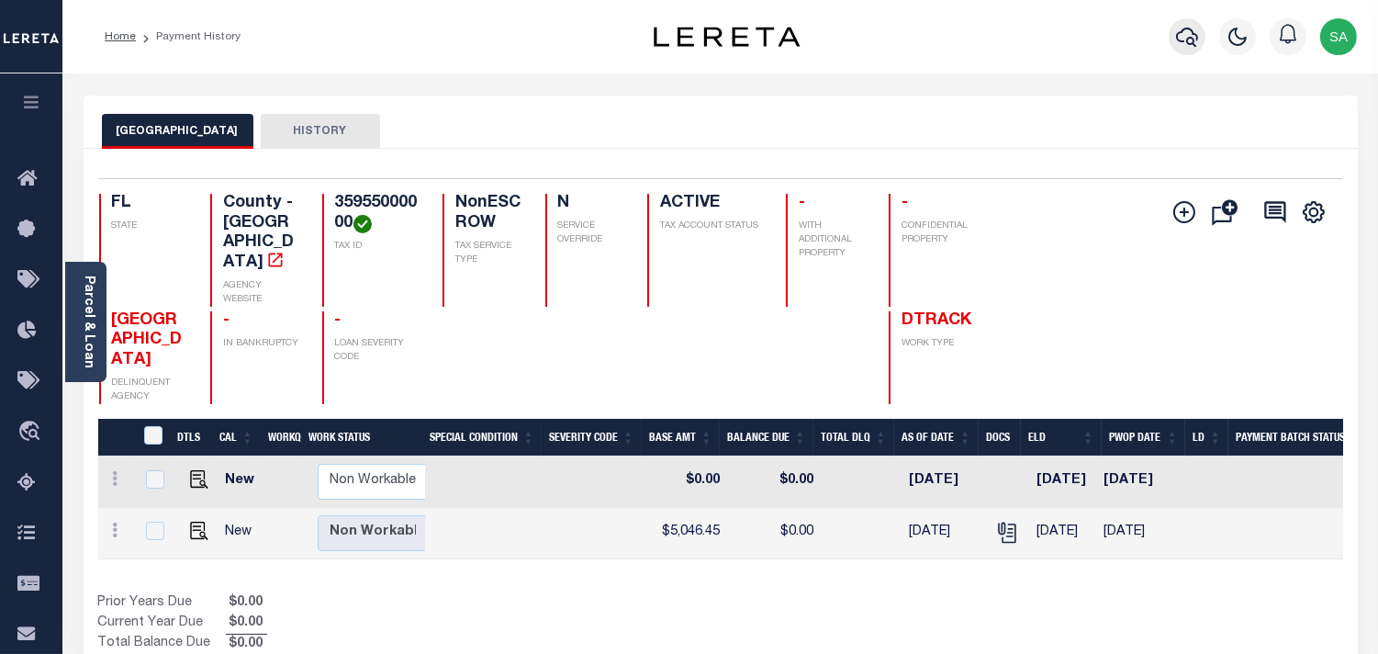
click at [1188, 39] on icon "button" at bounding box center [1187, 37] width 22 height 19
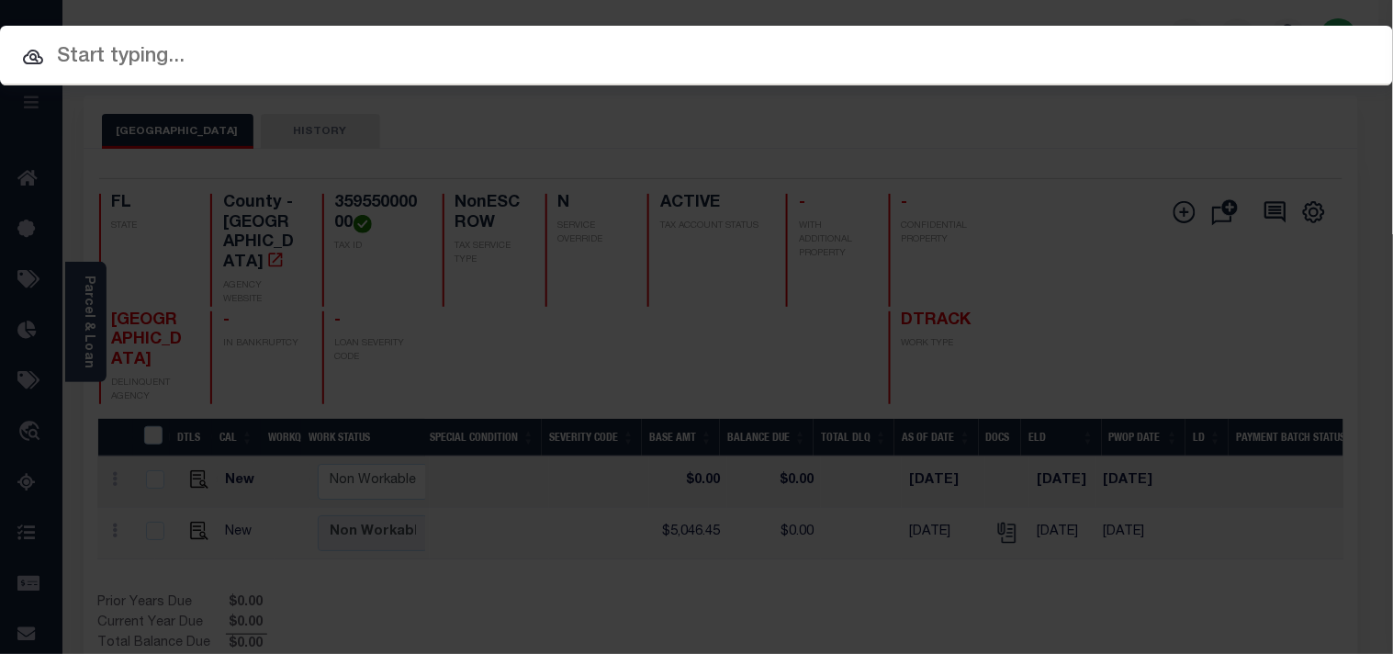
click at [1097, 75] on div at bounding box center [696, 55] width 1393 height 59
click at [1097, 60] on input "text" at bounding box center [696, 57] width 1393 height 32
paste input "2505801304"
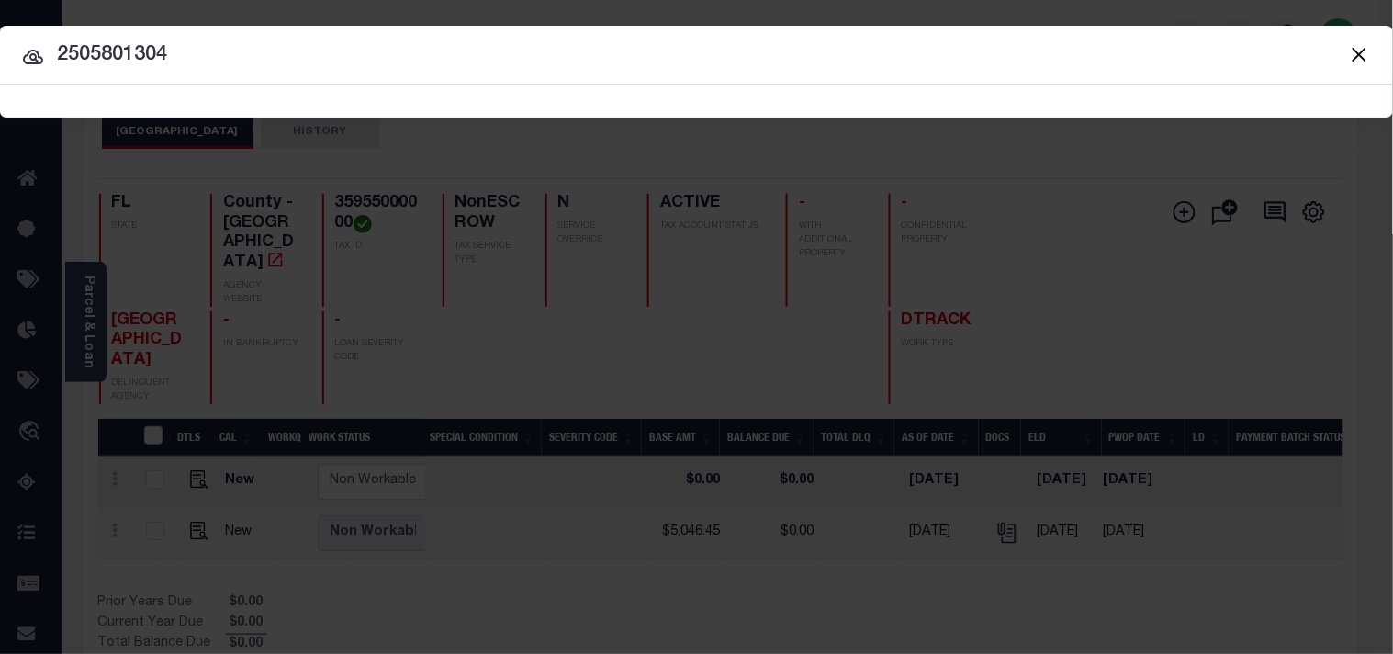
type input "2505801304"
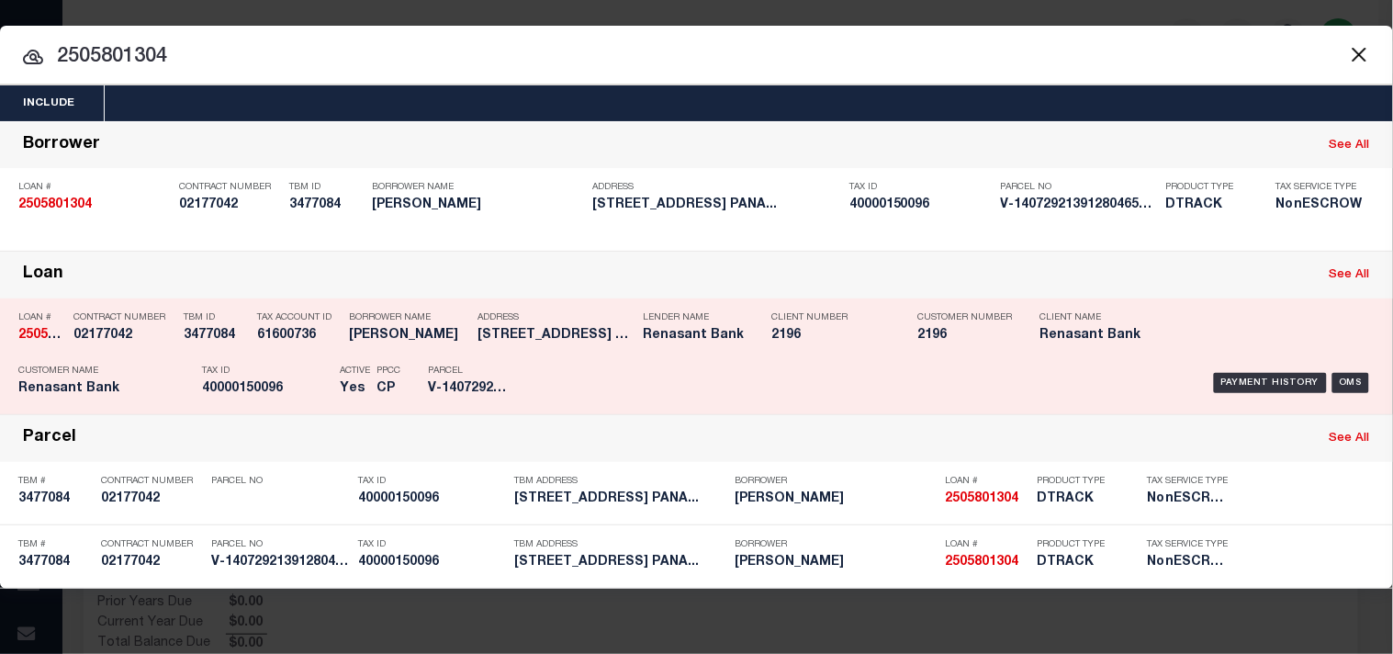
click at [464, 359] on div "Parcel V-14072921391280465247760" at bounding box center [469, 382] width 83 height 53
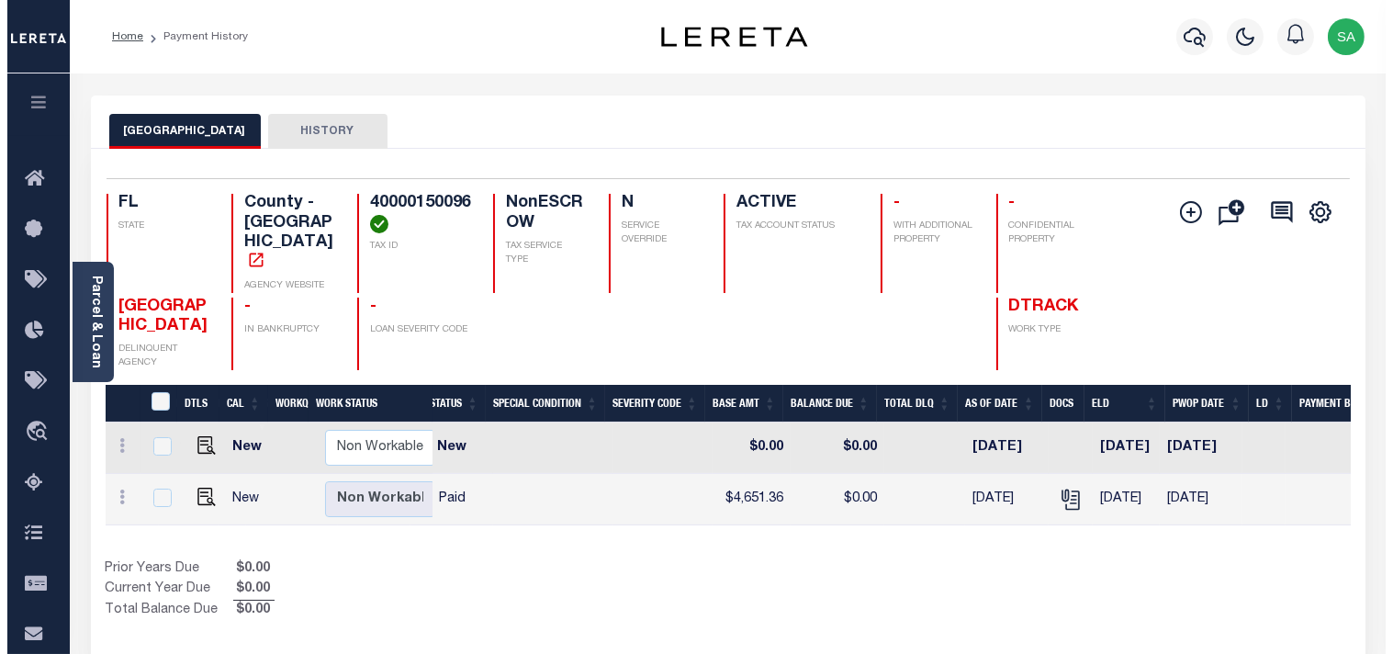
scroll to position [0, 424]
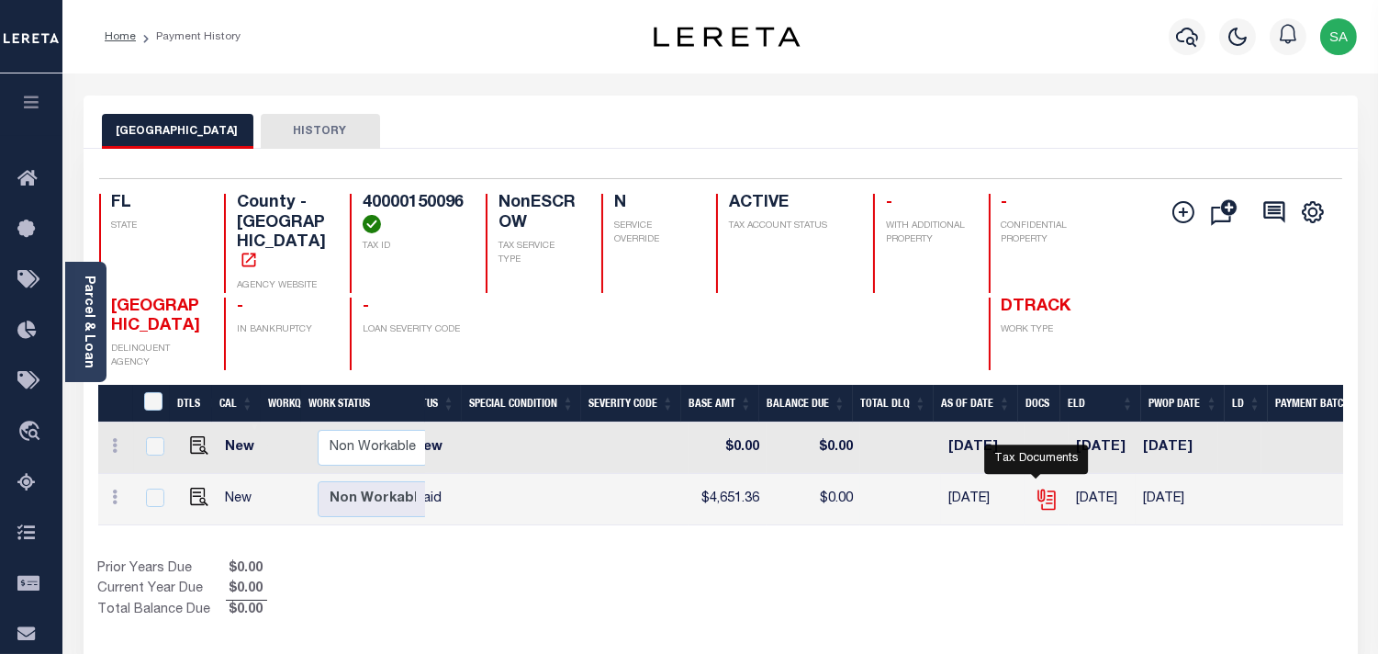
click at [1038, 488] on icon "" at bounding box center [1045, 495] width 15 height 15
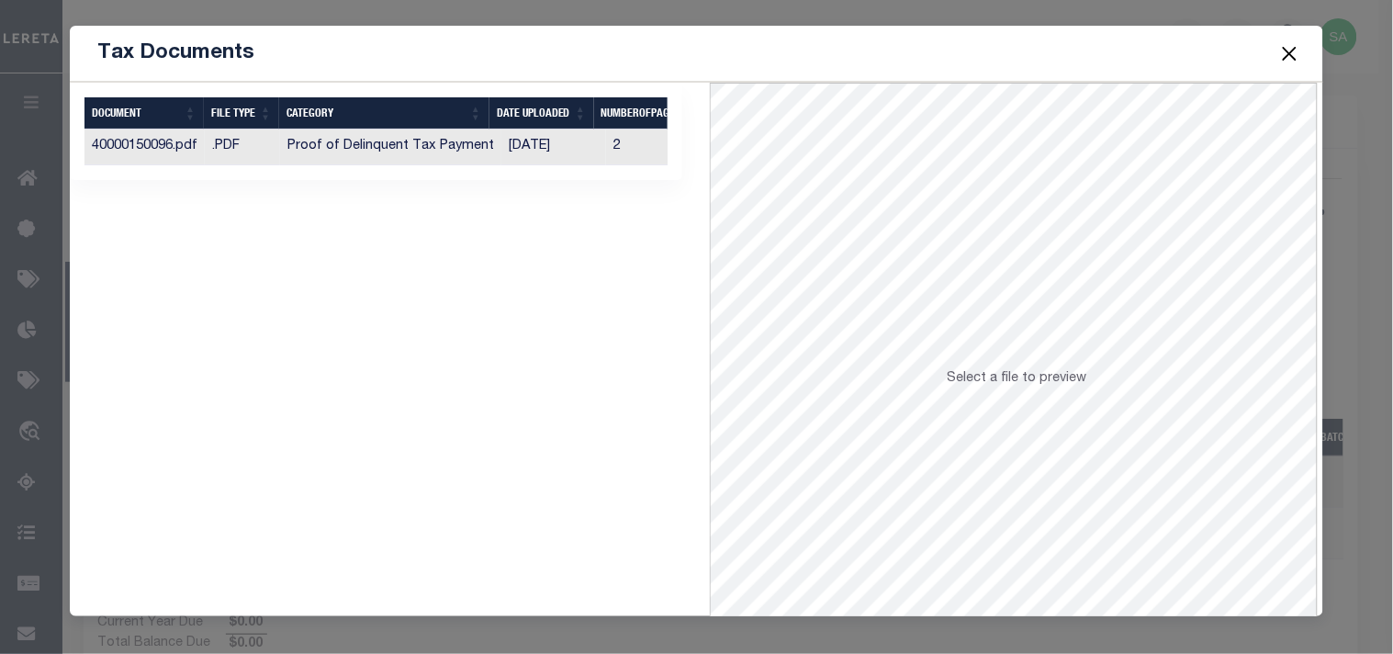
click at [533, 134] on td "[DATE]" at bounding box center [553, 147] width 105 height 36
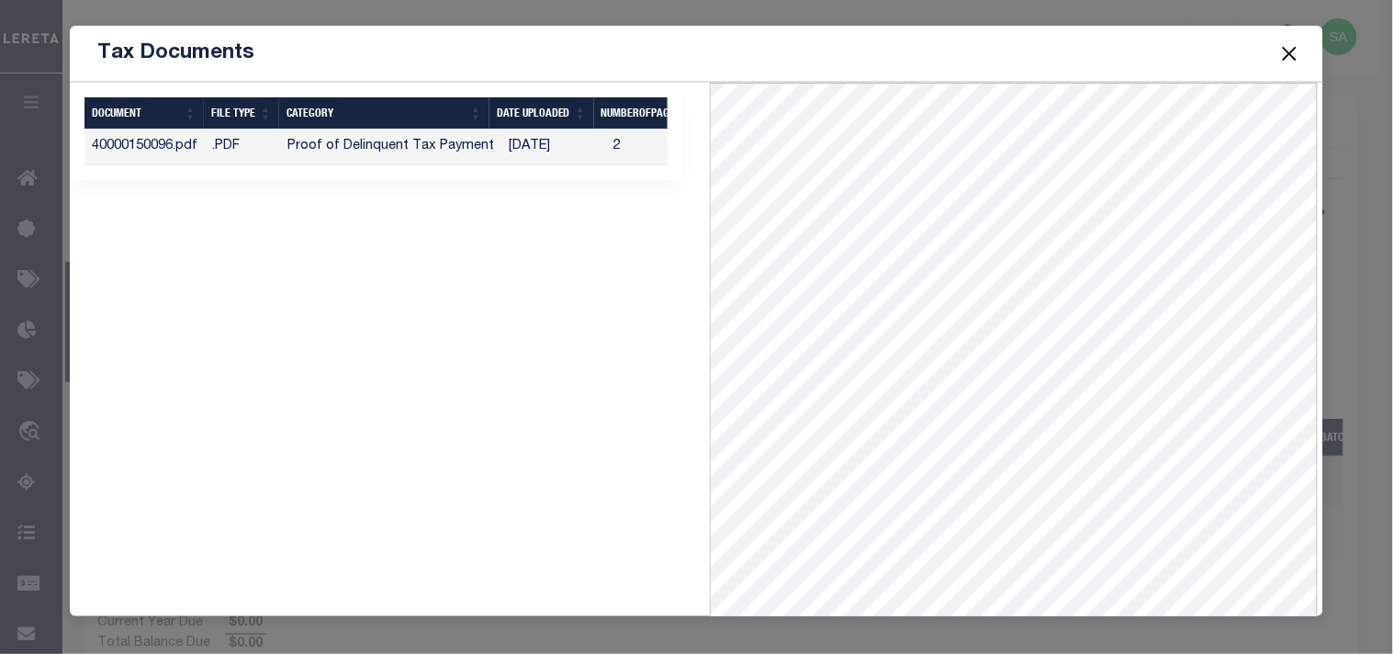
click at [1291, 56] on button "Close" at bounding box center [1289, 53] width 24 height 24
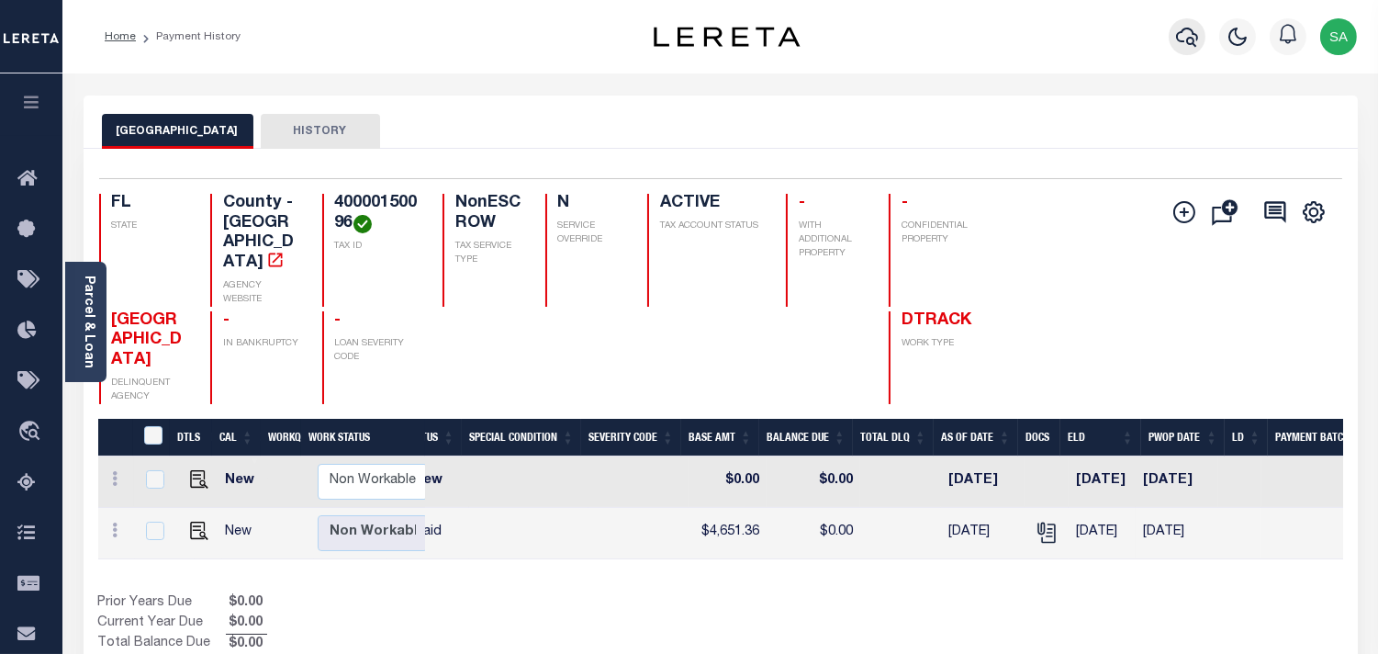
click at [1191, 38] on icon "button" at bounding box center [1187, 37] width 22 height 19
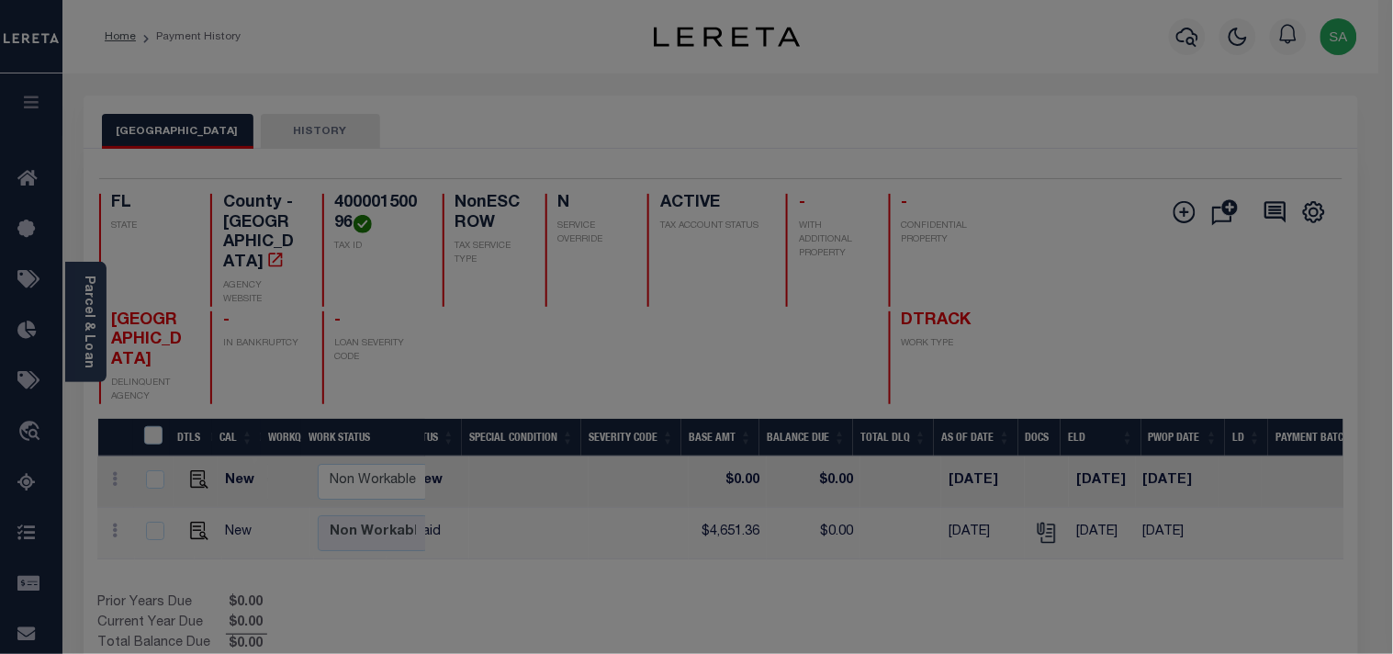
click at [0, 0] on input "text" at bounding box center [0, 0] width 0 height 0
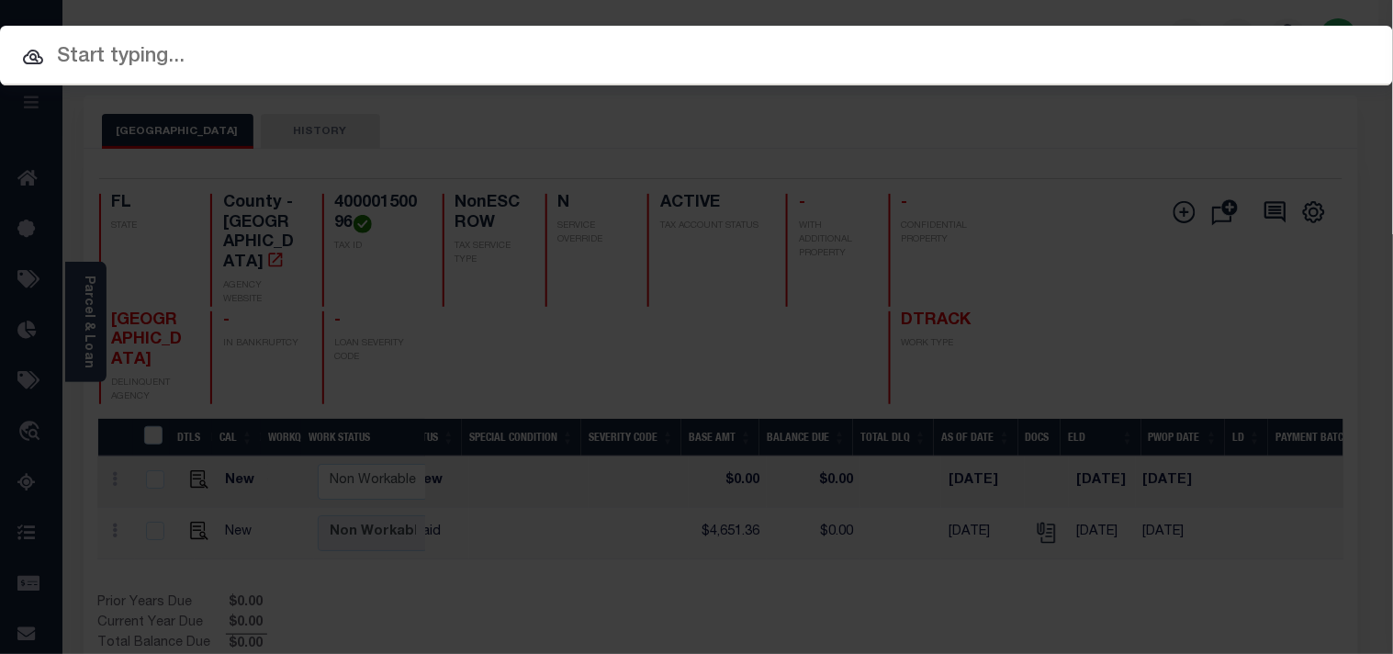
paste input "4919999000"
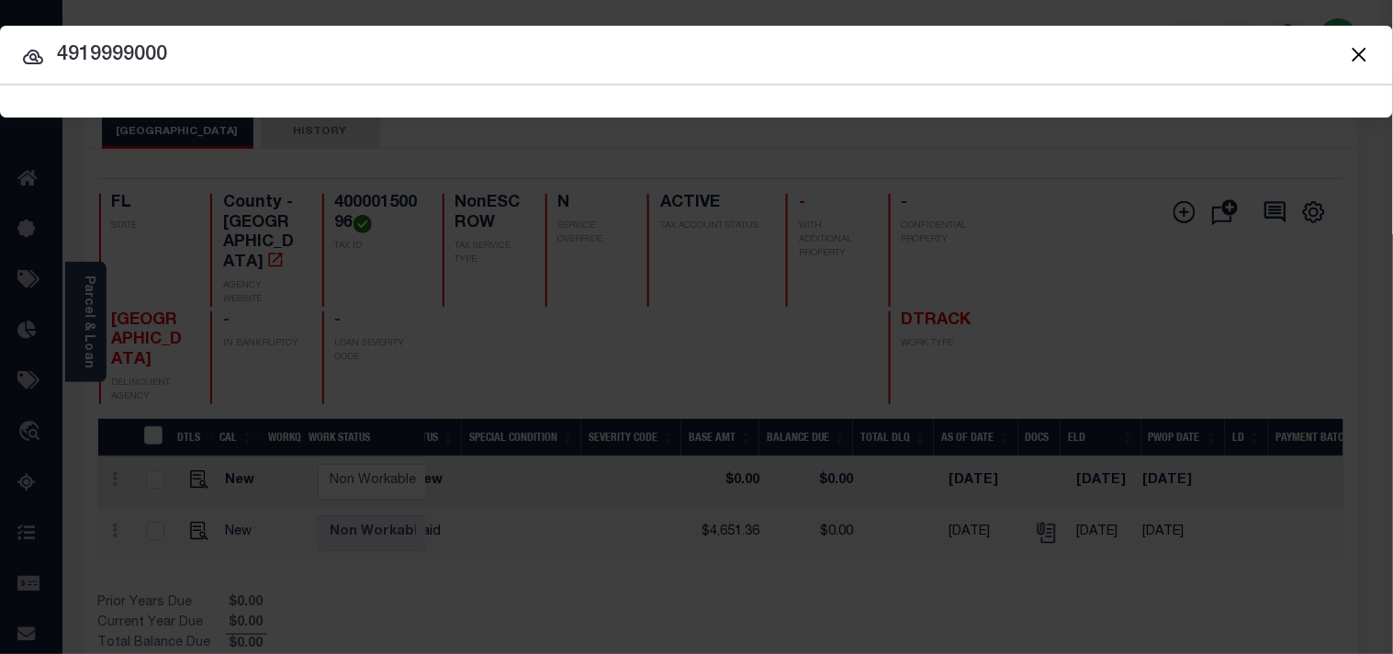
type input "4919999000"
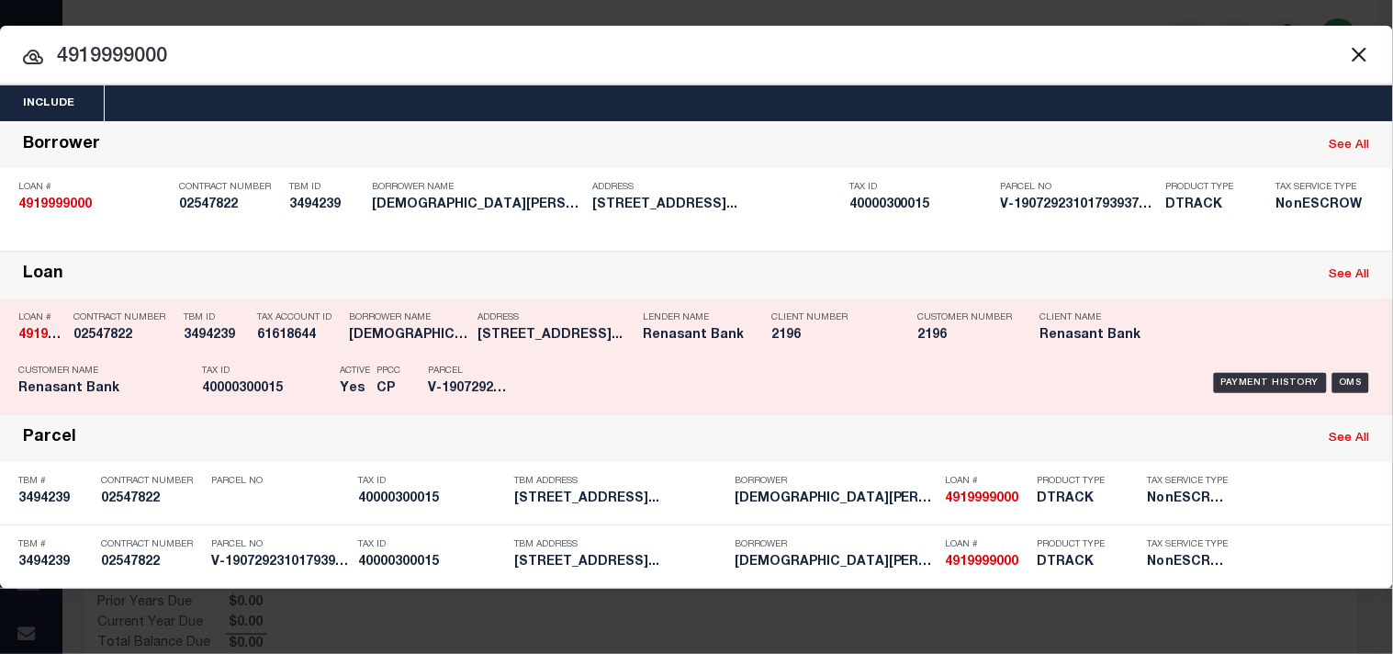
click at [530, 376] on div "Payment History OMS" at bounding box center [956, 382] width 864 height 53
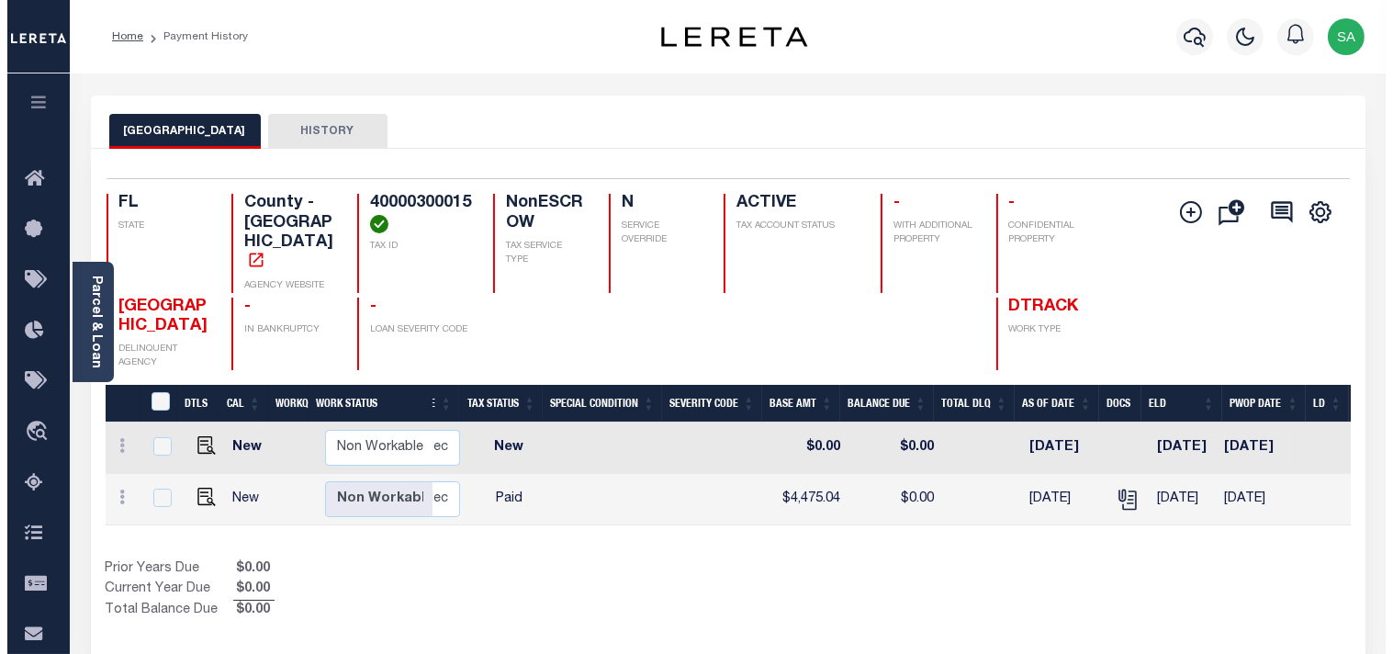
scroll to position [0, 355]
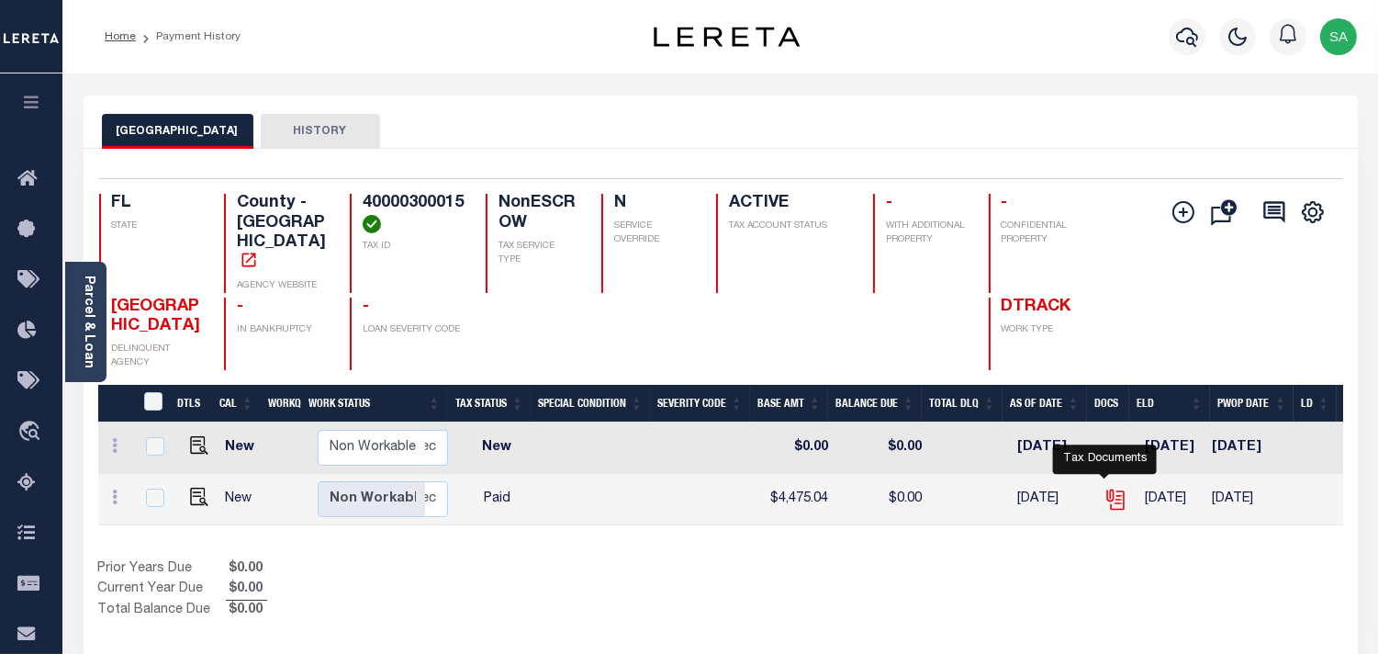
click at [1105, 488] on icon "" at bounding box center [1116, 500] width 24 height 24
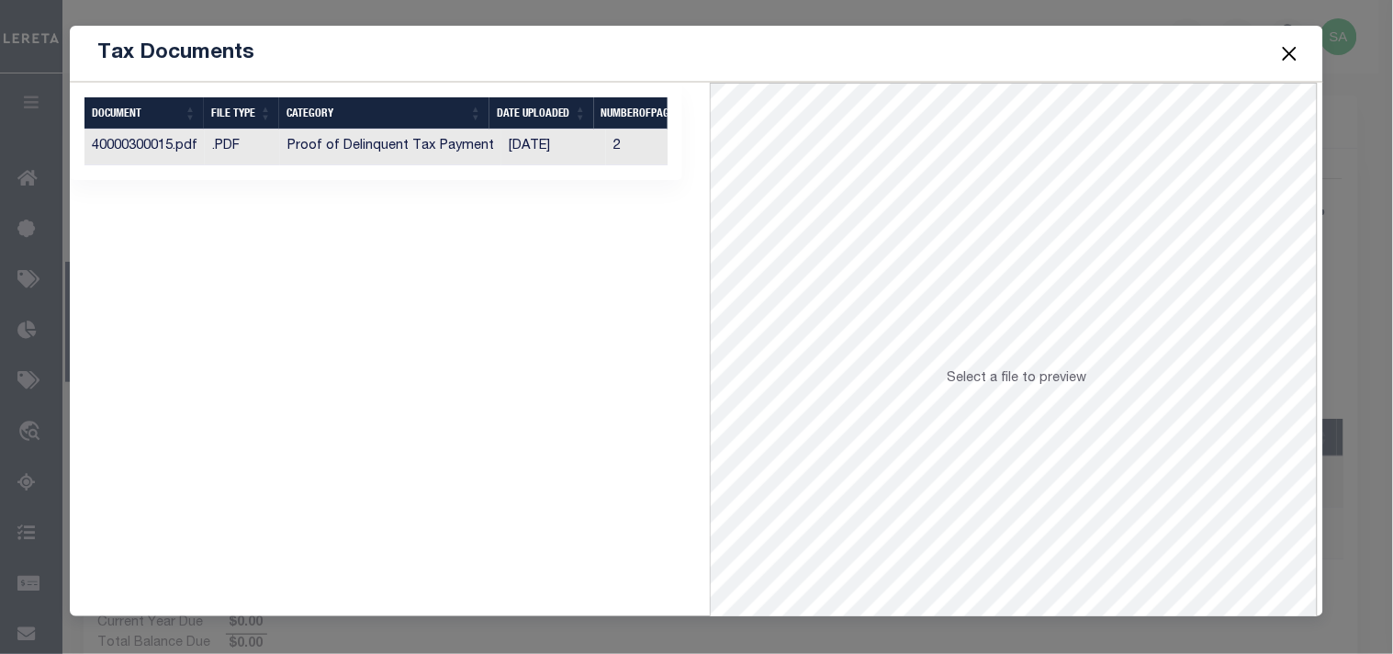
click at [586, 149] on td "[DATE]" at bounding box center [553, 147] width 105 height 36
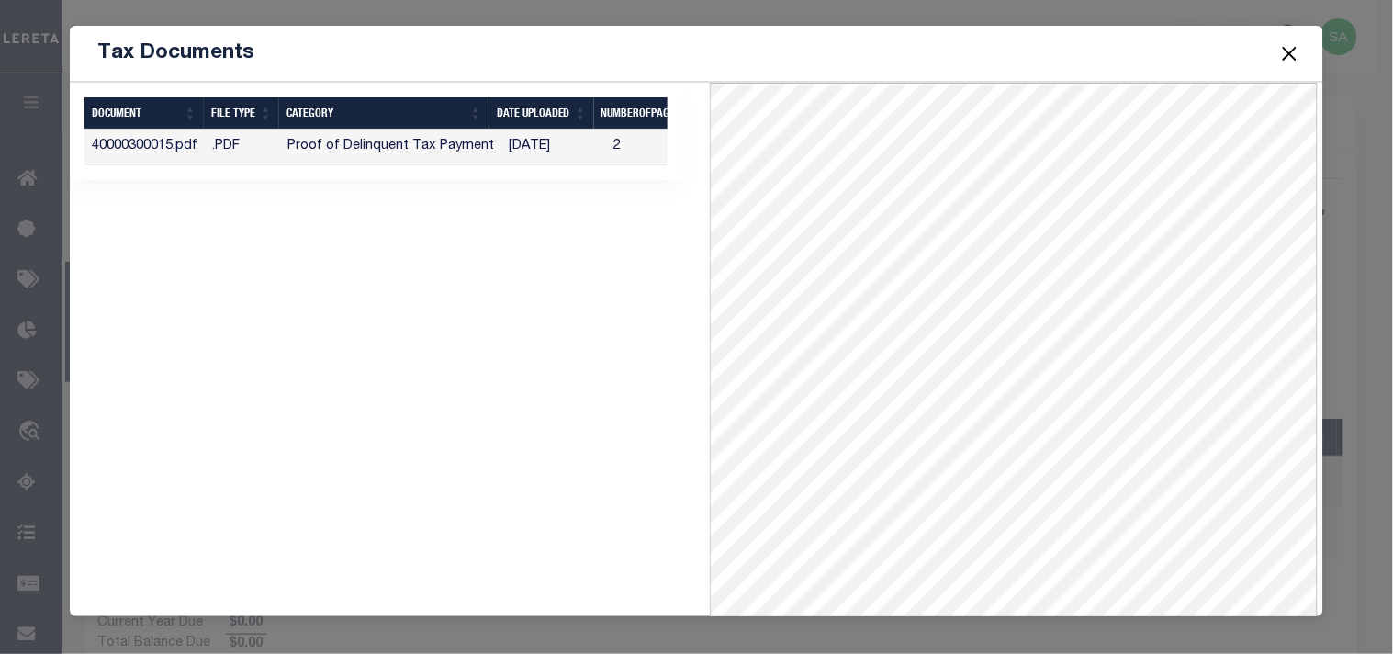
click at [1287, 50] on button "Close" at bounding box center [1289, 53] width 24 height 24
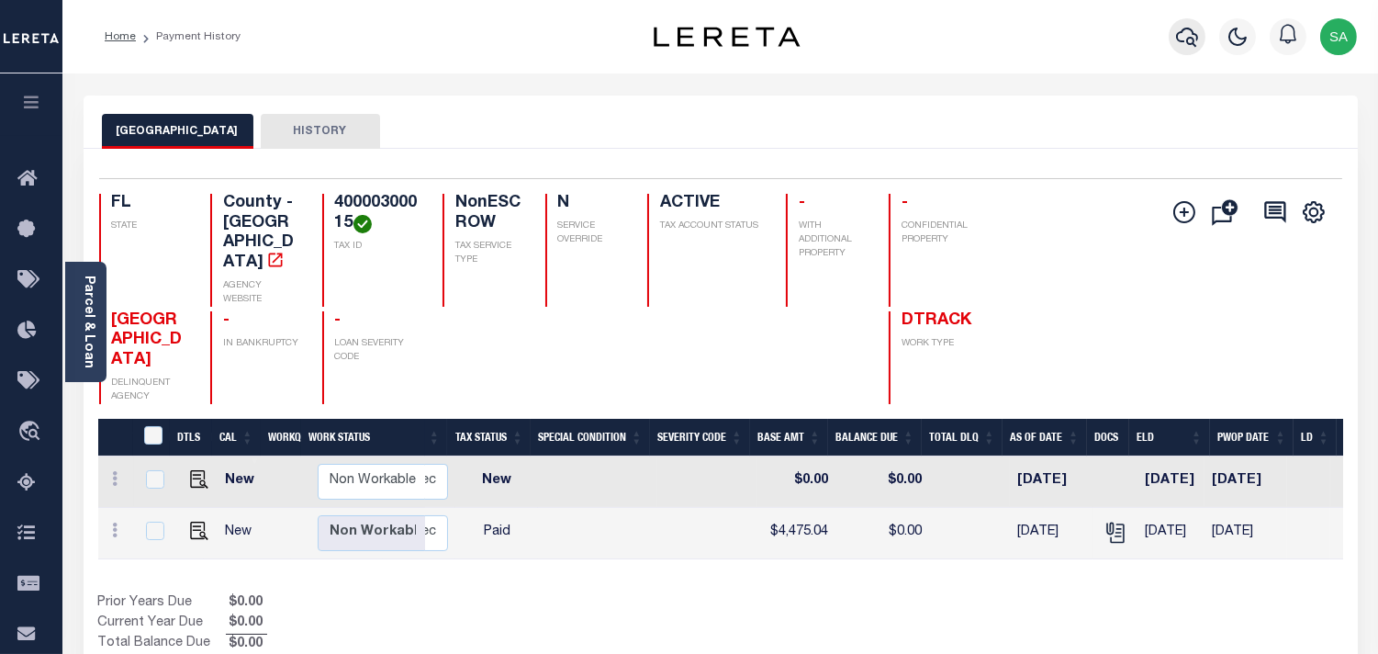
click at [1178, 30] on icon "button" at bounding box center [1187, 37] width 22 height 22
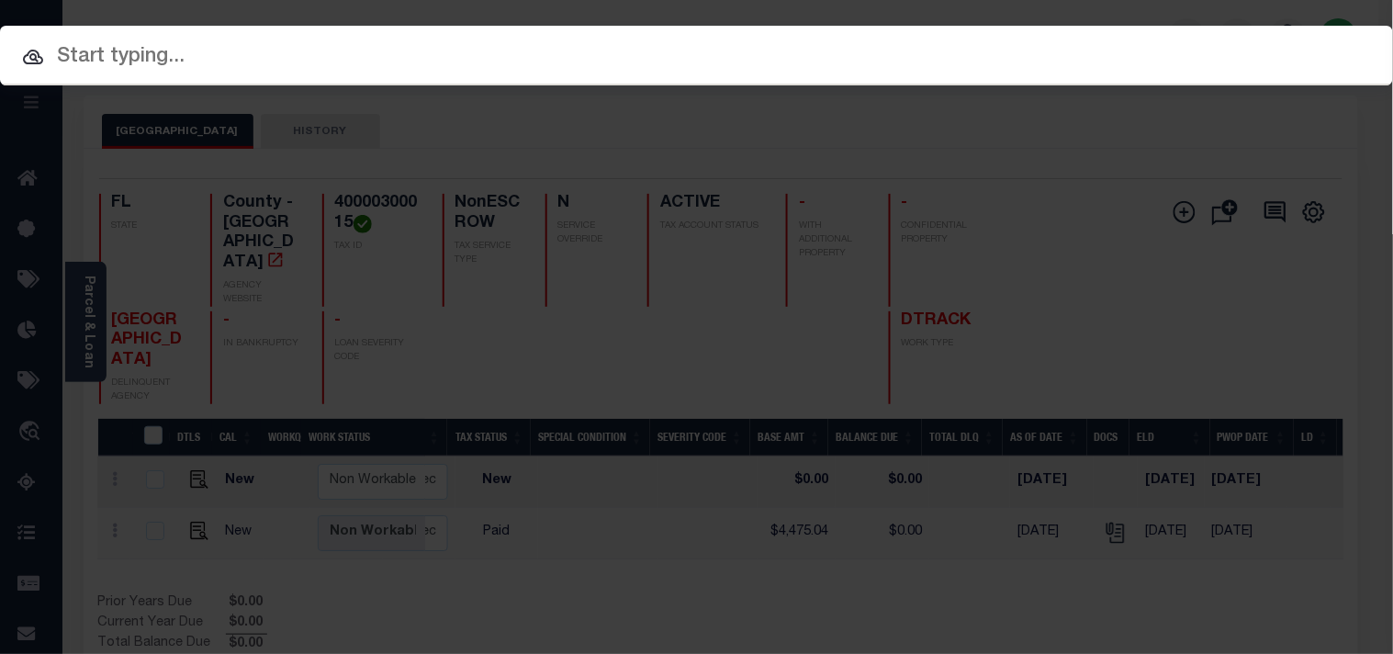
click at [1140, 41] on input "text" at bounding box center [696, 57] width 1393 height 32
paste input "4919814000"
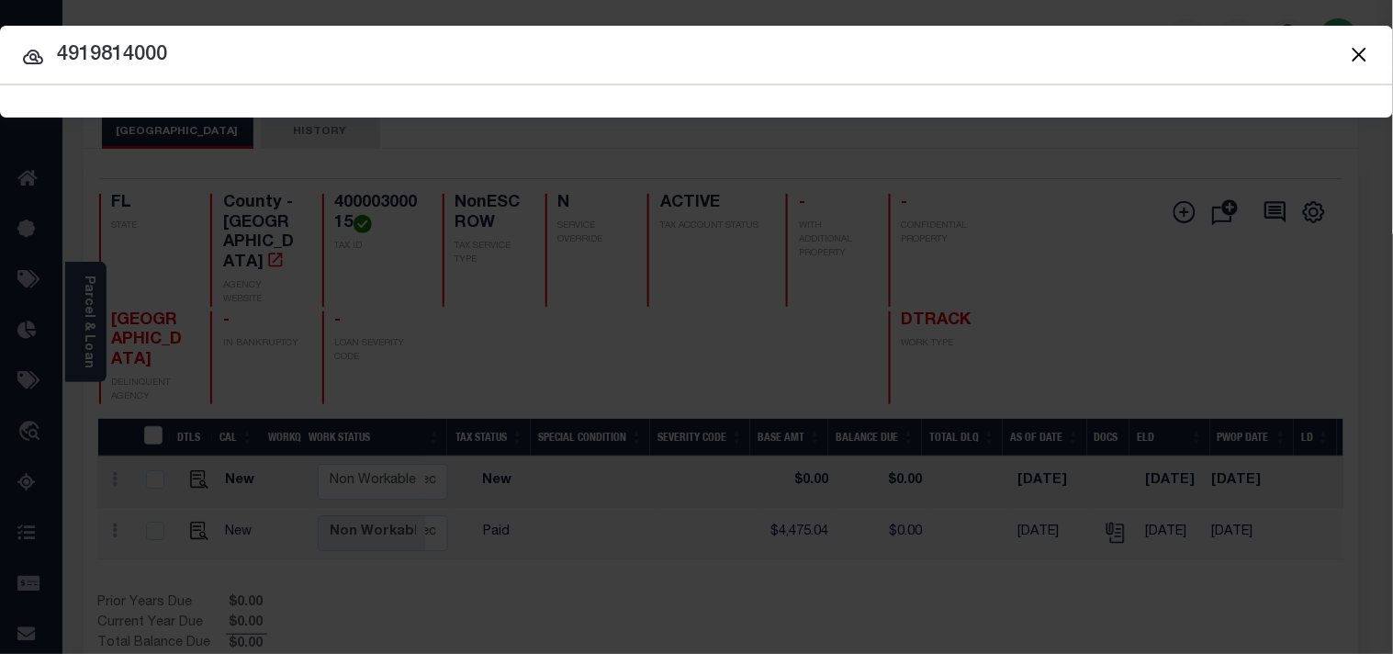
type input "4919814000"
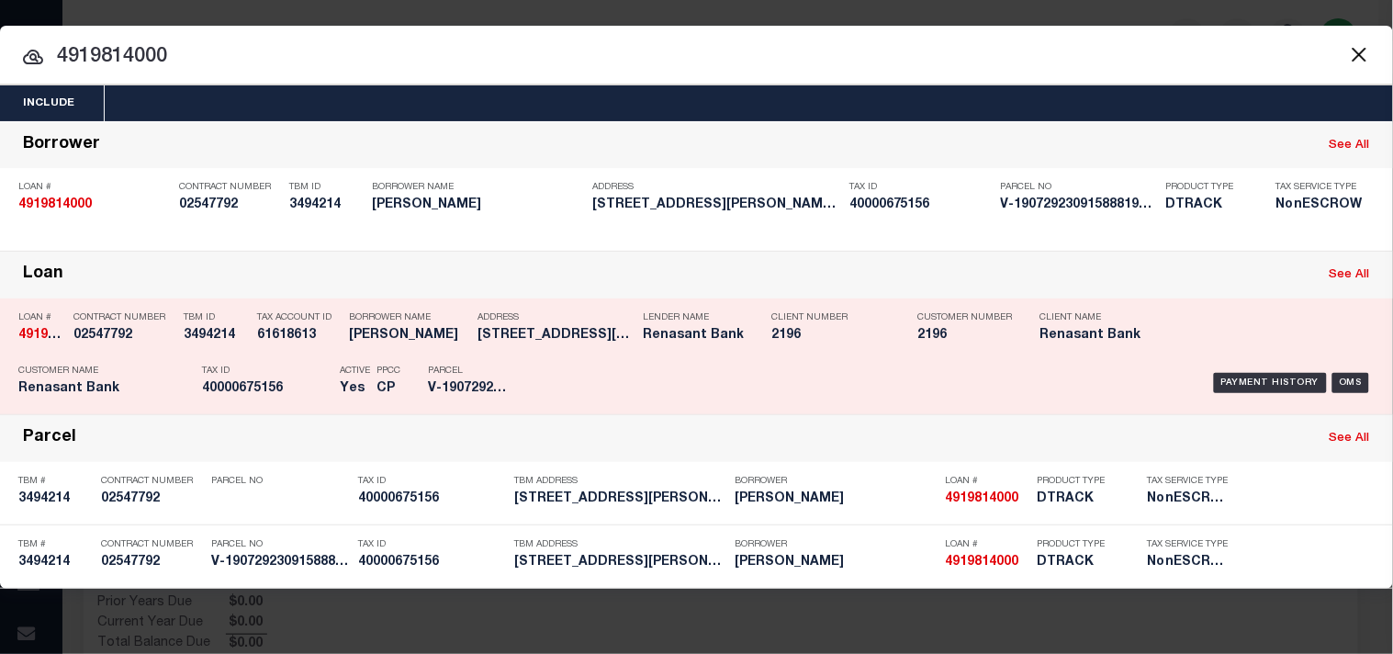
click at [564, 359] on div "Payment History OMS" at bounding box center [956, 382] width 836 height 53
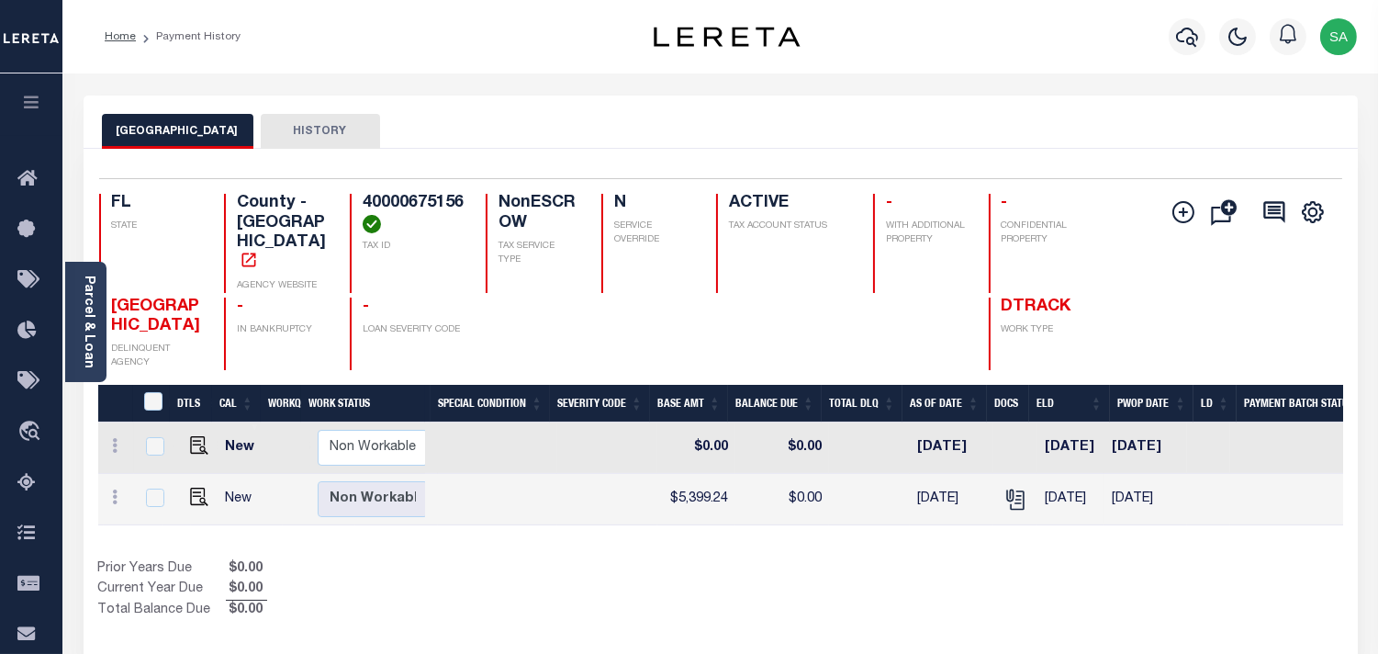
scroll to position [0, 456]
click at [1006, 488] on icon "" at bounding box center [1013, 495] width 15 height 15
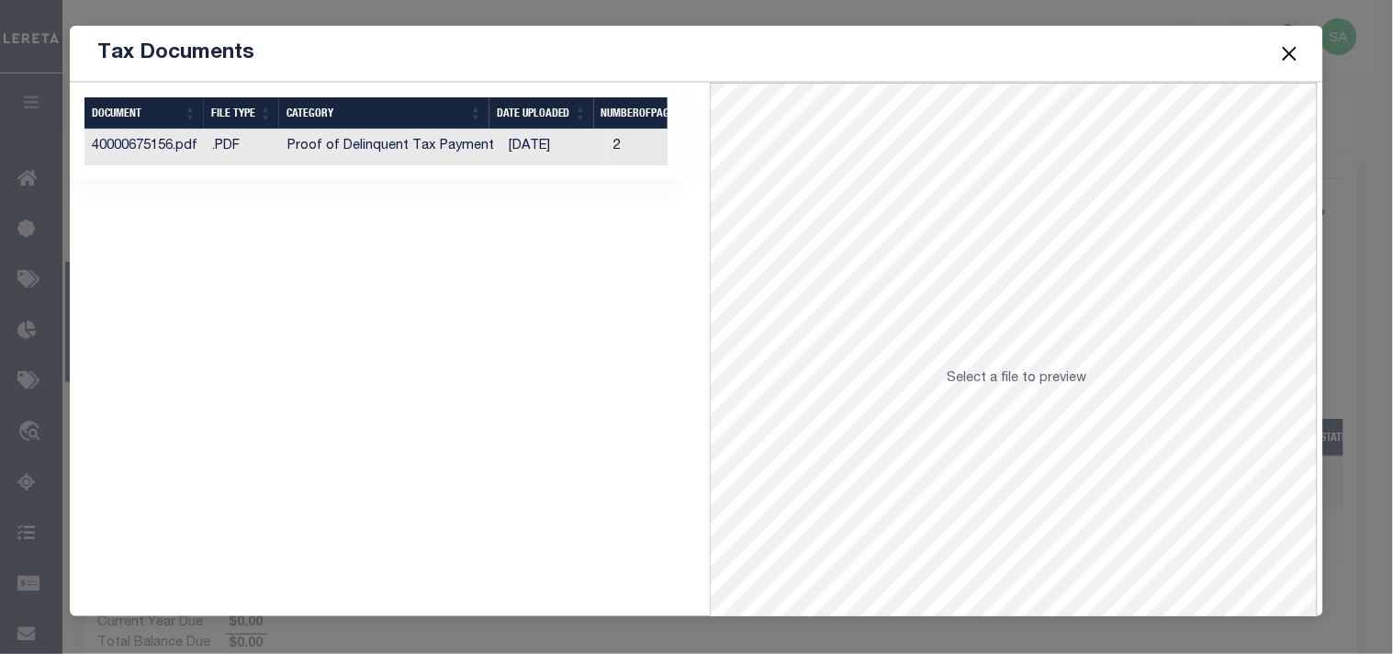
click at [579, 145] on td "[DATE]" at bounding box center [553, 147] width 105 height 36
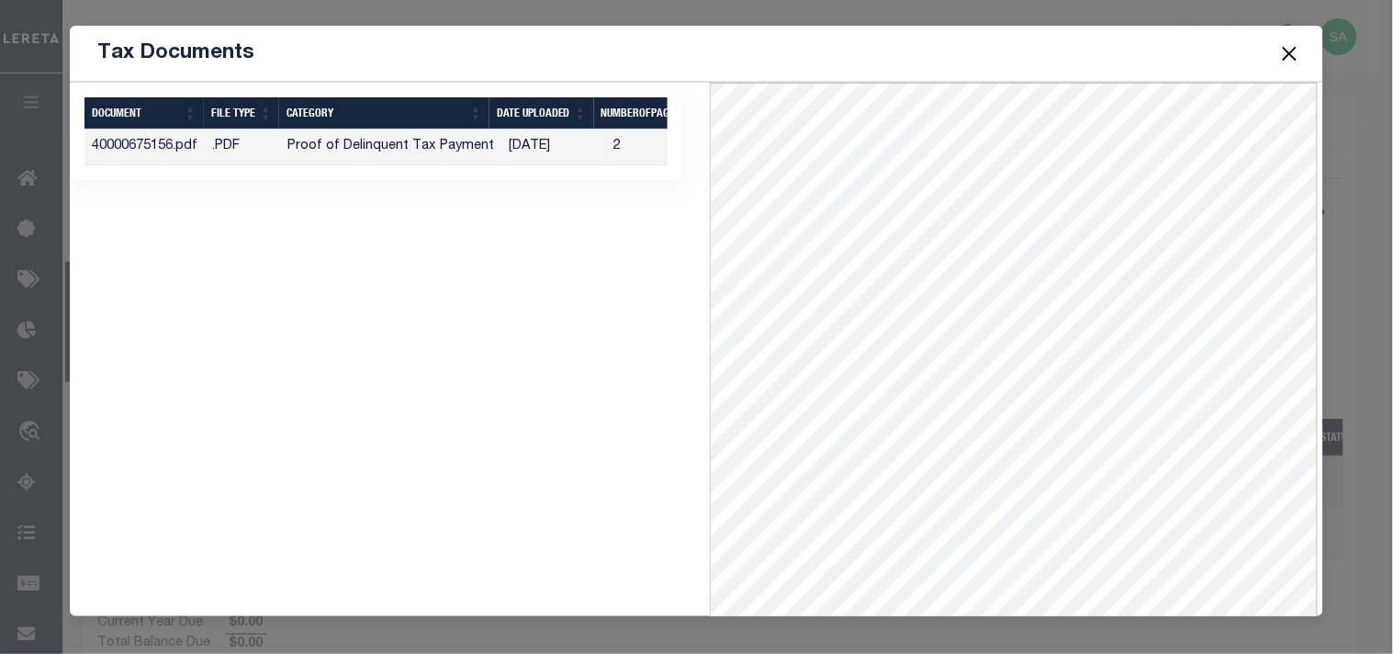
click at [1288, 46] on button "Close" at bounding box center [1289, 53] width 24 height 24
